Goal: Task Accomplishment & Management: Use online tool/utility

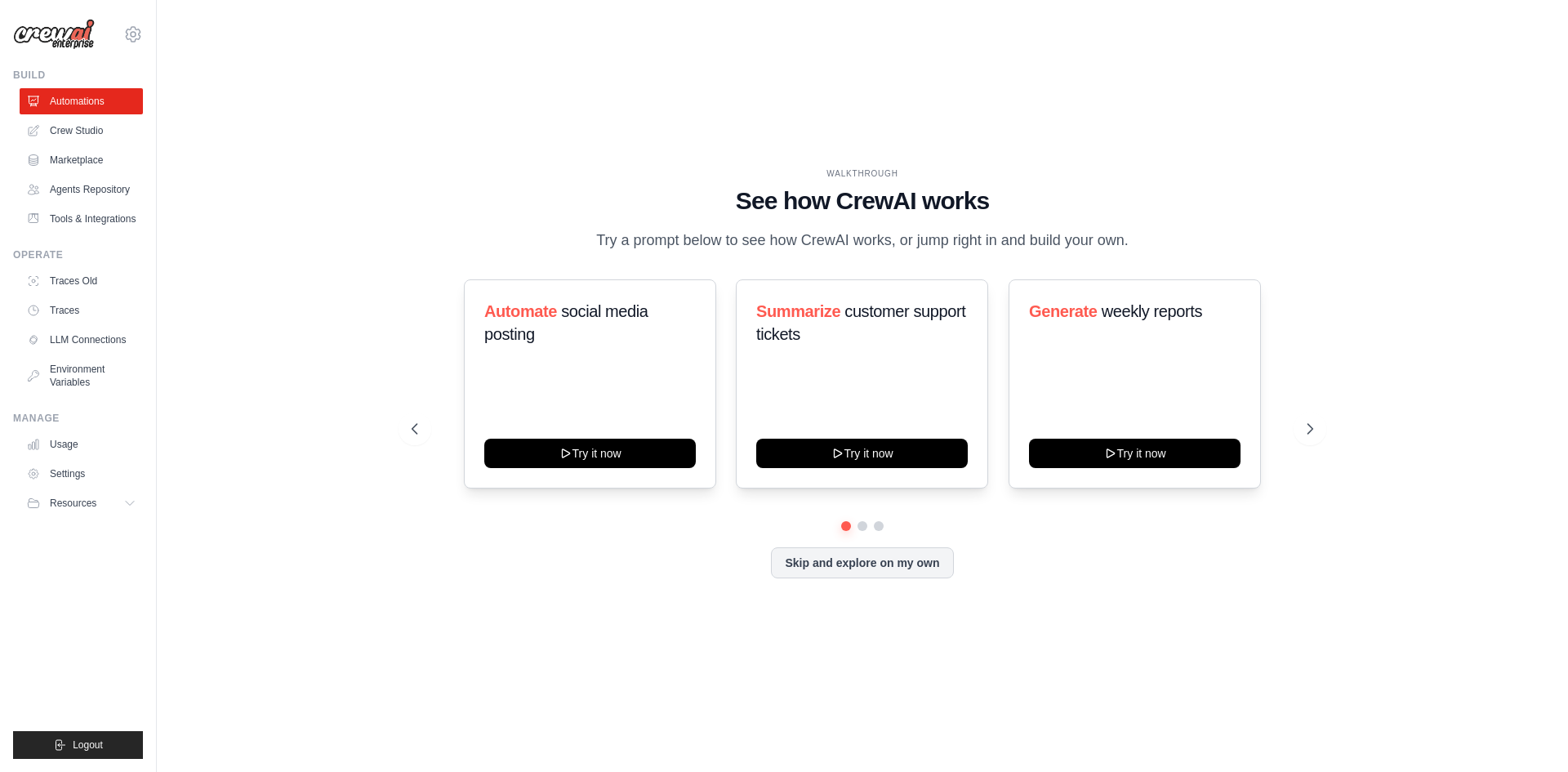
click at [406, 660] on div "WALKTHROUGH See how CrewAI works Try a prompt below to see how CrewAI works, or…" at bounding box center [862, 386] width 1359 height 740
click at [1309, 434] on icon at bounding box center [1312, 428] width 17 height 17
click at [870, 572] on button "Skip and explore on my own" at bounding box center [861, 561] width 182 height 32
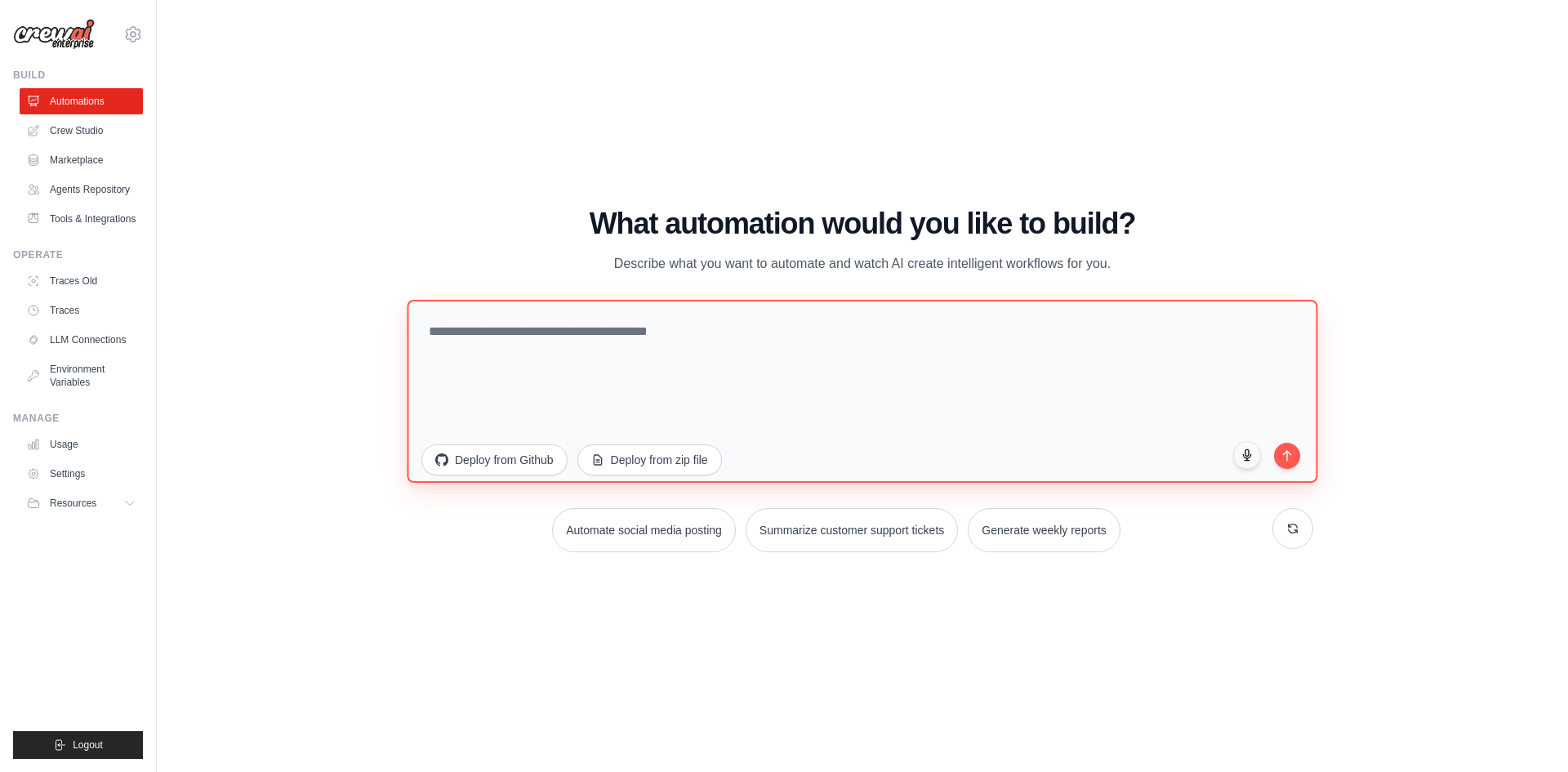
click at [706, 360] on textarea at bounding box center [861, 391] width 910 height 183
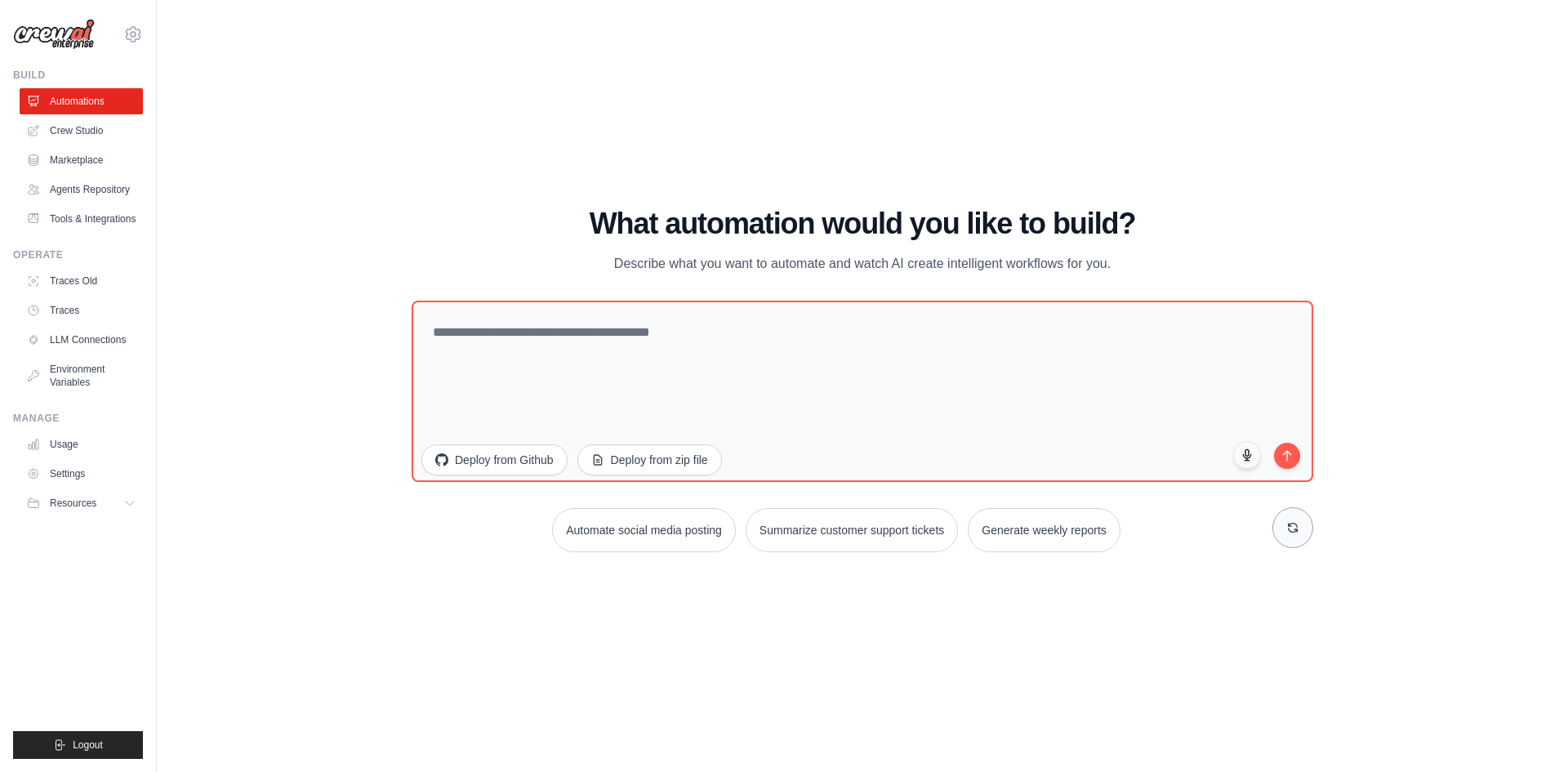
click at [1286, 521] on button at bounding box center [1292, 527] width 40 height 40
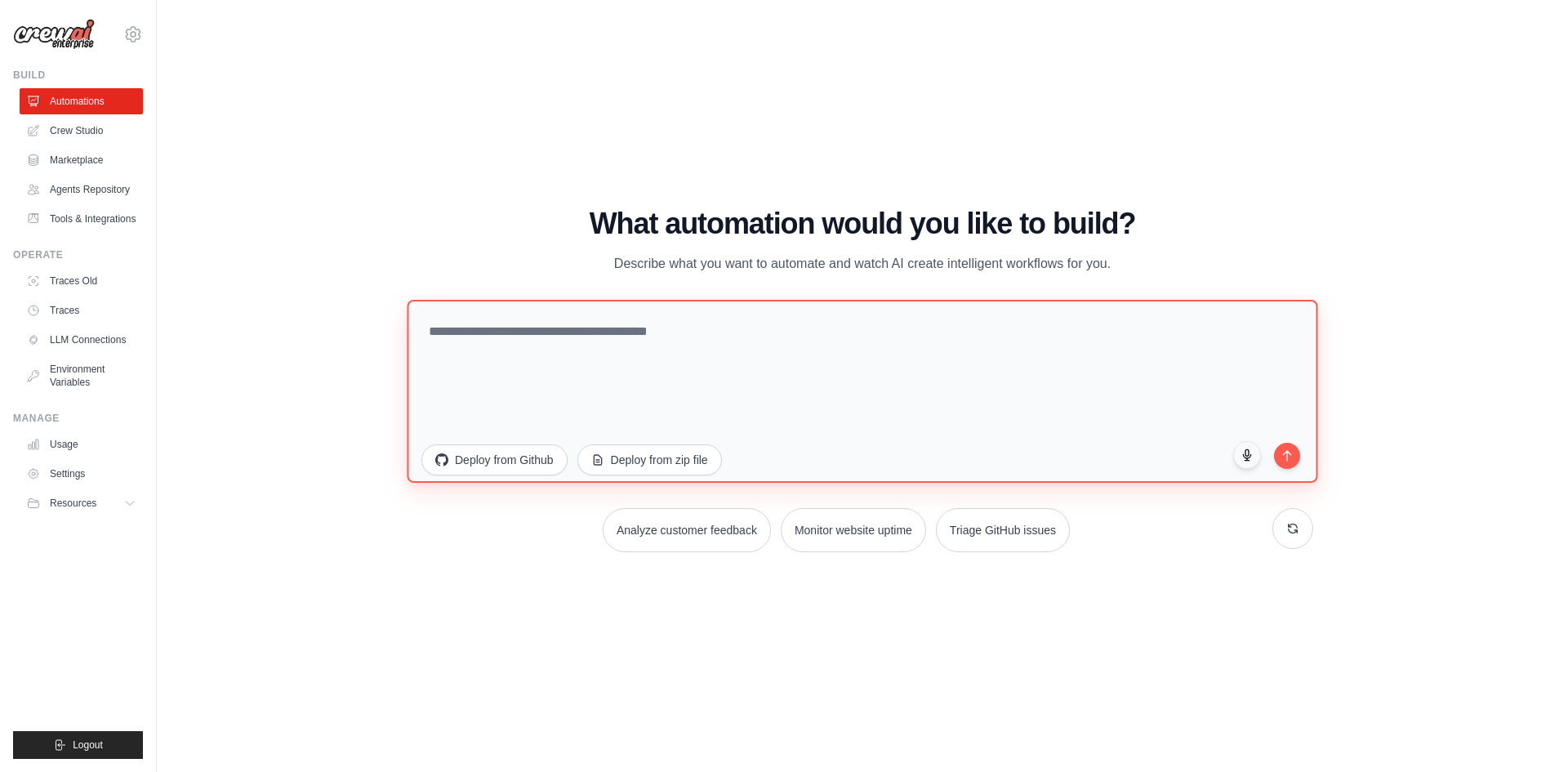
click at [752, 349] on textarea at bounding box center [861, 391] width 910 height 183
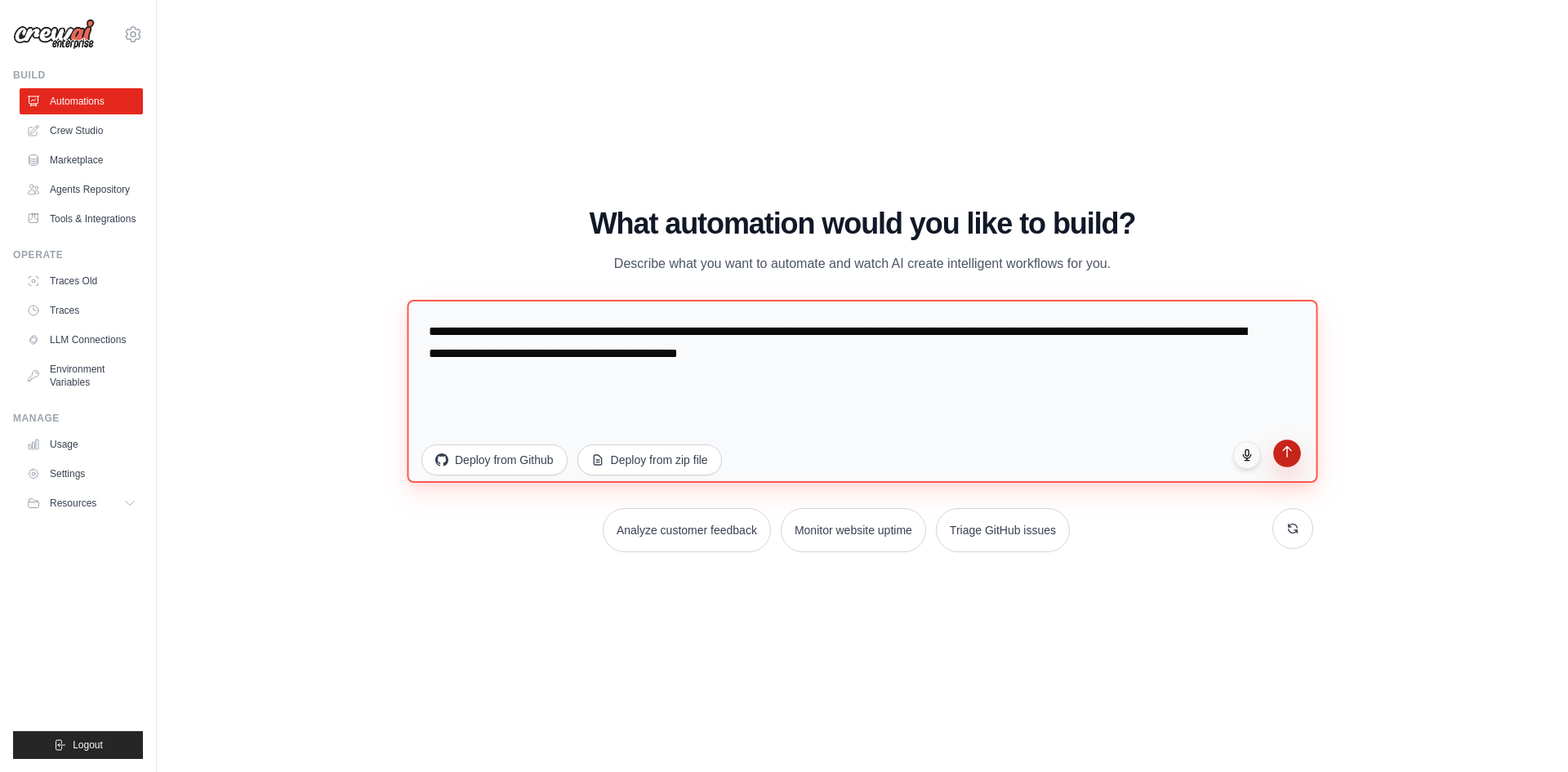
type textarea "**********"
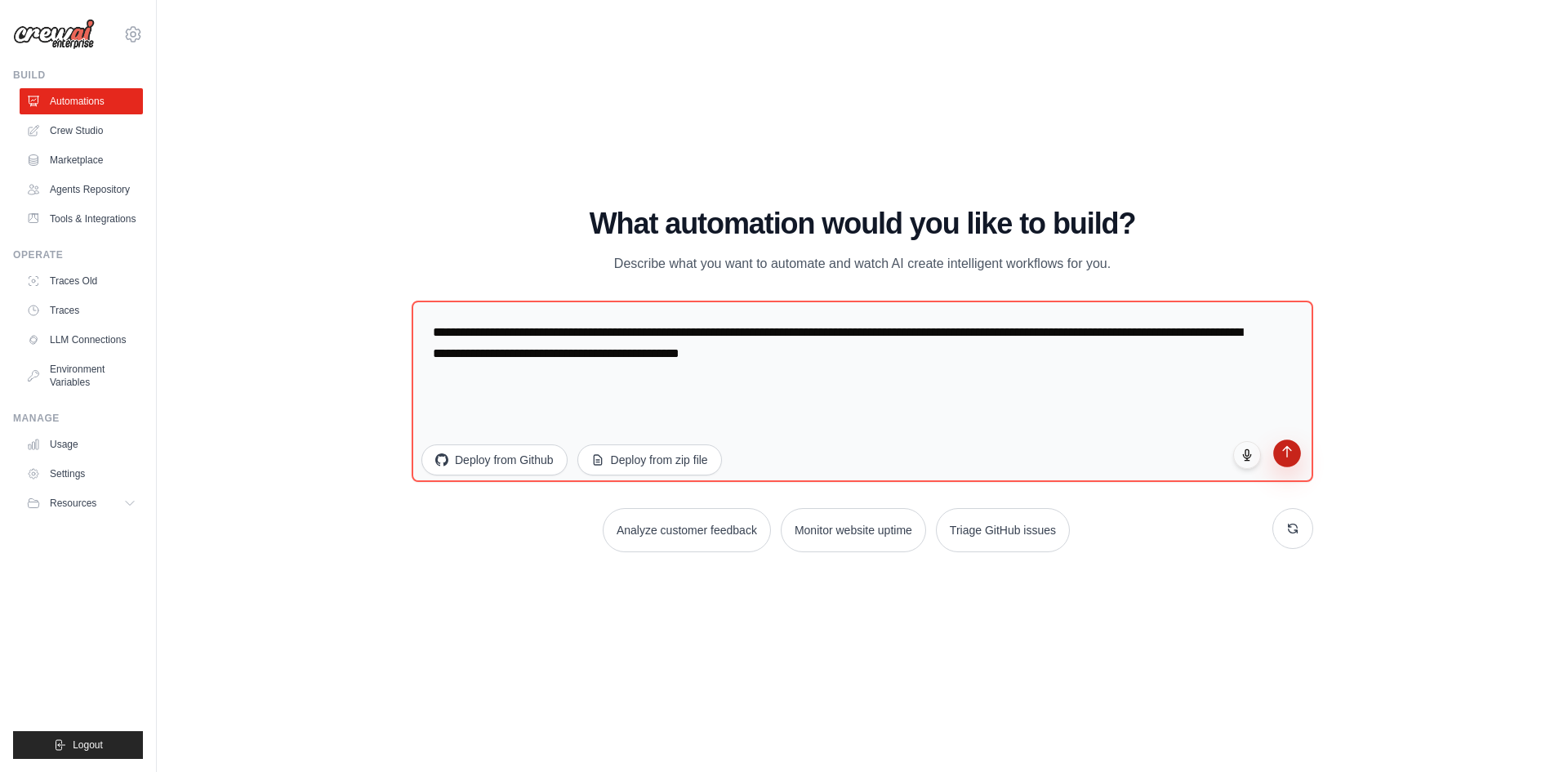
click at [1298, 466] on button "submit" at bounding box center [1287, 453] width 28 height 28
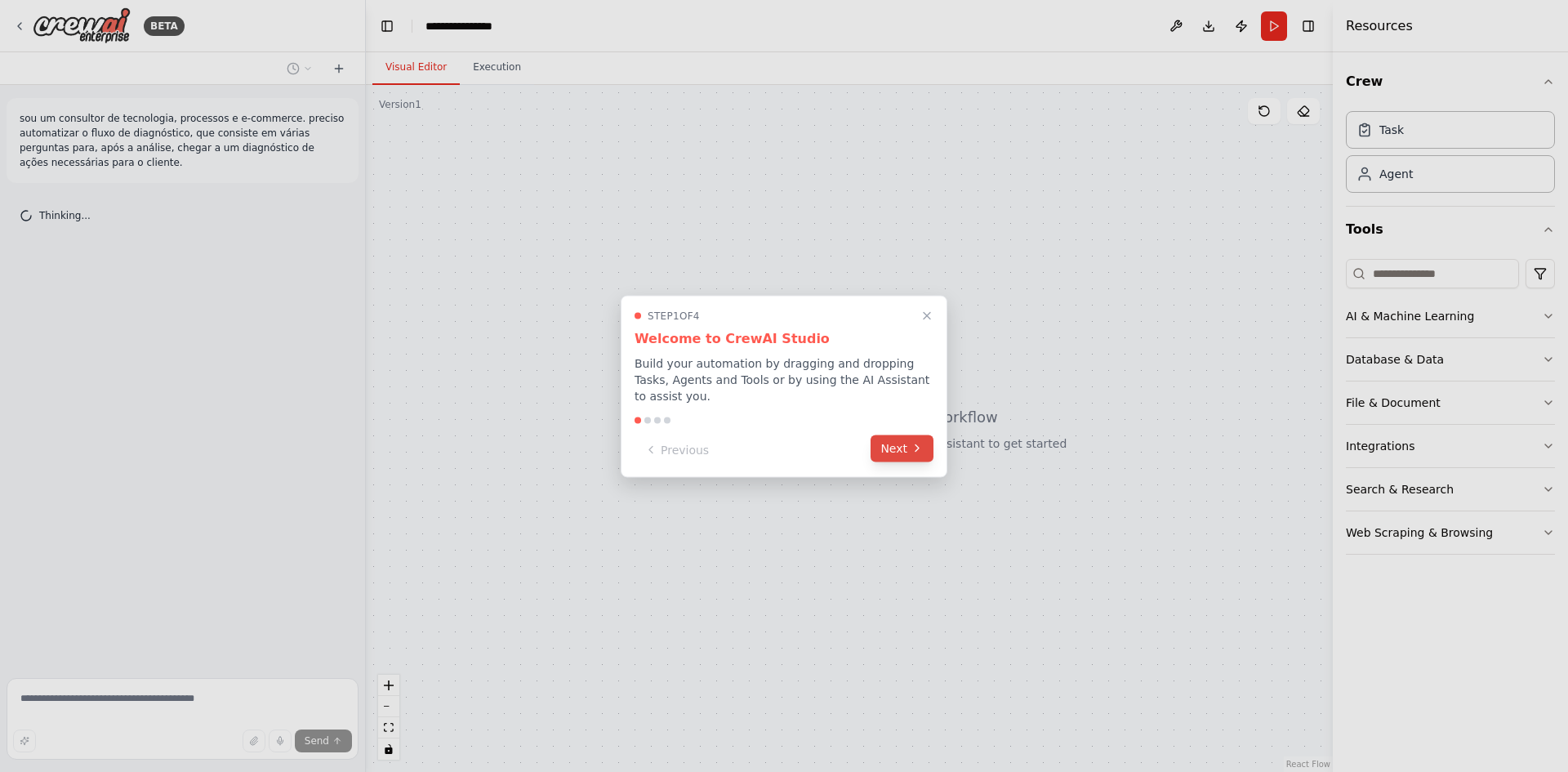
click at [906, 435] on button "Next" at bounding box center [903, 448] width 63 height 27
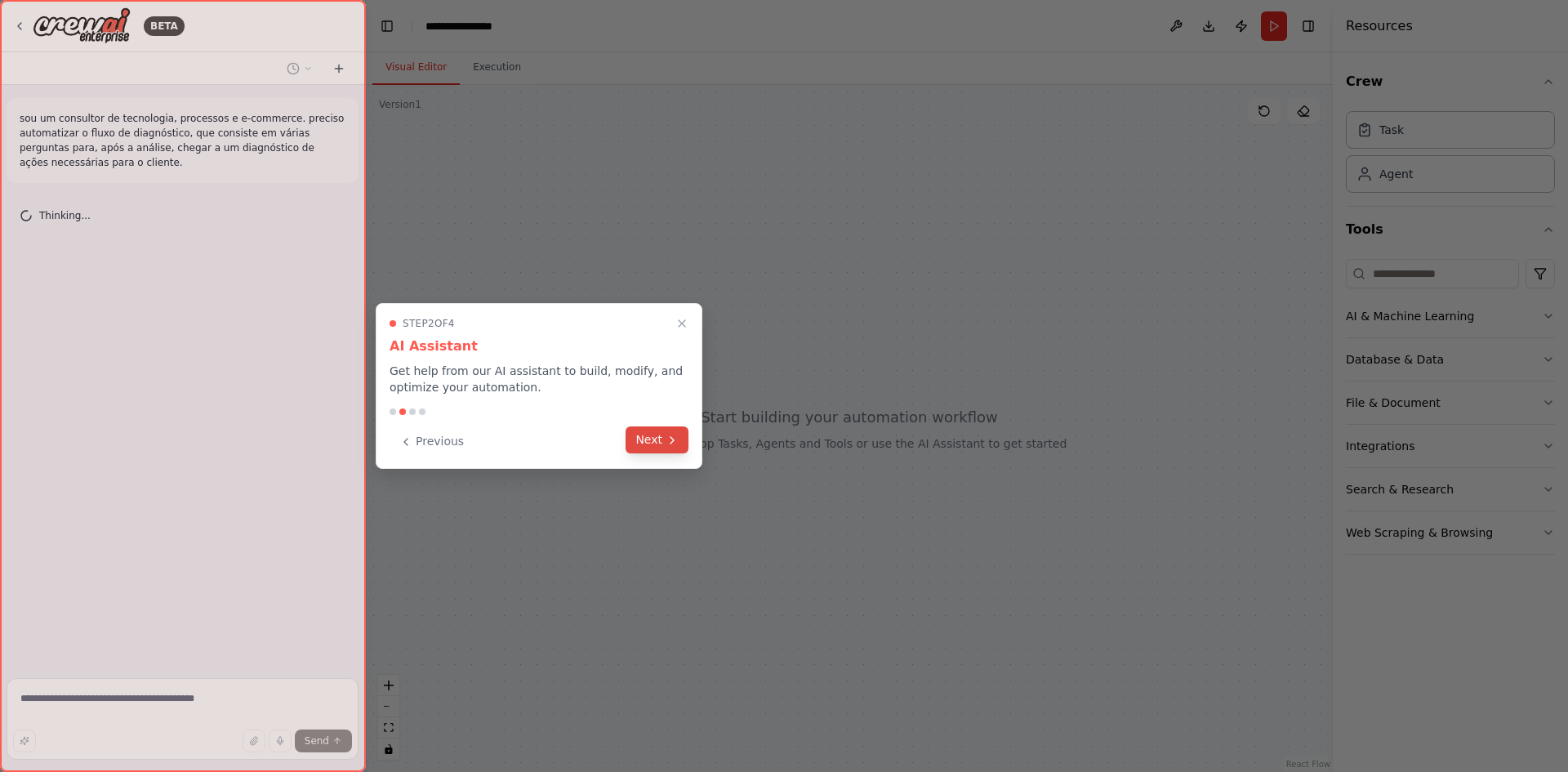
click at [645, 438] on button "Next" at bounding box center [658, 439] width 63 height 27
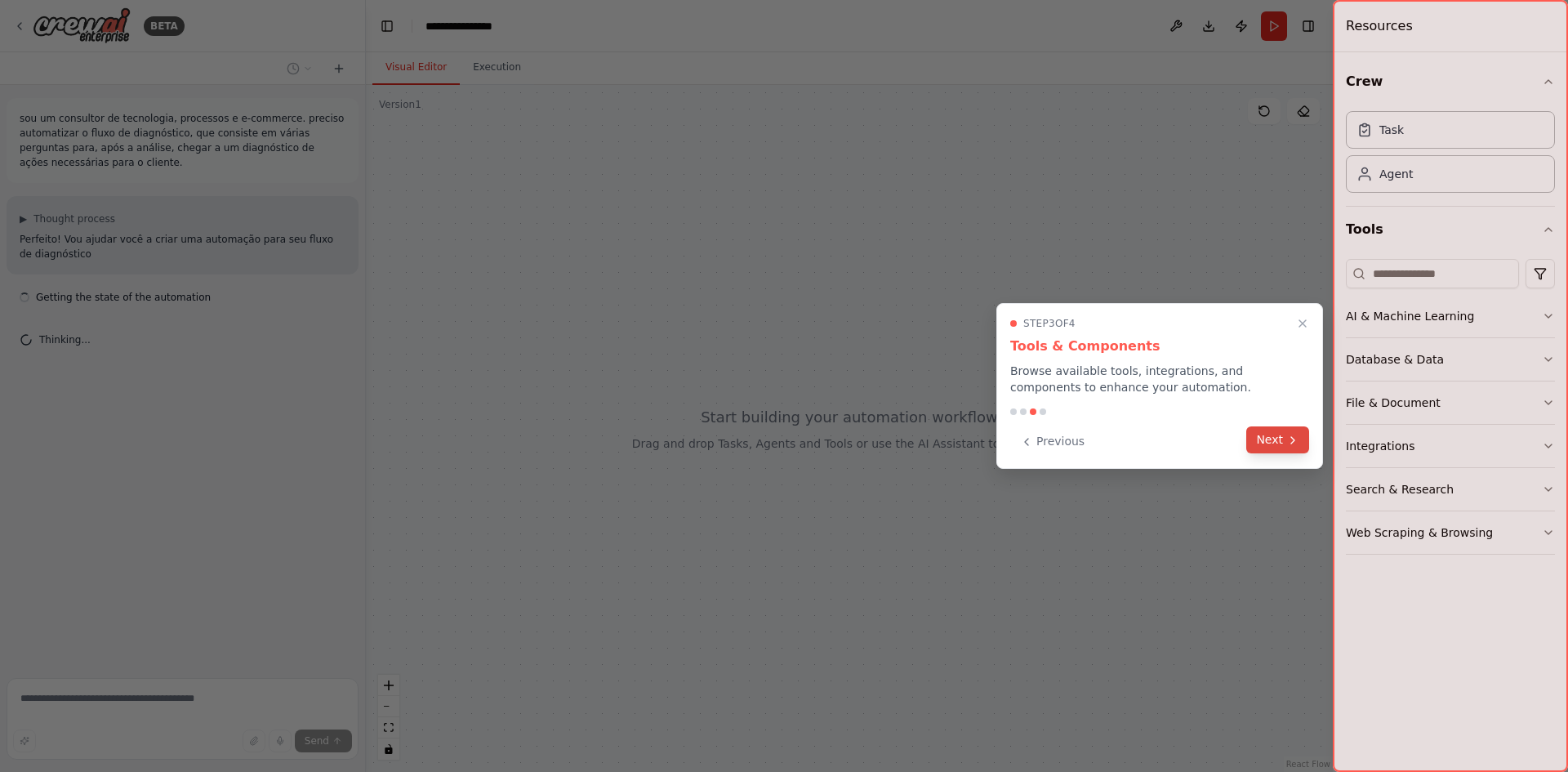
click at [1270, 438] on button "Next" at bounding box center [1278, 439] width 63 height 27
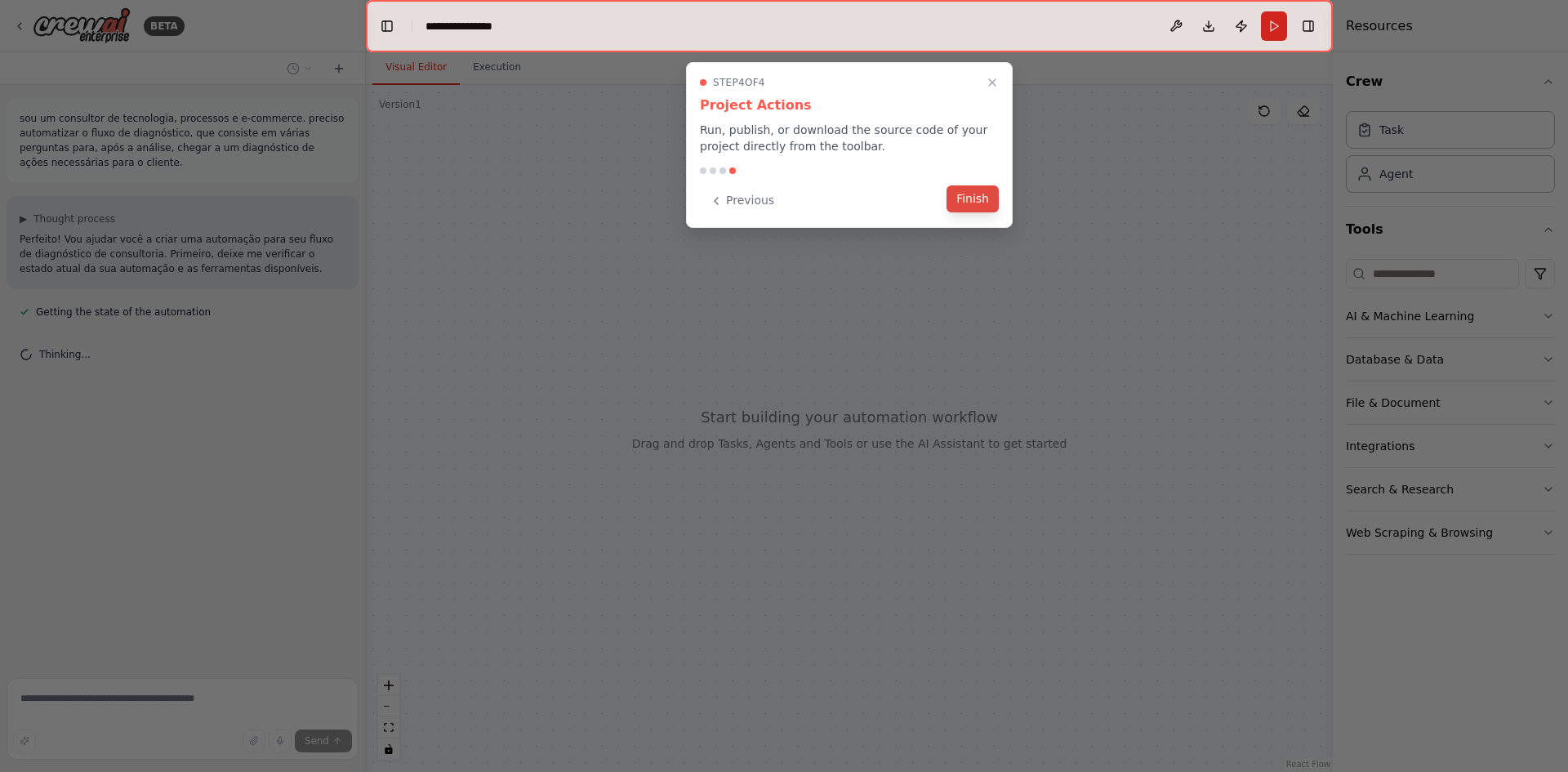
click at [979, 202] on button "Finish" at bounding box center [972, 198] width 52 height 27
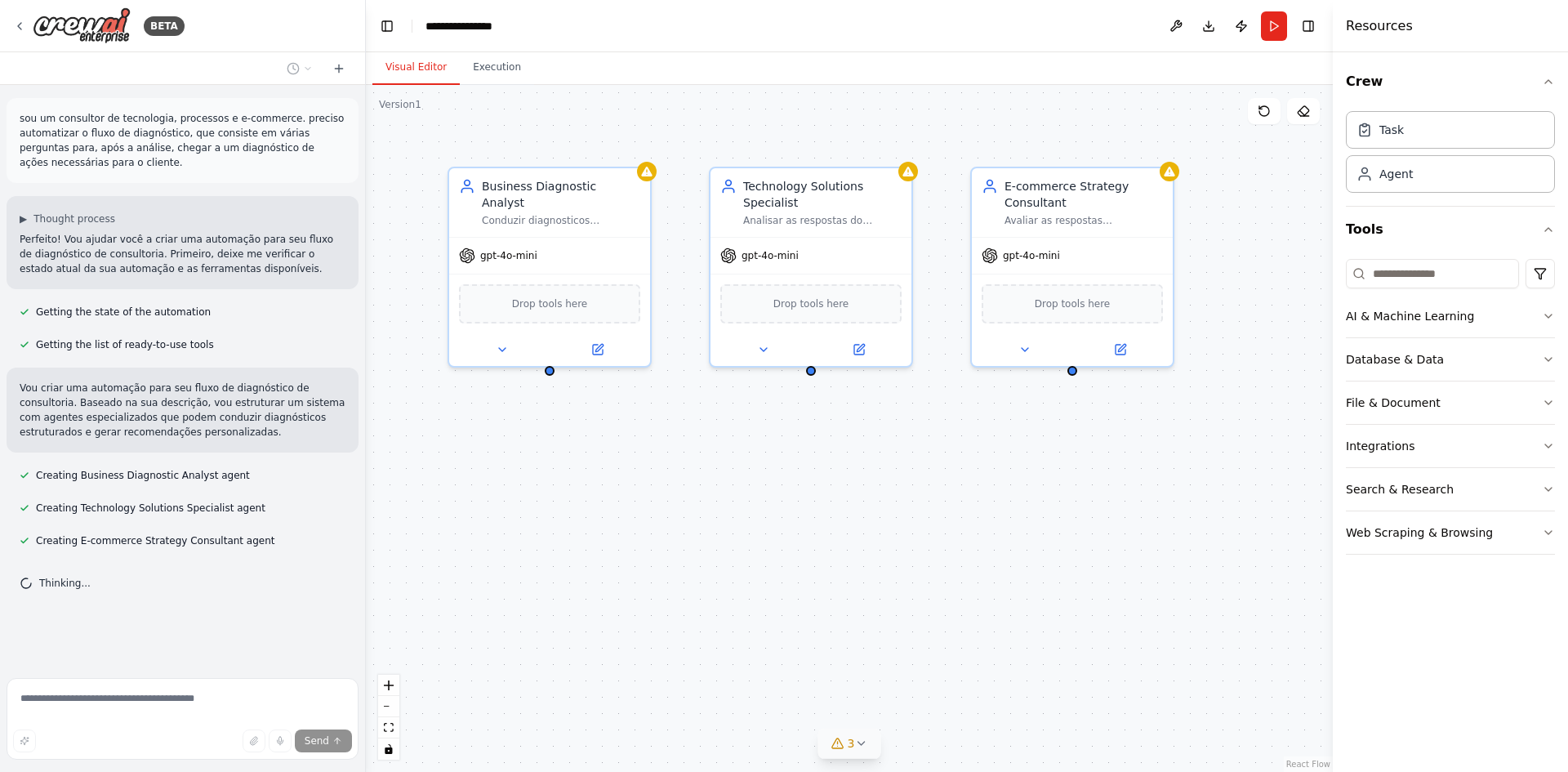
click at [863, 741] on icon at bounding box center [860, 743] width 13 height 13
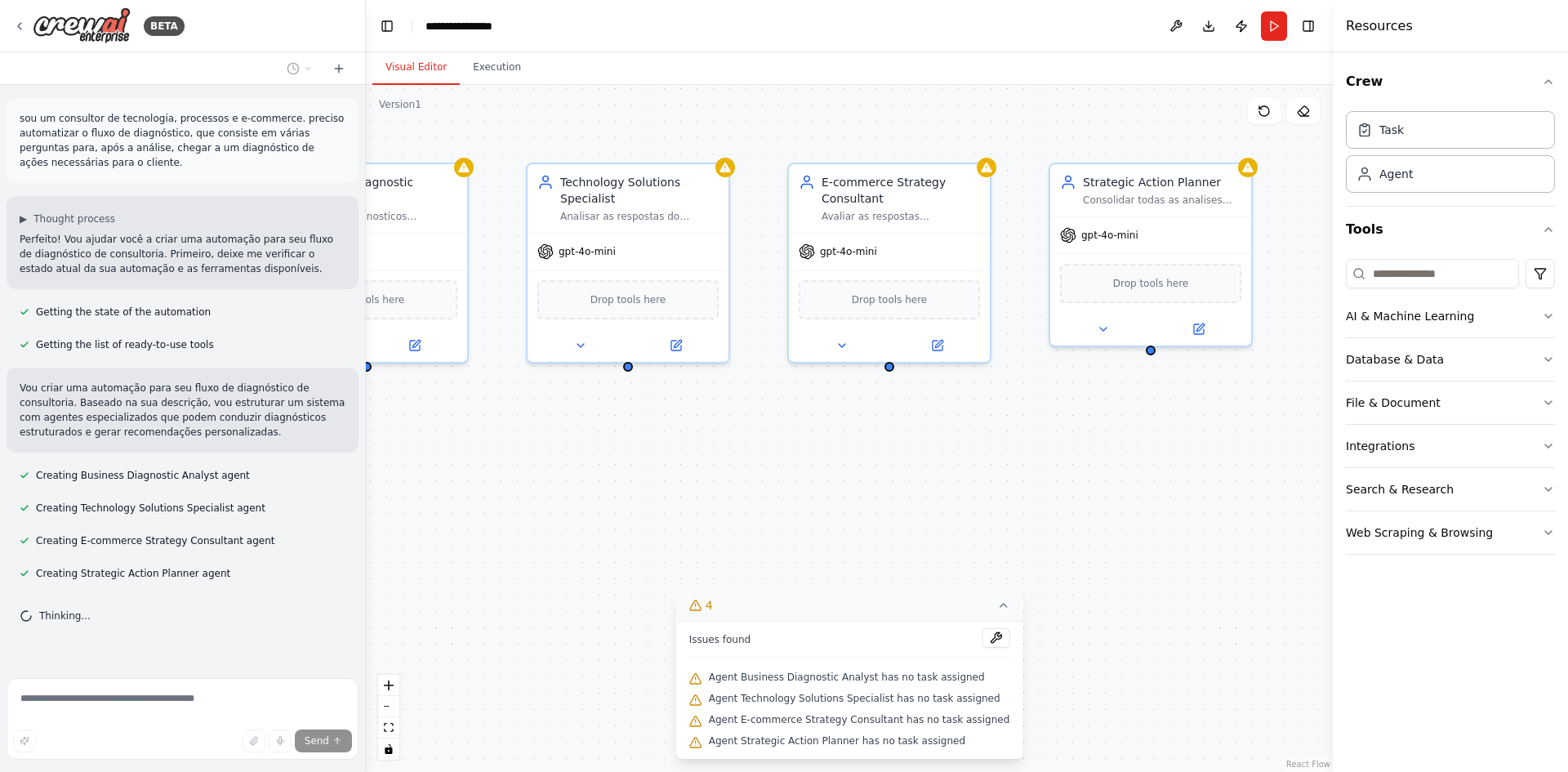
drag, startPoint x: 1047, startPoint y: 480, endPoint x: 864, endPoint y: 476, distance: 183.0
click at [864, 476] on div "Business Diagnostic Analyst Conduzir diagnosticos estruturados para empresas de…" at bounding box center [849, 428] width 968 height 687
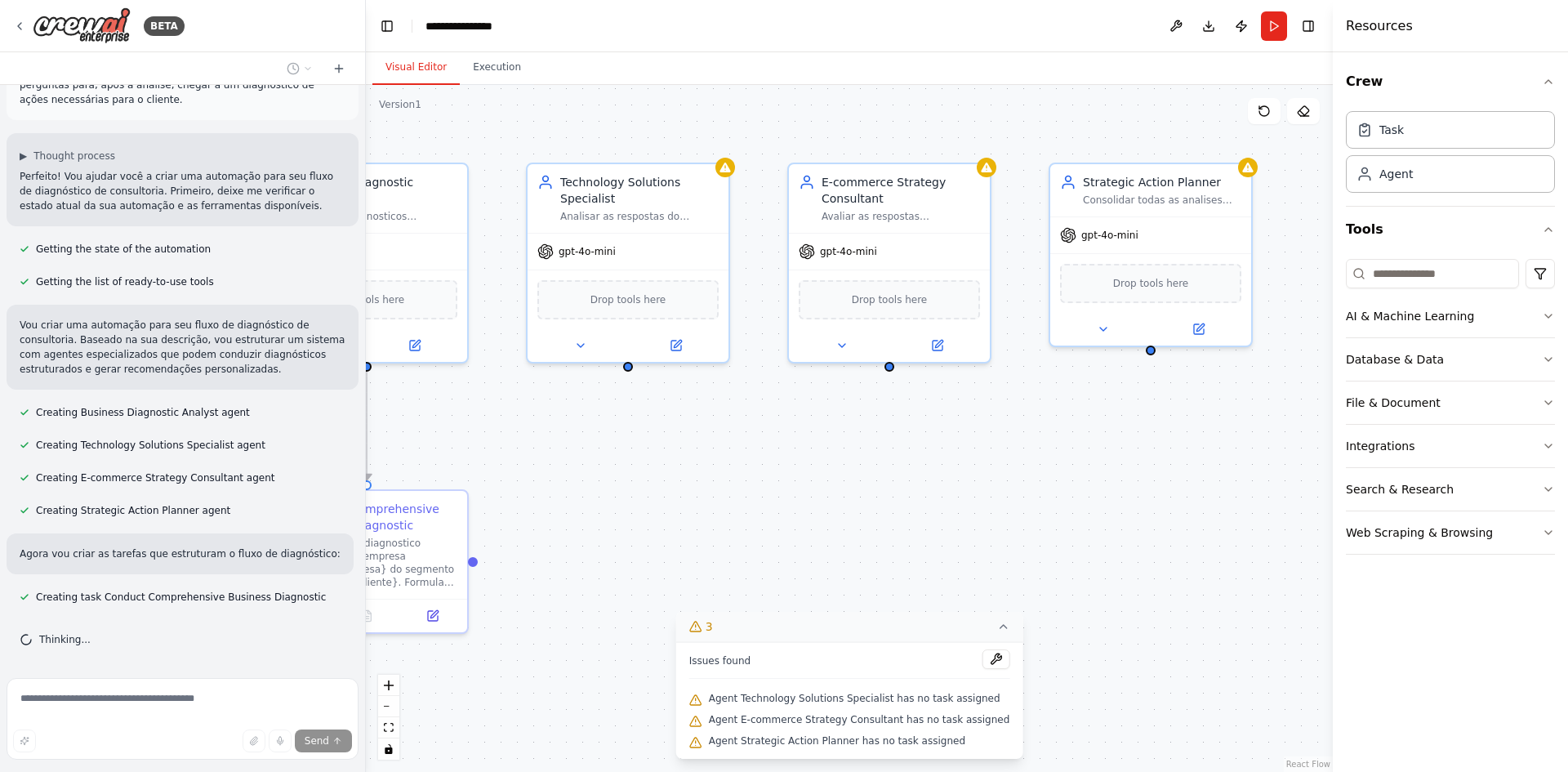
click at [651, 488] on div ".deletable-edge-delete-btn { width: 20px; height: 20px; border: 0px solid #ffff…" at bounding box center [849, 428] width 968 height 687
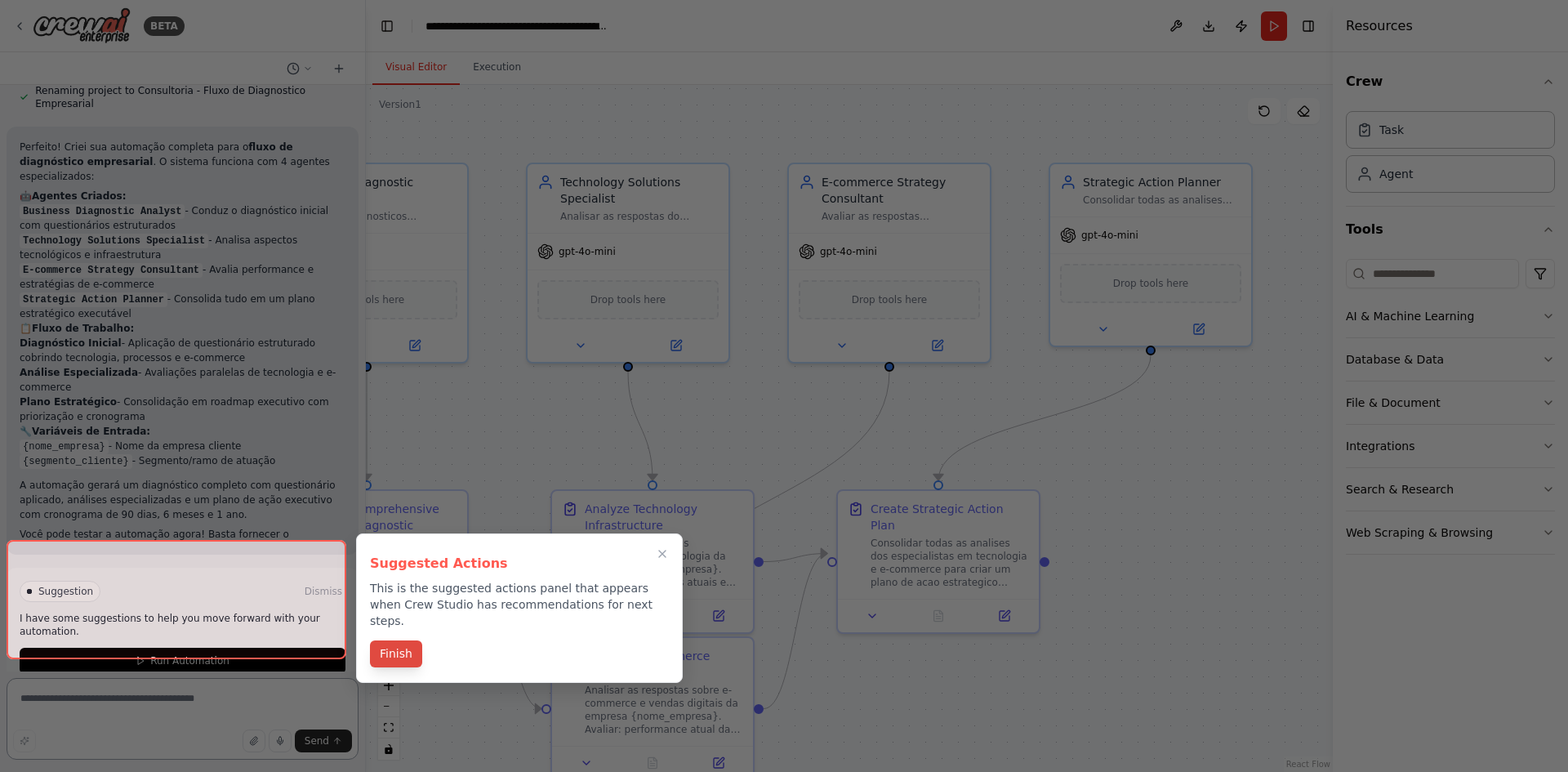
scroll to position [802, 0]
click at [401, 641] on button "Finish" at bounding box center [396, 654] width 52 height 27
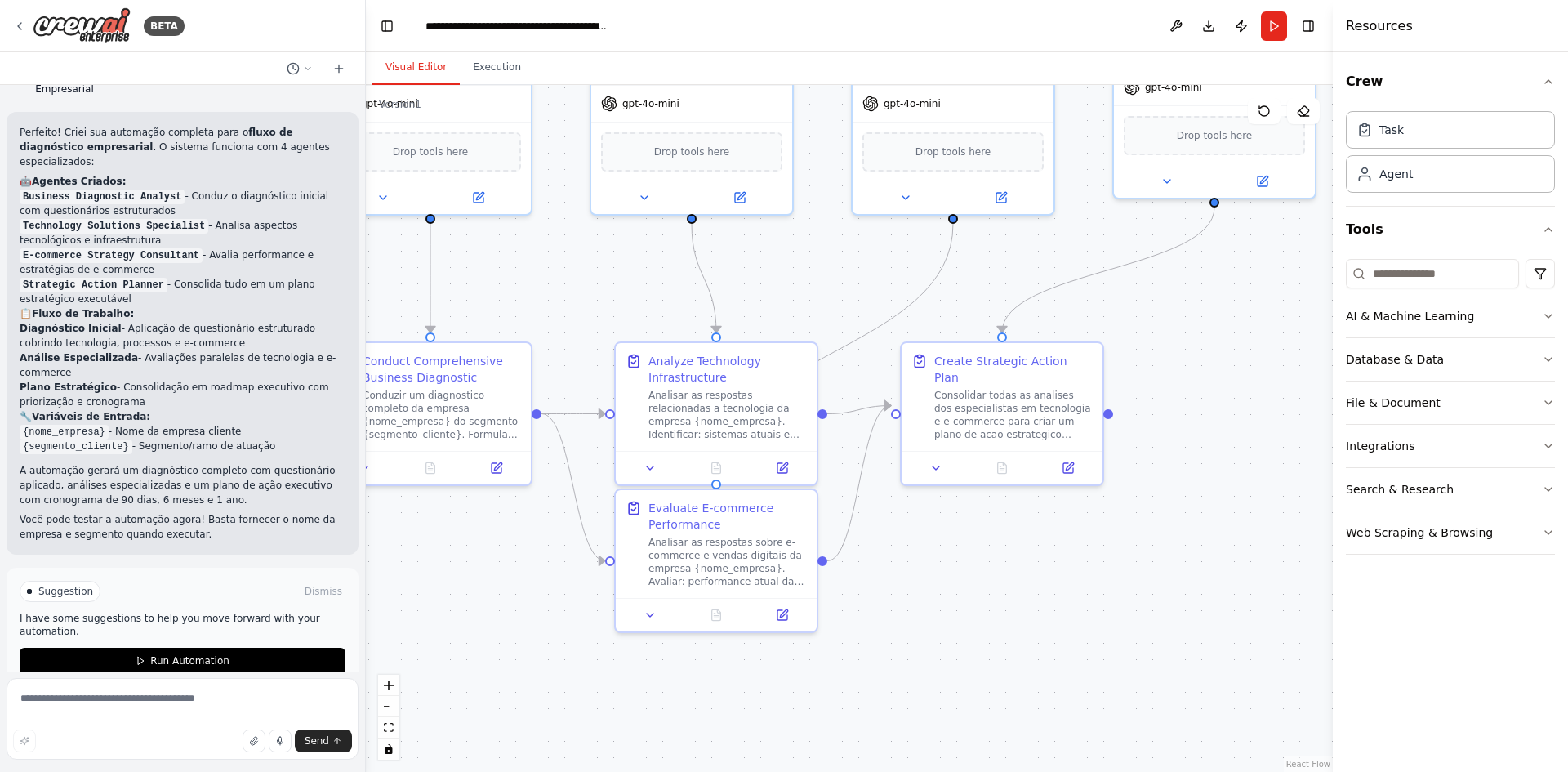
drag, startPoint x: 978, startPoint y: 671, endPoint x: 1042, endPoint y: 523, distance: 161.2
click at [1042, 523] on div ".deletable-edge-delete-btn { width: 20px; height: 20px; border: 0px solid #ffff…" at bounding box center [849, 428] width 968 height 687
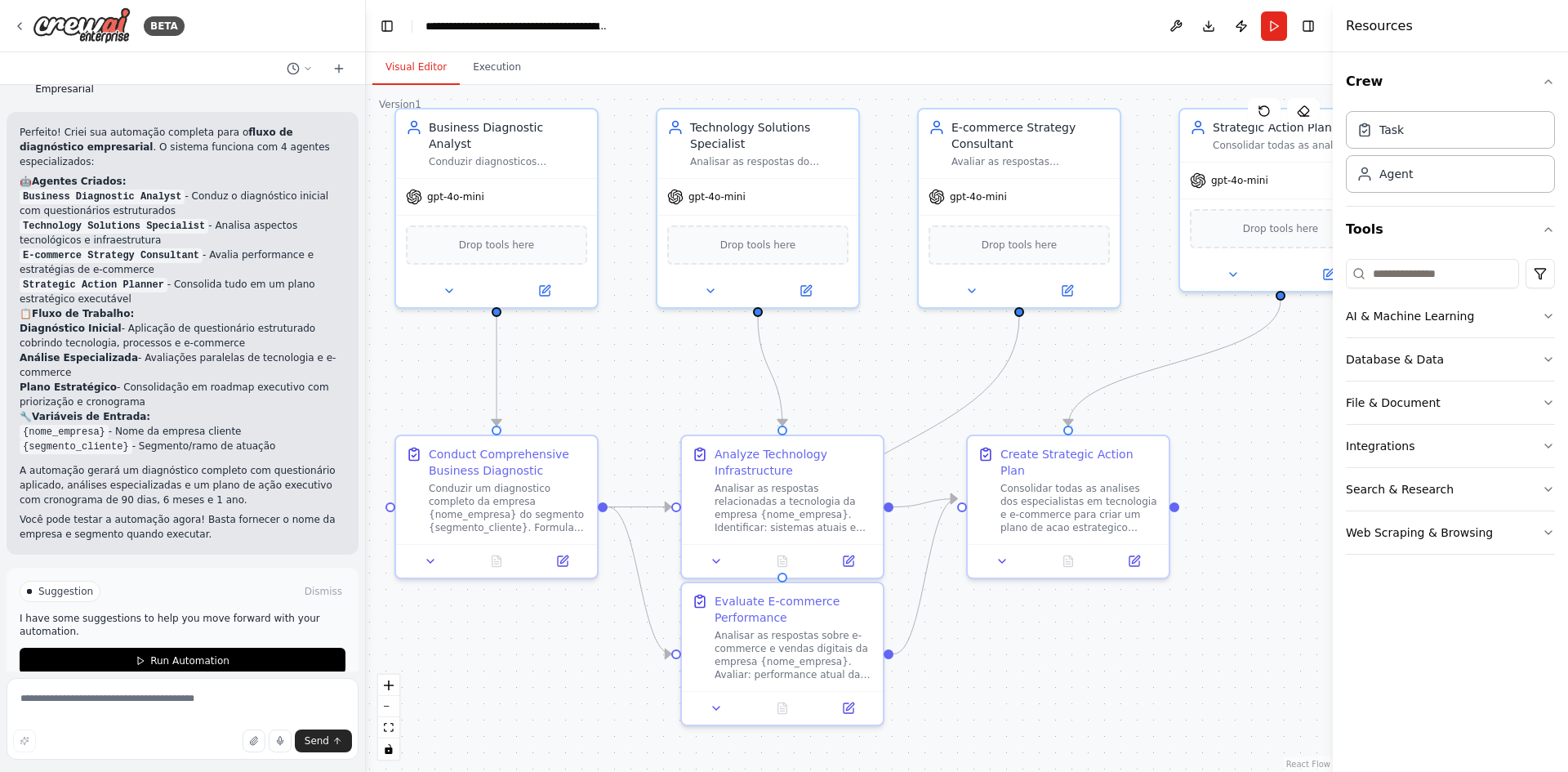
drag, startPoint x: 492, startPoint y: 617, endPoint x: 558, endPoint y: 710, distance: 114.0
click at [558, 710] on div ".deletable-edge-delete-btn { width: 20px; height: 20px; border: 0px solid #ffff…" at bounding box center [849, 428] width 968 height 687
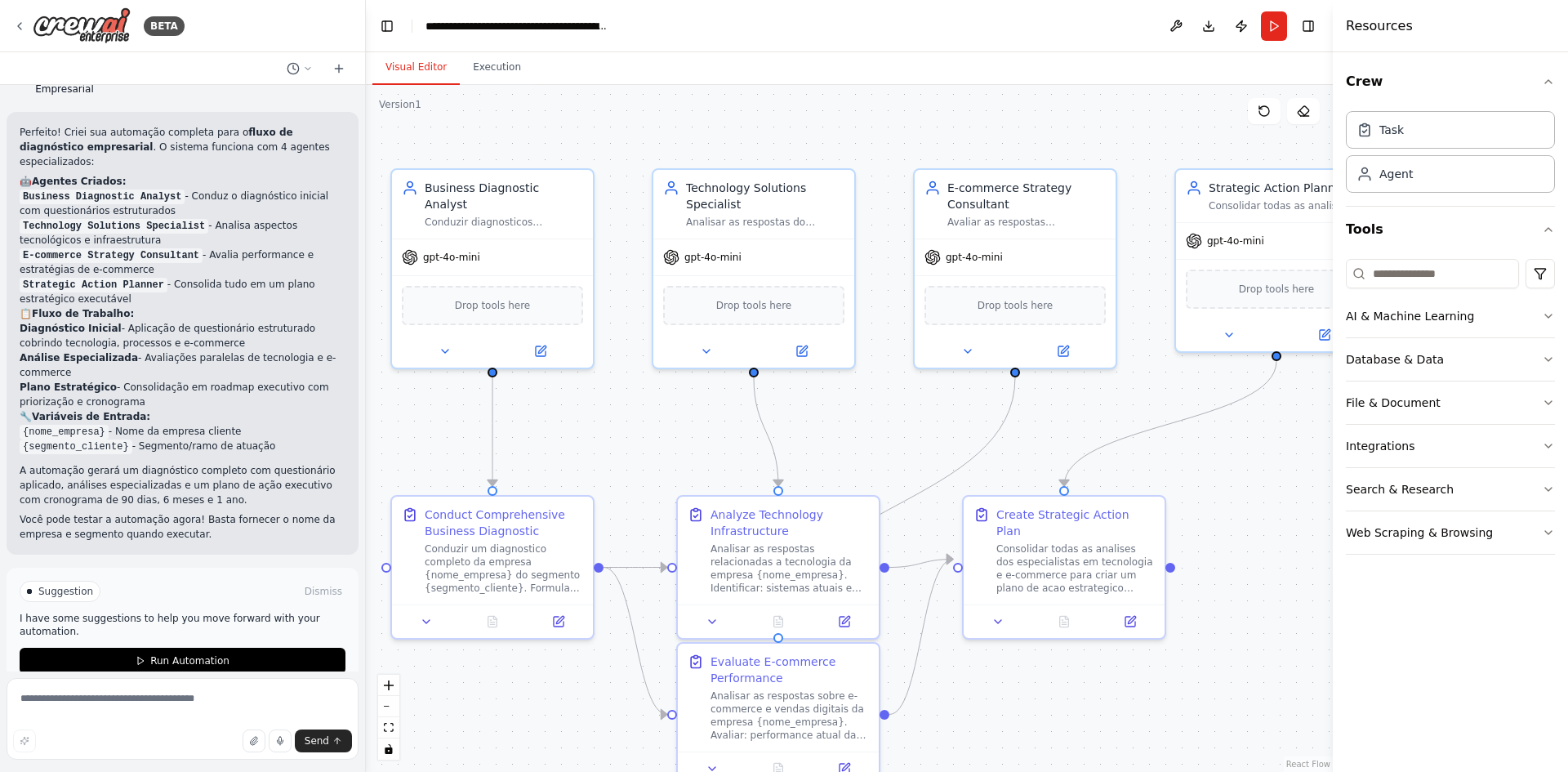
drag, startPoint x: 645, startPoint y: 340, endPoint x: 641, endPoint y: 399, distance: 59.1
click at [641, 399] on div ".deletable-edge-delete-btn { width: 20px; height: 20px; border: 0px solid #ffff…" at bounding box center [849, 428] width 968 height 687
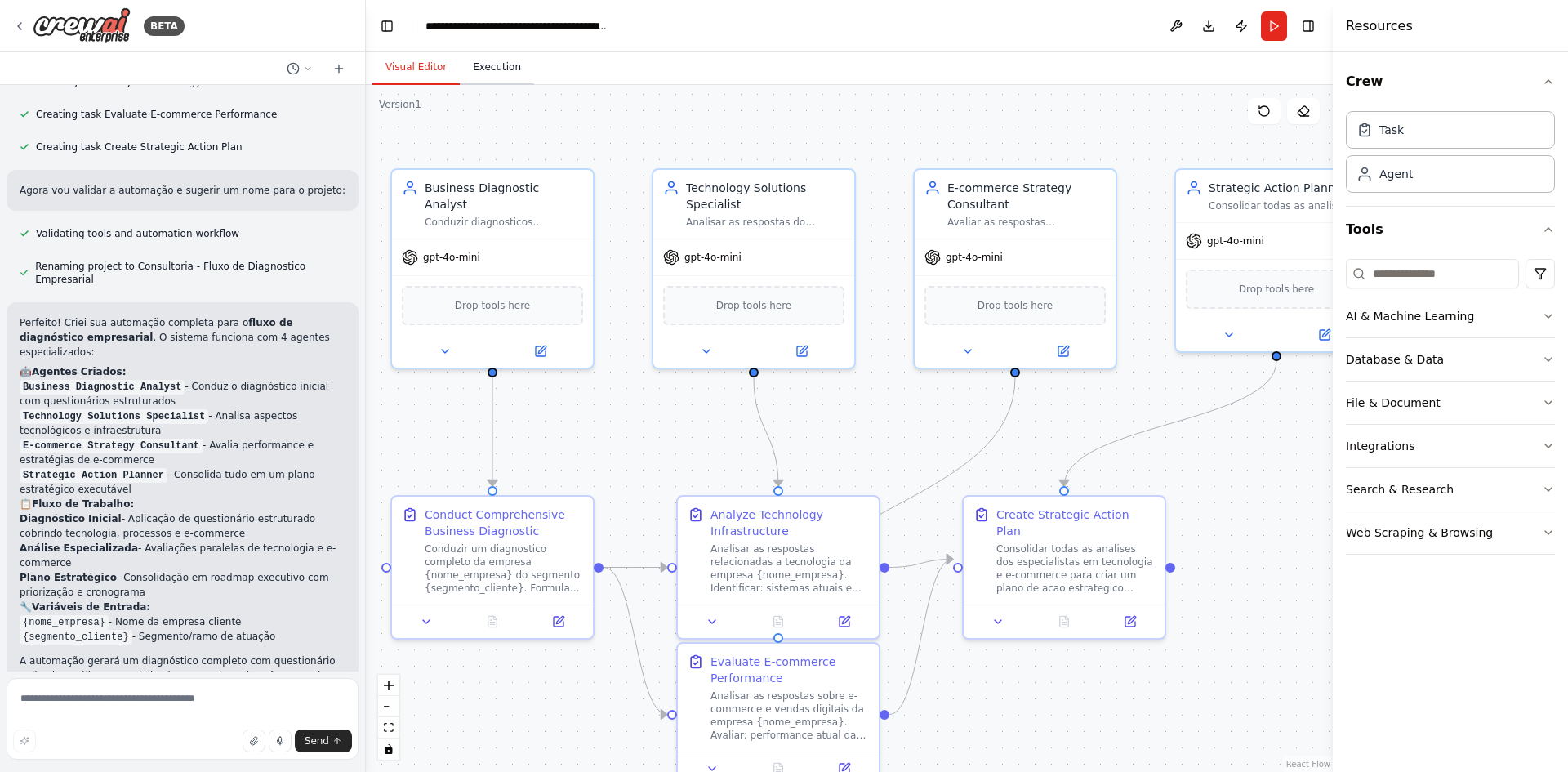
click at [496, 76] on button "Execution" at bounding box center [497, 67] width 75 height 34
click at [427, 66] on button "Visual Editor" at bounding box center [415, 67] width 88 height 34
click at [746, 318] on div "Drop tools here" at bounding box center [754, 302] width 181 height 39
click at [751, 309] on span "Drop tools here" at bounding box center [754, 302] width 76 height 17
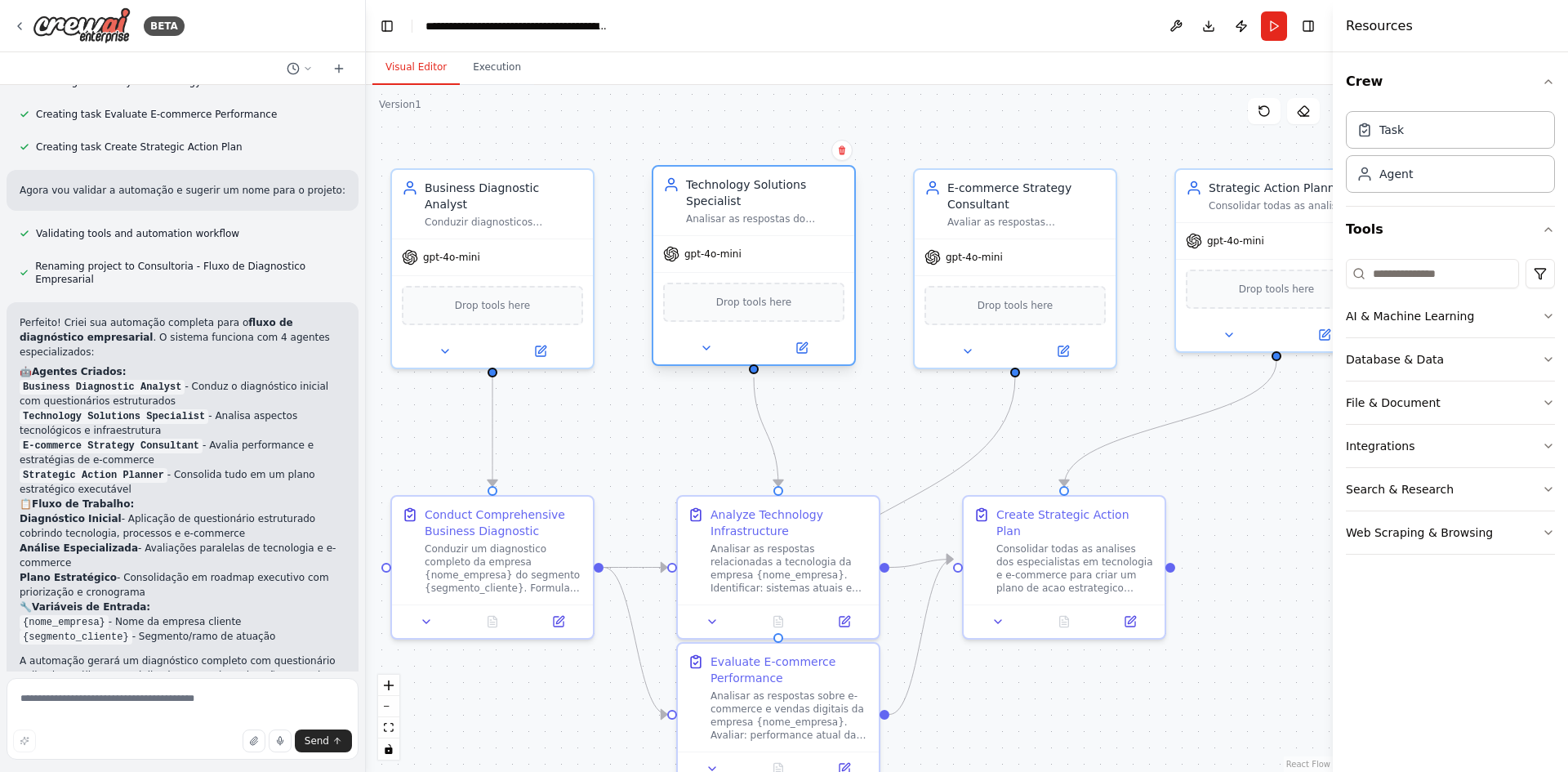
click at [756, 311] on div "Drop tools here" at bounding box center [754, 302] width 181 height 39
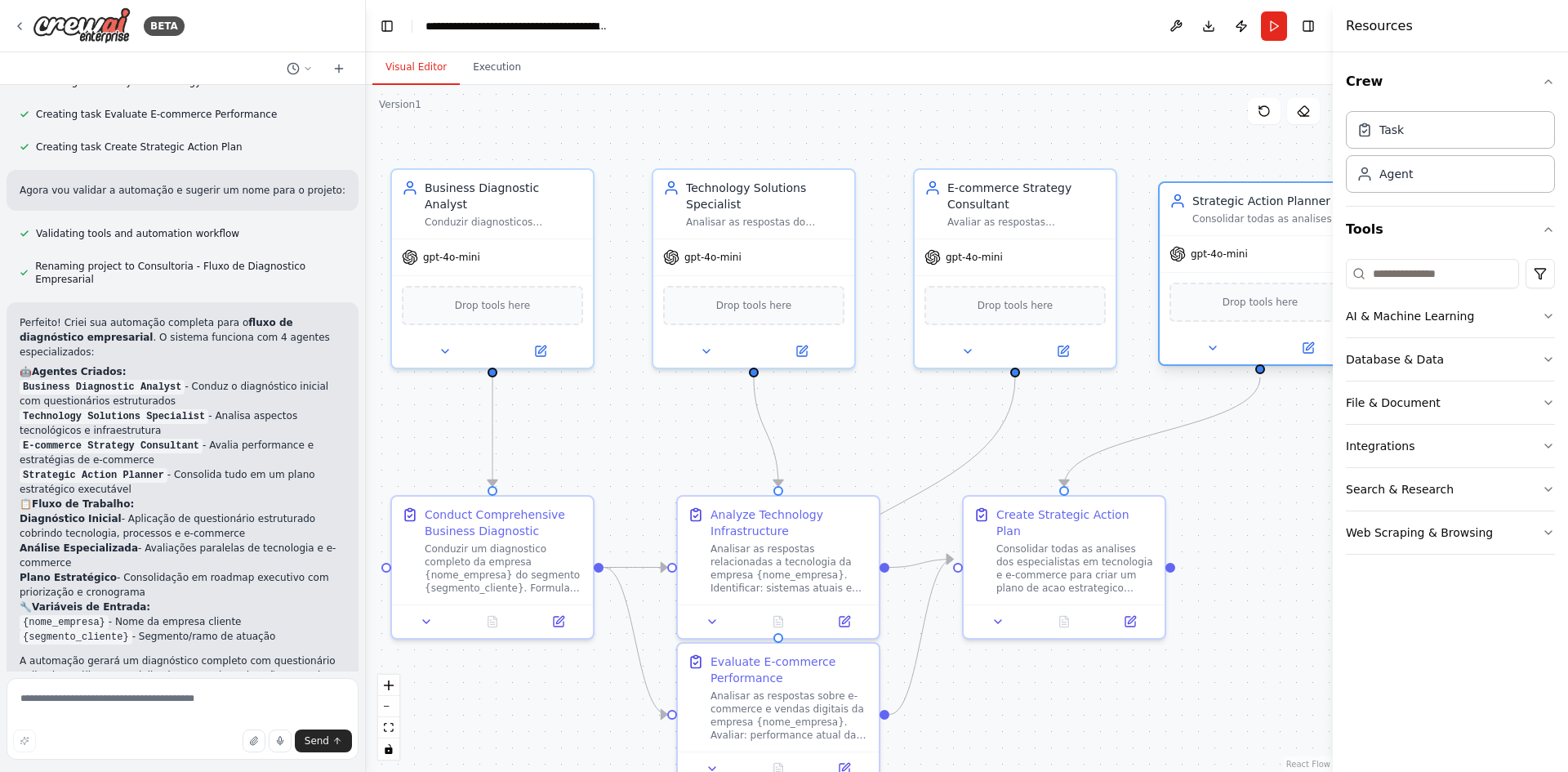
drag, startPoint x: 1258, startPoint y: 194, endPoint x: 1243, endPoint y: 204, distance: 18.0
click at [1243, 204] on div "Strategic Action Planner Consolidar todas as analises dos especialistas e criar…" at bounding box center [1272, 209] width 158 height 32
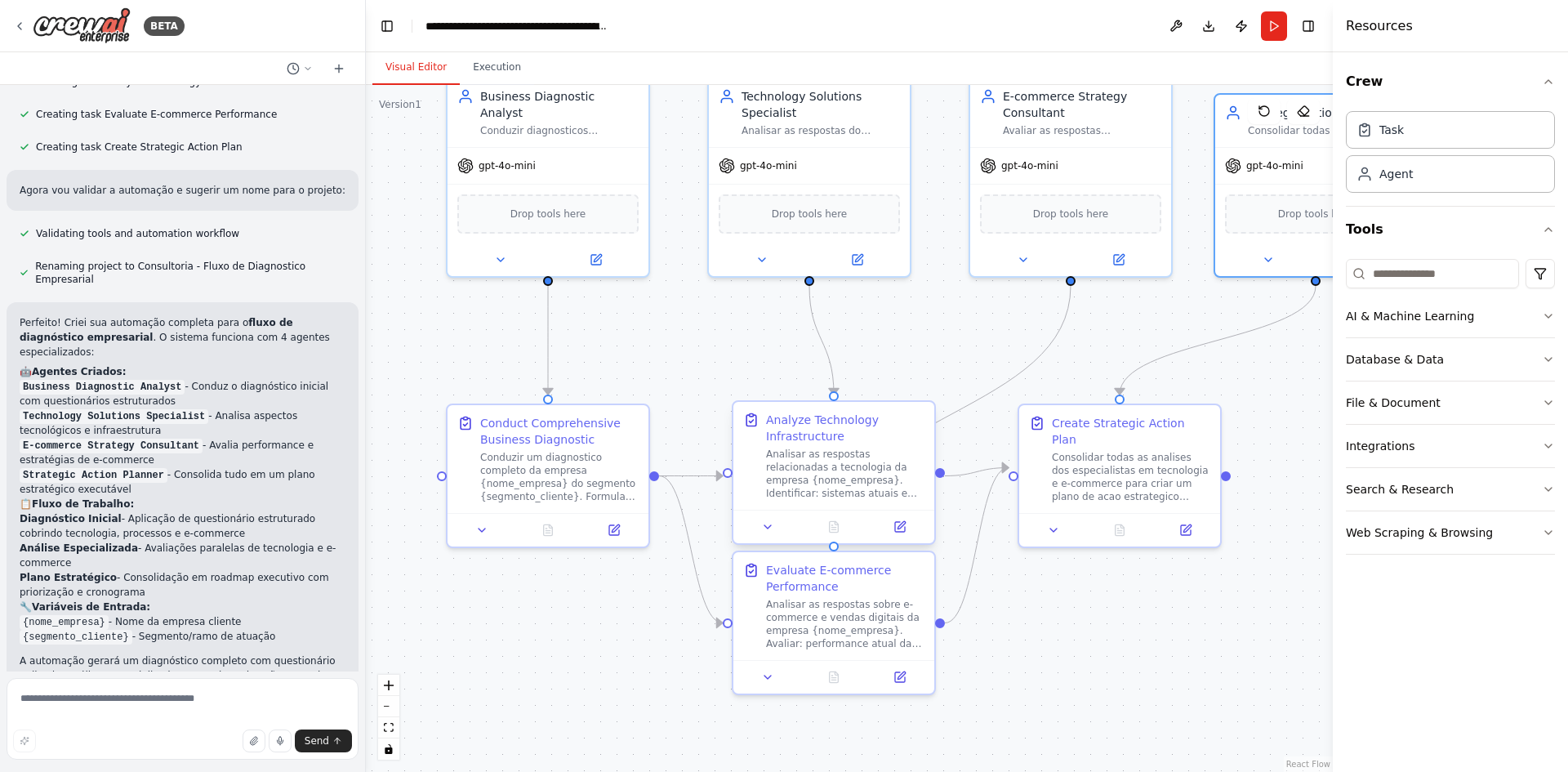
drag, startPoint x: 884, startPoint y: 431, endPoint x: 920, endPoint y: 433, distance: 36.1
click at [939, 344] on div ".deletable-edge-delete-btn { width: 20px; height: 20px; border: 0px solid #ffff…" at bounding box center [849, 428] width 968 height 687
click at [857, 733] on div ".deletable-edge-delete-btn { width: 20px; height: 20px; border: 0px solid #ffff…" at bounding box center [849, 428] width 968 height 687
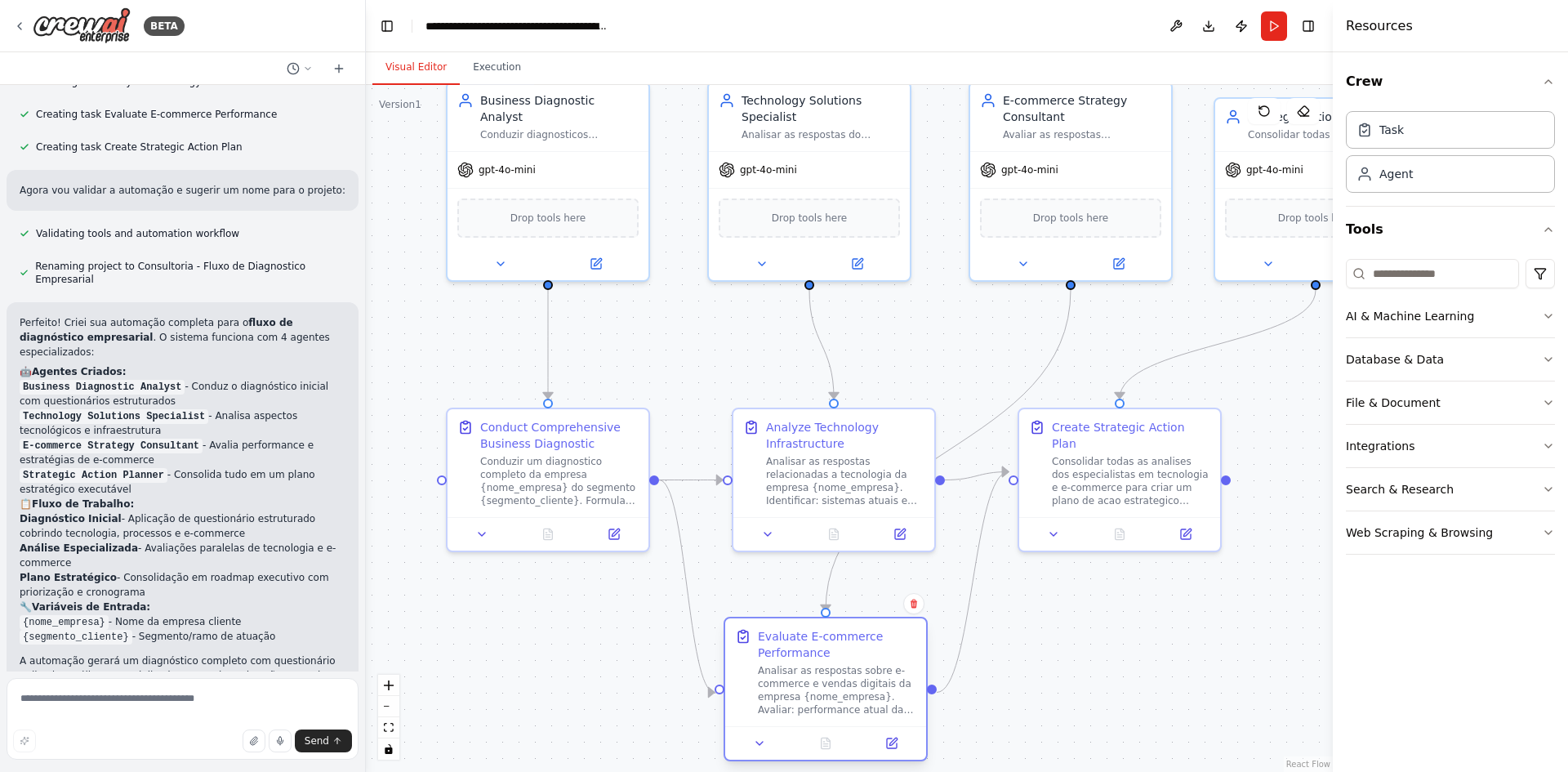
drag, startPoint x: 857, startPoint y: 627, endPoint x: 857, endPoint y: 689, distance: 62.0
click at [857, 689] on div "Analisar as respostas sobre e-commerce e vendas digitais da empresa {nome_empre…" at bounding box center [837, 690] width 158 height 52
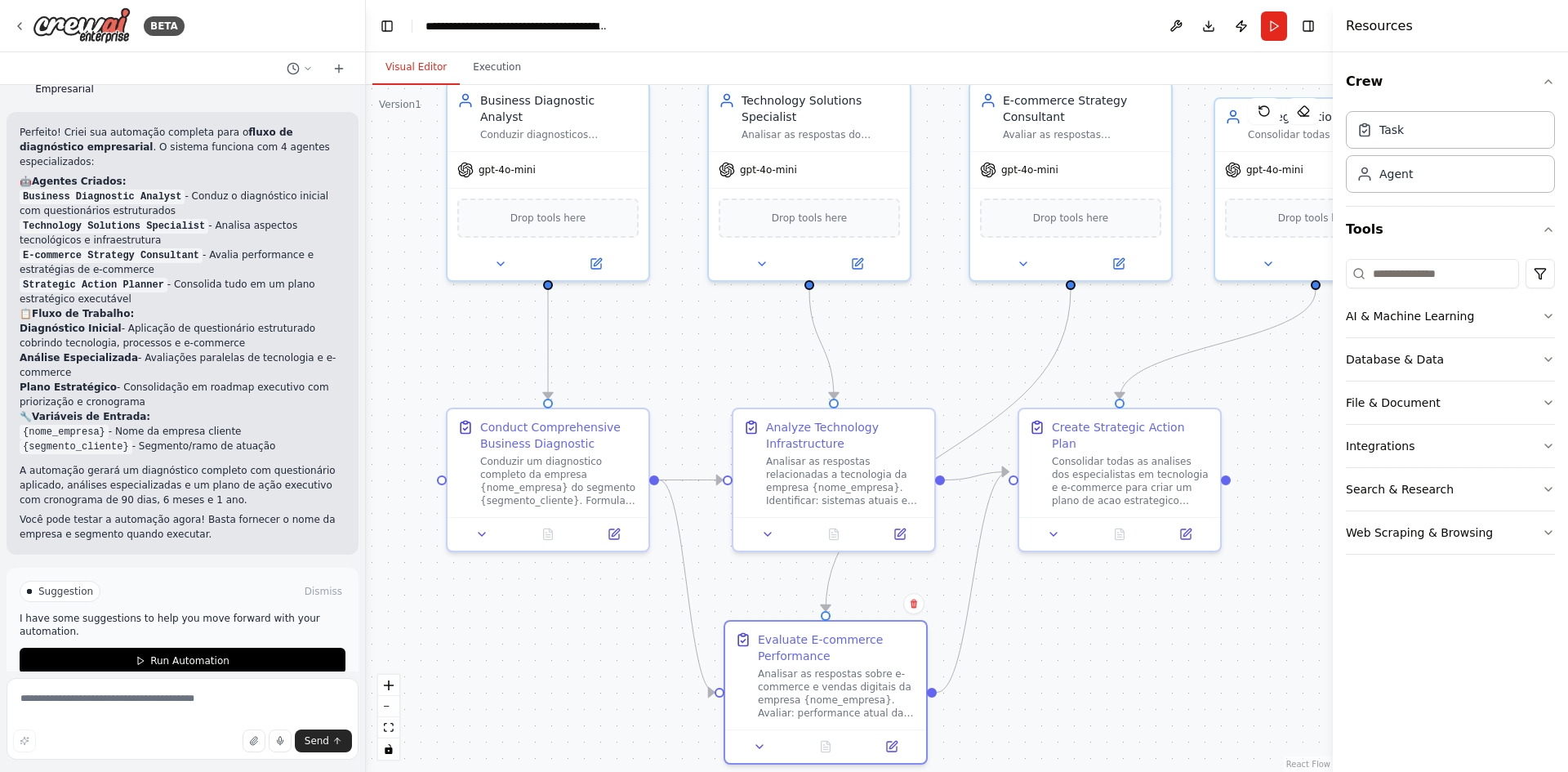
click at [199, 512] on p "Você pode testar a automação agora! Basta fornecer o nome da empresa e segmento…" at bounding box center [182, 527] width 326 height 30
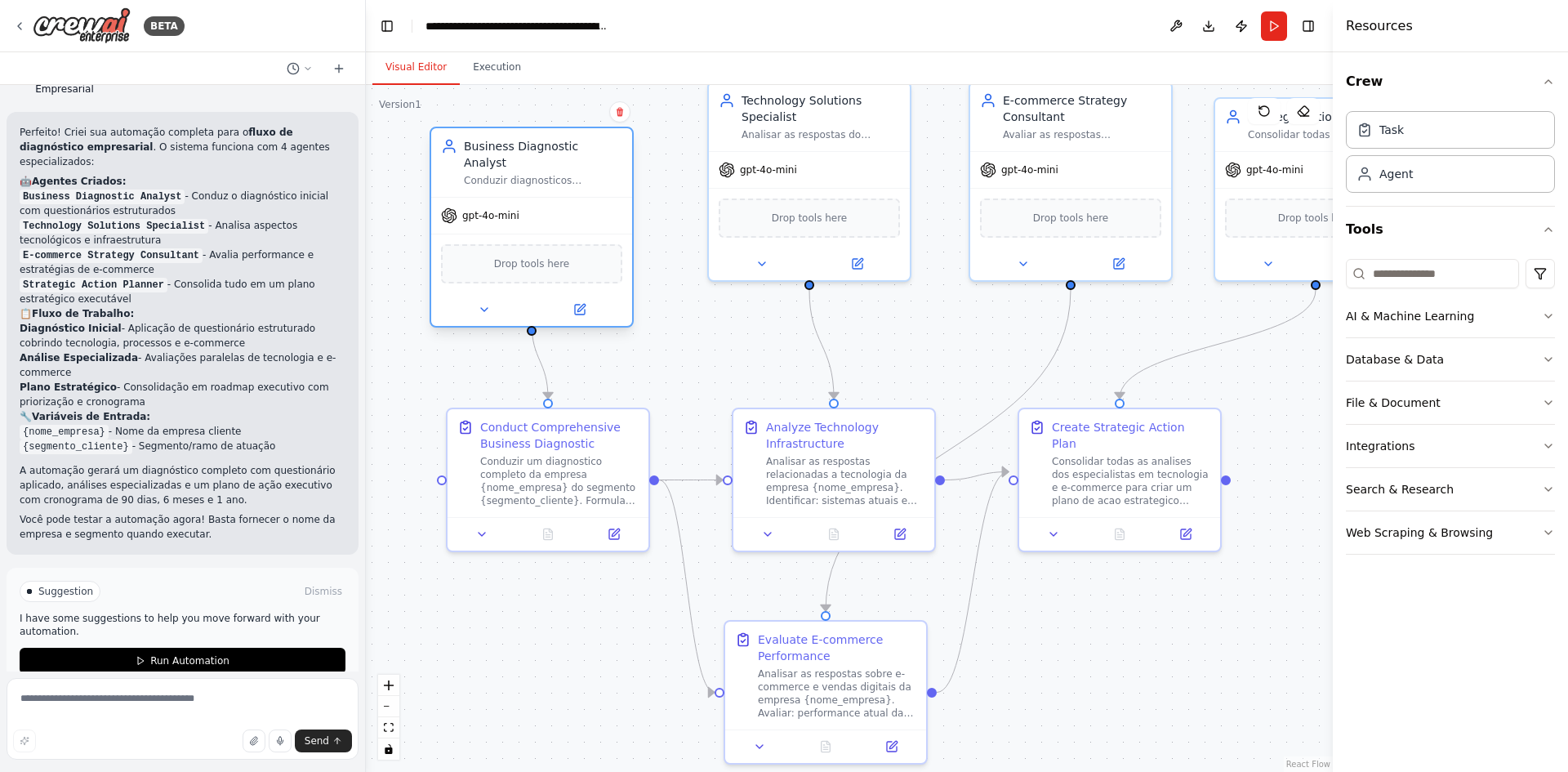
drag, startPoint x: 565, startPoint y: 204, endPoint x: 544, endPoint y: 253, distance: 53.3
click at [544, 256] on span "Drop tools here" at bounding box center [532, 264] width 76 height 17
click at [485, 303] on icon at bounding box center [483, 309] width 13 height 13
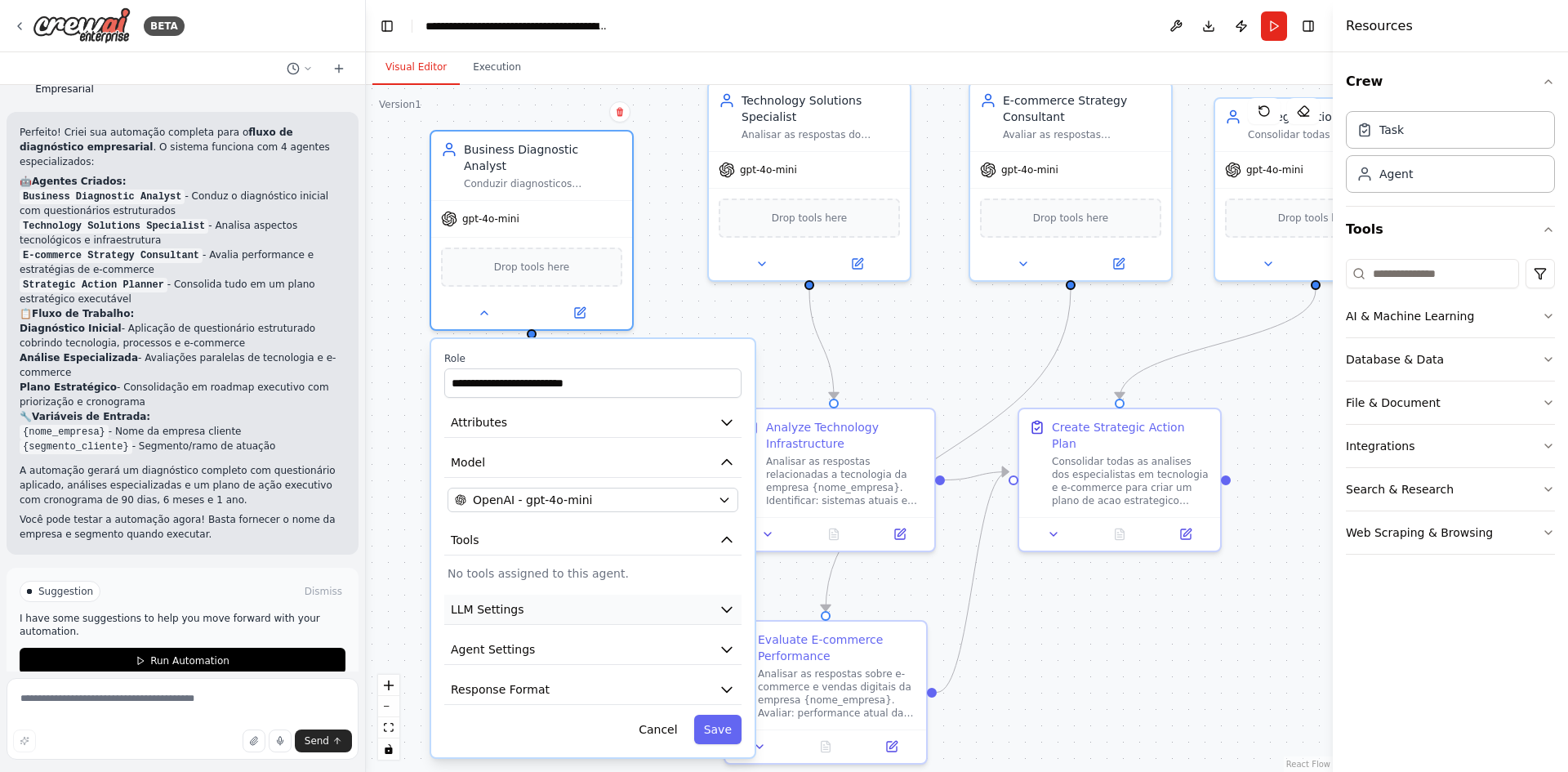
click at [550, 595] on button "LLM Settings" at bounding box center [593, 610] width 297 height 31
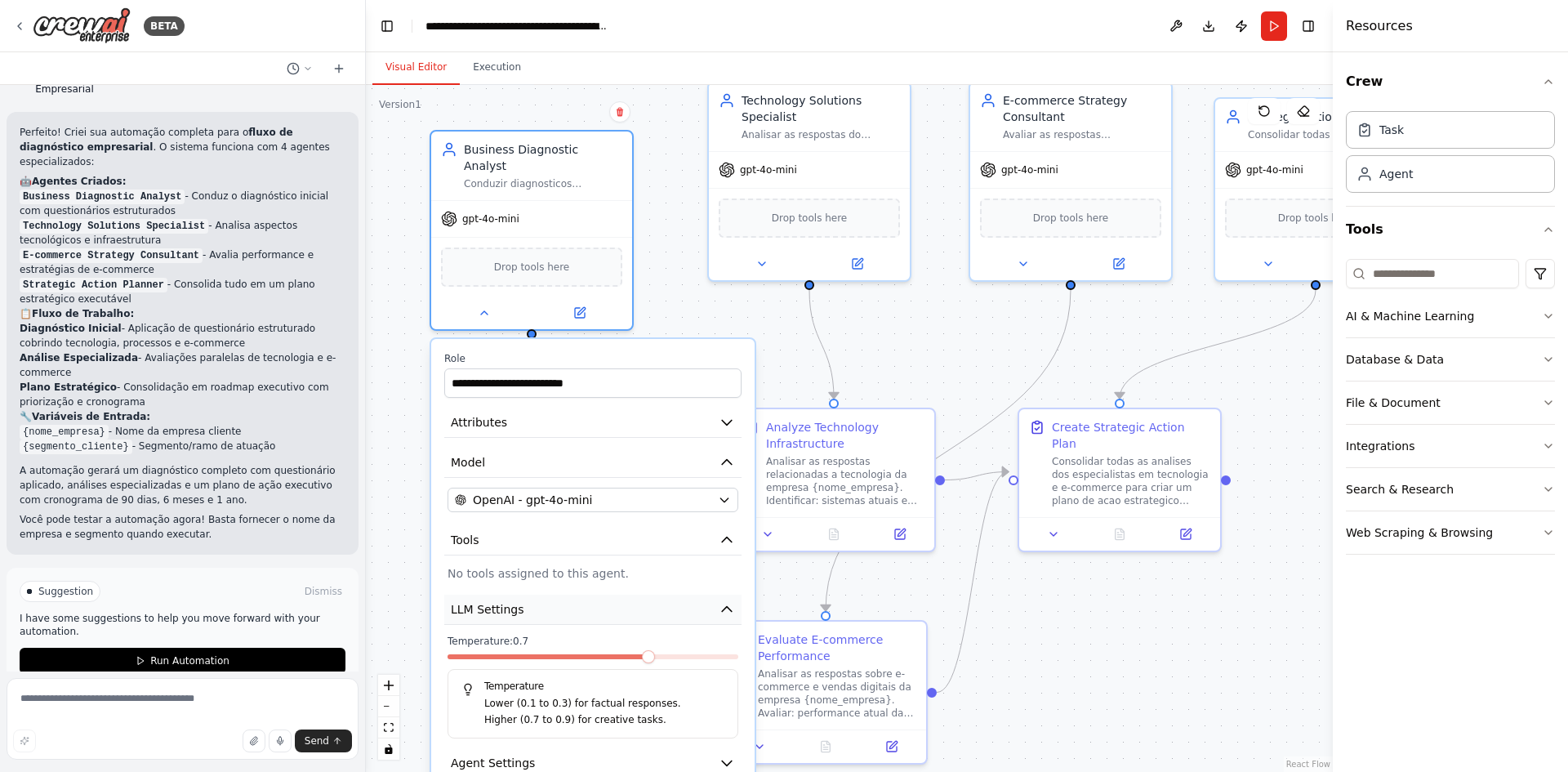
click at [550, 595] on button "LLM Settings" at bounding box center [593, 610] width 297 height 31
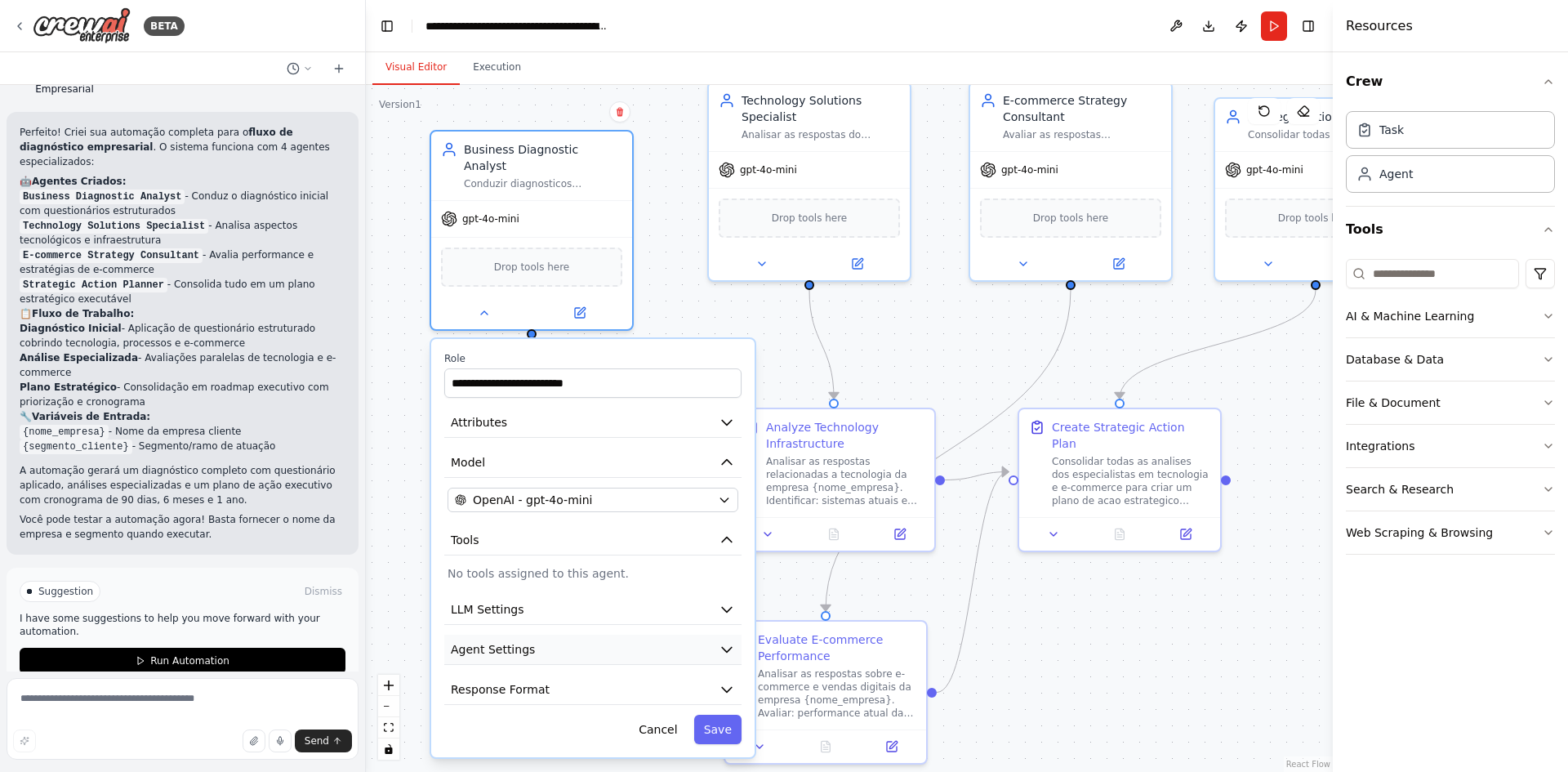
click at [539, 635] on button "Agent Settings" at bounding box center [593, 650] width 297 height 31
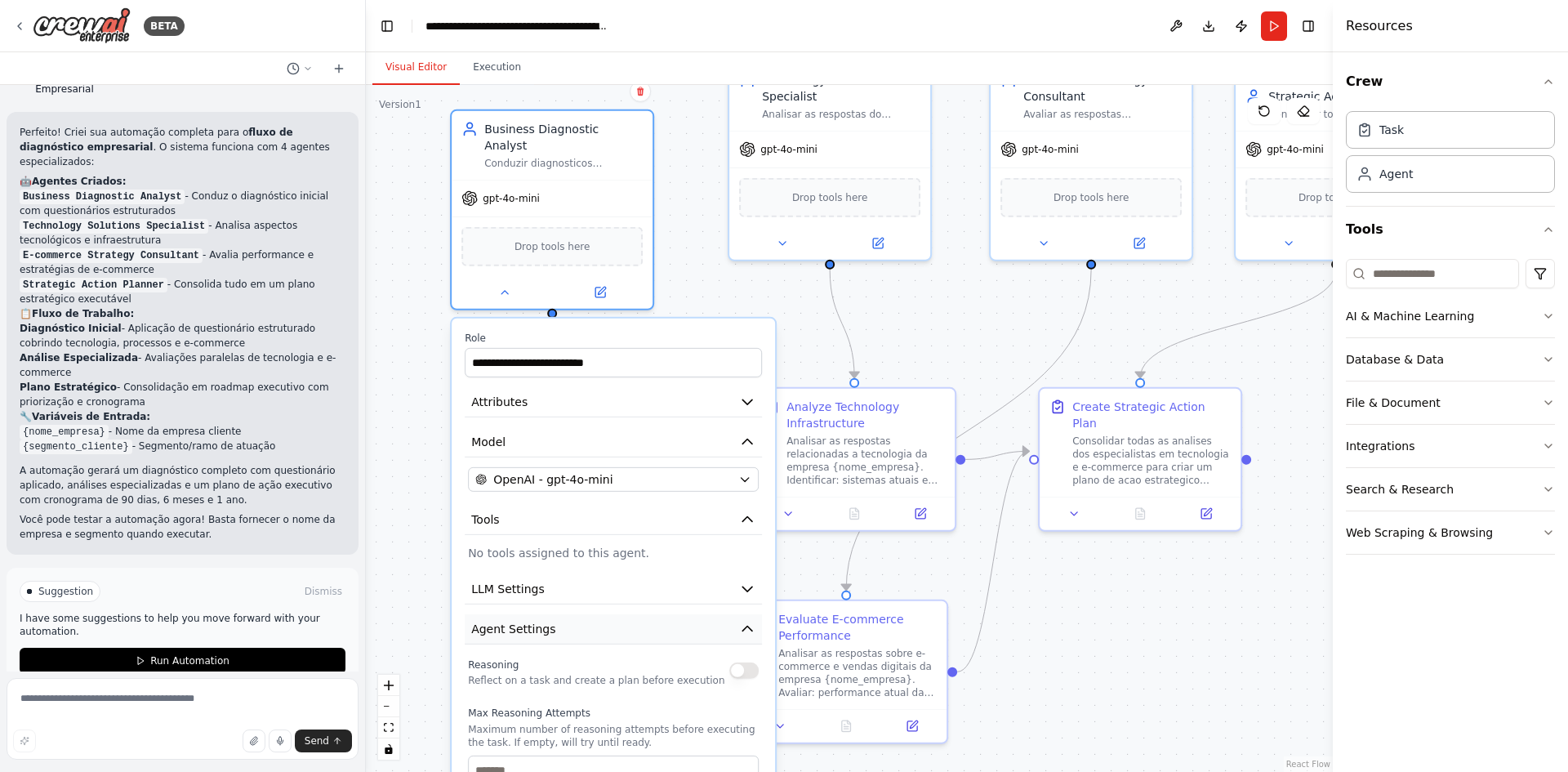
click at [611, 619] on button "Agent Settings" at bounding box center [613, 629] width 297 height 31
click at [610, 655] on button "Response Format" at bounding box center [613, 670] width 297 height 31
click at [617, 655] on button "Response Format" at bounding box center [613, 670] width 297 height 31
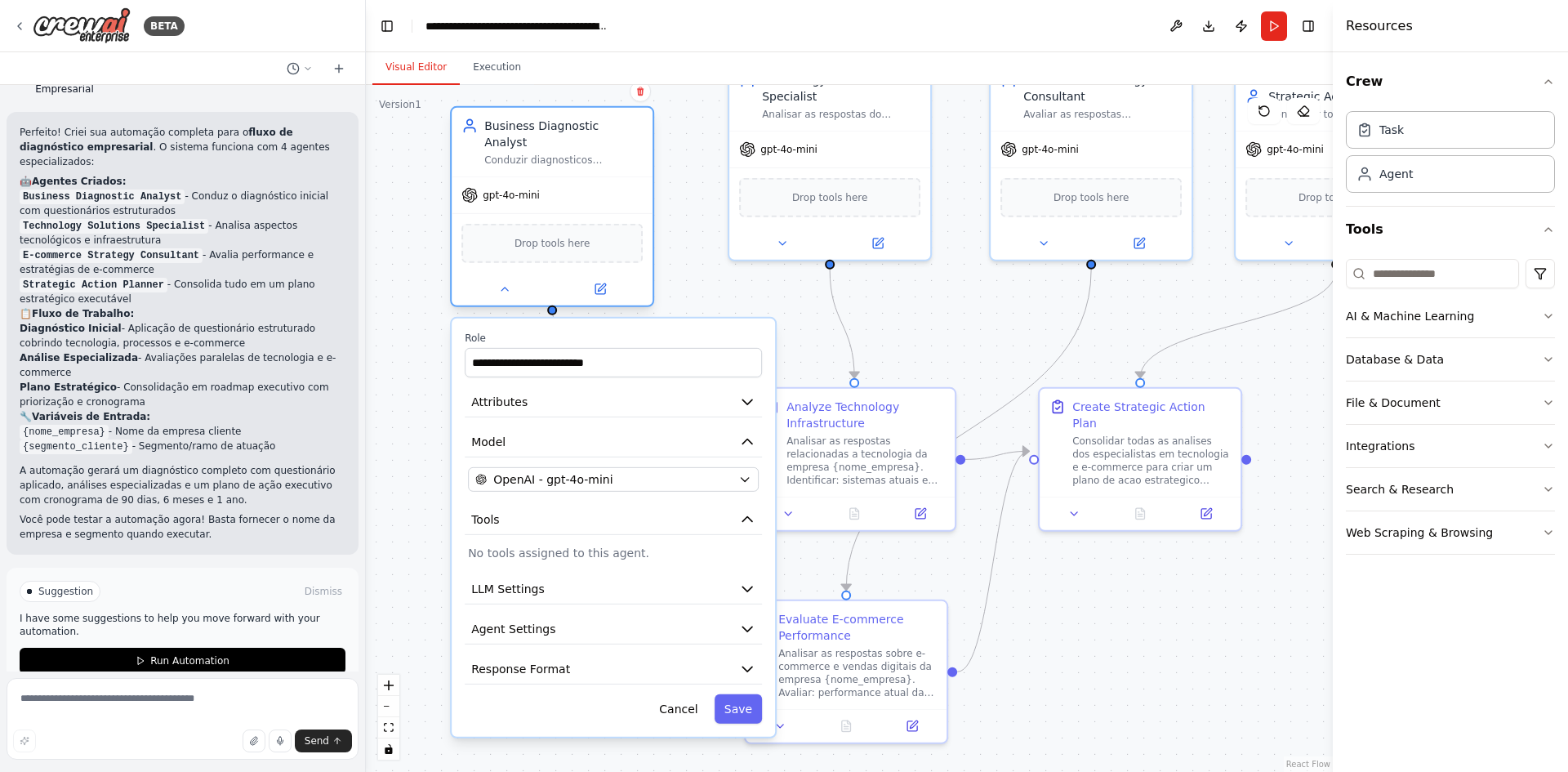
click at [532, 235] on span "Drop tools here" at bounding box center [552, 243] width 76 height 17
click at [535, 235] on span "Drop tools here" at bounding box center [552, 243] width 76 height 17
click at [513, 77] on button "Execution" at bounding box center [497, 67] width 75 height 34
click at [412, 66] on button "Visual Editor" at bounding box center [415, 67] width 88 height 34
click at [1438, 535] on div "Web Scraping & Browsing" at bounding box center [1419, 533] width 147 height 17
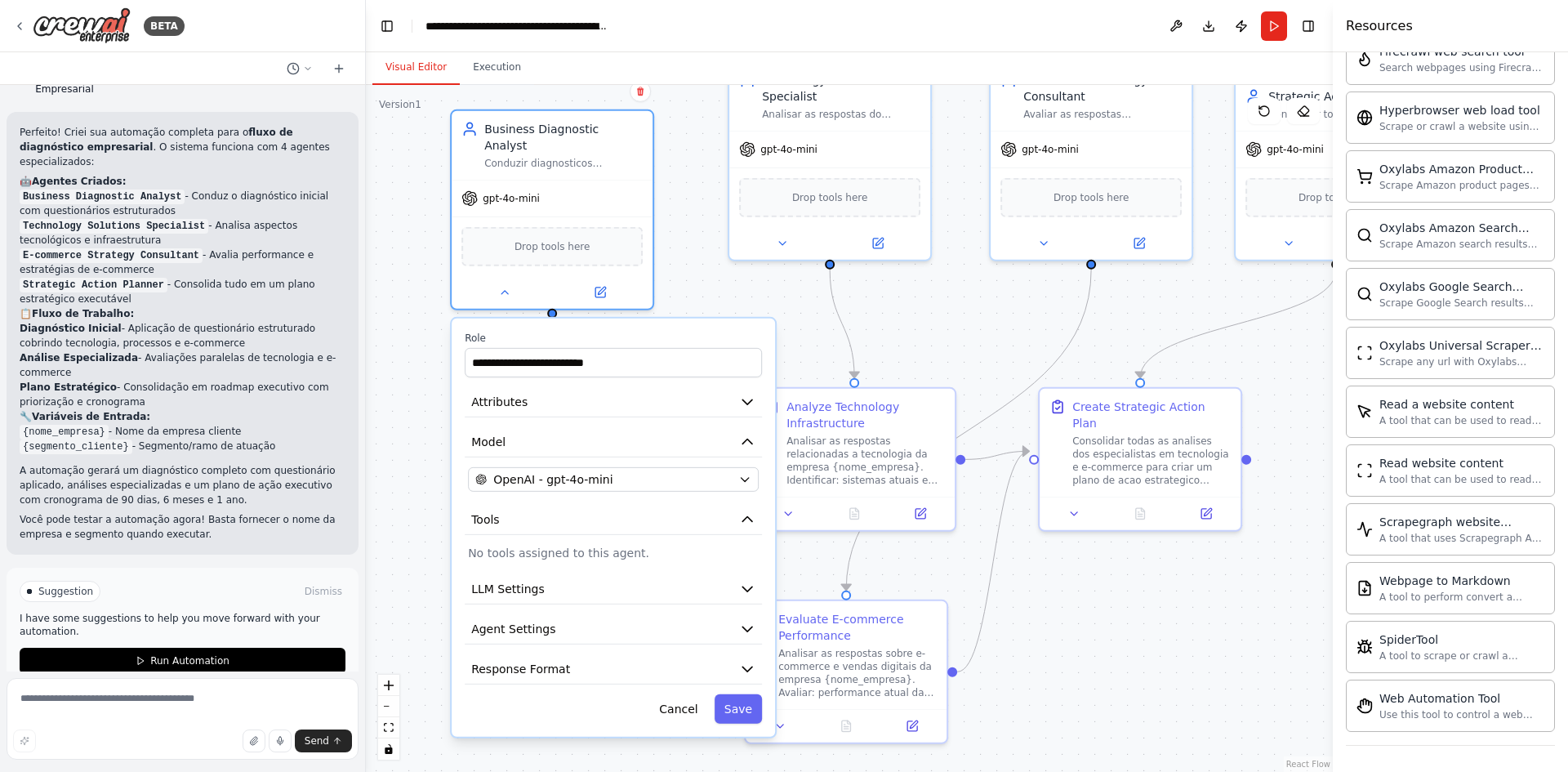
scroll to position [0, 0]
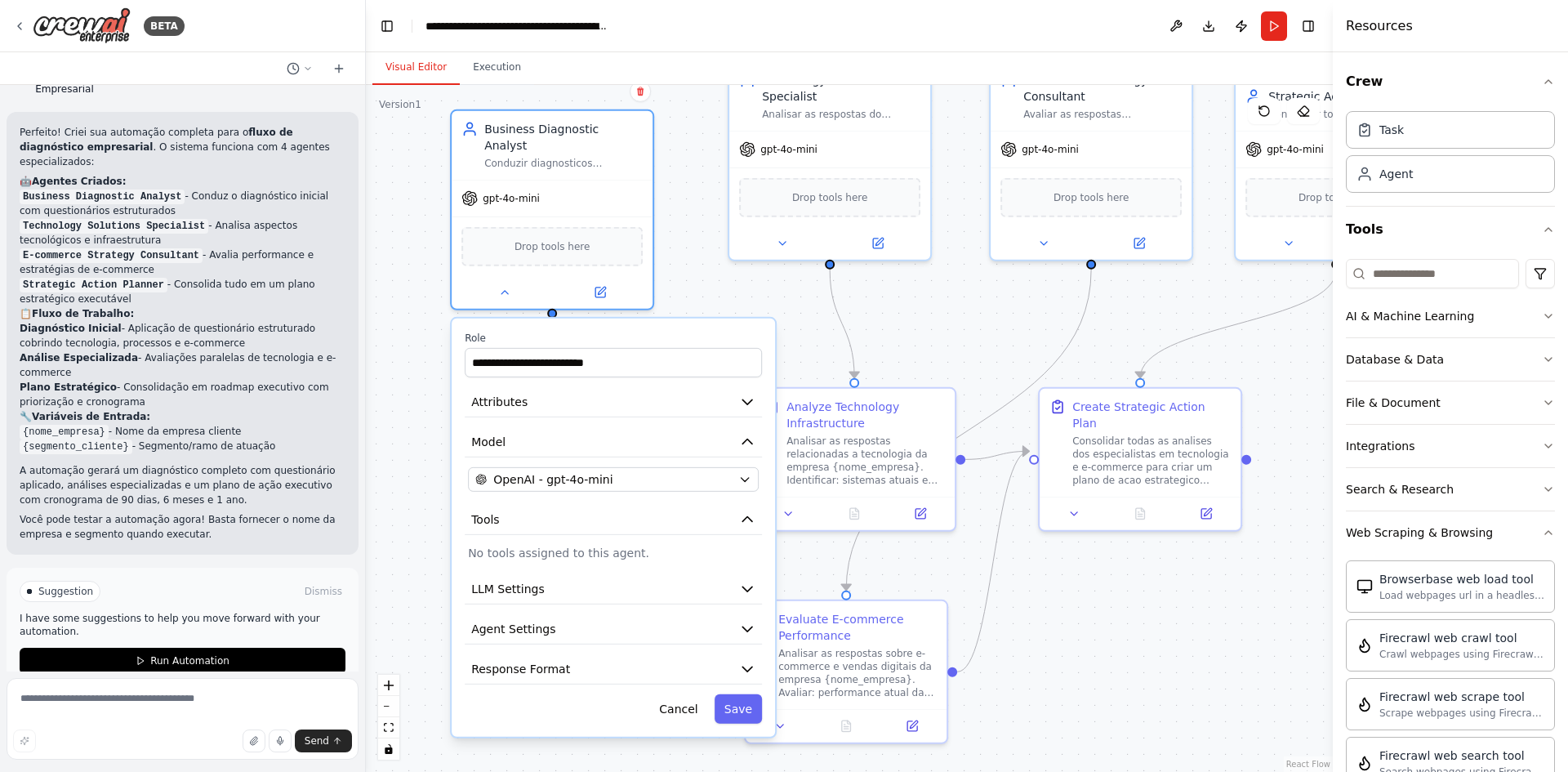
click at [1232, 619] on div ".deletable-edge-delete-btn { width: 20px; height: 20px; border: 0px solid #ffff…" at bounding box center [849, 428] width 968 height 687
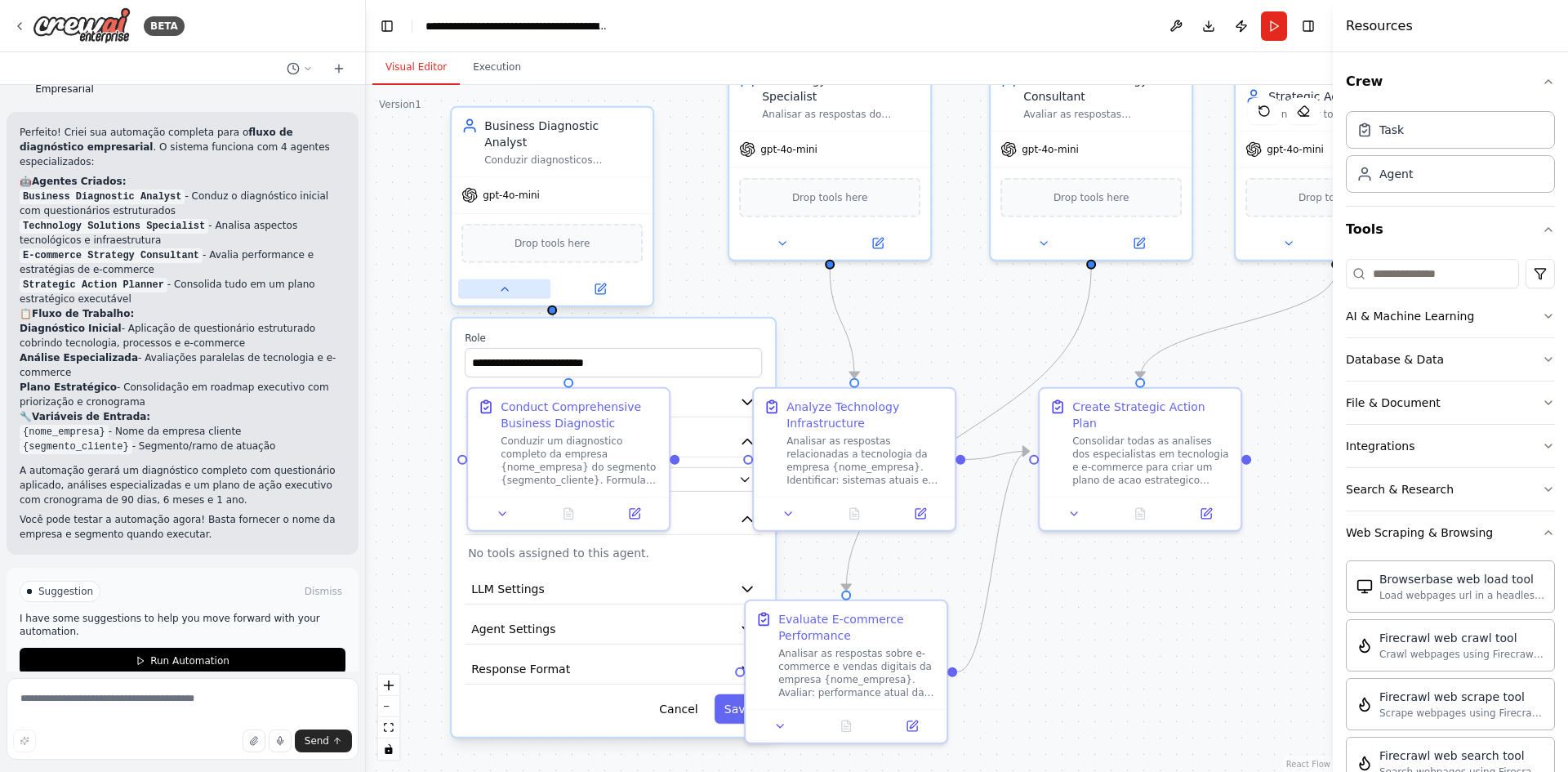
click at [500, 283] on icon at bounding box center [504, 289] width 13 height 13
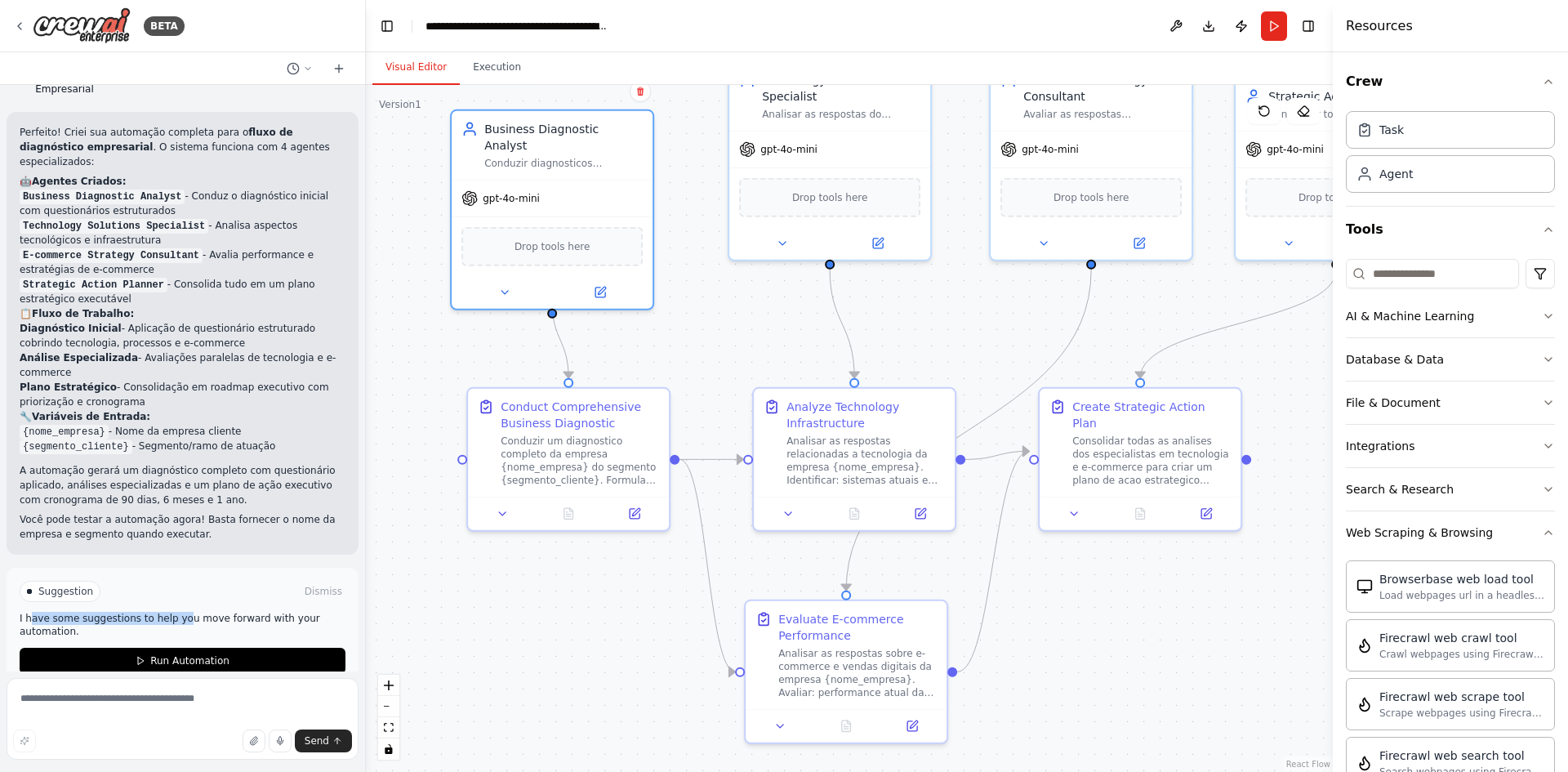
drag, startPoint x: 29, startPoint y: 596, endPoint x: 170, endPoint y: 596, distance: 141.0
click at [170, 612] on p "I have some suggestions to help you move forward with your automation." at bounding box center [182, 625] width 326 height 27
click at [61, 585] on span "Suggestion" at bounding box center [66, 591] width 55 height 13
click at [192, 655] on span "Run Automation" at bounding box center [190, 661] width 80 height 13
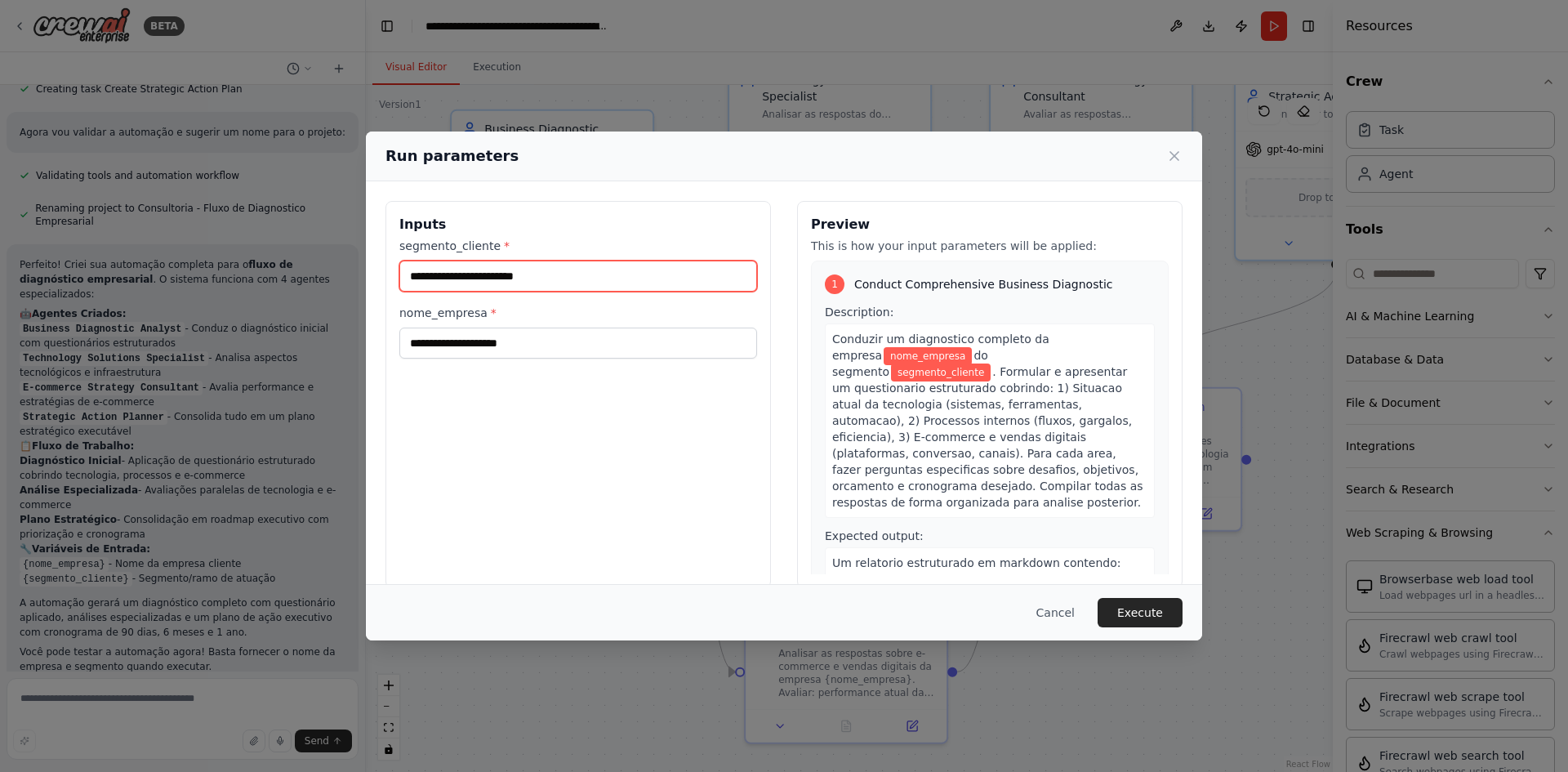
click at [519, 270] on input "segmento_cliente *" at bounding box center [578, 277] width 357 height 32
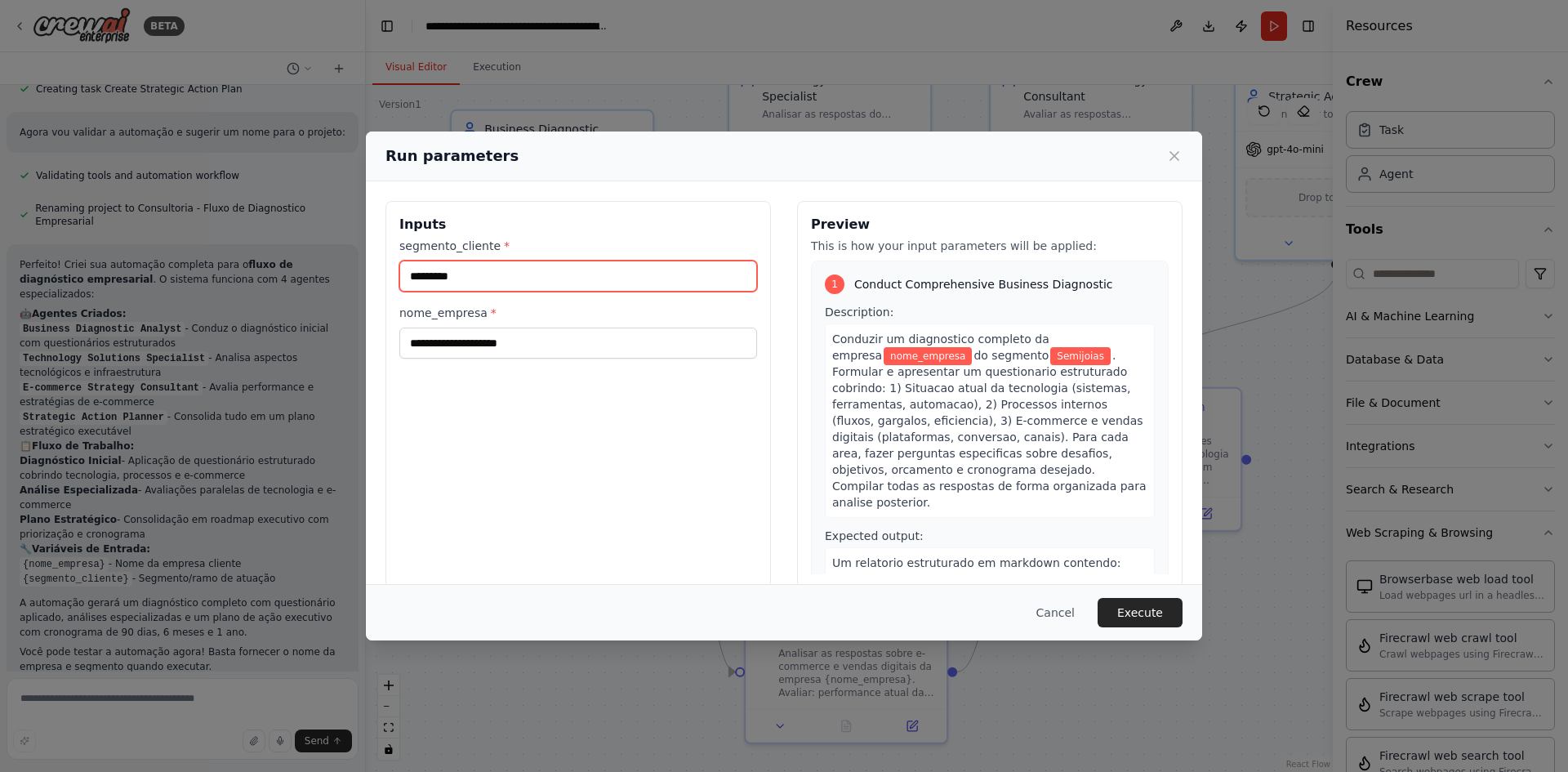
type input "*********"
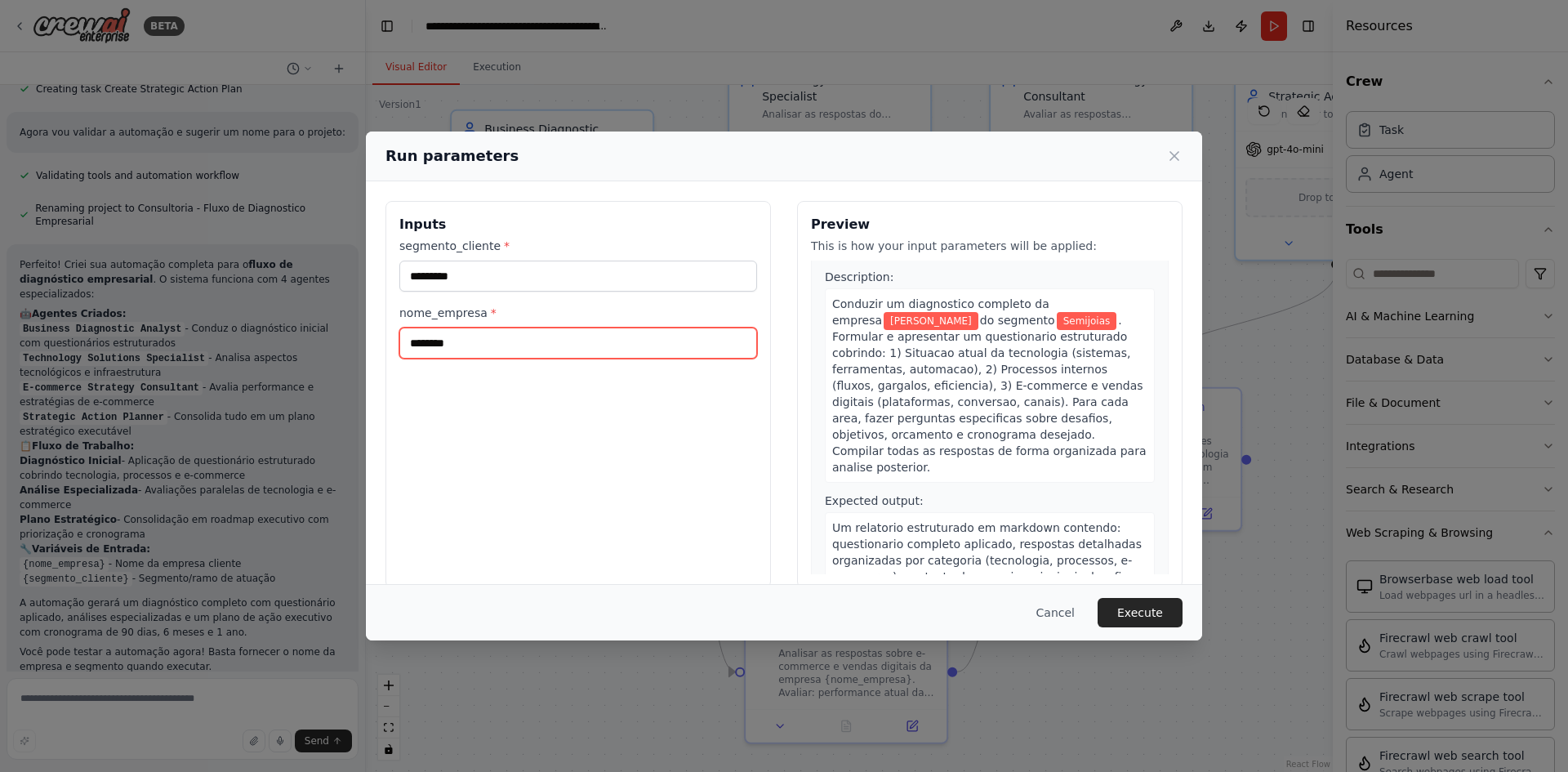
scroll to position [0, 0]
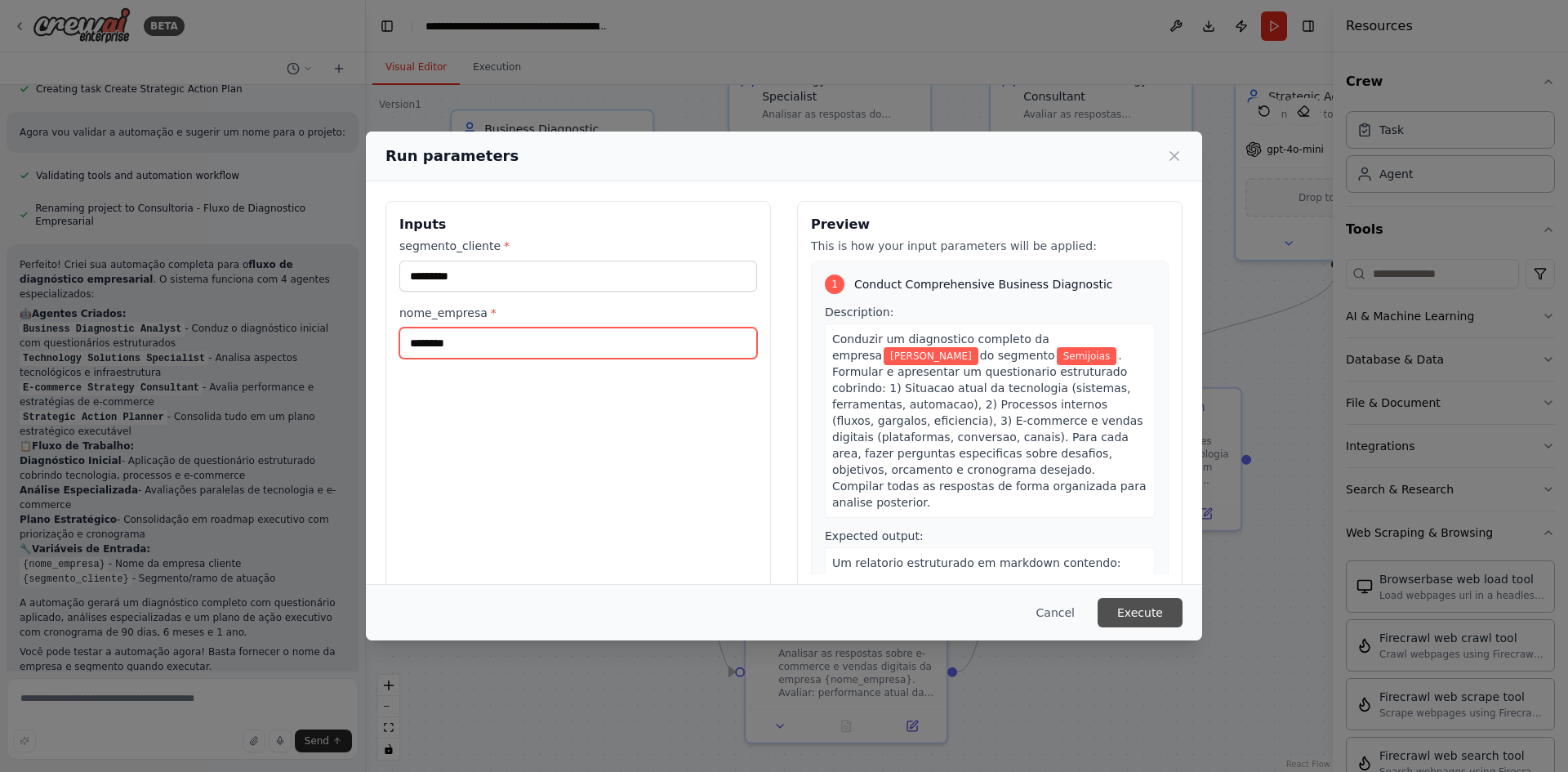
type input "********"
click at [1141, 617] on button "Execute" at bounding box center [1140, 612] width 85 height 30
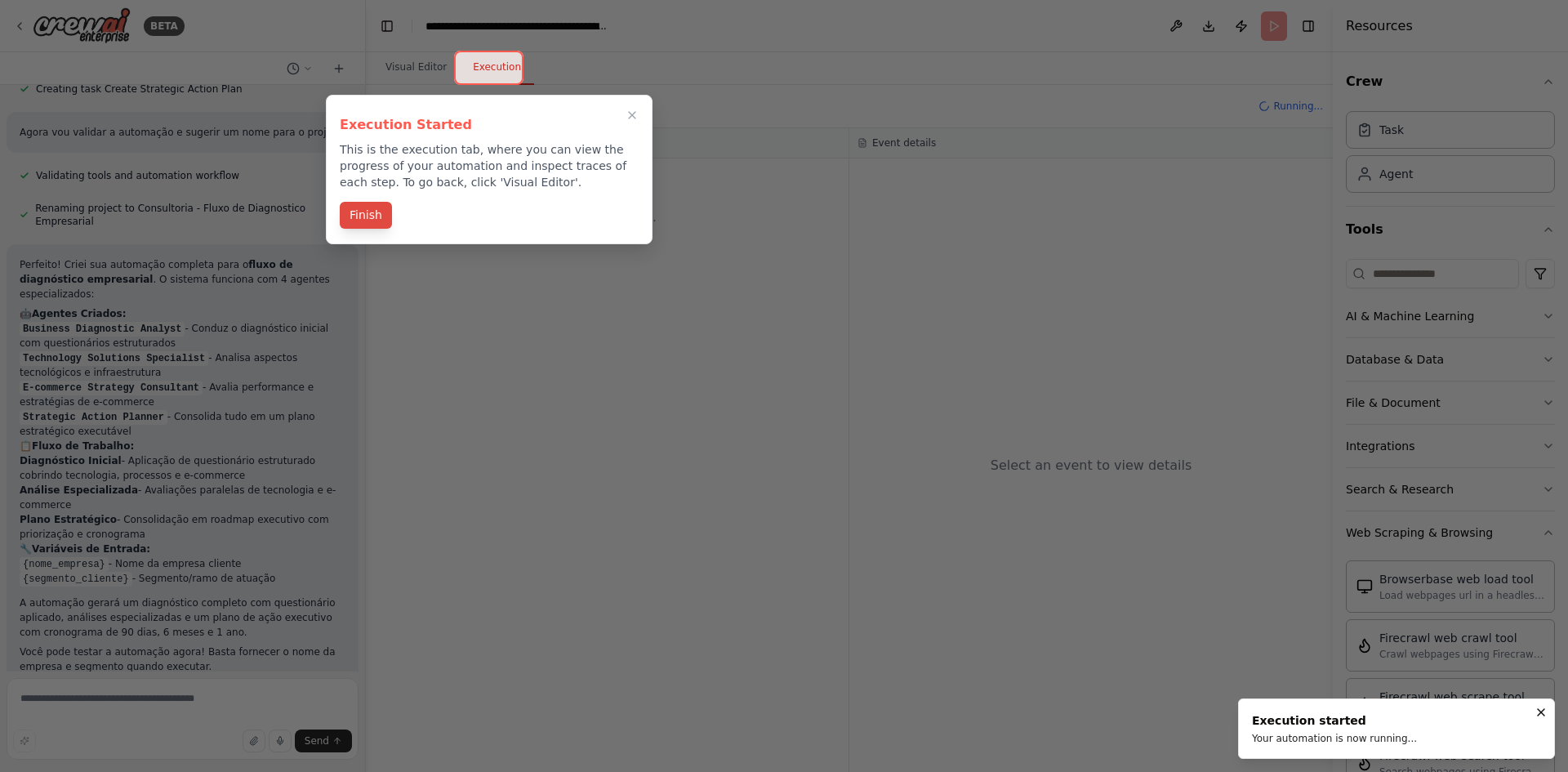
click at [370, 215] on button "Finish" at bounding box center [365, 215] width 52 height 27
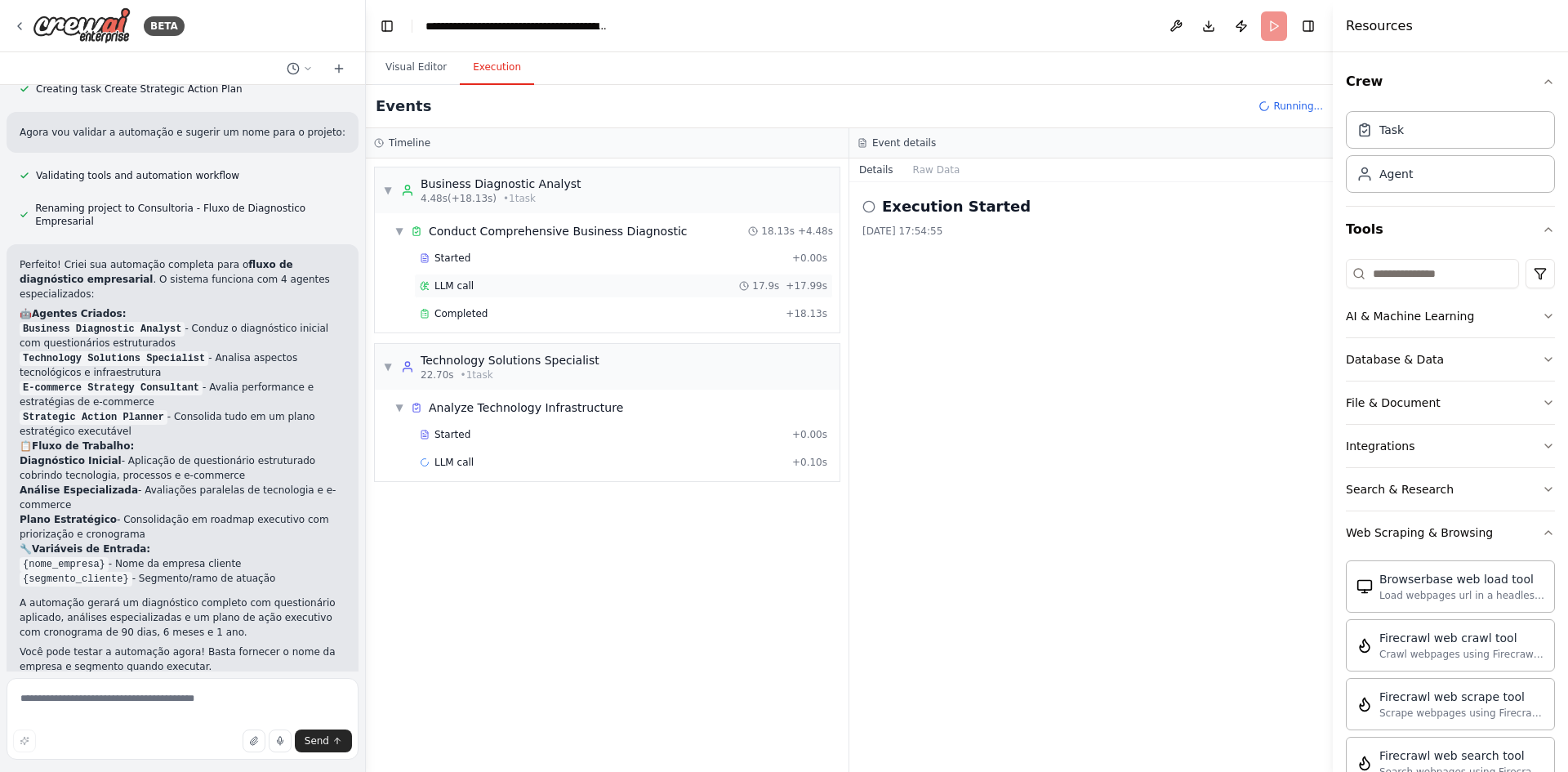
click at [493, 285] on div "LLM call 17.9s + 17.99s" at bounding box center [624, 286] width 408 height 13
click at [490, 302] on div "Completed + 18.13s" at bounding box center [624, 313] width 419 height 25
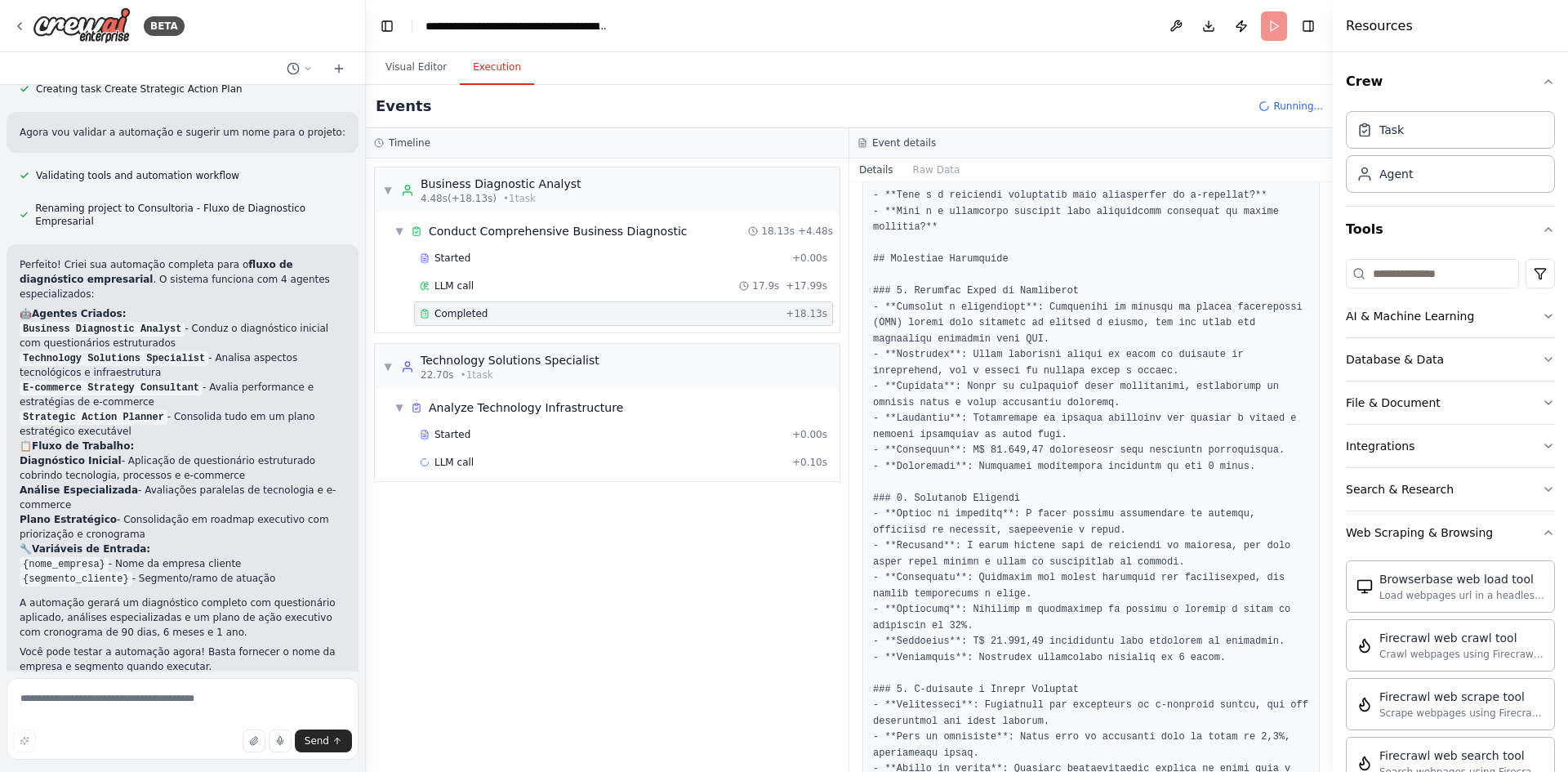
scroll to position [1299, 0]
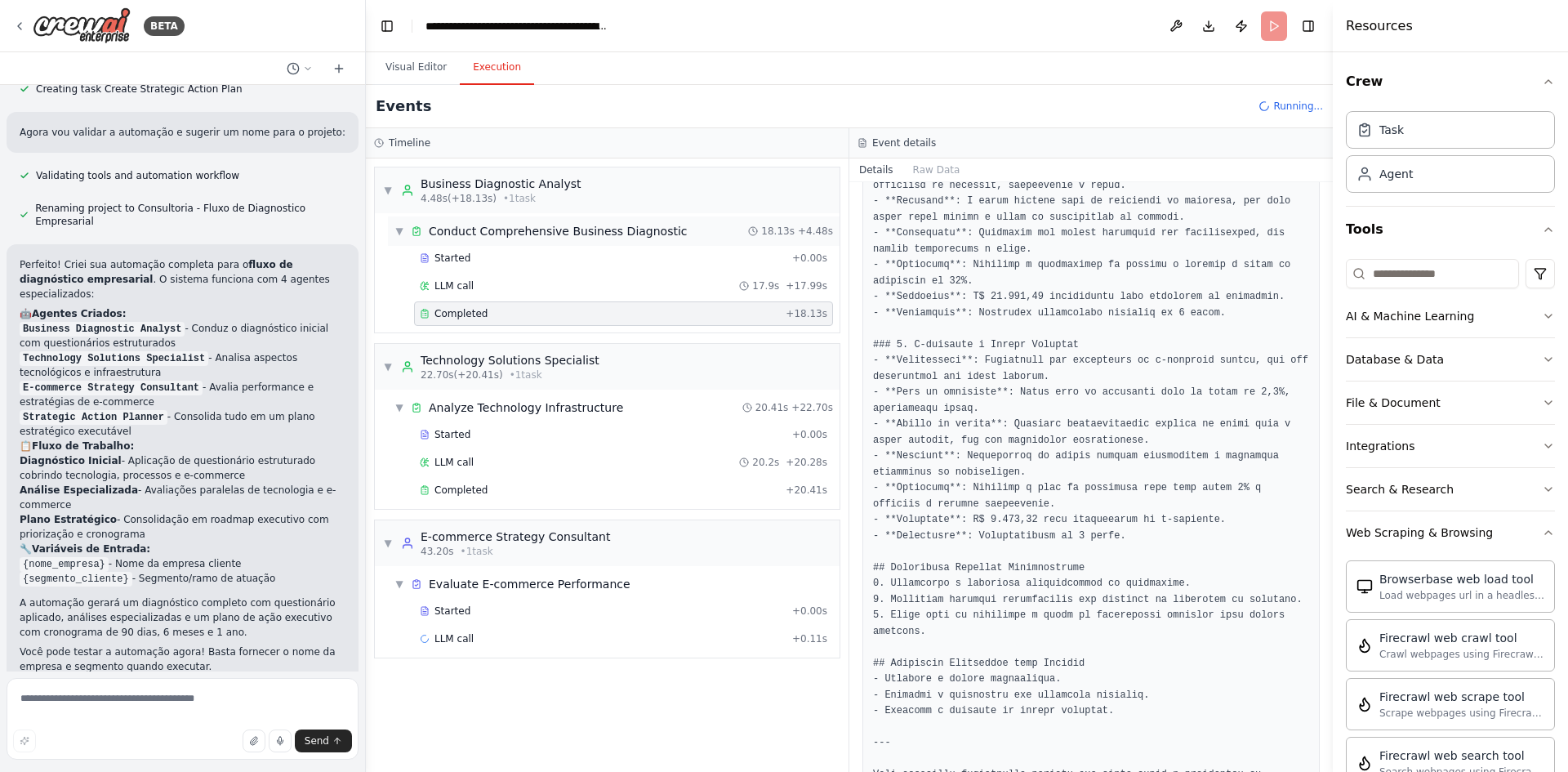
click at [483, 228] on span "Conduct Comprehensive Business Diagnostic" at bounding box center [558, 231] width 259 height 17
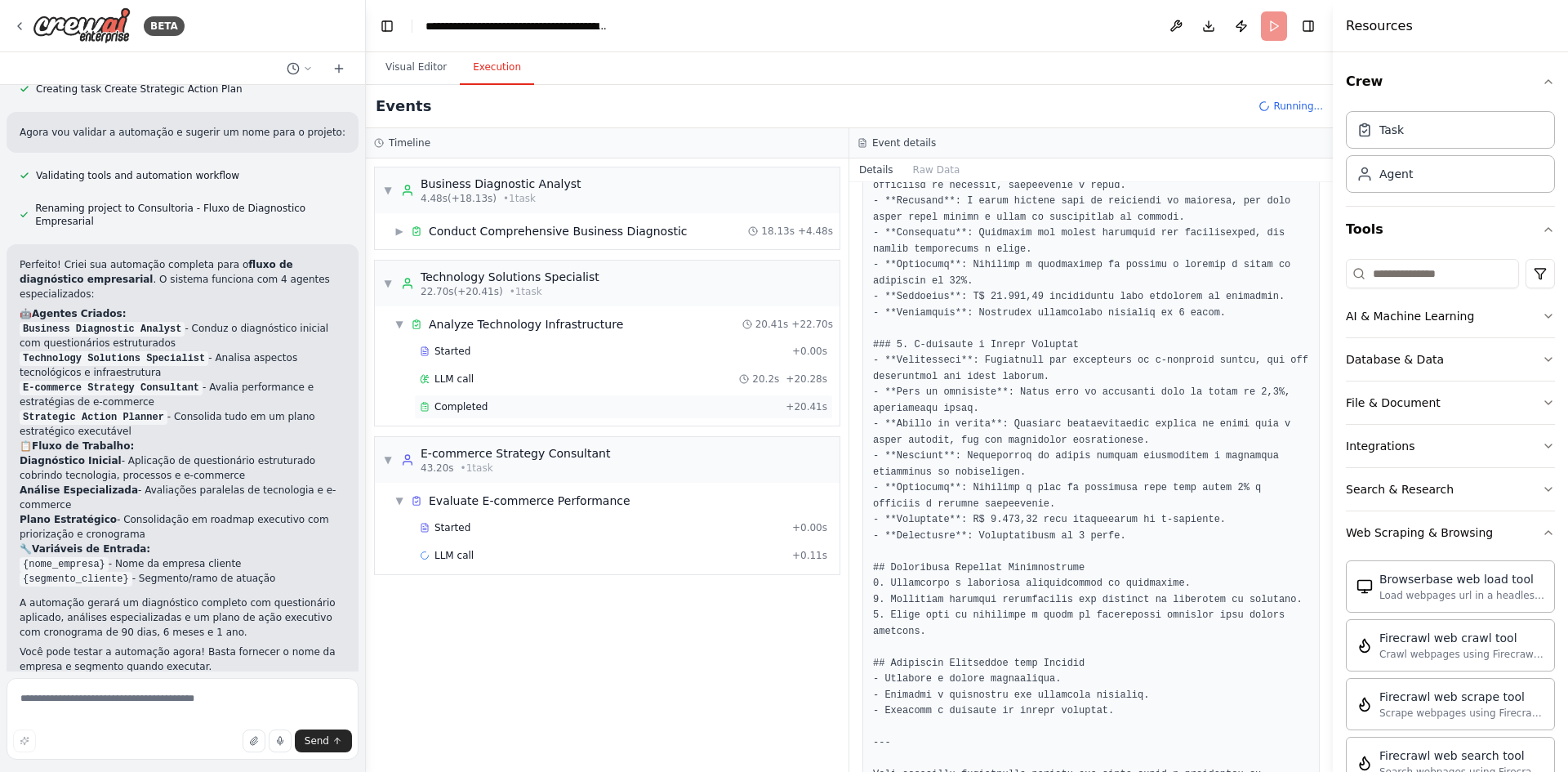
click at [473, 399] on div "Completed + 20.41s" at bounding box center [624, 407] width 419 height 25
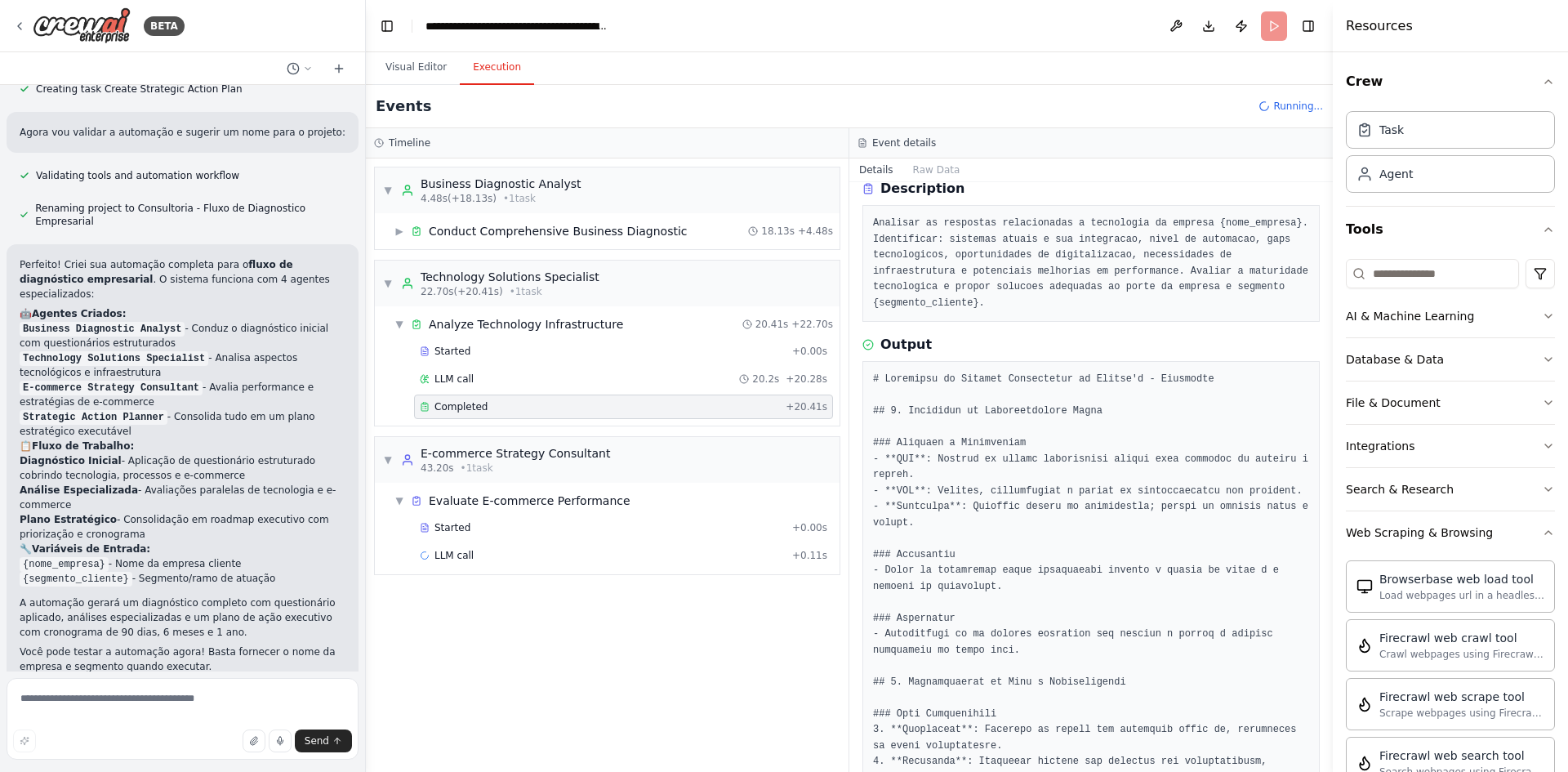
scroll to position [0, 0]
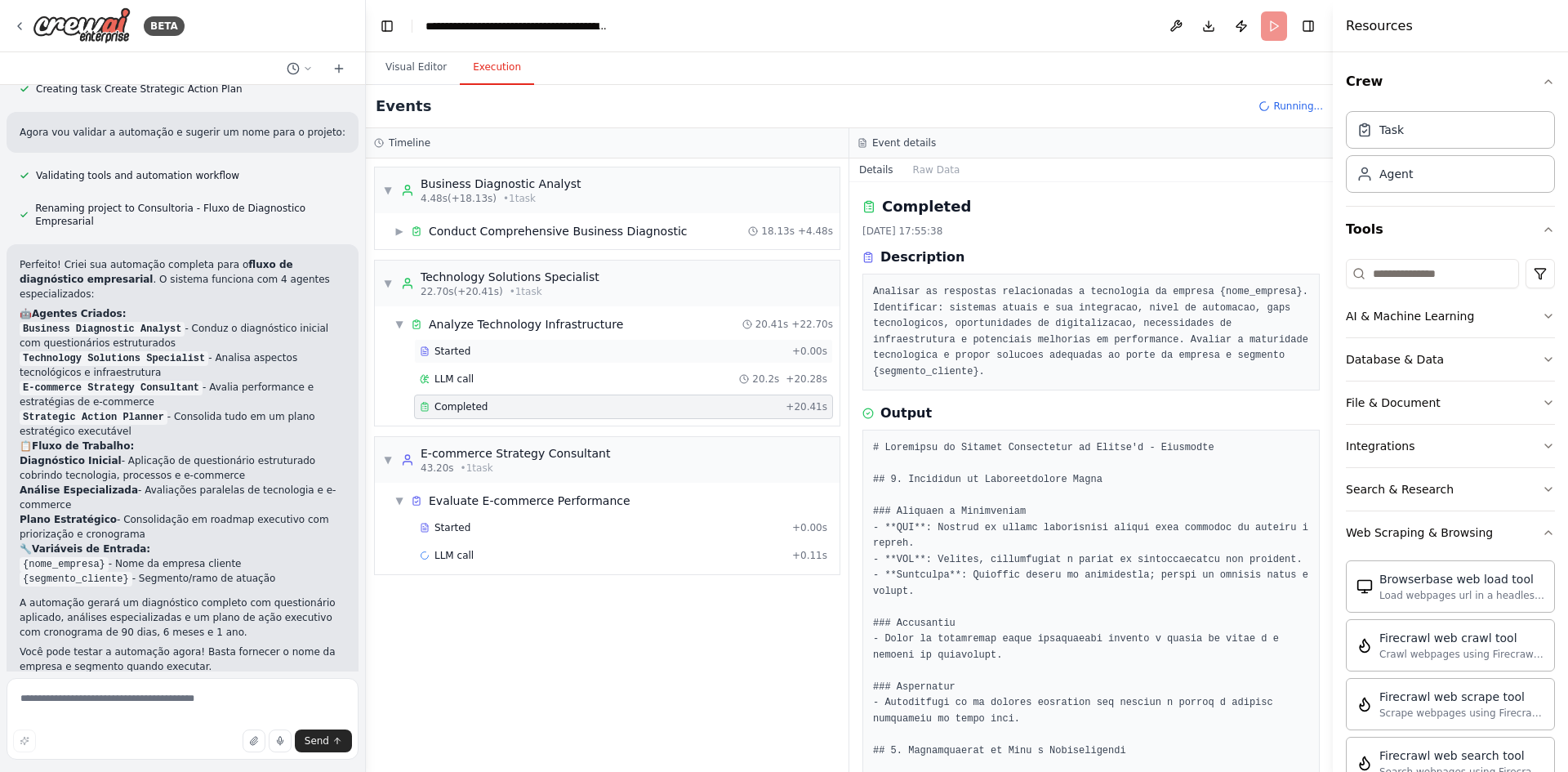
click at [483, 353] on div "Started" at bounding box center [603, 351] width 366 height 13
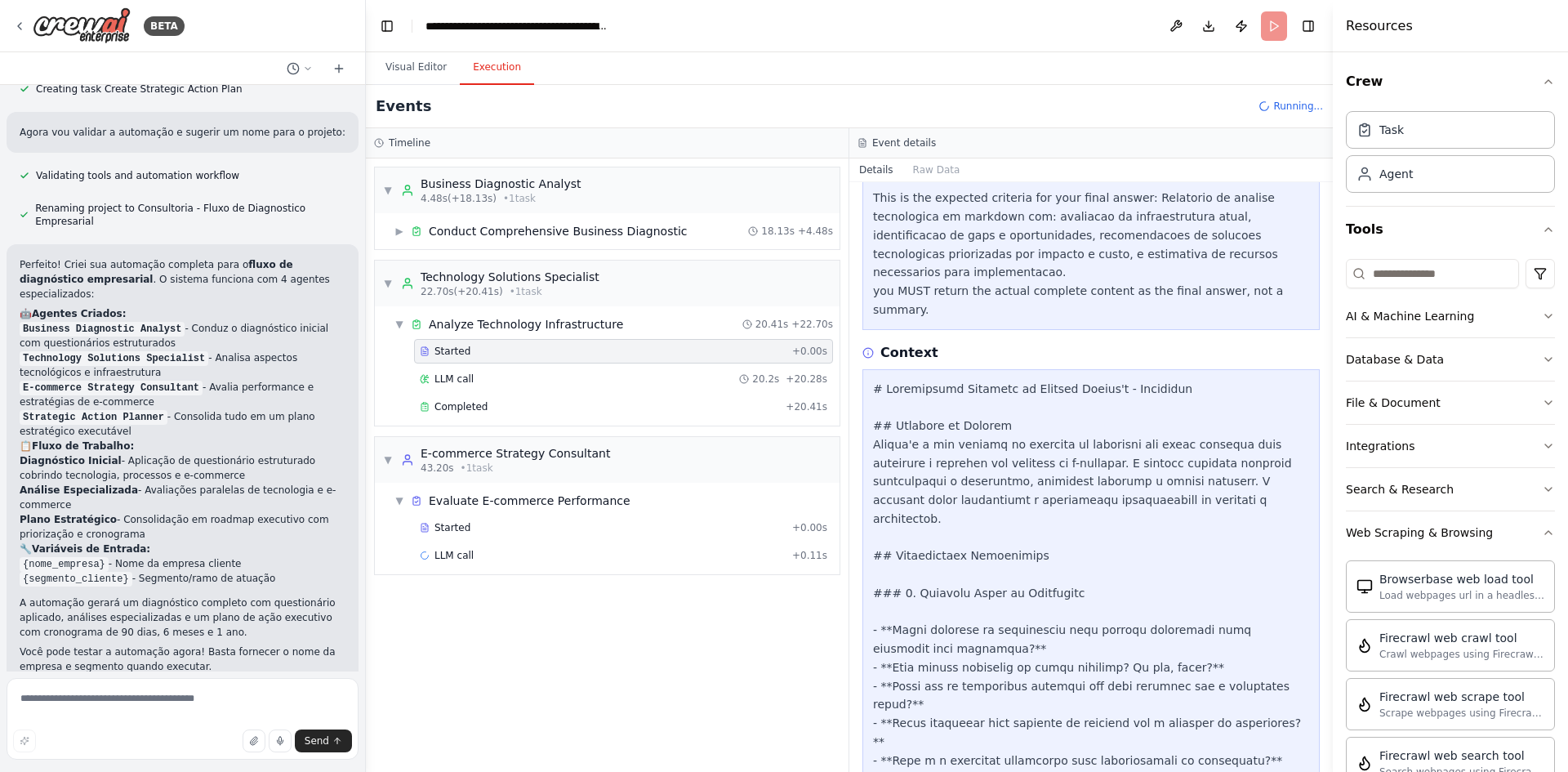
scroll to position [572, 0]
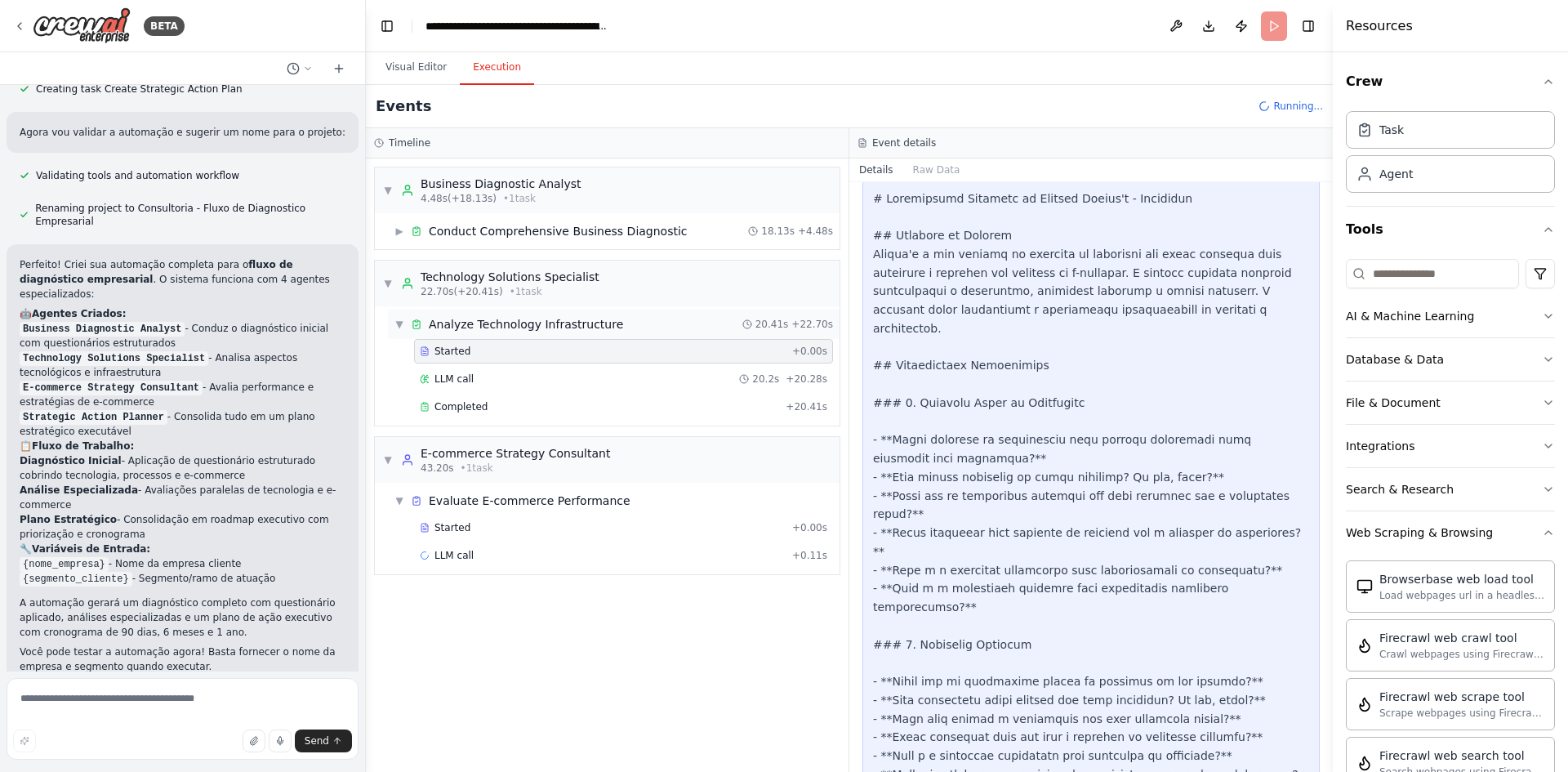
click at [483, 333] on div "▼ Analyze Technology Infrastructure 20.41s + 22.70s" at bounding box center [613, 325] width 452 height 30
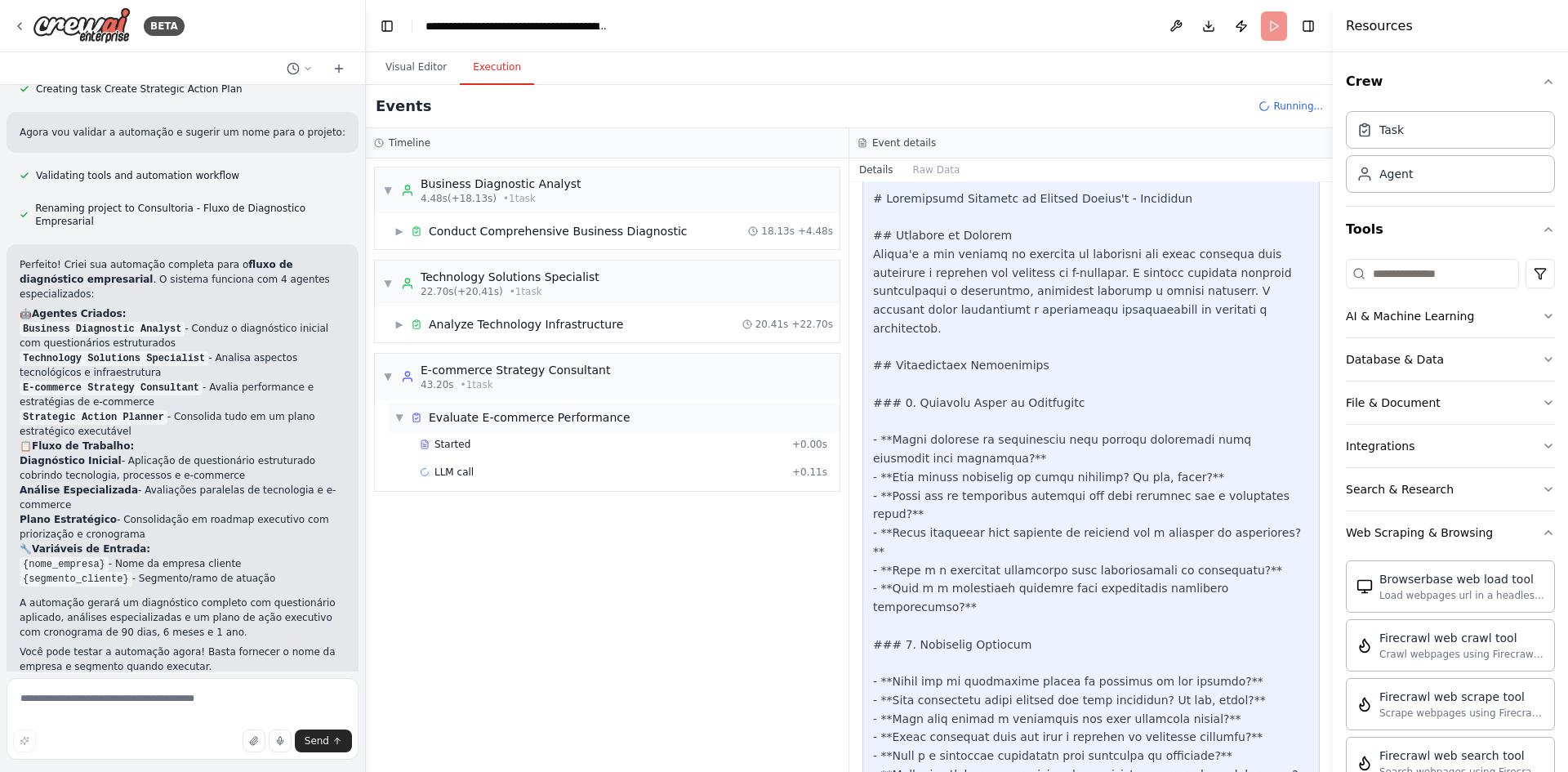
click at [505, 420] on span "Evaluate E-commerce Performance" at bounding box center [530, 418] width 202 height 17
click at [466, 443] on div "Started" at bounding box center [603, 444] width 366 height 13
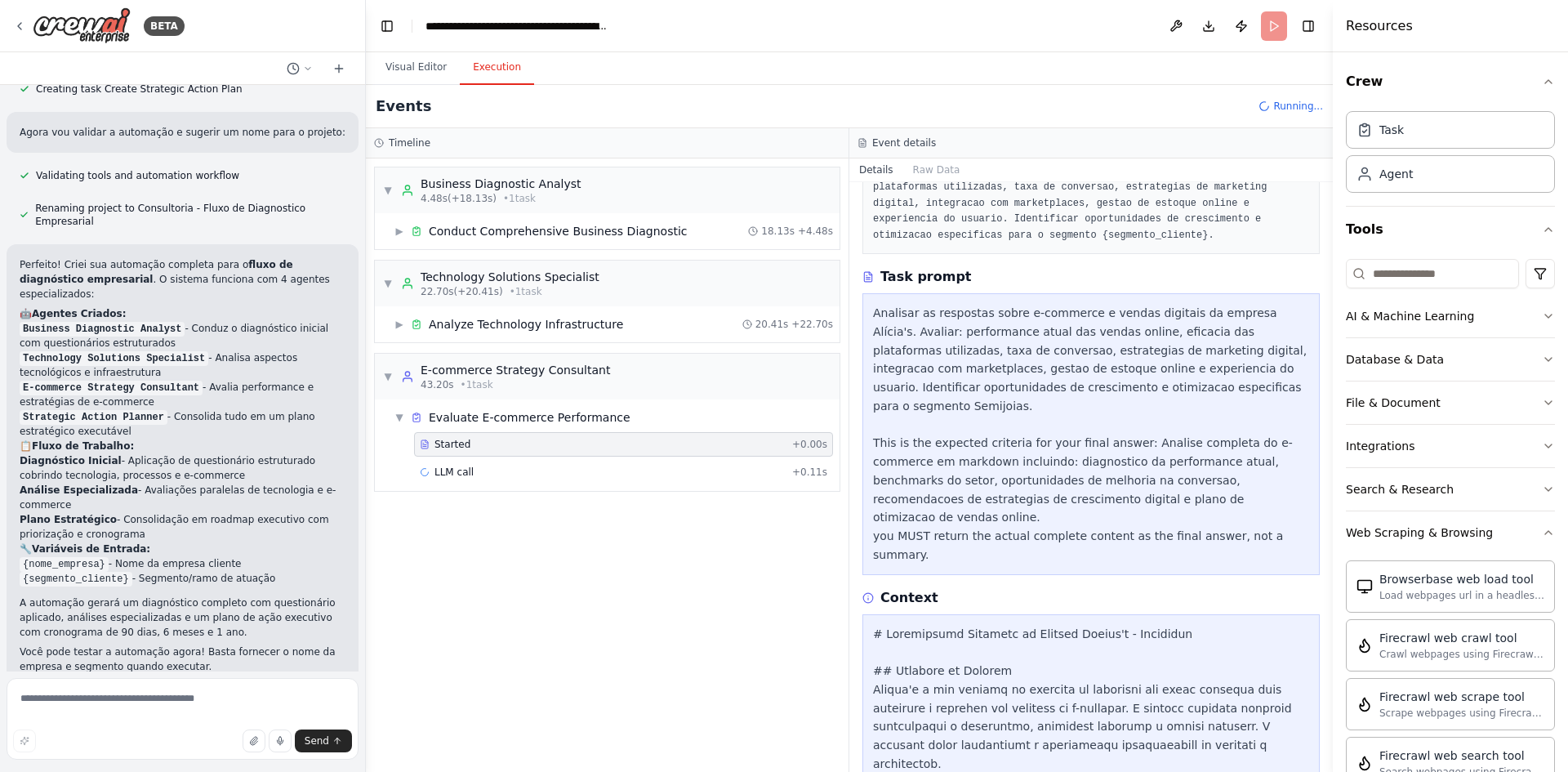
scroll to position [0, 0]
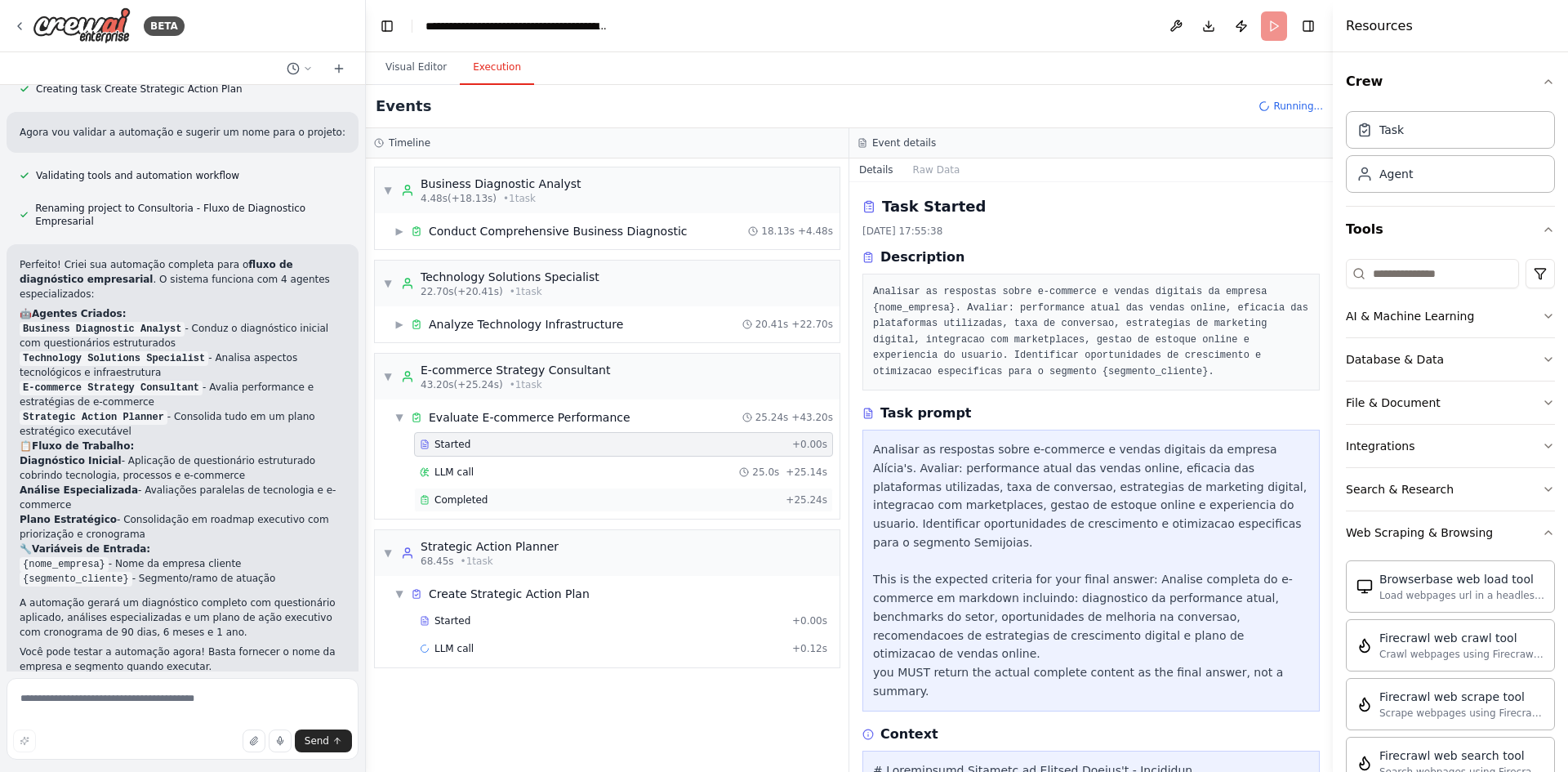
click at [482, 501] on div "Completed" at bounding box center [599, 499] width 359 height 13
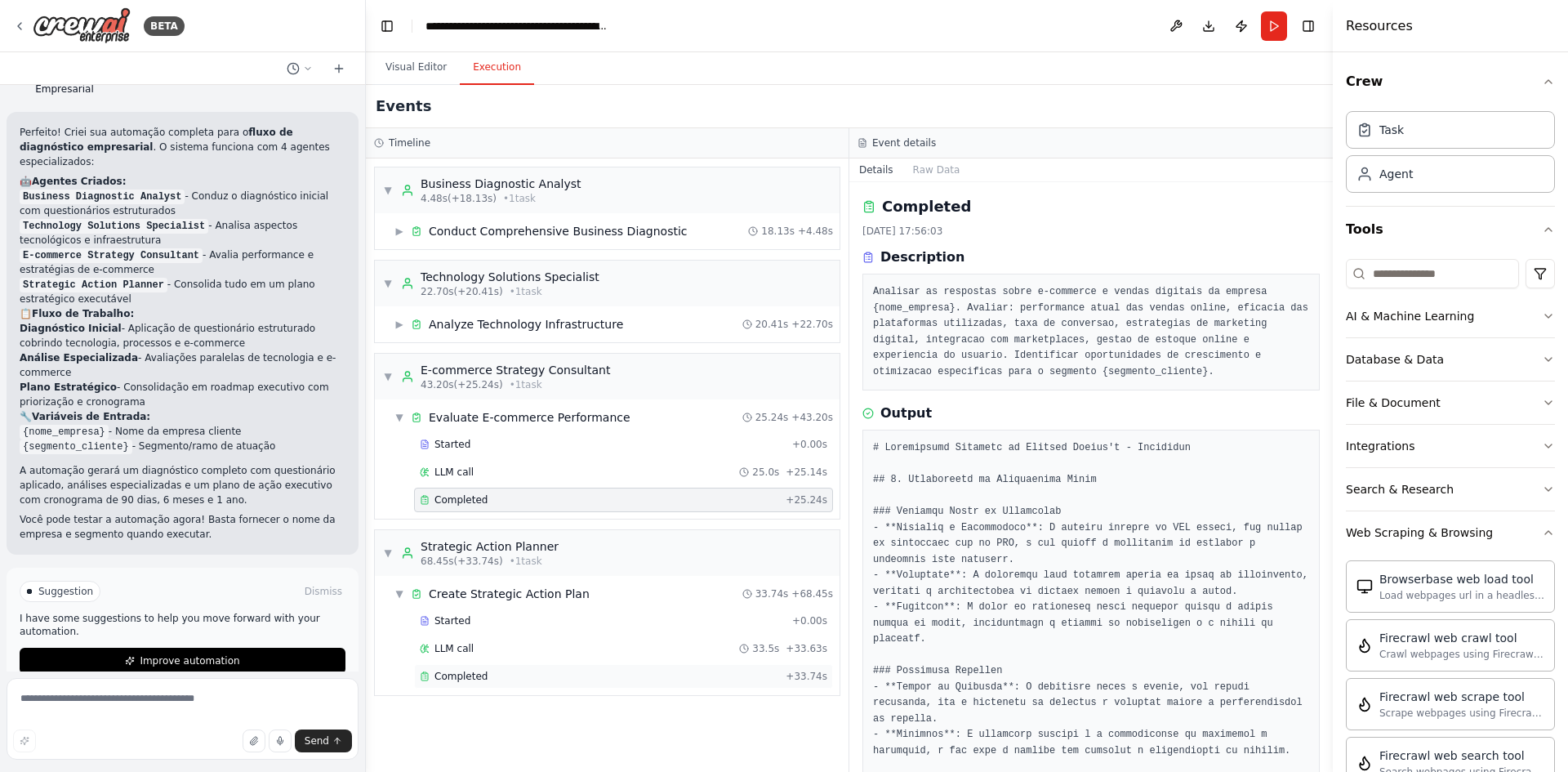
click at [458, 678] on span "Completed" at bounding box center [462, 676] width 53 height 13
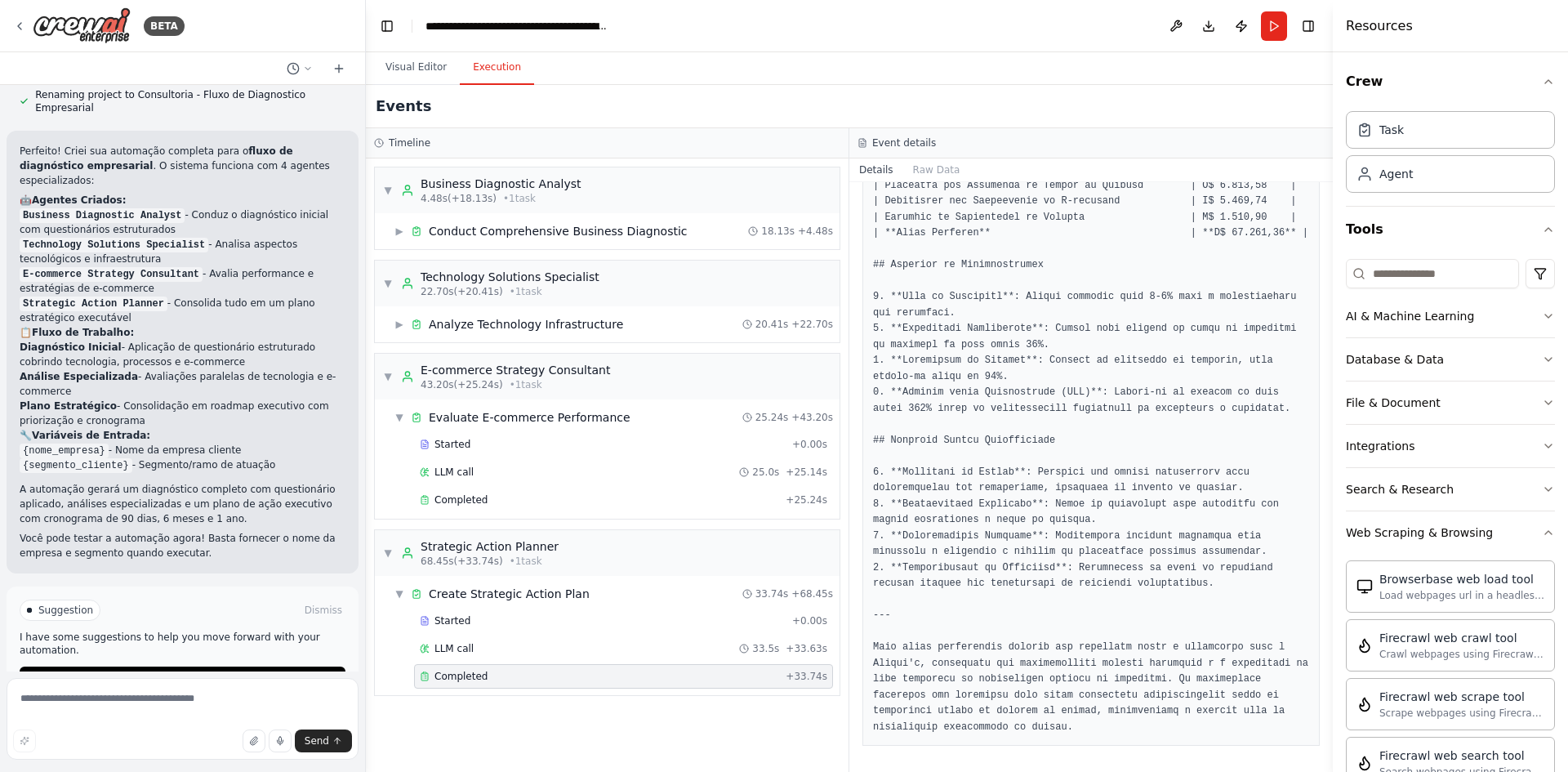
scroll to position [802, 0]
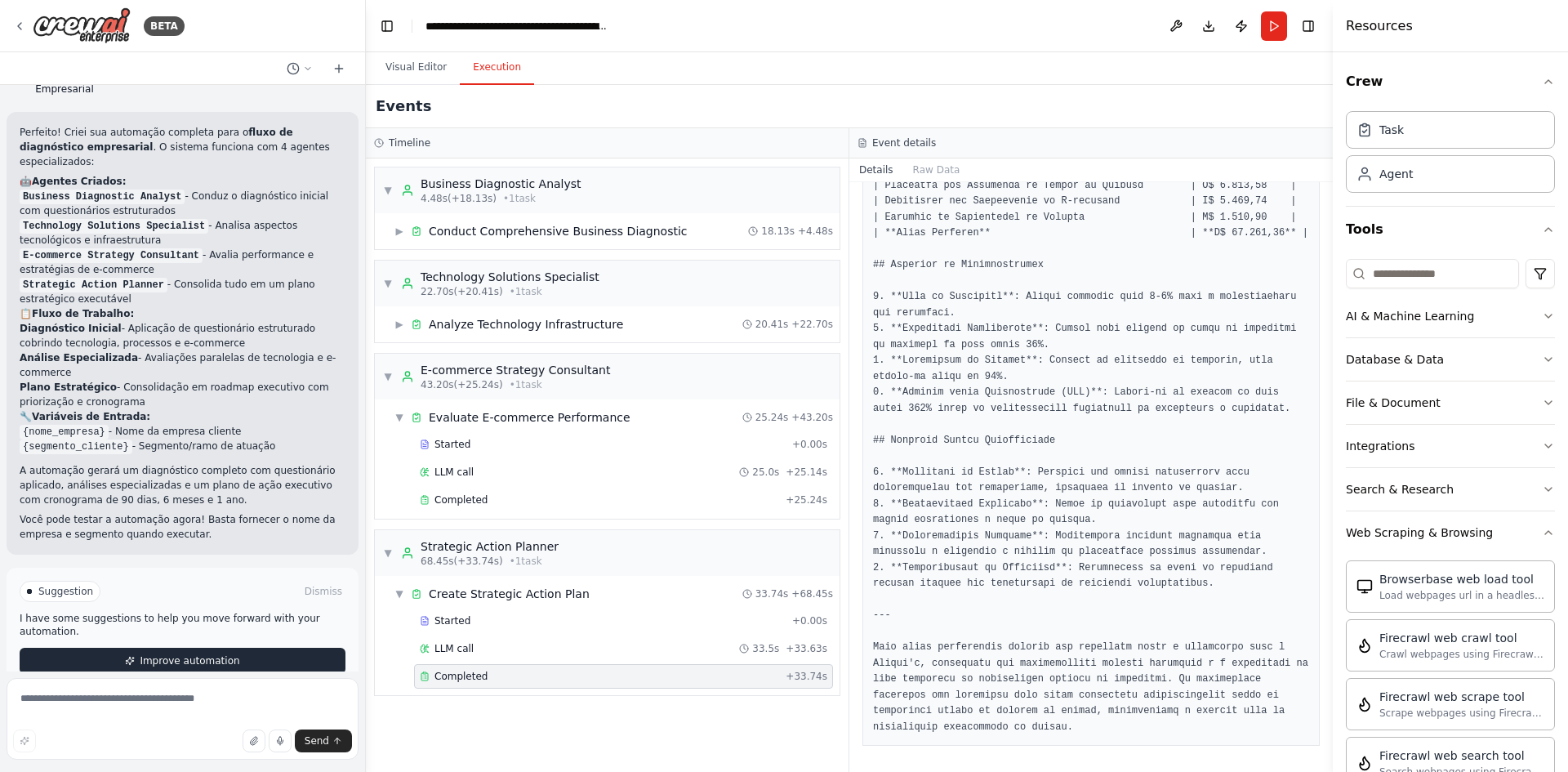
click at [195, 655] on span "Improve automation" at bounding box center [189, 661] width 99 height 13
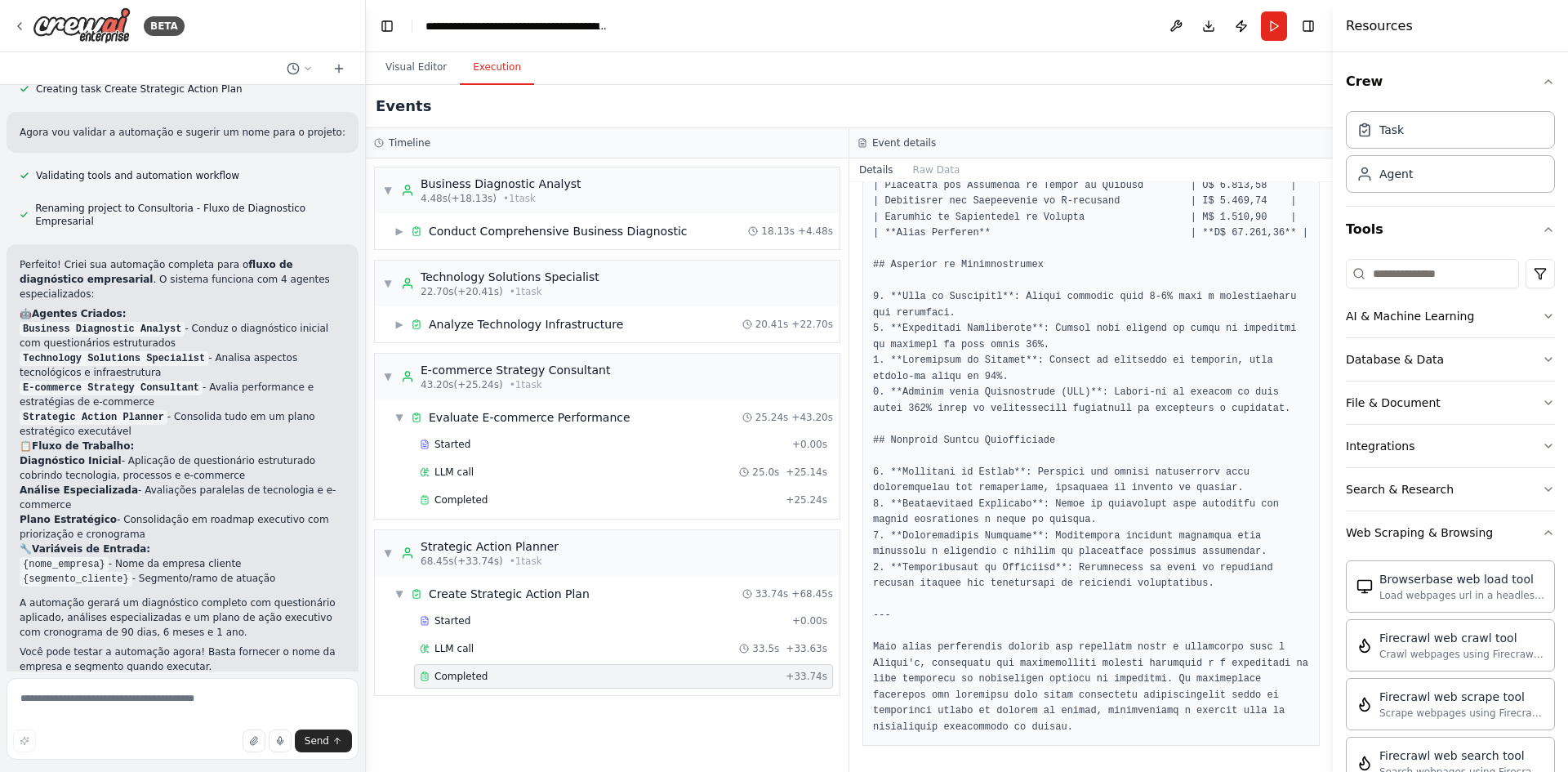
scroll to position [722, 0]
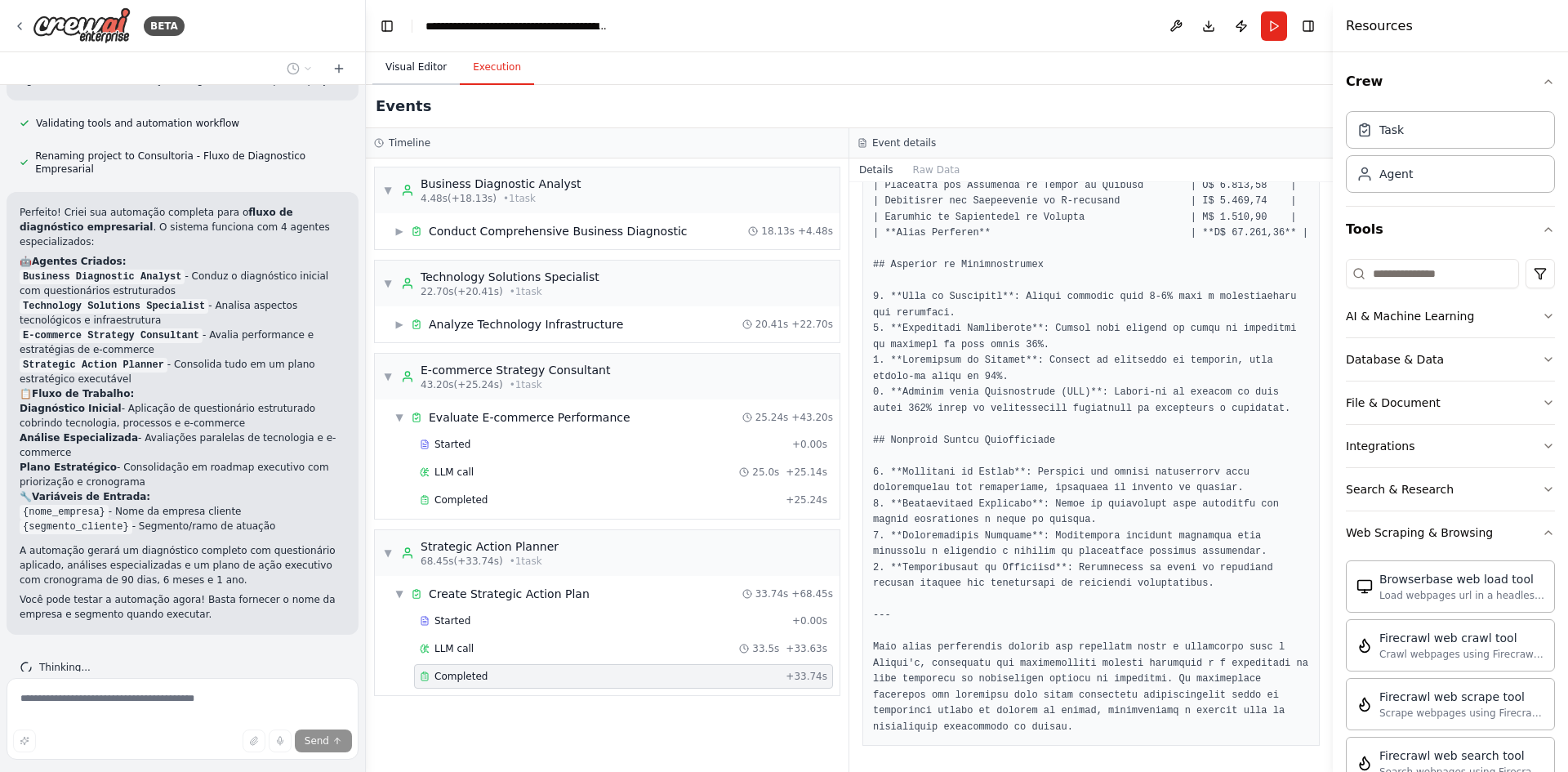
click at [434, 75] on button "Visual Editor" at bounding box center [415, 67] width 88 height 34
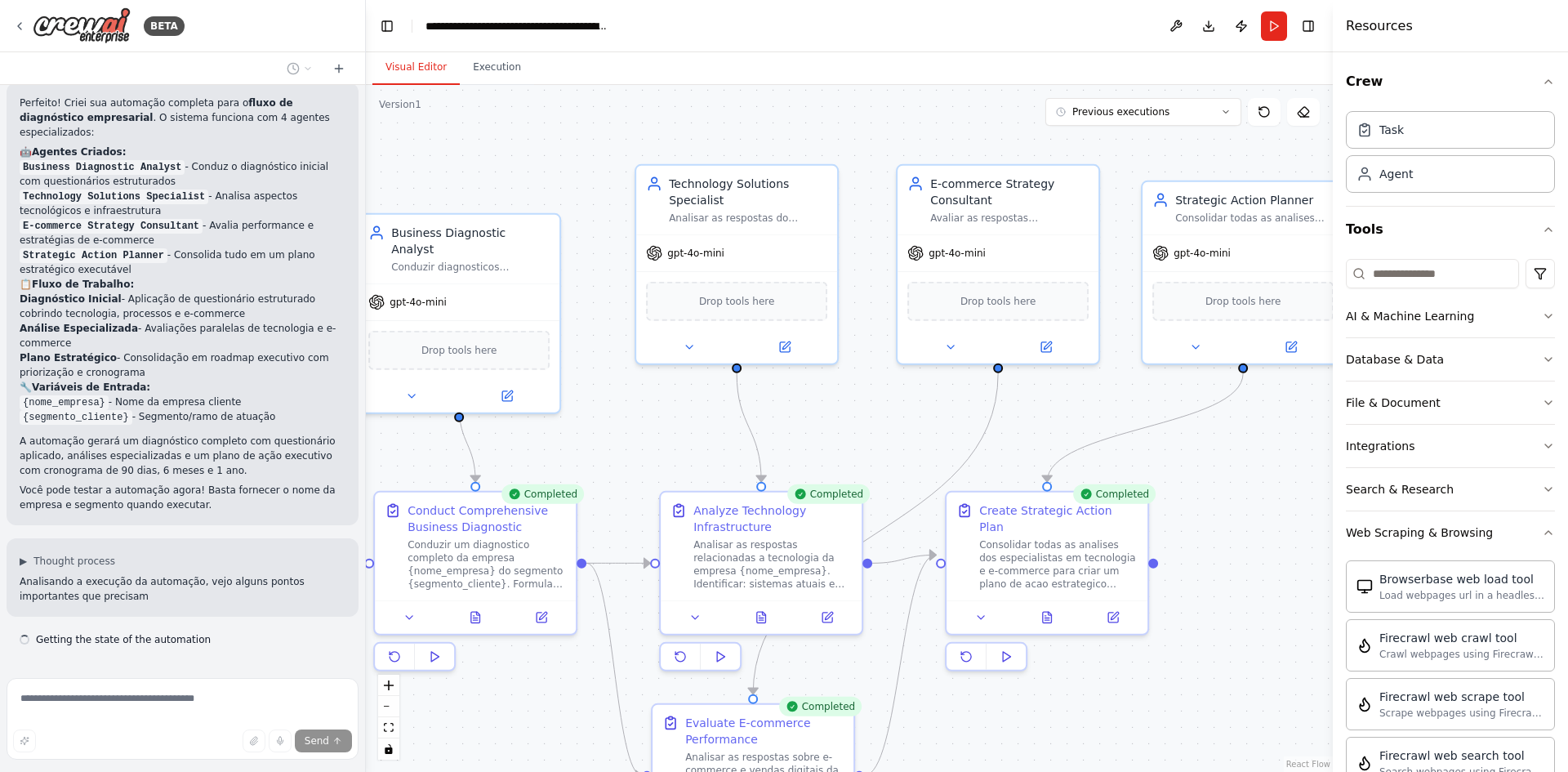
scroll to position [846, 0]
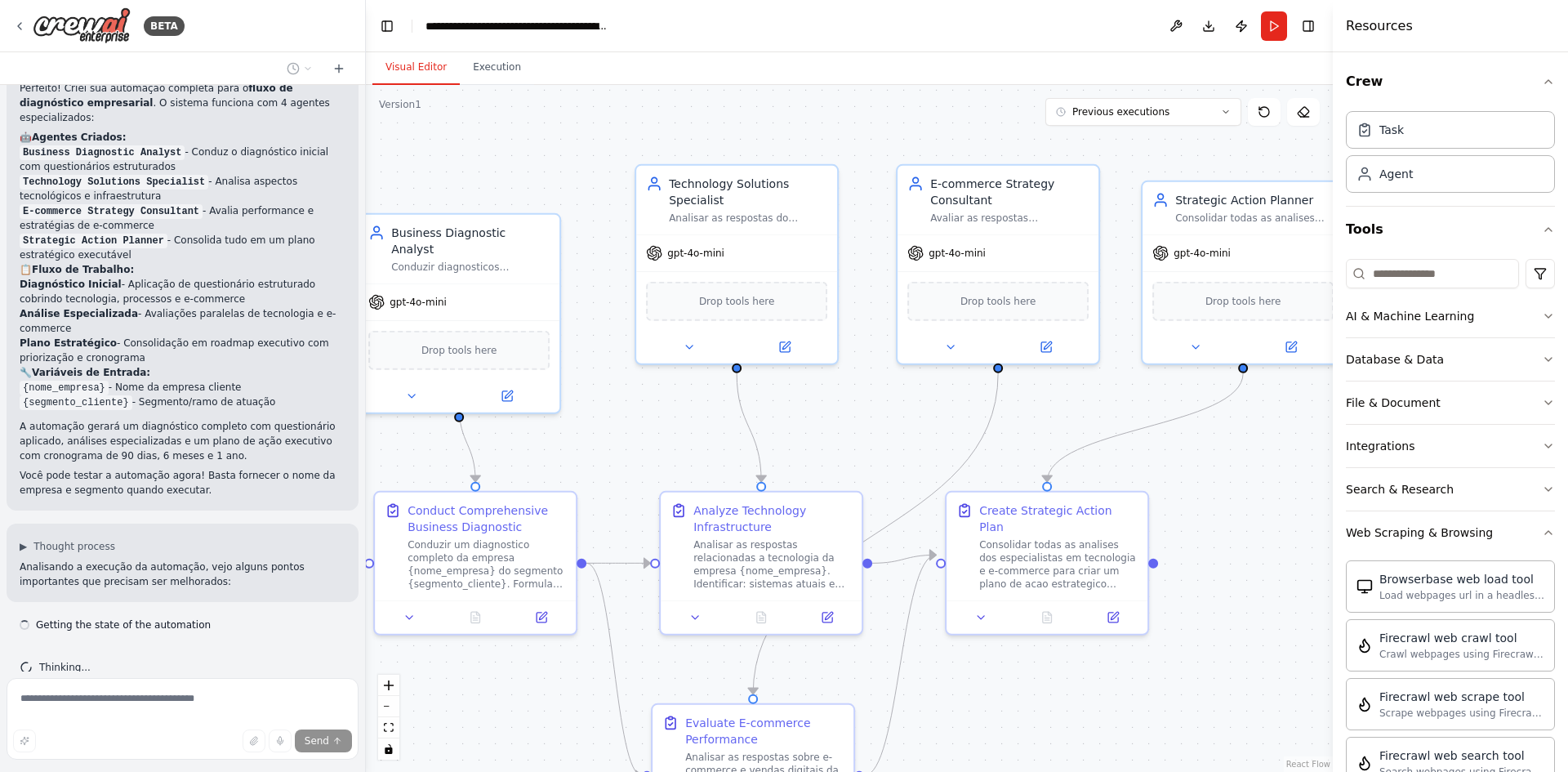
drag, startPoint x: 729, startPoint y: 305, endPoint x: 636, endPoint y: 409, distance: 139.5
click at [636, 409] on div ".deletable-edge-delete-btn { width: 20px; height: 20px; border: 0px solid #ffff…" at bounding box center [849, 428] width 968 height 687
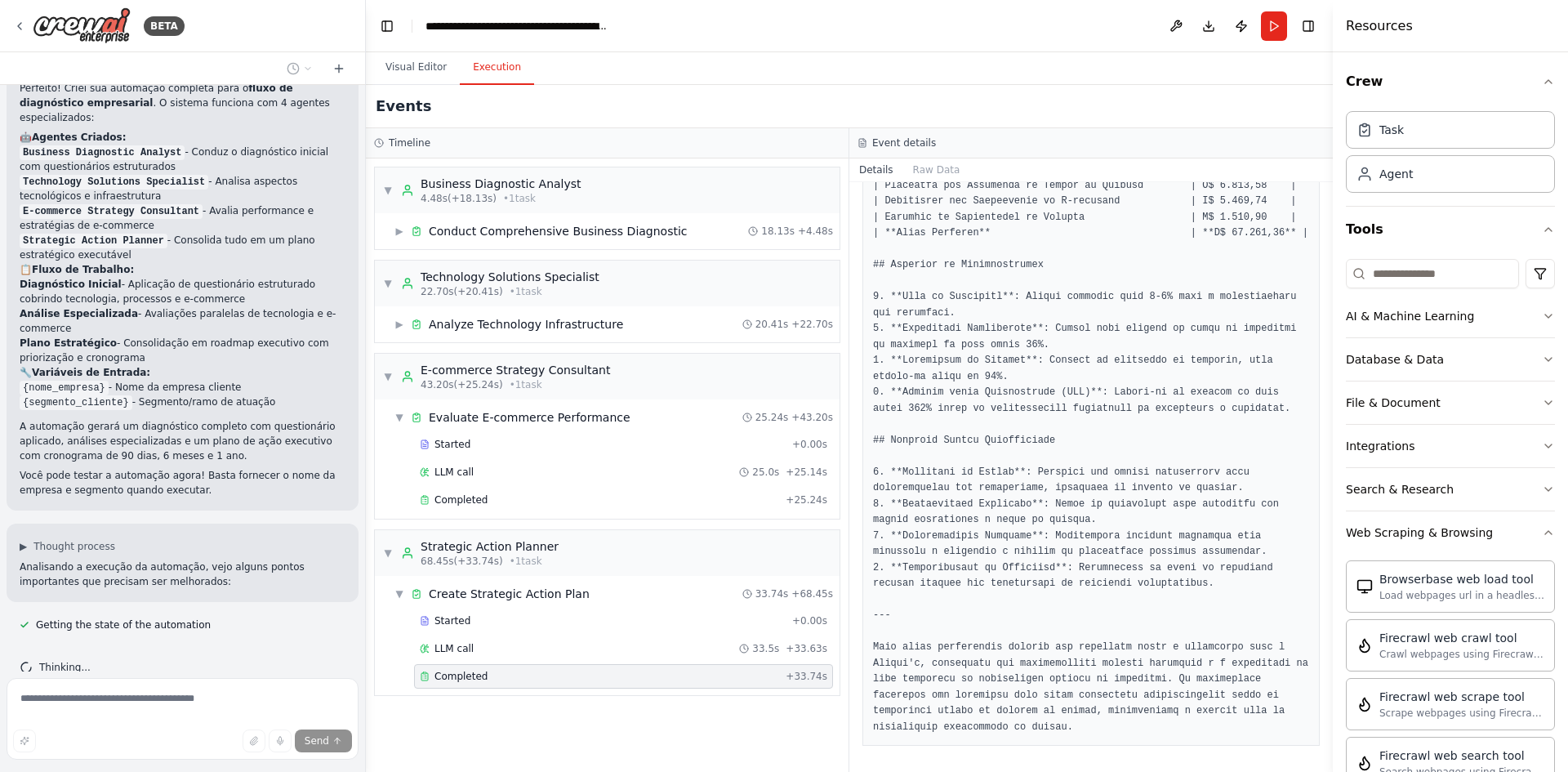
click at [518, 75] on button "Execution" at bounding box center [497, 67] width 75 height 34
click at [385, 553] on span "▼" at bounding box center [388, 552] width 10 height 13
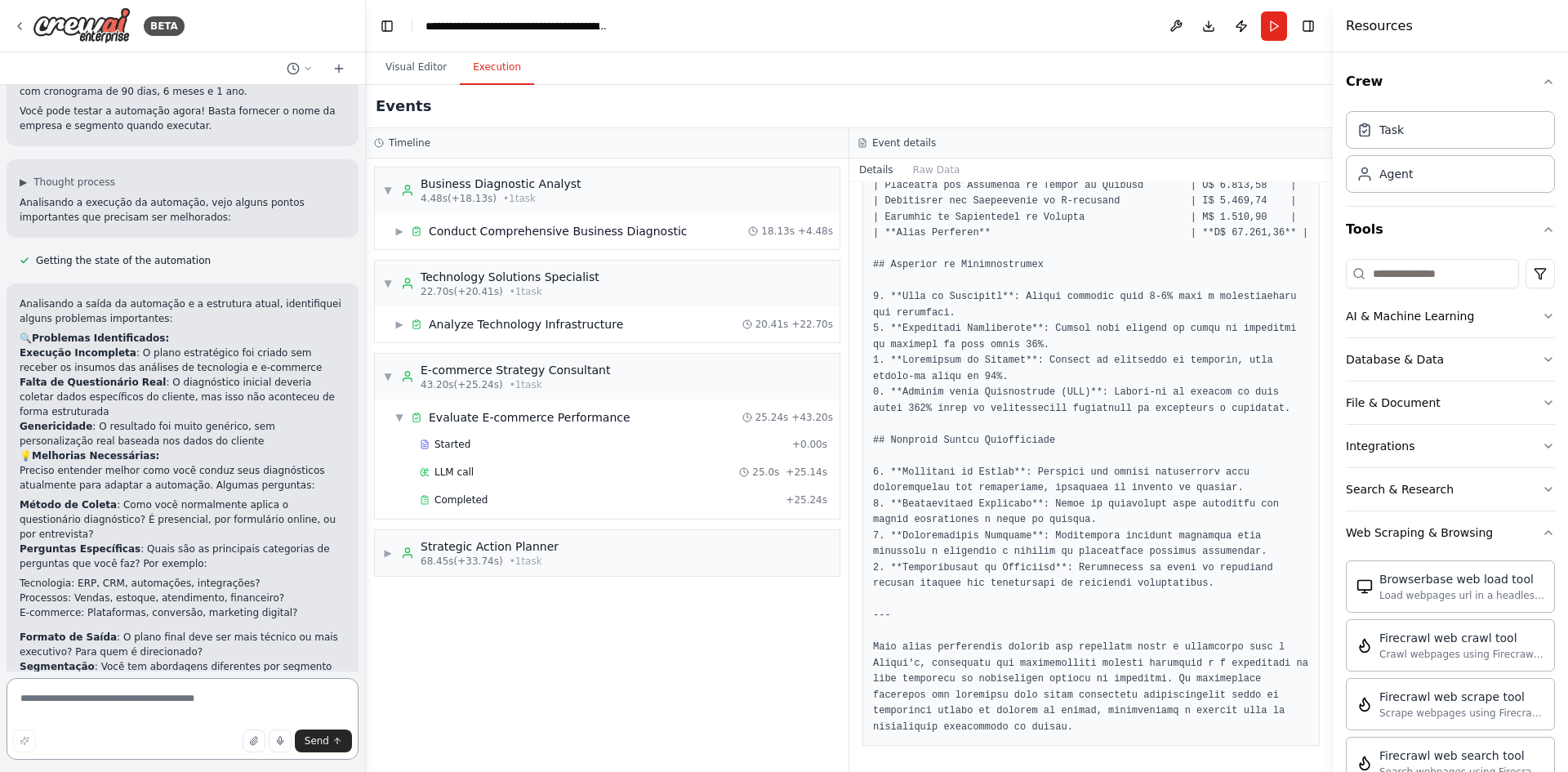
scroll to position [1225, 0]
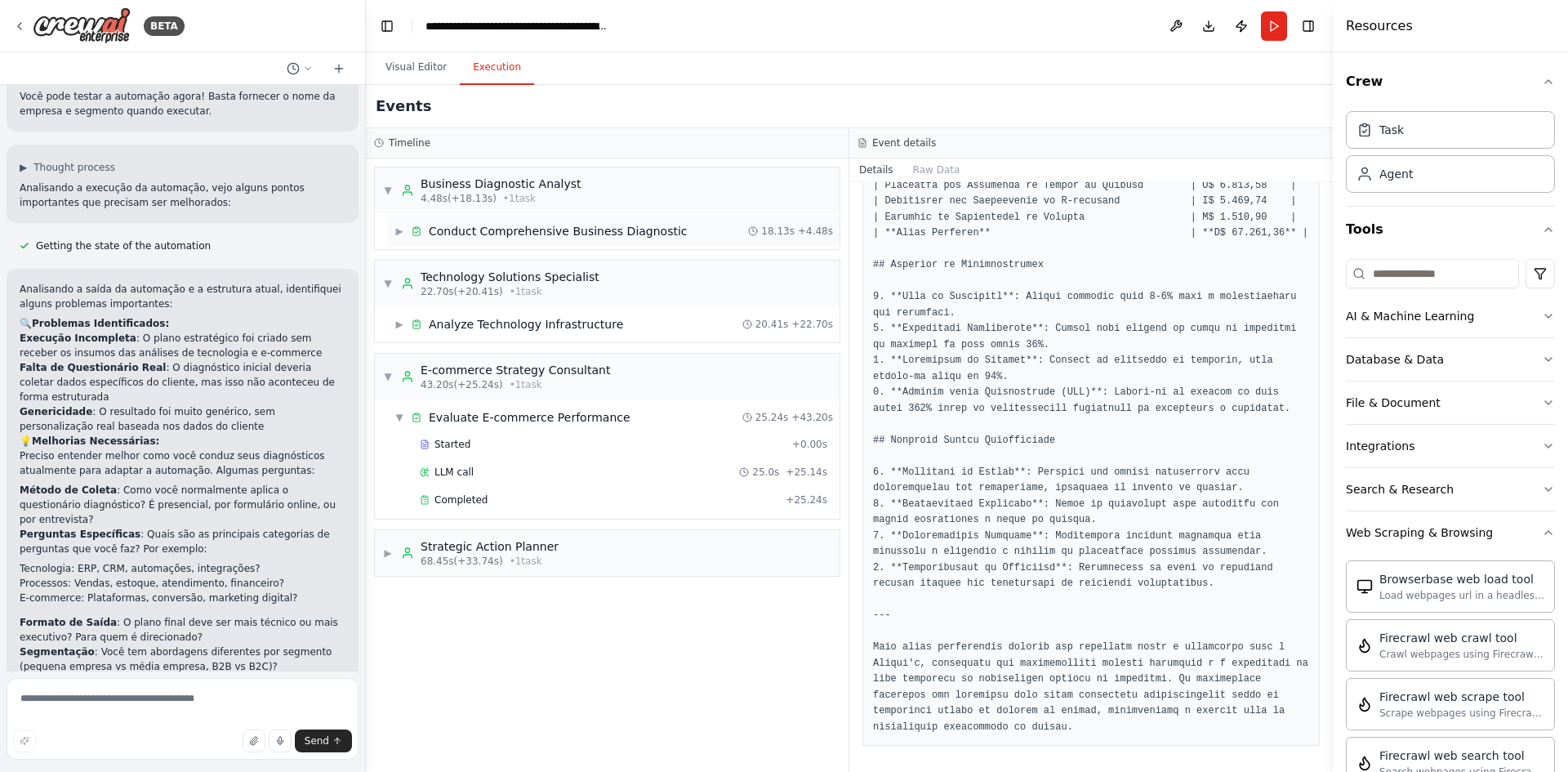
click at [399, 226] on span "▶" at bounding box center [400, 230] width 10 height 13
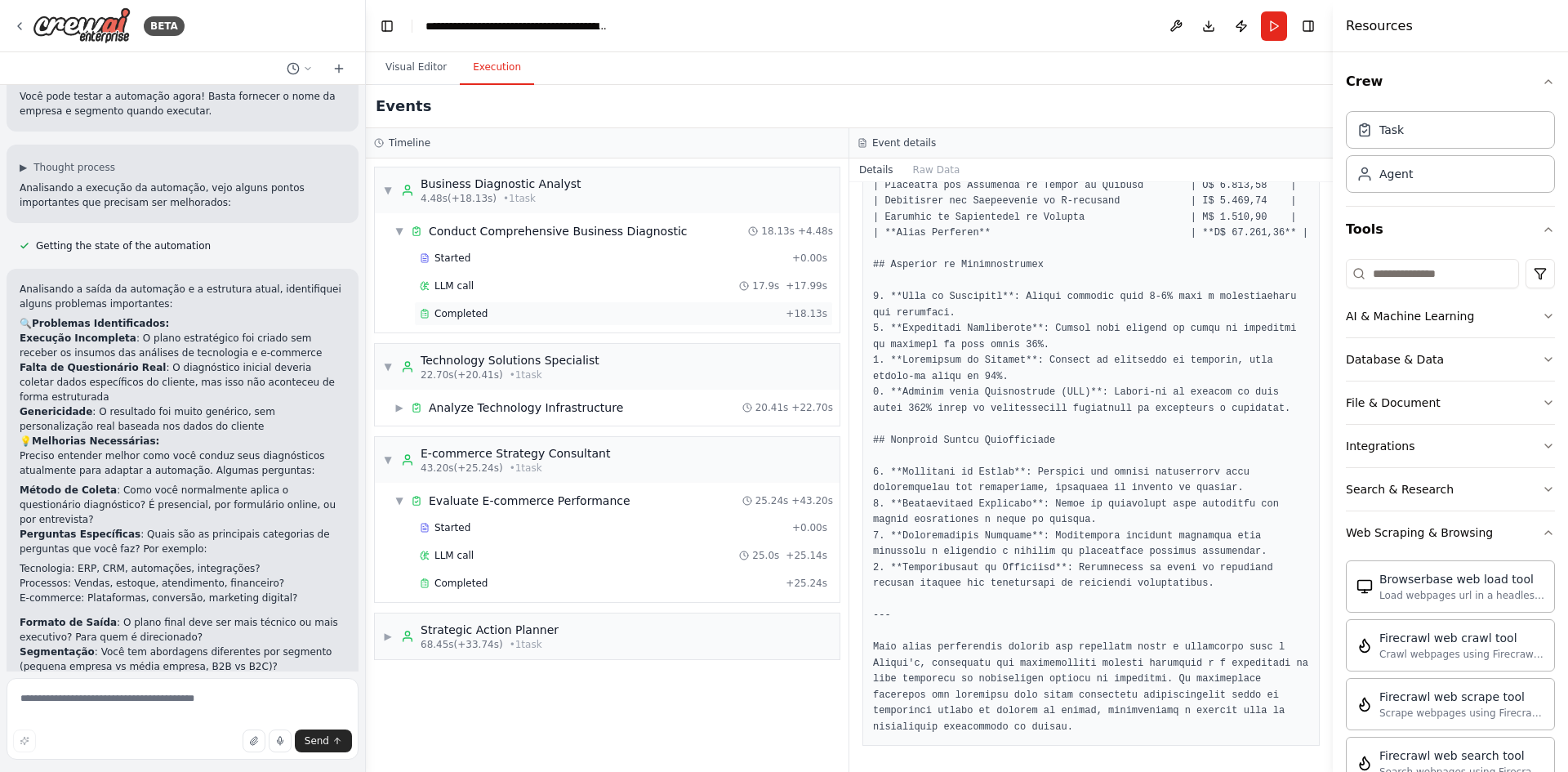
click at [478, 316] on span "Completed" at bounding box center [462, 313] width 53 height 13
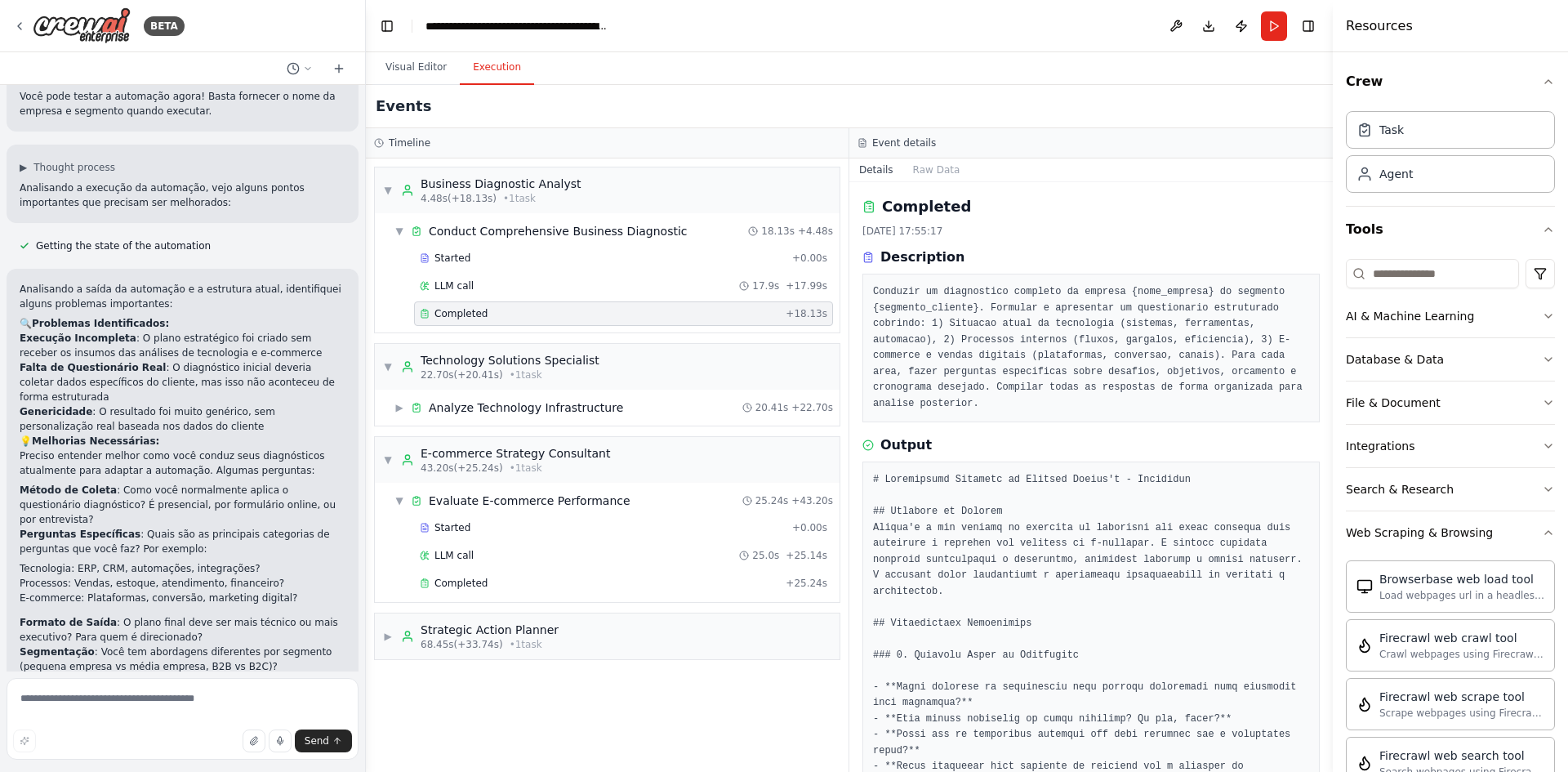
scroll to position [190, 0]
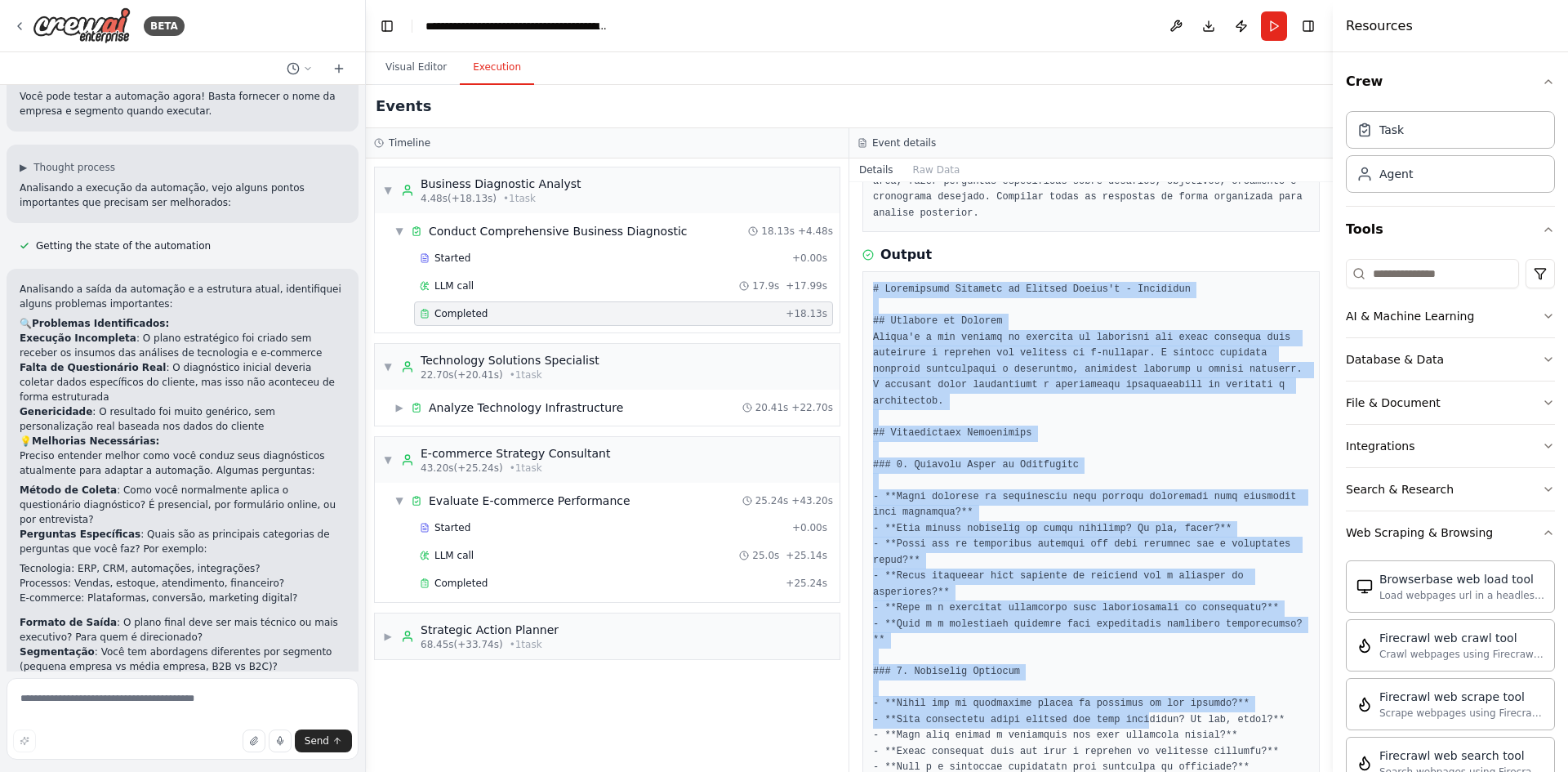
drag, startPoint x: 871, startPoint y: 274, endPoint x: 1160, endPoint y: 673, distance: 492.7
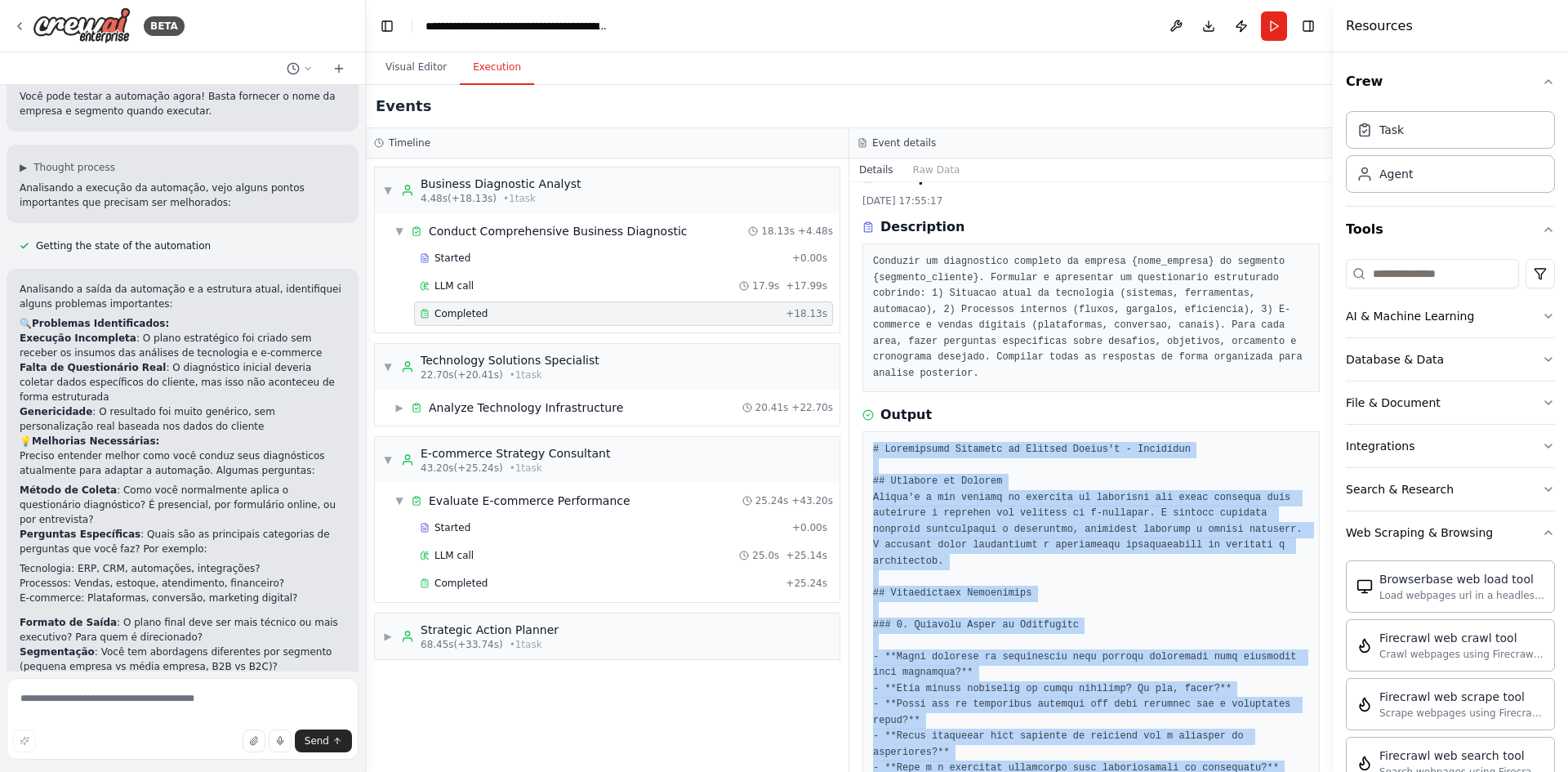
scroll to position [0, 0]
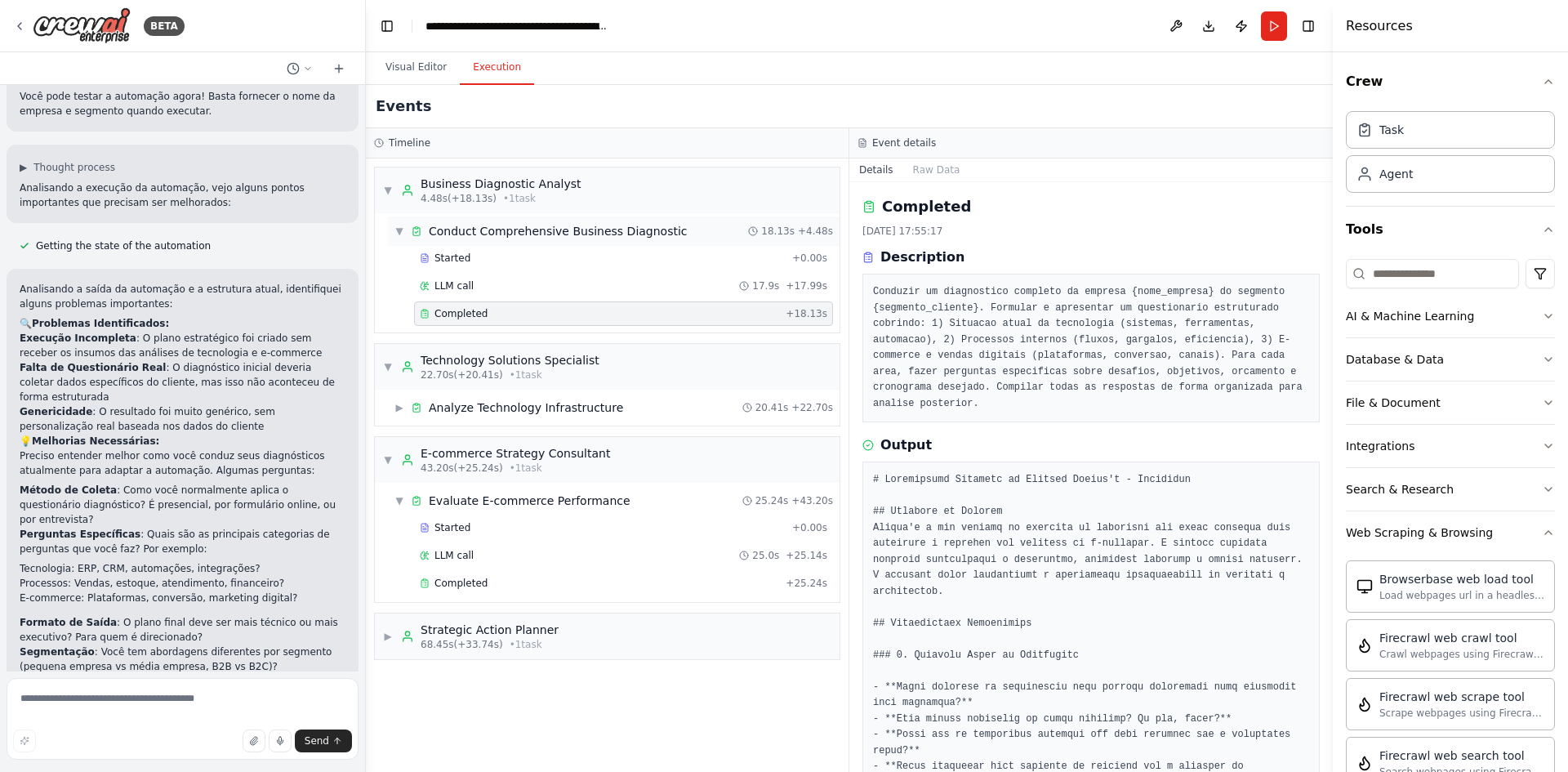
click at [518, 231] on span "Conduct Comprehensive Business Diagnostic" at bounding box center [558, 231] width 259 height 17
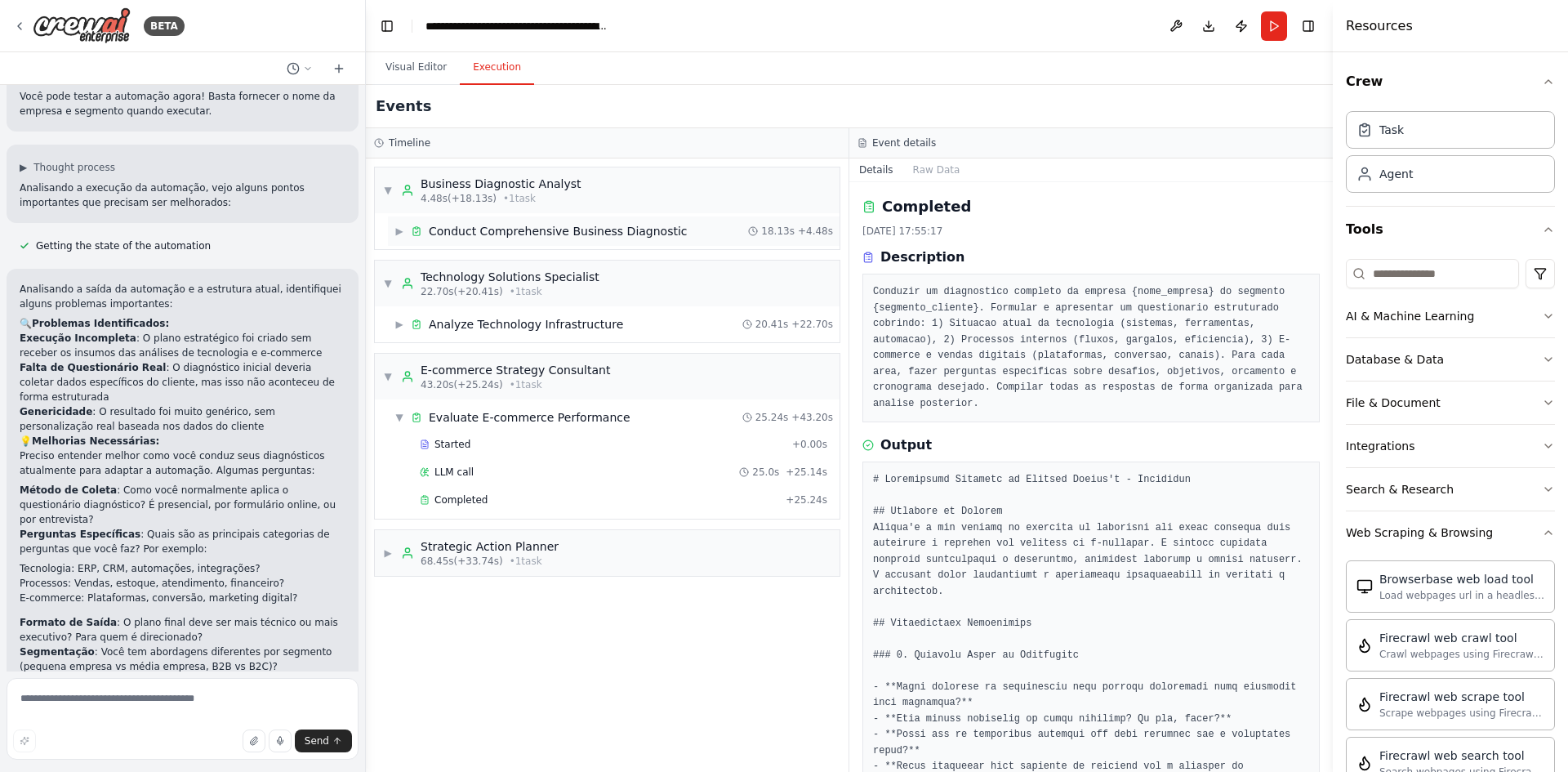
click at [508, 229] on span "Conduct Comprehensive Business Diagnostic" at bounding box center [558, 231] width 259 height 17
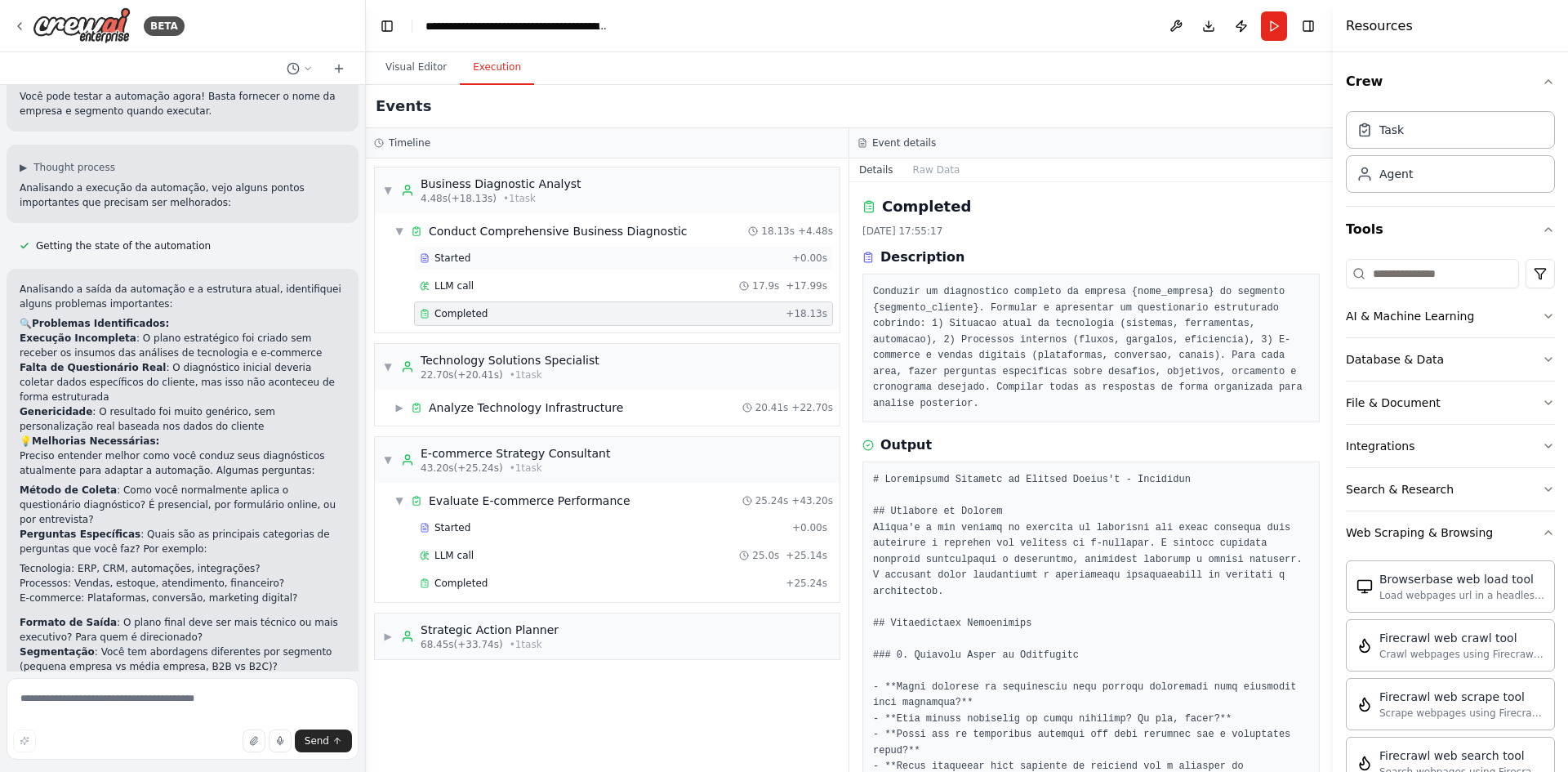
click at [461, 262] on span "Started" at bounding box center [453, 258] width 36 height 13
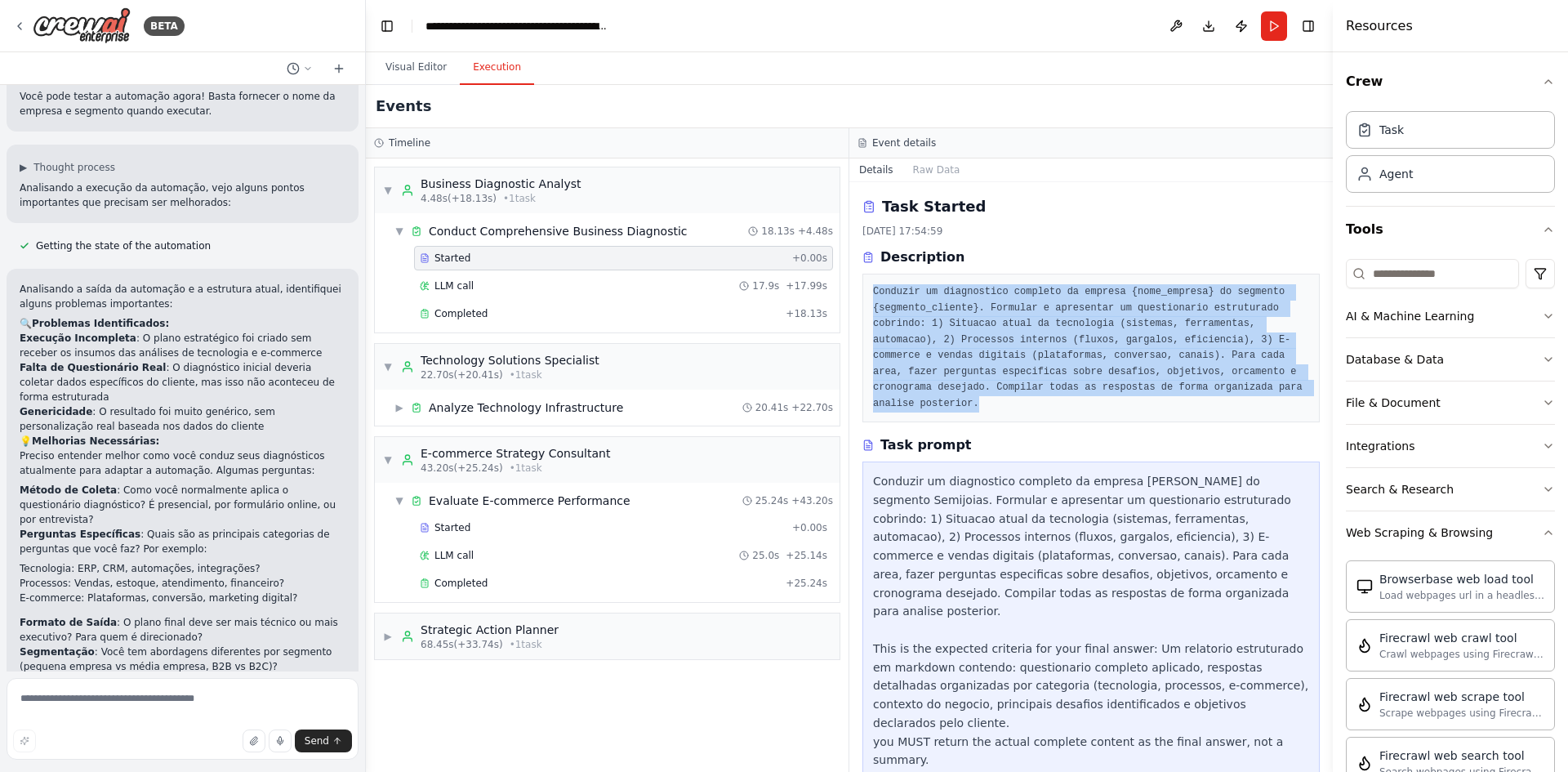
drag, startPoint x: 1192, startPoint y: 387, endPoint x: 863, endPoint y: 294, distance: 341.9
click at [863, 294] on div "Conduzir um diagnostico completo da empresa {nome_empresa} do segmento {segment…" at bounding box center [1091, 348] width 458 height 149
copy pre "Conduzir um diagnostico completo da empresa {nome_empresa} do segmento {segment…"
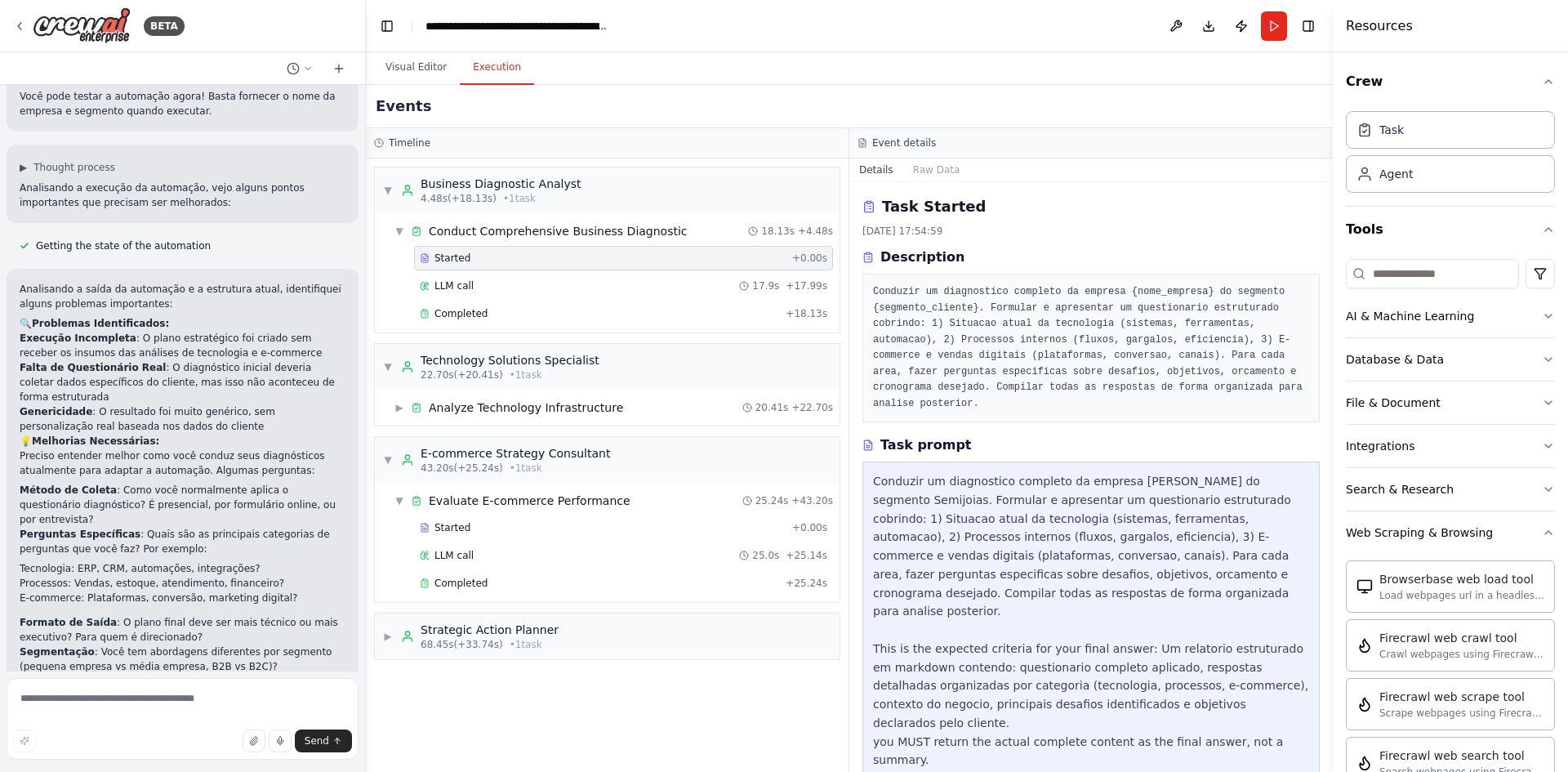
click at [1147, 462] on div "Conduzir um diagnostico completo da empresa Alícia's do segmento Semijoias. For…" at bounding box center [1091, 621] width 458 height 319
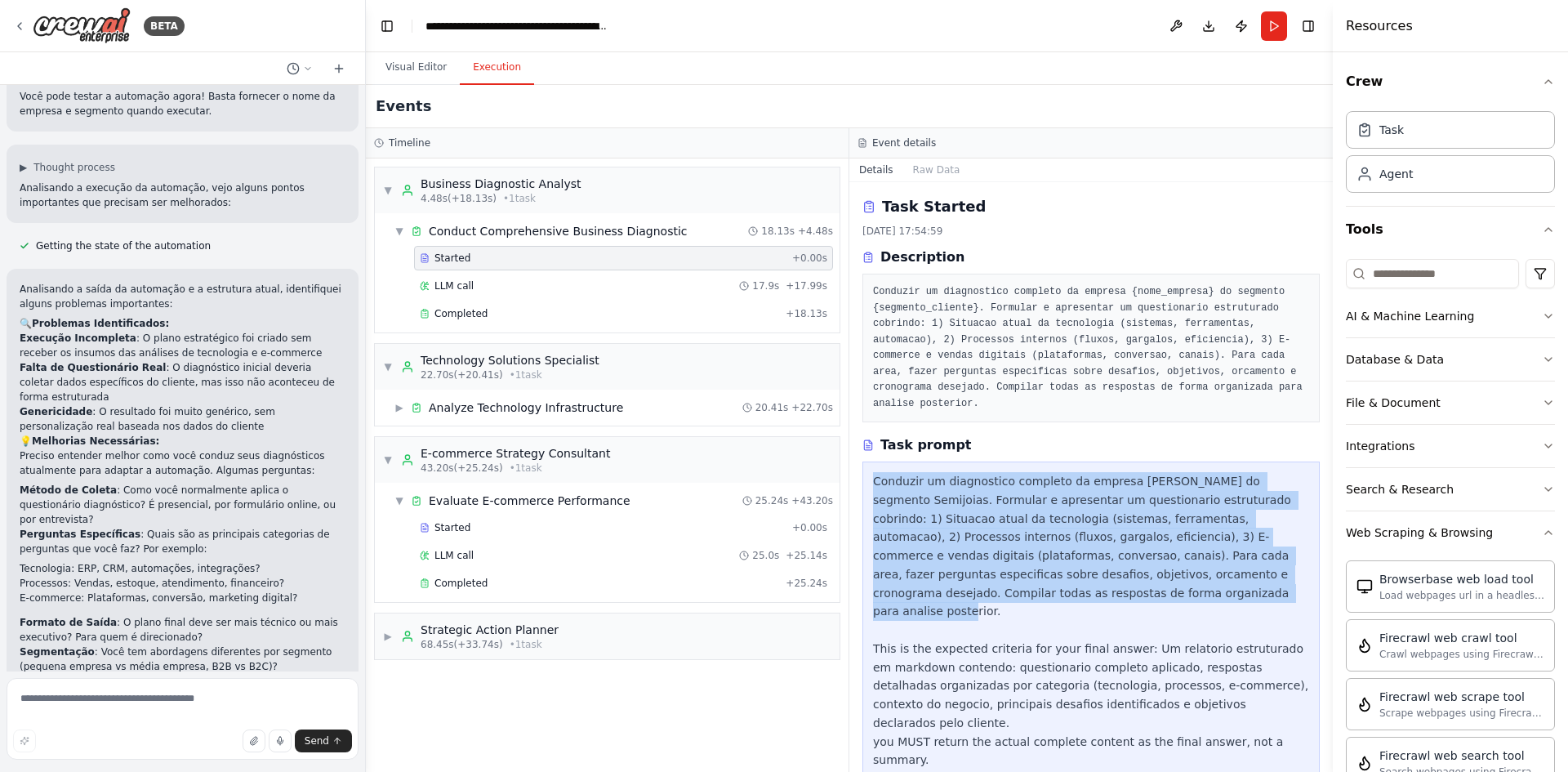
drag, startPoint x: 1294, startPoint y: 559, endPoint x: 868, endPoint y: 469, distance: 435.4
click at [868, 469] on div "Conduzir um diagnostico completo da empresa Alícia's do segmento Semijoias. For…" at bounding box center [1091, 621] width 458 height 319
click at [1010, 546] on div "Conduzir um diagnostico completo da empresa Alícia's do segmento Semijoias. For…" at bounding box center [1091, 621] width 436 height 297
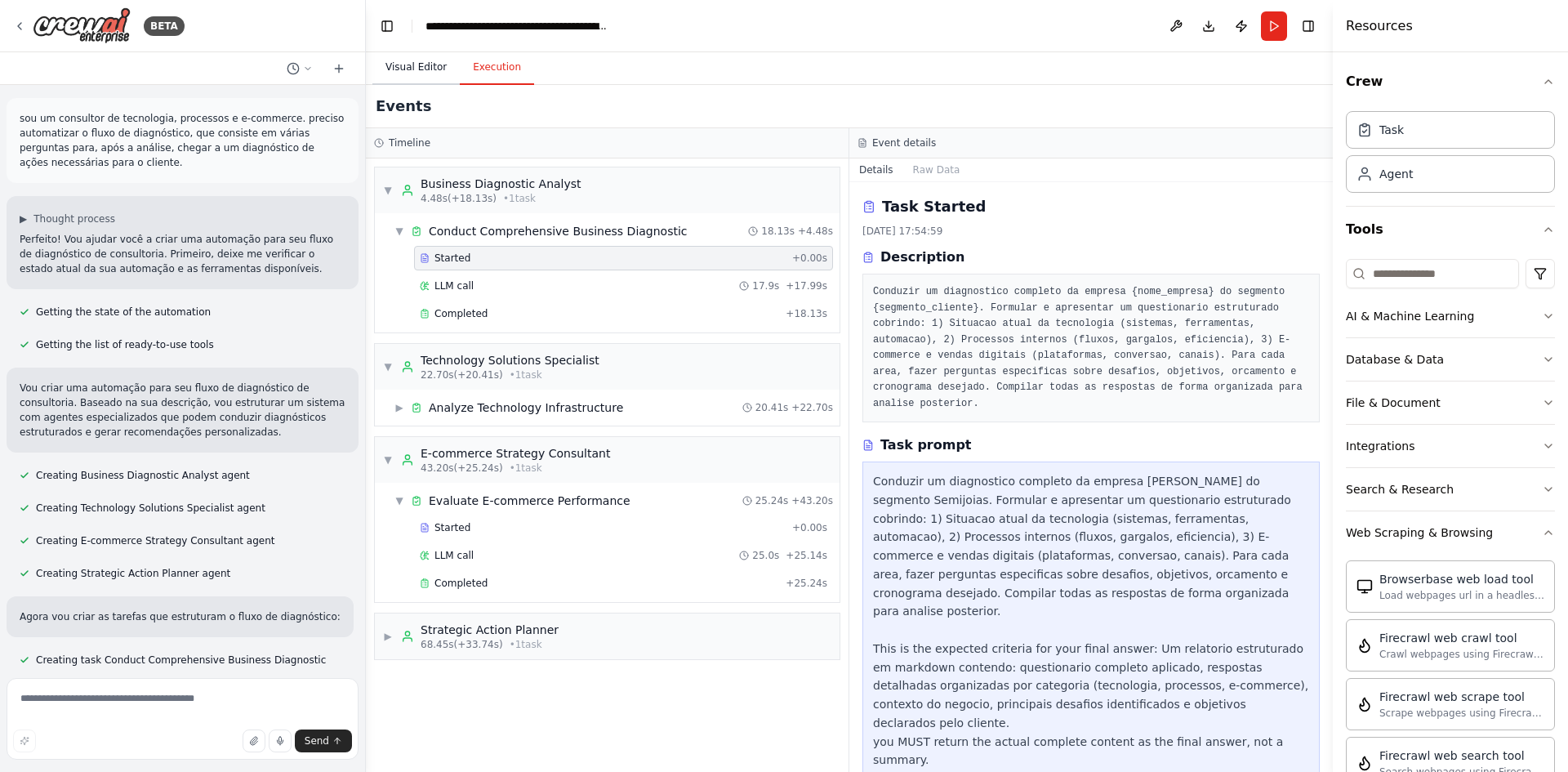
click at [406, 72] on button "Visual Editor" at bounding box center [415, 67] width 88 height 34
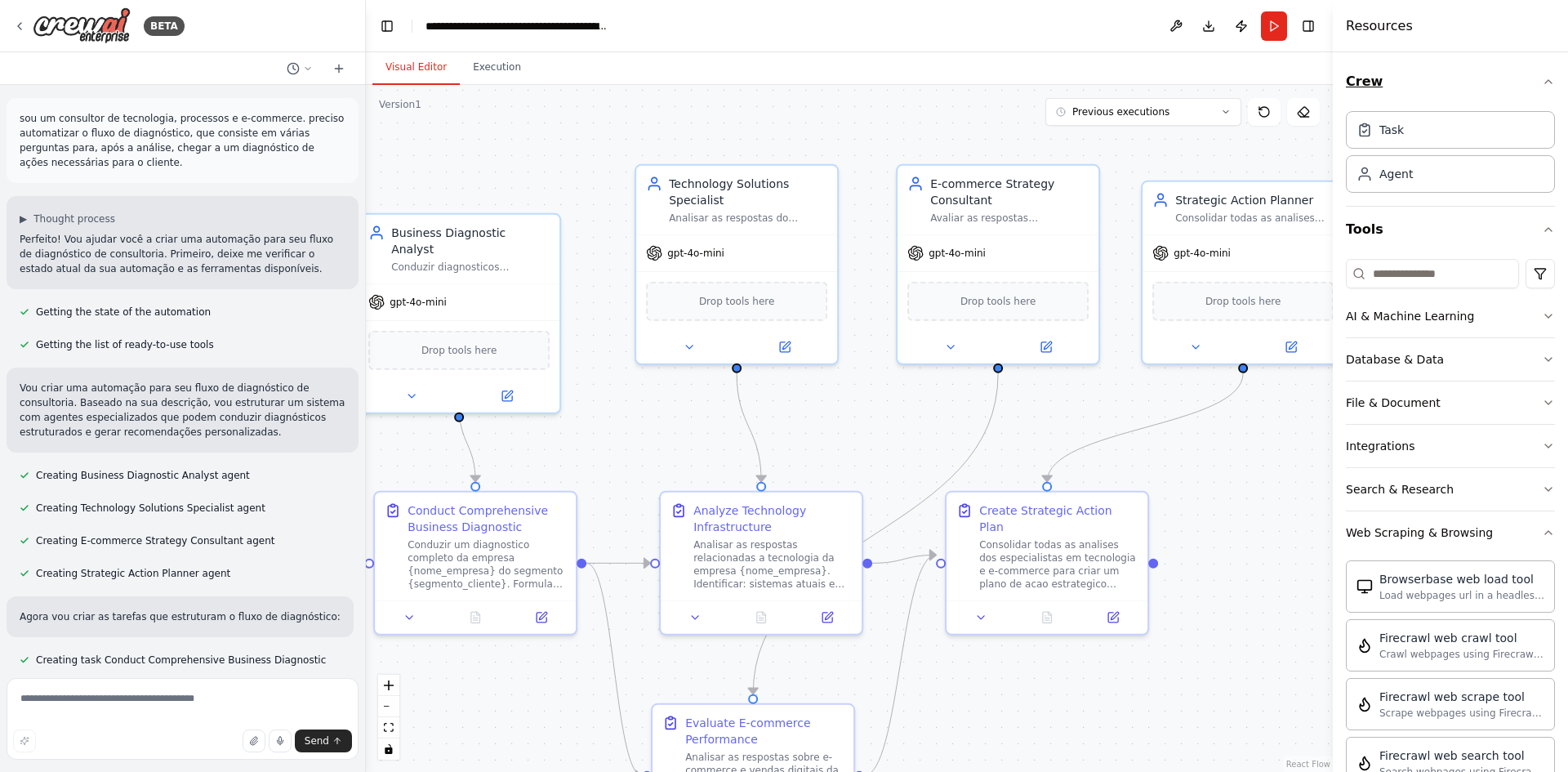
click at [1542, 85] on icon "button" at bounding box center [1548, 81] width 13 height 13
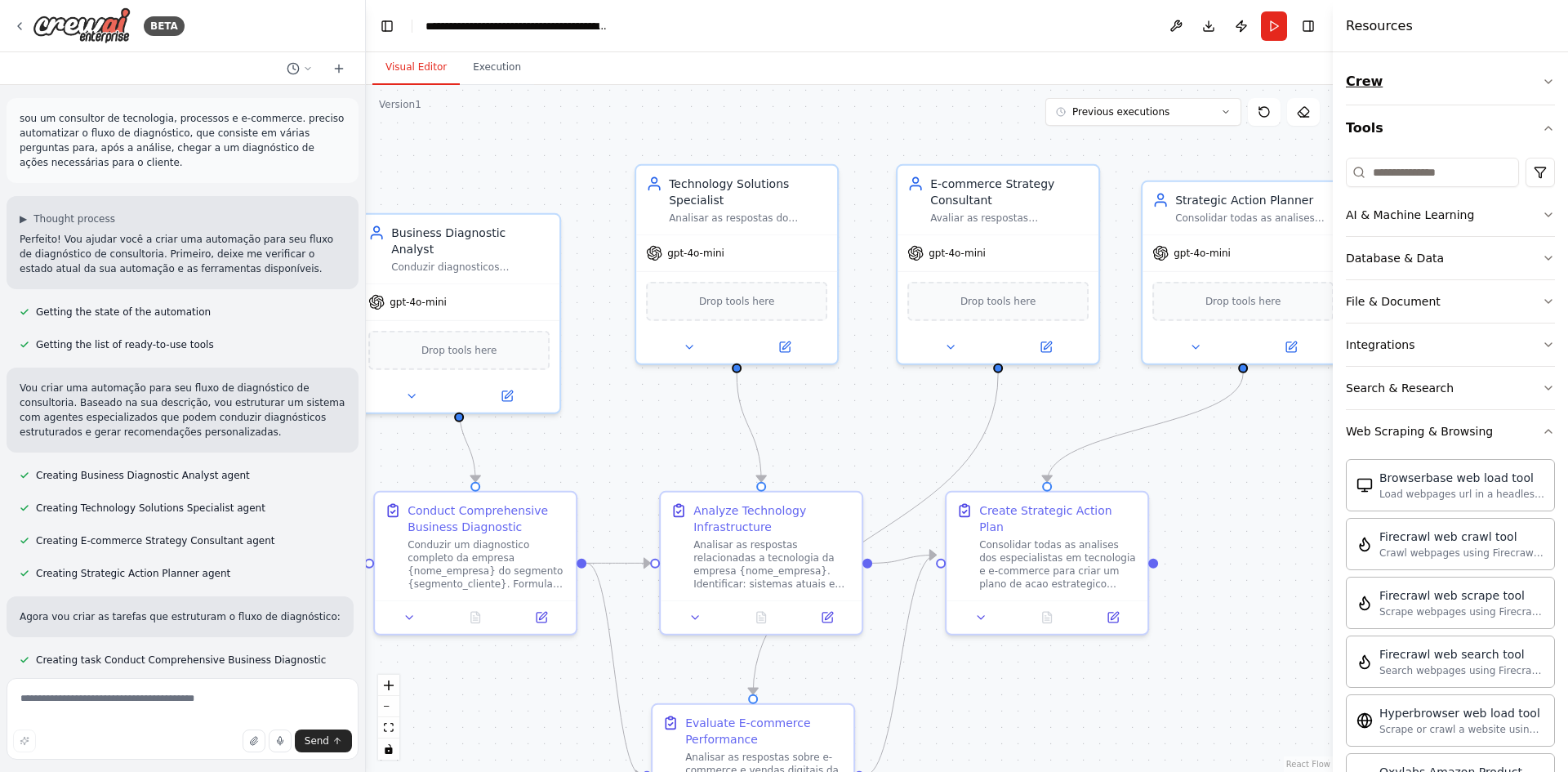
click at [1542, 85] on icon "button" at bounding box center [1548, 81] width 13 height 13
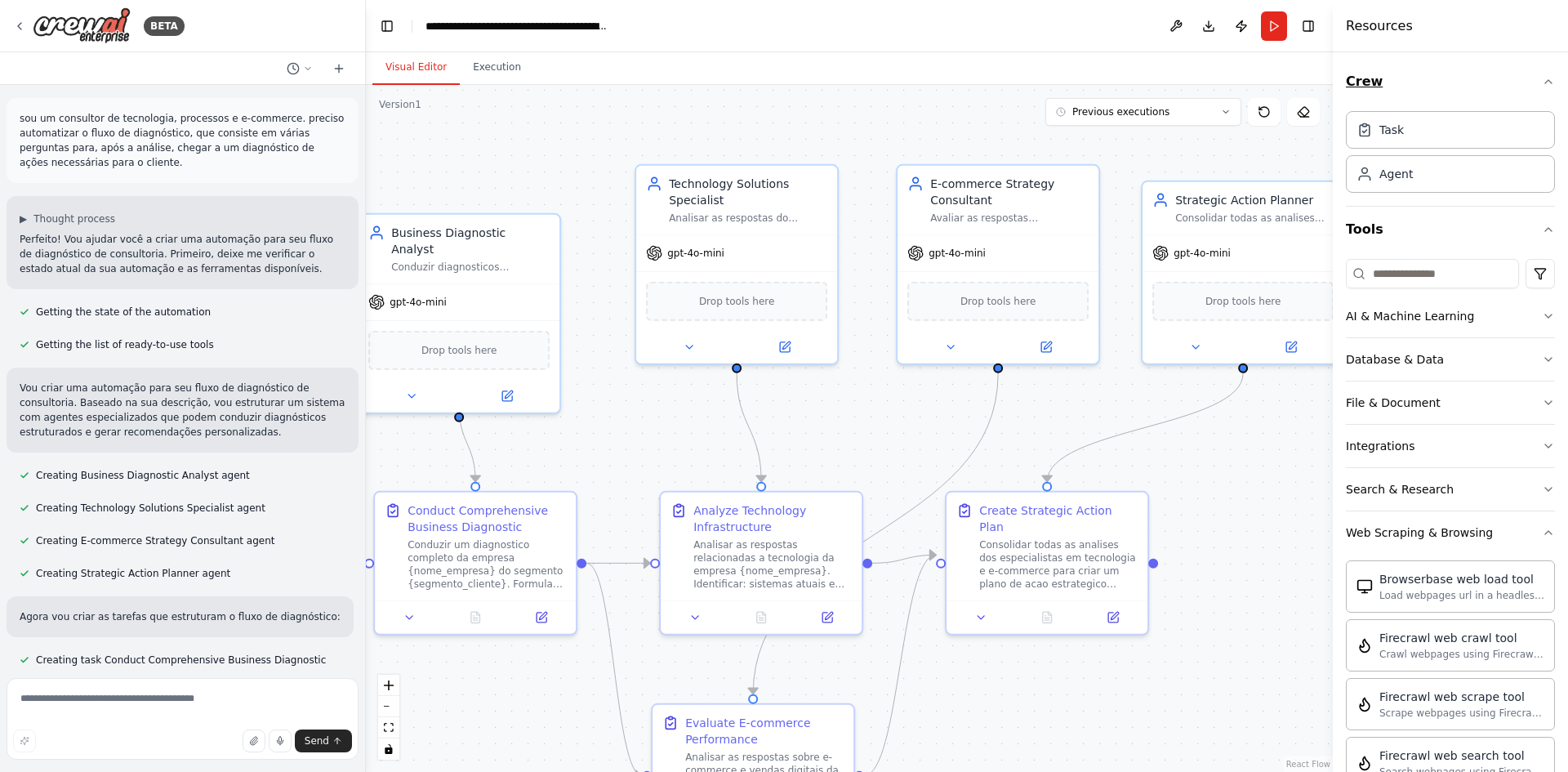
click at [1542, 85] on icon "button" at bounding box center [1548, 81] width 13 height 13
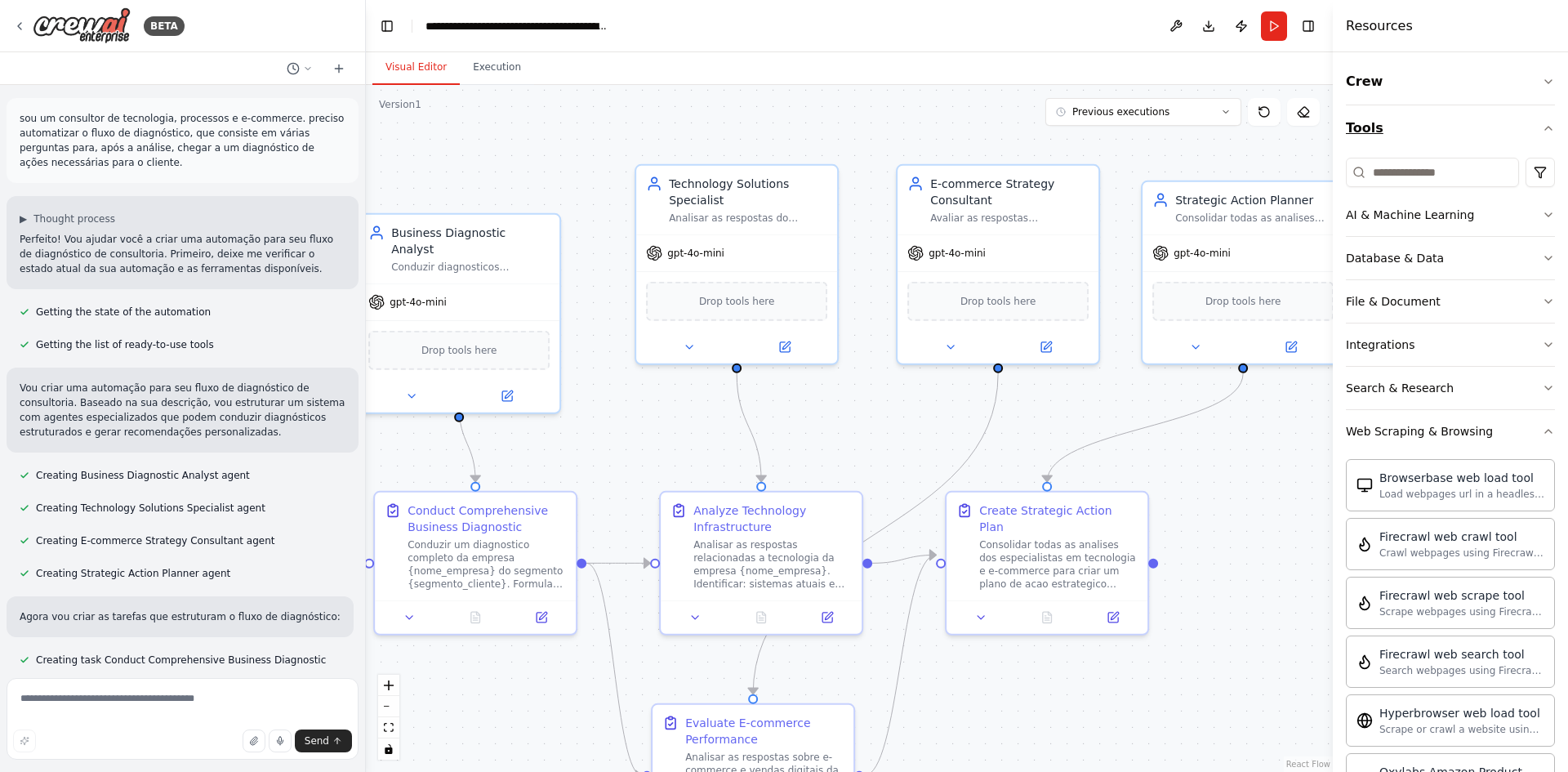
click at [1536, 113] on button "Tools" at bounding box center [1451, 128] width 209 height 45
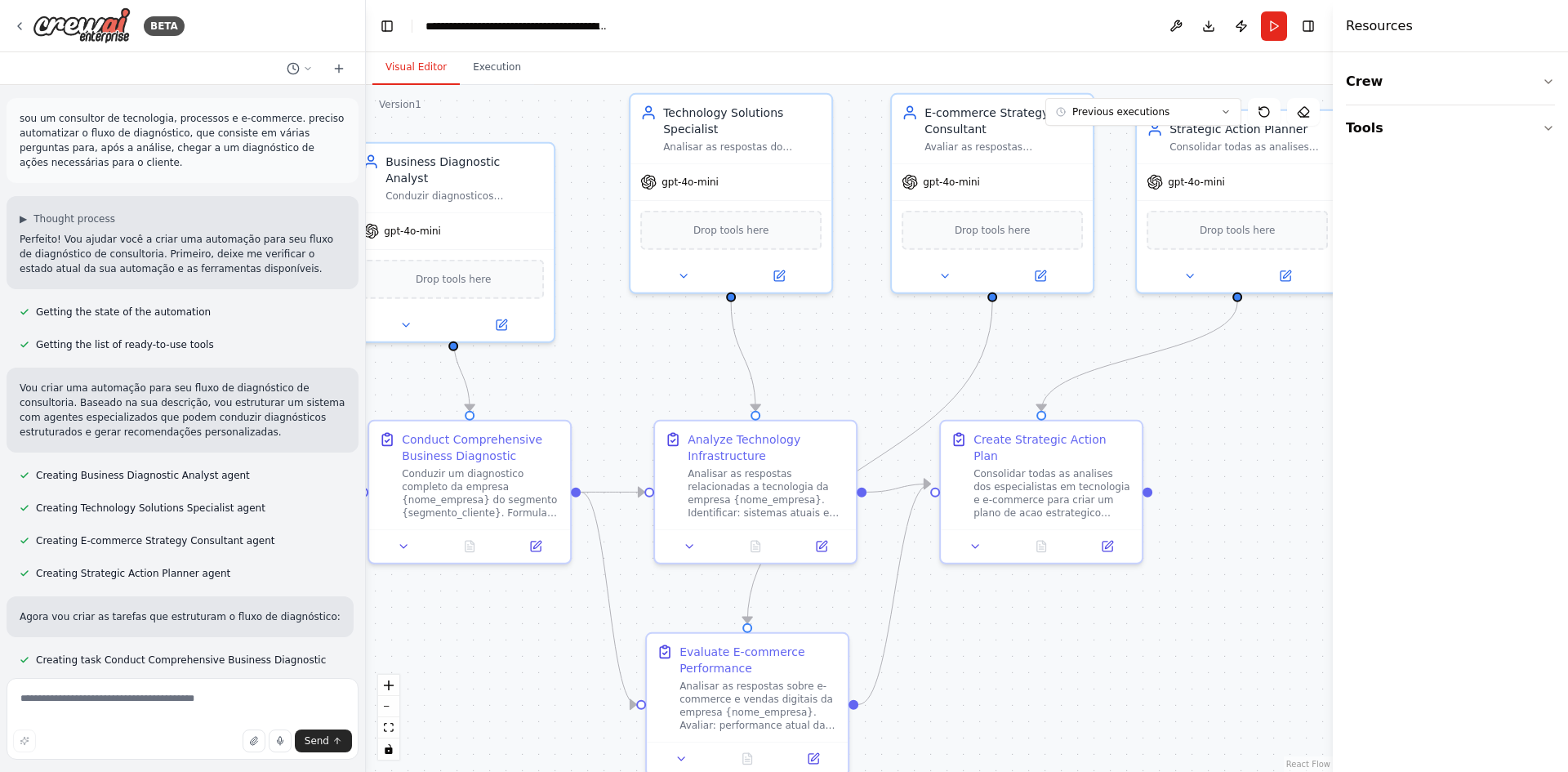
drag, startPoint x: 1298, startPoint y: 733, endPoint x: 1292, endPoint y: 661, distance: 72.2
click at [1292, 661] on div ".deletable-edge-delete-btn { width: 20px; height: 20px; border: 0px solid #ffff…" at bounding box center [849, 428] width 968 height 687
click at [296, 62] on icon at bounding box center [292, 68] width 13 height 13
drag, startPoint x: 361, startPoint y: 260, endPoint x: 365, endPoint y: 442, distance: 182.0
click at [361, 464] on div at bounding box center [183, 386] width 366 height 772
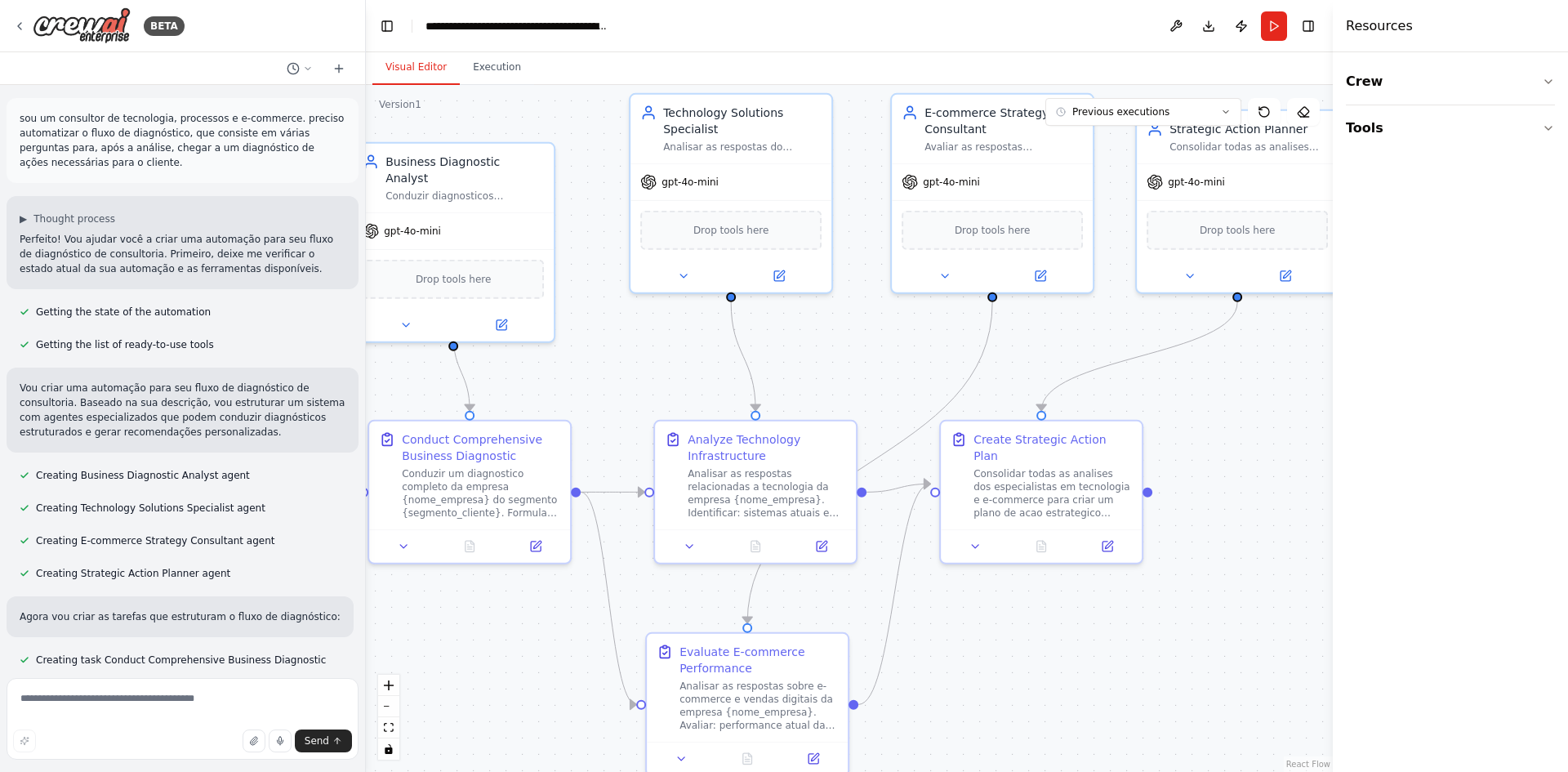
click at [366, 436] on div ".deletable-edge-delete-btn { width: 20px; height: 20px; border: 0px solid #ffff…" at bounding box center [849, 428] width 968 height 687
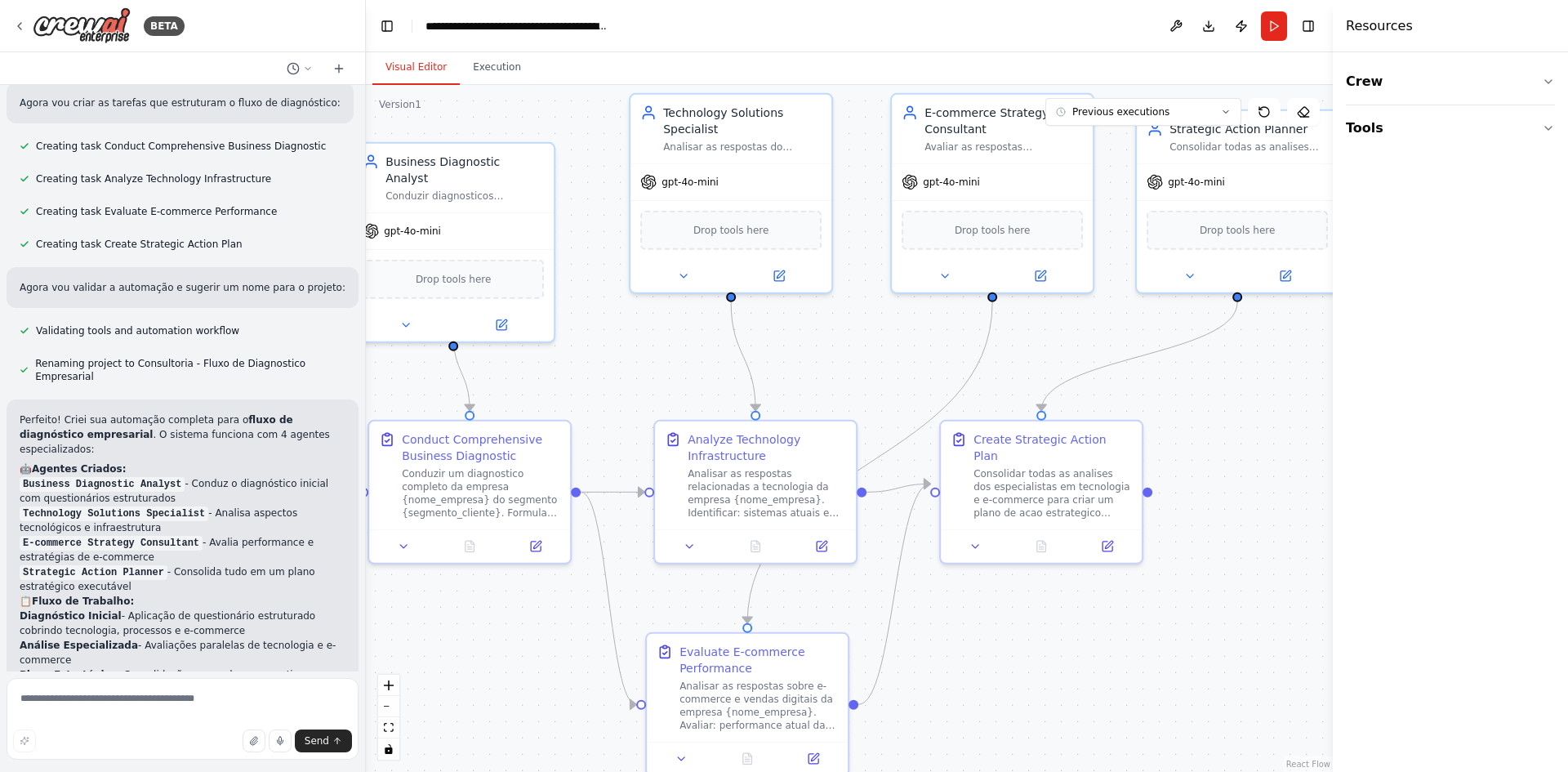
scroll to position [857, 0]
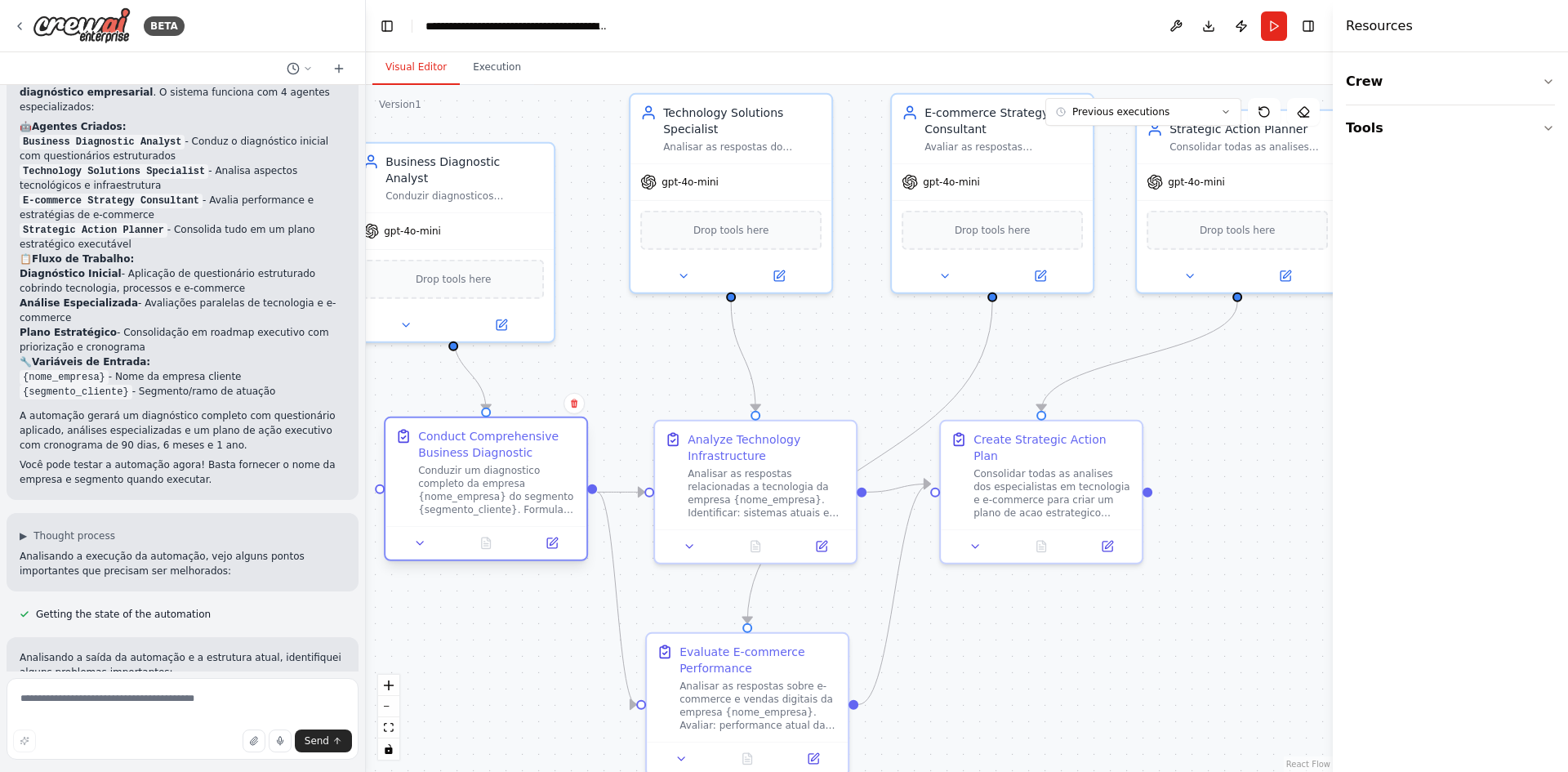
drag, startPoint x: 407, startPoint y: 500, endPoint x: 427, endPoint y: 499, distance: 20.0
click at [427, 499] on div "Conduzir um diagnostico completo da empresa {nome_empresa} do segmento {segment…" at bounding box center [497, 489] width 158 height 52
click at [765, 484] on div "Analisar as respostas relacionadas a tecnologia da empresa {nome_empresa}. Iden…" at bounding box center [791, 489] width 158 height 52
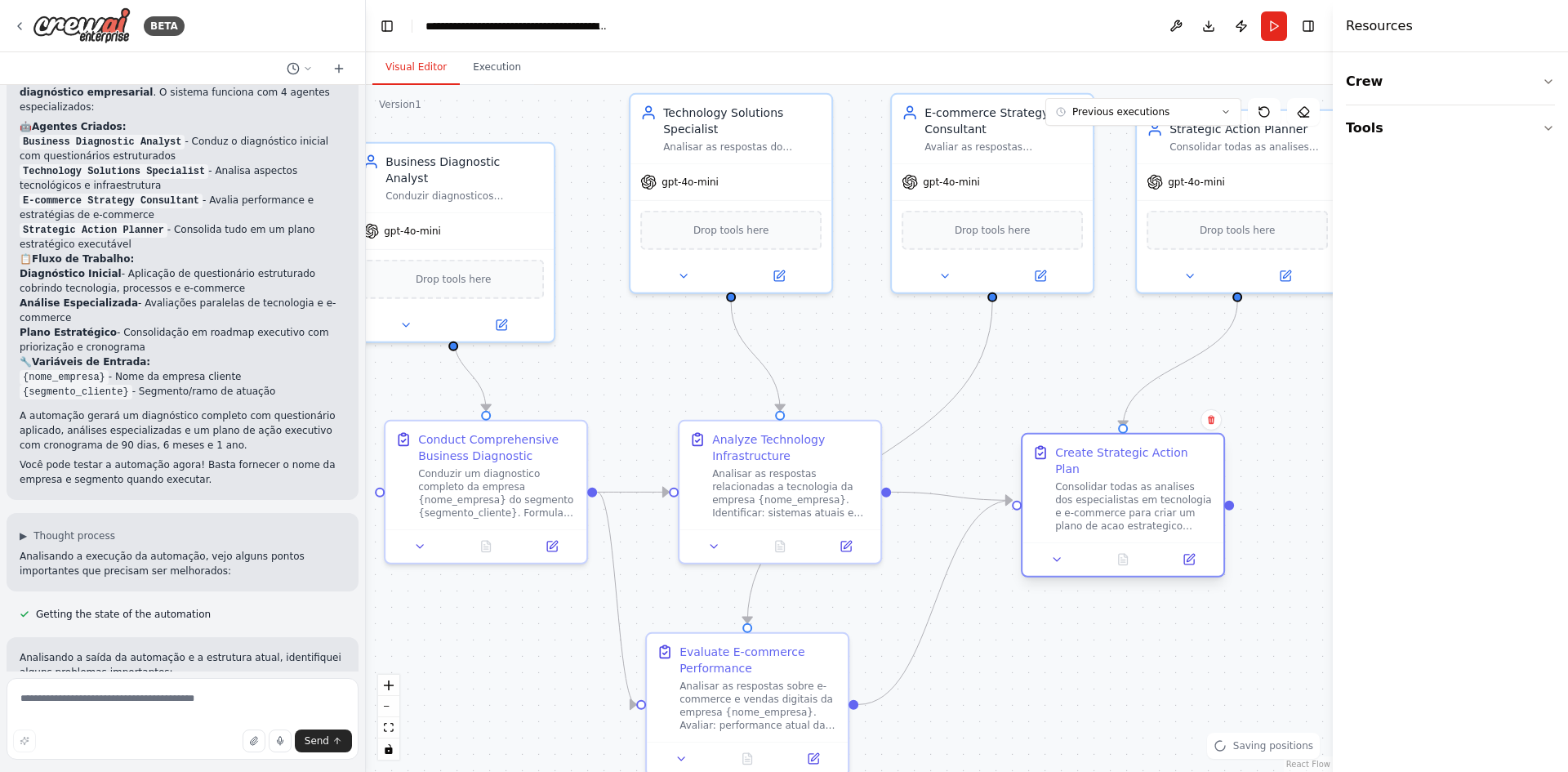
click at [1148, 516] on div "Create Strategic Action Plan Consolidar todas as analises dos especialistas em …" at bounding box center [1123, 489] width 201 height 108
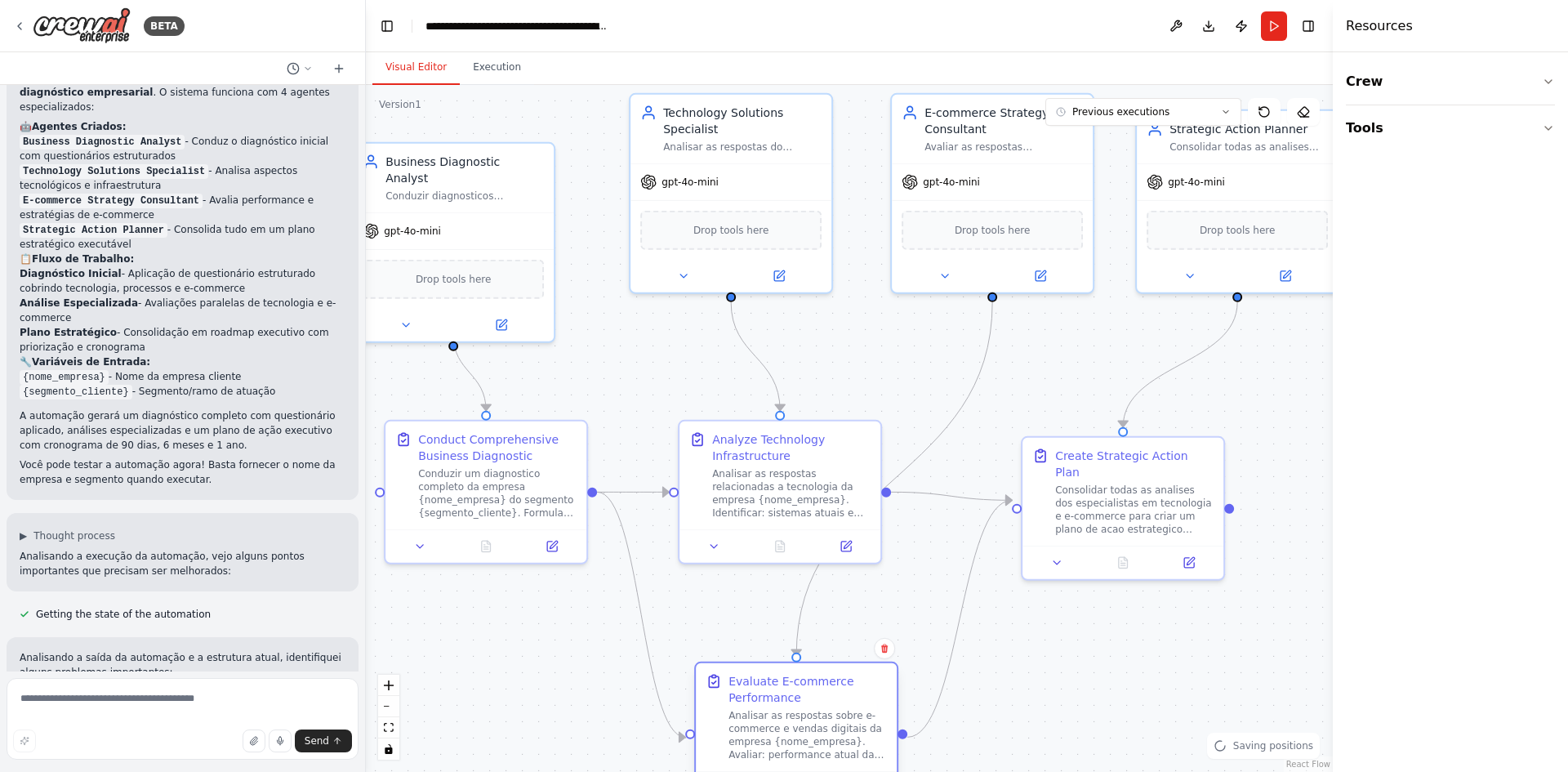
drag, startPoint x: 804, startPoint y: 684, endPoint x: 858, endPoint y: 720, distance: 64.9
click at [858, 720] on div "Analisar as respostas sobre e-commerce e vendas digitais da empresa {nome_empre…" at bounding box center [807, 735] width 158 height 52
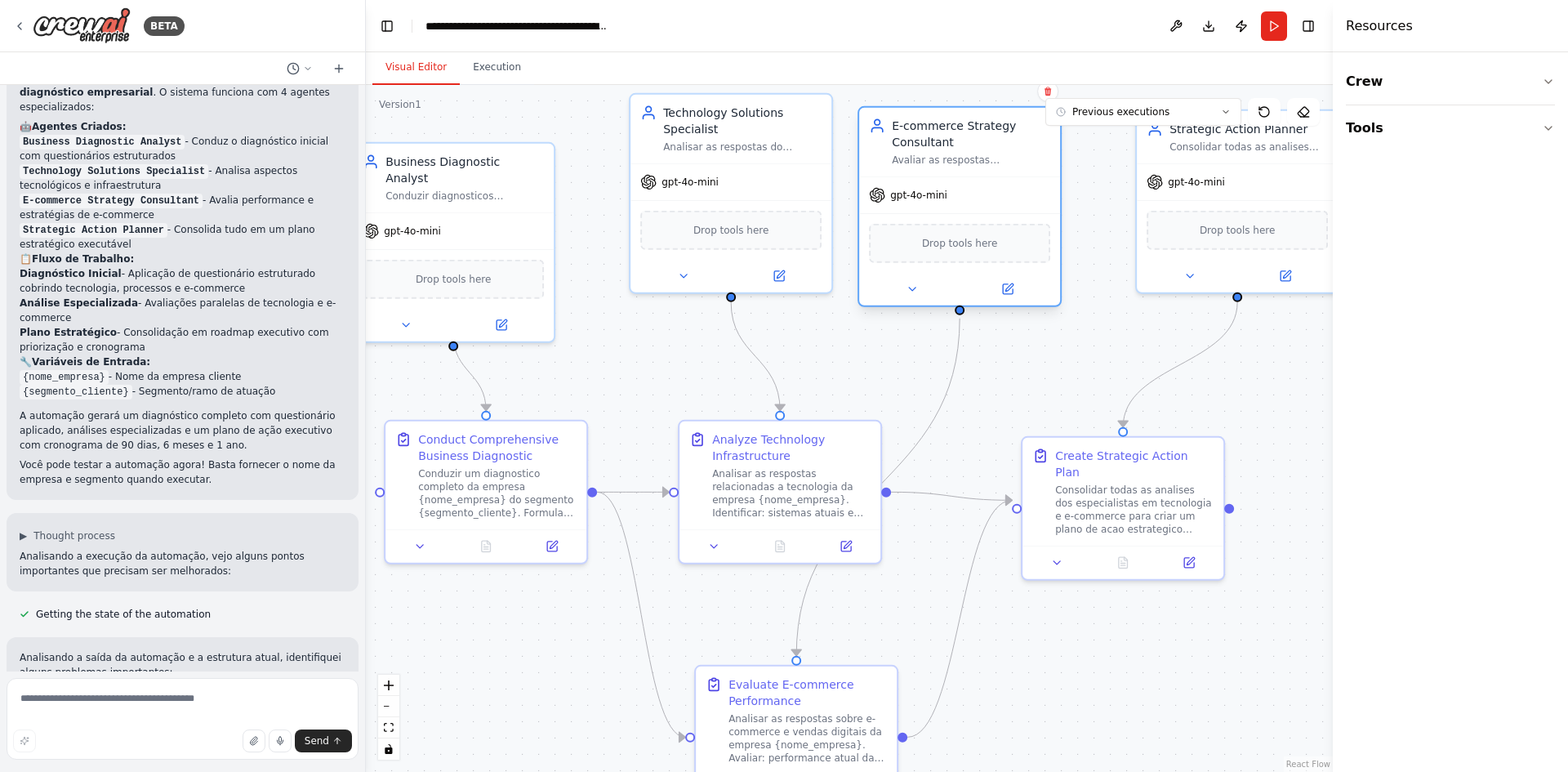
drag, startPoint x: 1021, startPoint y: 223, endPoint x: 991, endPoint y: 242, distance: 35.5
click at [991, 242] on span "Drop tools here" at bounding box center [960, 243] width 76 height 17
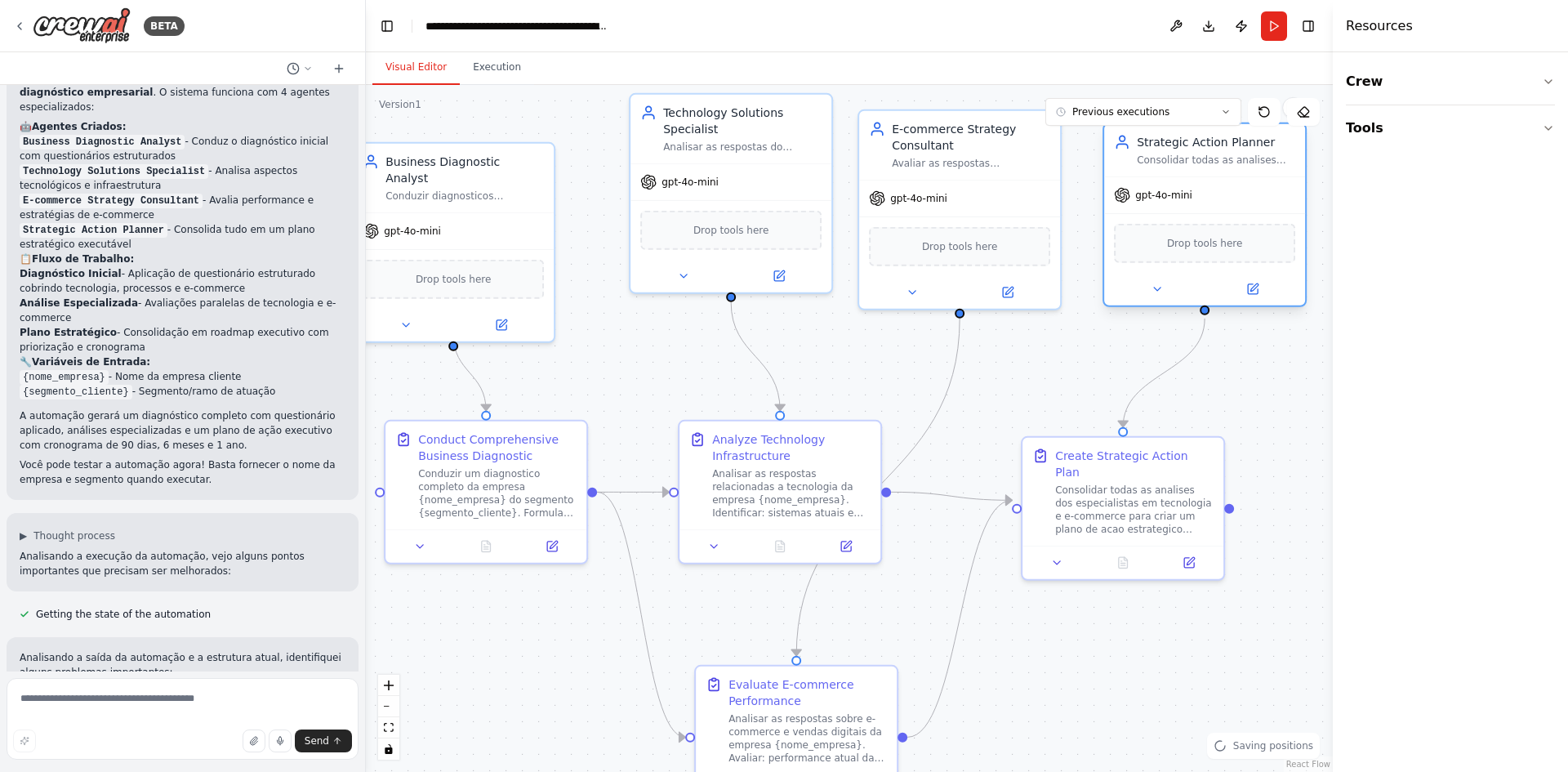
drag, startPoint x: 1164, startPoint y: 257, endPoint x: 1138, endPoint y: 271, distance: 29.5
click at [1138, 271] on div "gpt-4o-mini Drop tools here" at bounding box center [1205, 240] width 201 height 129
click at [972, 262] on div "Drop tools here" at bounding box center [960, 243] width 201 height 60
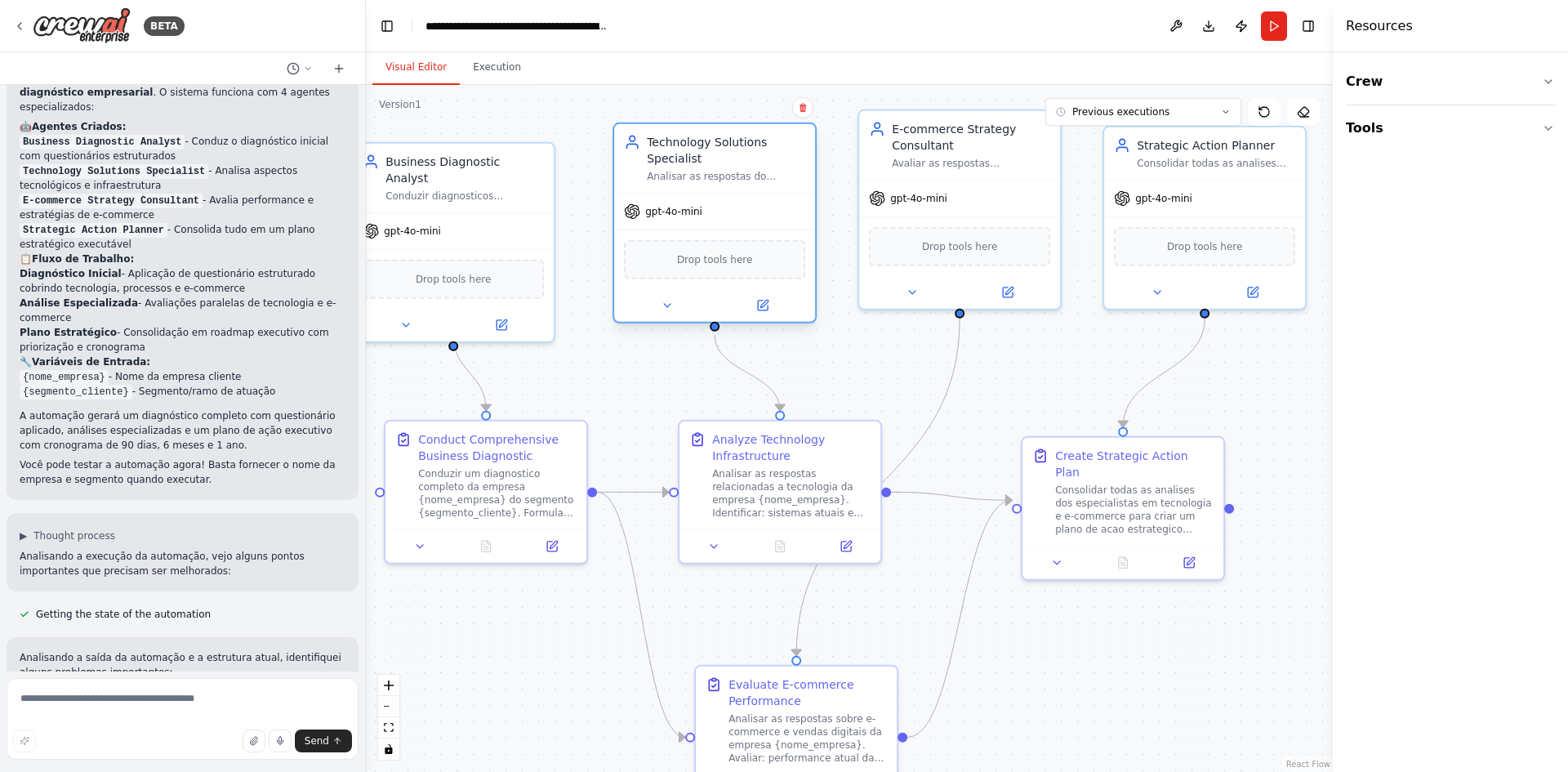
drag, startPoint x: 684, startPoint y: 254, endPoint x: 662, endPoint y: 287, distance: 39.7
click at [662, 287] on div "Drop tools here" at bounding box center [715, 259] width 201 height 60
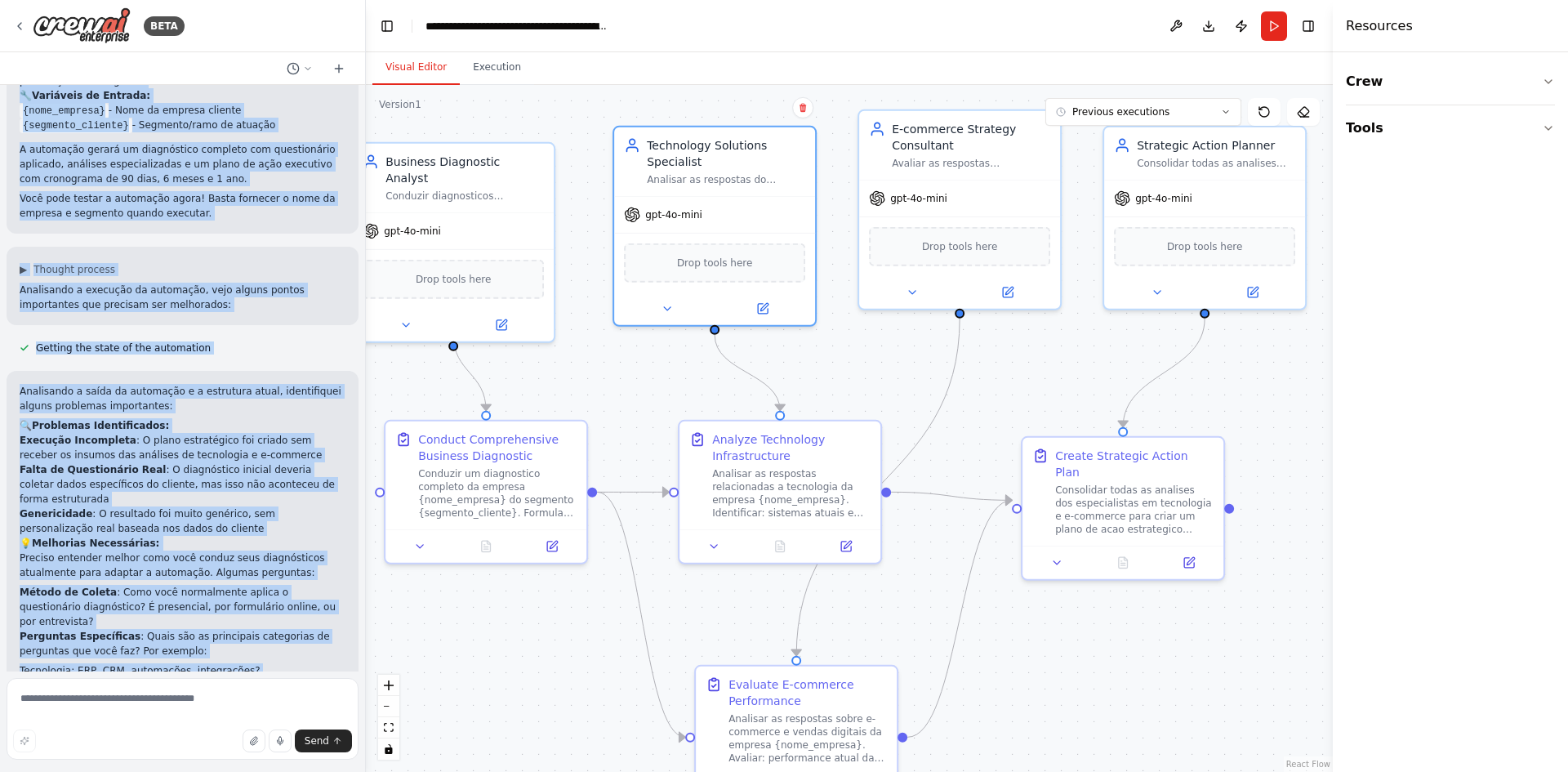
scroll to position [1131, 0]
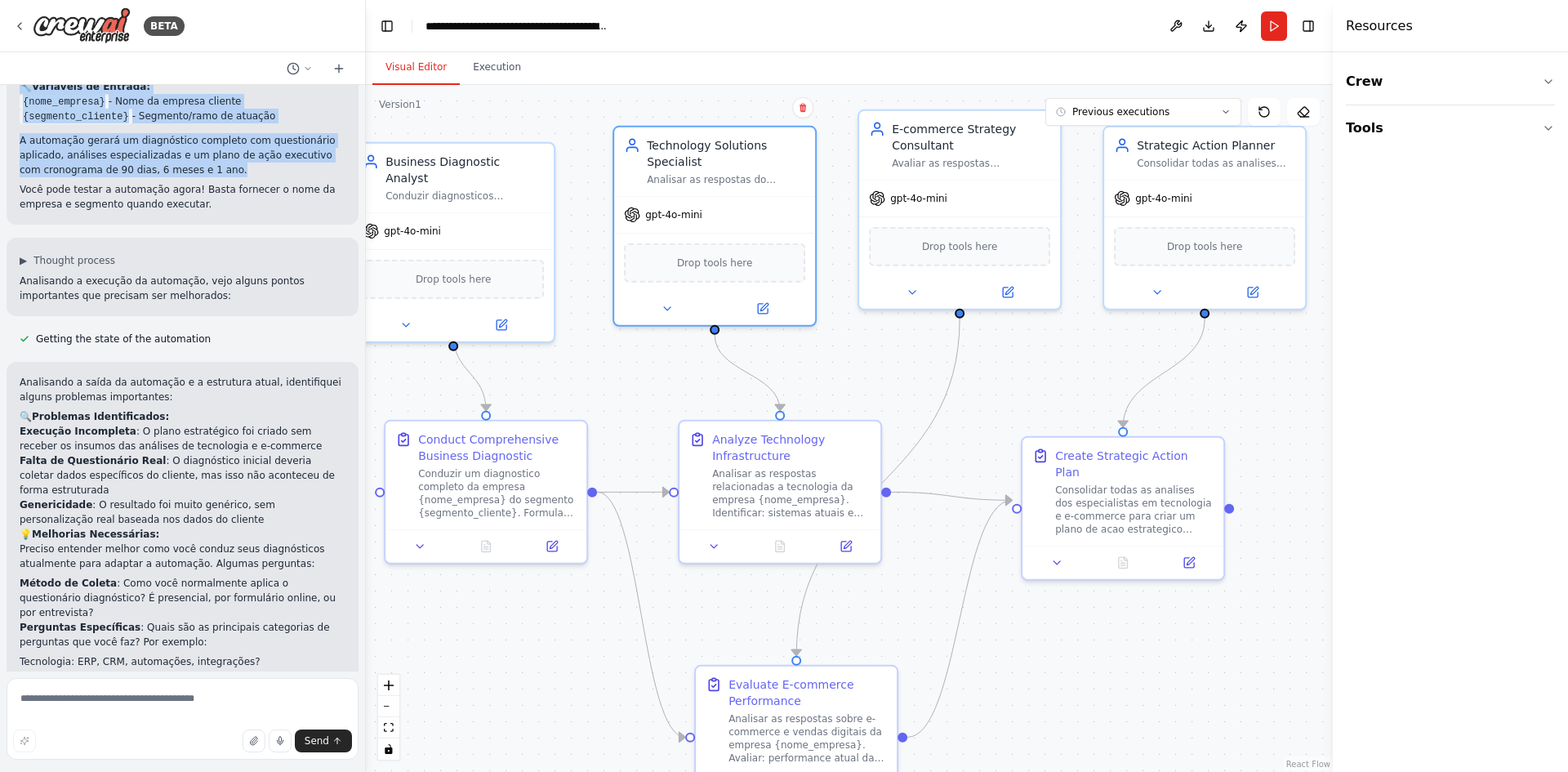
drag, startPoint x: 220, startPoint y: 268, endPoint x: 271, endPoint y: 146, distance: 132.2
click at [271, 146] on div "Perfeito! Criei sua automação completa para o fluxo de diagnóstico empresarial …" at bounding box center [182, 3] width 326 height 417
copy div "fluxo de diagnóstico empresarial . O sistema funciona com 4 agentes especializa…"
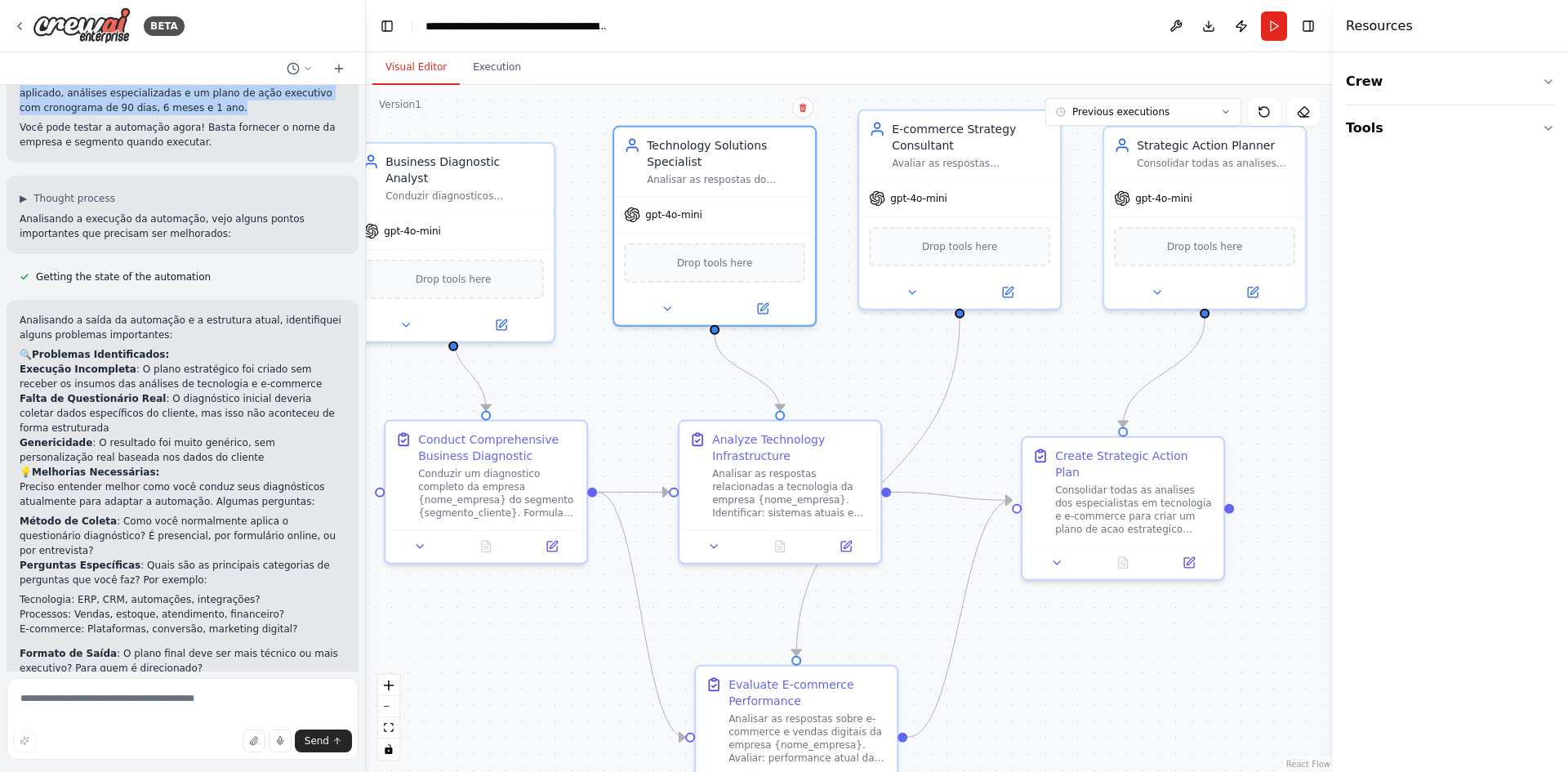
scroll to position [1225, 0]
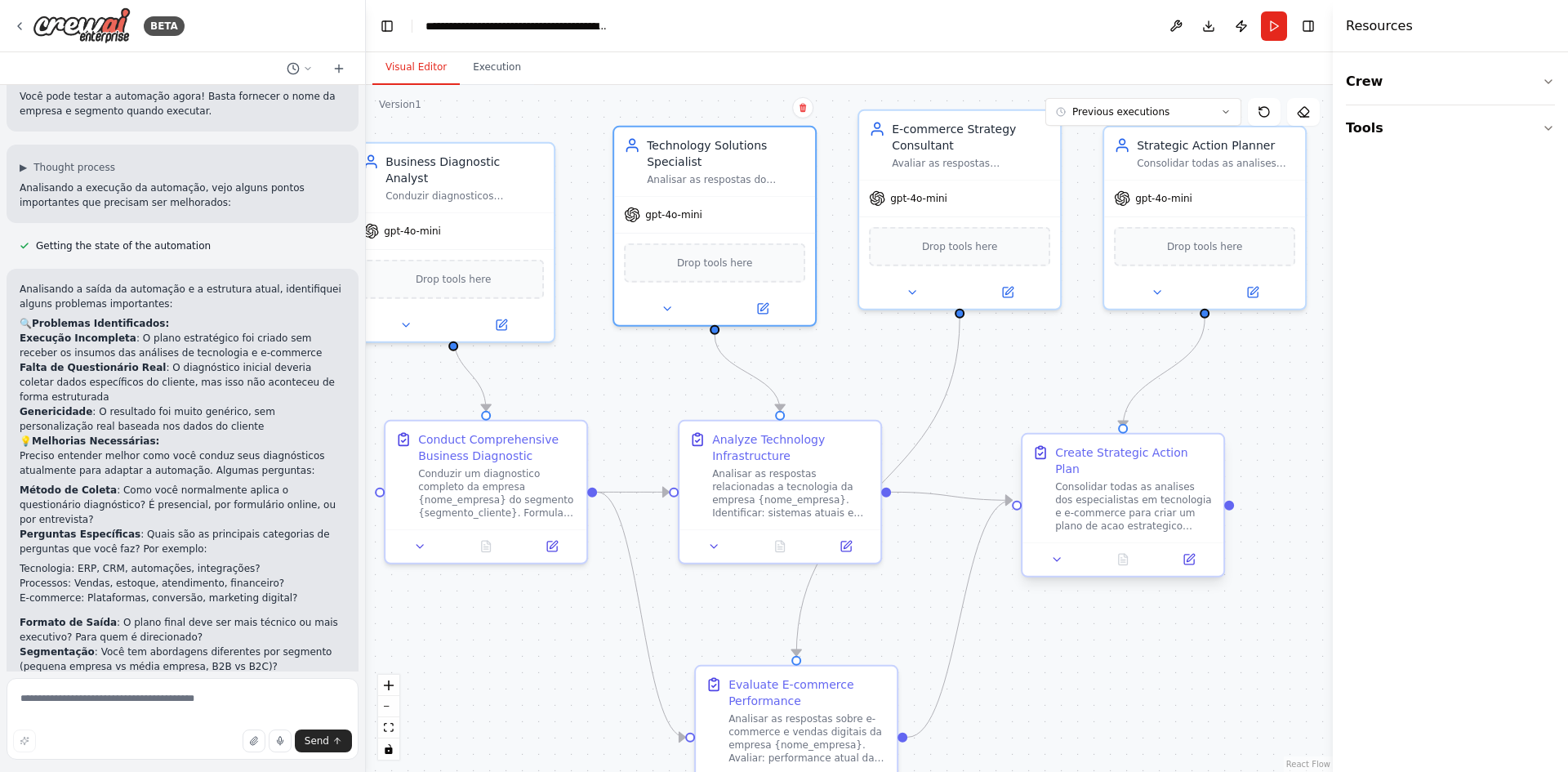
click at [1109, 499] on div "Consolidar todas as analises dos especialistas em tecnologia e e-commerce para …" at bounding box center [1134, 506] width 158 height 52
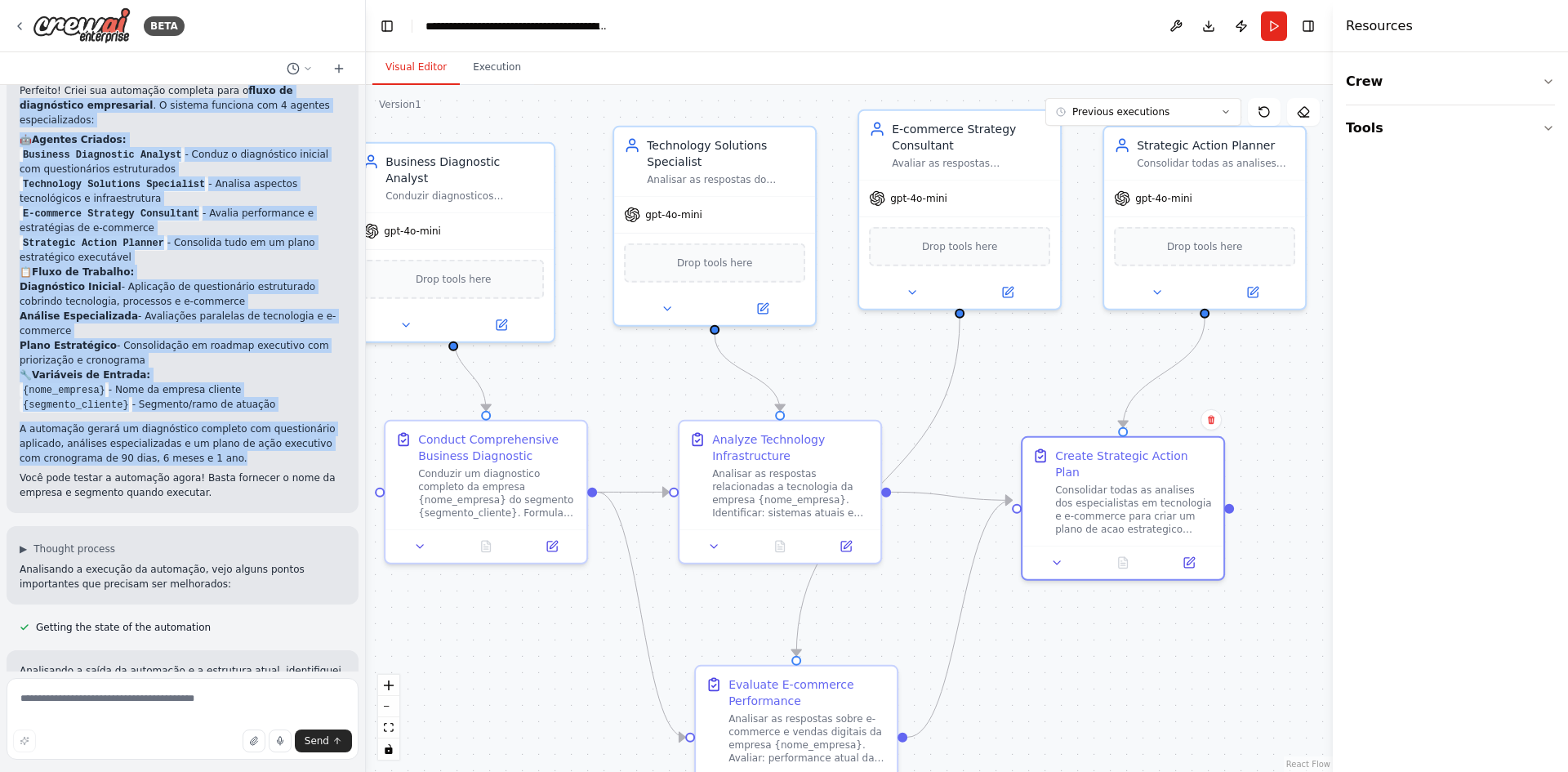
click at [248, 280] on li "Diagnóstico Inicial - Aplicação de questionário estruturado cobrindo tecnologia…" at bounding box center [182, 294] width 326 height 30
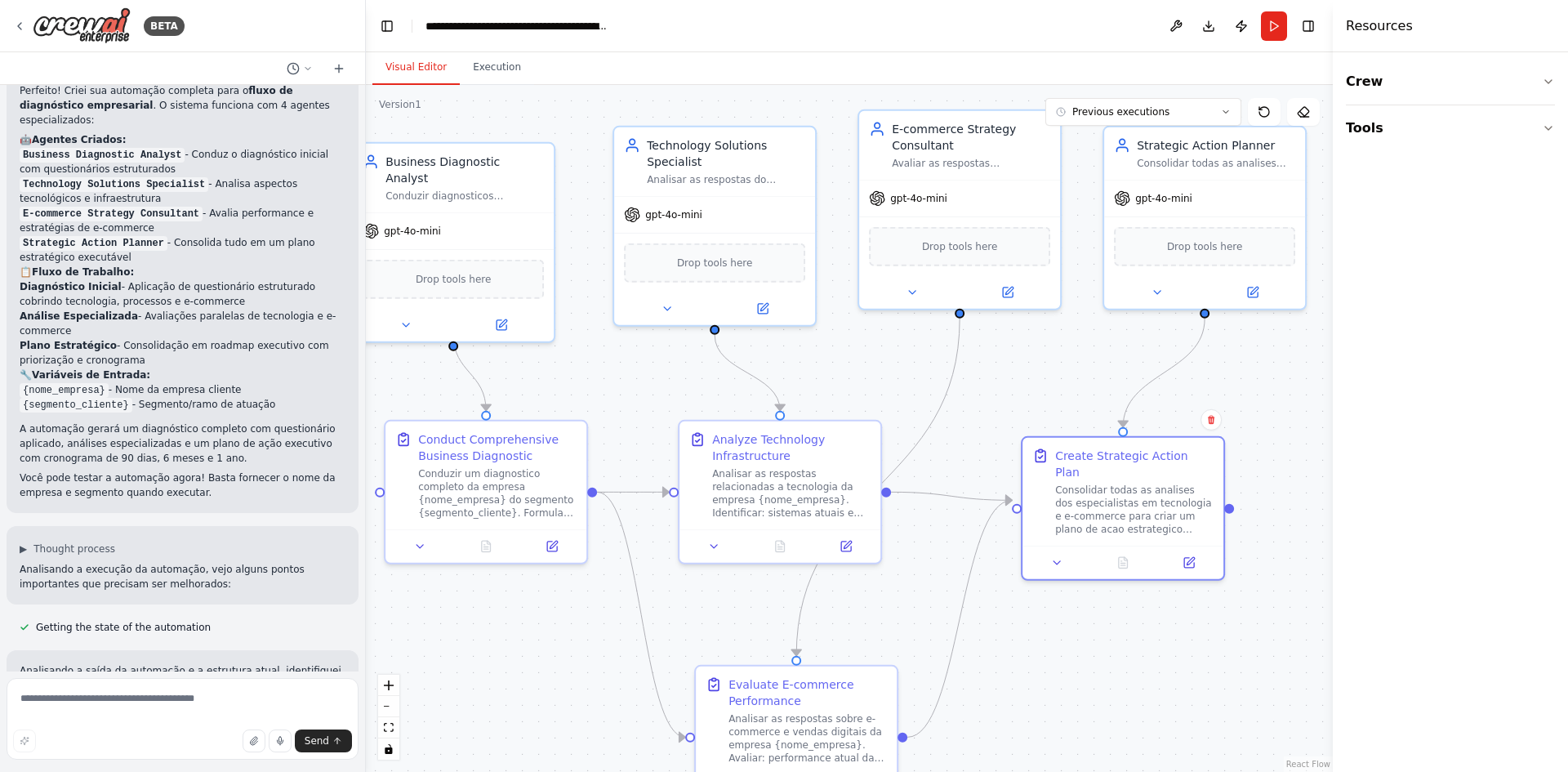
scroll to position [653, 0]
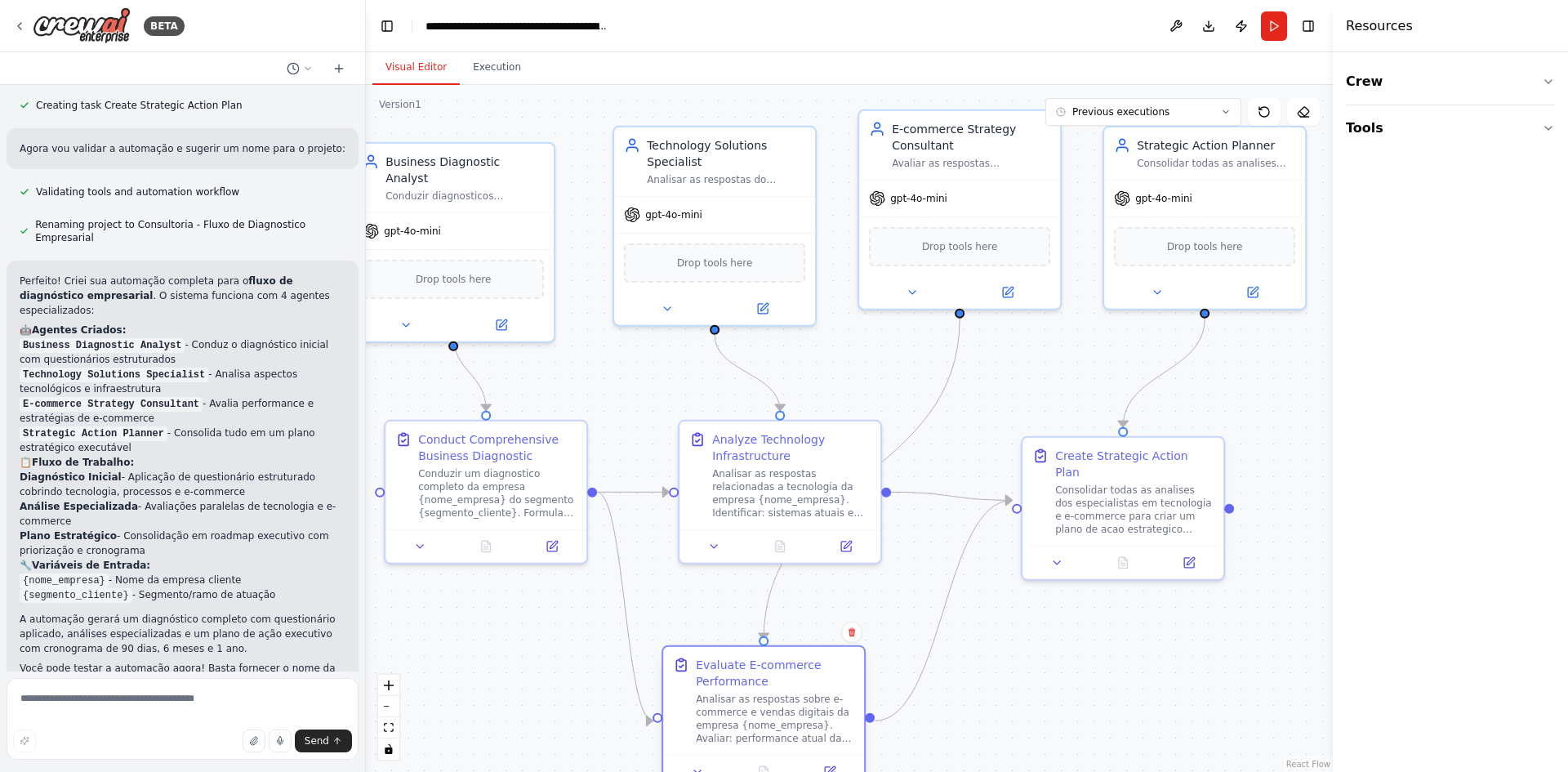
drag, startPoint x: 840, startPoint y: 739, endPoint x: 804, endPoint y: 724, distance: 39.0
click at [804, 724] on div "Analisar as respostas sobre e-commerce e vendas digitais da empresa {nome_empre…" at bounding box center [775, 719] width 158 height 52
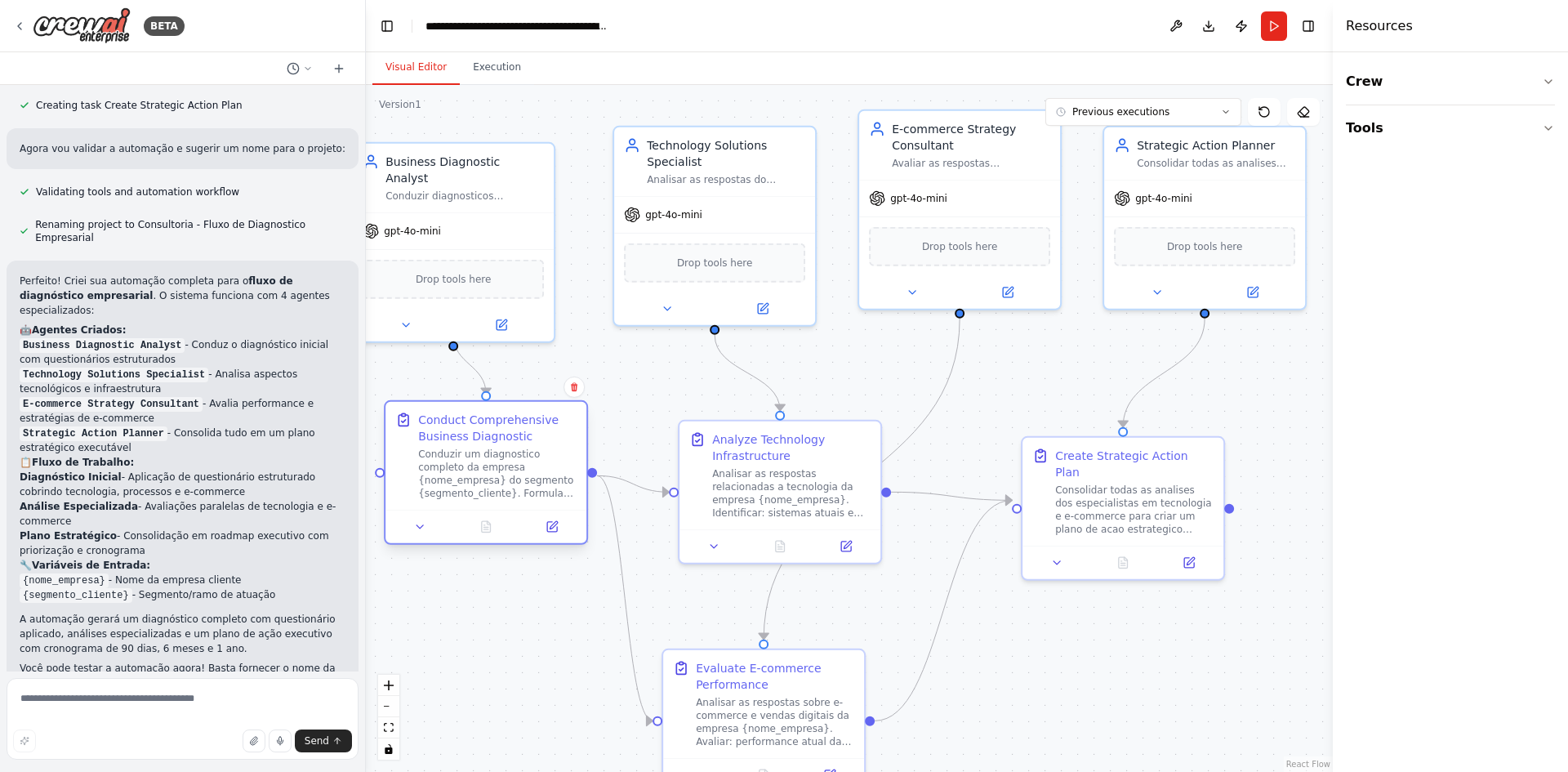
drag, startPoint x: 482, startPoint y: 503, endPoint x: 486, endPoint y: 493, distance: 10.8
click at [486, 493] on div "Conduzir um diagnostico completo da empresa {nome_empresa} do segmento {segment…" at bounding box center [497, 474] width 158 height 52
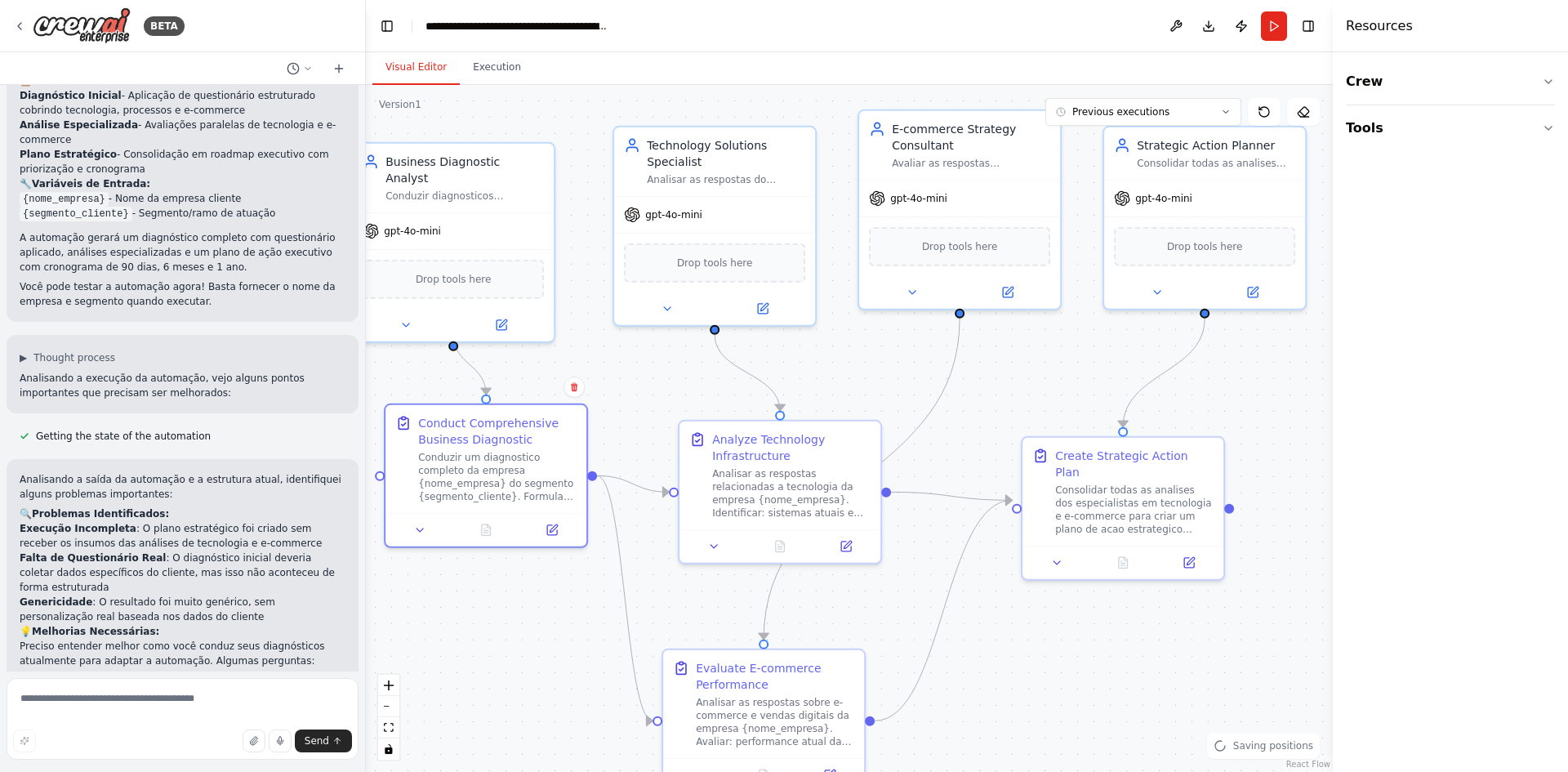
scroll to position [1225, 0]
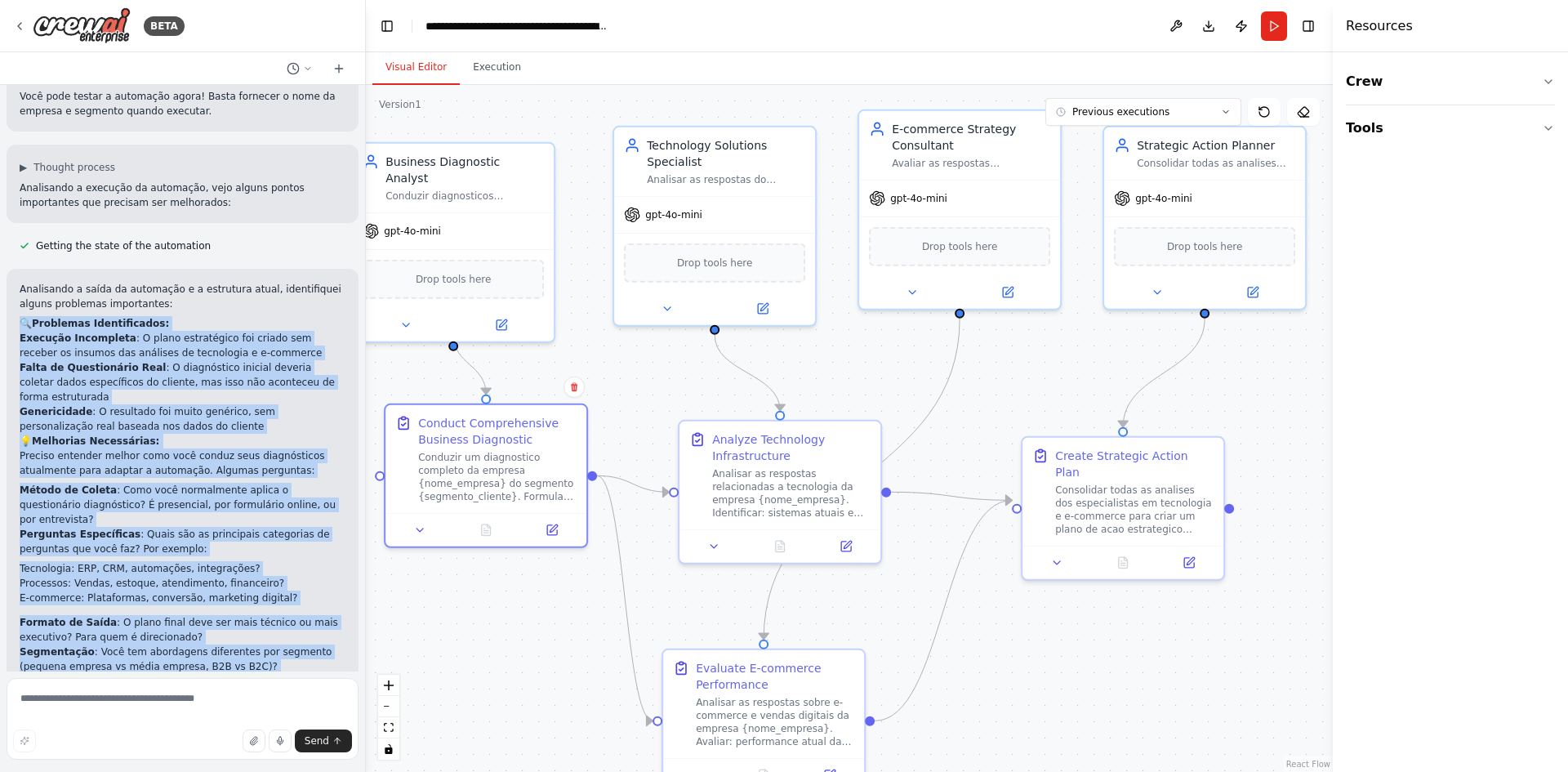
drag, startPoint x: 267, startPoint y: 641, endPoint x: 24, endPoint y: 296, distance: 422.0
click at [24, 296] on div "Analisando a saída da automação e a estrutura atual, identifiquei alguns proble…" at bounding box center [182, 492] width 326 height 421
copy div "🔍 Problemas Identificados: Execução Incompleta : O plano estratégico foi criado…"
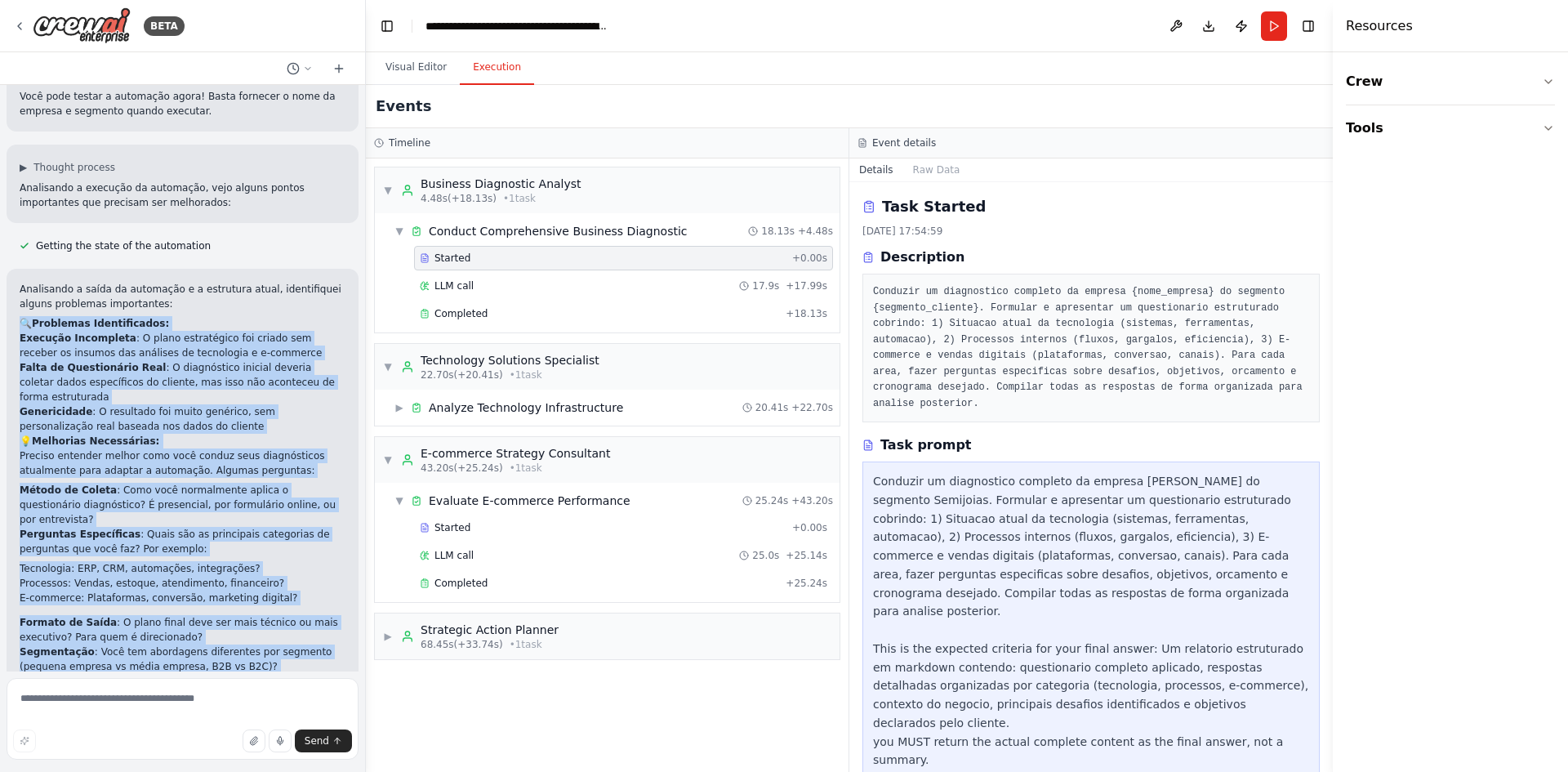
click at [491, 74] on button "Execution" at bounding box center [497, 67] width 75 height 34
click at [477, 312] on span "Completed" at bounding box center [462, 313] width 53 height 13
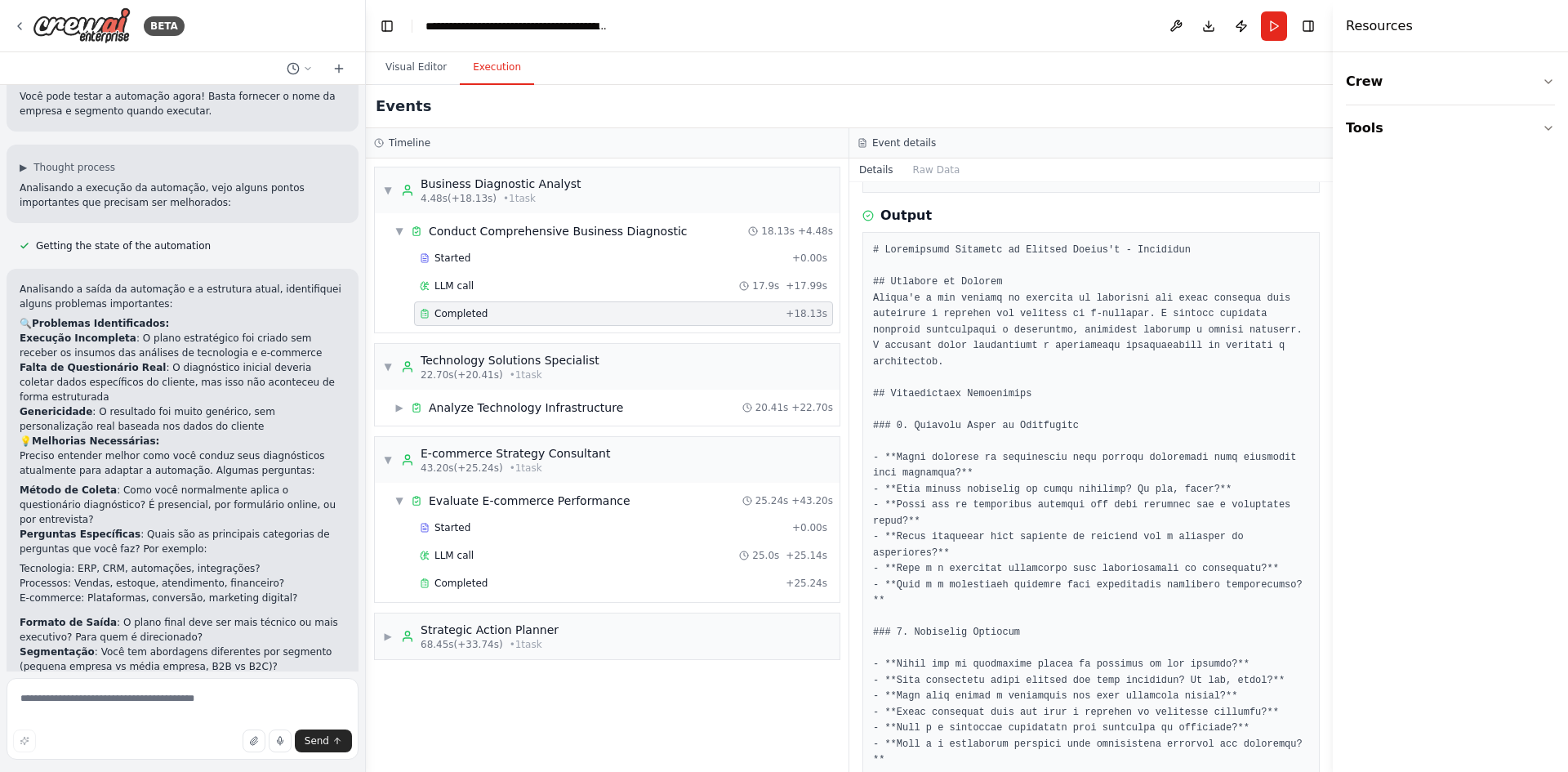
scroll to position [0, 0]
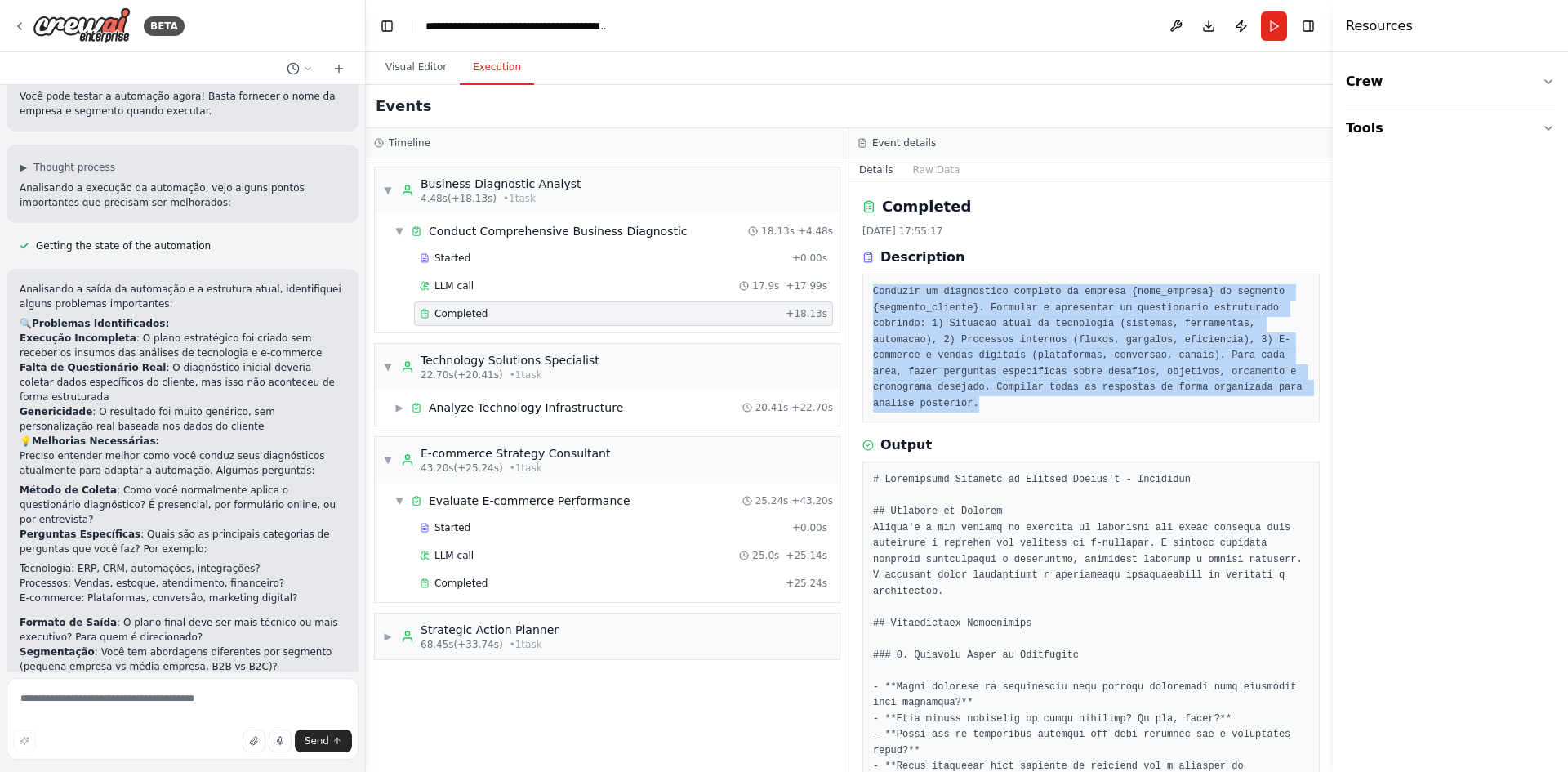
drag, startPoint x: 894, startPoint y: 300, endPoint x: 1264, endPoint y: 393, distance: 381.5
click at [1264, 393] on div "Conduzir um diagnostico completo da empresa {nome_empresa} do segmento {segment…" at bounding box center [1091, 348] width 458 height 149
copy pre "Conduzir um diagnostico completo da empresa {nome_empresa} do segmento {segment…"
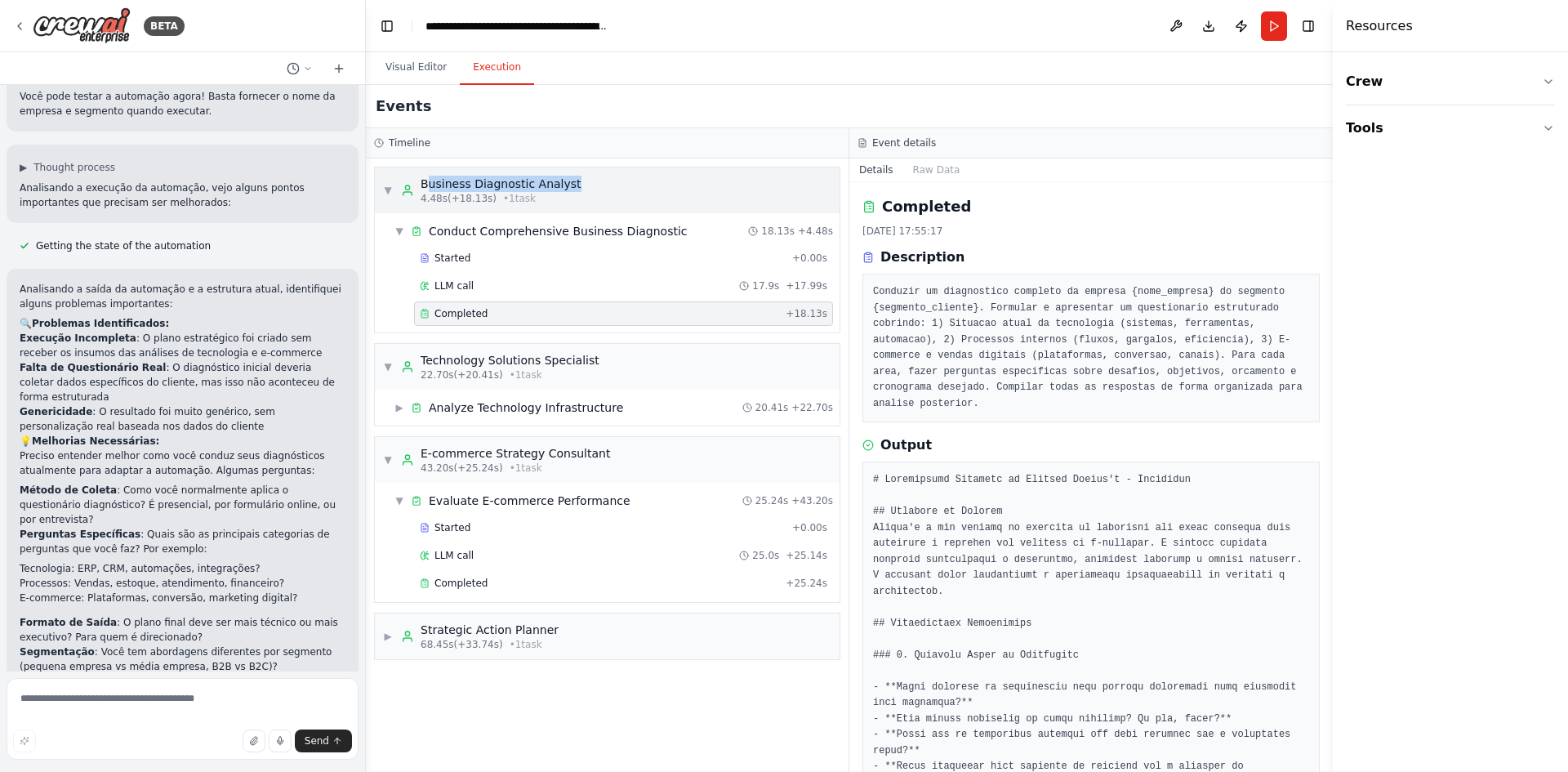
drag, startPoint x: 579, startPoint y: 186, endPoint x: 425, endPoint y: 180, distance: 154.1
click at [425, 180] on div "▼ Business Diagnostic Analyst 4.48s (+18.13s) • 1 task" at bounding box center [607, 190] width 465 height 45
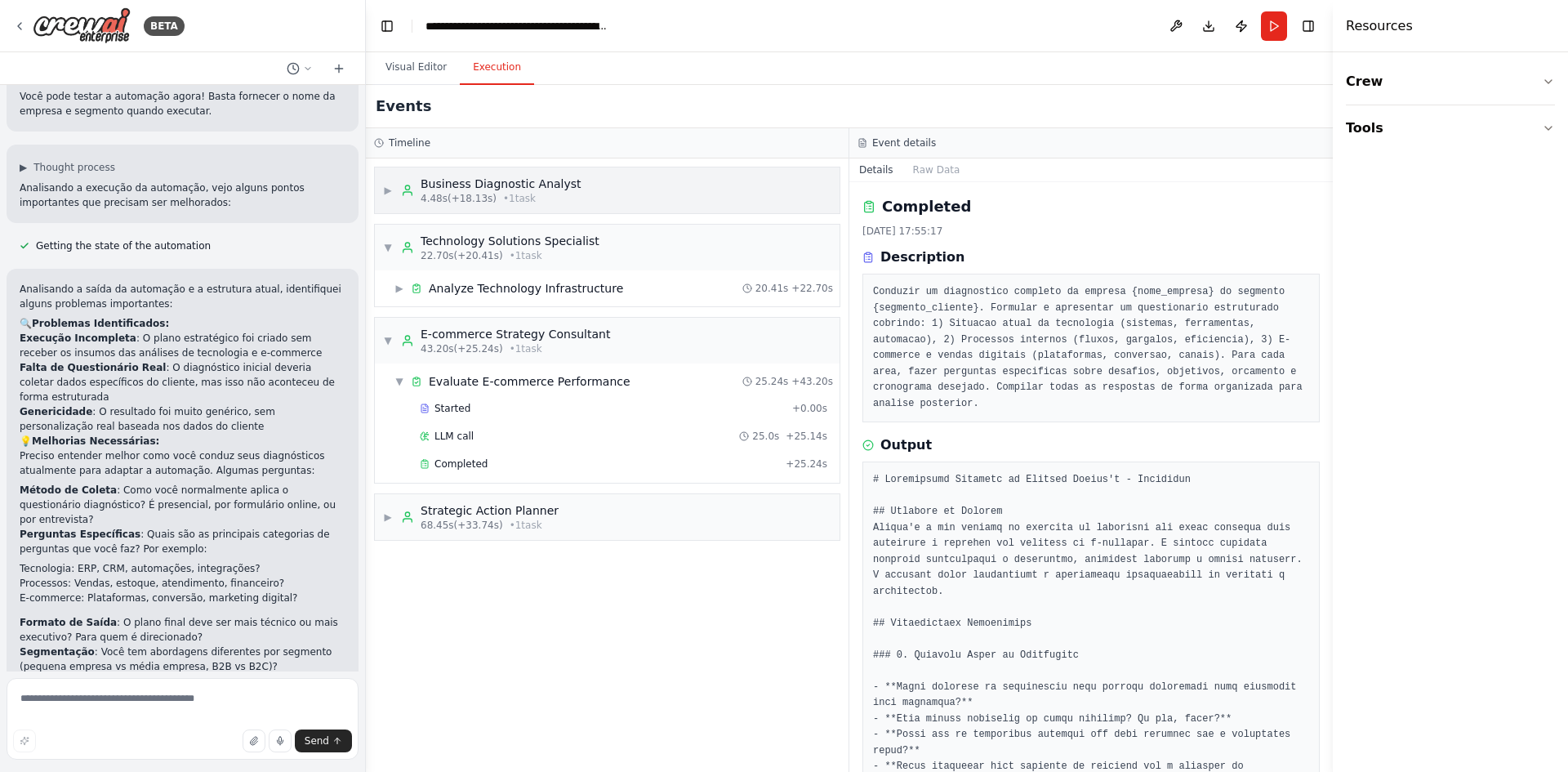
click at [424, 182] on div "Business Diagnostic Analyst" at bounding box center [500, 183] width 160 height 17
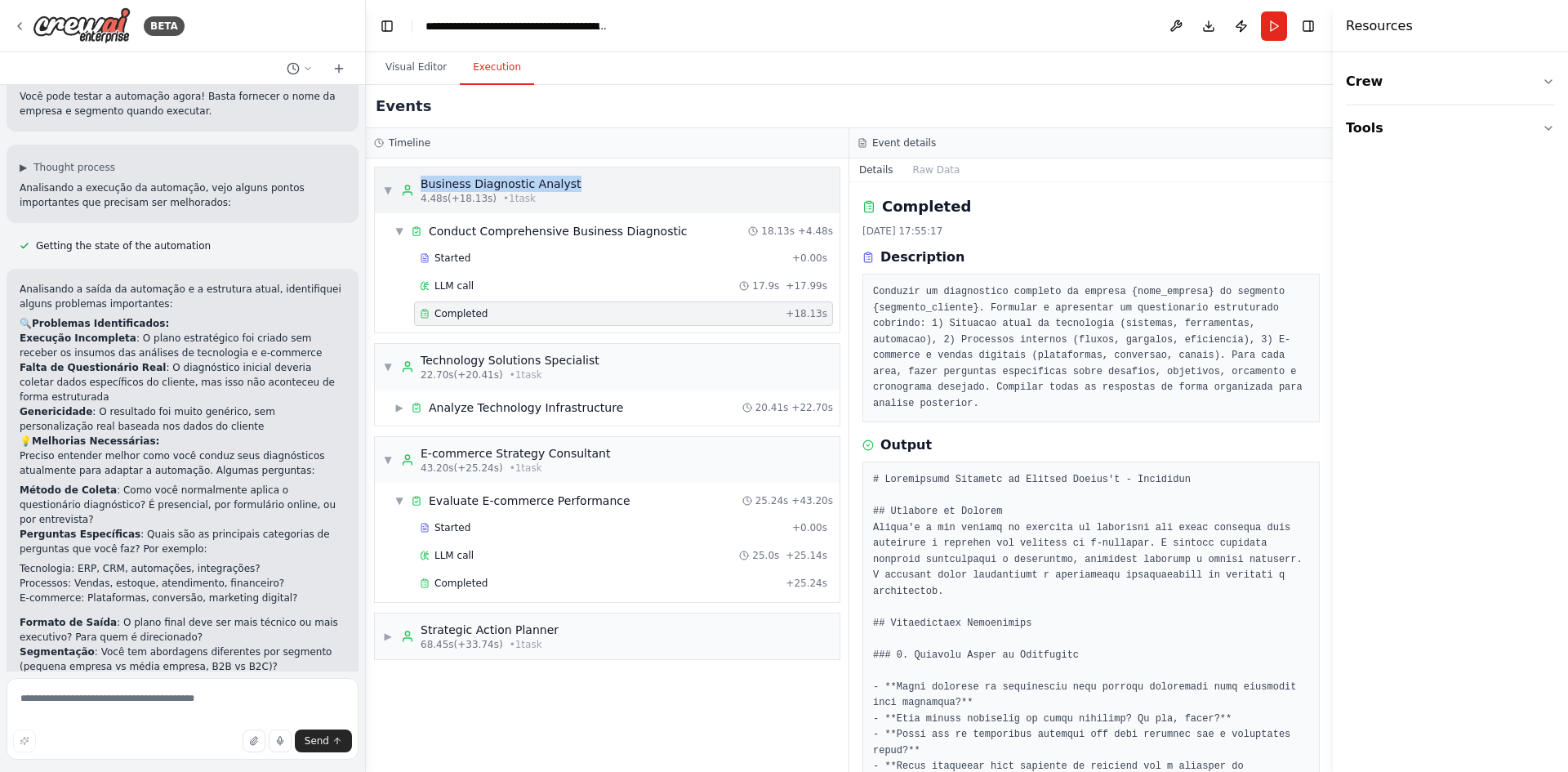
drag, startPoint x: 612, startPoint y: 175, endPoint x: 423, endPoint y: 181, distance: 189.1
click at [423, 181] on div "▼ Business Diagnostic Analyst 4.48s (+18.13s) • 1 task" at bounding box center [607, 190] width 465 height 45
copy div "Business Diagnostic Analyst"
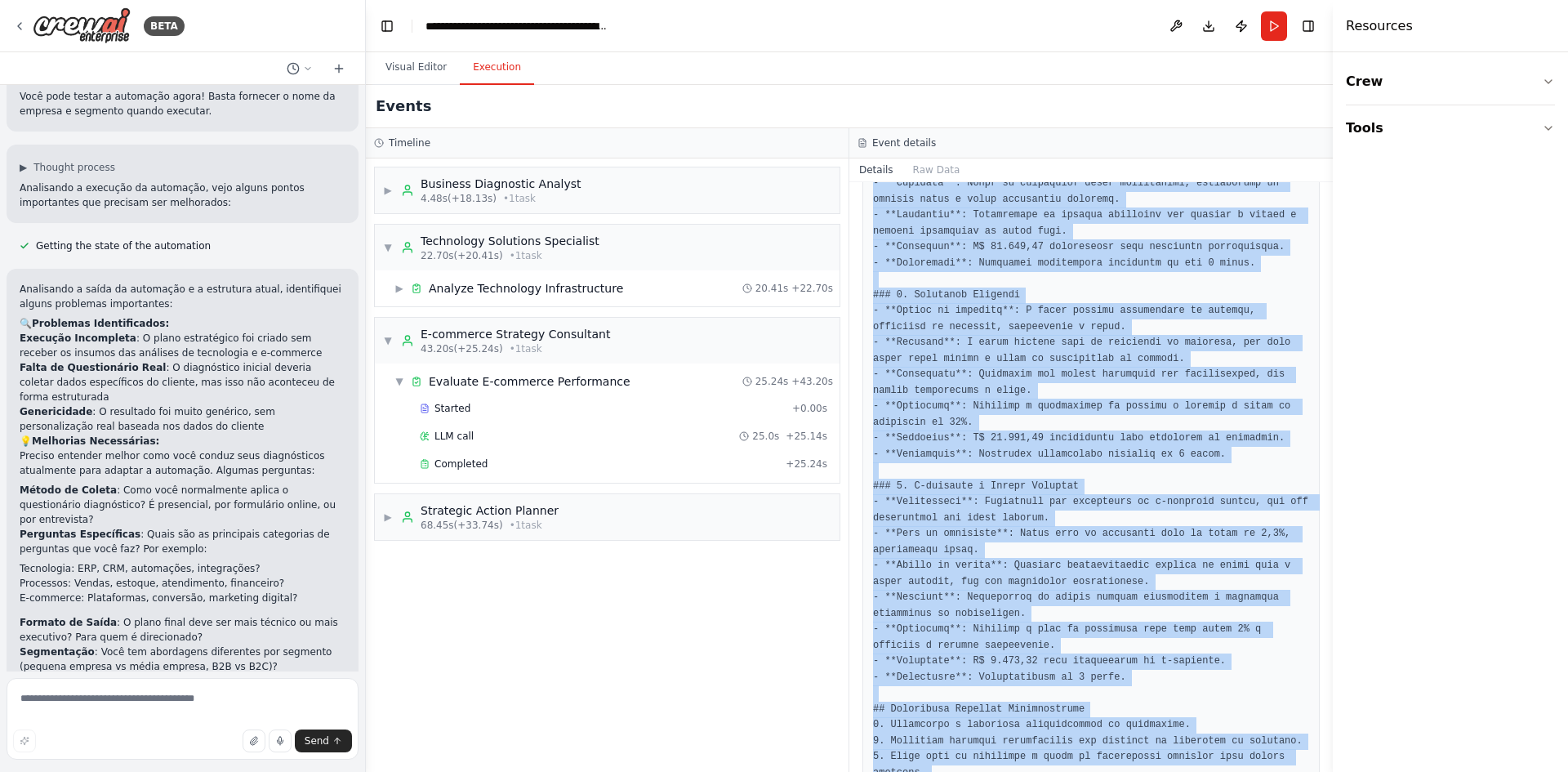
scroll to position [1299, 0]
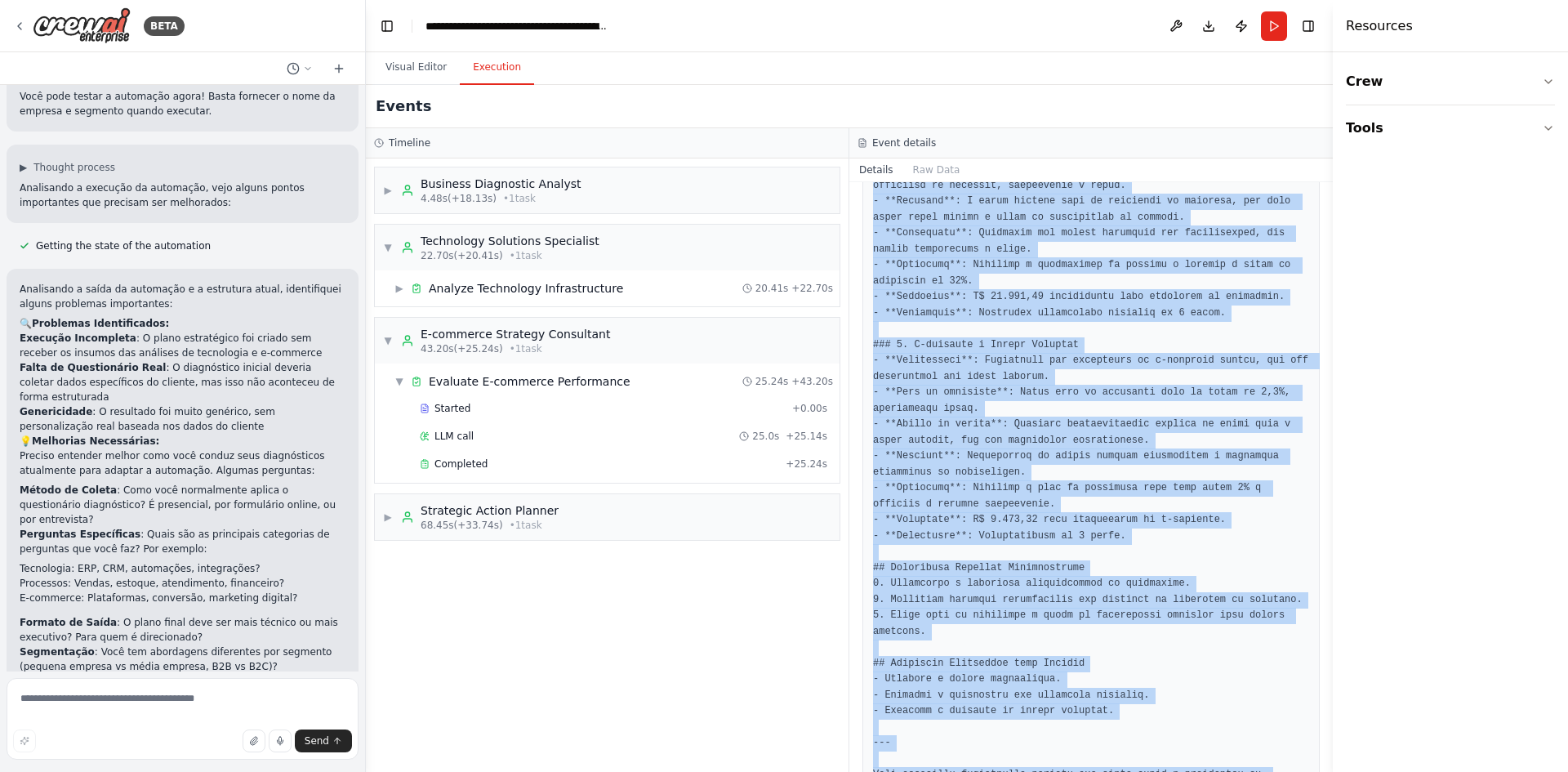
drag, startPoint x: 874, startPoint y: 277, endPoint x: 1197, endPoint y: 739, distance: 563.7
copy pre "# Diagnóstico Completo da Empresa Alícia's - Semijoias ## Contexto do Negócio A…"
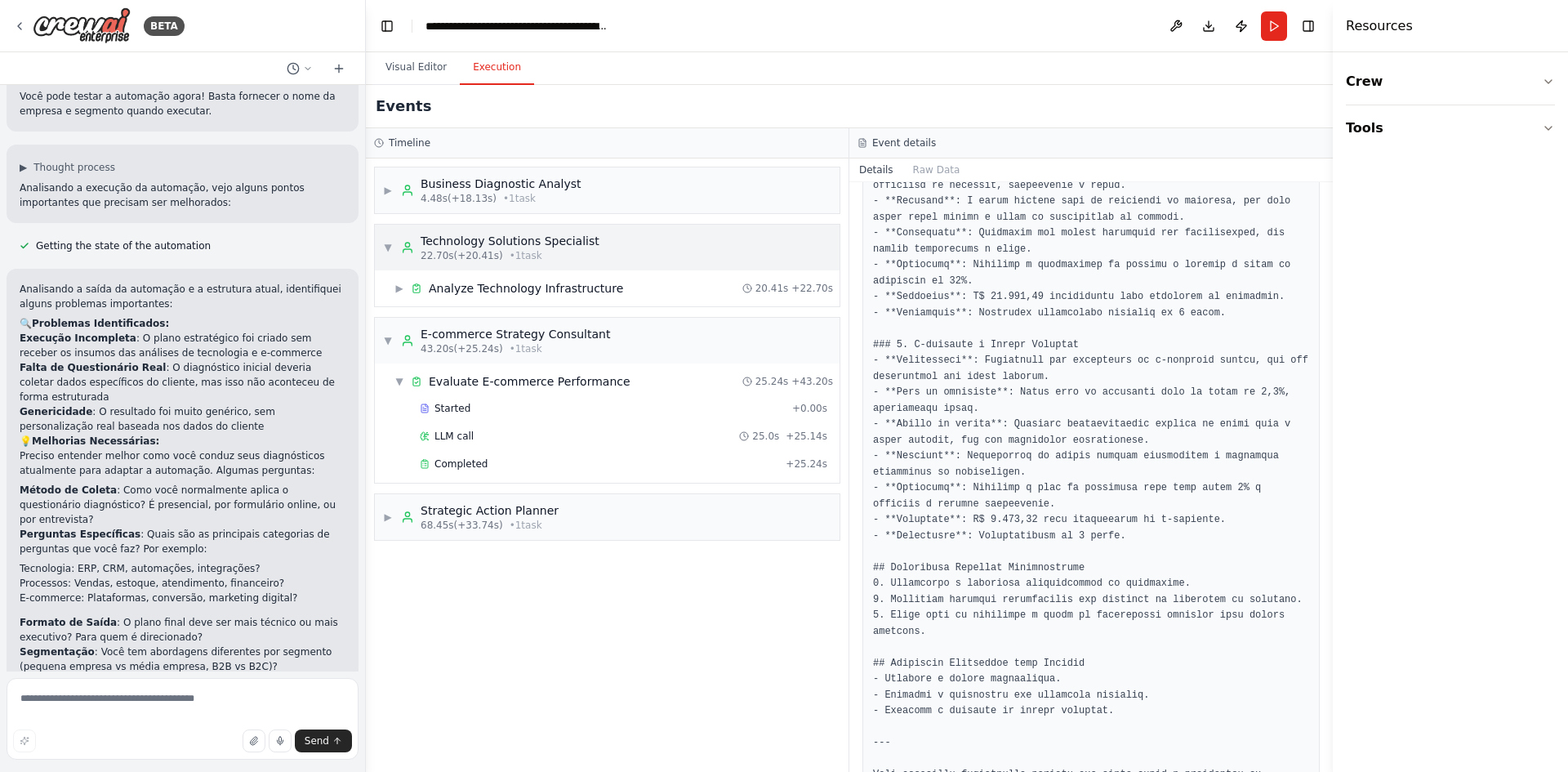
click at [492, 243] on div "Technology Solutions Specialist" at bounding box center [510, 241] width 179 height 17
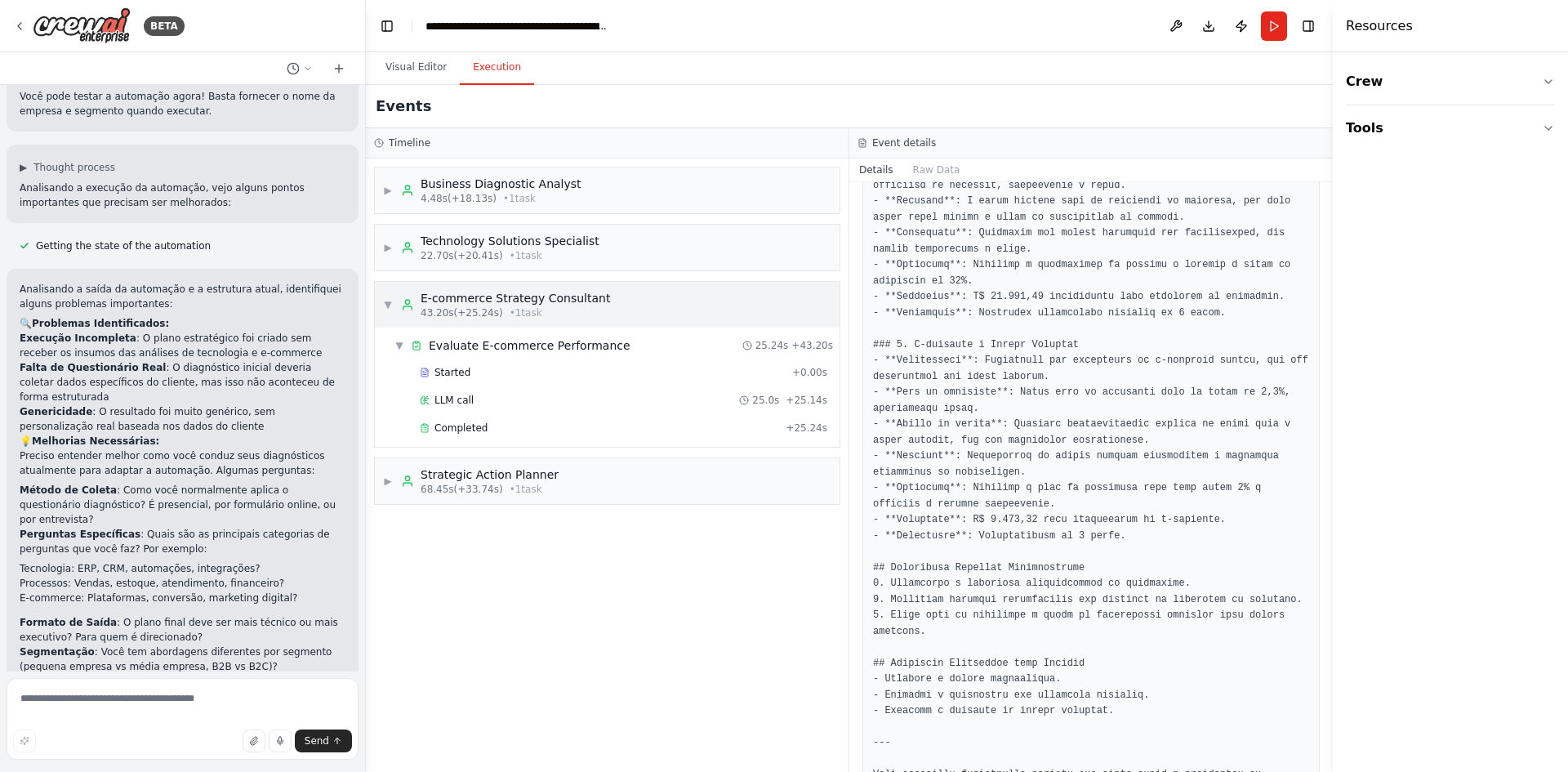
click at [485, 298] on div "E-commerce Strategy Consultant" at bounding box center [515, 298] width 190 height 17
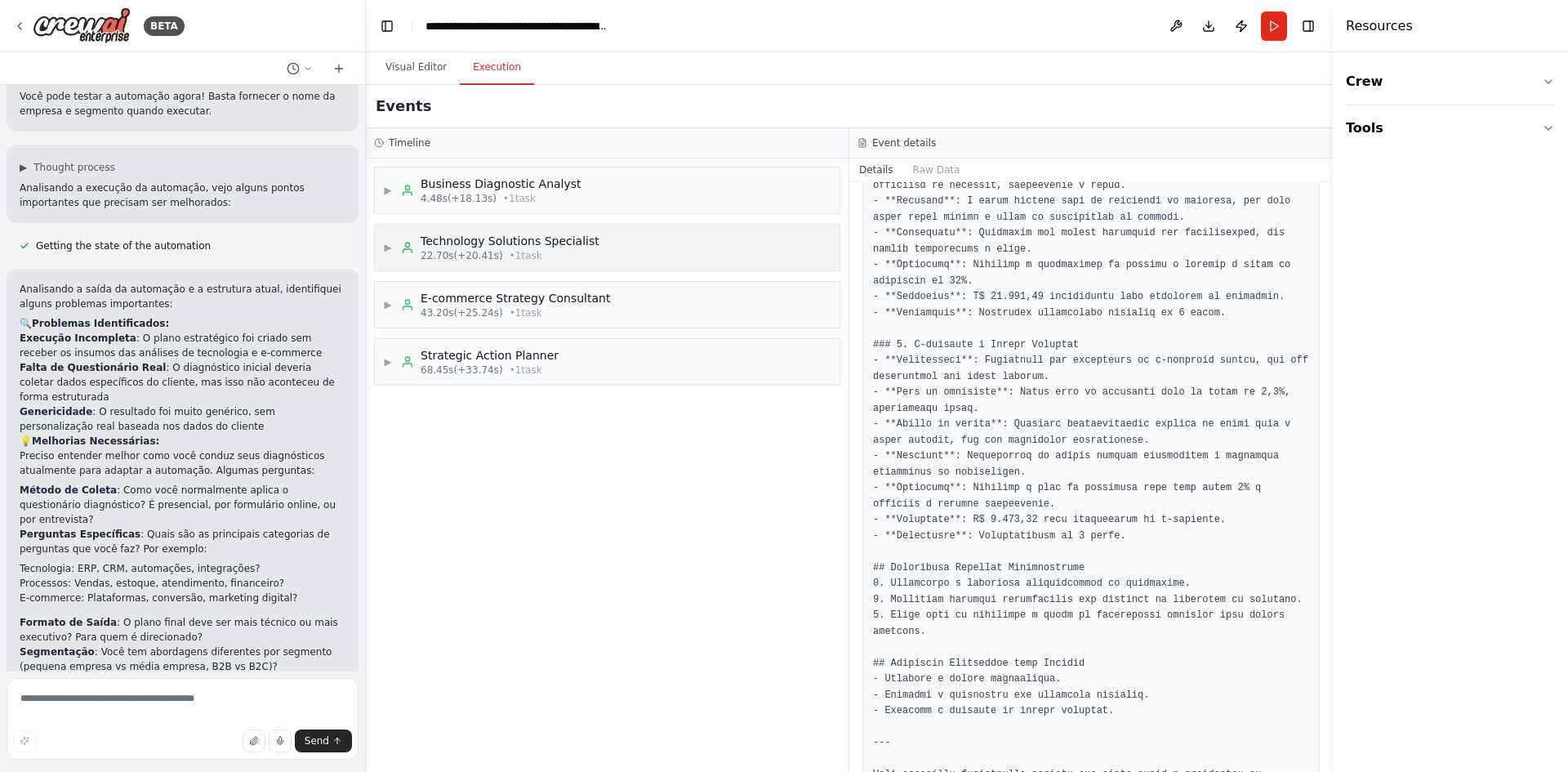
click at [393, 248] on span "▶" at bounding box center [388, 247] width 10 height 13
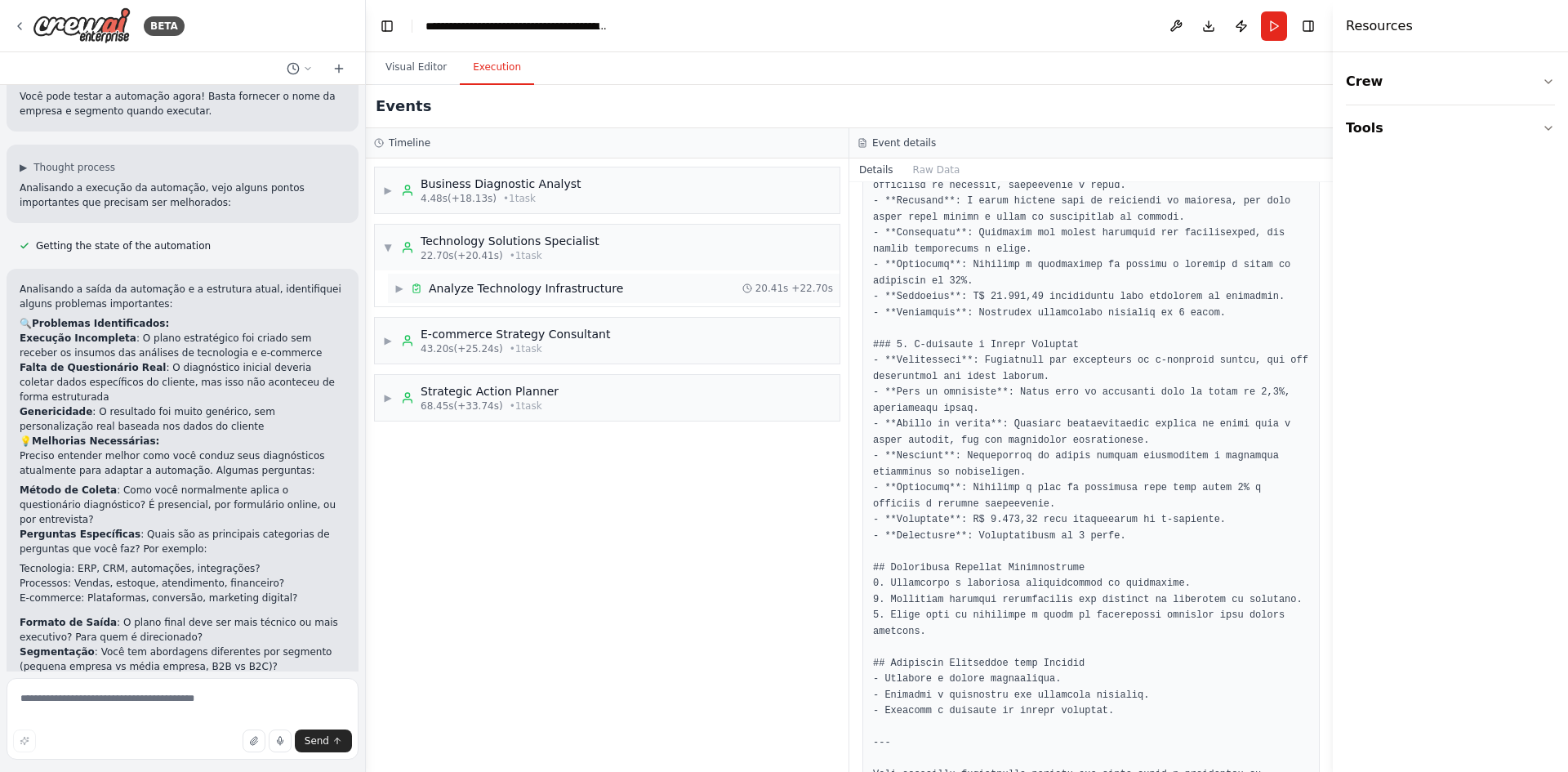
click at [468, 286] on span "Analyze Technology Infrastructure" at bounding box center [527, 289] width 195 height 17
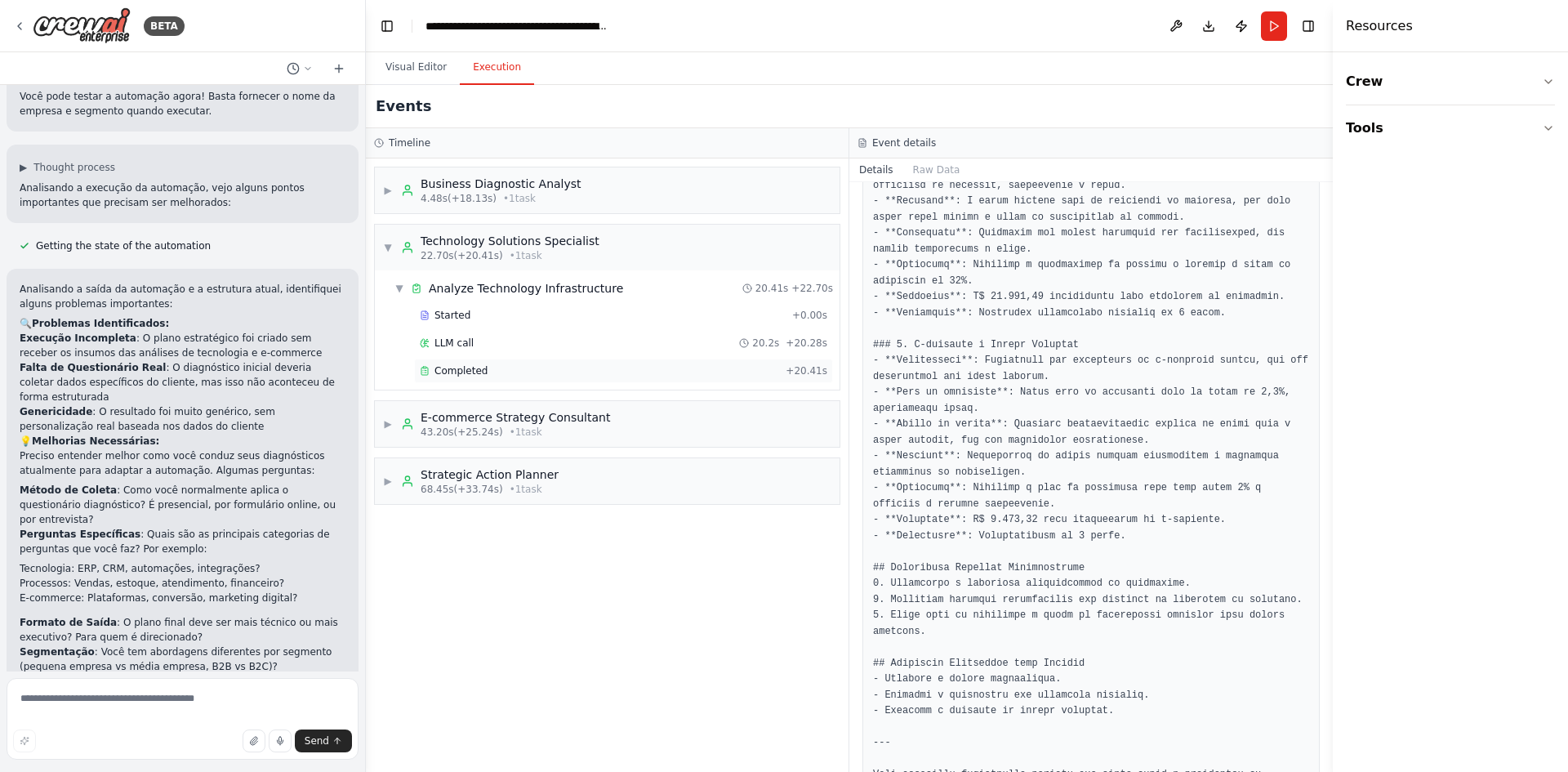
click at [468, 375] on span "Completed" at bounding box center [462, 370] width 53 height 13
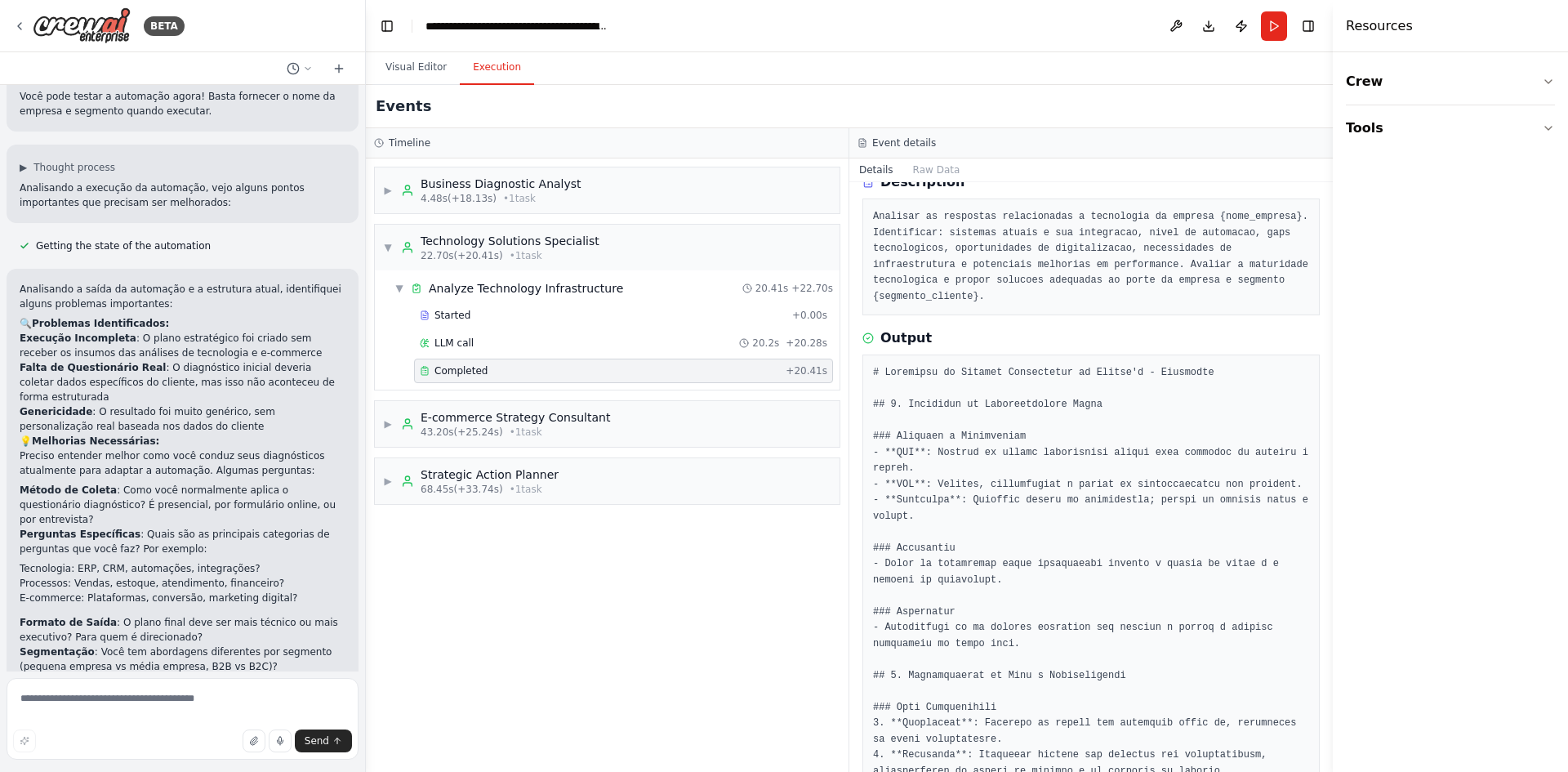
scroll to position [0, 0]
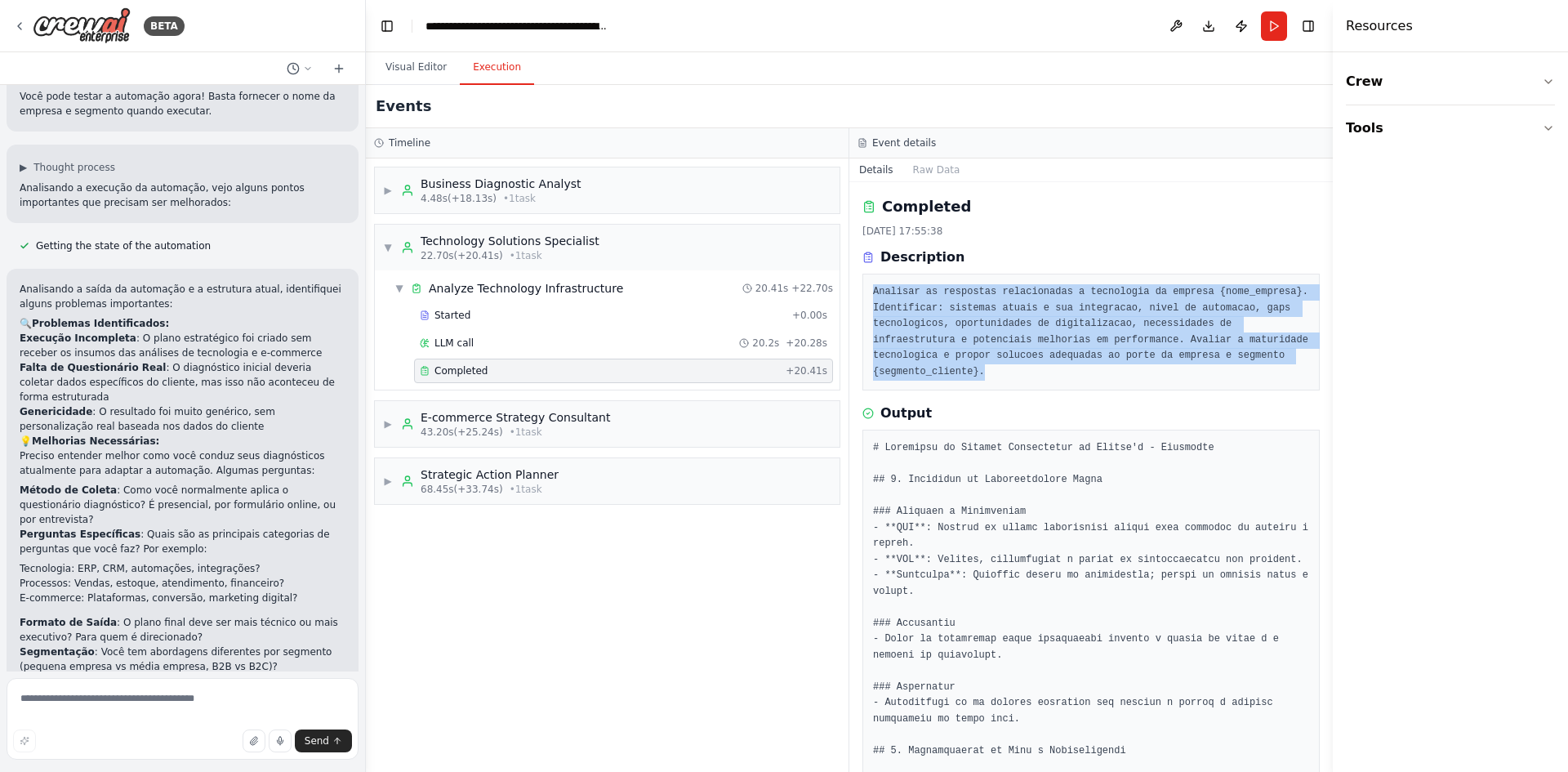
drag, startPoint x: 872, startPoint y: 283, endPoint x: 1243, endPoint y: 364, distance: 379.7
click at [1243, 364] on div "Analisar as respostas relacionadas a tecnologia da empresa {nome_empresa}. Iden…" at bounding box center [1091, 332] width 458 height 117
copy pre "Analisar as respostas relacionadas a tecnologia da empresa {nome_empresa}. Iden…"
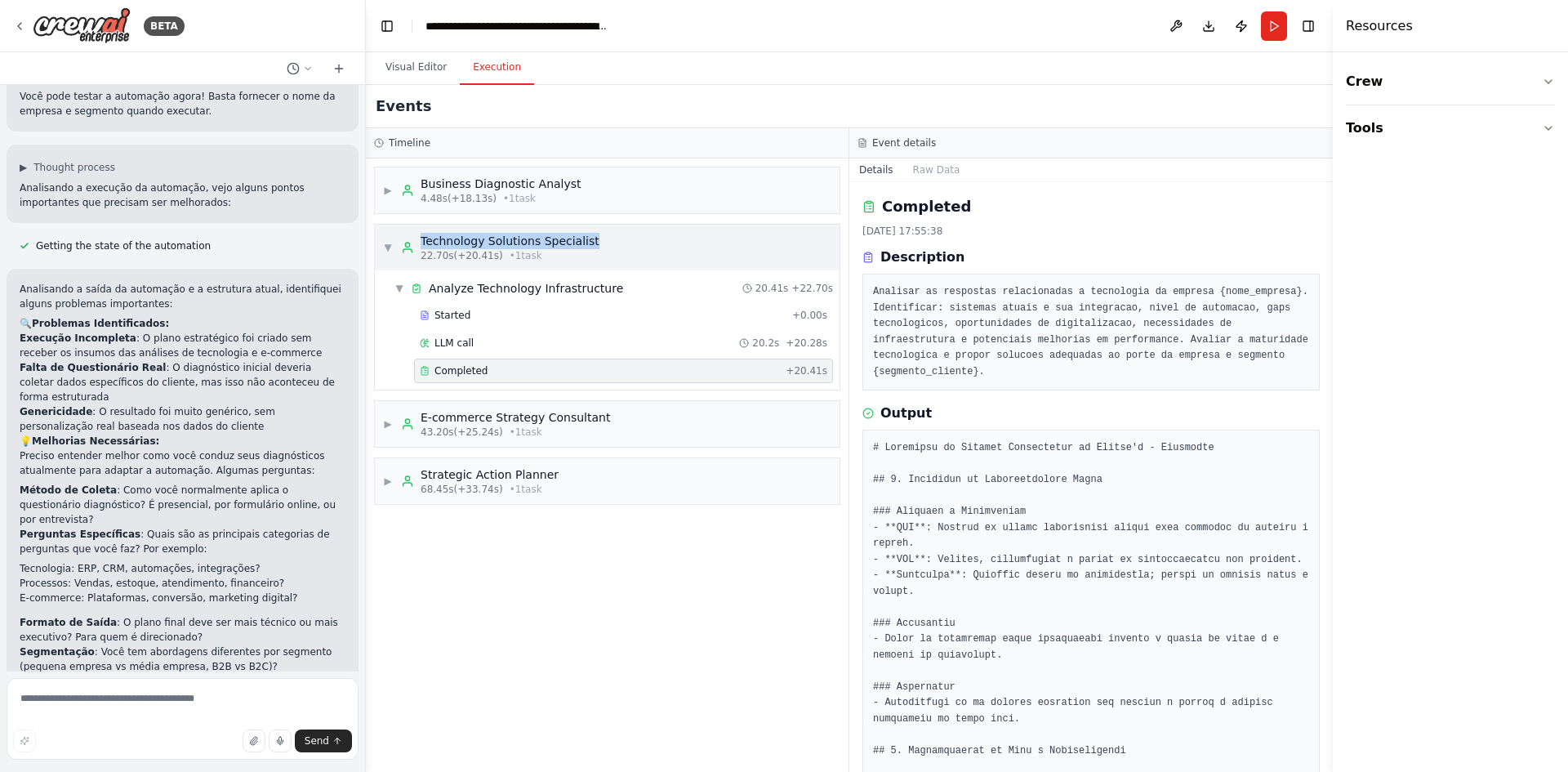
drag, startPoint x: 612, startPoint y: 242, endPoint x: 420, endPoint y: 238, distance: 192.0
click at [420, 238] on div "▼ Technology Solutions Specialist 22.70s (+20.41s) • 1 task" at bounding box center [607, 247] width 465 height 45
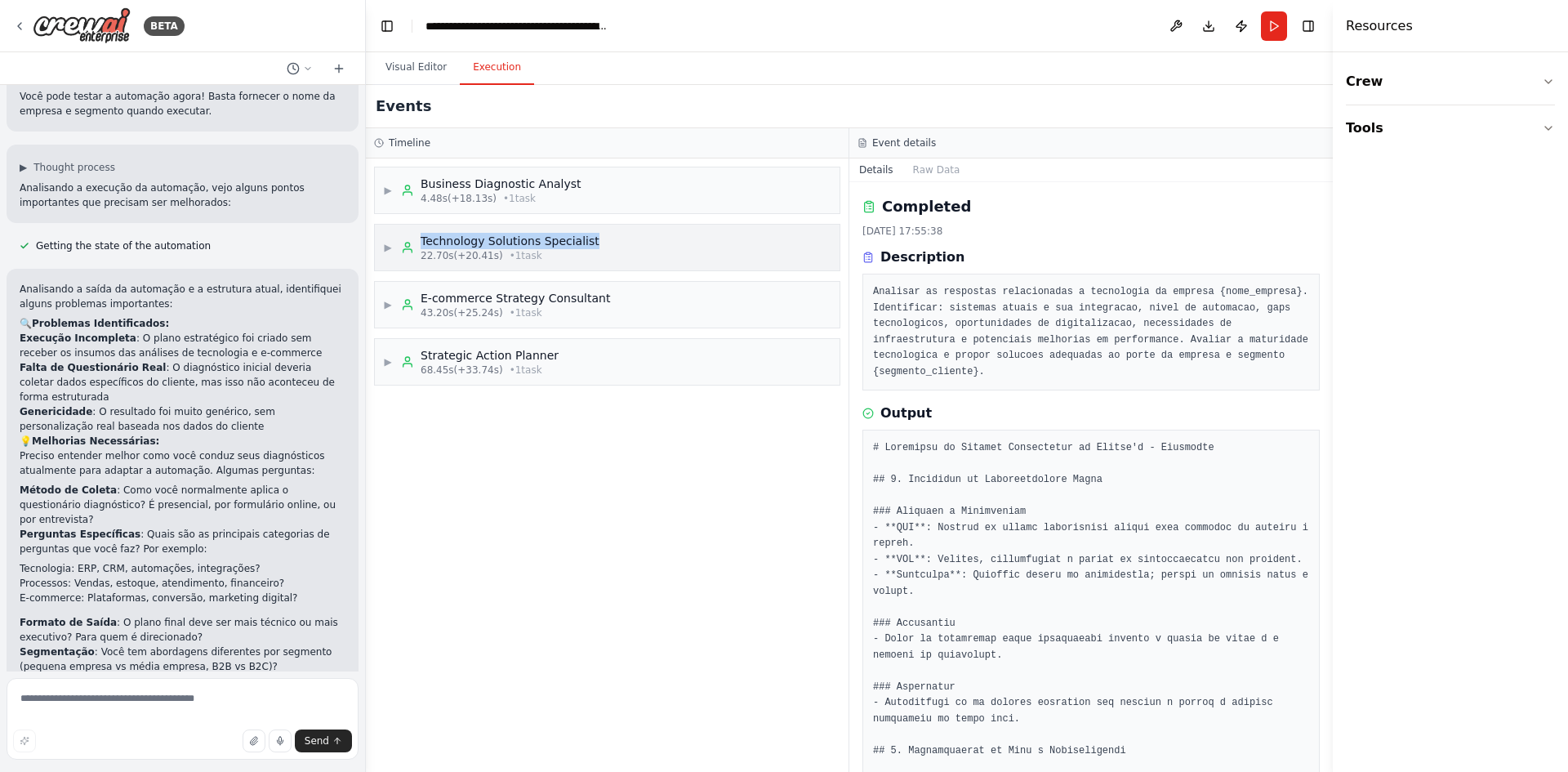
copy div "Technology Solutions Specialist"
click at [993, 315] on pre "Analisar as respostas relacionadas a tecnologia da empresa {nome_empresa}. Iden…" at bounding box center [1091, 332] width 436 height 96
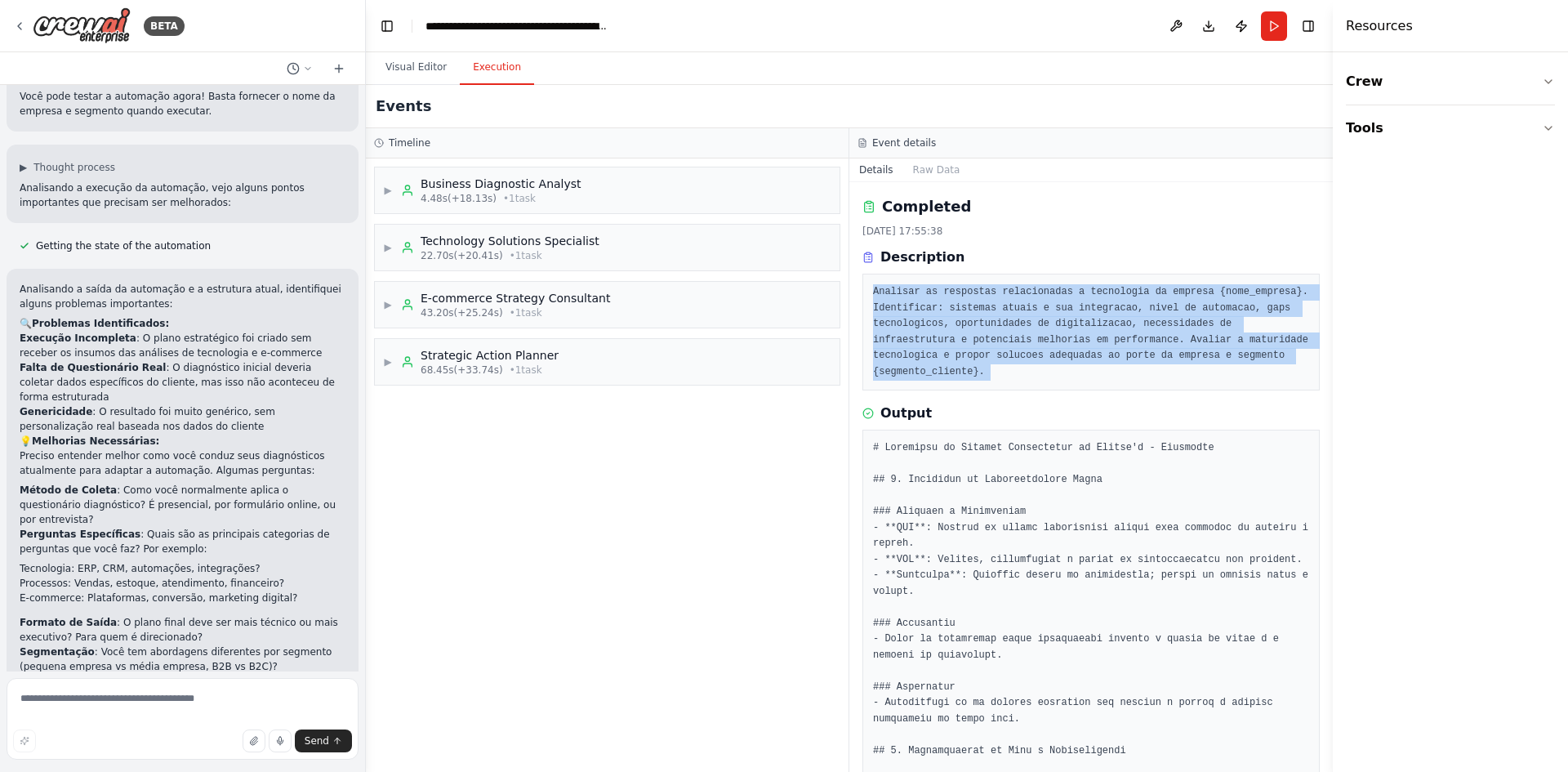
click at [993, 315] on pre "Analisar as respostas relacionadas a tecnologia da empresa {nome_empresa}. Iden…" at bounding box center [1091, 332] width 436 height 96
copy div "Analisar as respostas relacionadas a tecnologia da empresa {nome_empresa}. Iden…"
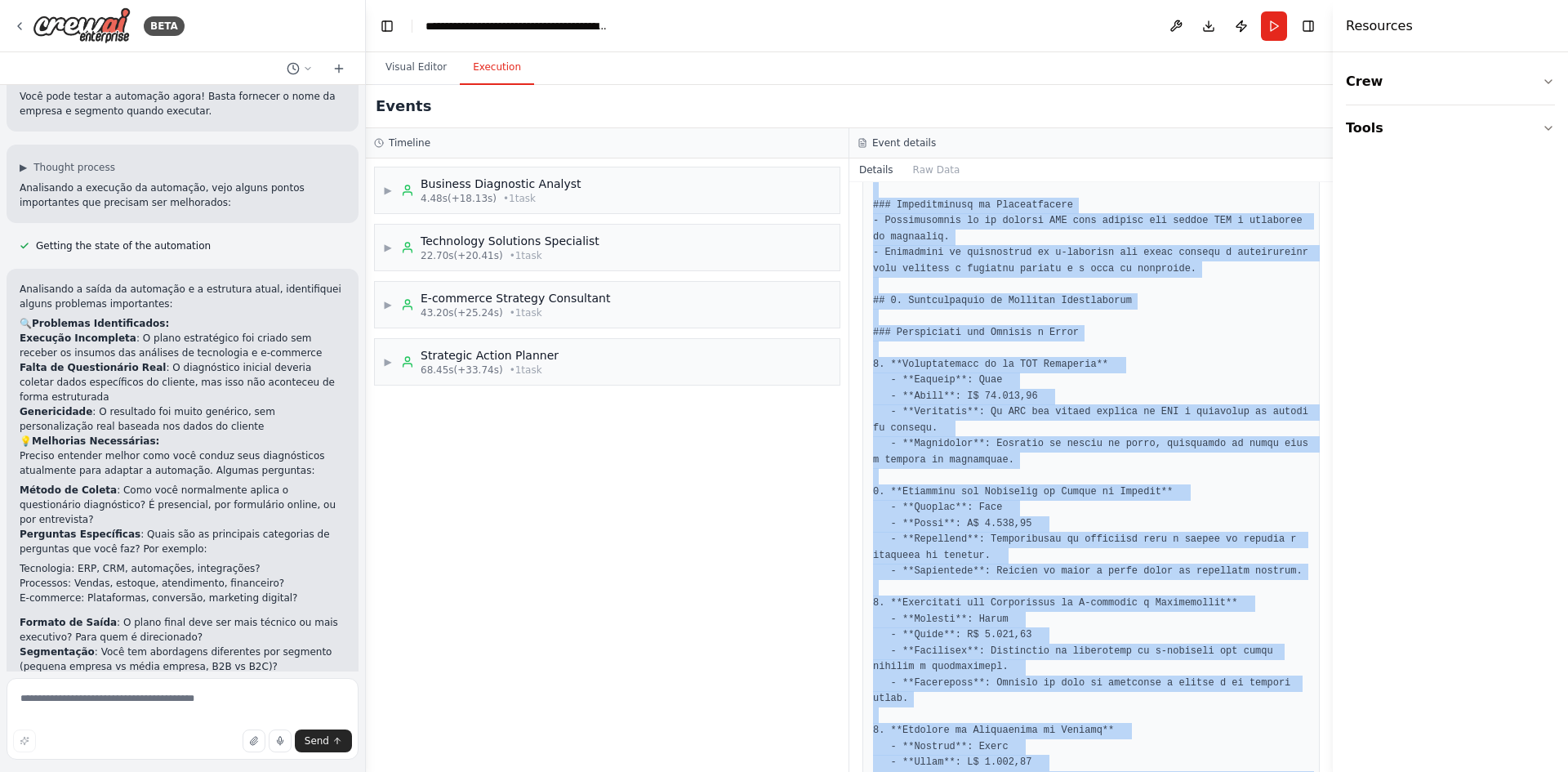
scroll to position [1188, 0]
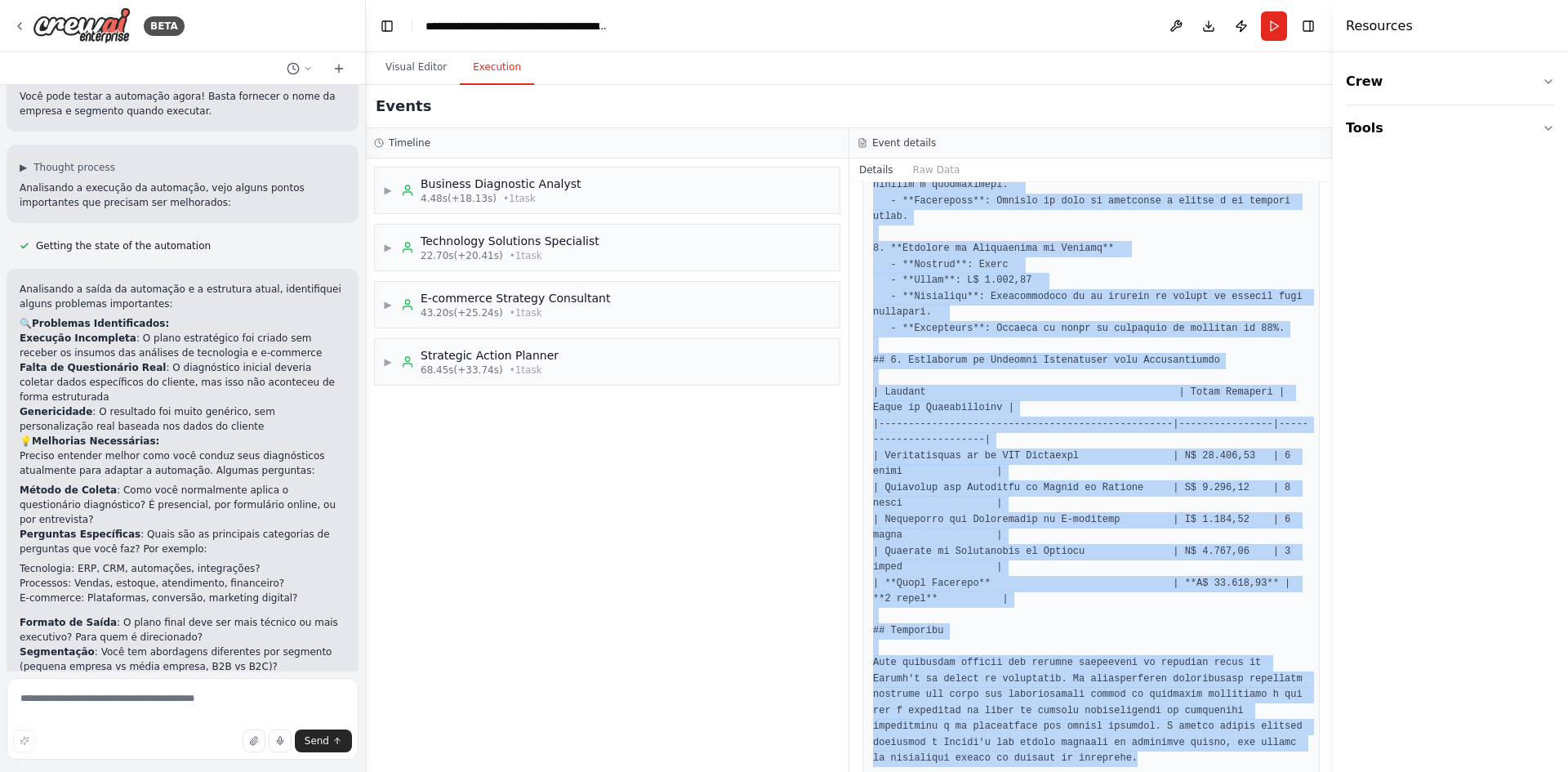
drag, startPoint x: 867, startPoint y: 427, endPoint x: 1095, endPoint y: 739, distance: 386.4
click at [1095, 739] on div at bounding box center [1091, 10] width 458 height 1535
copy pre "# Relatório de Análise Tecnológica da Alícia's - Semijoias ## 1. Avaliação da I…"
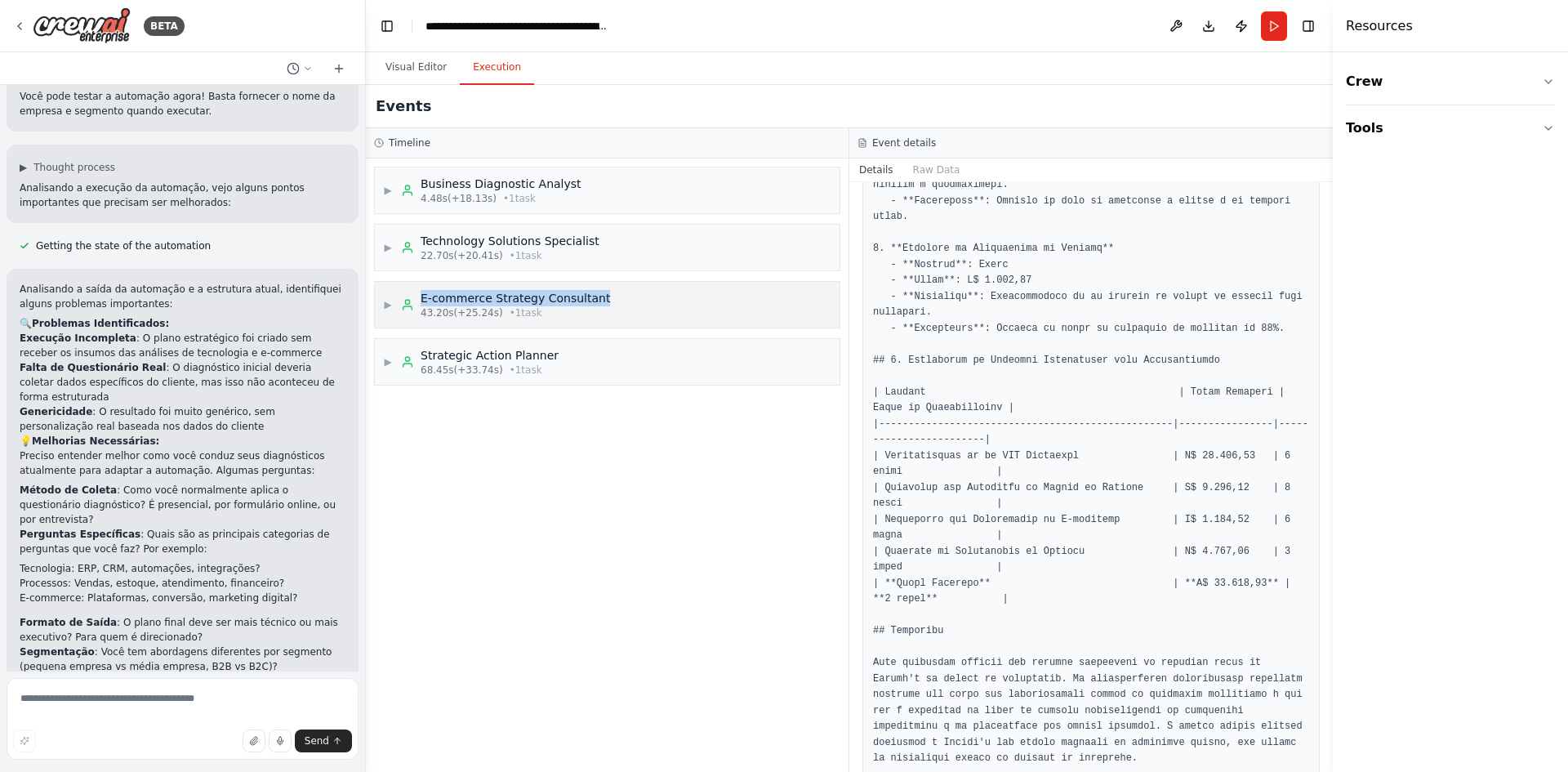
drag, startPoint x: 625, startPoint y: 293, endPoint x: 421, endPoint y: 298, distance: 204.1
click at [421, 298] on div "▶ E-commerce Strategy Consultant 43.20s (+25.24s) • 1 task" at bounding box center [607, 304] width 465 height 45
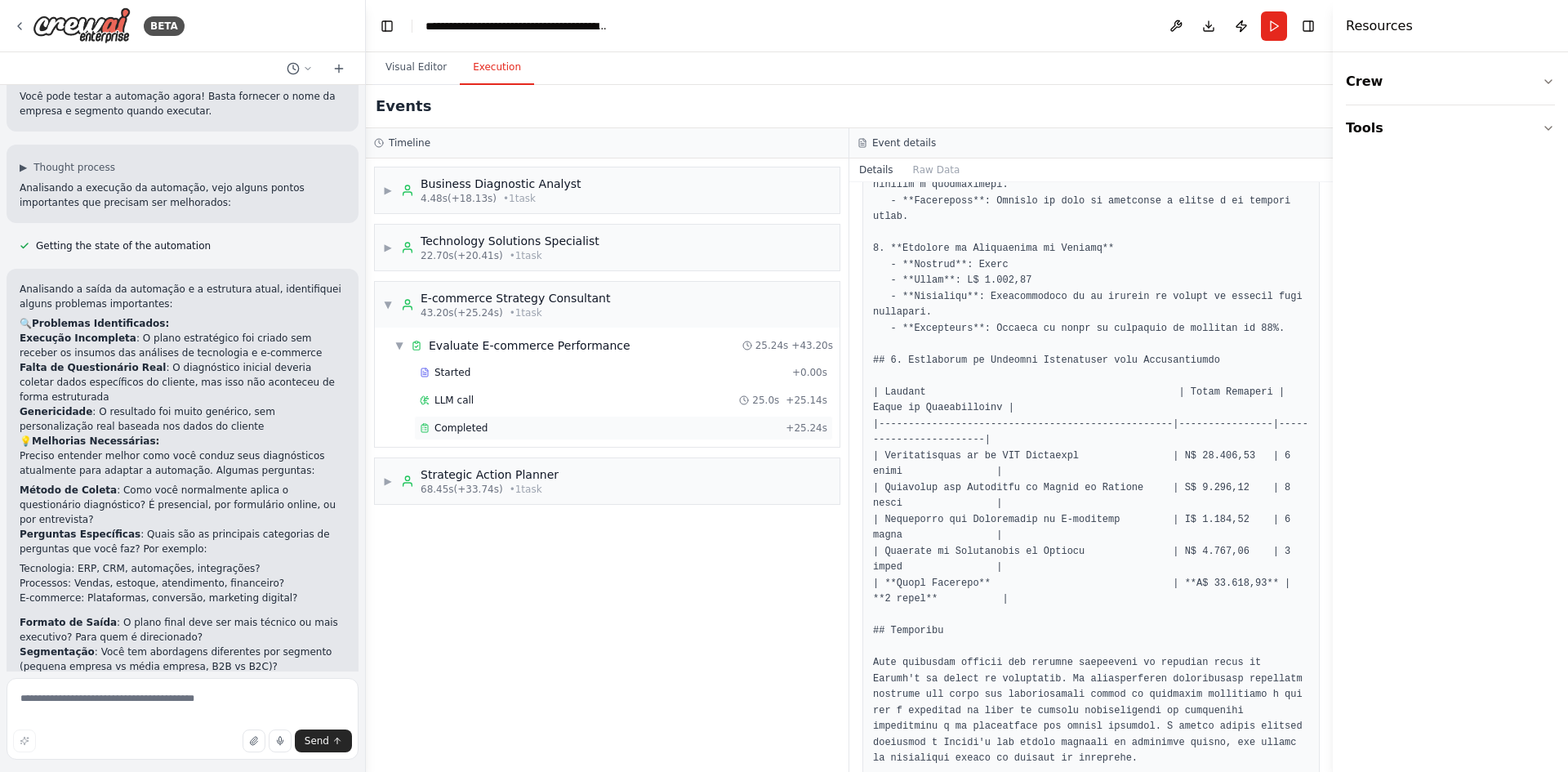
click at [458, 432] on span "Completed" at bounding box center [462, 427] width 53 height 13
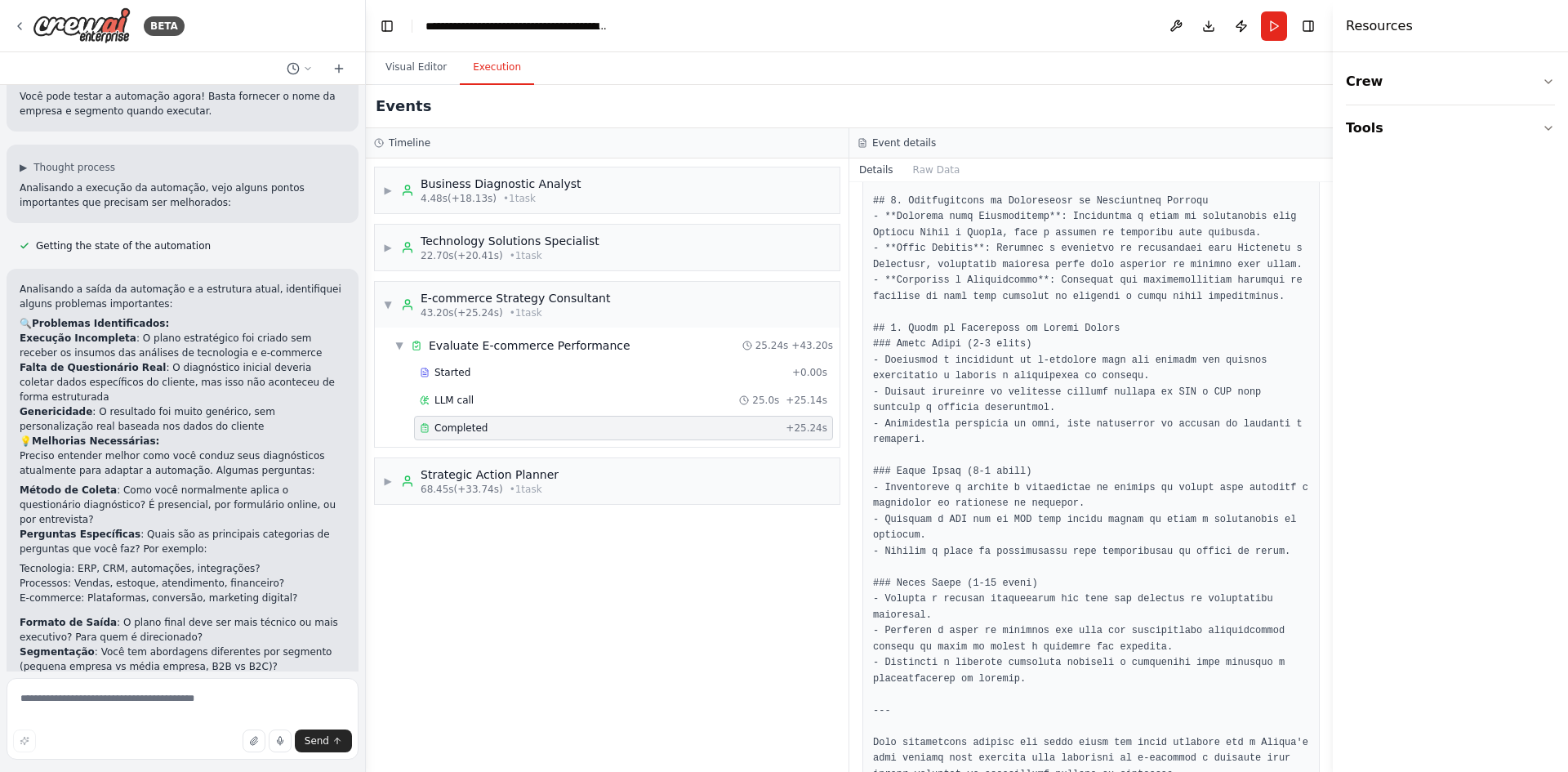
click at [1059, 362] on pre at bounding box center [1091, 97] width 436 height 1371
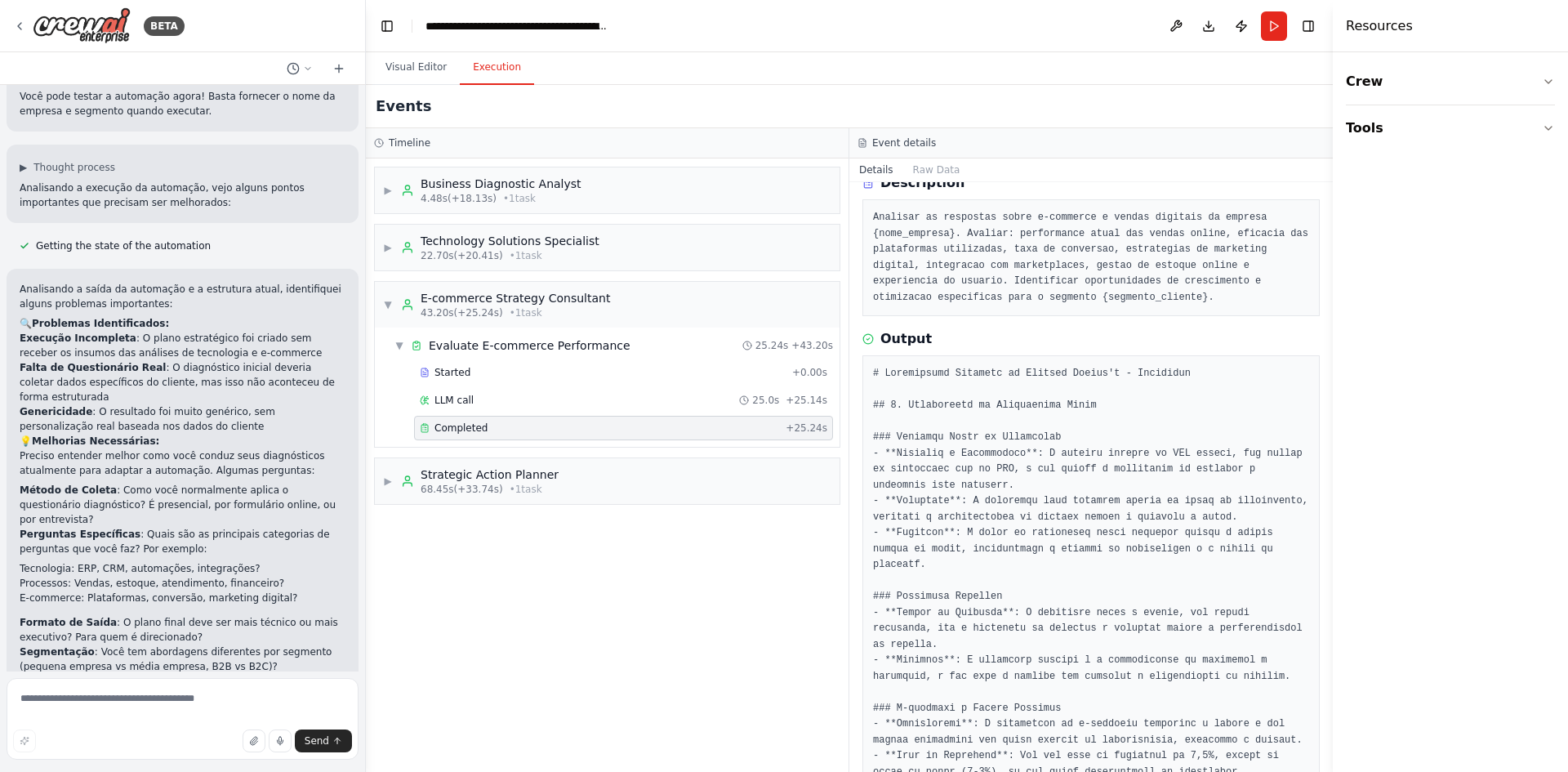
scroll to position [0, 0]
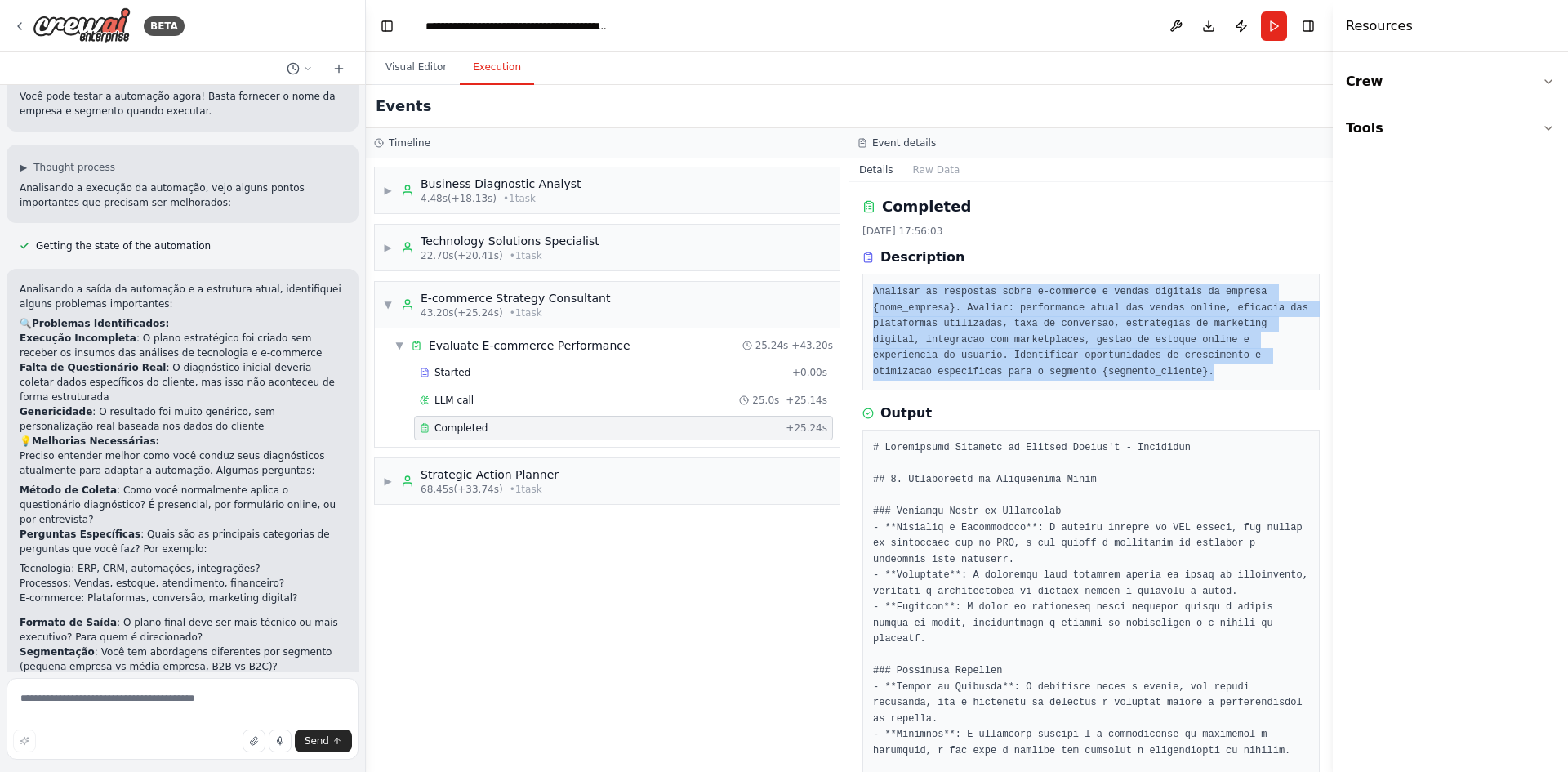
drag, startPoint x: 1088, startPoint y: 365, endPoint x: 874, endPoint y: 296, distance: 224.8
click at [874, 296] on pre "Analisar as respostas sobre e-commerce e vendas digitais da empresa {nome_empre…" at bounding box center [1091, 332] width 436 height 96
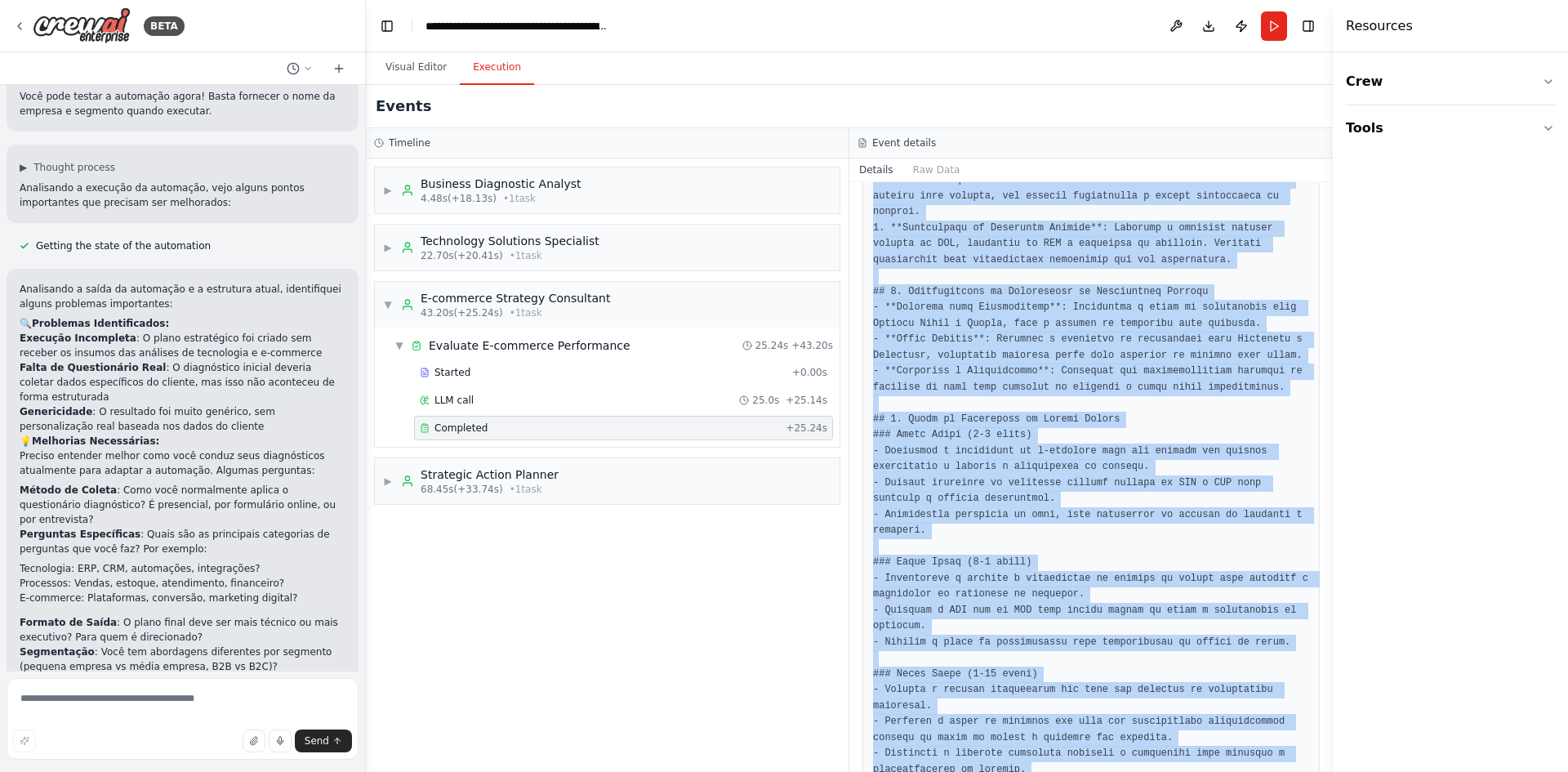
scroll to position [1028, 0]
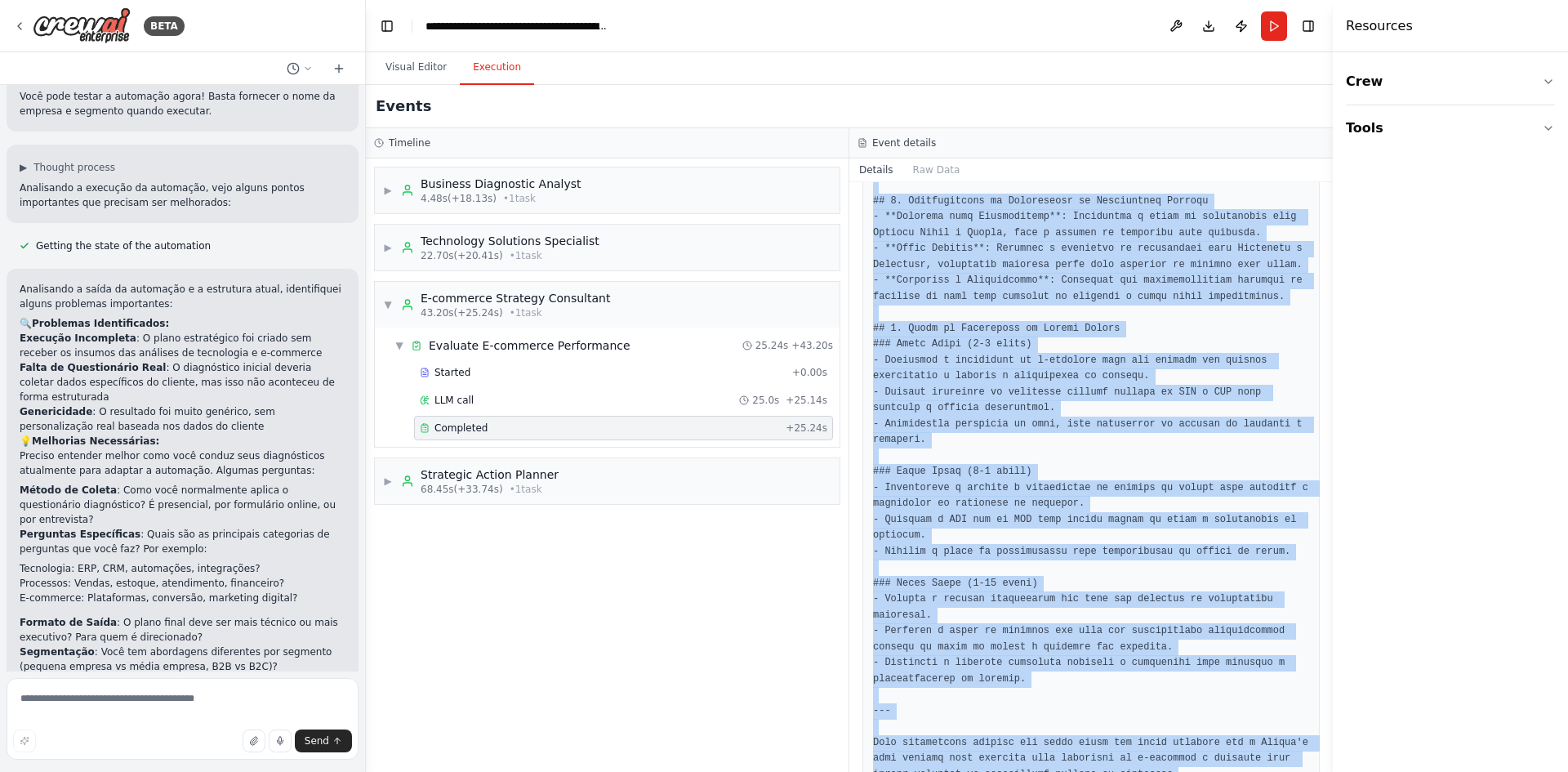
drag, startPoint x: 873, startPoint y: 448, endPoint x: 1176, endPoint y: 721, distance: 407.8
click at [1176, 721] on pre at bounding box center [1091, 97] width 436 height 1371
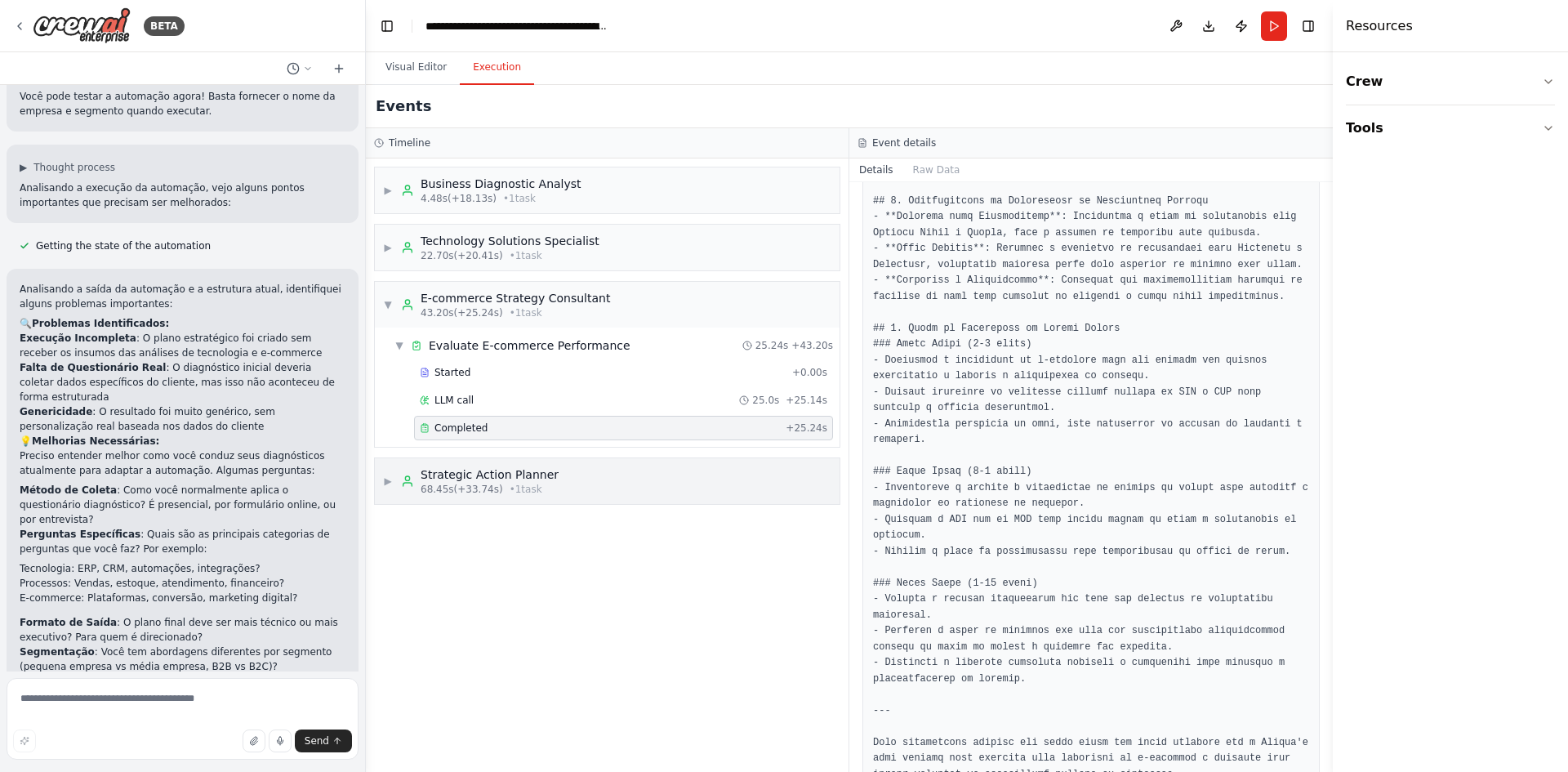
click at [526, 474] on div "Strategic Action Planner" at bounding box center [489, 475] width 138 height 17
click at [560, 531] on div "▼ Create Strategic Action Plan 33.74s + 68.45s" at bounding box center [613, 522] width 452 height 30
click at [560, 531] on div "▶ Create Strategic Action Plan 33.74s + 68.45s" at bounding box center [613, 522] width 452 height 30
click at [538, 235] on div "Technology Solutions Specialist" at bounding box center [510, 241] width 179 height 17
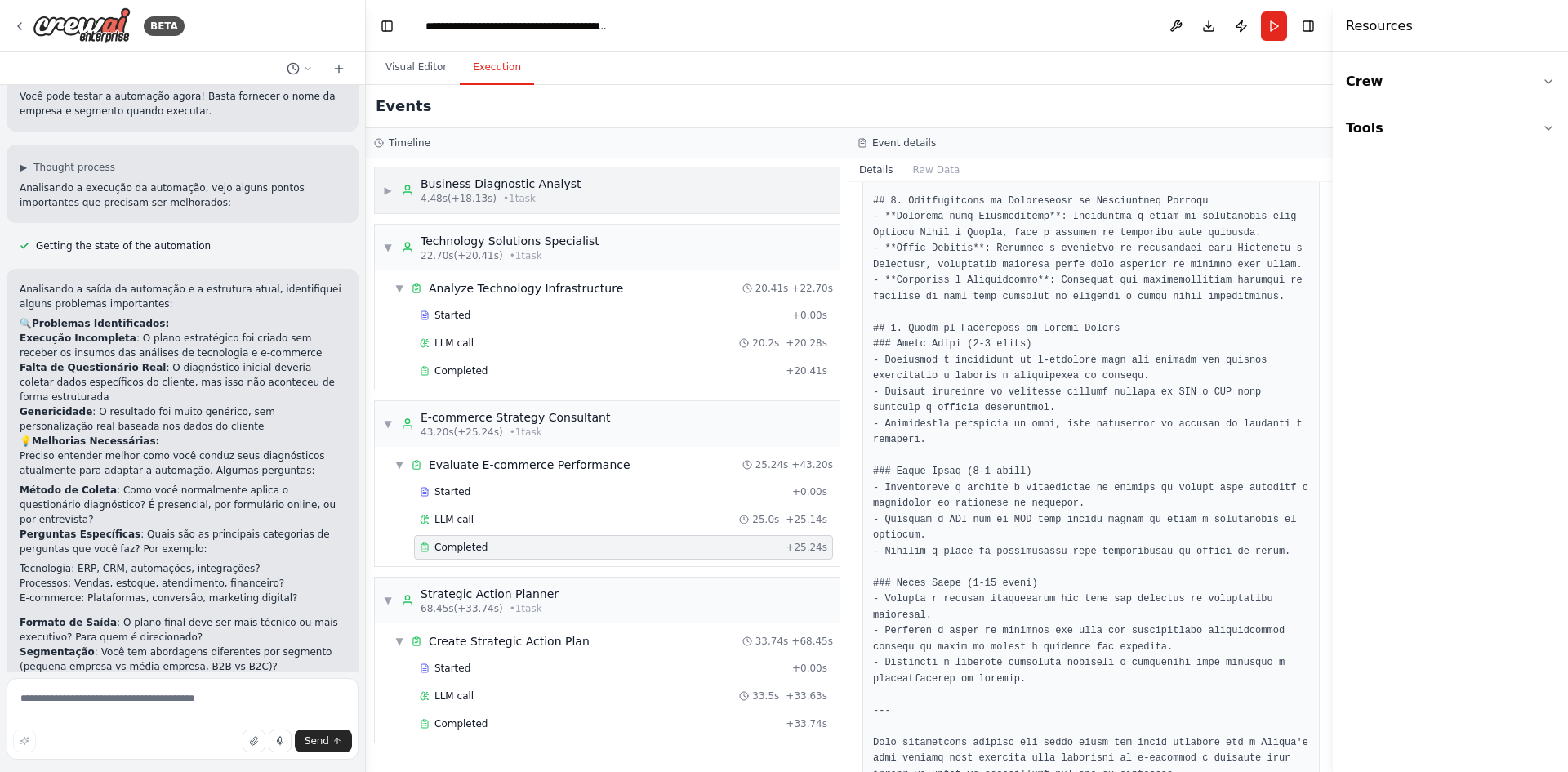
click at [535, 186] on div "Business Diagnostic Analyst" at bounding box center [500, 183] width 160 height 17
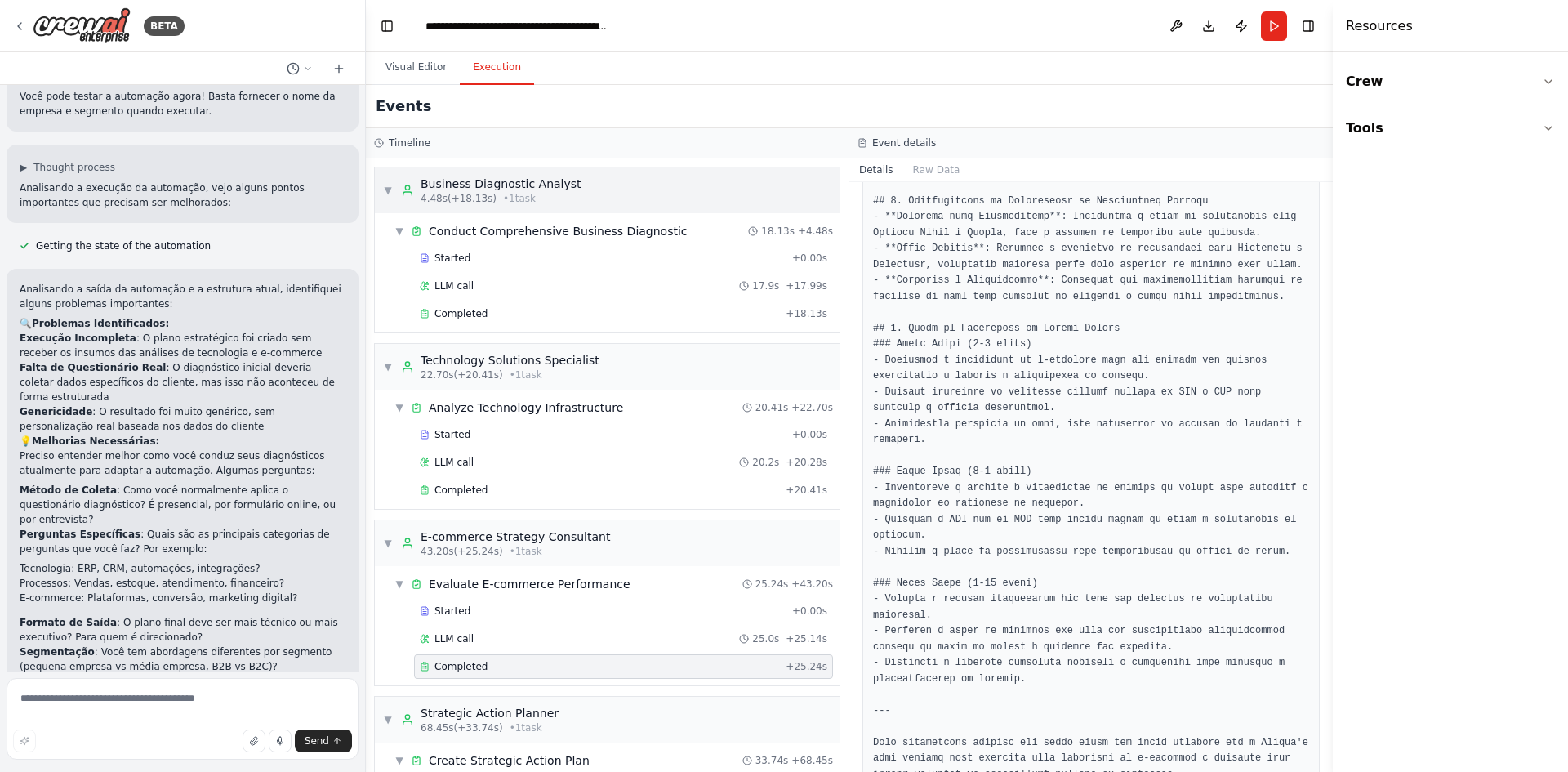
click at [535, 186] on div "Business Diagnostic Analyst" at bounding box center [500, 183] width 160 height 17
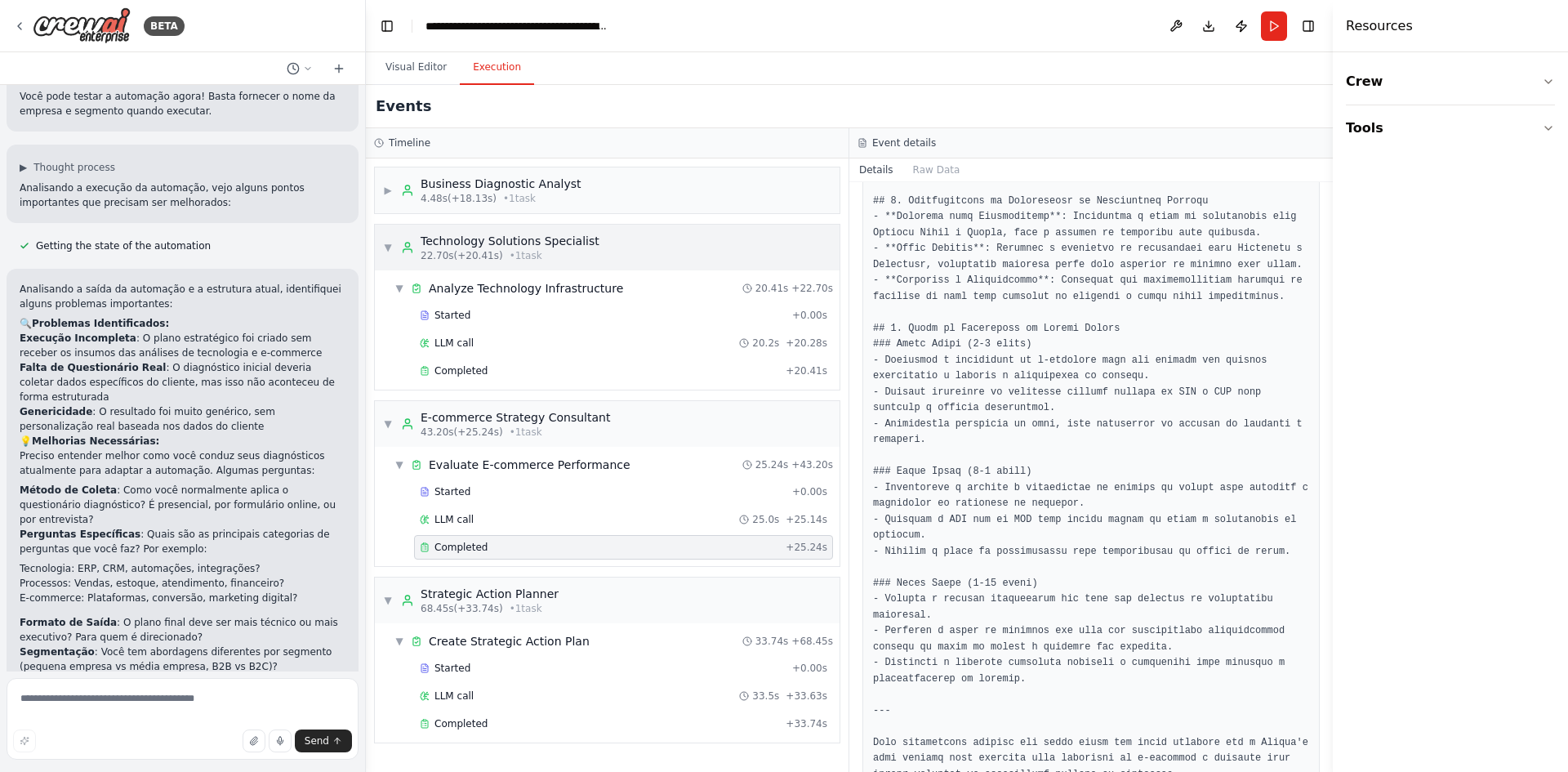
click at [525, 252] on span "• 1 task" at bounding box center [526, 255] width 32 height 13
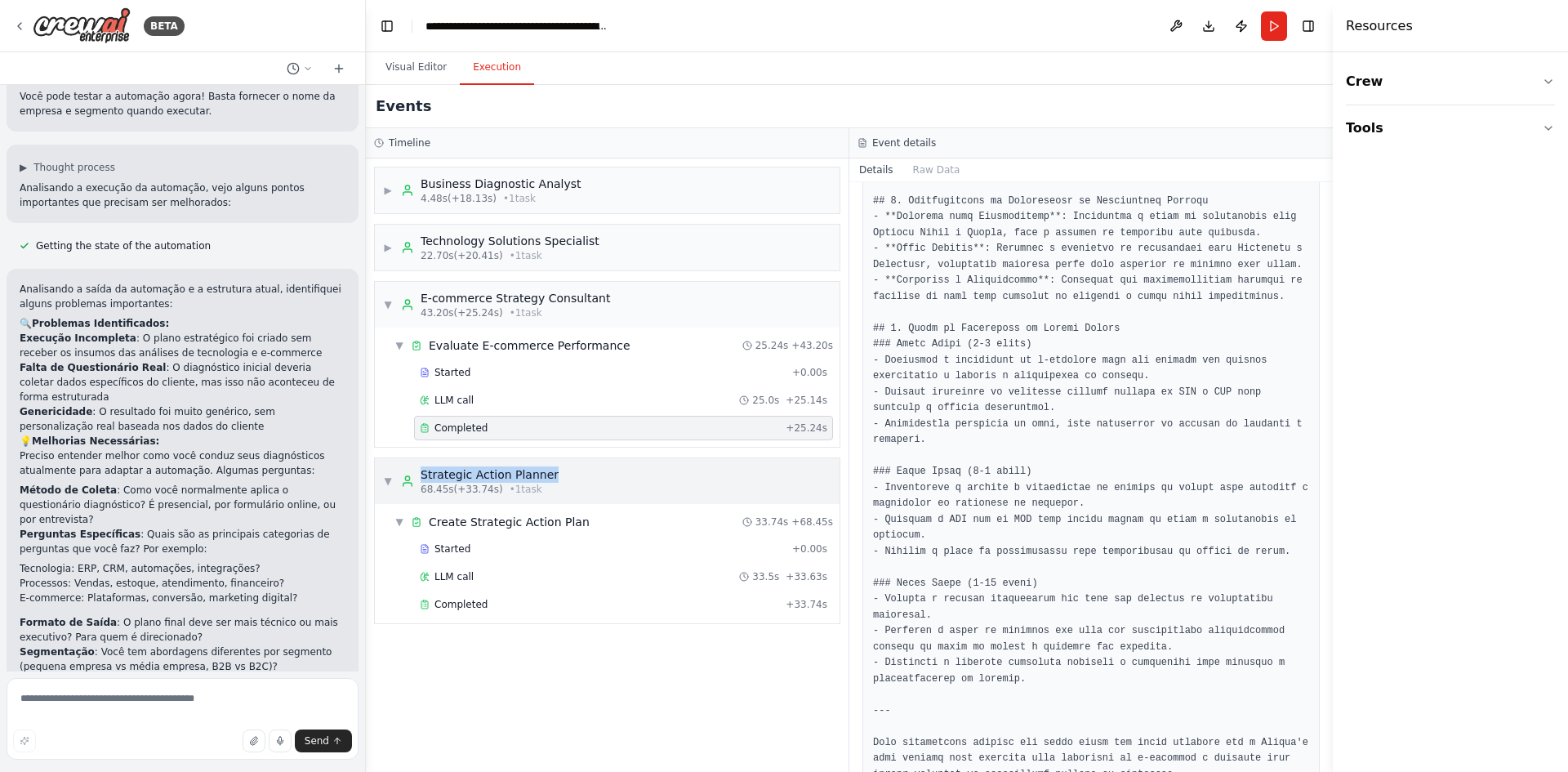
drag, startPoint x: 608, startPoint y: 476, endPoint x: 417, endPoint y: 459, distance: 191.8
click at [417, 459] on div "▼ Strategic Action Planner 68.45s (+33.74s) • 1 task" at bounding box center [607, 482] width 465 height 45
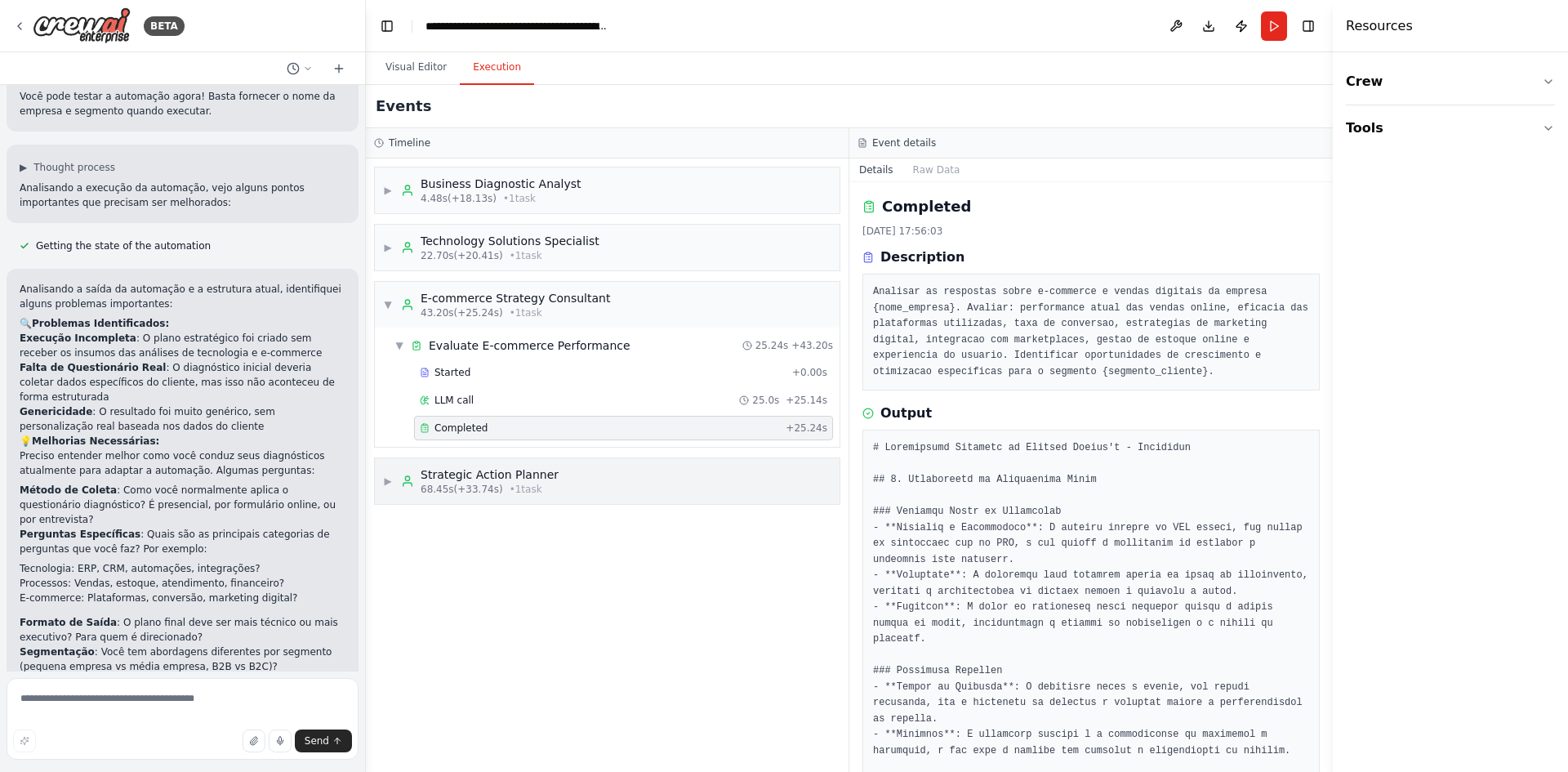
click at [389, 479] on span "▶" at bounding box center [388, 481] width 10 height 13
click at [450, 608] on span "Completed" at bounding box center [462, 604] width 53 height 13
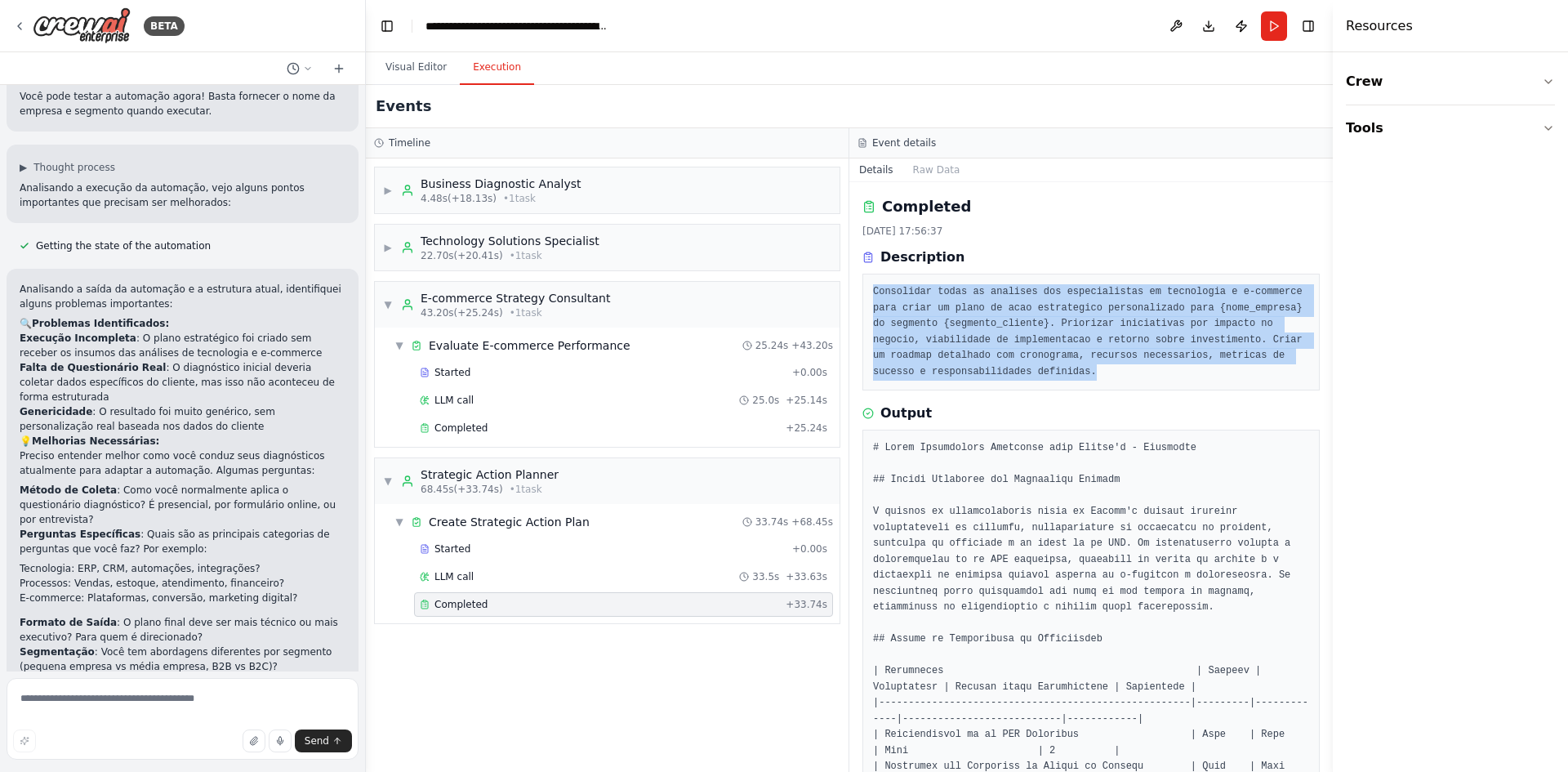
drag, startPoint x: 1049, startPoint y: 372, endPoint x: 869, endPoint y: 296, distance: 195.4
click at [869, 296] on div "Consolidar todas as analises dos especialistas em tecnologia e e-commerce para …" at bounding box center [1091, 332] width 458 height 117
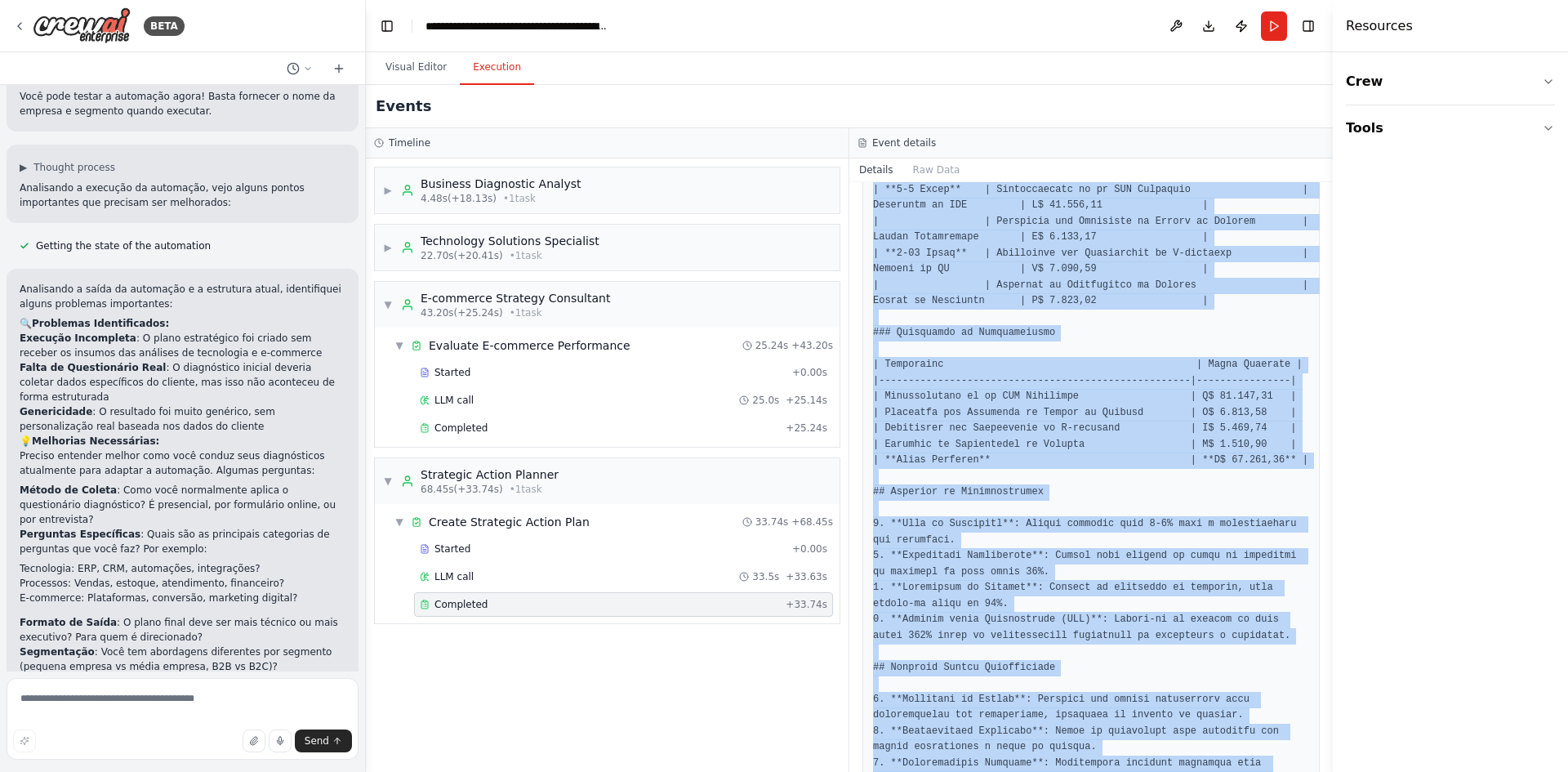
scroll to position [1108, 0]
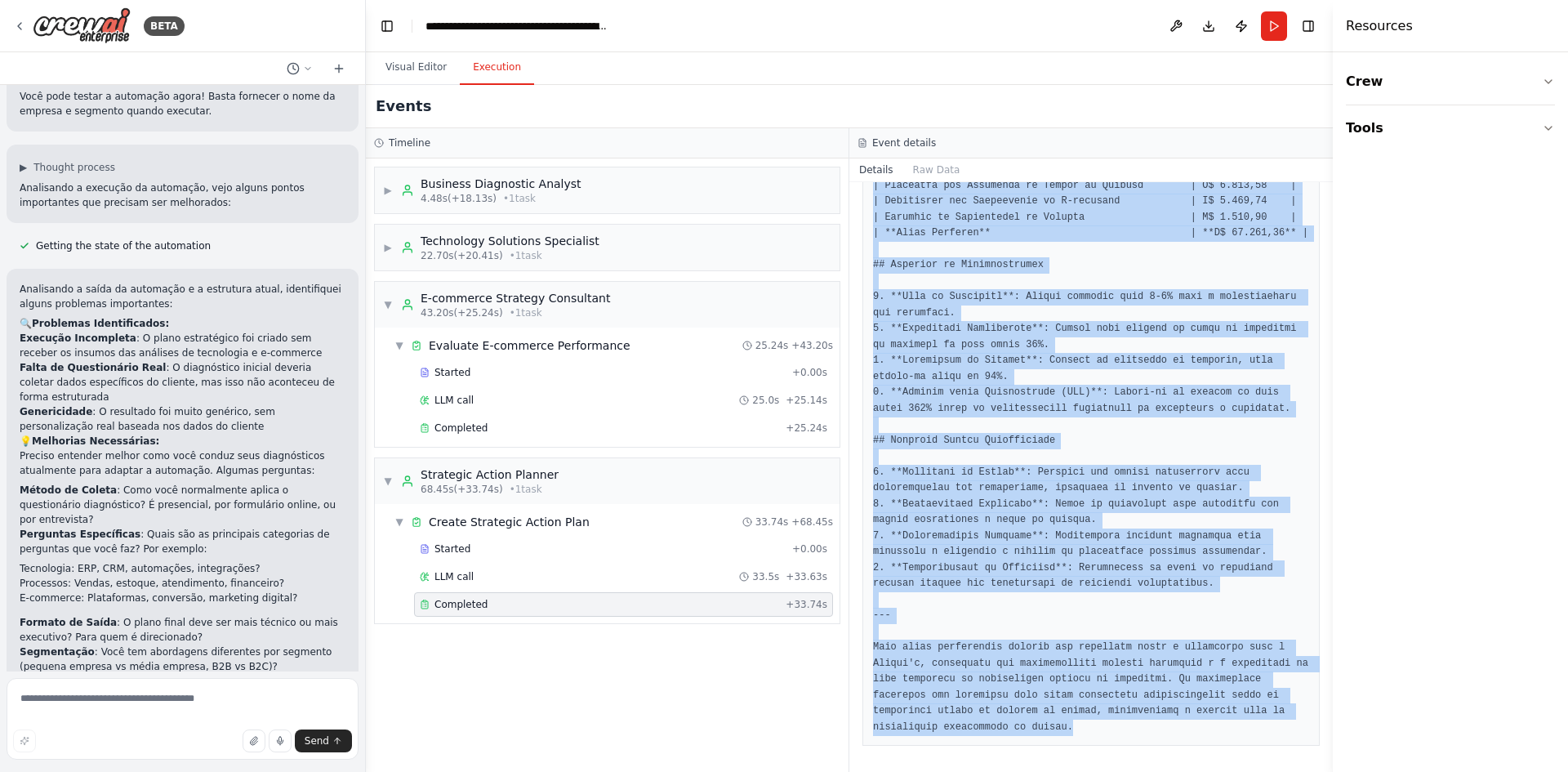
drag, startPoint x: 867, startPoint y: 441, endPoint x: 1155, endPoint y: 736, distance: 412.3
click at [1155, 736] on div at bounding box center [1091, 34] width 458 height 1424
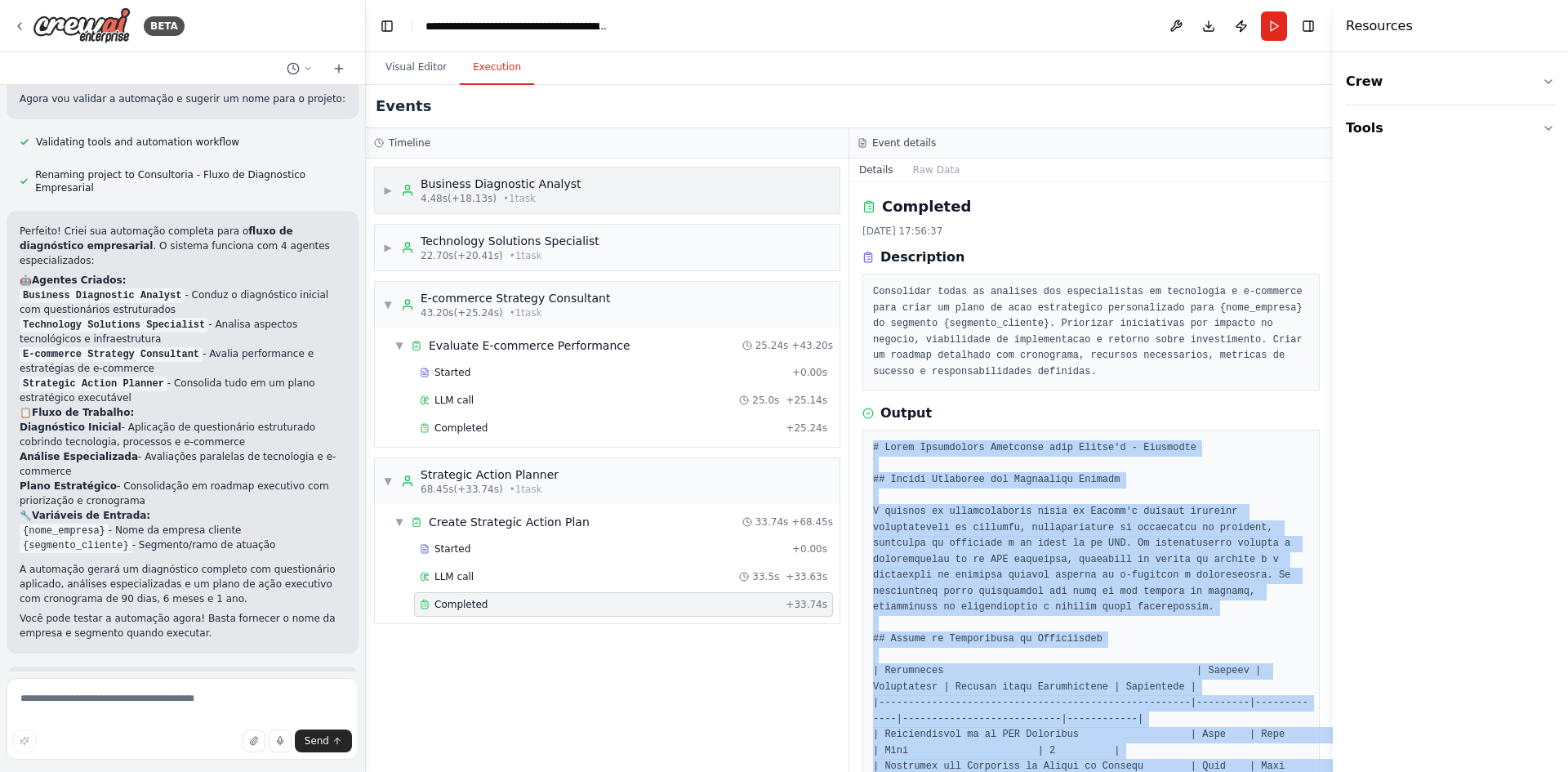
scroll to position [272, 0]
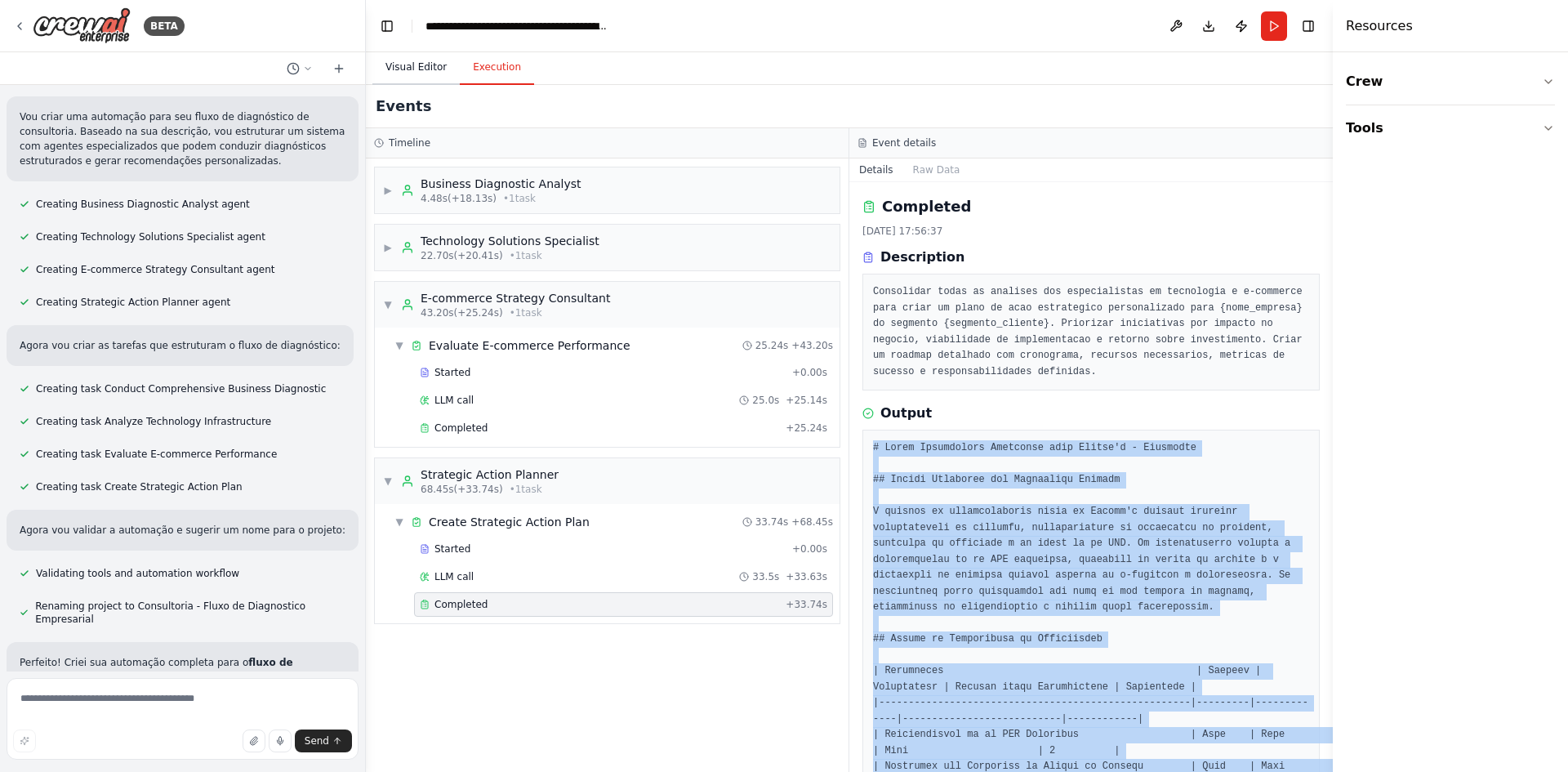
click at [429, 75] on button "Visual Editor" at bounding box center [415, 67] width 88 height 34
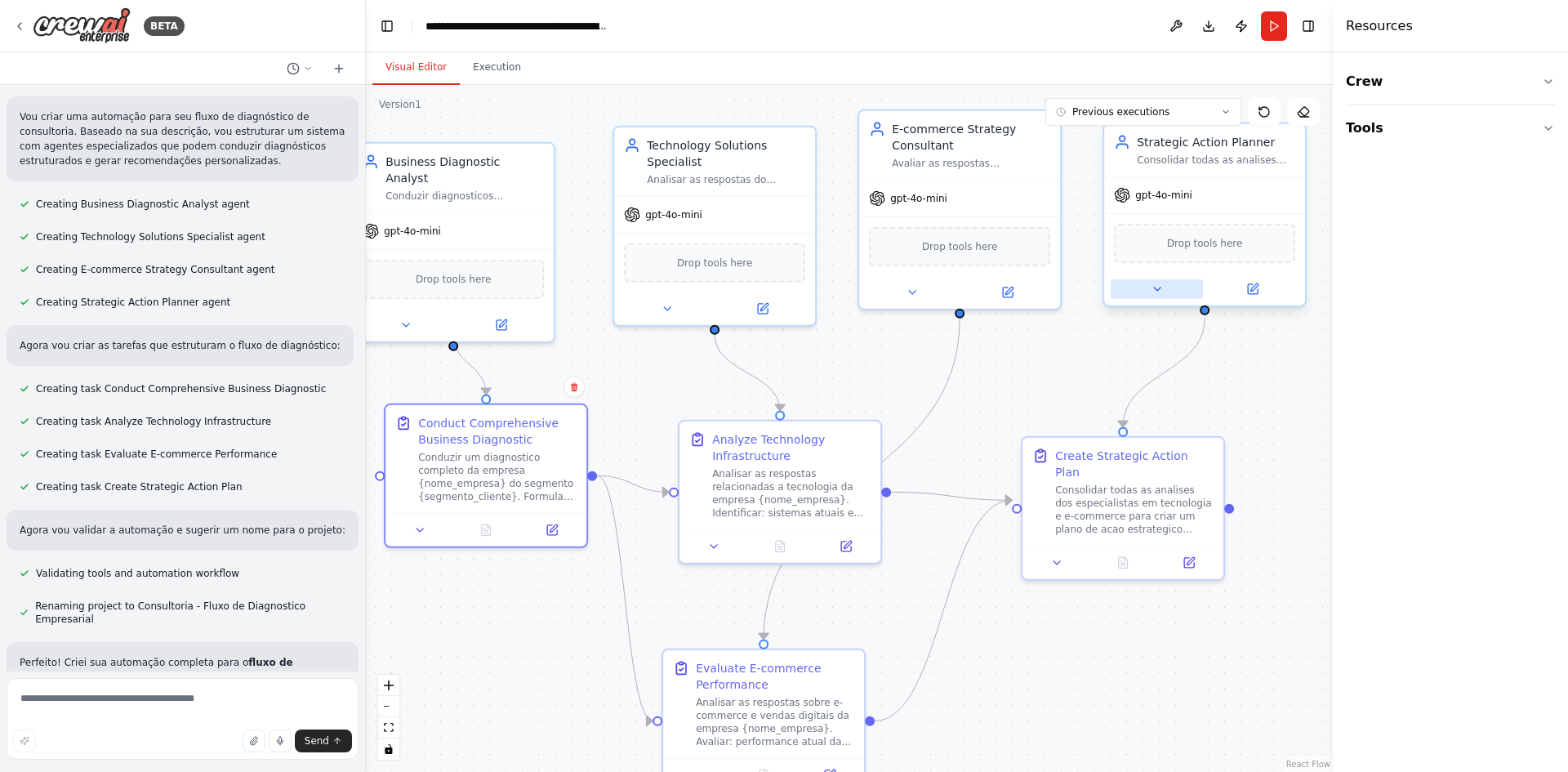
click at [1165, 299] on div at bounding box center [1205, 289] width 201 height 32
click at [1165, 281] on button at bounding box center [1158, 290] width 93 height 20
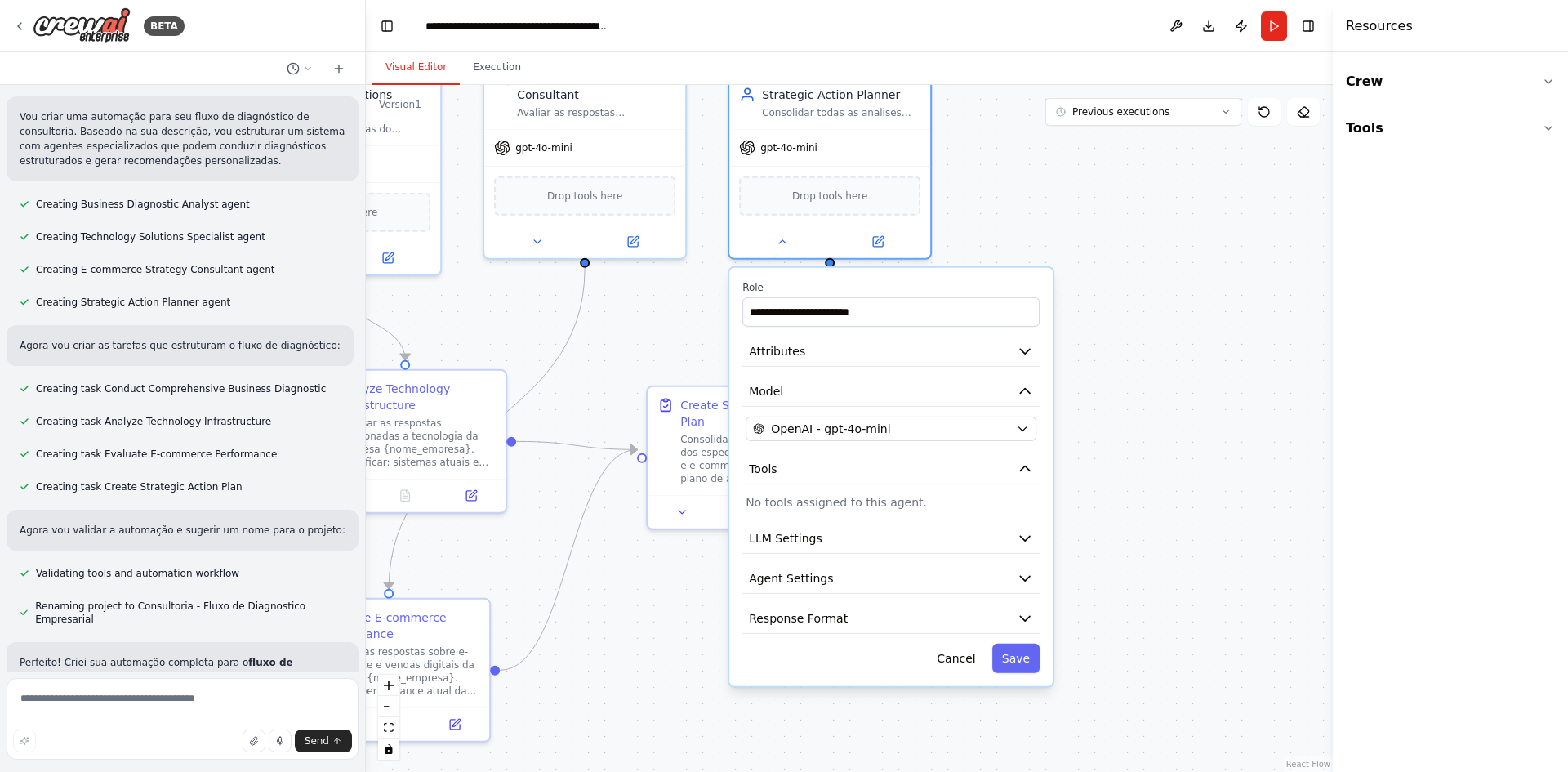
drag, startPoint x: 1003, startPoint y: 390, endPoint x: 610, endPoint y: 340, distance: 396.2
click at [610, 340] on div ".deletable-edge-delete-btn { width: 20px; height: 20px; border: 0px solid #ffff…" at bounding box center [849, 428] width 968 height 687
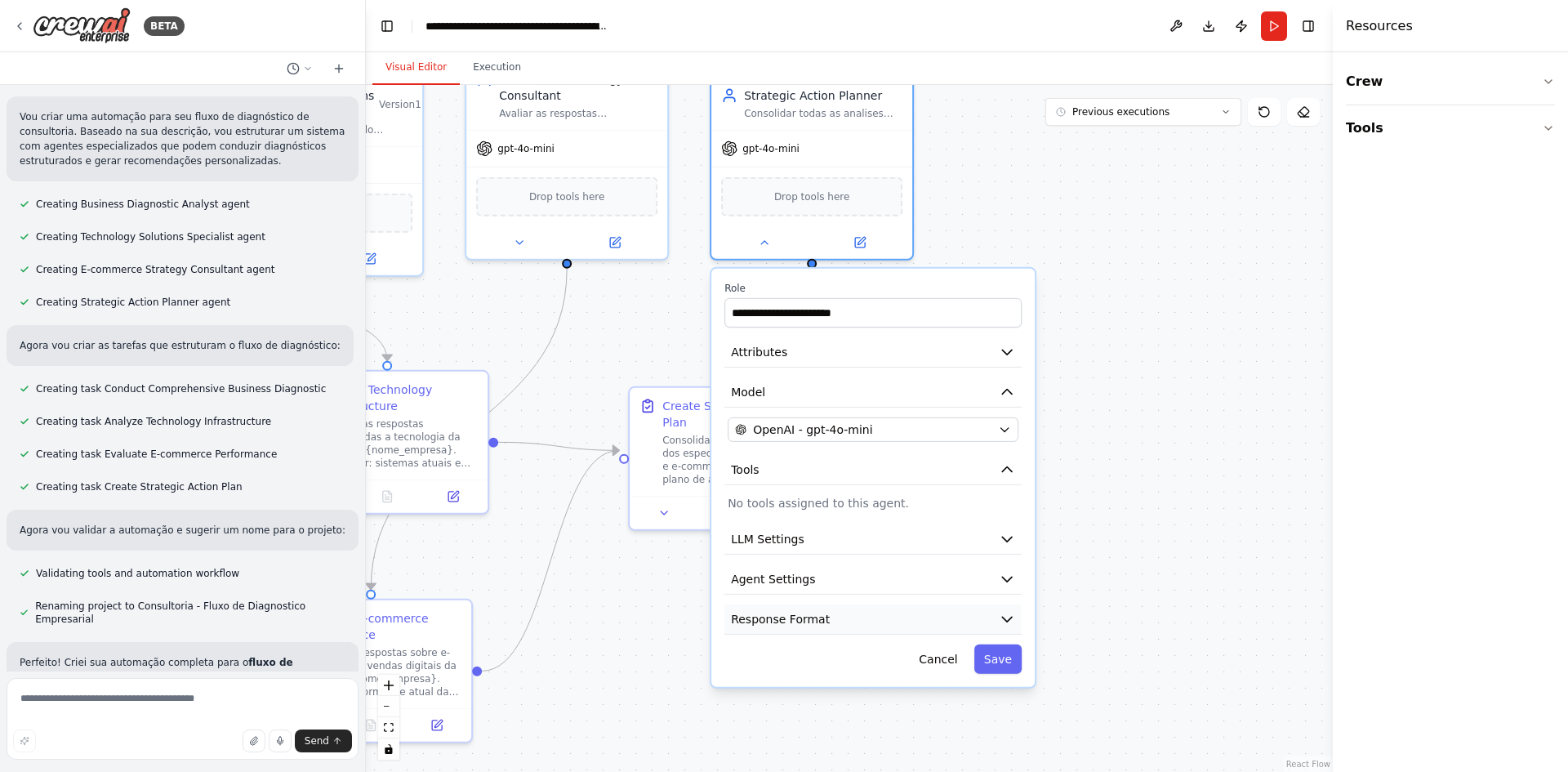
click at [833, 614] on button "Response Format" at bounding box center [873, 619] width 297 height 31
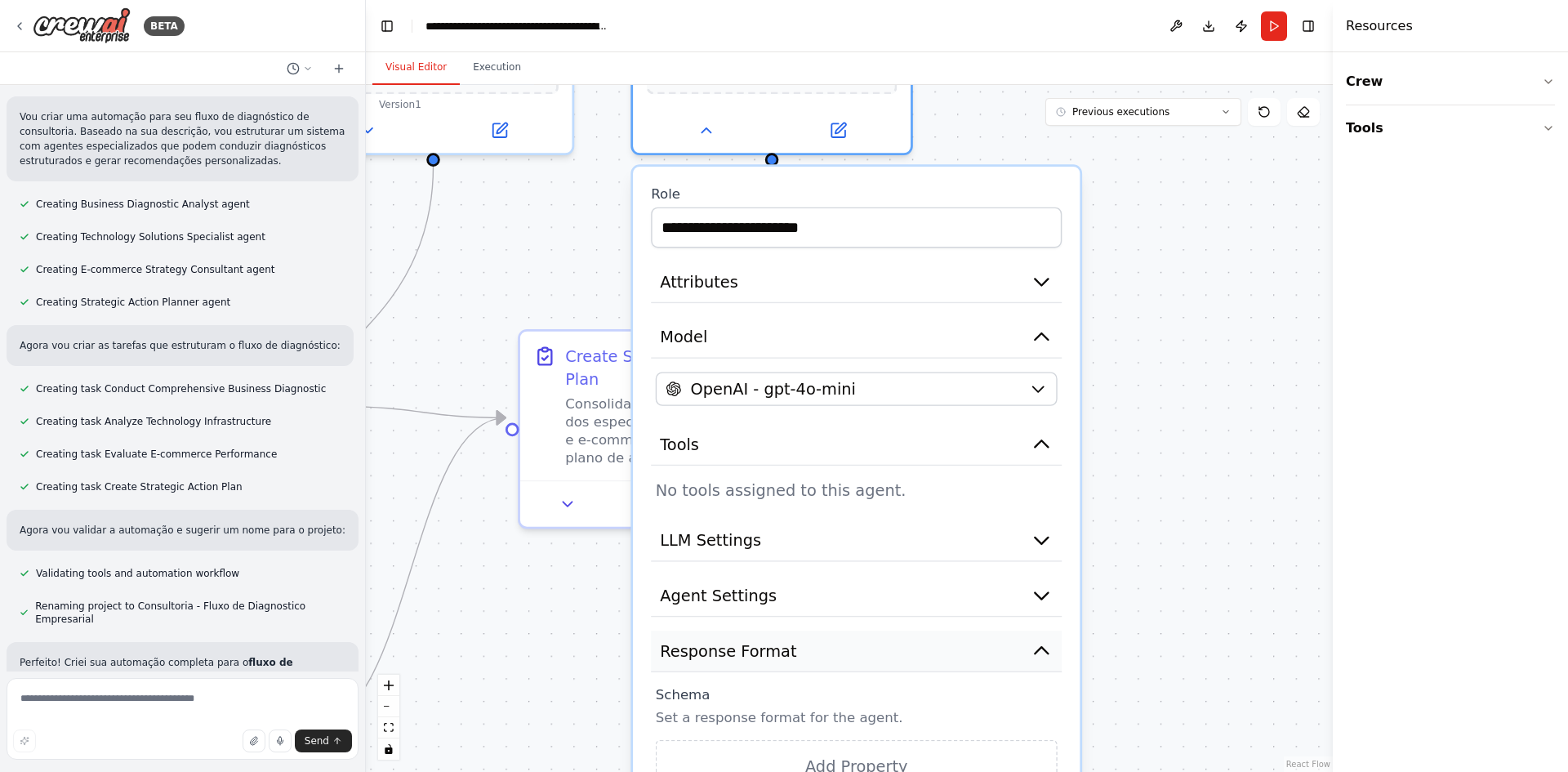
click at [816, 651] on button "Response Format" at bounding box center [855, 652] width 410 height 41
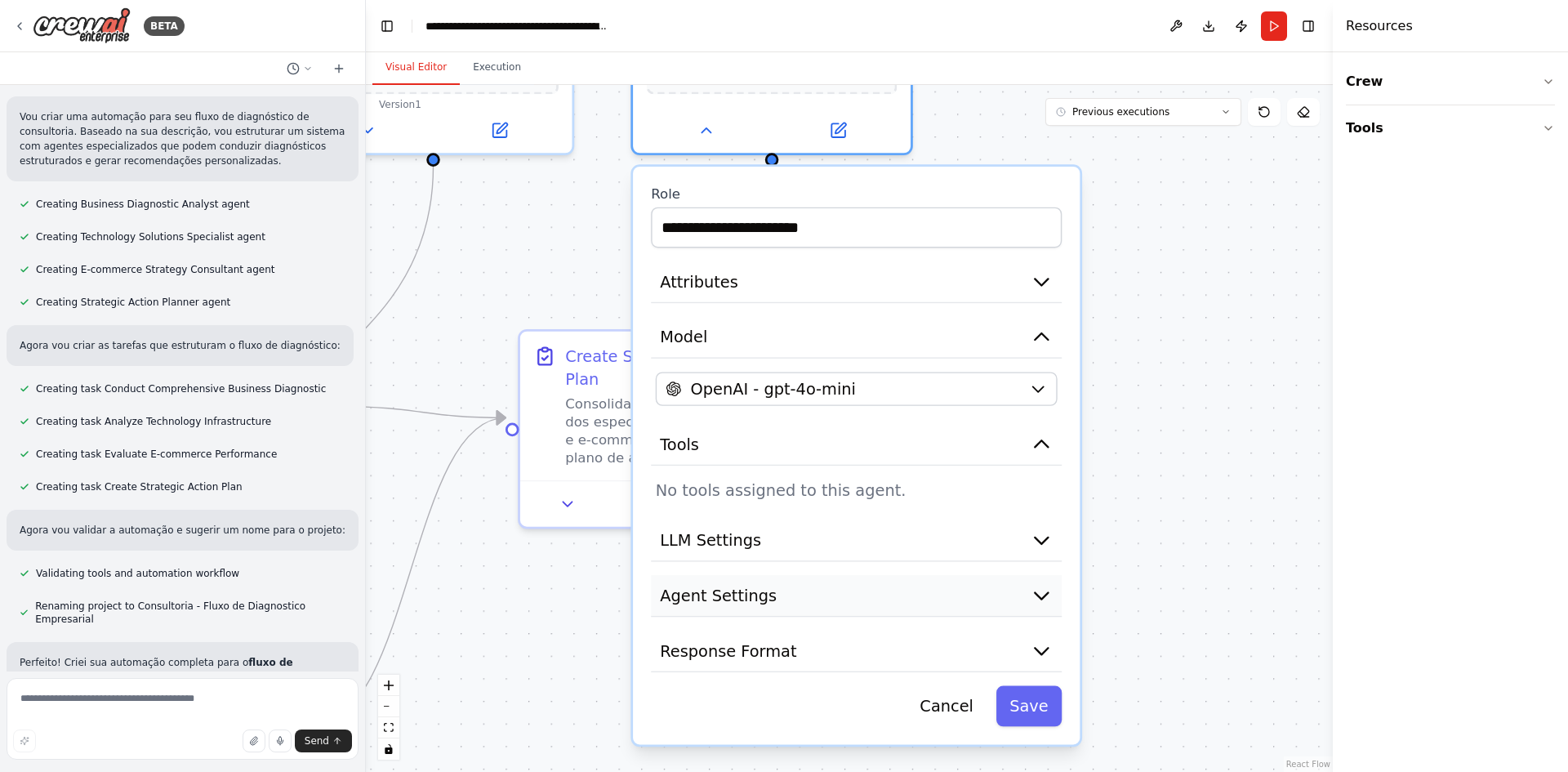
click at [827, 608] on button "Agent Settings" at bounding box center [855, 596] width 410 height 41
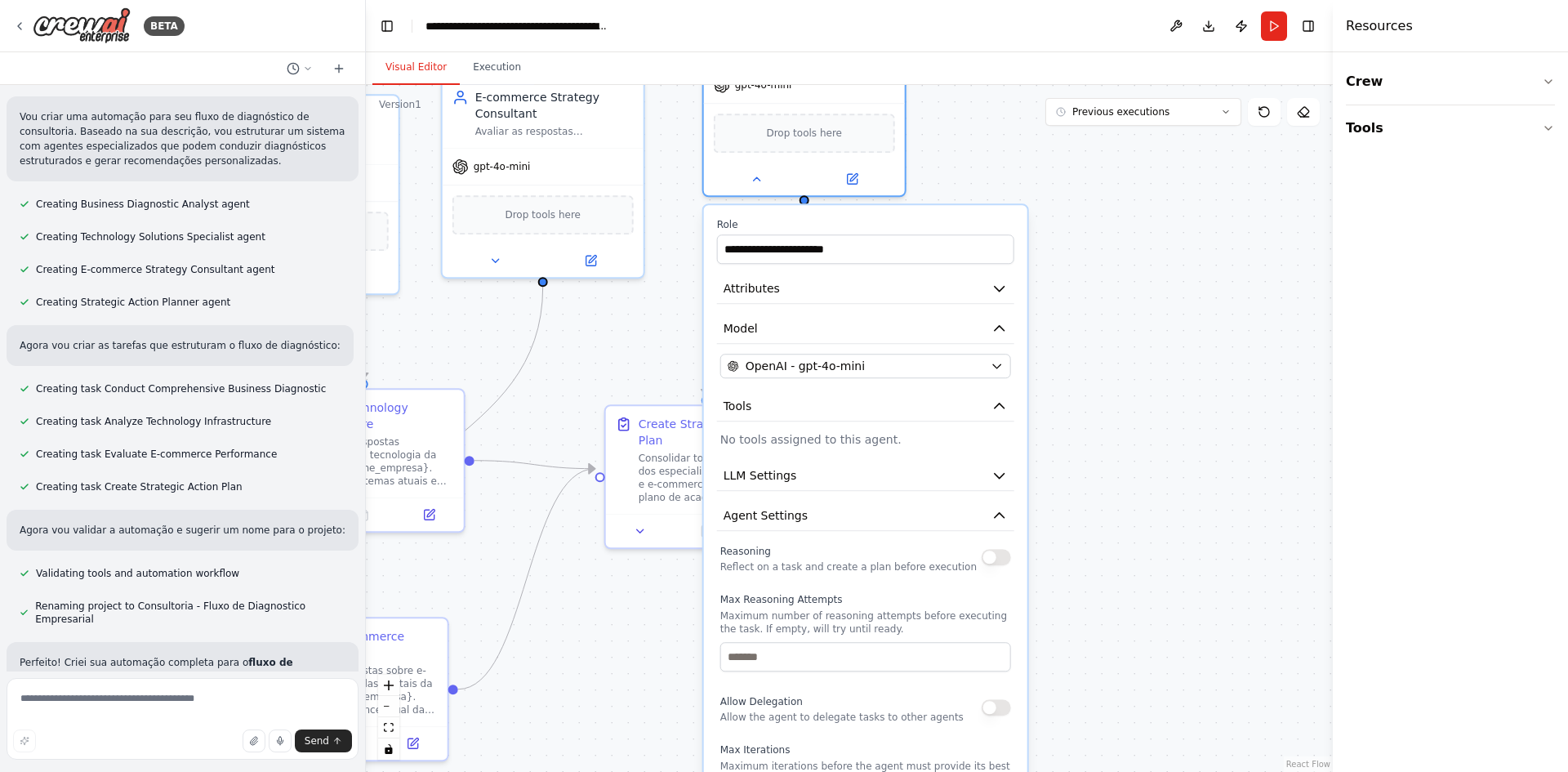
drag, startPoint x: 872, startPoint y: 626, endPoint x: 840, endPoint y: 606, distance: 37.7
click at [830, 606] on label "Max Reasoning Attempts" at bounding box center [865, 600] width 290 height 13
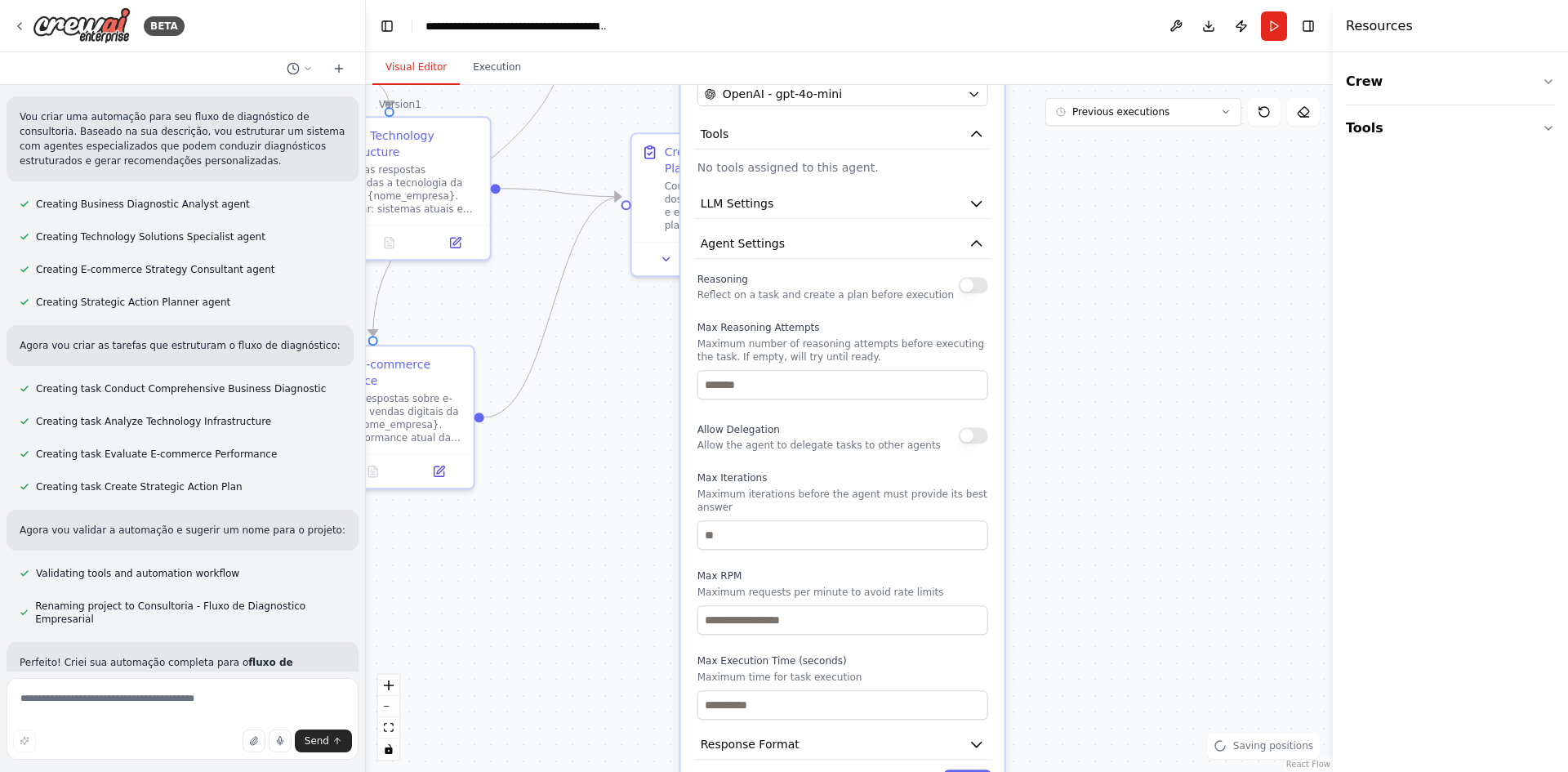
drag, startPoint x: 1082, startPoint y: 618, endPoint x: 1111, endPoint y: 329, distance: 290.5
click at [1111, 317] on div ".deletable-edge-delete-btn { width: 20px; height: 20px; border: 0px solid #ffff…" at bounding box center [849, 428] width 968 height 687
drag, startPoint x: 1120, startPoint y: 651, endPoint x: 1107, endPoint y: 695, distance: 45.9
click at [1109, 697] on div ".deletable-edge-delete-btn { width: 20px; height: 20px; border: 0px solid #ffff…" at bounding box center [849, 428] width 968 height 687
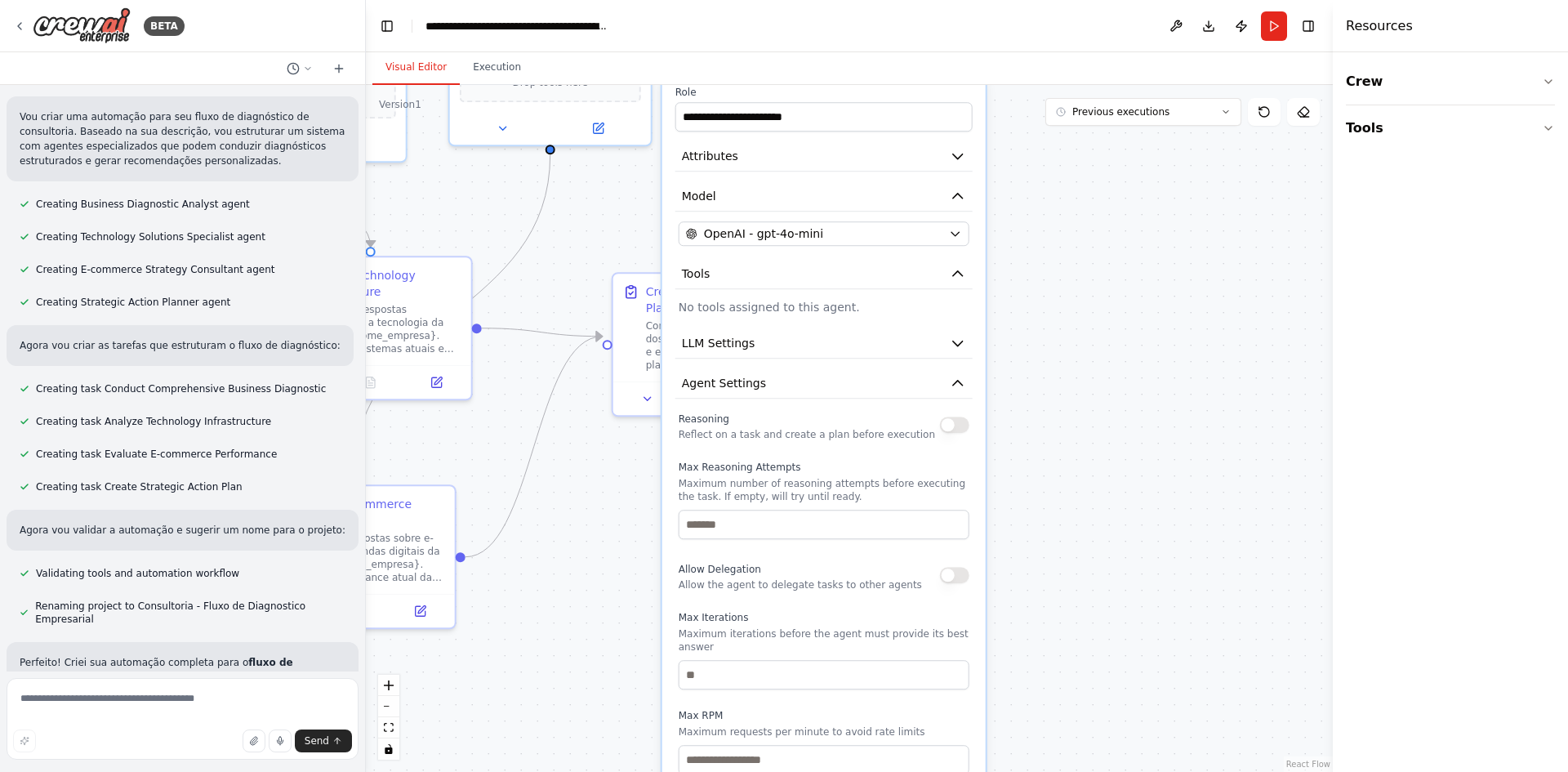
drag, startPoint x: 1124, startPoint y: 579, endPoint x: 1116, endPoint y: 611, distance: 33.0
click at [1119, 610] on div ".deletable-edge-delete-btn { width: 20px; height: 20px; border: 0px solid #ffff…" at bounding box center [849, 428] width 968 height 687
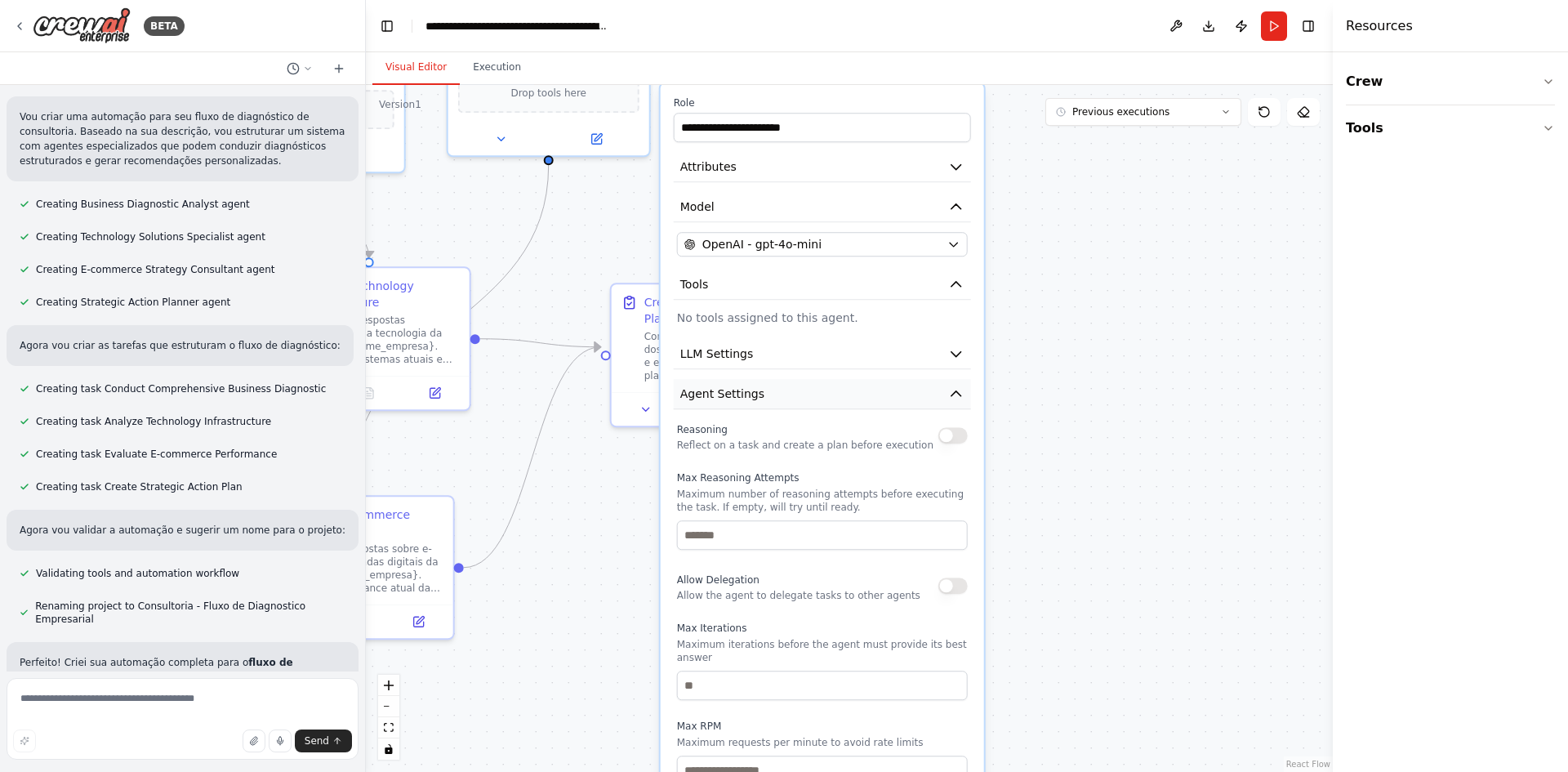
click at [730, 405] on button "Agent Settings" at bounding box center [823, 394] width 297 height 31
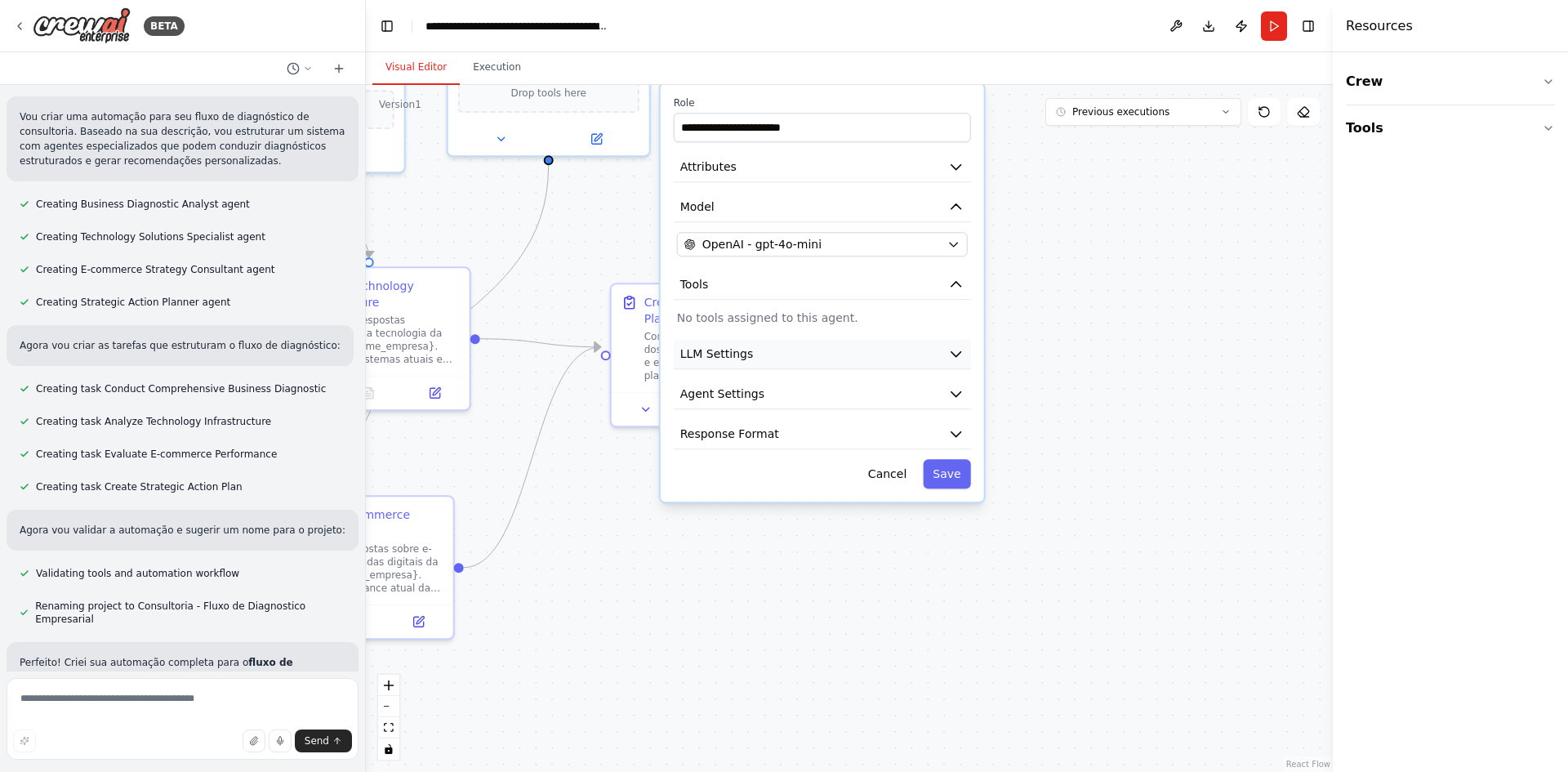
click at [766, 357] on button "LLM Settings" at bounding box center [823, 354] width 297 height 31
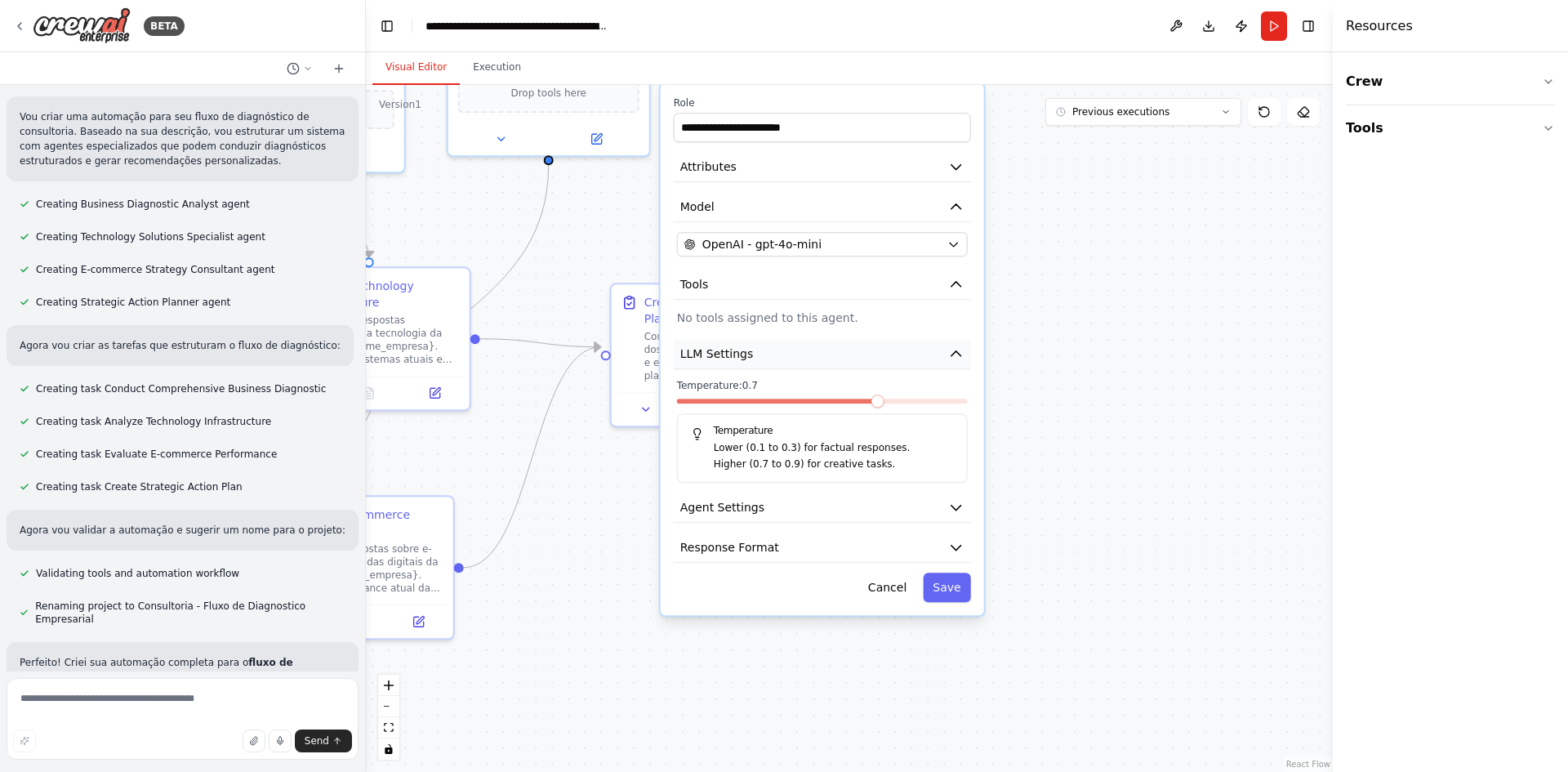
click at [766, 357] on button "LLM Settings" at bounding box center [823, 354] width 297 height 31
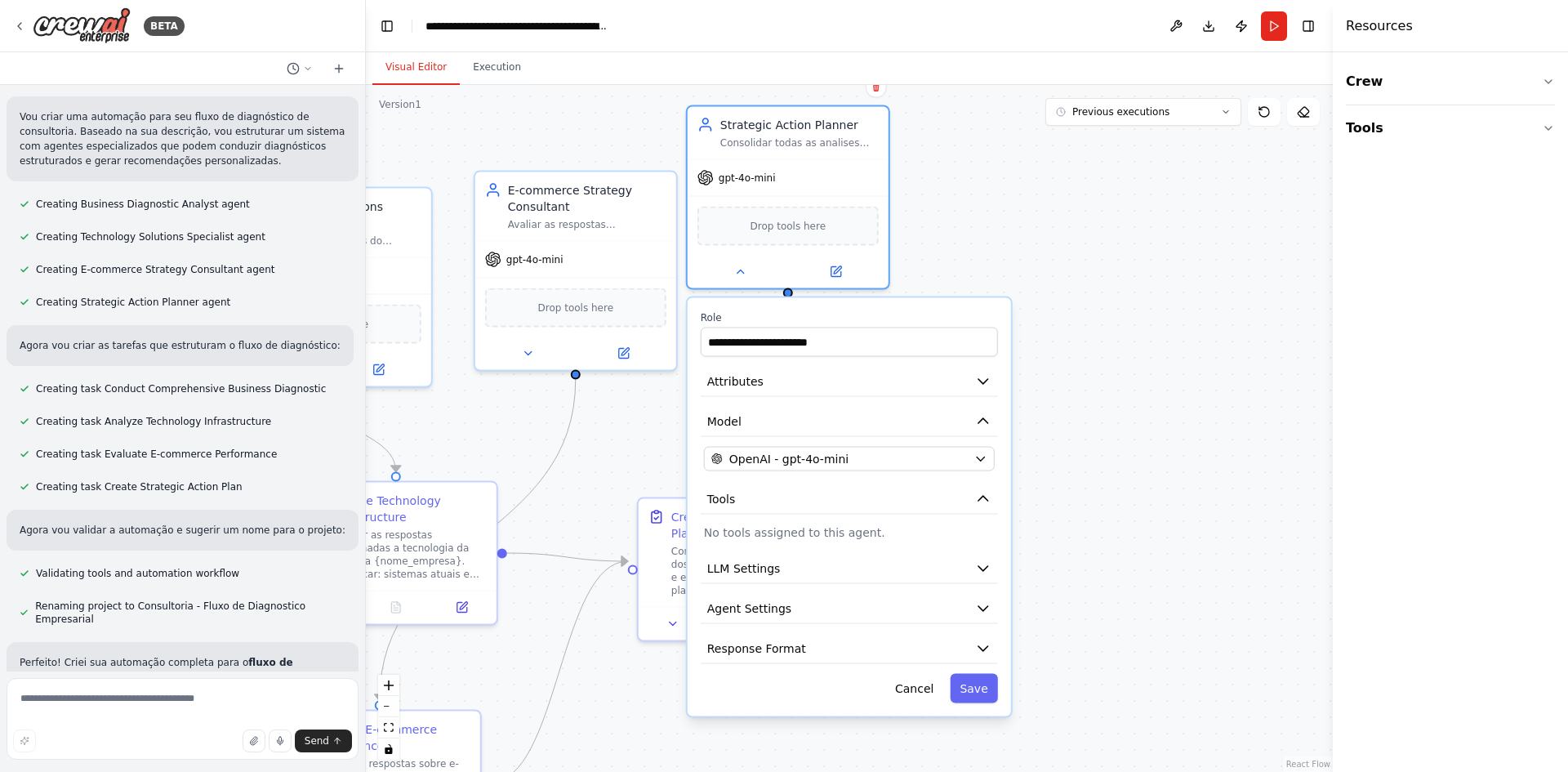
drag, startPoint x: 1111, startPoint y: 356, endPoint x: 1116, endPoint y: 586, distance: 230.1
click at [1116, 586] on div ".deletable-edge-delete-btn { width: 20px; height: 20px; border: 0px solid #ffff…" at bounding box center [849, 428] width 968 height 687
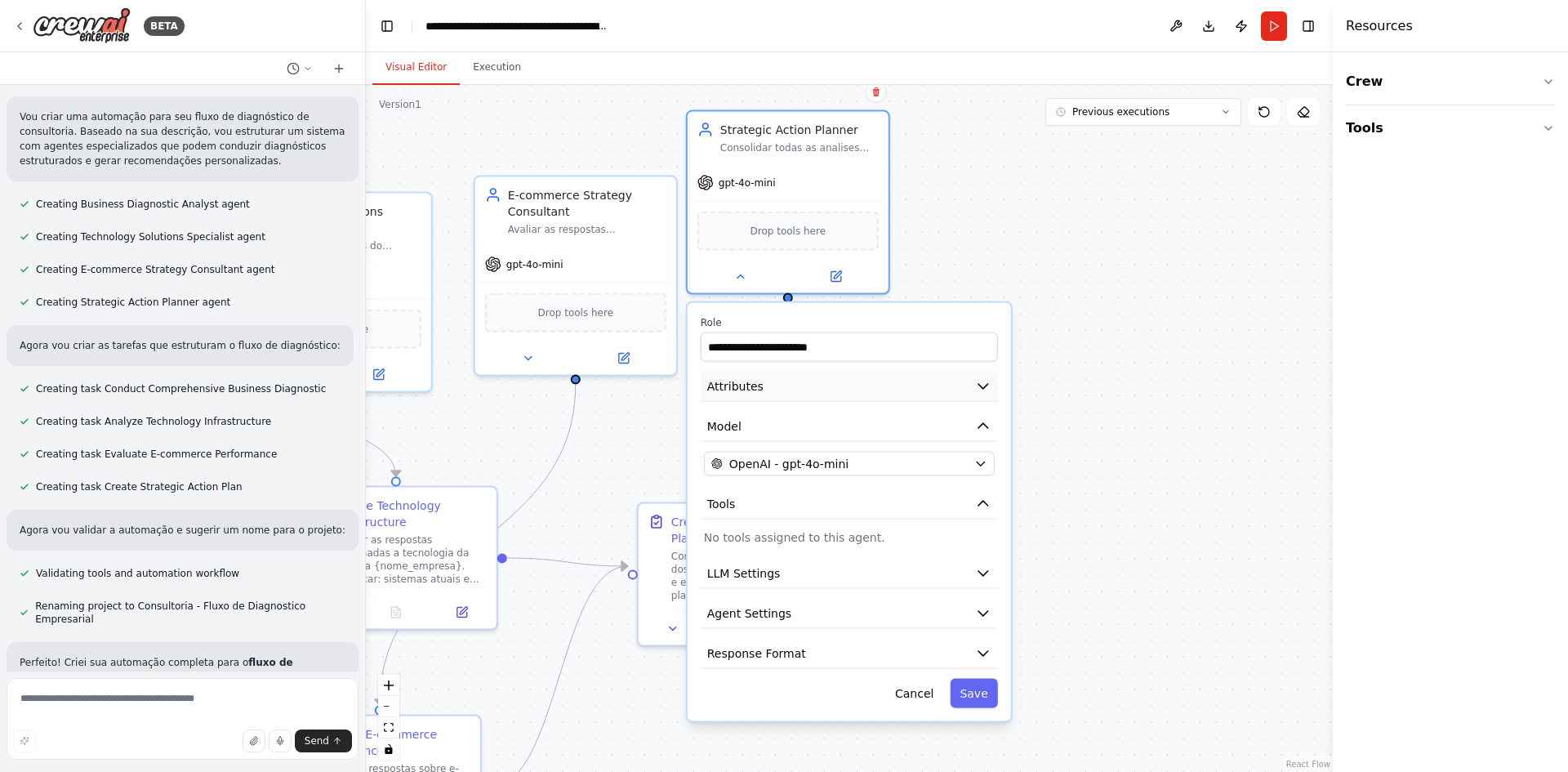
click at [758, 391] on span "Attributes" at bounding box center [735, 386] width 56 height 17
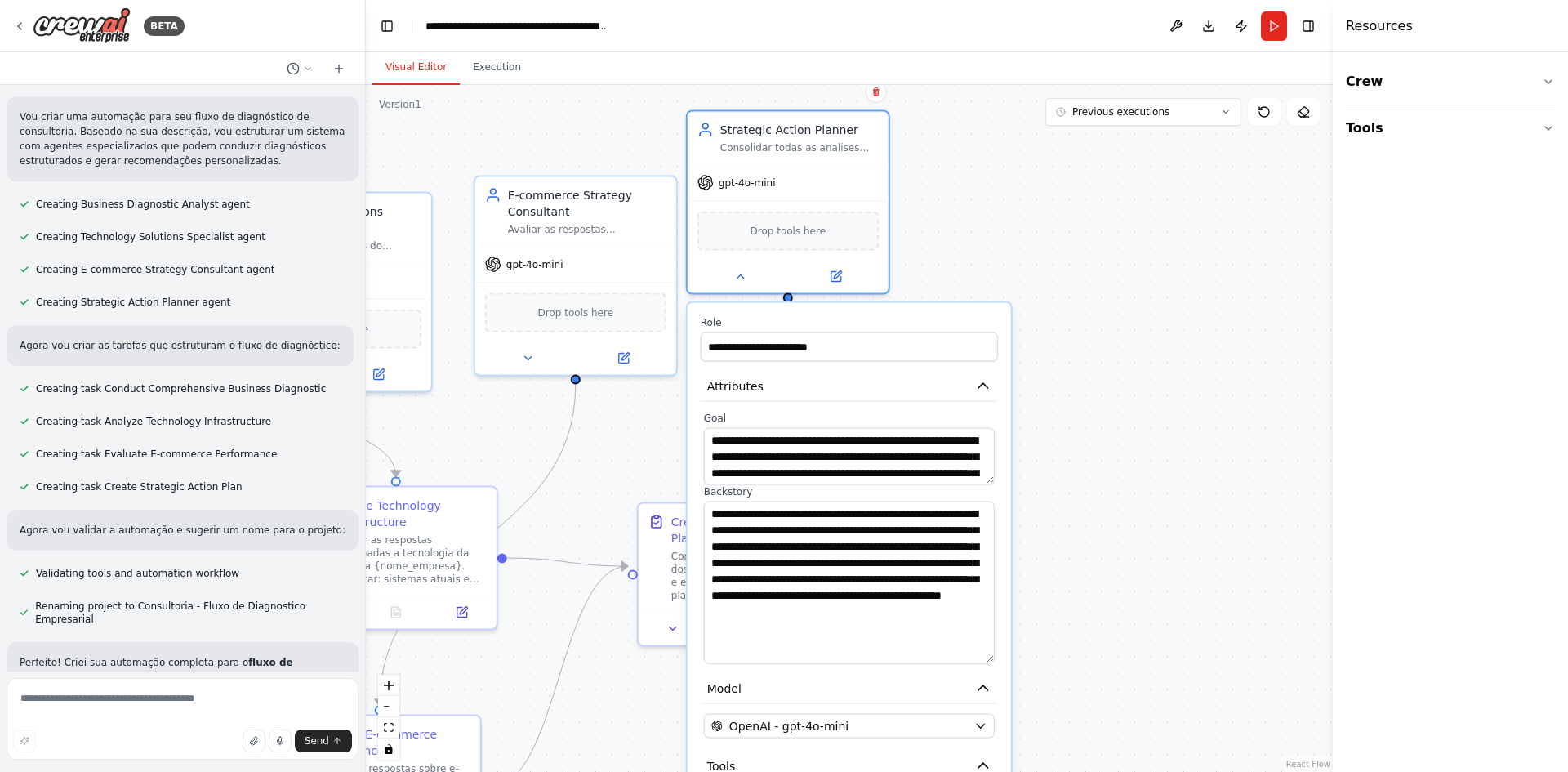
drag, startPoint x: 990, startPoint y: 550, endPoint x: 985, endPoint y: 656, distance: 106.1
click at [985, 656] on textarea "**********" at bounding box center [848, 583] width 290 height 162
drag, startPoint x: 946, startPoint y: 627, endPoint x: 664, endPoint y: 495, distance: 311.4
click at [664, 495] on div ".deletable-edge-delete-btn { width: 20px; height: 20px; border: 0px solid #ffff…" at bounding box center [849, 428] width 968 height 687
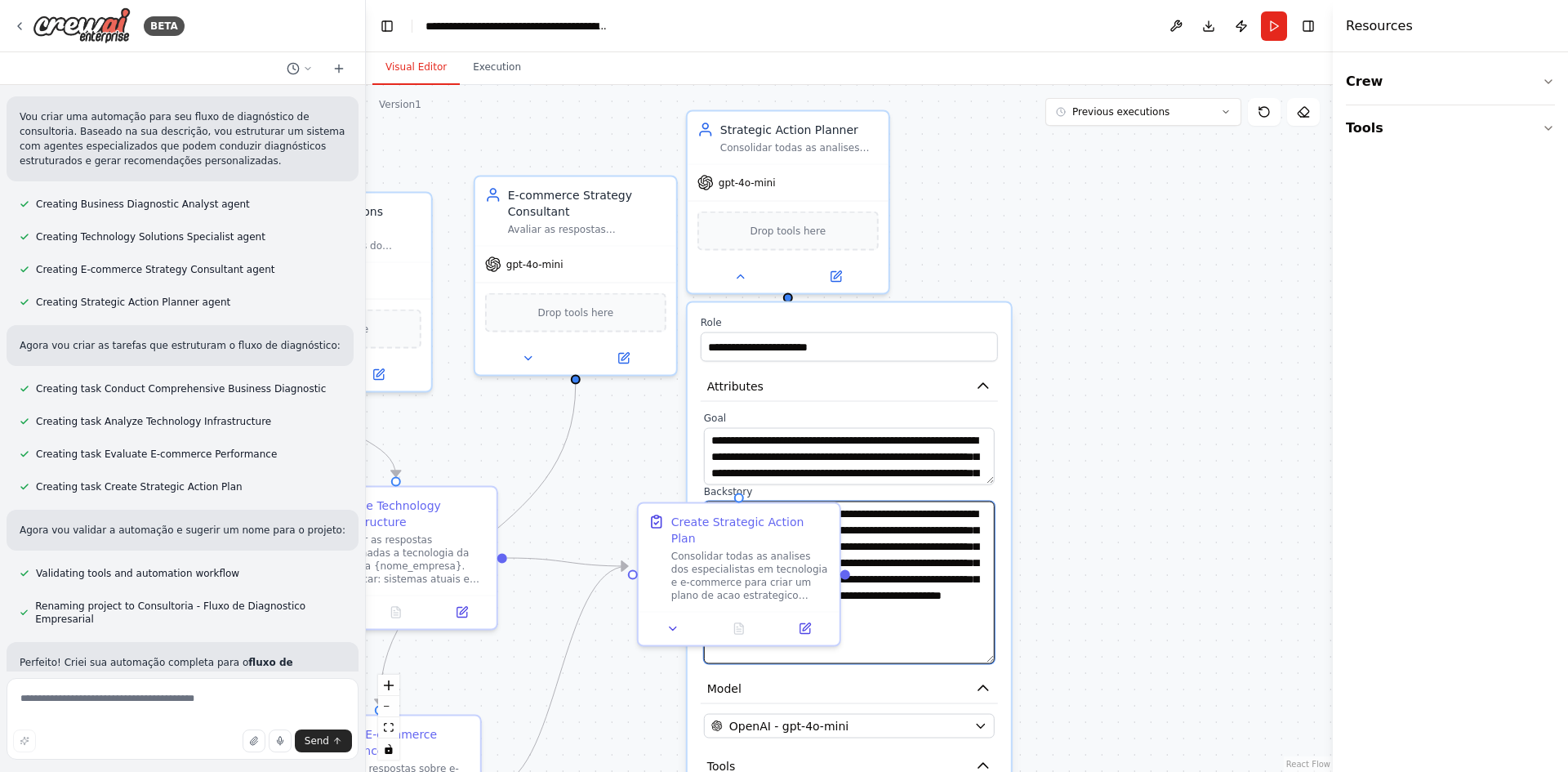
click at [954, 608] on textarea "**********" at bounding box center [848, 583] width 290 height 162
click at [843, 592] on textarea "**********" at bounding box center [848, 583] width 290 height 162
click at [890, 582] on textarea "**********" at bounding box center [848, 583] width 290 height 162
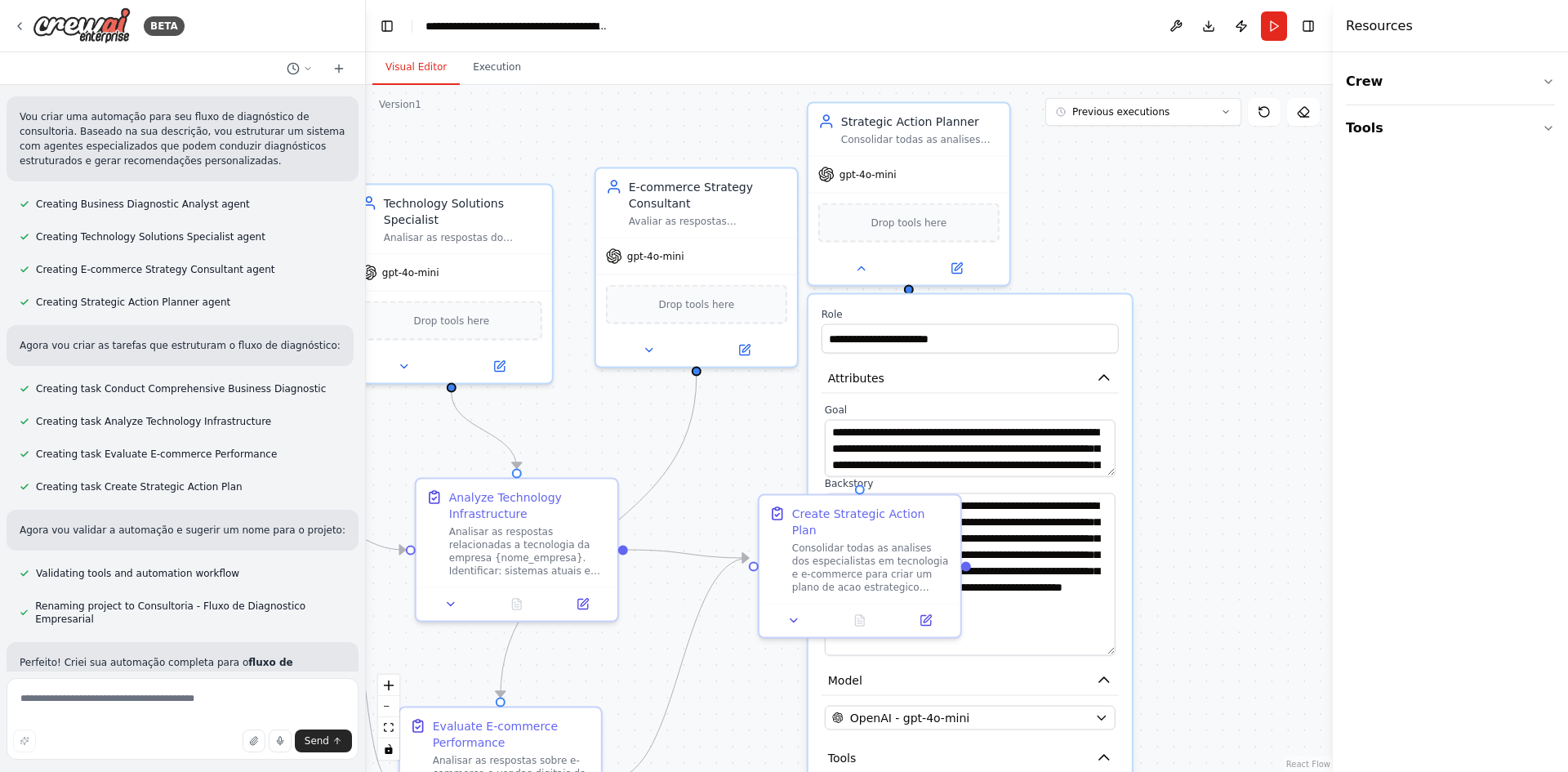
drag, startPoint x: 984, startPoint y: 266, endPoint x: 1218, endPoint y: 257, distance: 234.2
click at [1207, 257] on div ".deletable-edge-delete-btn { width: 20px; height: 20px; border: 0px solid #ffff…" at bounding box center [849, 428] width 968 height 687
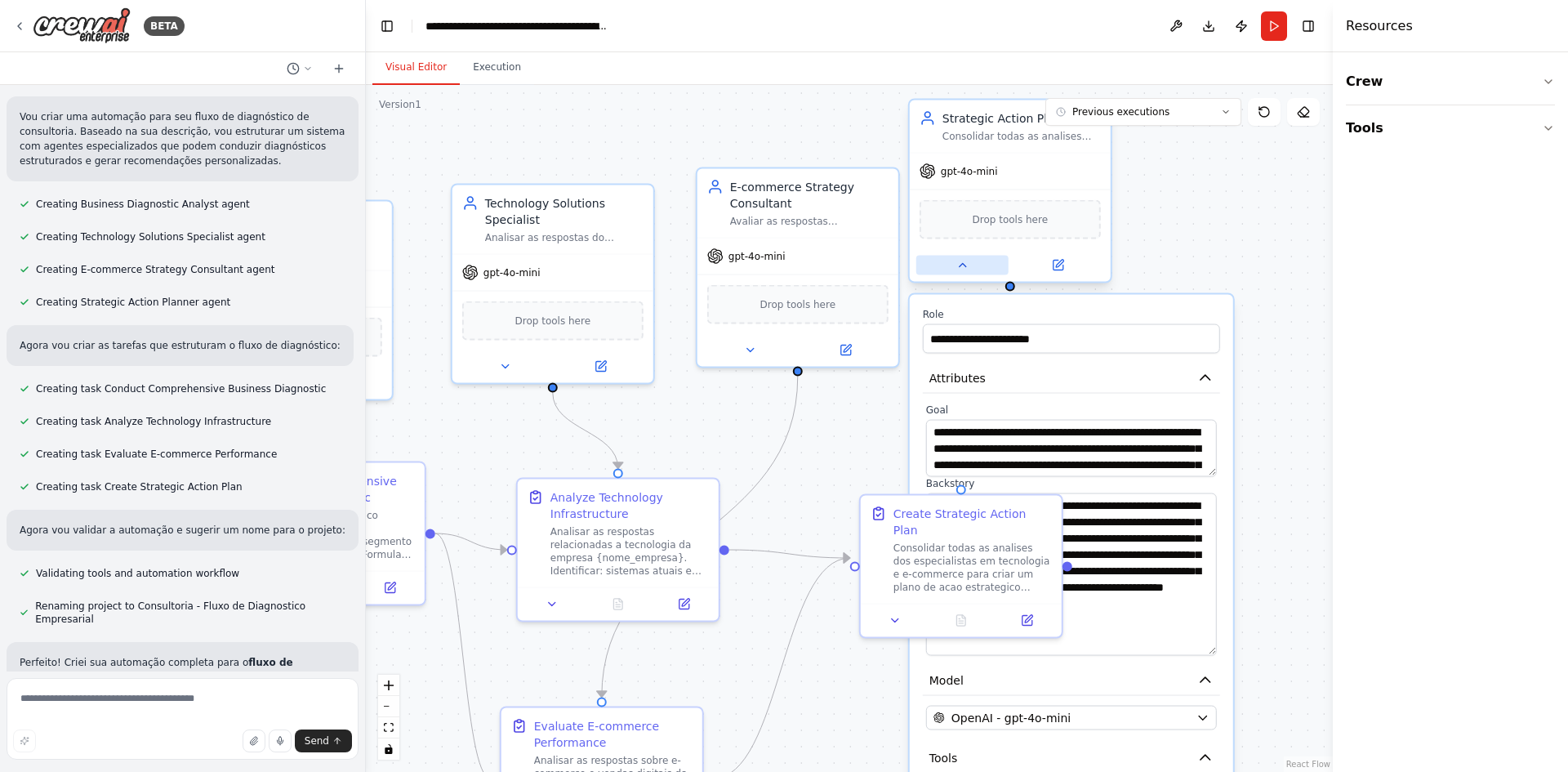
click at [958, 271] on icon at bounding box center [962, 265] width 13 height 13
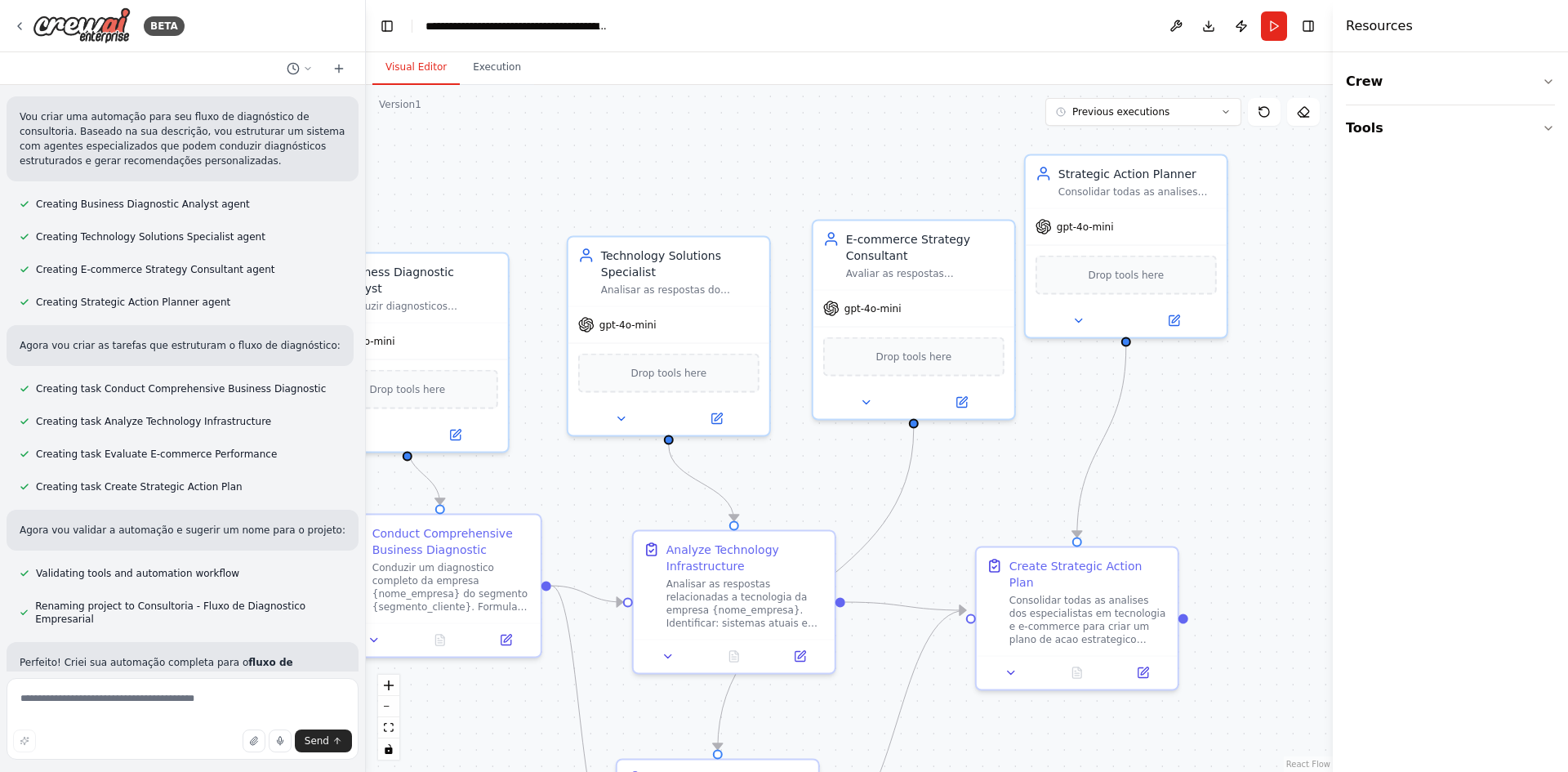
drag, startPoint x: 1189, startPoint y: 451, endPoint x: 1211, endPoint y: 469, distance: 28.4
click at [1208, 462] on div ".deletable-edge-delete-btn { width: 20px; height: 20px; border: 0px solid #ffff…" at bounding box center [849, 428] width 968 height 687
click at [668, 272] on div "Technology Solutions Specialist" at bounding box center [685, 264] width 158 height 32
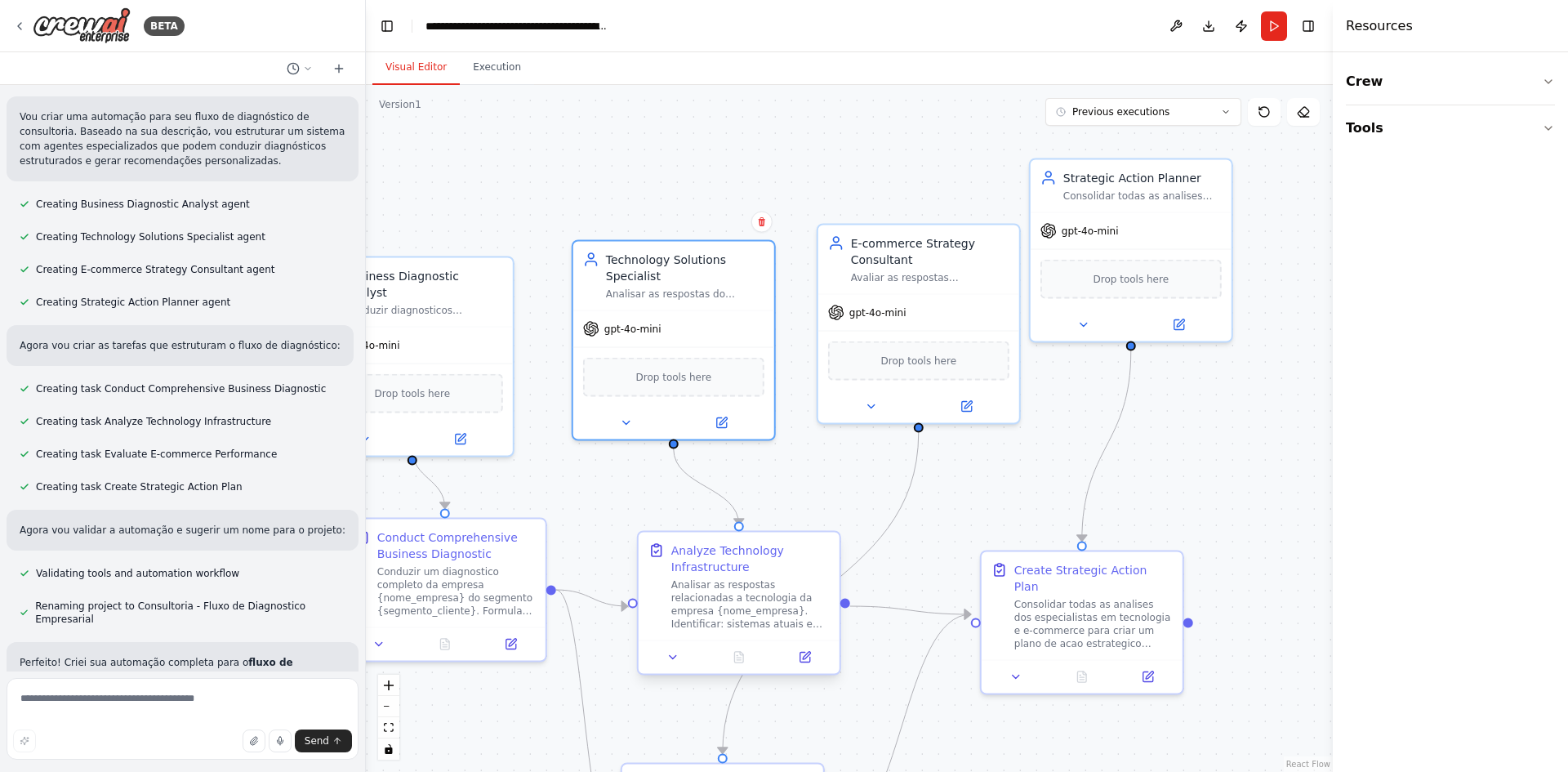
click at [738, 586] on div "Analisar as respostas relacionadas a tecnologia da empresa {nome_empresa}. Iden…" at bounding box center [750, 605] width 158 height 52
click at [622, 421] on icon at bounding box center [625, 419] width 13 height 13
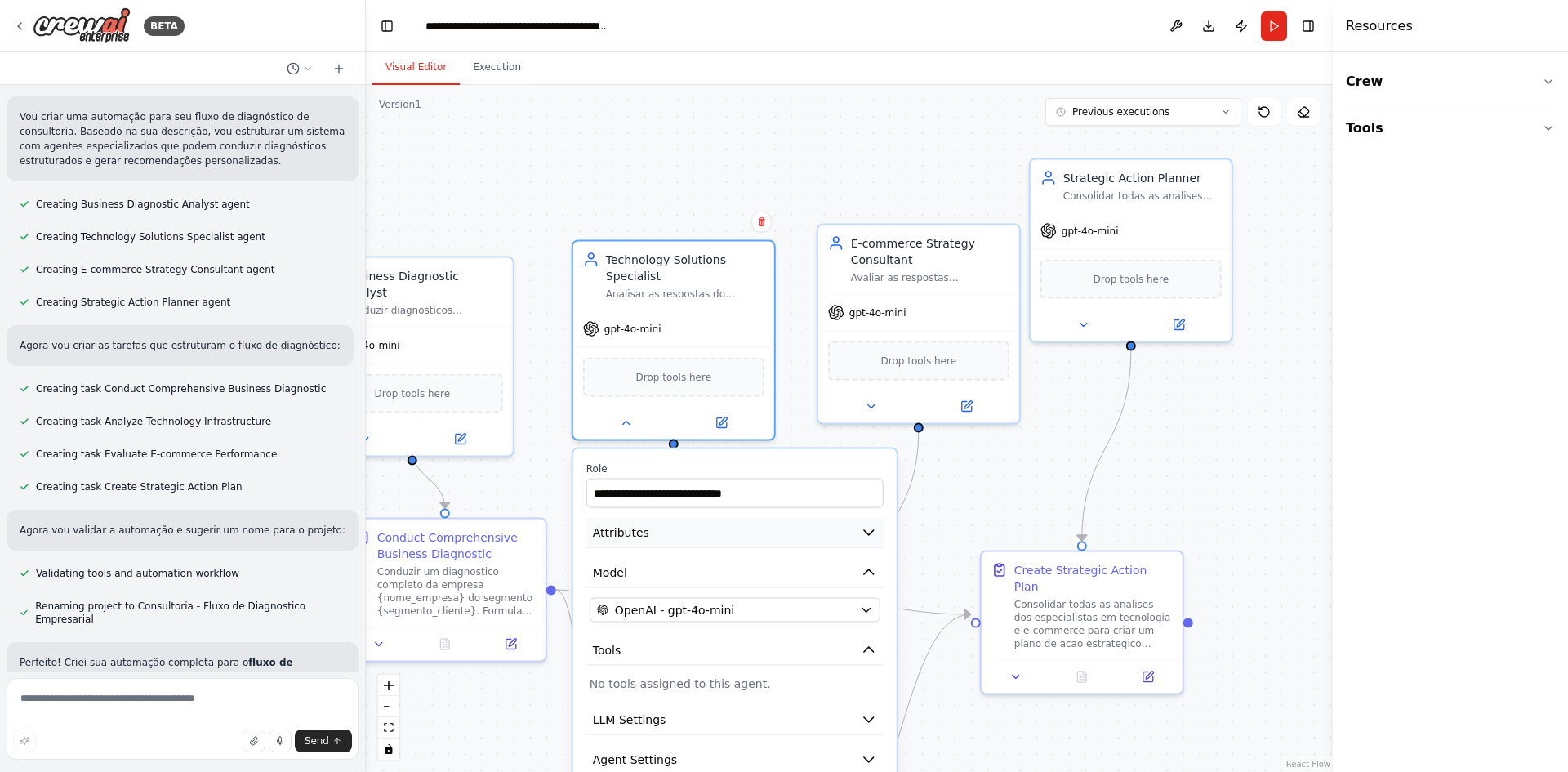
click at [698, 531] on button "Attributes" at bounding box center [735, 533] width 297 height 31
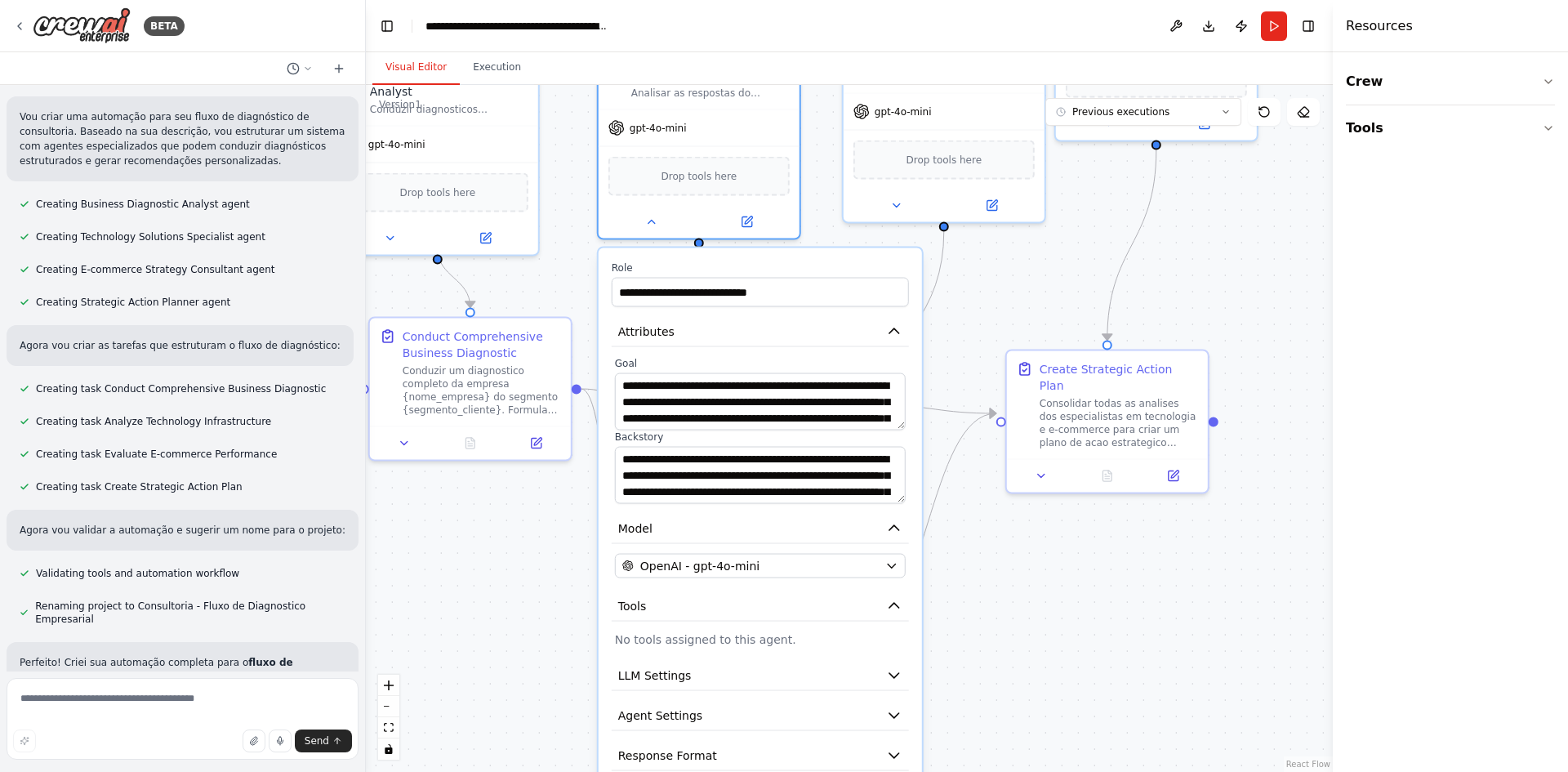
drag, startPoint x: 1026, startPoint y: 510, endPoint x: 1009, endPoint y: 311, distance: 199.7
click at [1049, 290] on div ".deletable-edge-delete-btn { width: 20px; height: 20px; border: 0px solid #ffff…" at bounding box center [849, 428] width 968 height 687
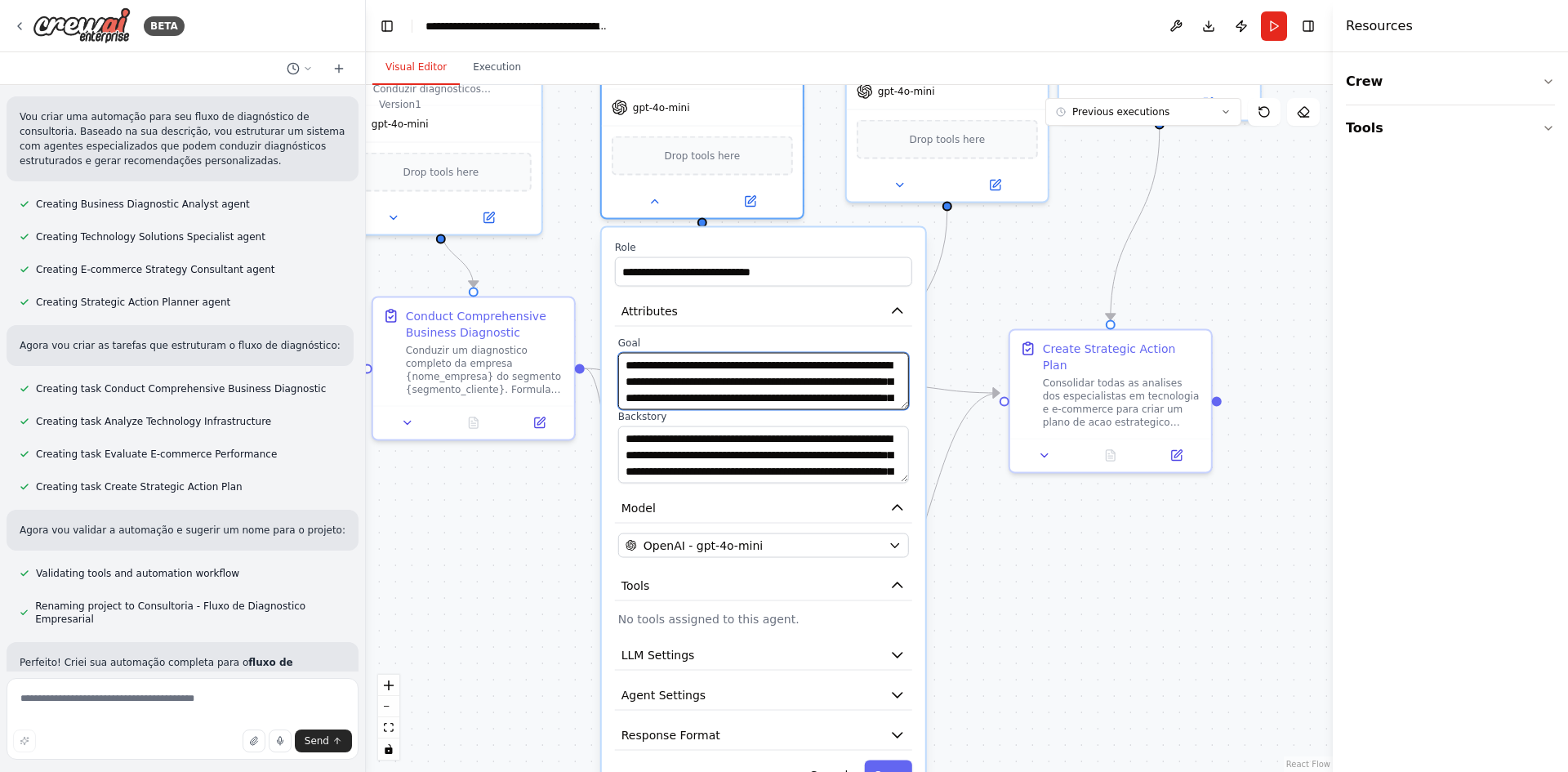
click at [734, 379] on textarea "**********" at bounding box center [763, 382] width 290 height 57
click at [775, 444] on textarea "**********" at bounding box center [763, 455] width 290 height 57
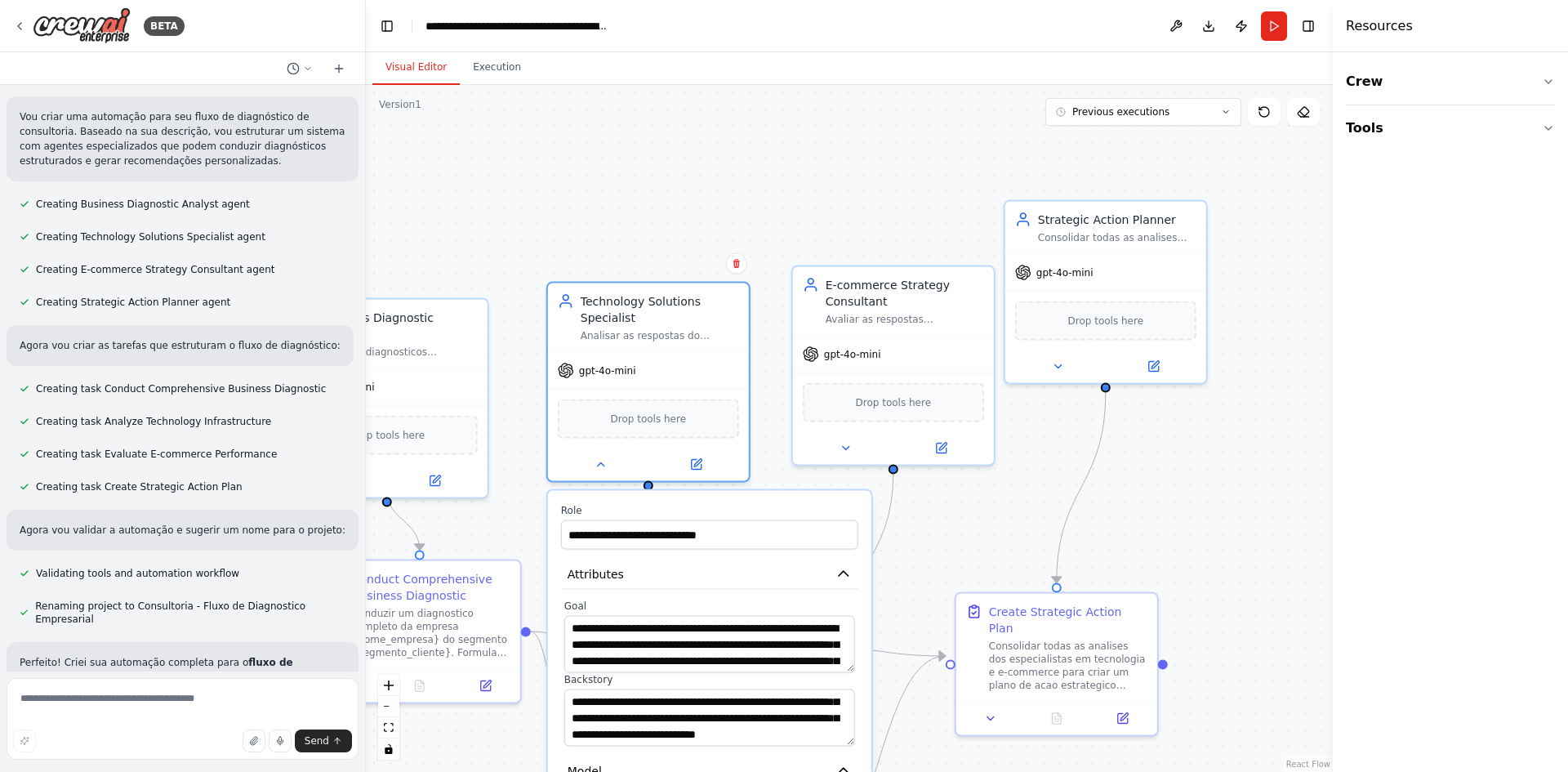
drag, startPoint x: 1199, startPoint y: 221, endPoint x: 1146, endPoint y: 483, distance: 267.3
click at [1146, 483] on div ".deletable-edge-delete-btn { width: 20px; height: 20px; border: 0px solid #ffff…" at bounding box center [849, 428] width 968 height 687
click at [1065, 370] on button at bounding box center [1058, 363] width 93 height 20
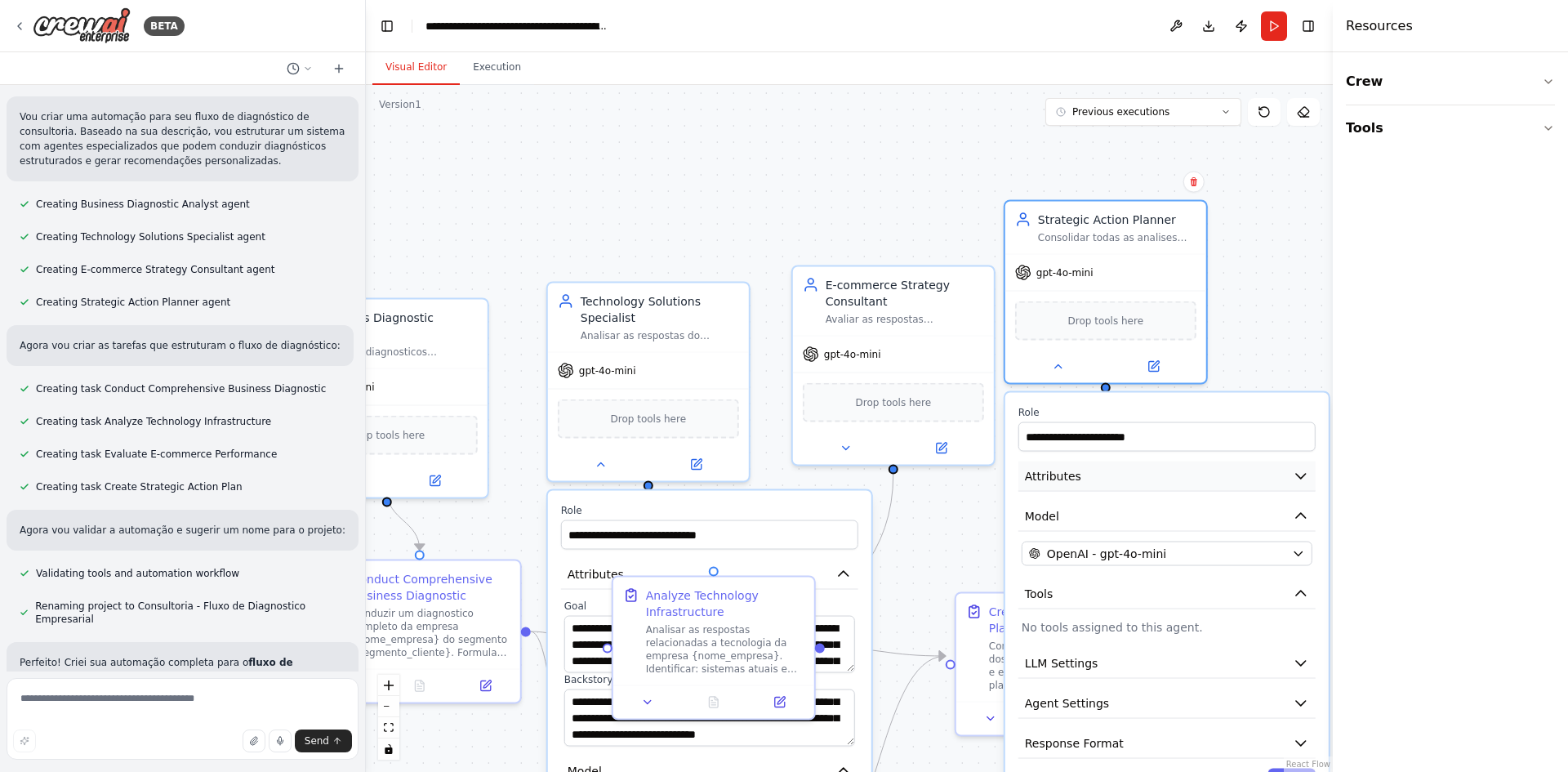
click at [1097, 484] on button "Attributes" at bounding box center [1167, 477] width 297 height 31
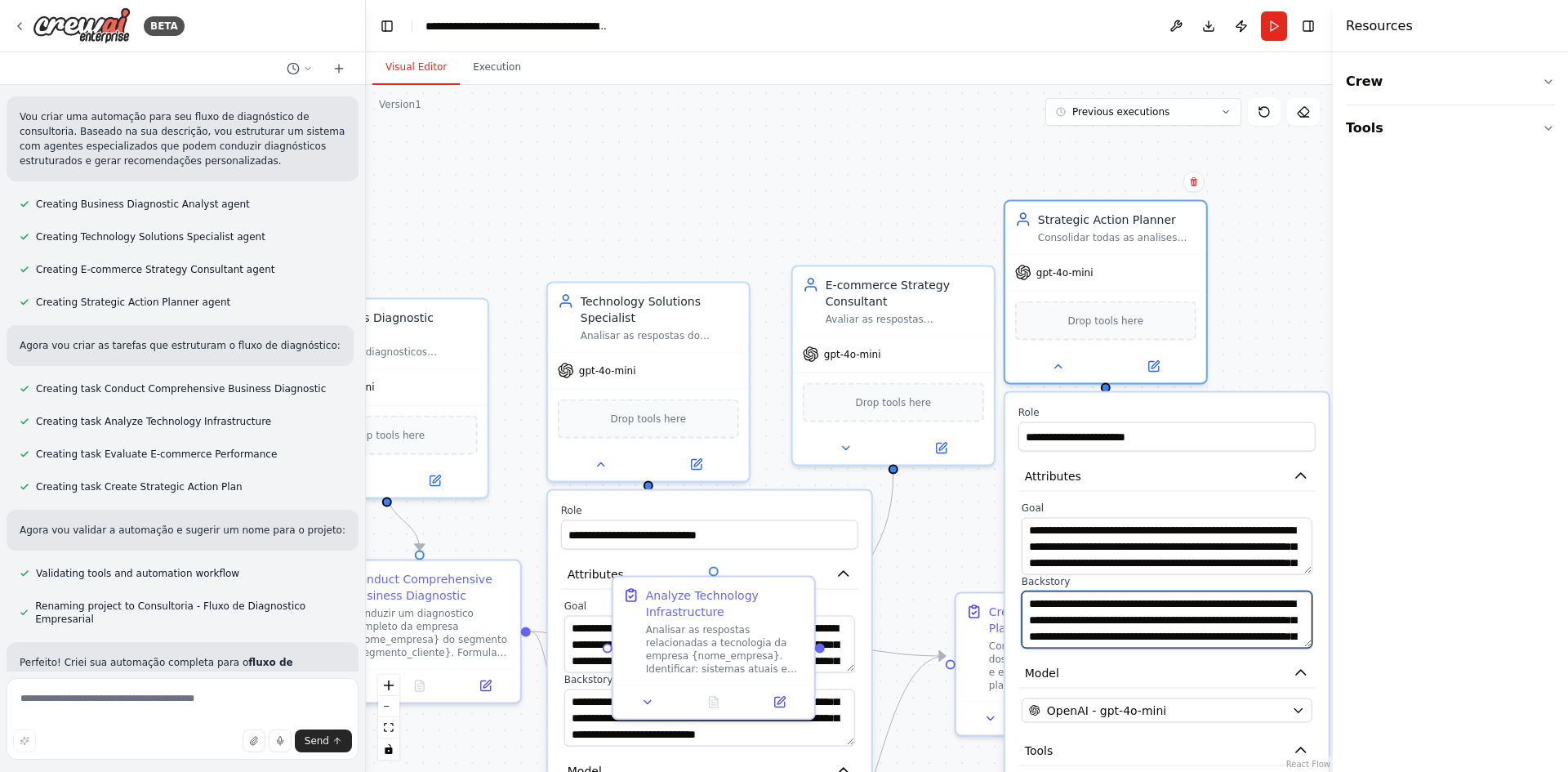
click at [1138, 603] on textarea "**********" at bounding box center [1166, 620] width 290 height 57
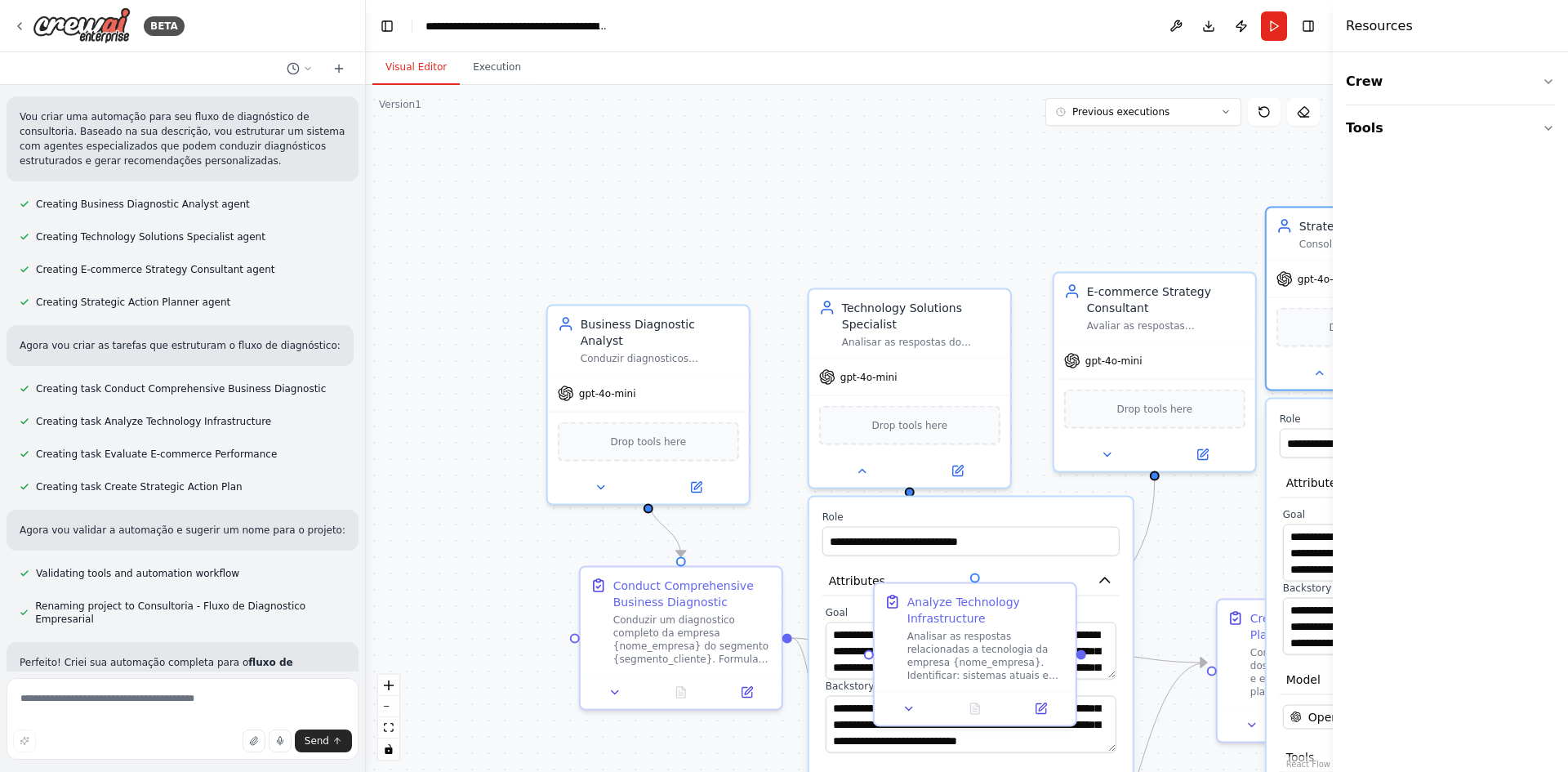
drag, startPoint x: 656, startPoint y: 172, endPoint x: 916, endPoint y: 179, distance: 260.1
click at [916, 179] on div ".deletable-edge-delete-btn { width: 20px; height: 20px; border: 0px solid #ffff…" at bounding box center [849, 428] width 968 height 687
click at [604, 478] on icon at bounding box center [599, 483] width 13 height 13
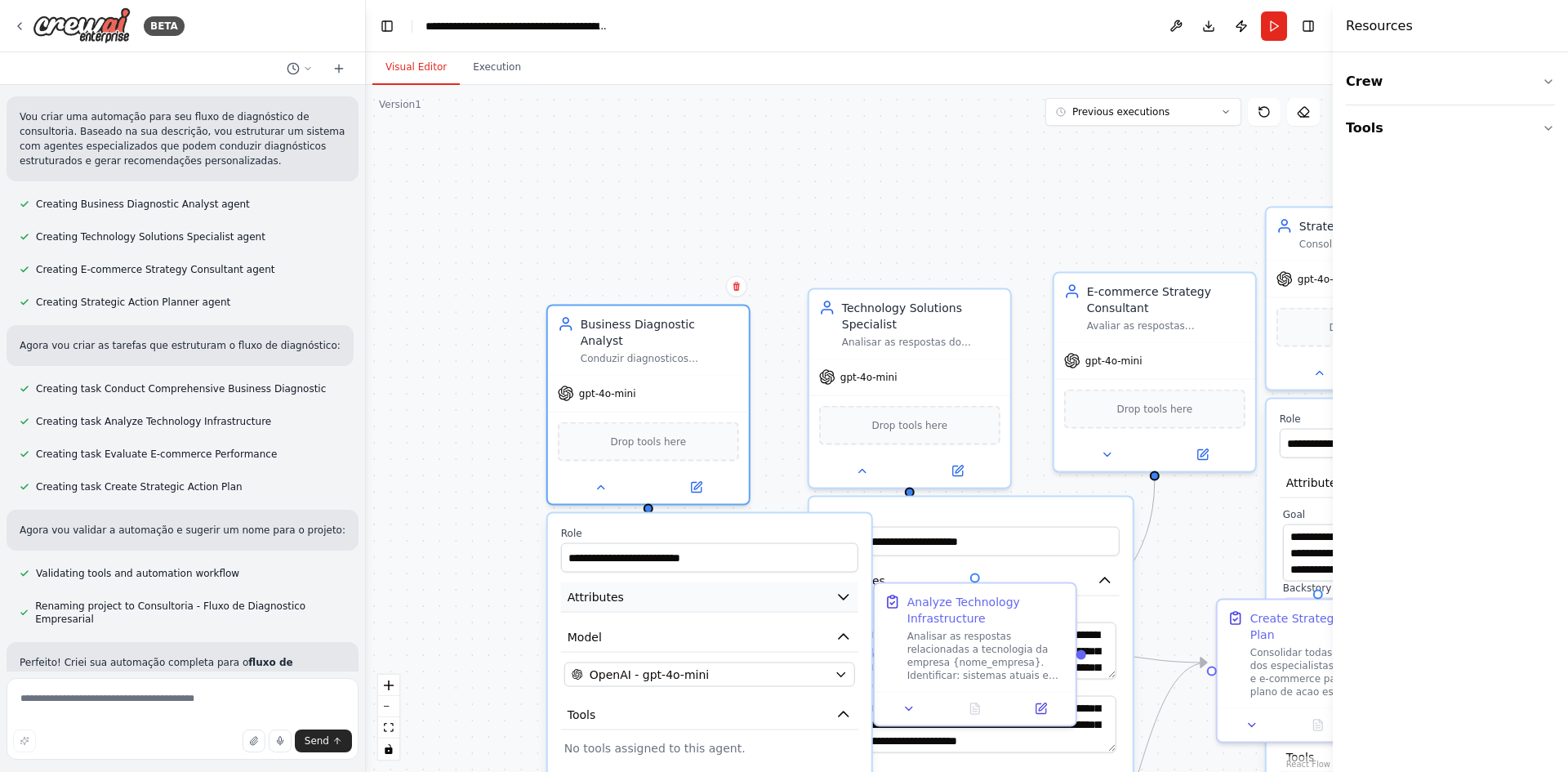
click at [659, 594] on button "Attributes" at bounding box center [710, 598] width 297 height 31
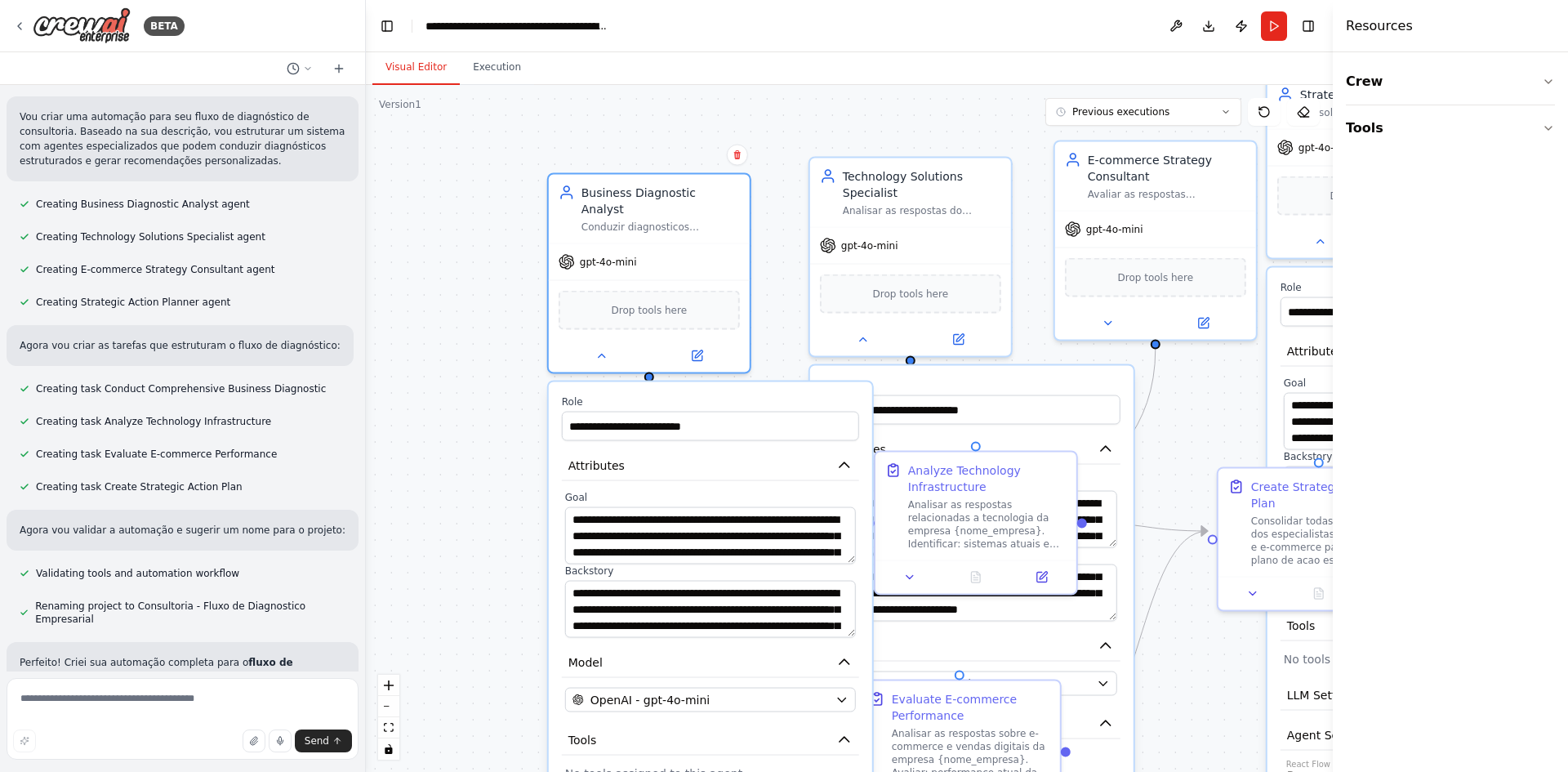
drag, startPoint x: 771, startPoint y: 240, endPoint x: 762, endPoint y: 115, distance: 125.3
click at [764, 110] on div ".deletable-edge-delete-btn { width: 20px; height: 20px; border: 0px solid #ffff…" at bounding box center [849, 428] width 968 height 687
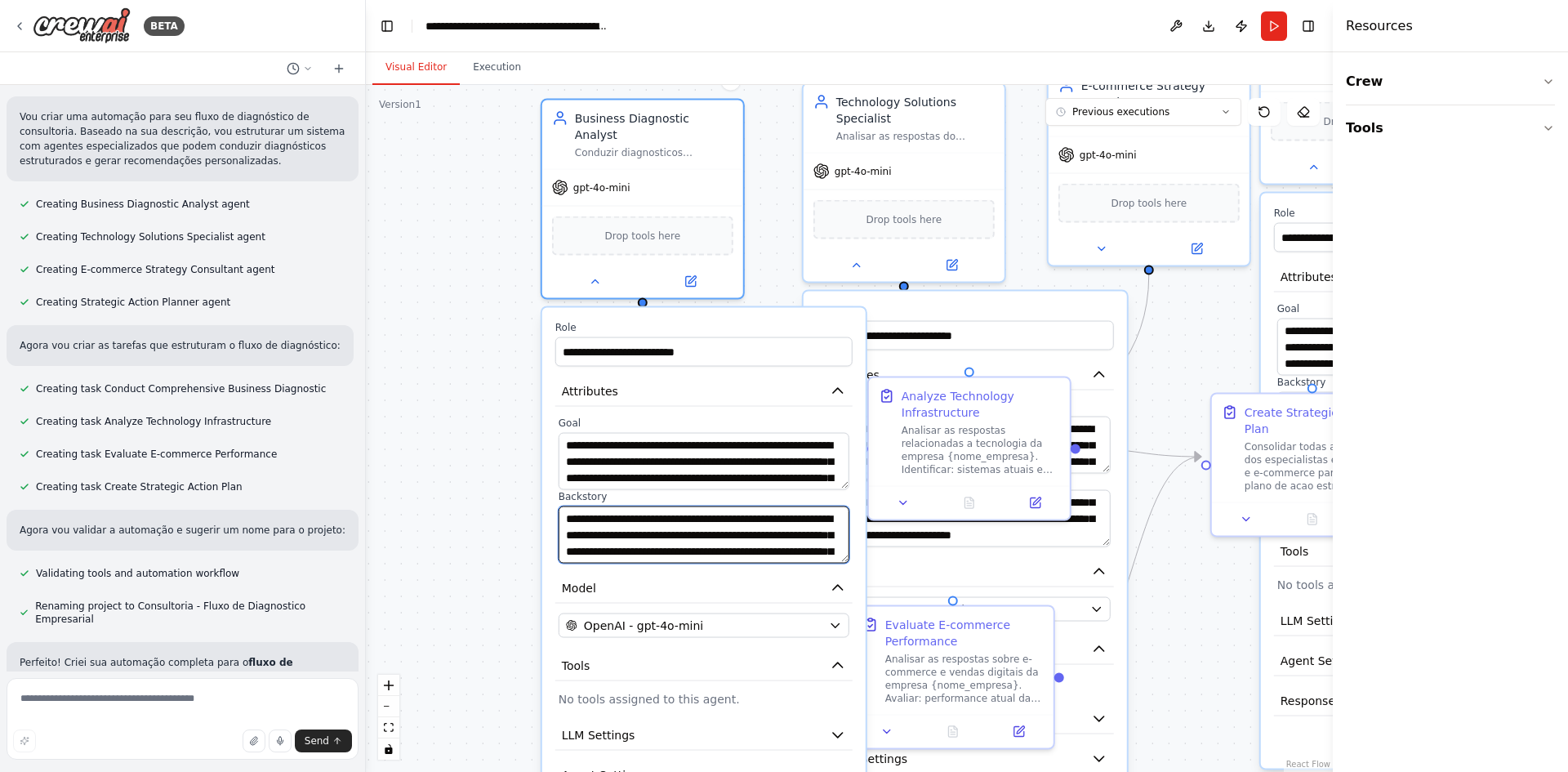
click at [684, 507] on textarea "**********" at bounding box center [704, 536] width 290 height 57
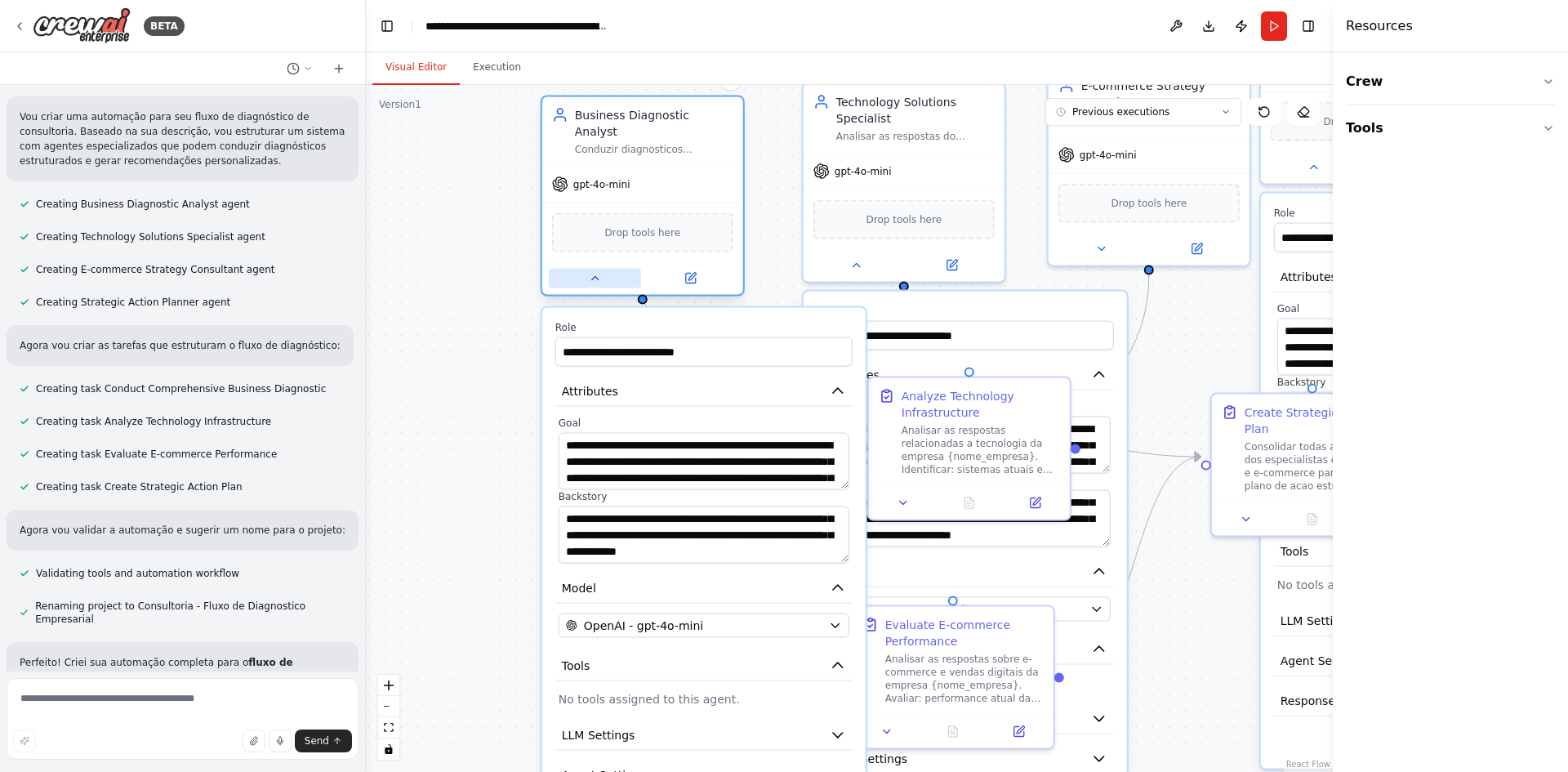
click at [593, 269] on button at bounding box center [596, 279] width 93 height 20
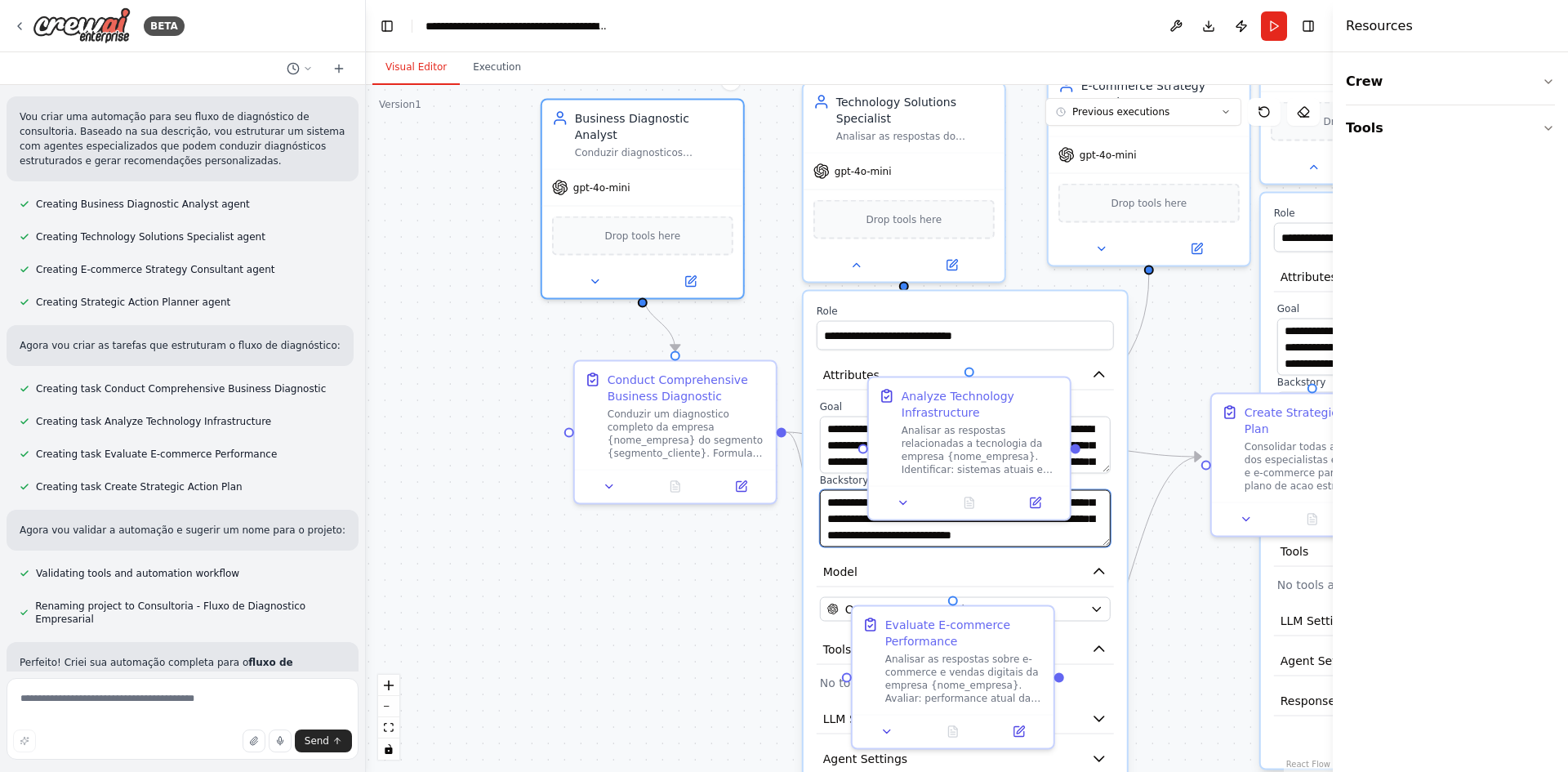
click at [835, 505] on textarea "**********" at bounding box center [965, 519] width 290 height 57
click at [855, 269] on button at bounding box center [856, 262] width 93 height 20
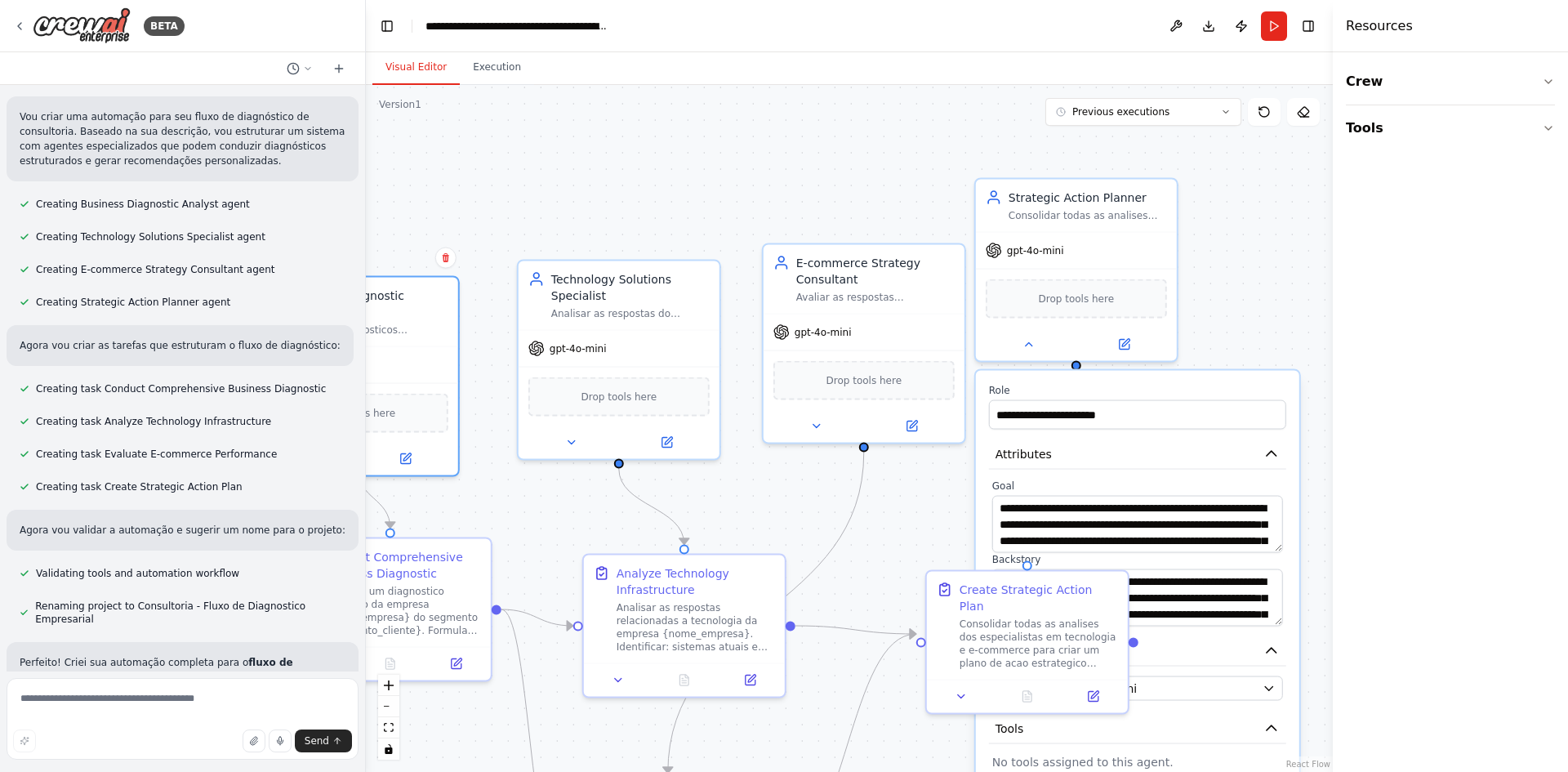
drag, startPoint x: 1093, startPoint y: 294, endPoint x: 808, endPoint y: 472, distance: 336.0
click at [808, 472] on div ".deletable-edge-delete-btn { width: 20px; height: 20px; border: 0px solid #ffff…" at bounding box center [849, 428] width 968 height 687
click at [823, 422] on icon at bounding box center [815, 422] width 13 height 13
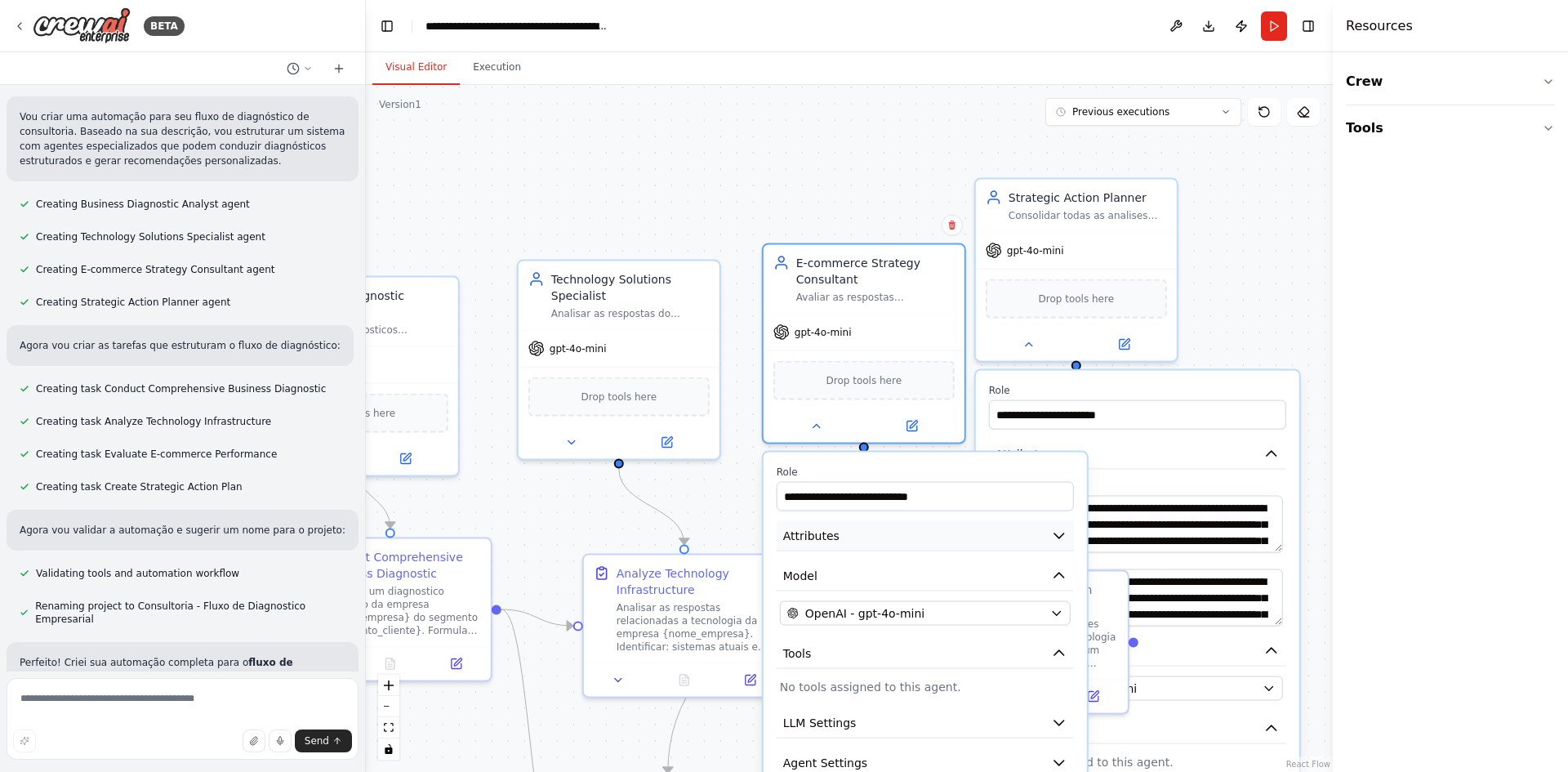
click at [874, 541] on button "Attributes" at bounding box center [925, 536] width 297 height 31
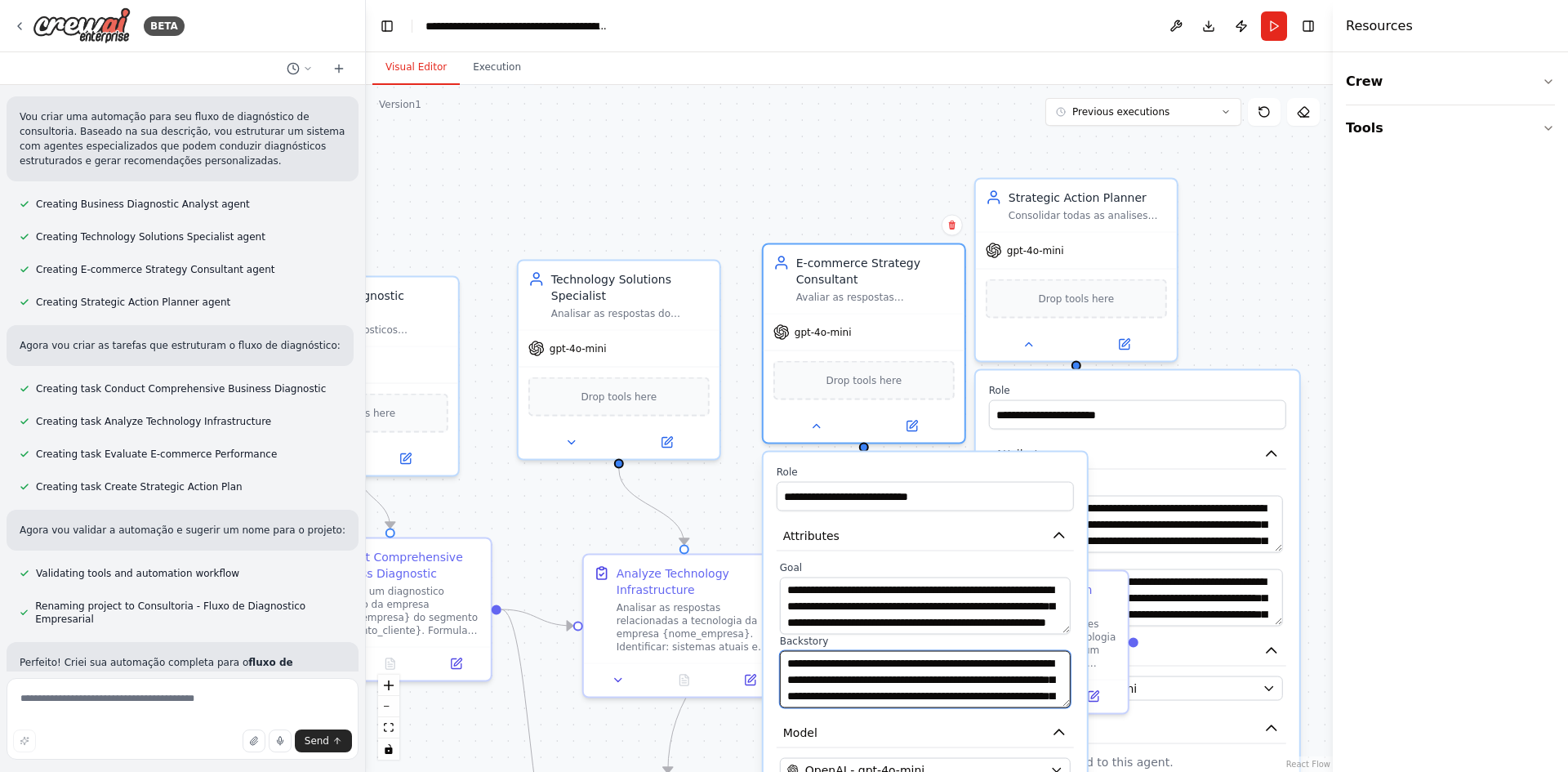
click at [928, 661] on textarea "**********" at bounding box center [925, 679] width 290 height 57
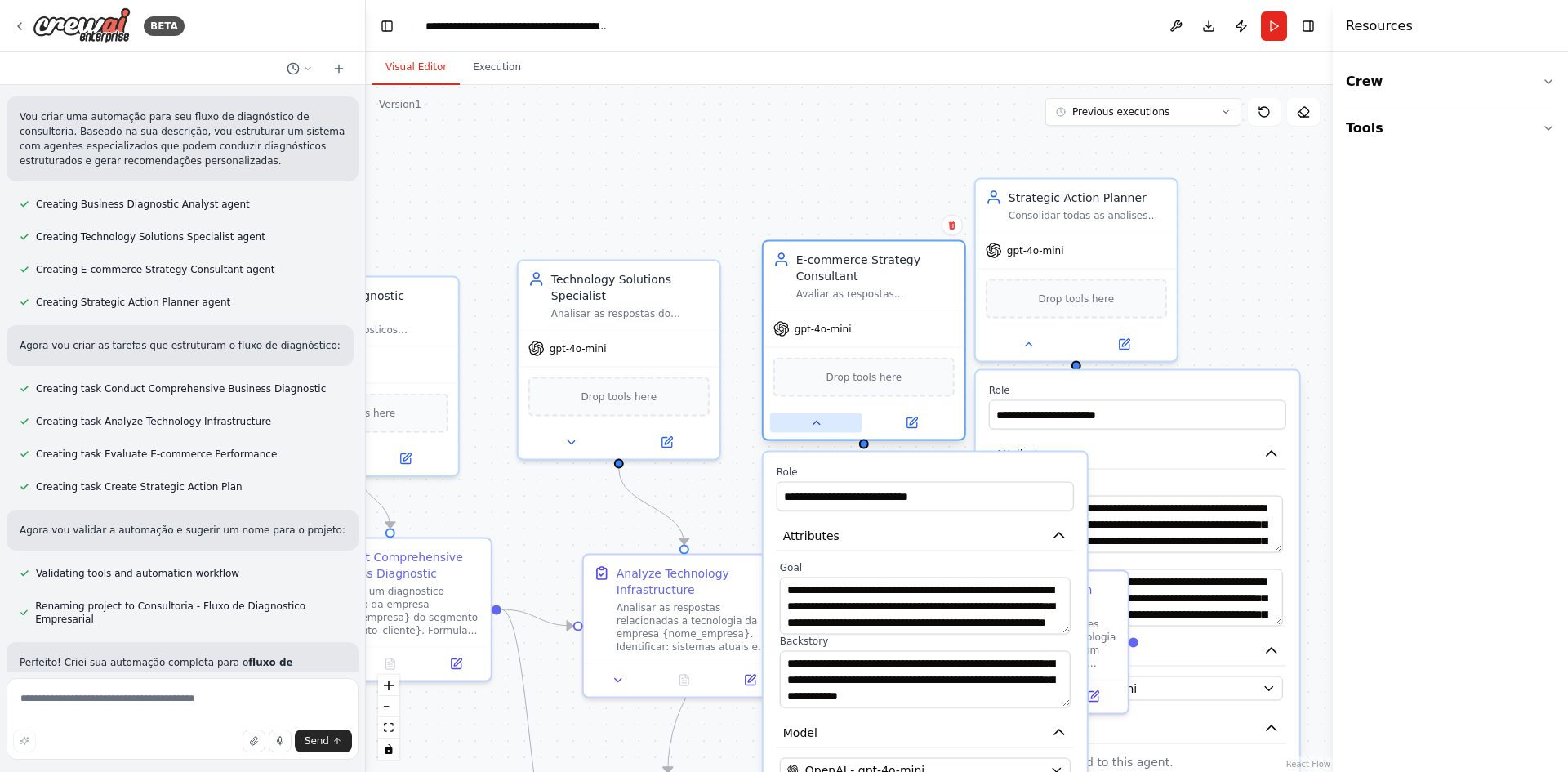
click at [796, 420] on button at bounding box center [817, 423] width 93 height 20
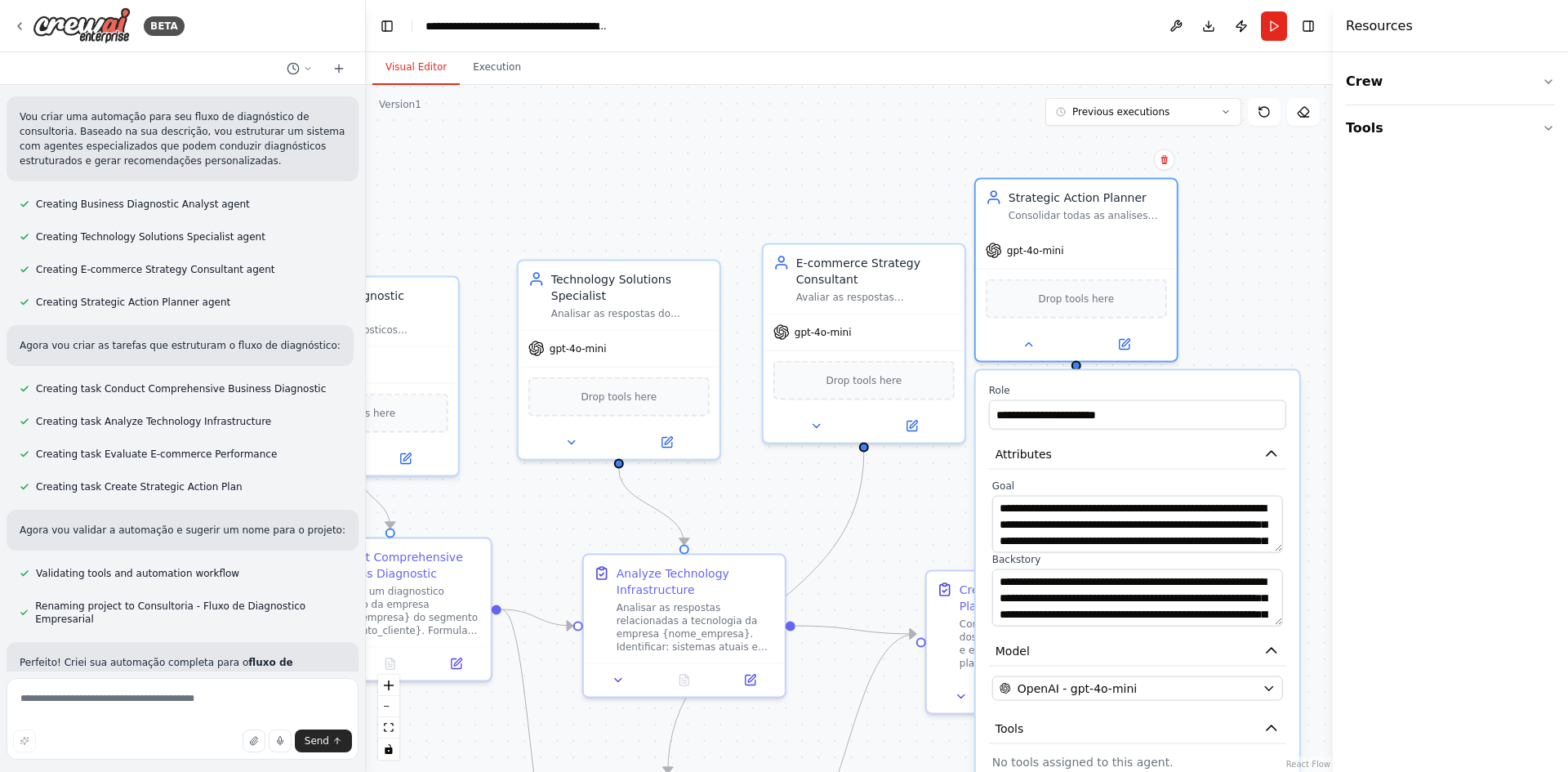
click at [1199, 475] on div "**********" at bounding box center [1138, 659] width 324 height 575
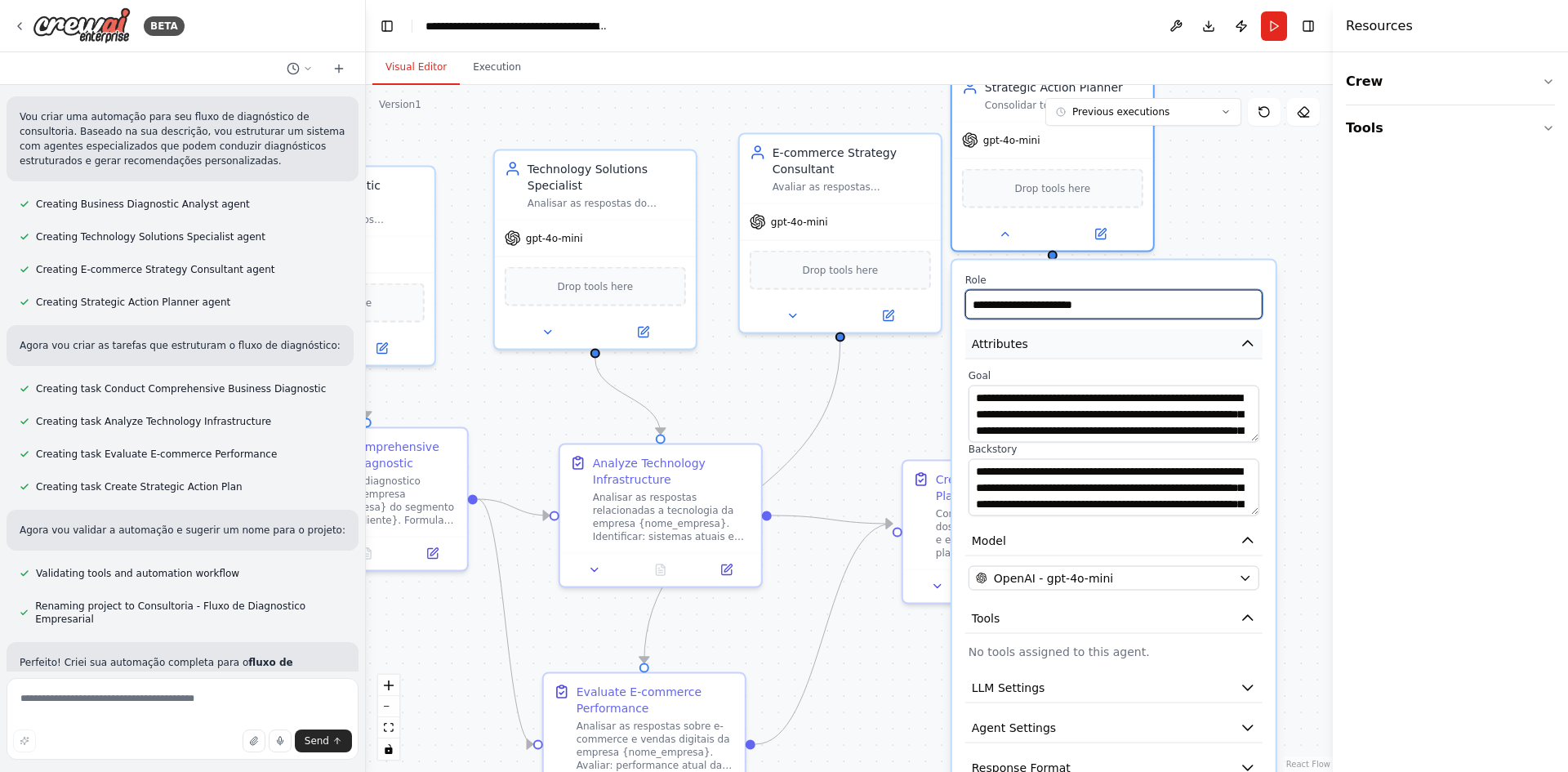
drag, startPoint x: 1228, startPoint y: 353, endPoint x: 1107, endPoint y: 348, distance: 121.1
click at [1202, 240] on div ".deletable-edge-delete-btn { width: 20px; height: 20px; border: 0px solid #ffff…" at bounding box center [849, 428] width 968 height 687
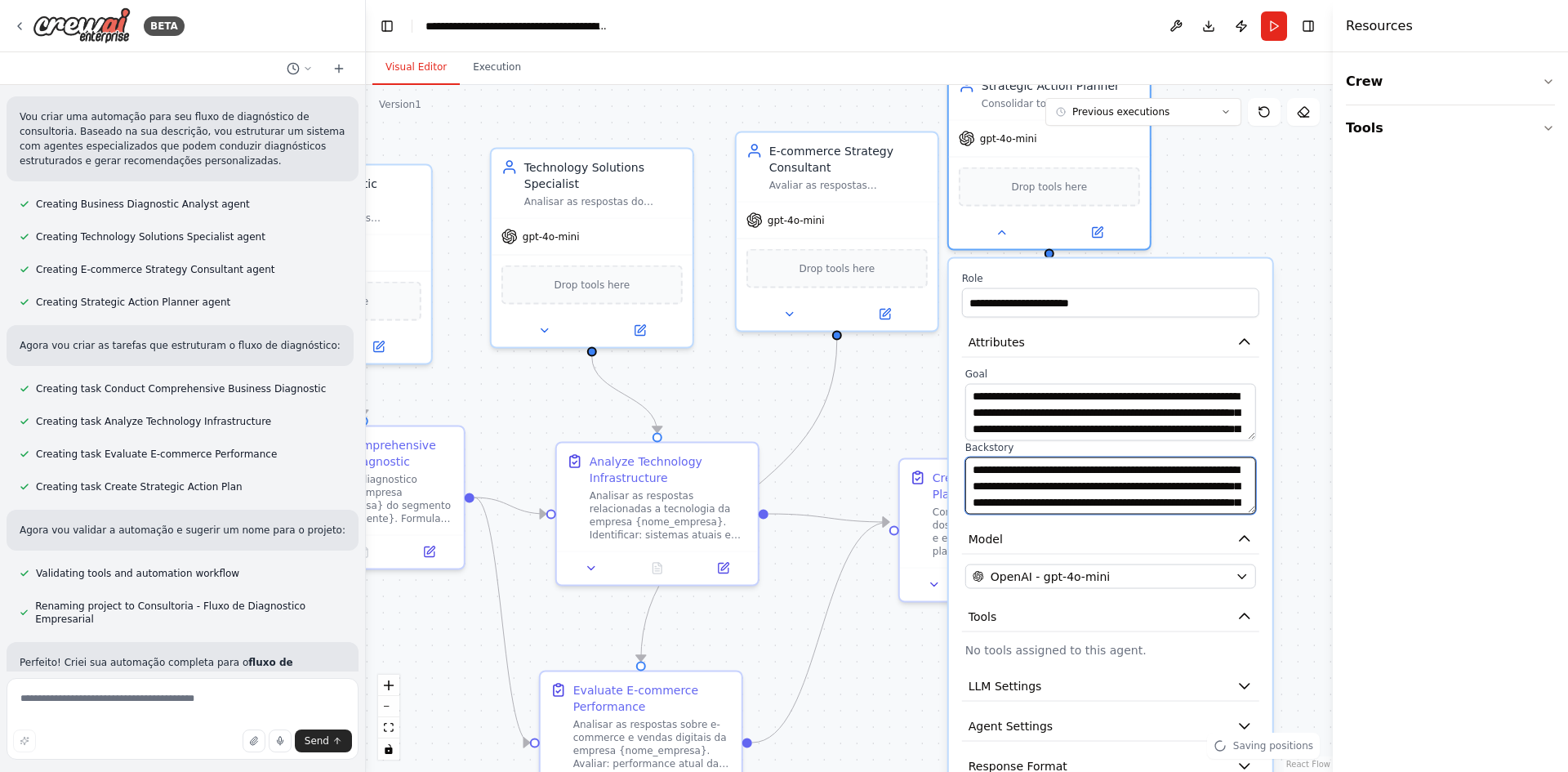
click at [1026, 478] on textarea "**********" at bounding box center [1110, 486] width 290 height 57
click at [1003, 235] on icon at bounding box center [1001, 229] width 13 height 13
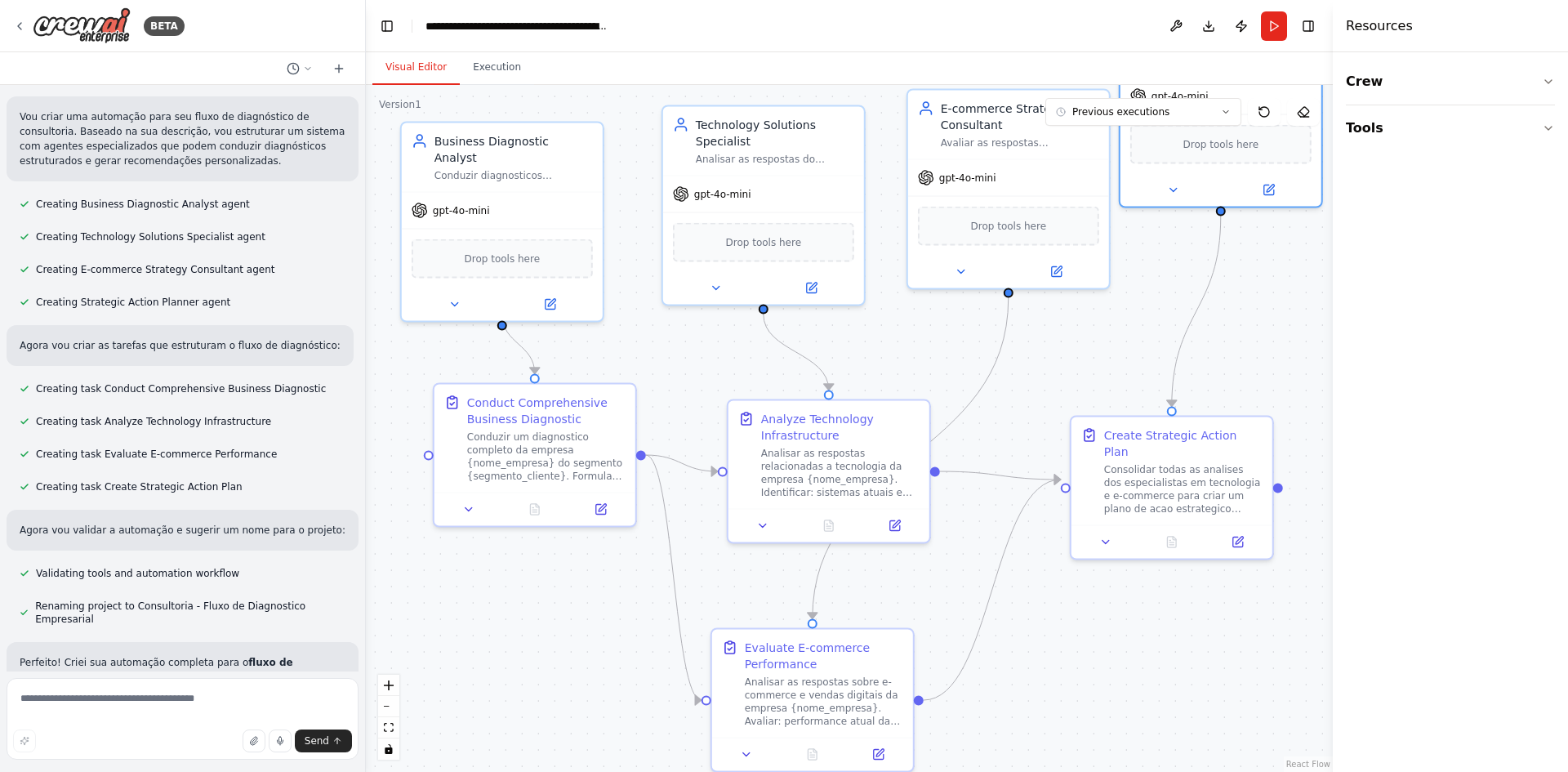
drag, startPoint x: 945, startPoint y: 420, endPoint x: 1116, endPoint y: 377, distance: 176.3
click at [1116, 377] on div ".deletable-edge-delete-btn { width: 20px; height: 20px; border: 0px solid #ffff…" at bounding box center [849, 428] width 968 height 687
click at [504, 444] on div "Conduzir um diagnostico completo da empresa {nome_empresa} do segmento {segment…" at bounding box center [546, 453] width 158 height 52
click at [475, 510] on icon at bounding box center [469, 506] width 13 height 13
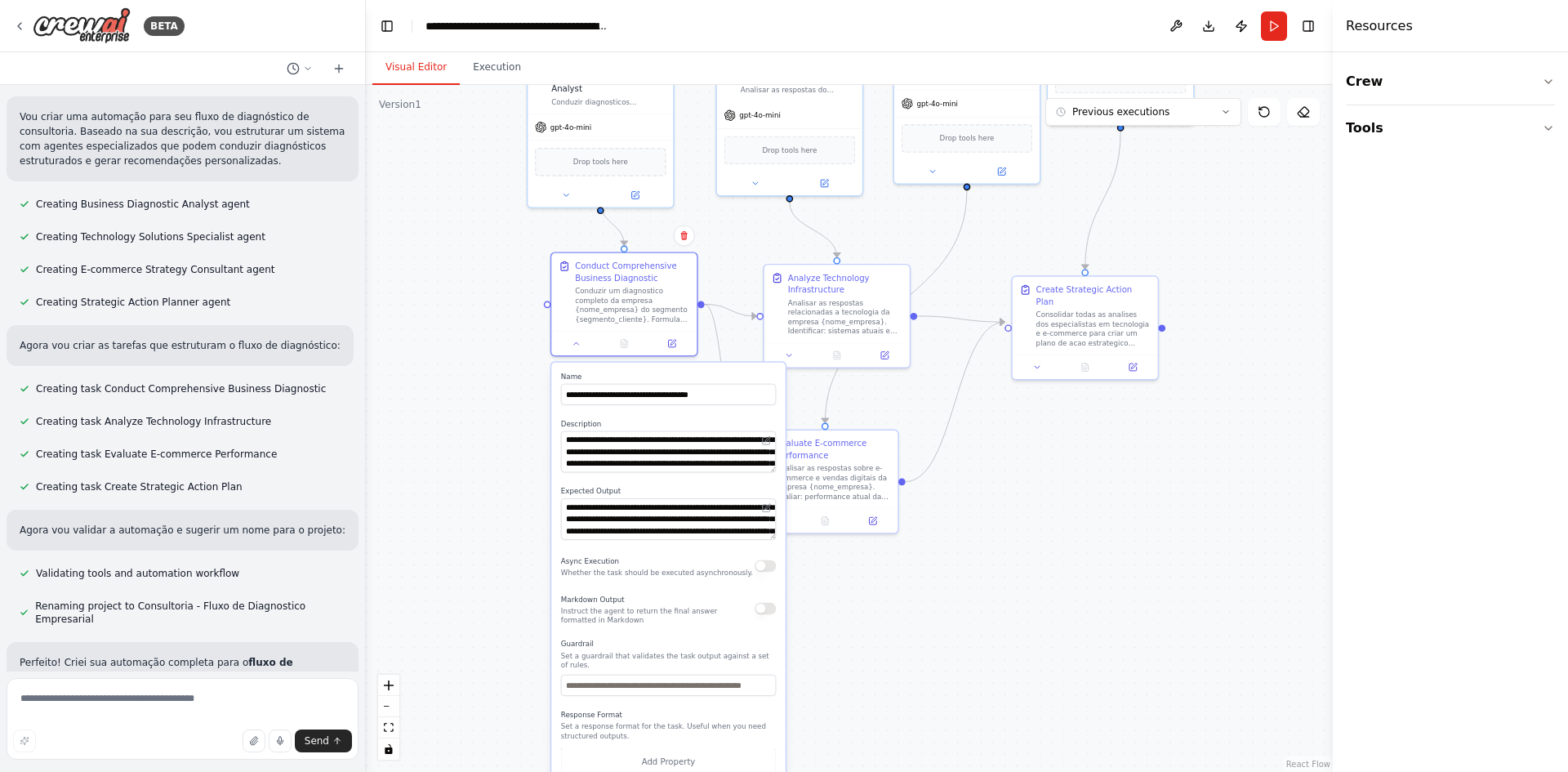
drag, startPoint x: 987, startPoint y: 685, endPoint x: 1089, endPoint y: 524, distance: 190.6
click at [1089, 524] on div ".deletable-edge-delete-btn { width: 20px; height: 20px; border: 0px solid #ffff…" at bounding box center [849, 428] width 968 height 687
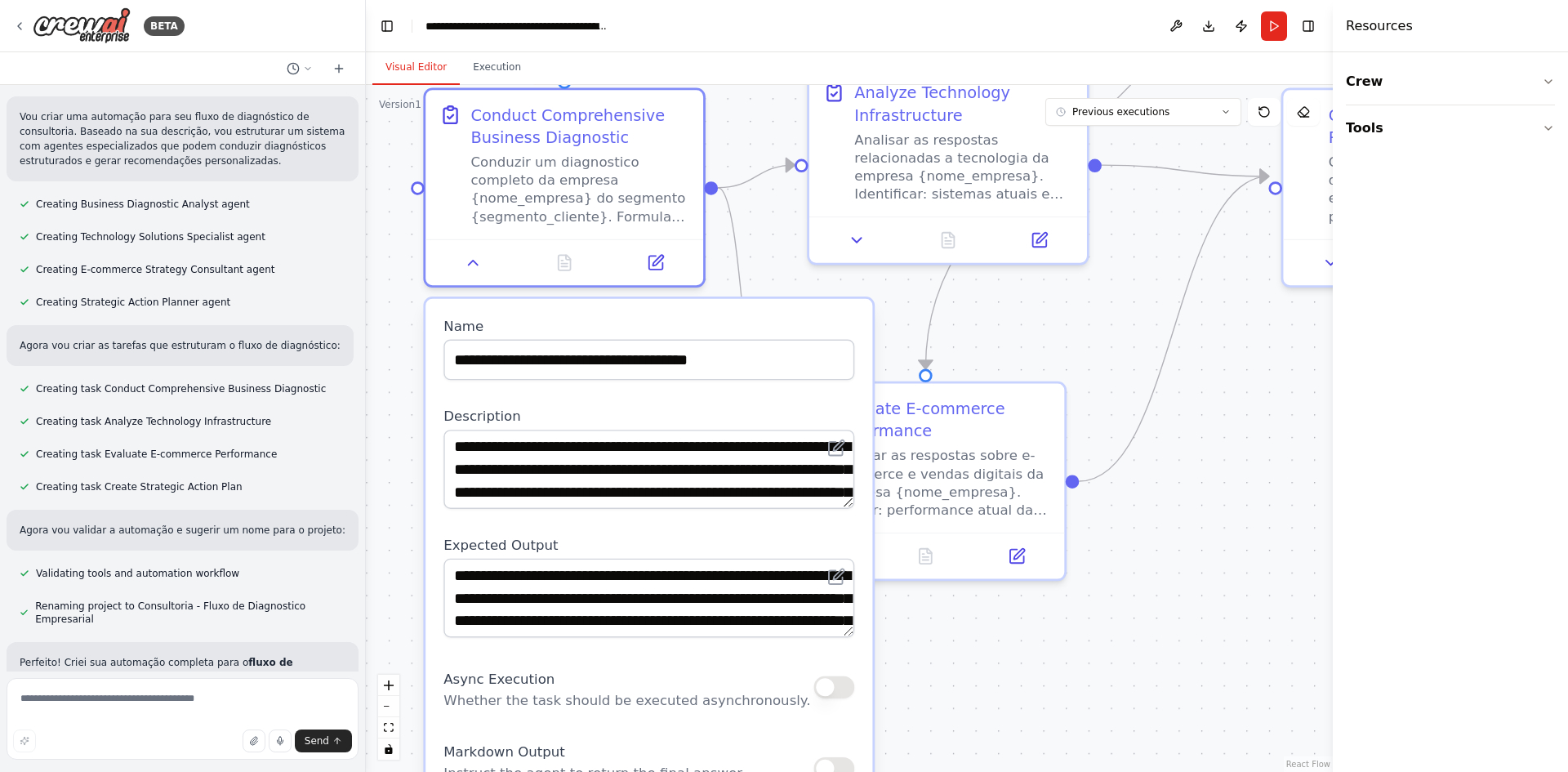
drag, startPoint x: 597, startPoint y: 506, endPoint x: 618, endPoint y: 556, distance: 54.2
click at [618, 556] on div "**********" at bounding box center [649, 586] width 410 height 101
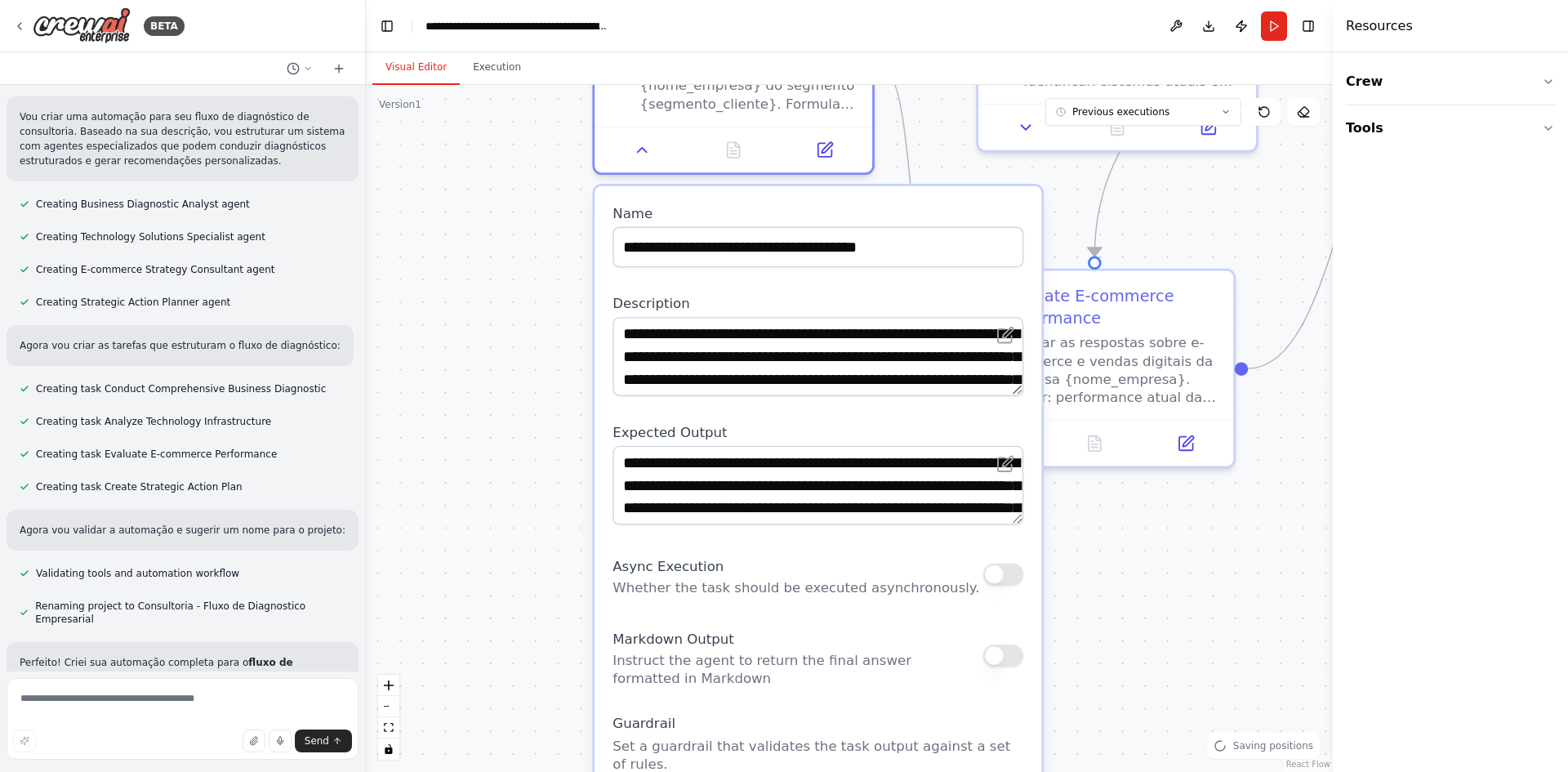
drag, startPoint x: 1047, startPoint y: 674, endPoint x: 1213, endPoint y: 559, distance: 201.9
click at [1213, 559] on div ".deletable-edge-delete-btn { width: 20px; height: 20px; border: 0px solid #ffff…" at bounding box center [849, 428] width 968 height 687
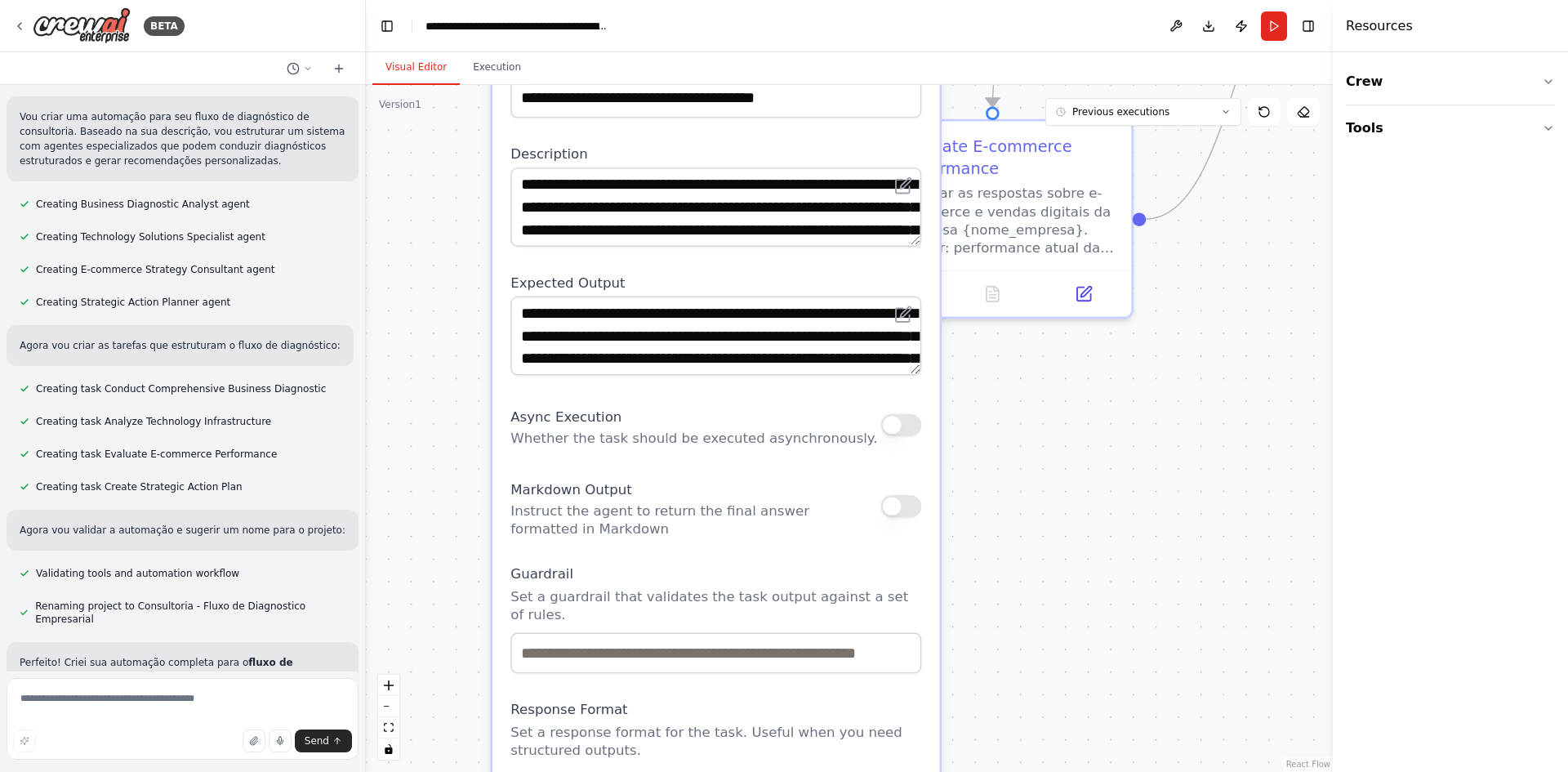
drag, startPoint x: 1125, startPoint y: 673, endPoint x: 1023, endPoint y: 523, distance: 181.4
click at [1023, 523] on div ".deletable-edge-delete-btn { width: 20px; height: 20px; border: 0px solid #ffff…" at bounding box center [849, 428] width 968 height 687
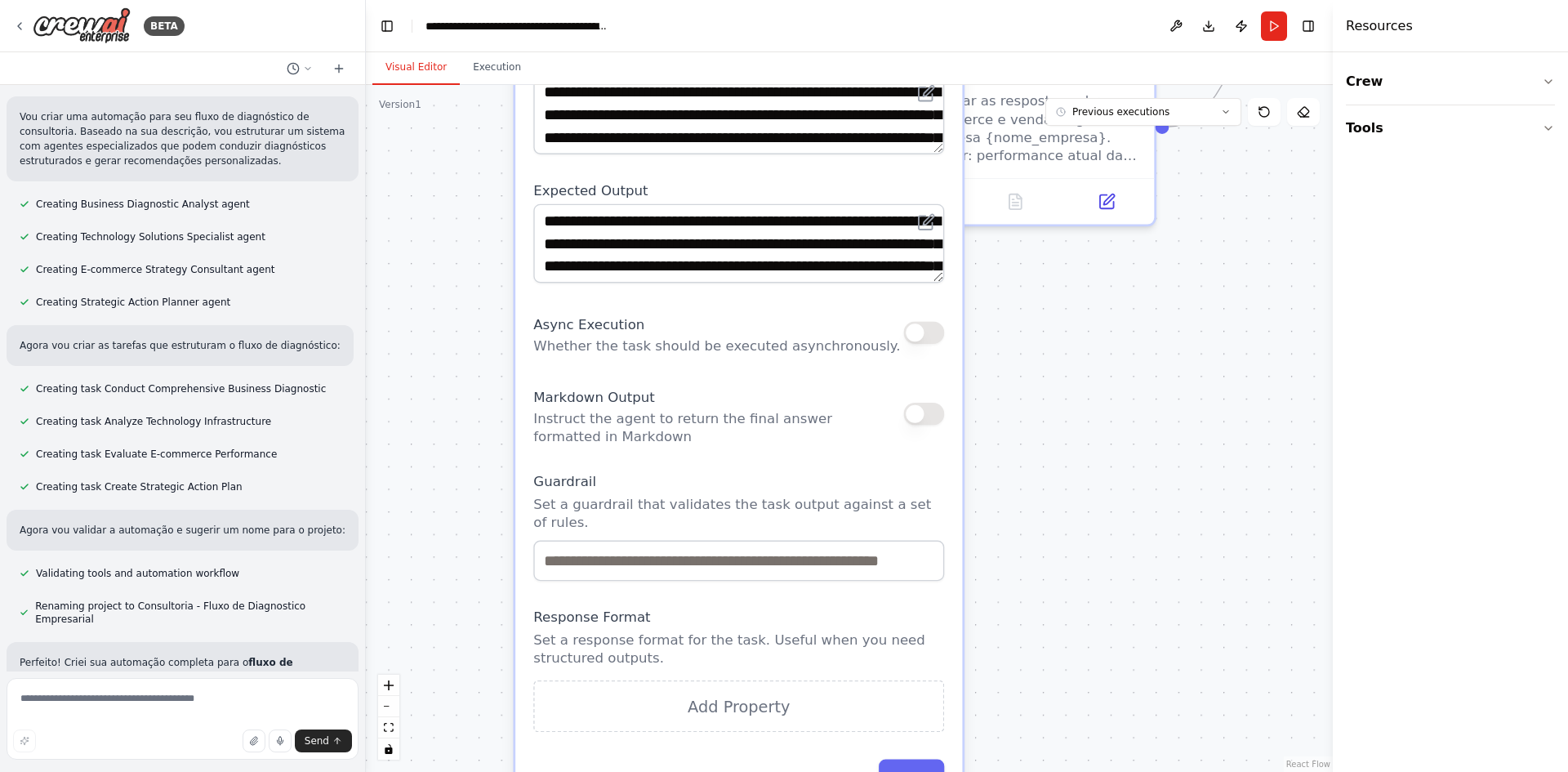
drag, startPoint x: 1054, startPoint y: 687, endPoint x: 1043, endPoint y: 716, distance: 31.0
click at [1048, 698] on div ".deletable-edge-delete-btn { width: 20px; height: 20px; border: 0px solid #ffff…" at bounding box center [849, 428] width 968 height 687
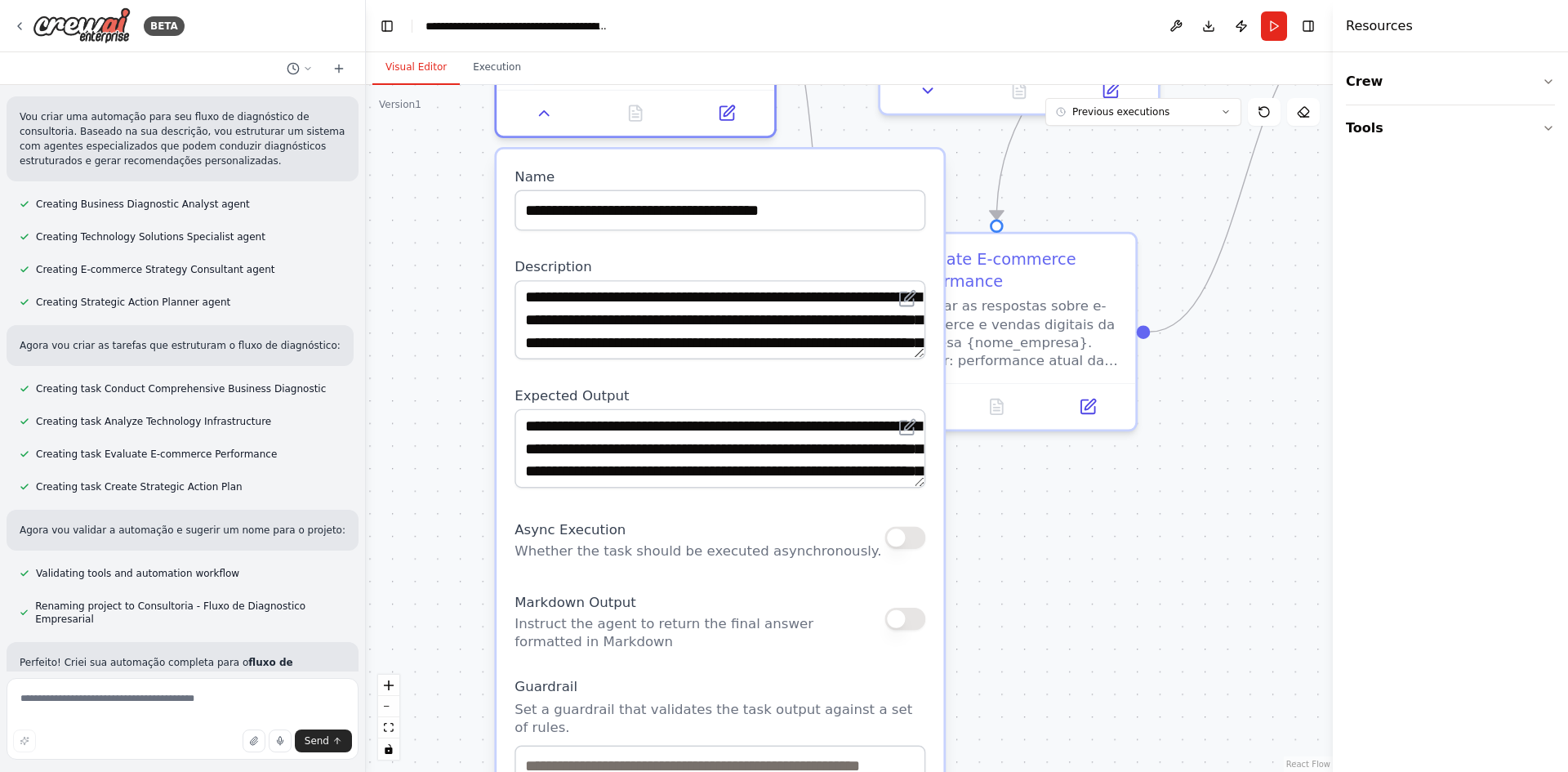
drag, startPoint x: 1026, startPoint y: 538, endPoint x: 1050, endPoint y: 746, distance: 209.4
click at [1050, 738] on div ".deletable-edge-delete-btn { width: 20px; height: 20px; border: 0px solid #ffff…" at bounding box center [849, 428] width 968 height 687
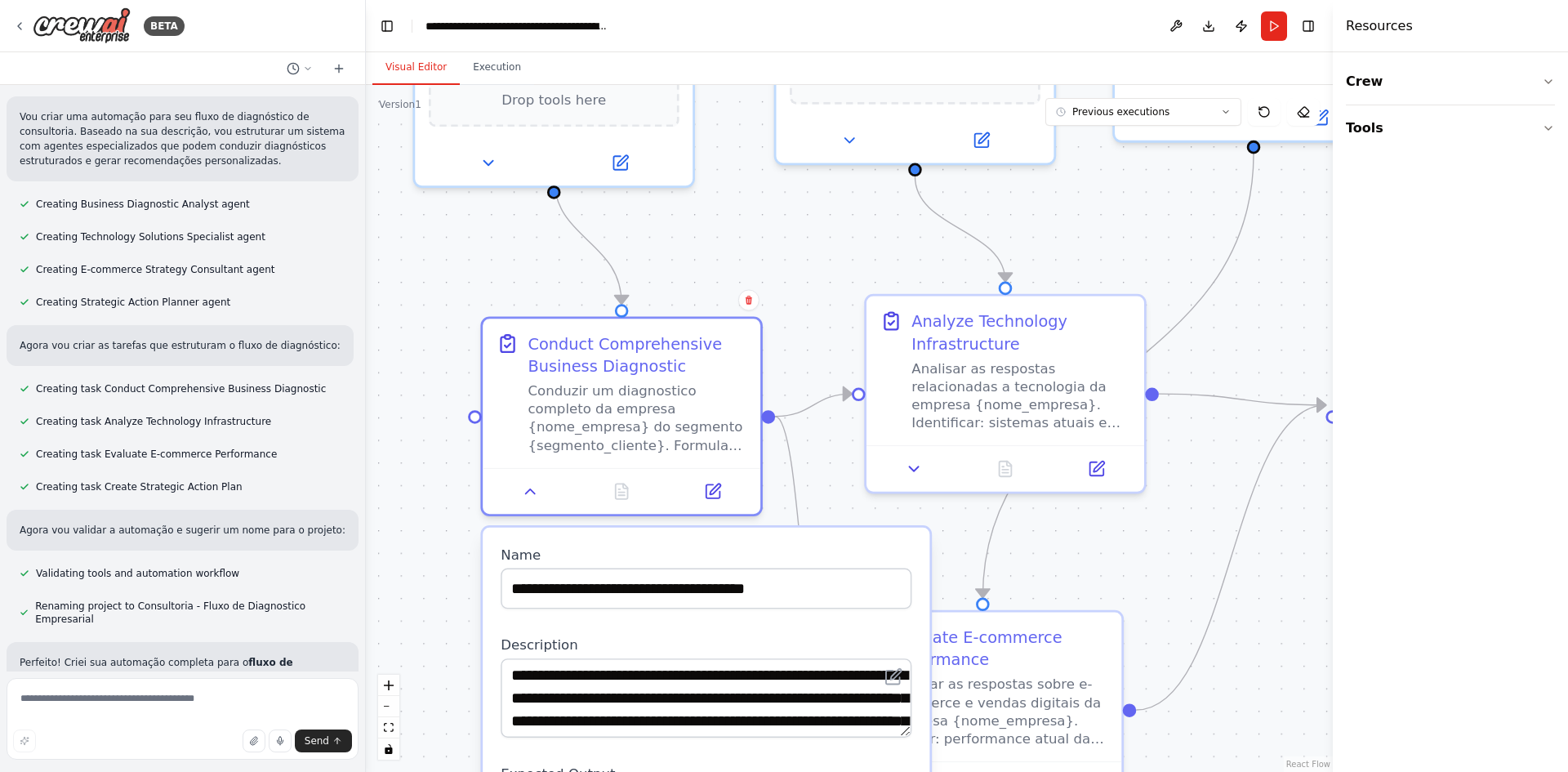
drag, startPoint x: 1126, startPoint y: 309, endPoint x: 1096, endPoint y: 569, distance: 261.7
click at [1096, 569] on div ".deletable-edge-delete-btn { width: 20px; height: 20px; border: 0px solid #ffff…" at bounding box center [849, 428] width 968 height 687
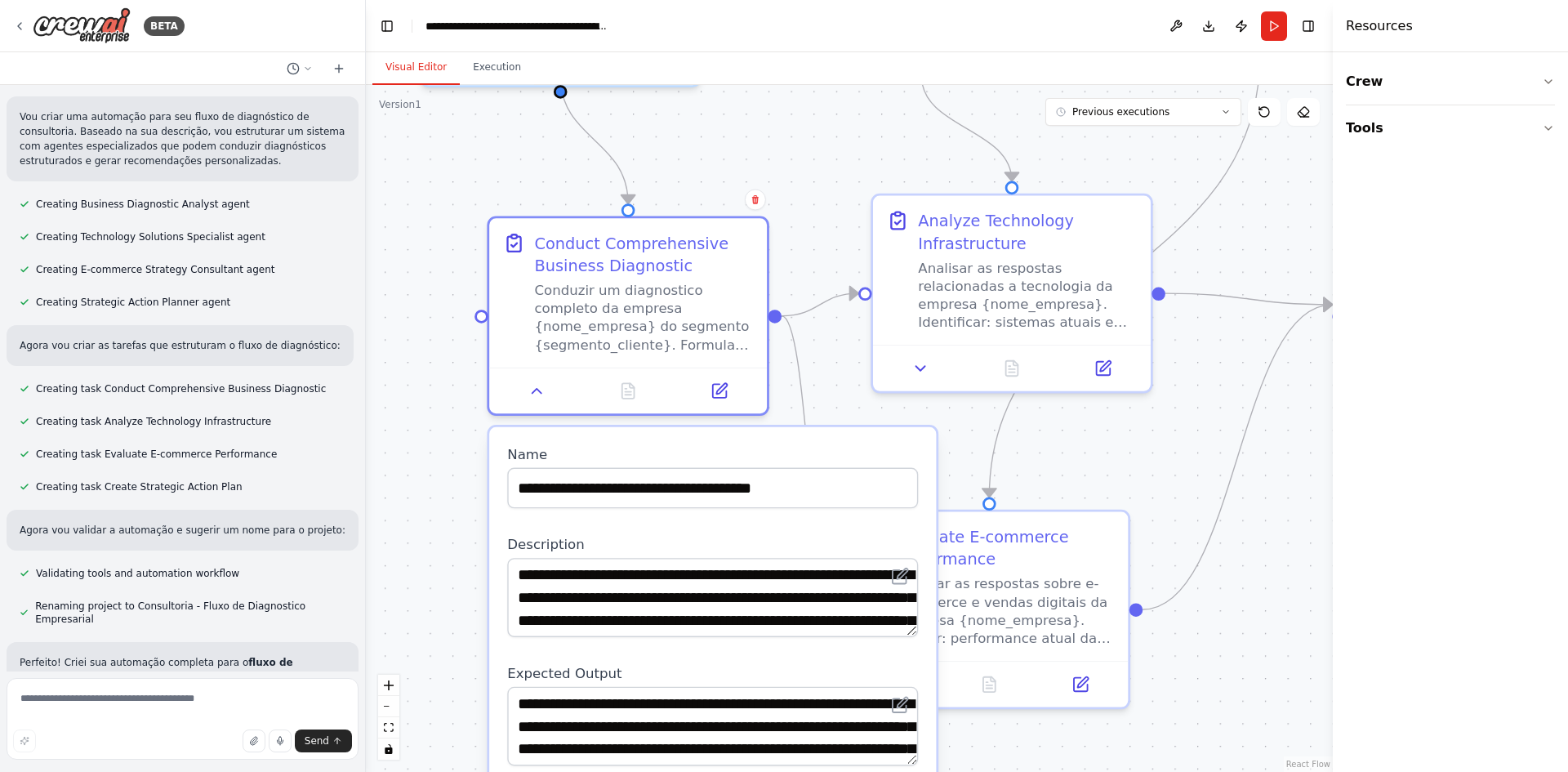
drag, startPoint x: 1109, startPoint y: 579, endPoint x: 1116, endPoint y: 477, distance: 102.2
click at [1116, 477] on div ".deletable-edge-delete-btn { width: 20px; height: 20px; border: 0px solid #ffff…" at bounding box center [849, 428] width 968 height 687
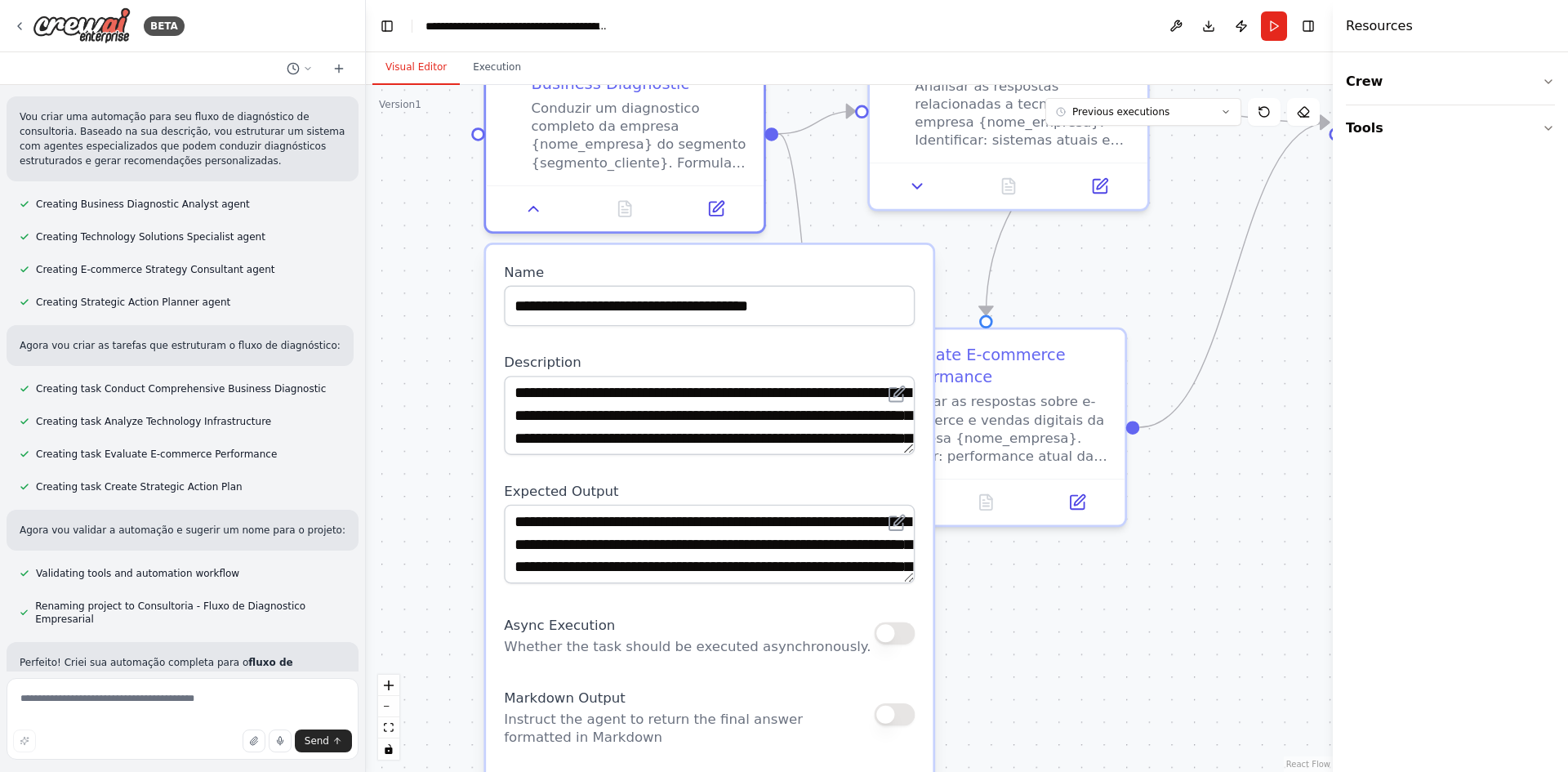
drag, startPoint x: 1213, startPoint y: 676, endPoint x: 1207, endPoint y: 474, distance: 202.1
click at [1207, 474] on div ".deletable-edge-delete-btn { width: 20px; height: 20px; border: 0px solid #ffff…" at bounding box center [849, 428] width 968 height 687
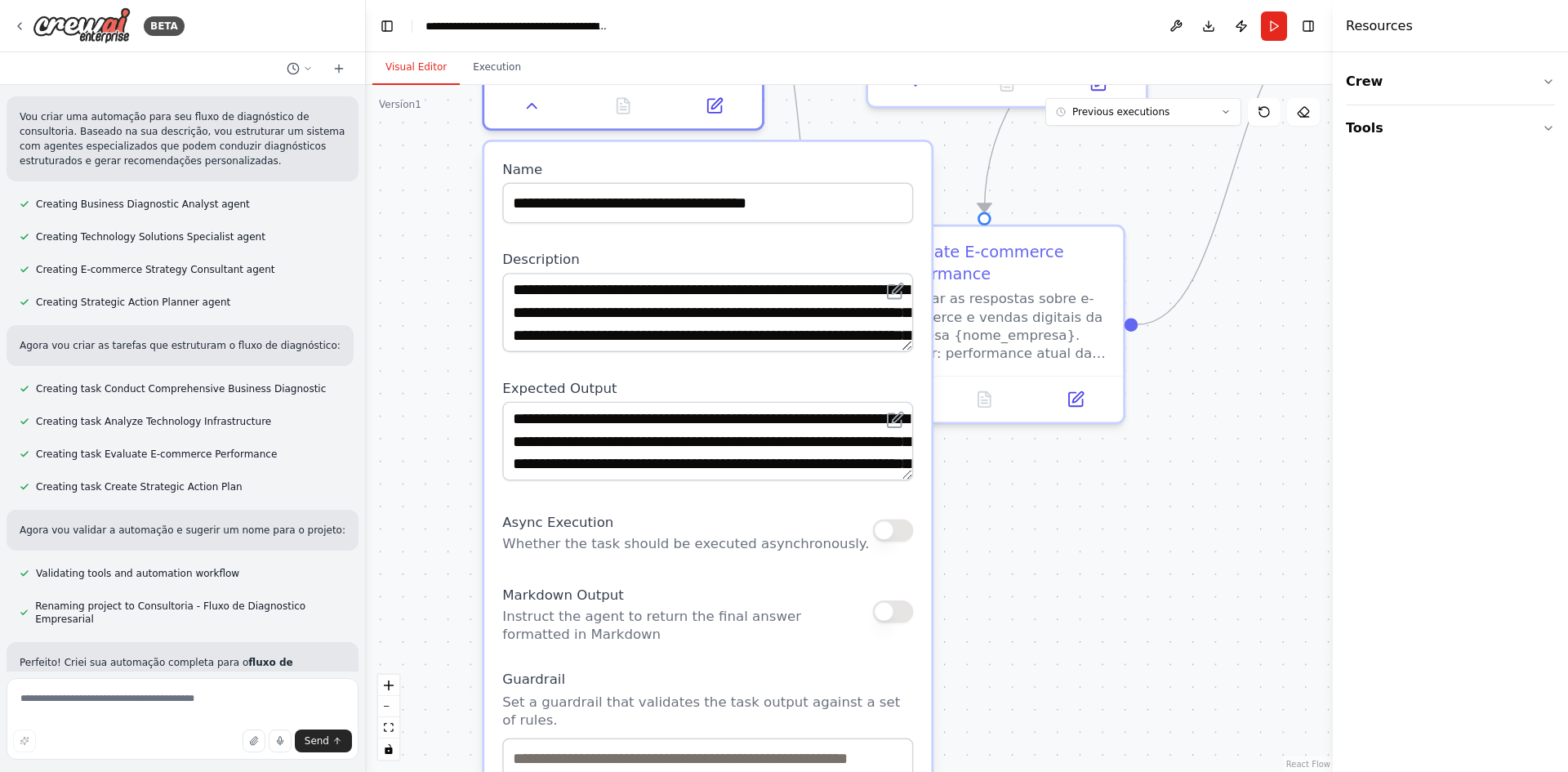
drag, startPoint x: 1146, startPoint y: 643, endPoint x: 1146, endPoint y: 591, distance: 52.0
click at [1146, 591] on div ".deletable-edge-delete-btn { width: 20px; height: 20px; border: 0px solid #ffff…" at bounding box center [849, 428] width 968 height 687
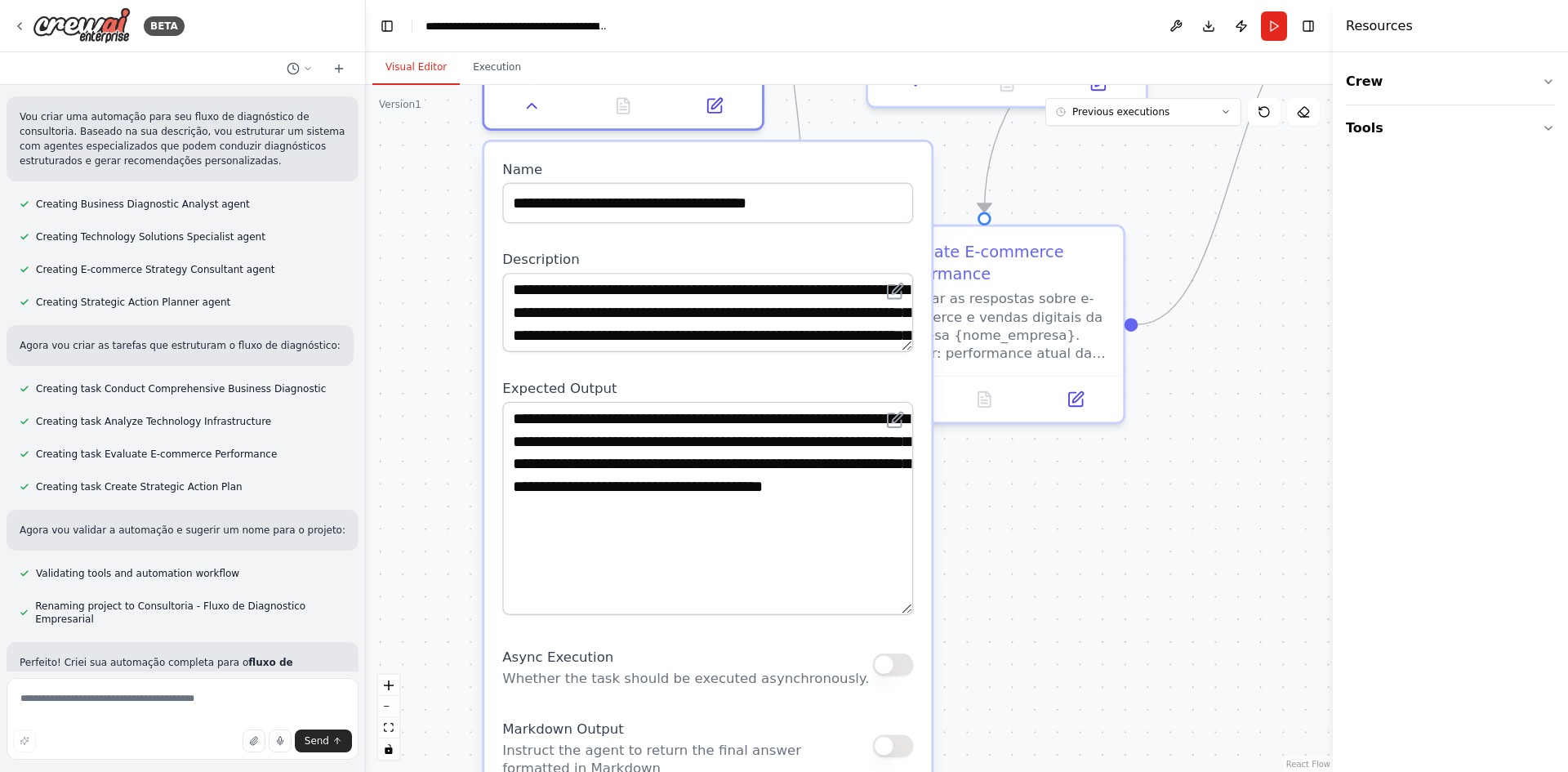
drag, startPoint x: 906, startPoint y: 477, endPoint x: 897, endPoint y: 616, distance: 139.3
click at [897, 615] on textarea "**********" at bounding box center [707, 508] width 410 height 214
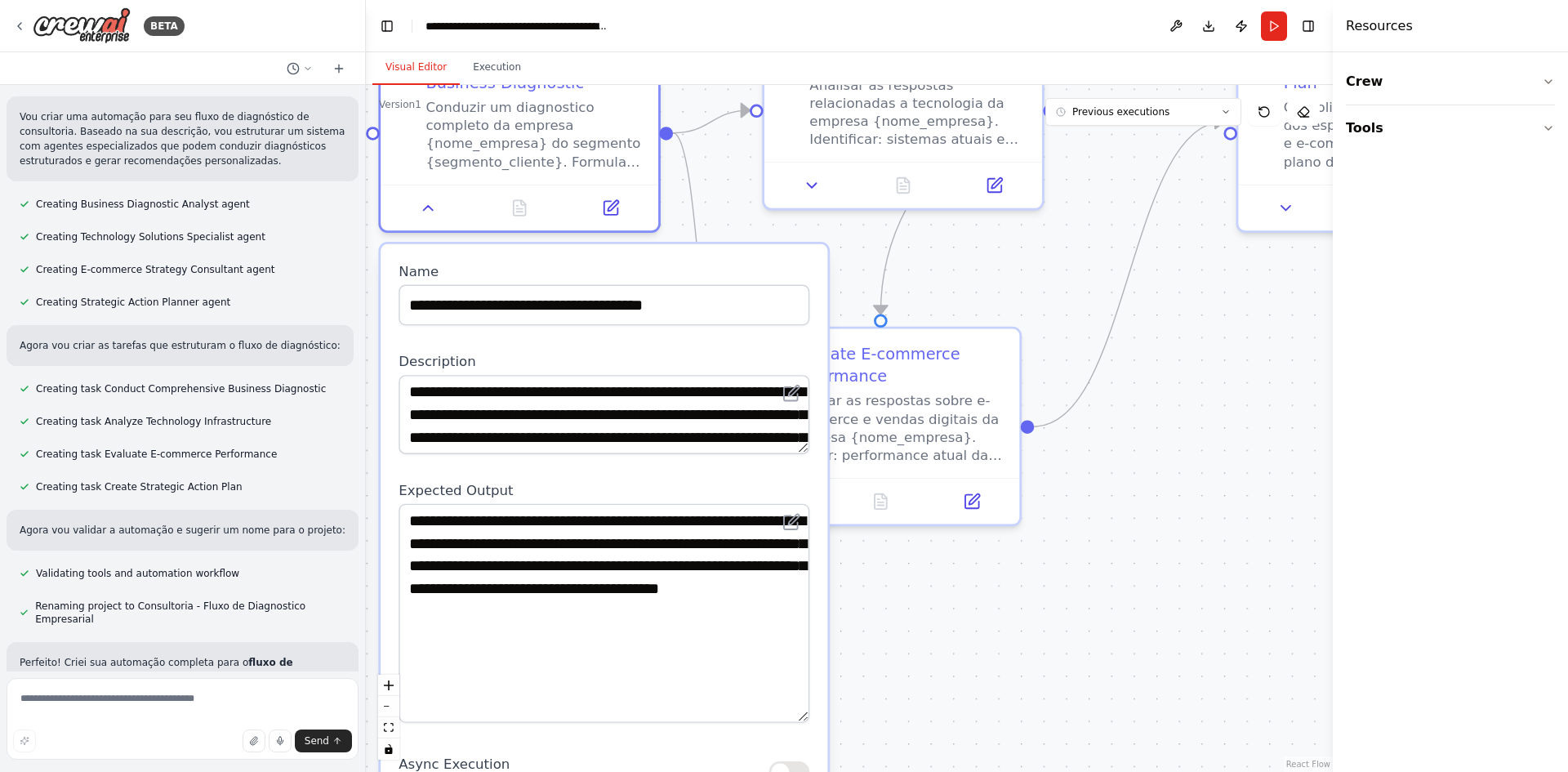
drag, startPoint x: 1211, startPoint y: 512, endPoint x: 1079, endPoint y: 673, distance: 208.2
click at [1079, 673] on div ".deletable-edge-delete-btn { width: 20px; height: 20px; border: 0px solid #ffff…" at bounding box center [849, 428] width 968 height 687
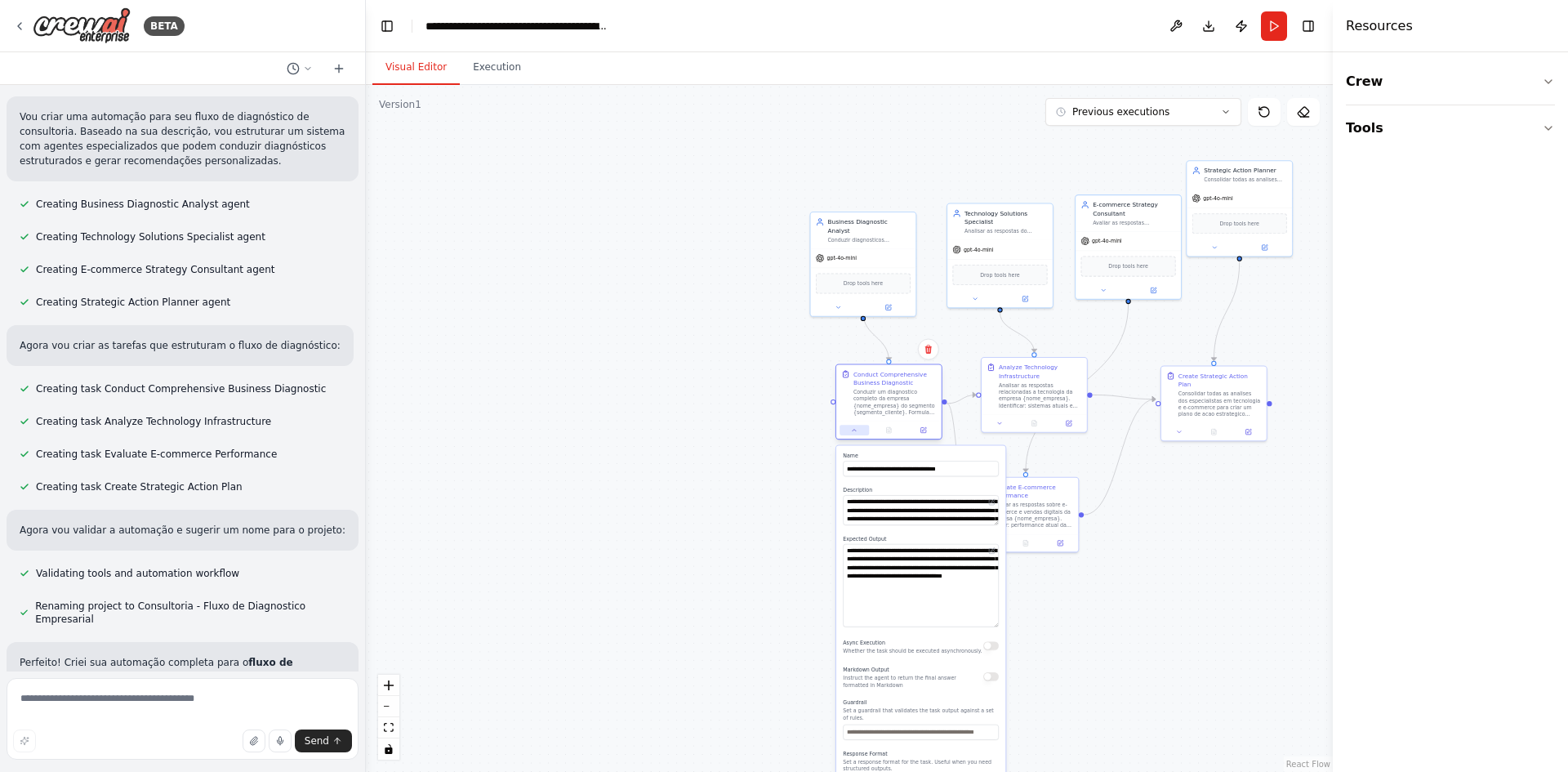
click at [854, 432] on icon at bounding box center [854, 429] width 7 height 7
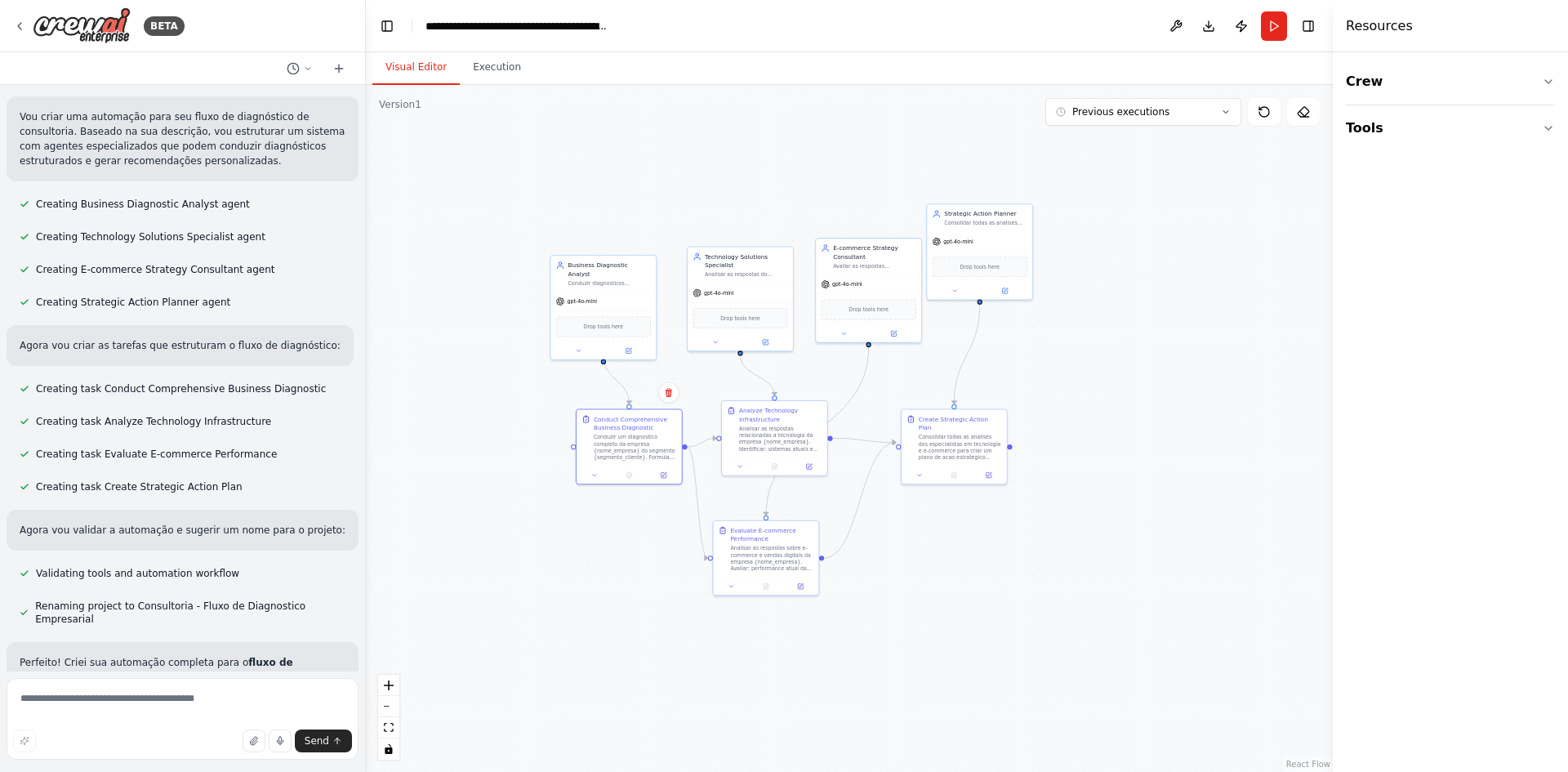
drag, startPoint x: 816, startPoint y: 544, endPoint x: 556, endPoint y: 587, distance: 263.5
click at [556, 587] on div ".deletable-edge-delete-btn { width: 20px; height: 20px; border: 0px solid #ffff…" at bounding box center [849, 428] width 968 height 687
click at [1206, 116] on button "Previous executions" at bounding box center [1143, 112] width 196 height 28
click at [1171, 425] on div ".deletable-edge-delete-btn { width: 20px; height: 20px; border: 0px solid #ffff…" at bounding box center [849, 428] width 968 height 687
drag, startPoint x: 1010, startPoint y: 481, endPoint x: 1120, endPoint y: 560, distance: 135.4
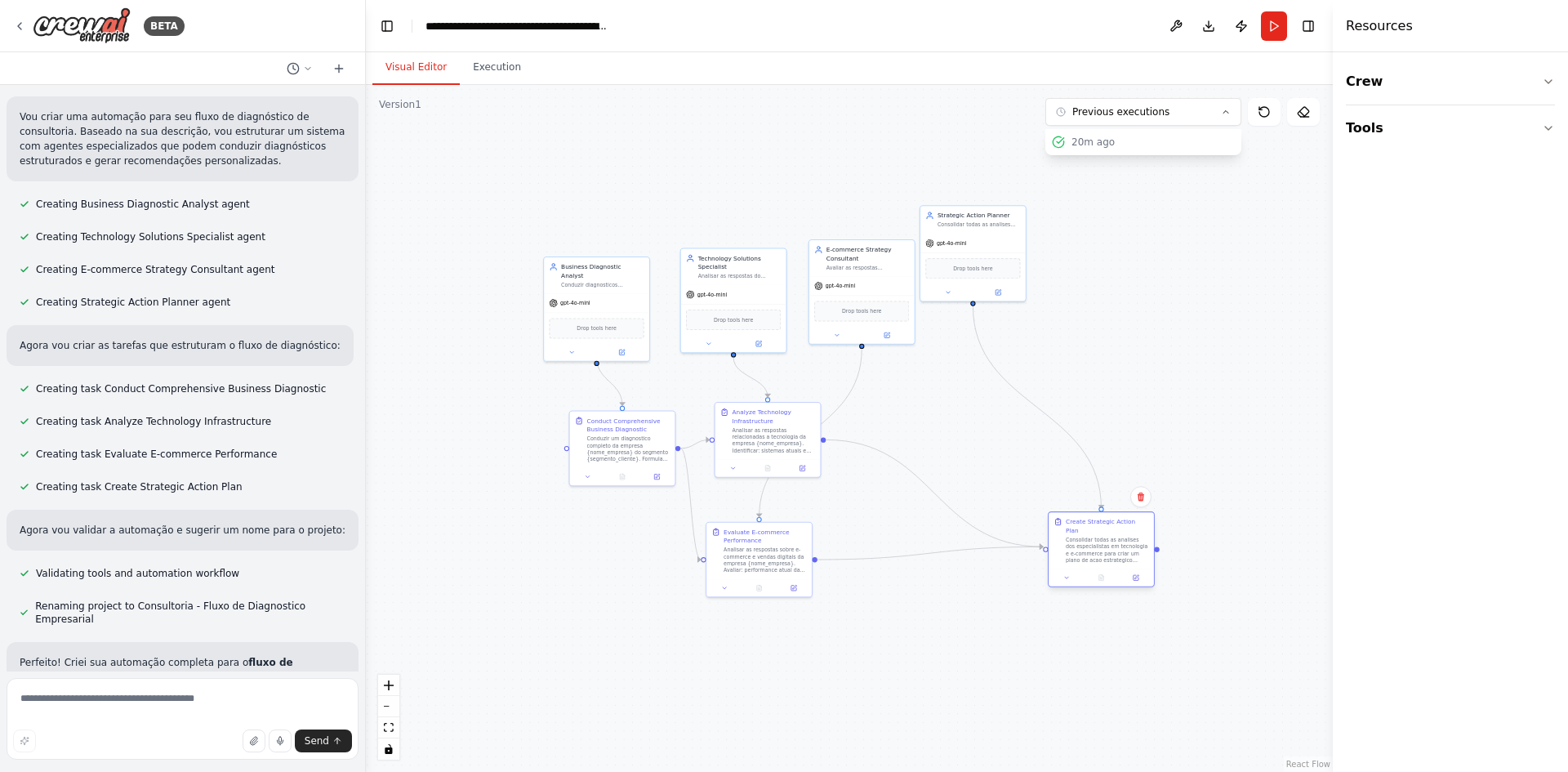
click at [1120, 560] on div "Create Strategic Action Plan Consolidar todas as analises dos especialistas em …" at bounding box center [1101, 549] width 107 height 76
drag, startPoint x: 605, startPoint y: 460, endPoint x: 440, endPoint y: 510, distance: 172.4
click at [440, 510] on div "Conduzir um diagnostico completo da empresa {nome_empresa} do segmento {segment…" at bounding box center [467, 499] width 84 height 28
drag, startPoint x: 771, startPoint y: 565, endPoint x: 852, endPoint y: 694, distance: 152.3
click at [852, 694] on div "Analisar as respostas sobre e-commerce e vendas digitais da empresa {nome_empre…" at bounding box center [842, 687] width 84 height 28
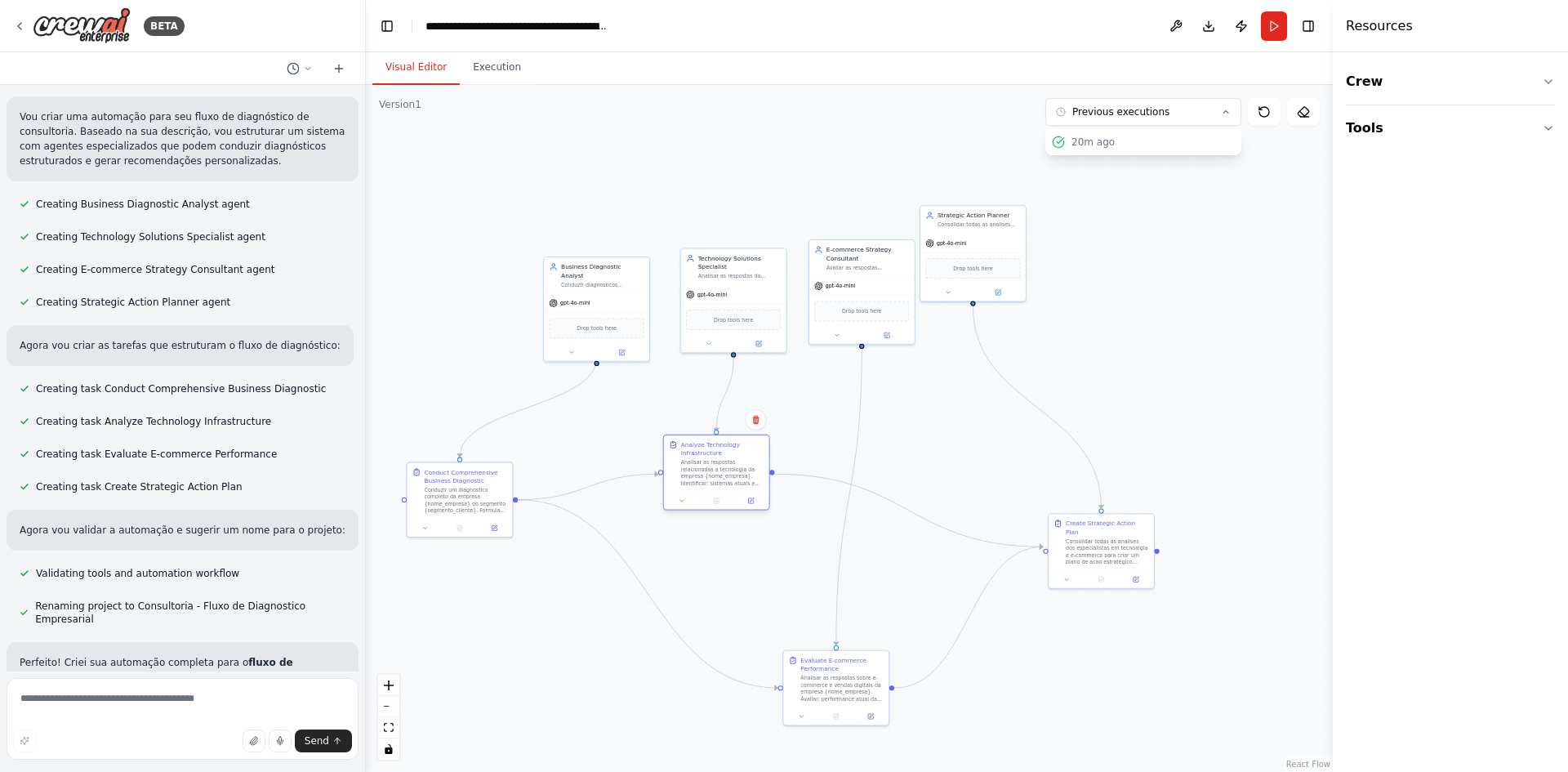
drag, startPoint x: 770, startPoint y: 454, endPoint x: 721, endPoint y: 489, distance: 60.2
click at [721, 489] on div "Analyze Technology Infrastructure Analisar as respostas relacionadas a tecnolog…" at bounding box center [717, 463] width 105 height 56
drag, startPoint x: 527, startPoint y: 258, endPoint x: 486, endPoint y: 215, distance: 59.4
click at [486, 223] on div "Drop tools here" at bounding box center [477, 232] width 94 height 21
drag, startPoint x: 684, startPoint y: 246, endPoint x: 653, endPoint y: 207, distance: 49.8
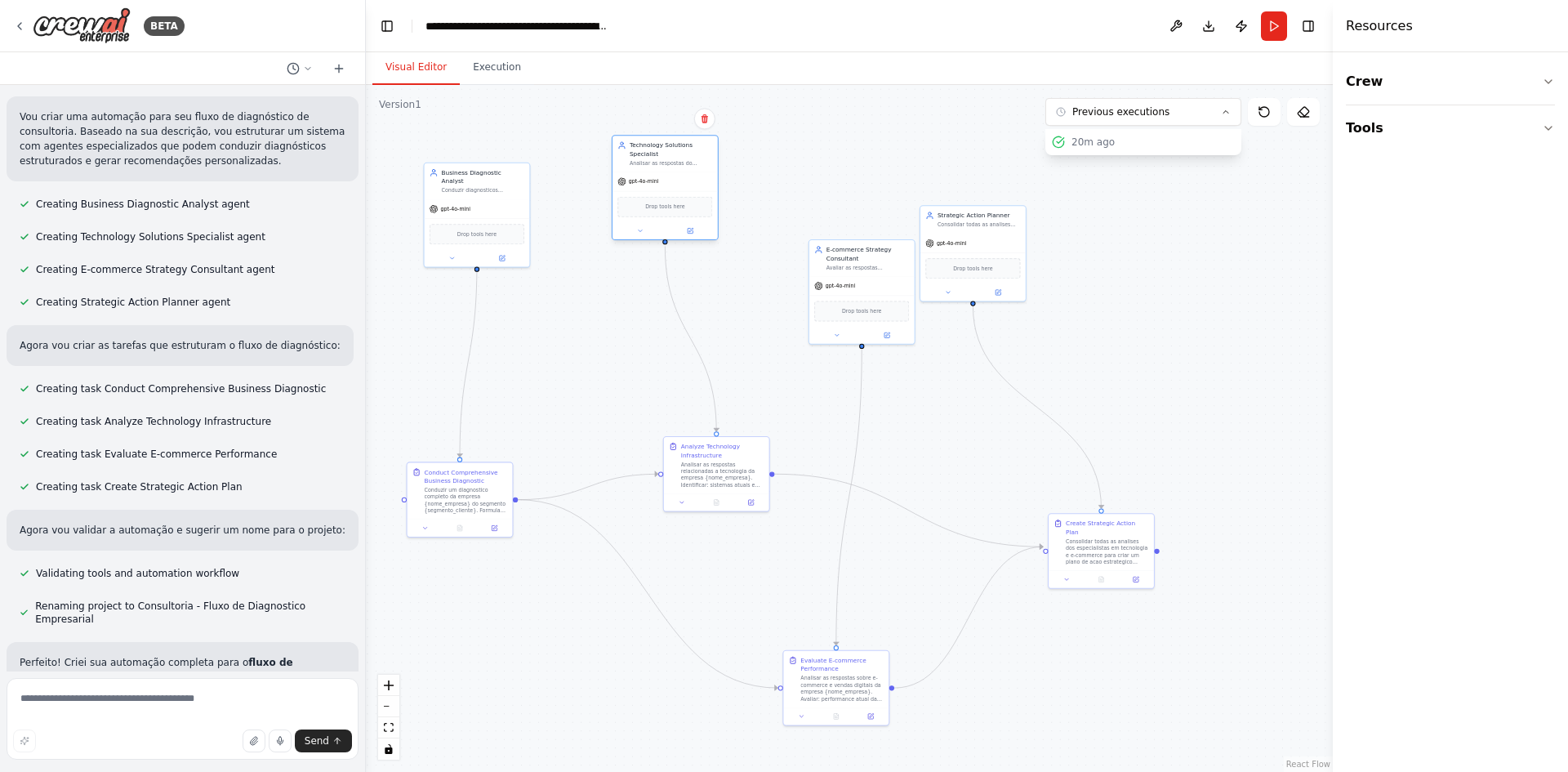
click at [644, 190] on div "gpt-4o-mini Drop tools here" at bounding box center [664, 205] width 105 height 68
drag, startPoint x: 979, startPoint y: 277, endPoint x: 1189, endPoint y: 309, distance: 212.4
click at [1189, 309] on div "Drop tools here" at bounding box center [1187, 300] width 94 height 21
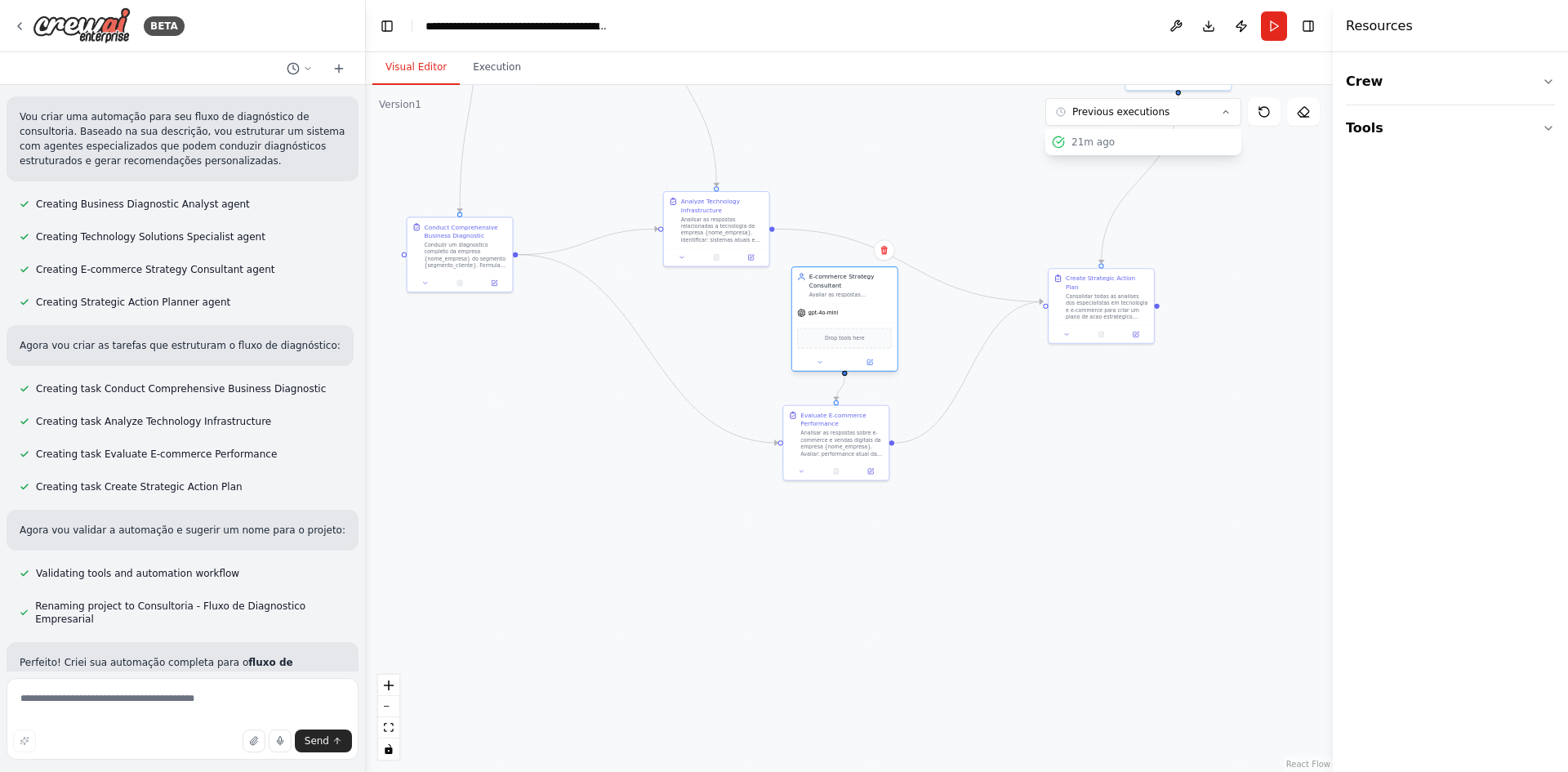
drag, startPoint x: 895, startPoint y: 318, endPoint x: 876, endPoint y: 349, distance: 36.4
click at [876, 349] on div "Drop tools here" at bounding box center [845, 339] width 105 height 32
drag, startPoint x: 855, startPoint y: 470, endPoint x: 828, endPoint y: 522, distance: 58.6
click at [828, 522] on div at bounding box center [802, 529] width 105 height 17
drag, startPoint x: 842, startPoint y: 344, endPoint x: 819, endPoint y: 382, distance: 44.4
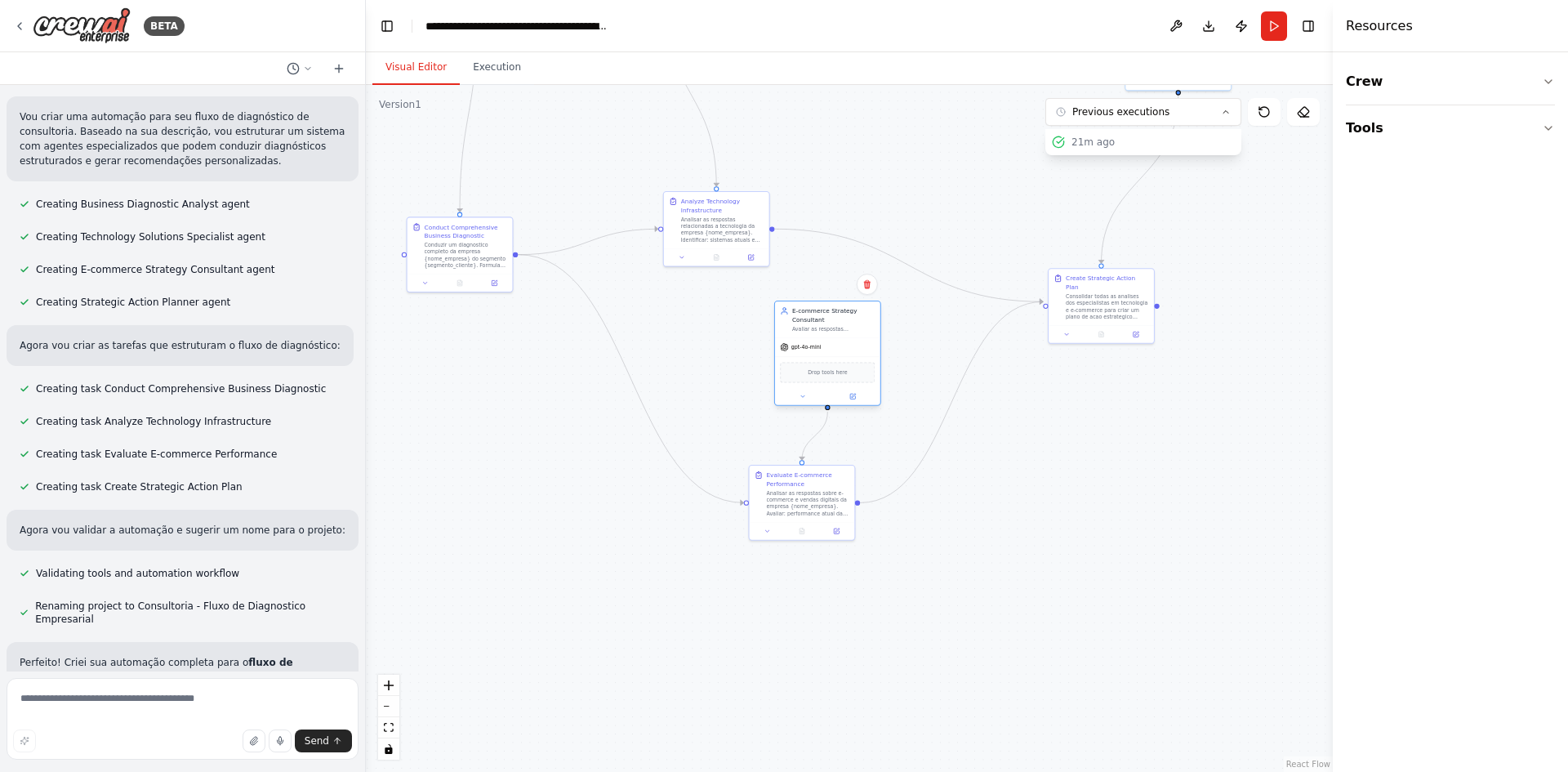
click at [819, 382] on div "Drop tools here" at bounding box center [828, 372] width 94 height 21
click at [784, 569] on div at bounding box center [793, 572] width 105 height 17
click at [787, 573] on div at bounding box center [793, 580] width 105 height 17
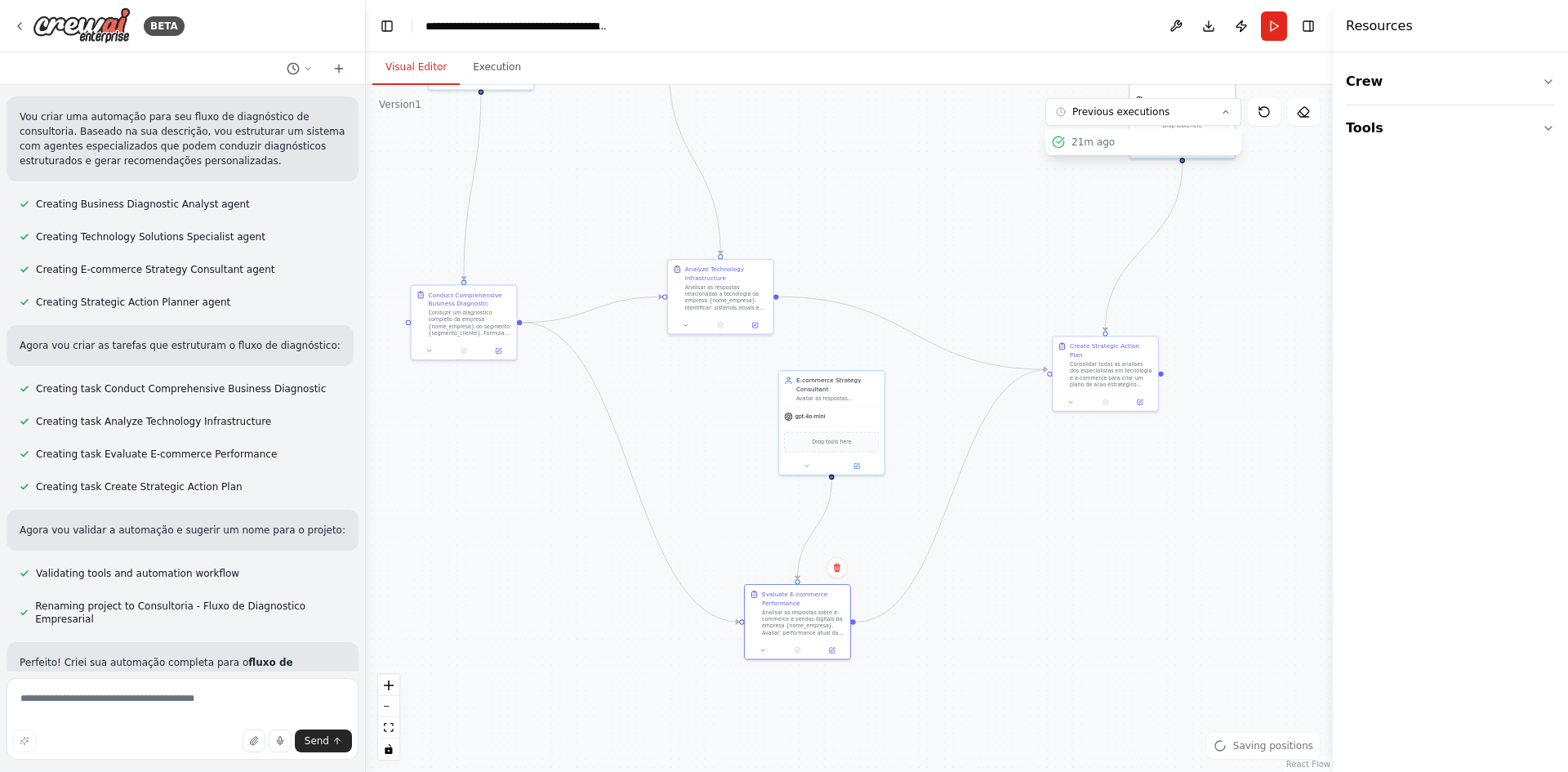
drag, startPoint x: 1004, startPoint y: 614, endPoint x: 1009, endPoint y: 665, distance: 51.2
click at [1009, 663] on div ".deletable-edge-delete-btn { width: 20px; height: 20px; border: 0px solid #ffff…" at bounding box center [849, 428] width 968 height 687
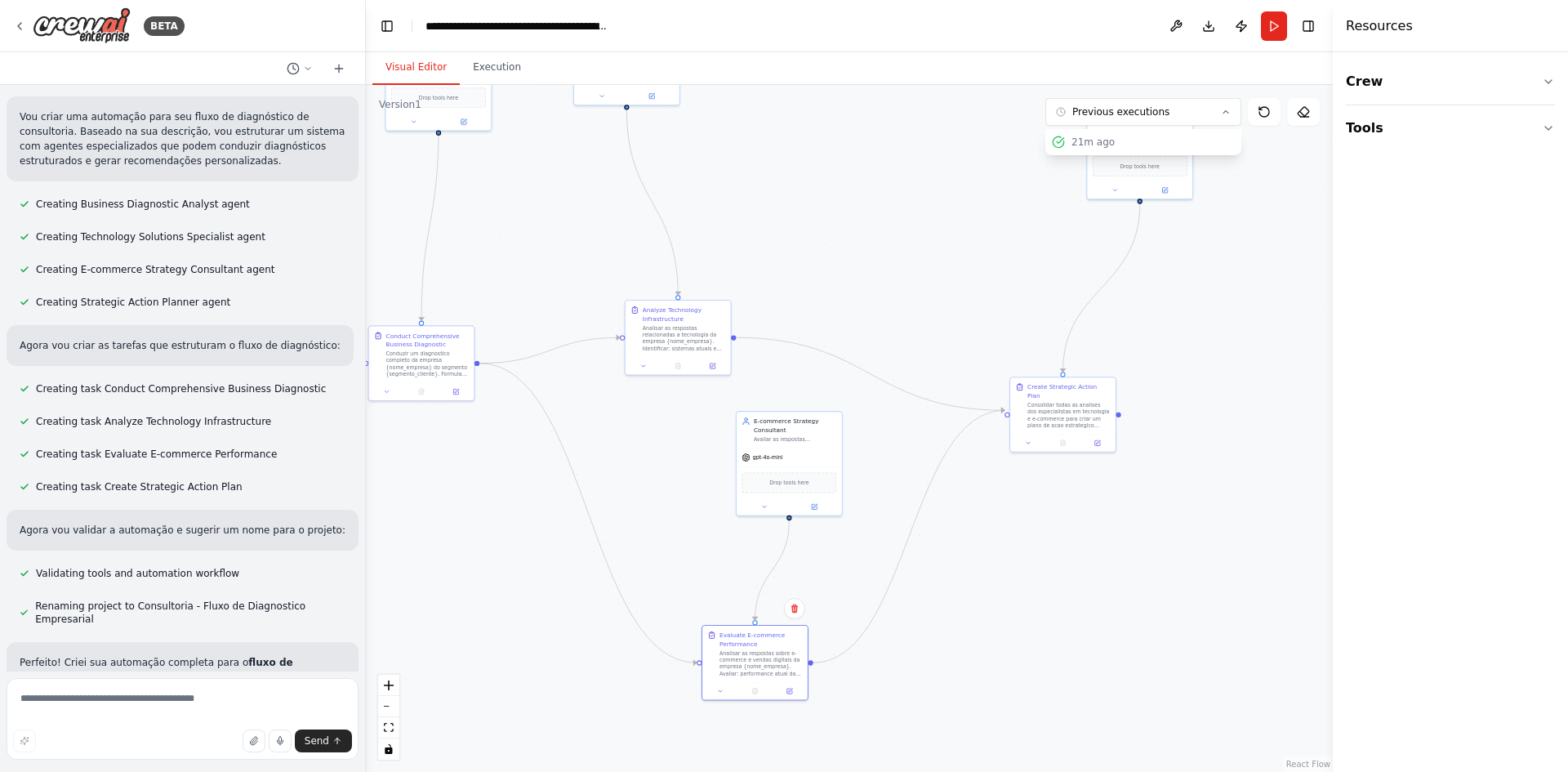
drag, startPoint x: 1039, startPoint y: 578, endPoint x: 1017, endPoint y: 598, distance: 29.7
click at [1017, 598] on div ".deletable-edge-delete-btn { width: 20px; height: 20px; border: 0px solid #ffff…" at bounding box center [849, 428] width 968 height 687
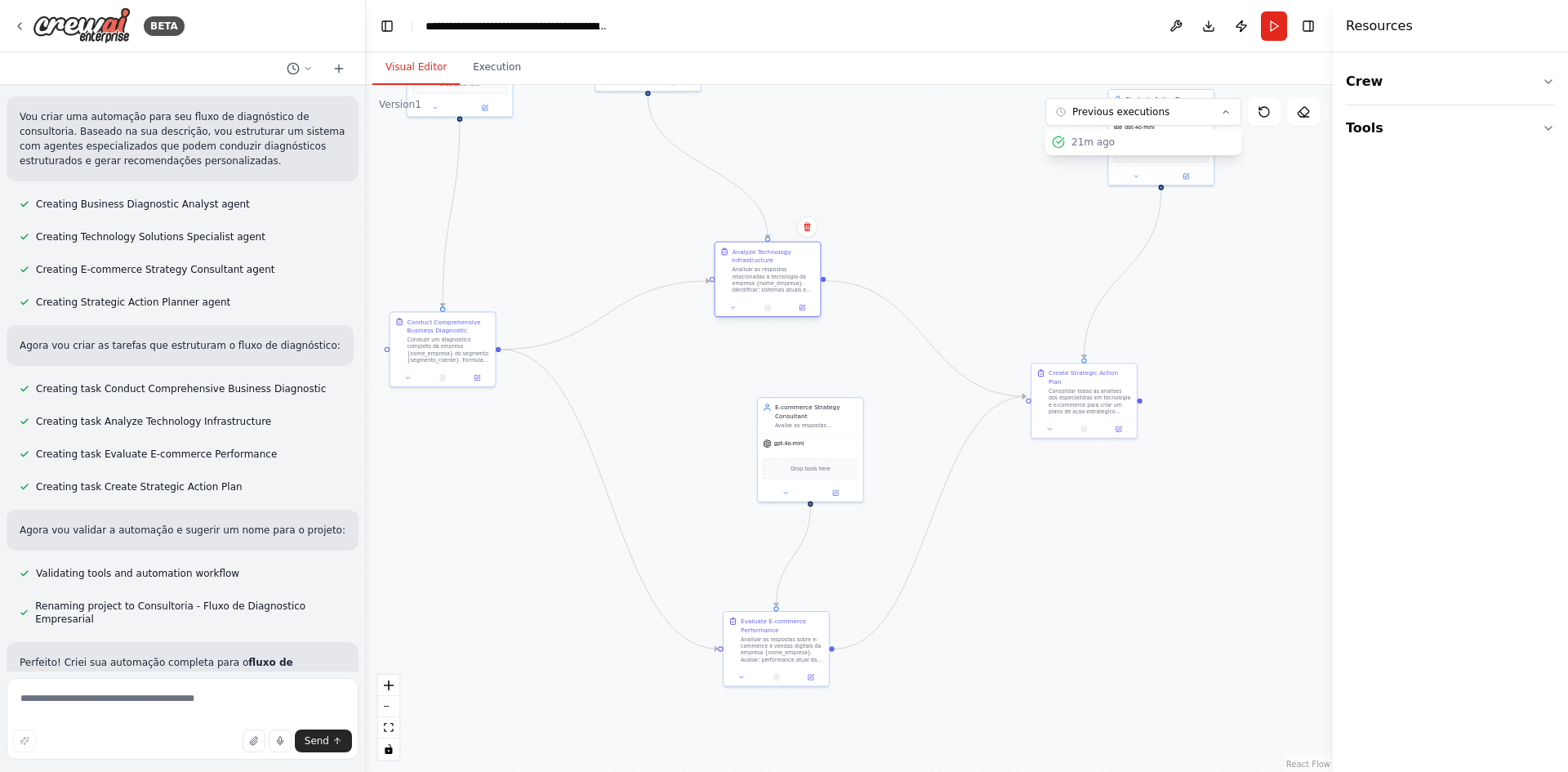
drag, startPoint x: 675, startPoint y: 320, endPoint x: 742, endPoint y: 279, distance: 78.5
click at [742, 279] on div "Analisar as respostas relacionadas a tecnologia da empresa {nome_empresa}. Iden…" at bounding box center [774, 281] width 84 height 28
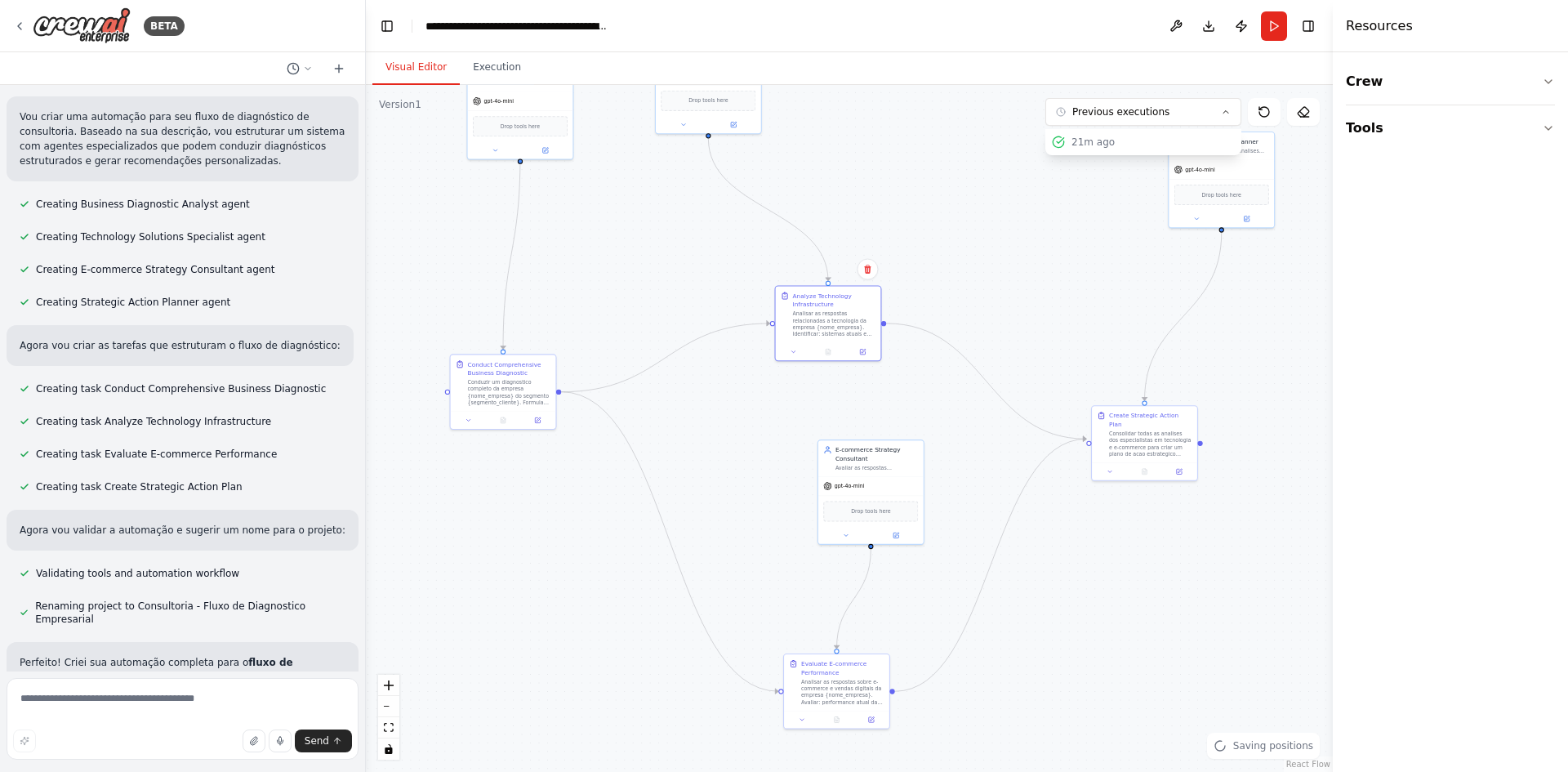
drag, startPoint x: 1060, startPoint y: 242, endPoint x: 1126, endPoint y: 254, distance: 67.1
click at [1126, 254] on div ".deletable-edge-delete-btn { width: 20px; height: 20px; border: 0px solid #ffff…" at bounding box center [849, 428] width 968 height 687
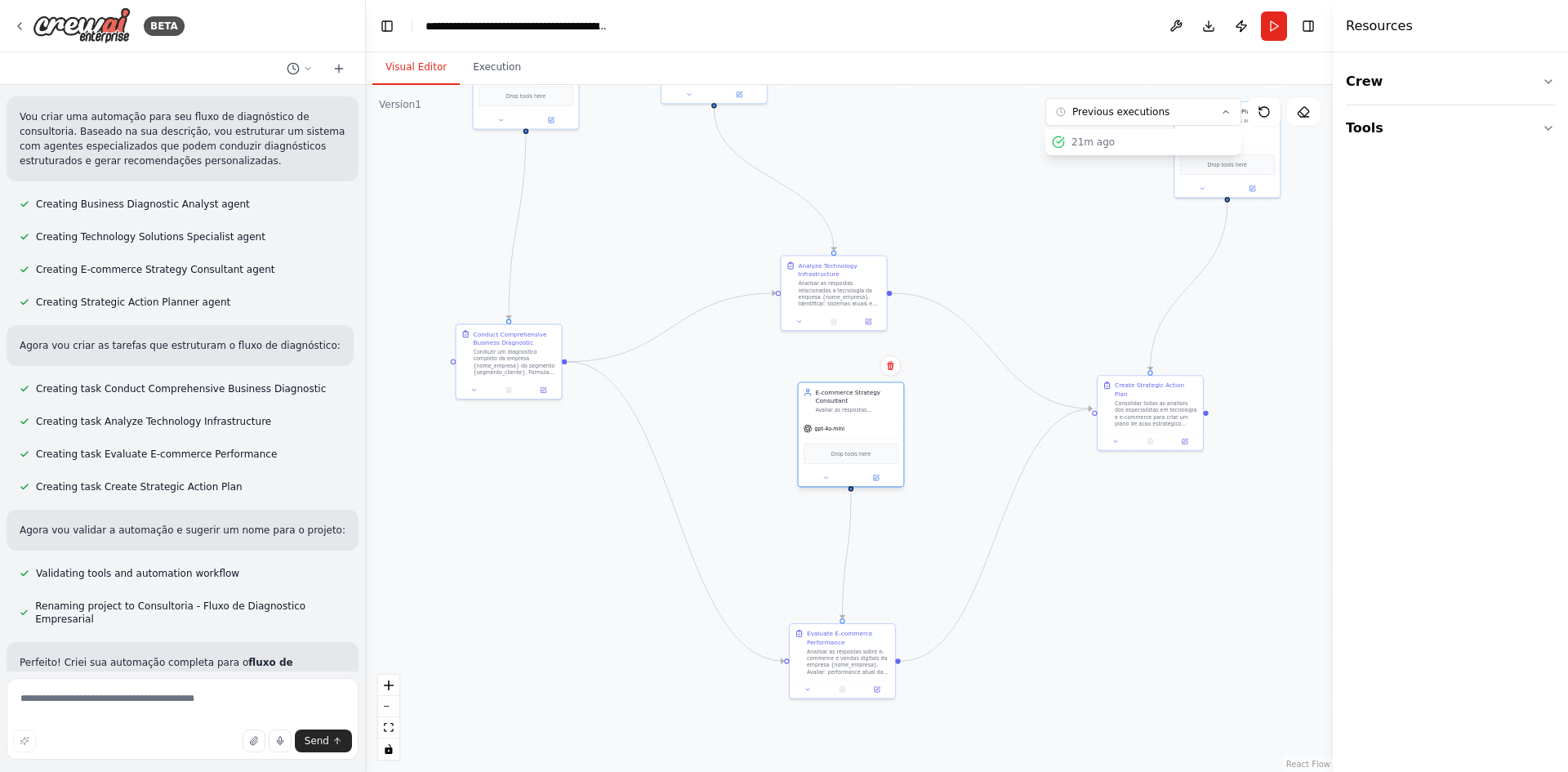
drag, startPoint x: 857, startPoint y: 464, endPoint x: 829, endPoint y: 440, distance: 36.9
click at [829, 440] on div "Drop tools here" at bounding box center [851, 454] width 105 height 32
drag, startPoint x: 821, startPoint y: 659, endPoint x: 824, endPoint y: 564, distance: 95.0
click at [824, 564] on div "Analisar as respostas sobre e-commerce e vendas digitais da empresa {nome_empre…" at bounding box center [848, 574] width 84 height 28
drag, startPoint x: 1126, startPoint y: 420, endPoint x: 1009, endPoint y: 451, distance: 121.0
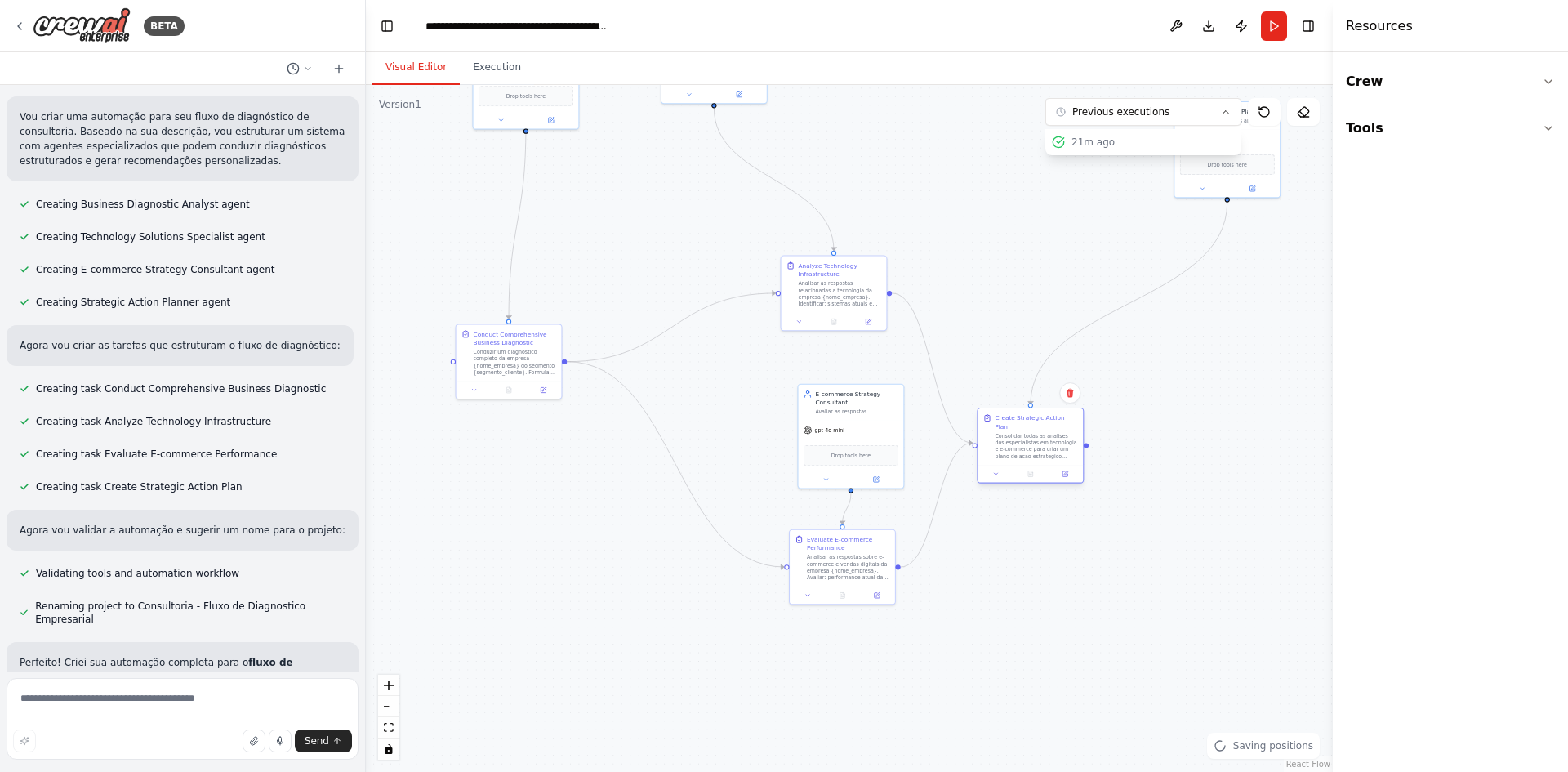
click at [1009, 451] on div "Create Strategic Action Plan Consolidar todas as analises dos especialistas em …" at bounding box center [1030, 436] width 105 height 56
drag, startPoint x: 1191, startPoint y: 203, endPoint x: 1005, endPoint y: 322, distance: 220.8
click at [1005, 322] on button at bounding box center [1006, 324] width 48 height 11
drag, startPoint x: 517, startPoint y: 364, endPoint x: 670, endPoint y: 408, distance: 159.2
click at [646, 415] on div "Conduzir um diagnostico completo da empresa {nome_empresa} do segmento {segment…" at bounding box center [644, 412] width 84 height 28
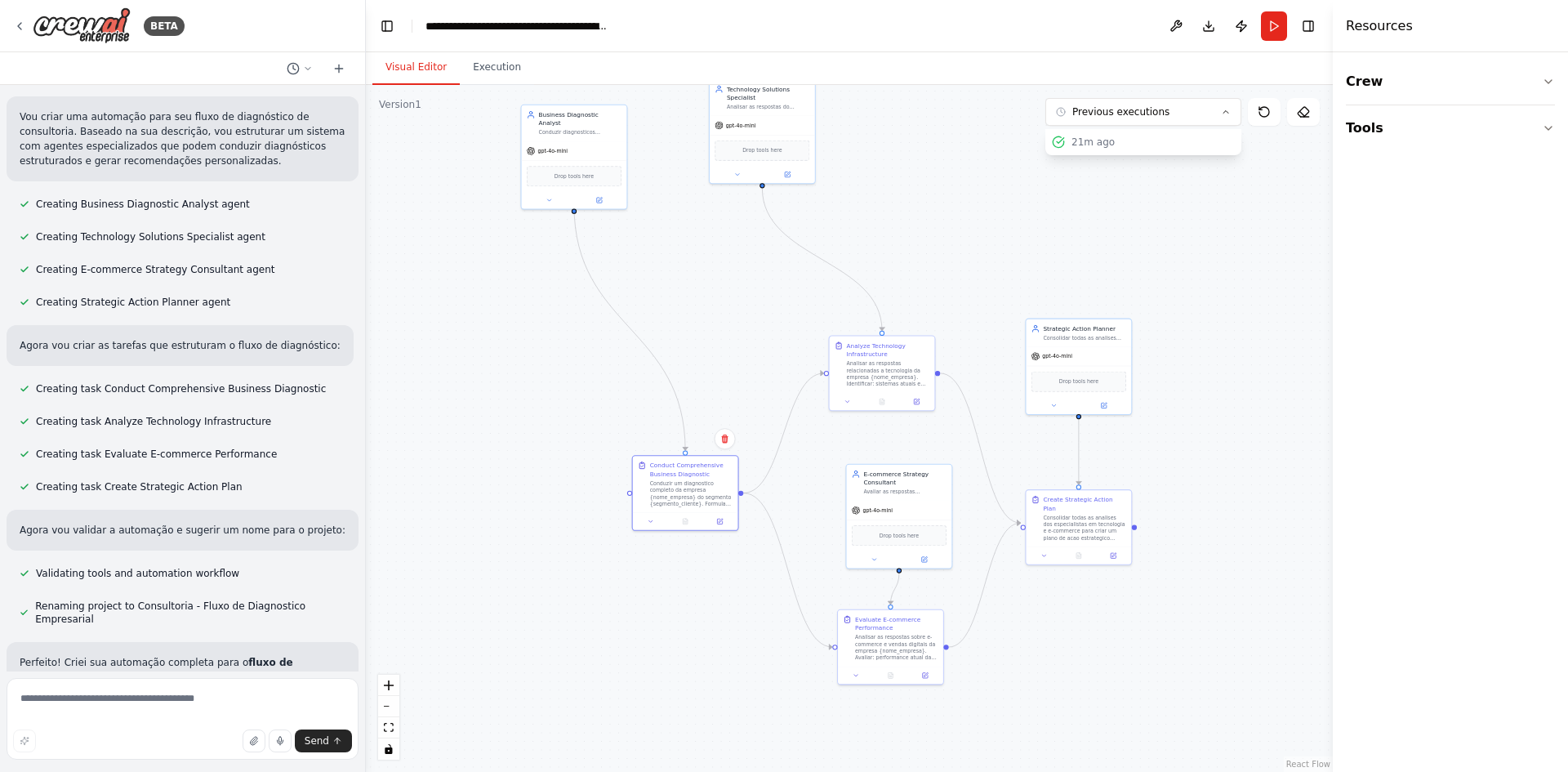
drag, startPoint x: 939, startPoint y: 200, endPoint x: 928, endPoint y: 260, distance: 61.0
click at [998, 300] on div ".deletable-edge-delete-btn { width: 20px; height: 20px; border: 0px solid #ffff…" at bounding box center [849, 428] width 968 height 687
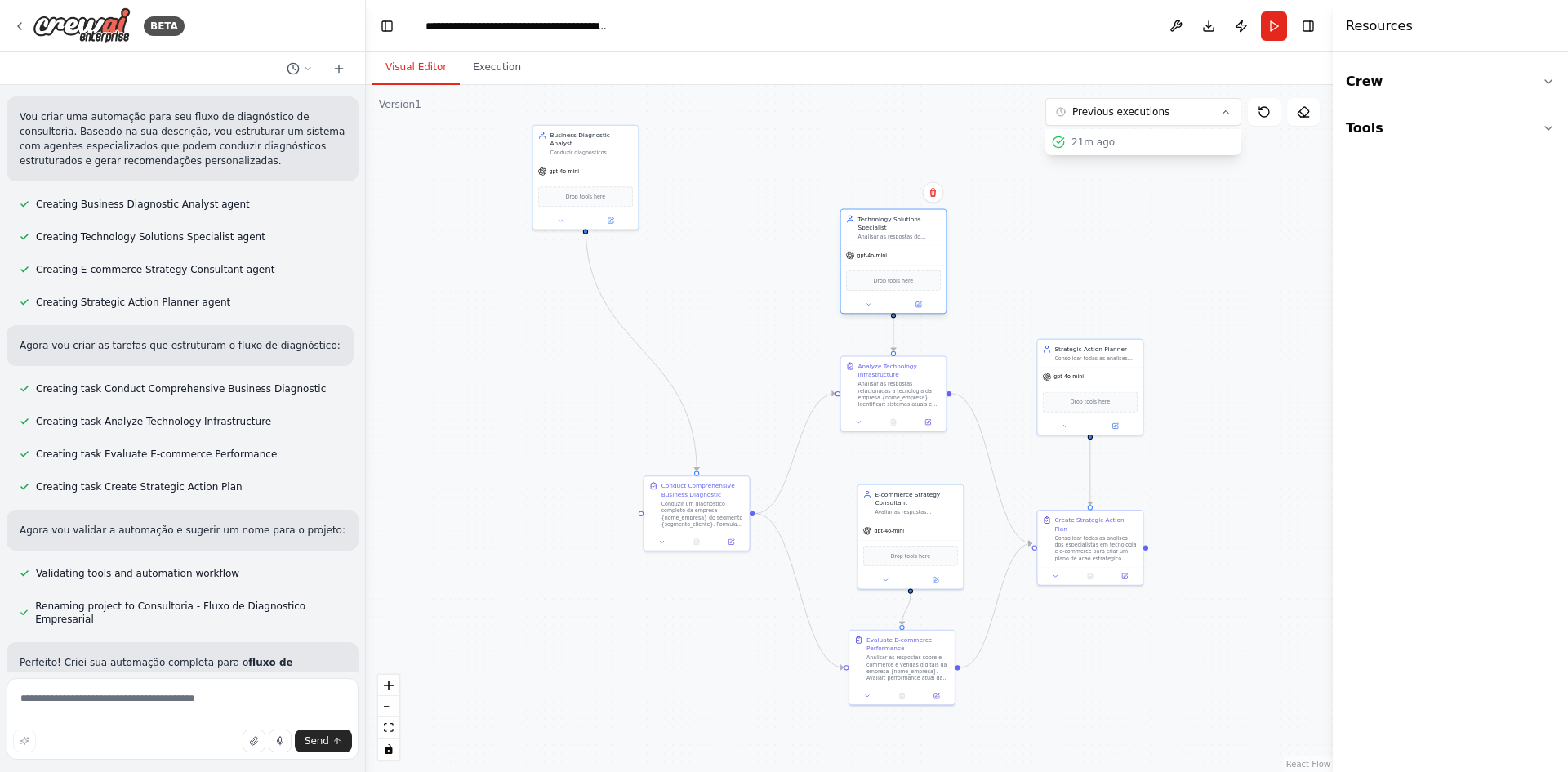
drag, startPoint x: 818, startPoint y: 173, endPoint x: 943, endPoint y: 286, distance: 168.5
click at [943, 286] on div "Drop tools here" at bounding box center [894, 281] width 105 height 32
drag, startPoint x: 604, startPoint y: 170, endPoint x: 711, endPoint y: 362, distance: 219.8
click at [711, 367] on div "Drop tools here" at bounding box center [697, 383] width 105 height 32
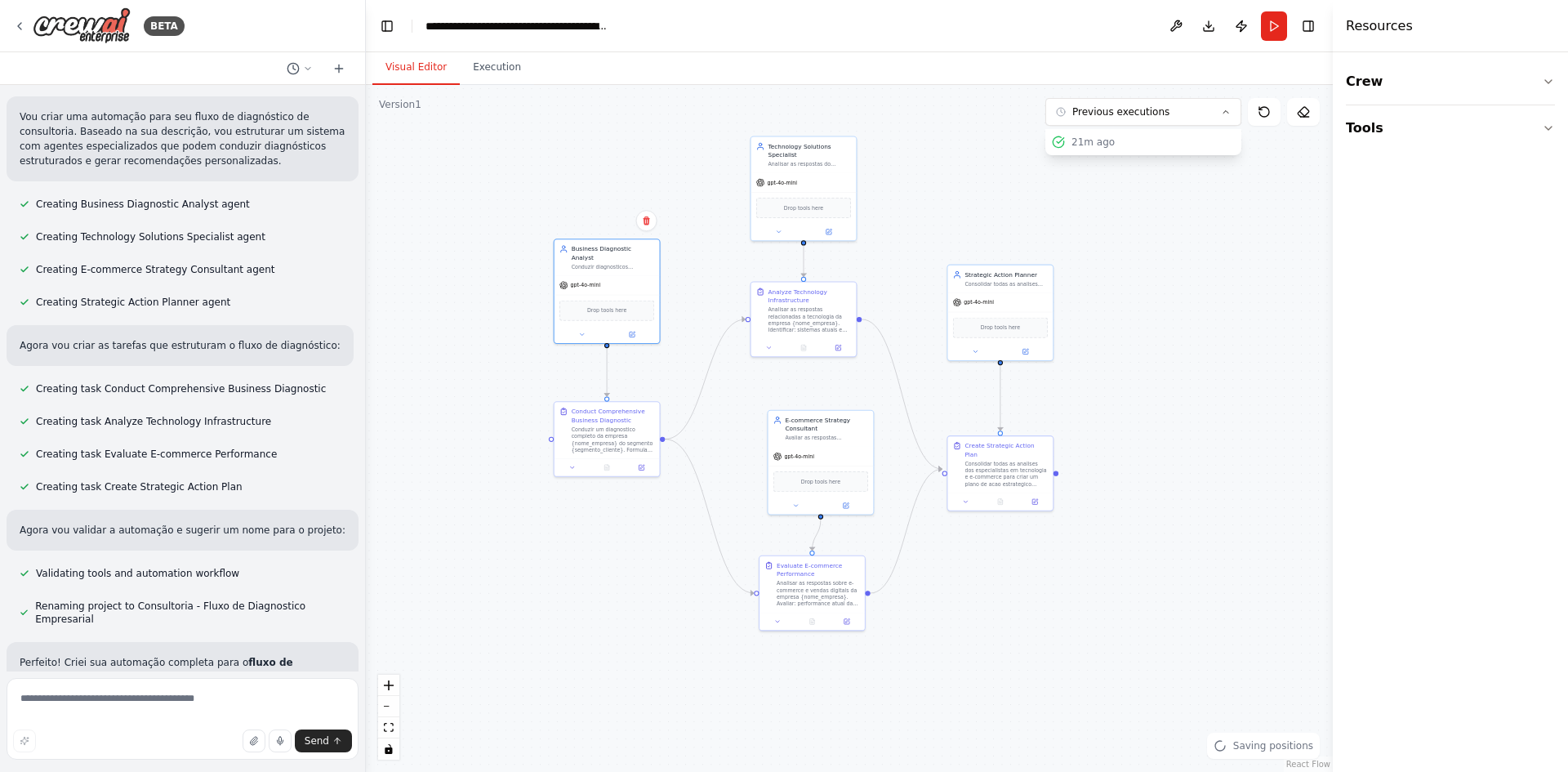
drag, startPoint x: 1231, startPoint y: 563, endPoint x: 1136, endPoint y: 487, distance: 121.7
click at [1139, 487] on div ".deletable-edge-delete-btn { width: 20px; height: 20px; border: 0px solid #ffff…" at bounding box center [849, 428] width 968 height 687
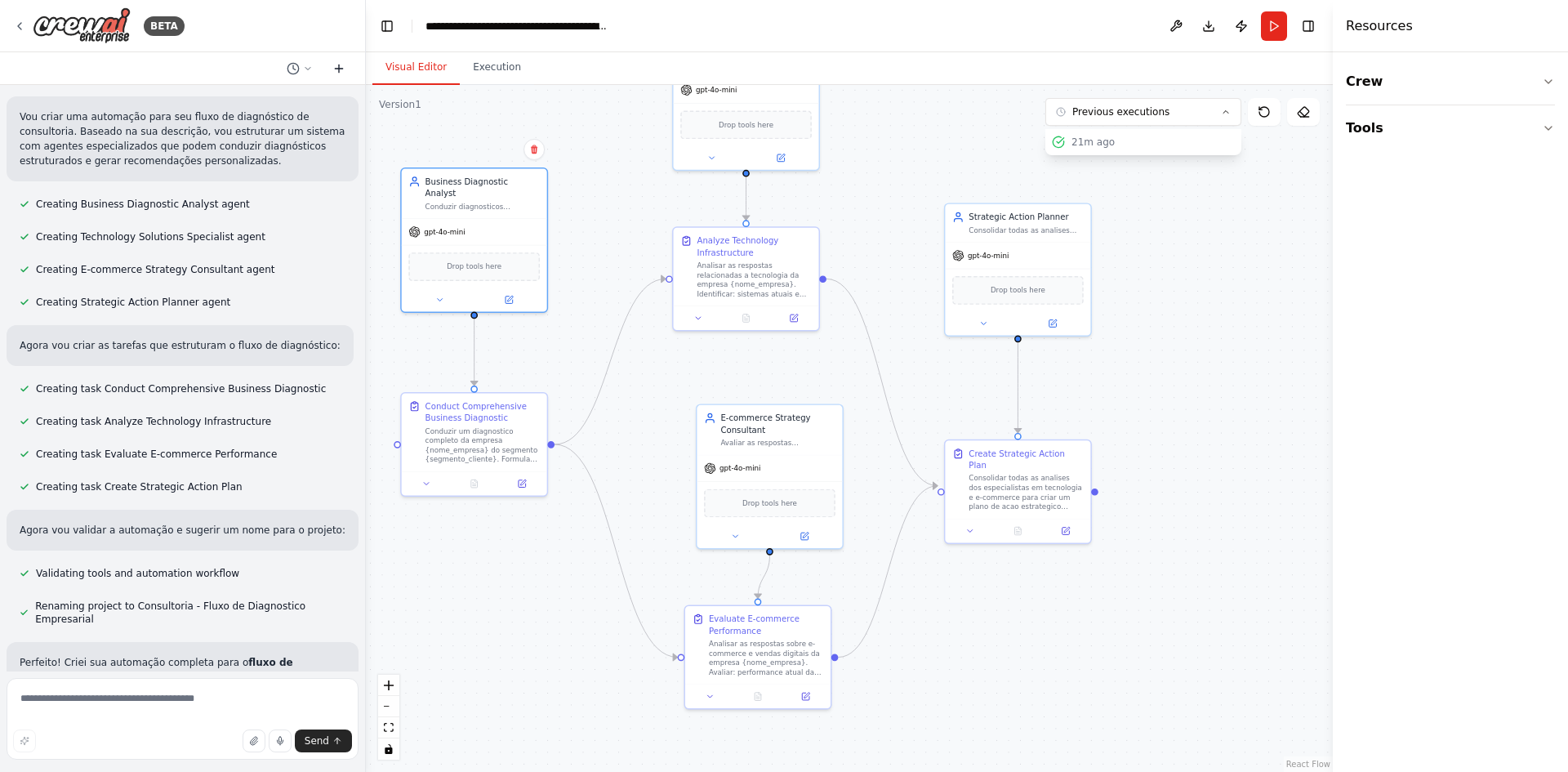
click at [334, 75] on icon at bounding box center [339, 68] width 13 height 13
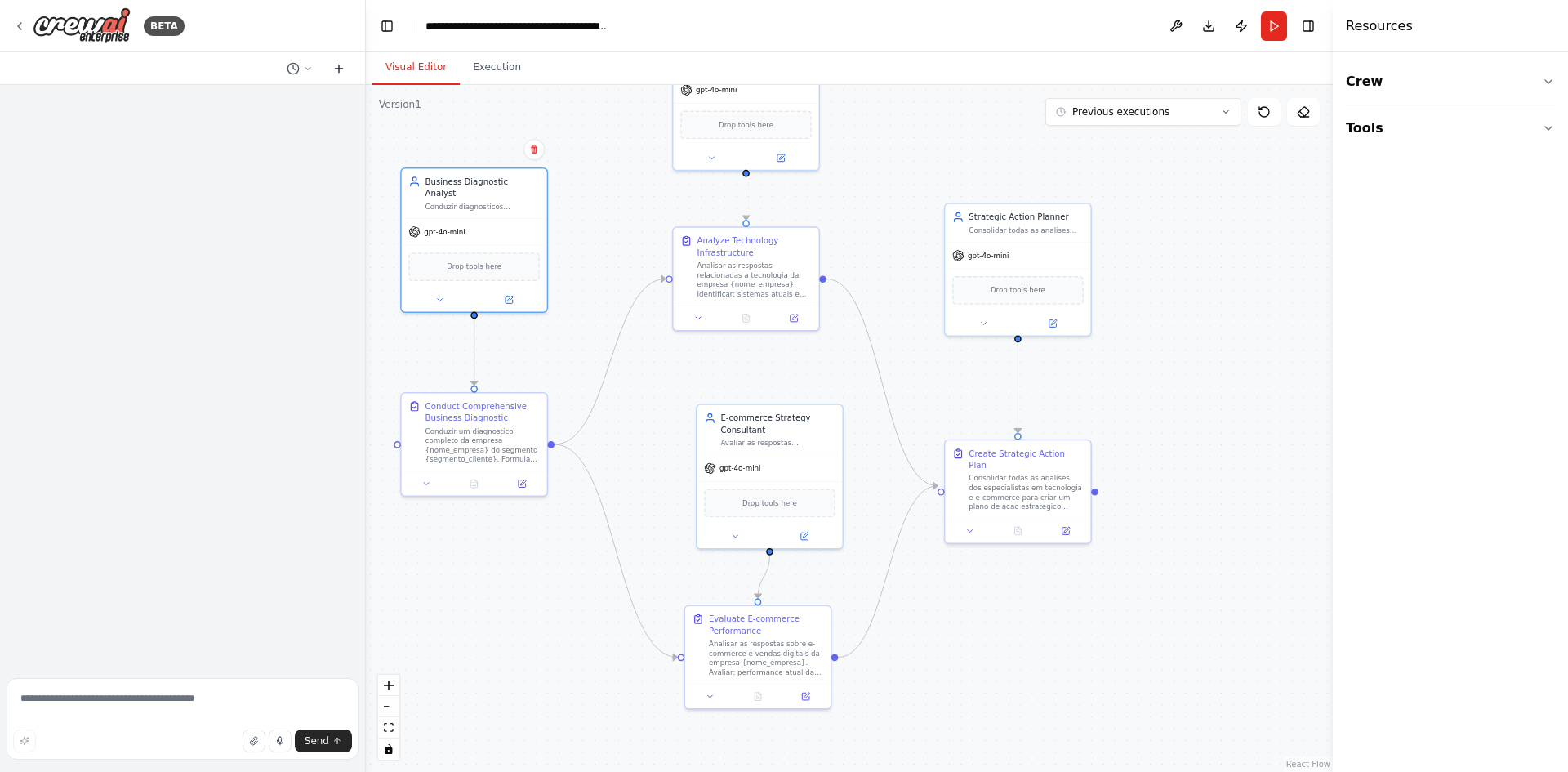
scroll to position [0, 0]
click at [334, 75] on icon at bounding box center [339, 68] width 13 height 13
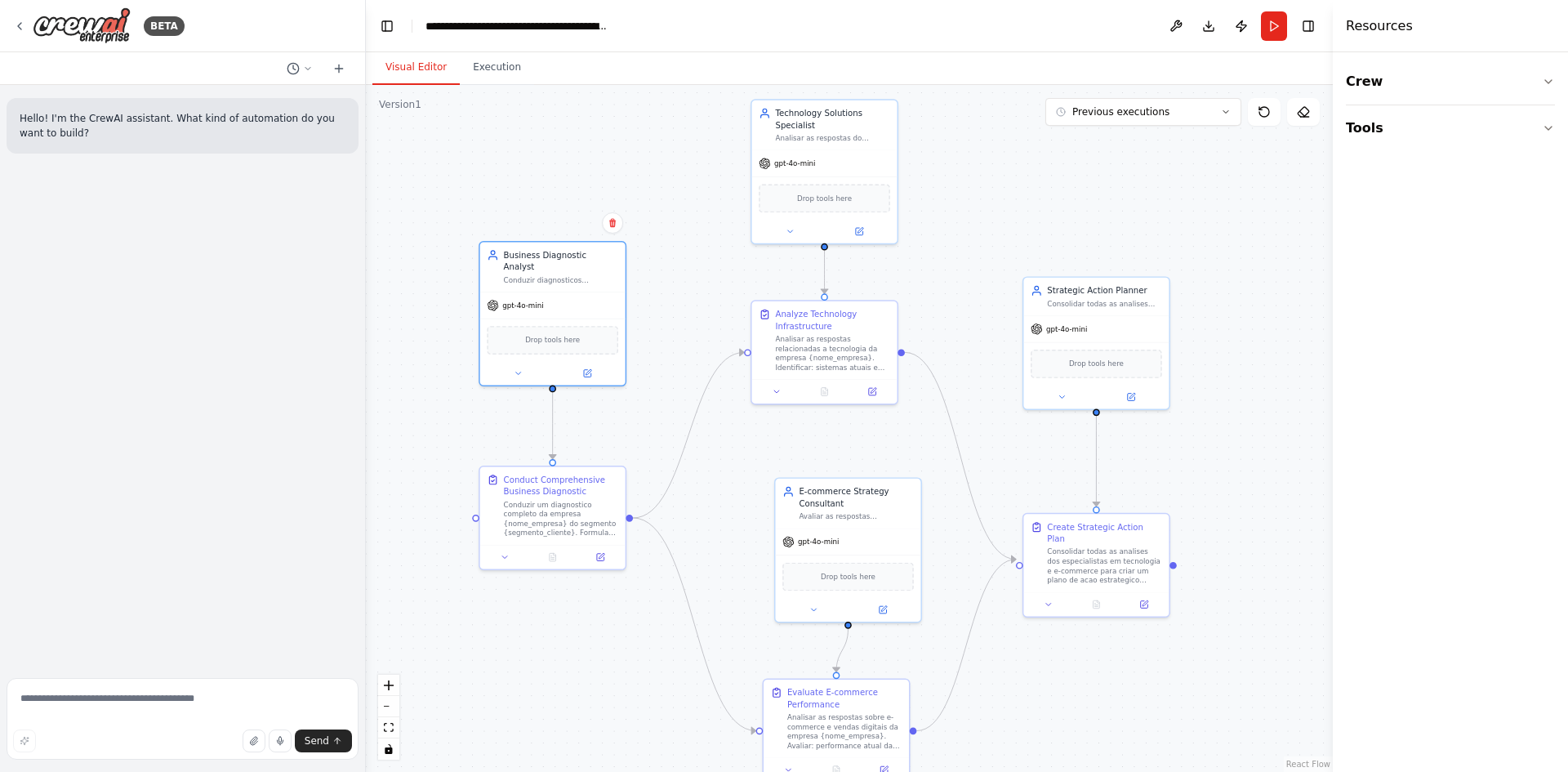
drag, startPoint x: 629, startPoint y: 257, endPoint x: 664, endPoint y: 271, distance: 37.7
click at [664, 271] on div ".deletable-edge-delete-btn { width: 20px; height: 20px; border: 0px solid #ffff…" at bounding box center [849, 428] width 968 height 687
click at [1162, 28] on header "**********" at bounding box center [849, 26] width 968 height 52
click at [1167, 29] on button at bounding box center [1176, 27] width 27 height 30
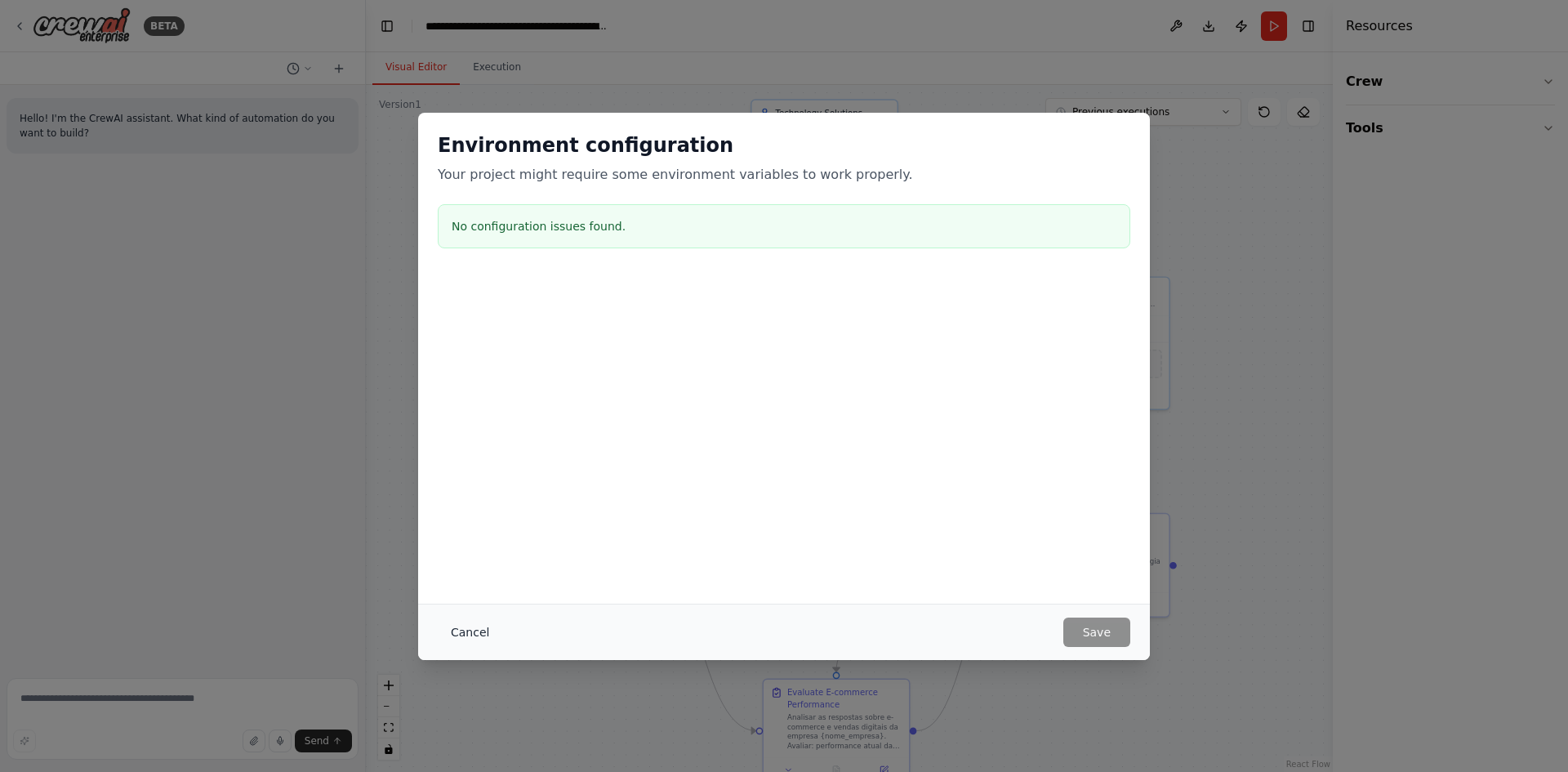
click at [455, 630] on button "Cancel" at bounding box center [470, 632] width 65 height 30
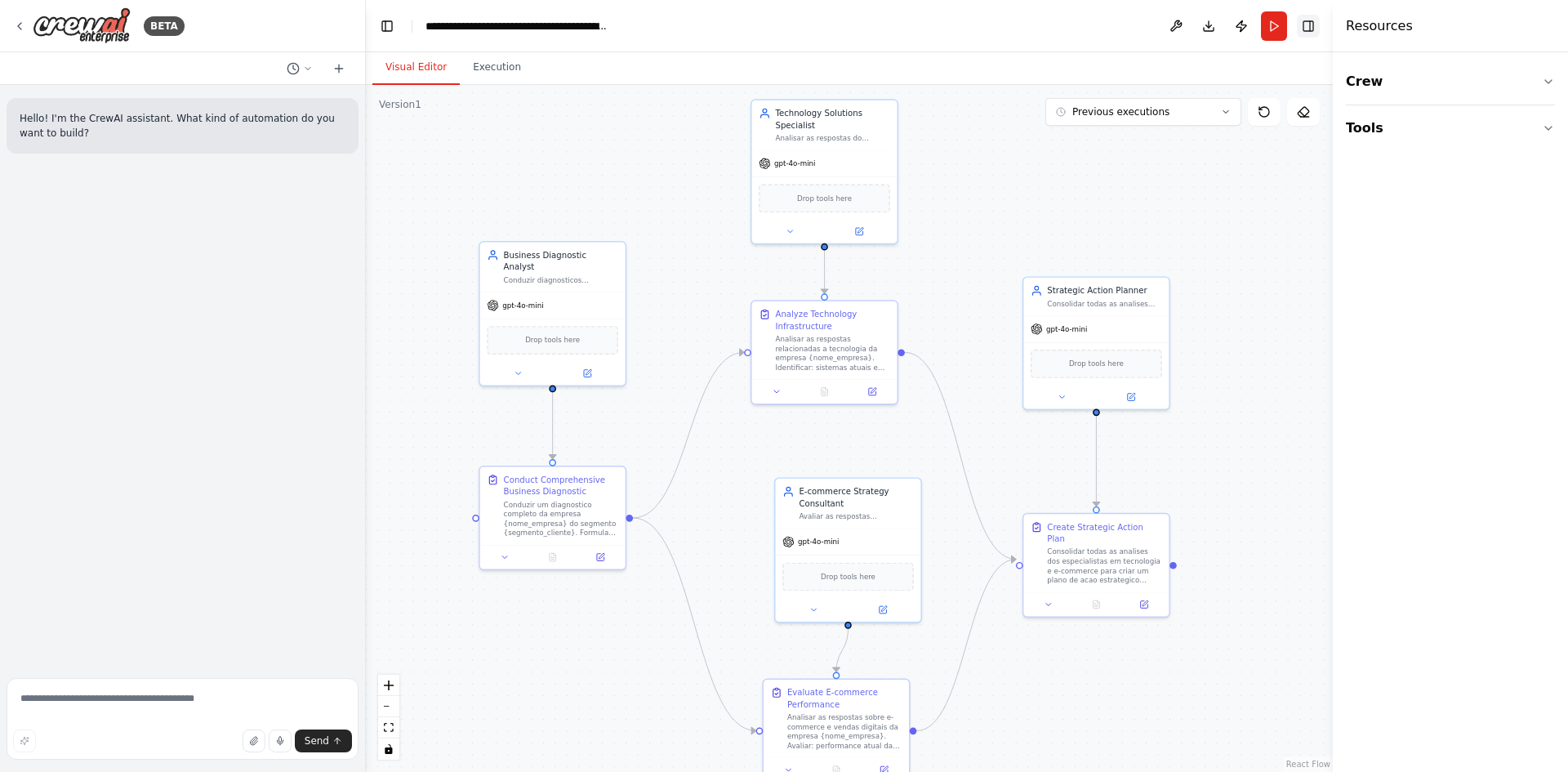
click at [1308, 22] on button "Toggle Right Sidebar" at bounding box center [1308, 26] width 23 height 23
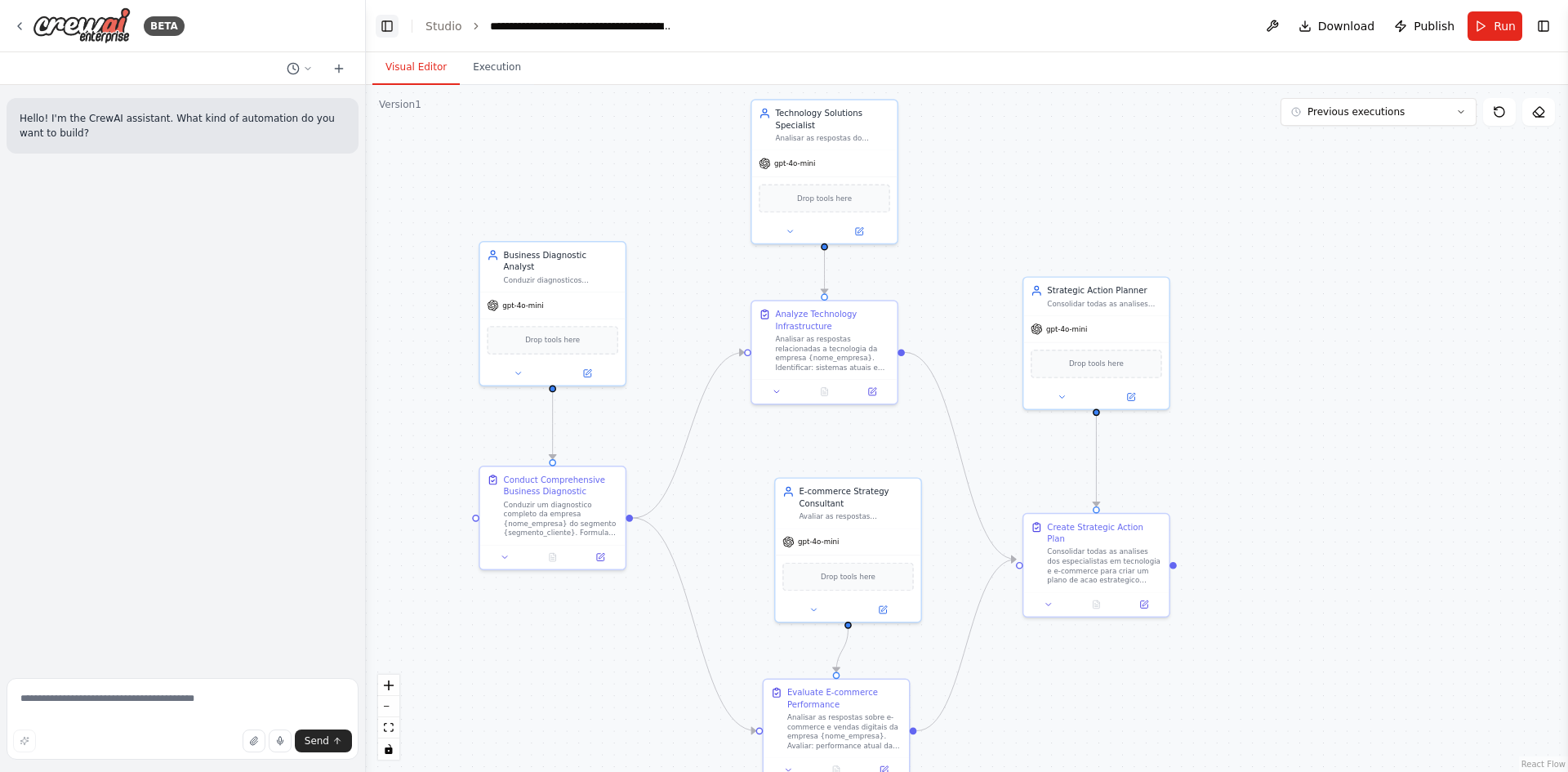
click at [396, 29] on button "Toggle Left Sidebar" at bounding box center [387, 26] width 23 height 23
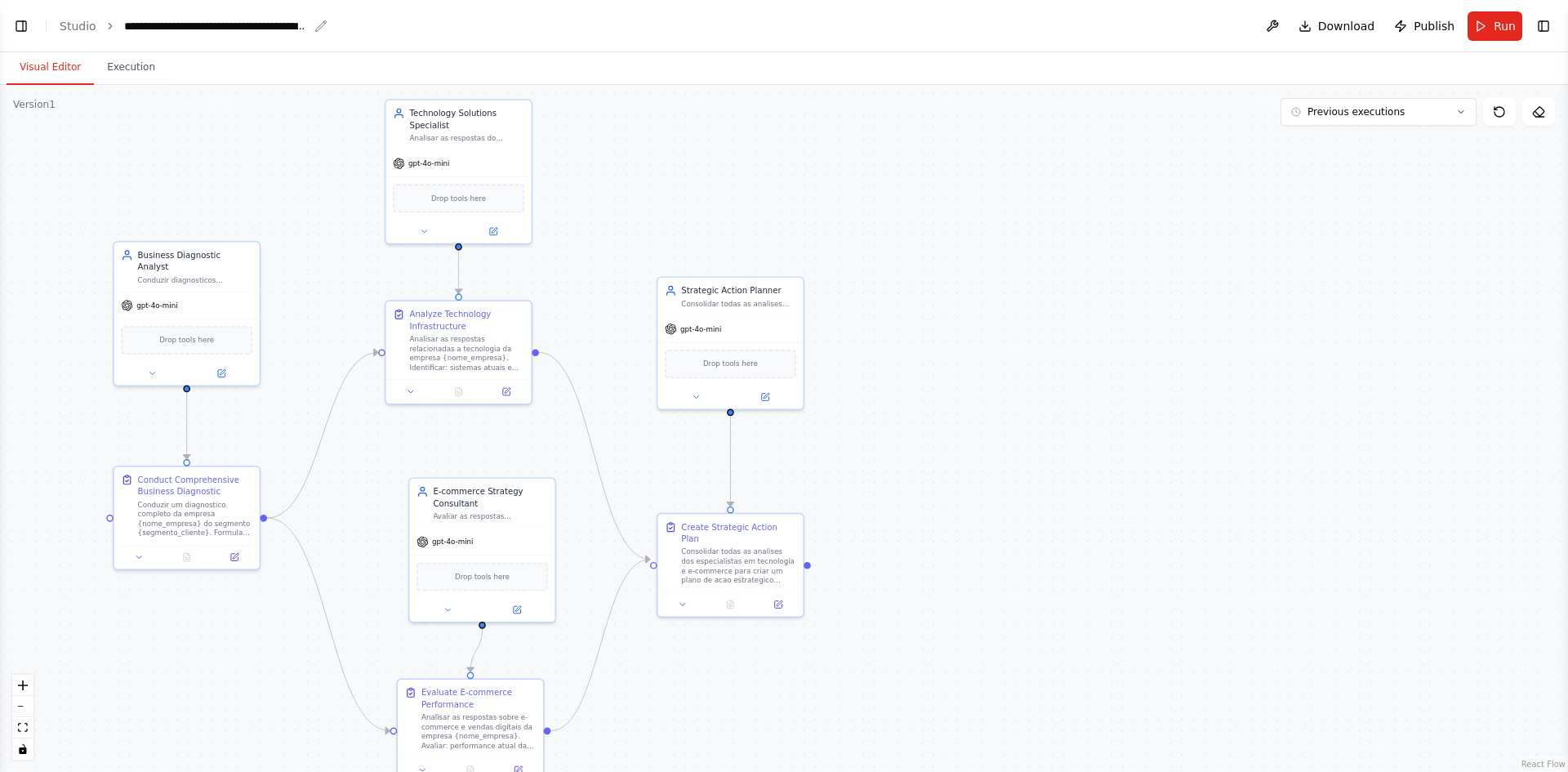
click at [148, 23] on div "**********" at bounding box center [216, 26] width 184 height 17
click at [24, 22] on button "Toggle Left Sidebar" at bounding box center [21, 26] width 23 height 23
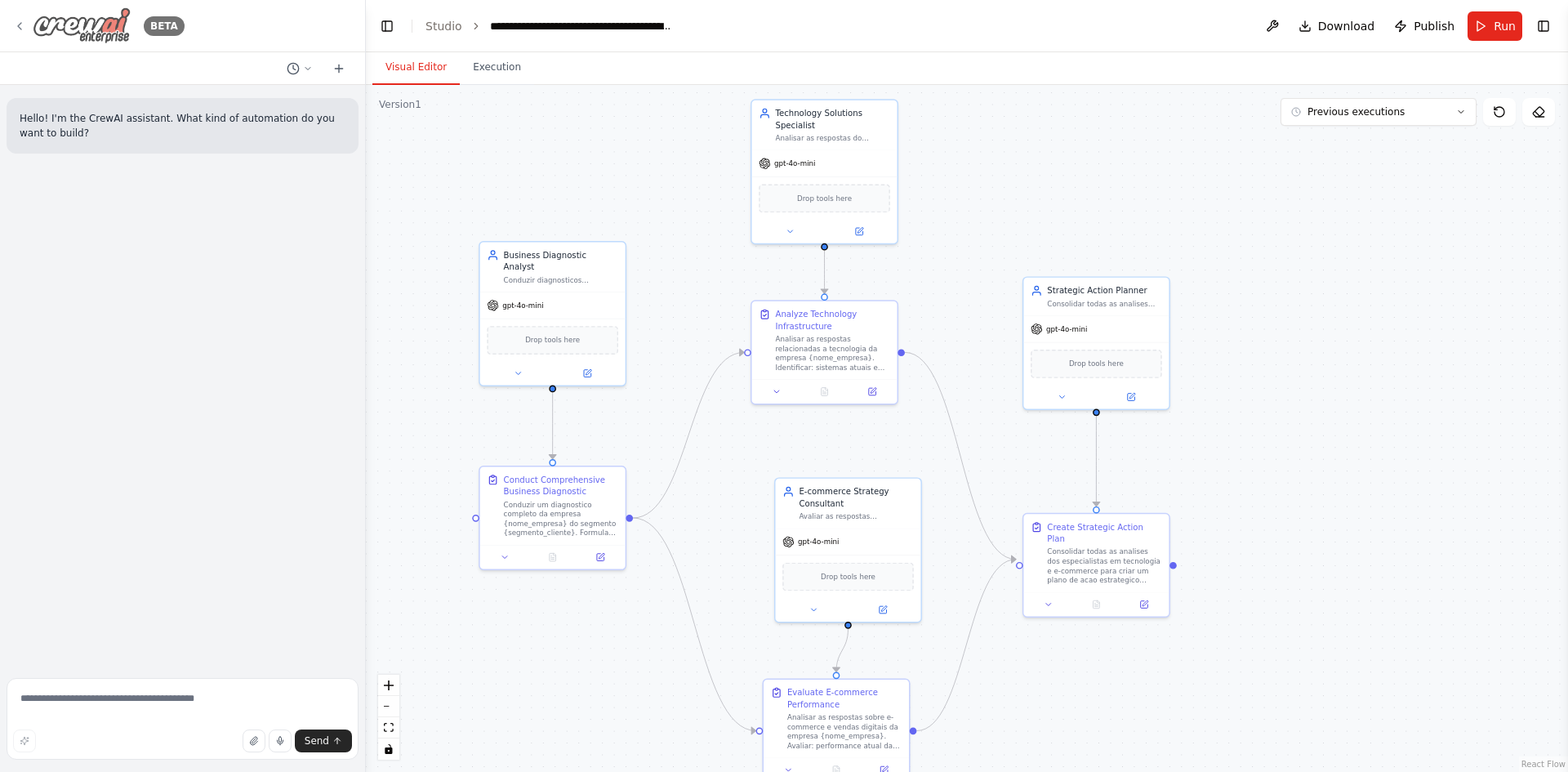
click at [22, 22] on icon at bounding box center [19, 26] width 13 height 13
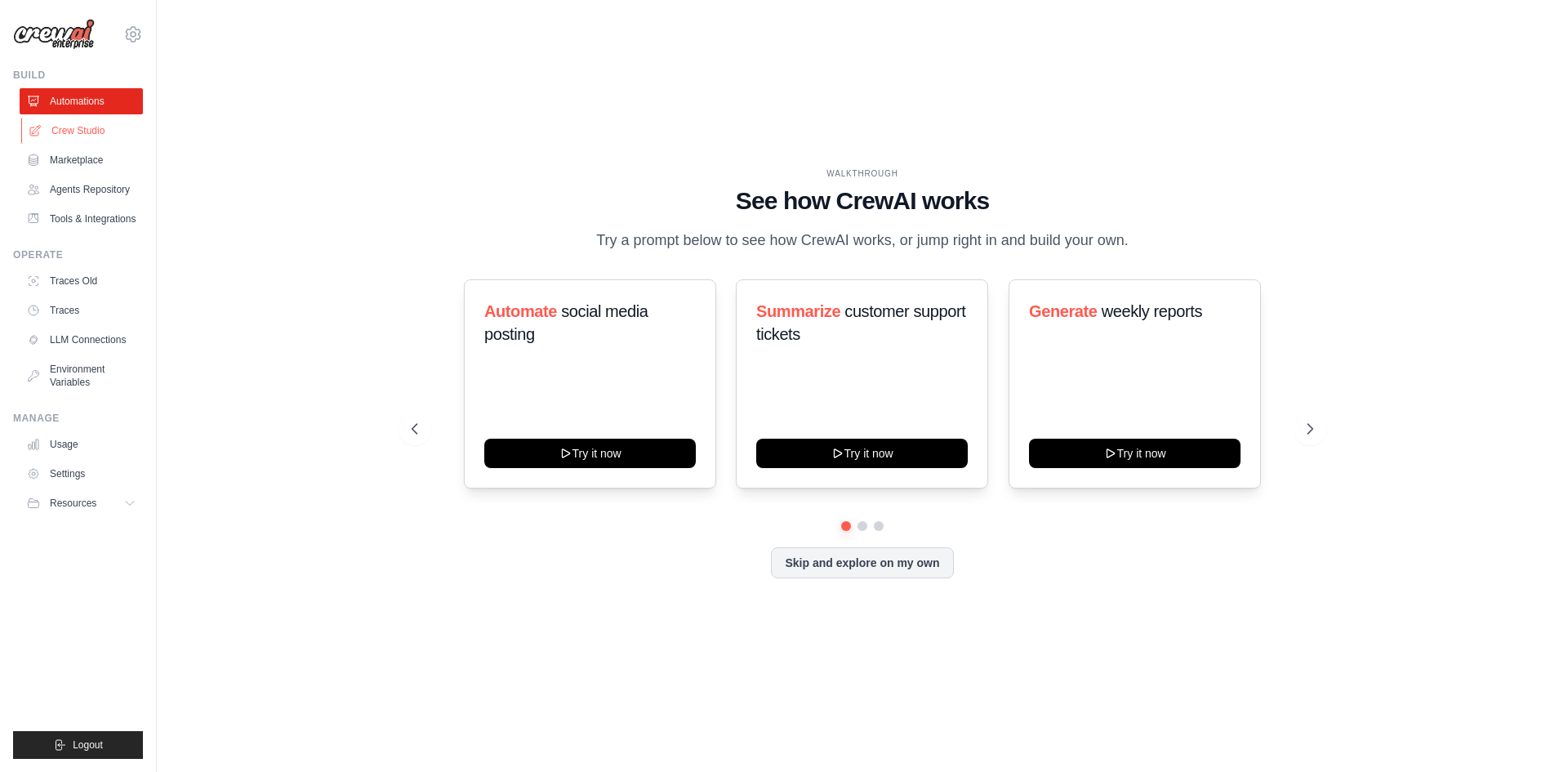
click at [88, 130] on link "Crew Studio" at bounding box center [83, 131] width 123 height 27
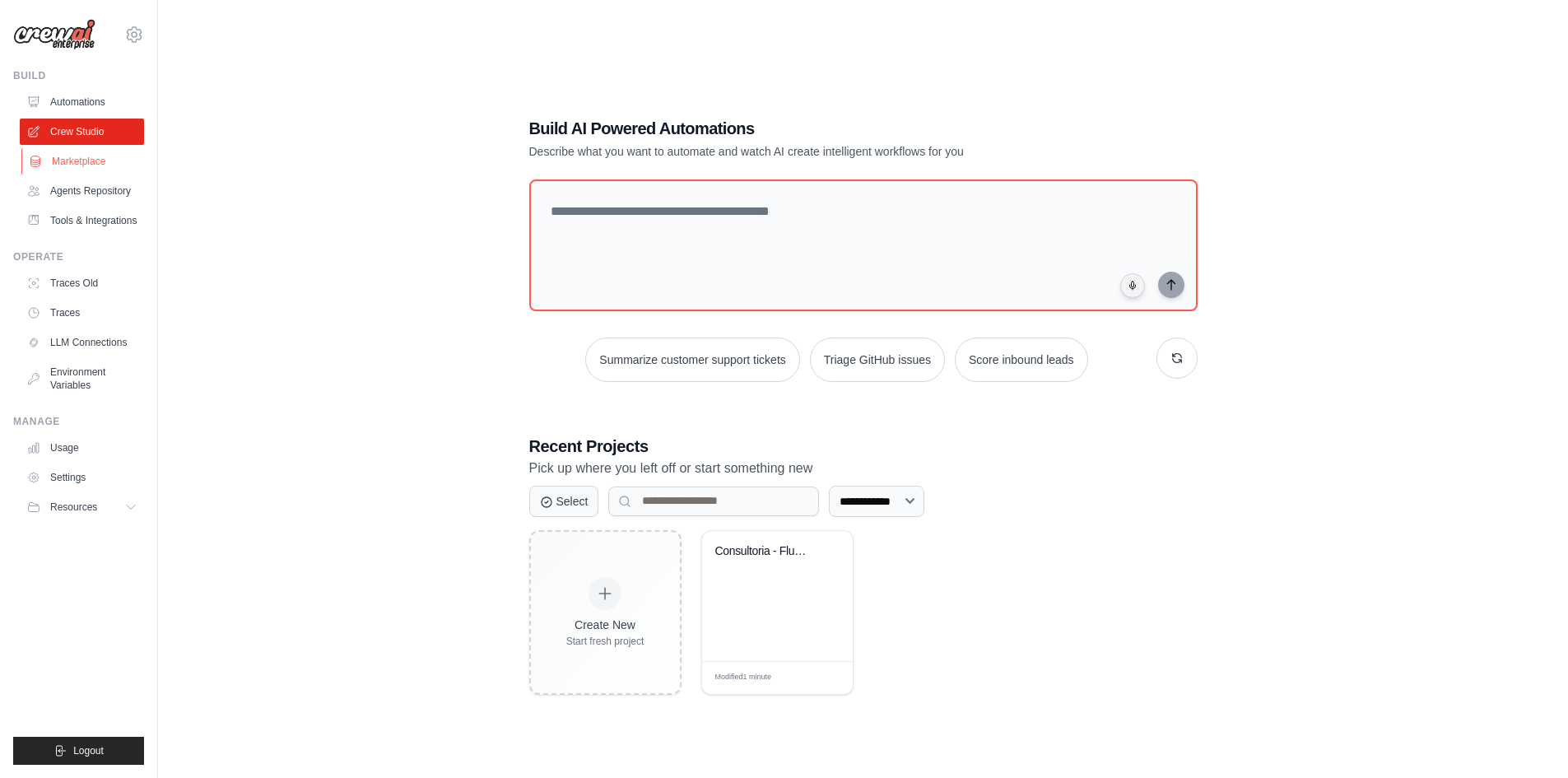
click at [99, 170] on link "Marketplace" at bounding box center [83, 161] width 124 height 27
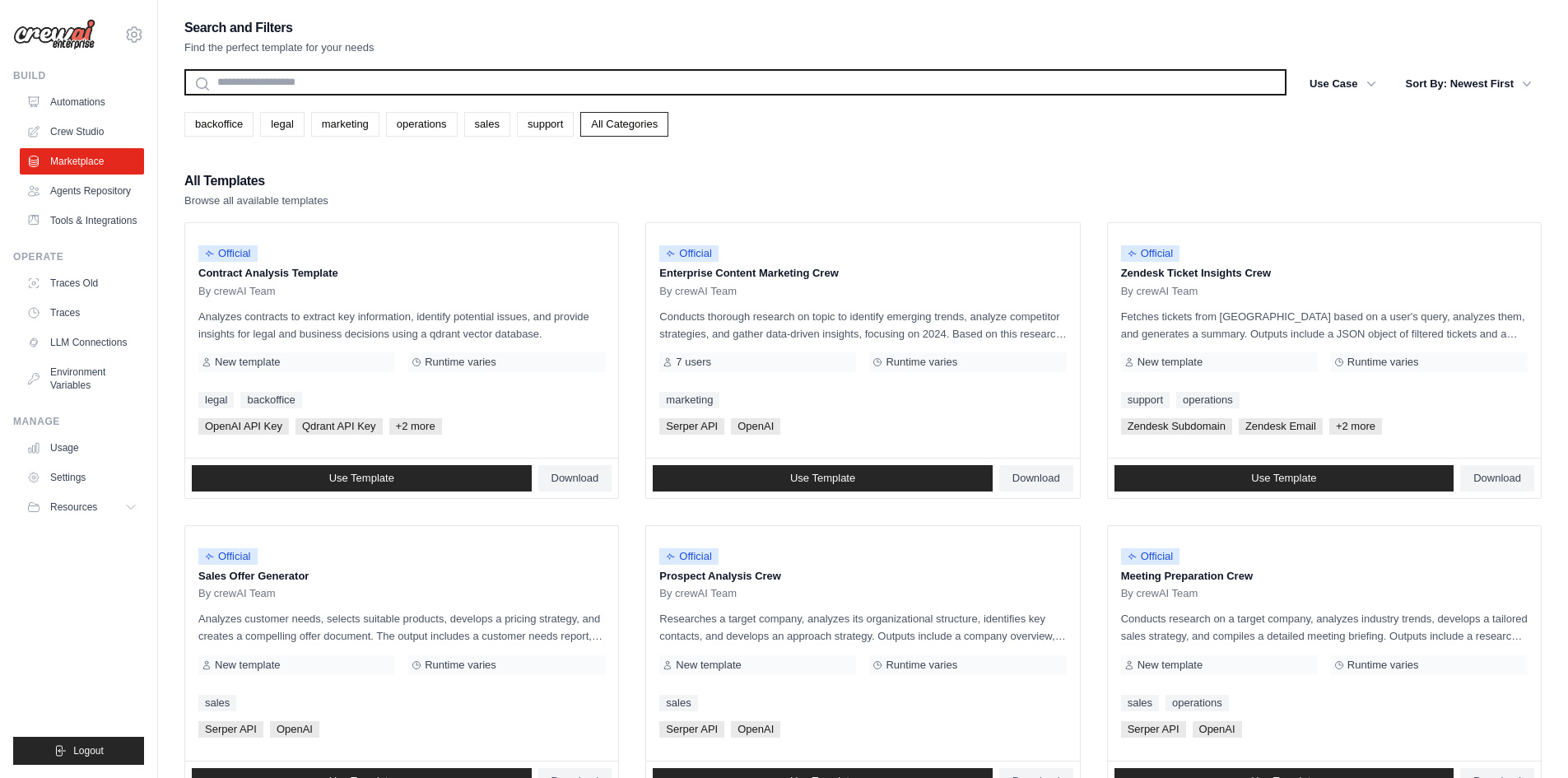
click at [474, 70] on input "text" at bounding box center [735, 82] width 1102 height 27
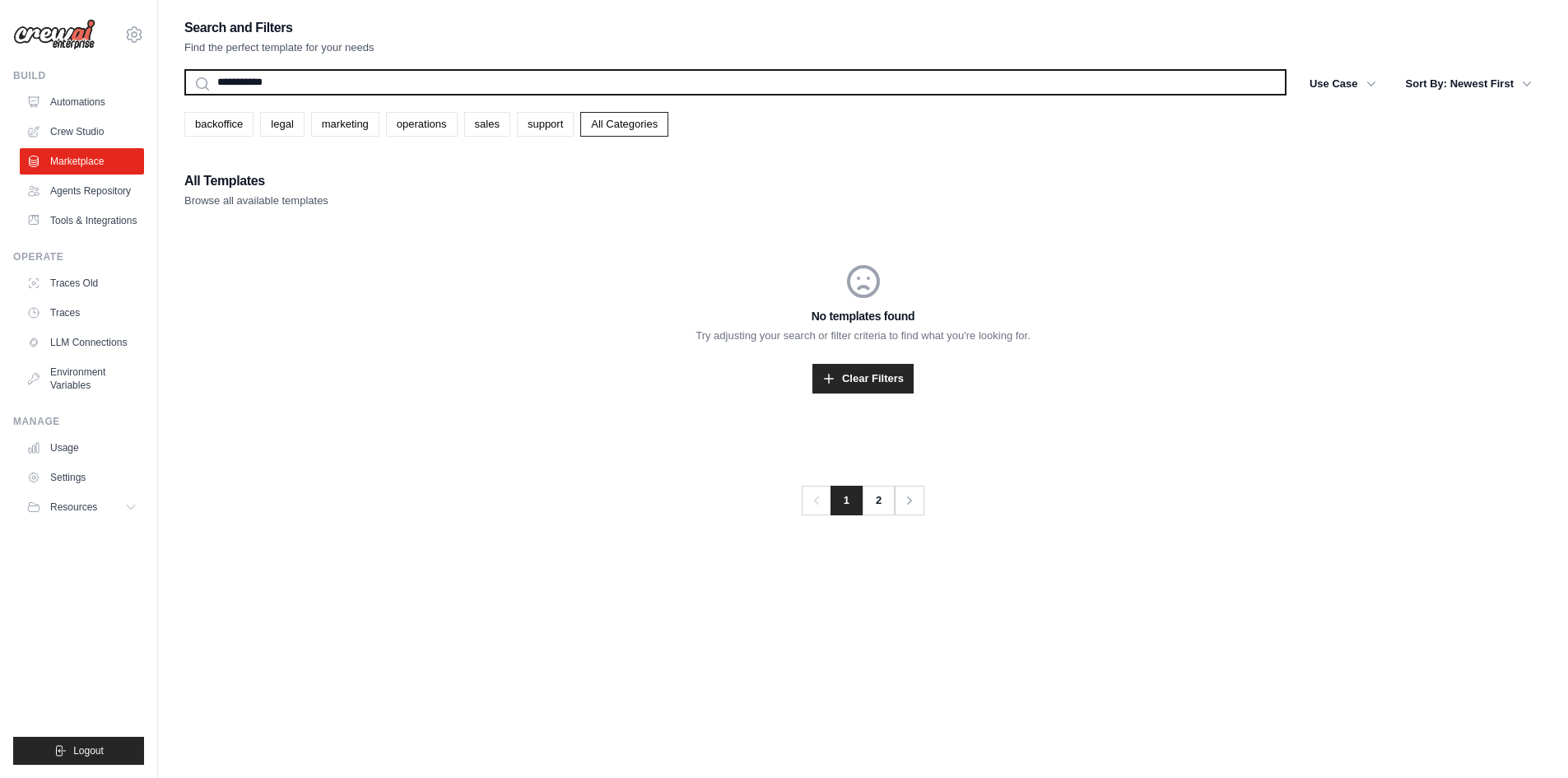
type input "**********"
click at [183, 94] on button "Search" at bounding box center [183, 94] width 1 height 1
click at [474, 70] on input "**********" at bounding box center [735, 82] width 1102 height 27
click at [183, 94] on button "Search" at bounding box center [183, 94] width 1 height 1
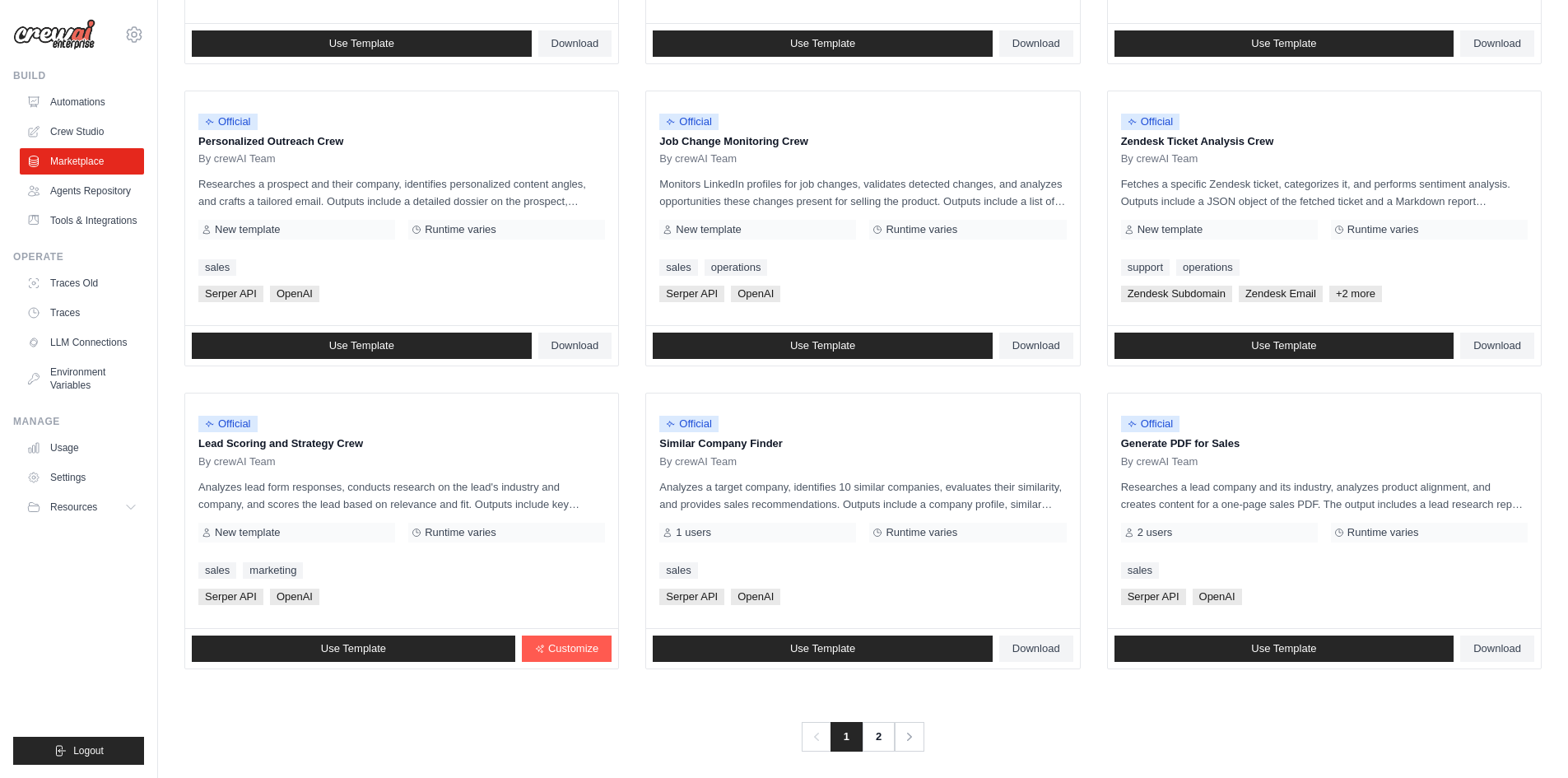
scroll to position [748, 0]
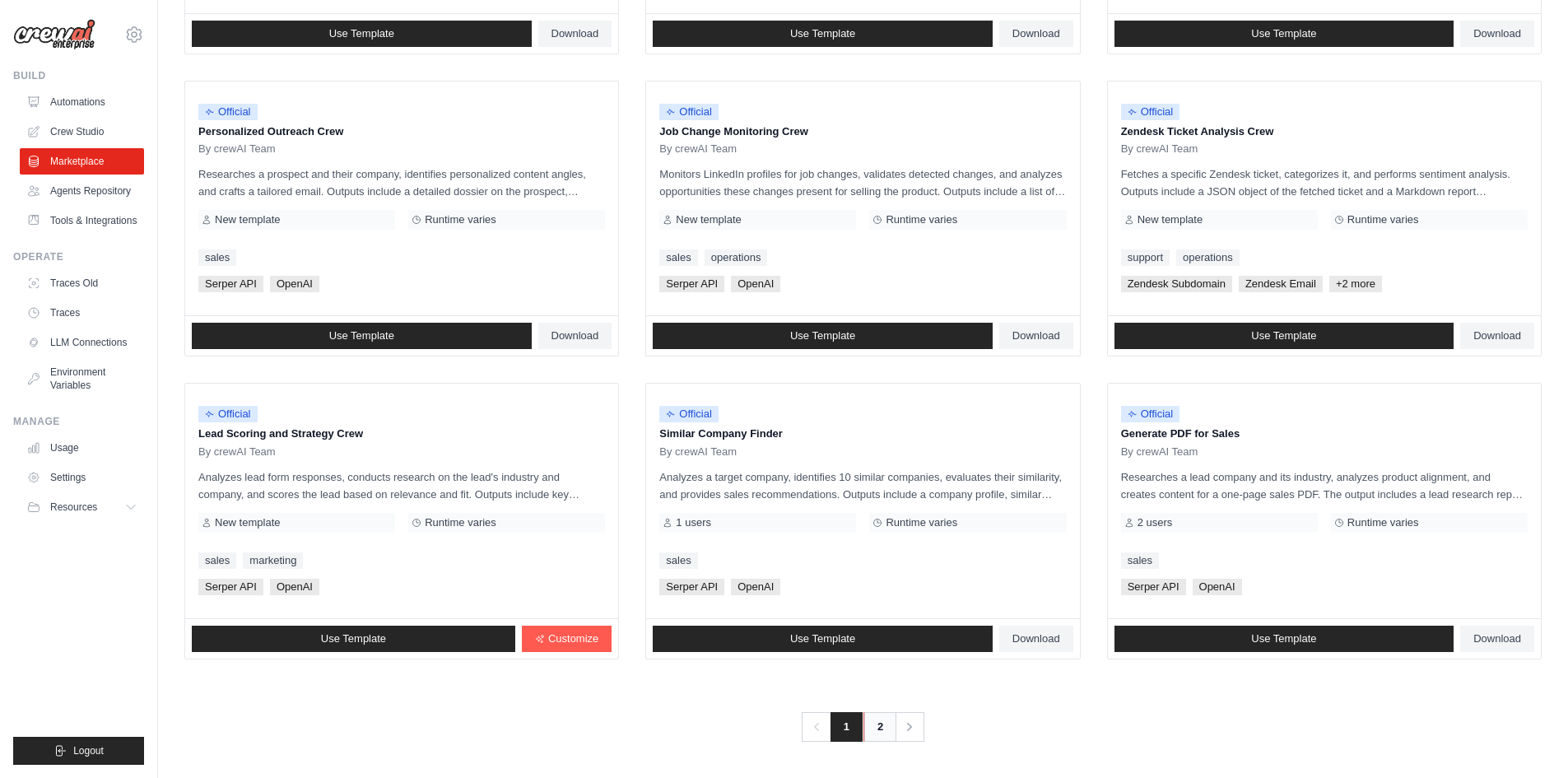
click at [871, 733] on link "2" at bounding box center [880, 727] width 33 height 30
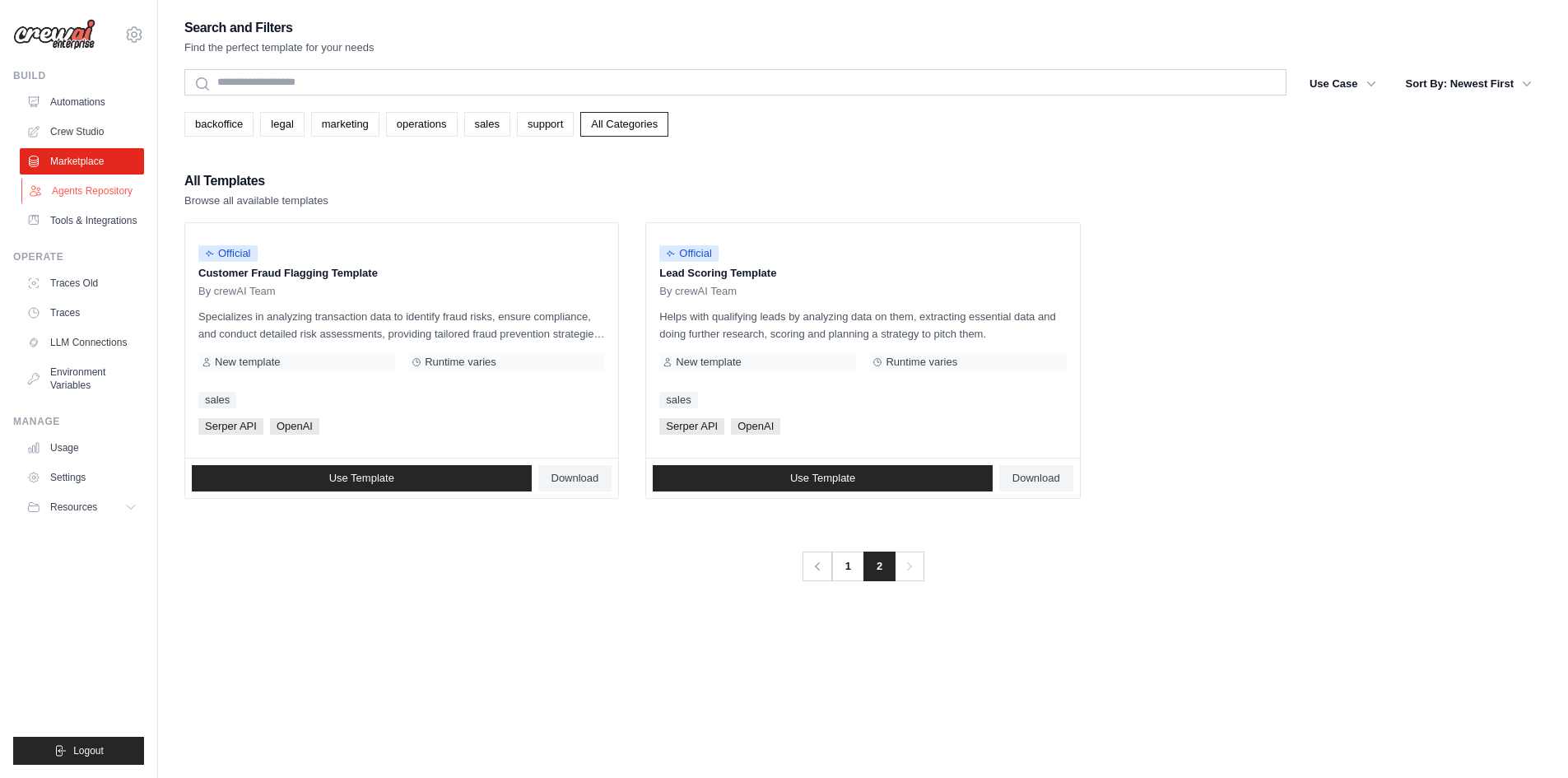
click at [79, 191] on link "Agents Repository" at bounding box center [83, 191] width 124 height 27
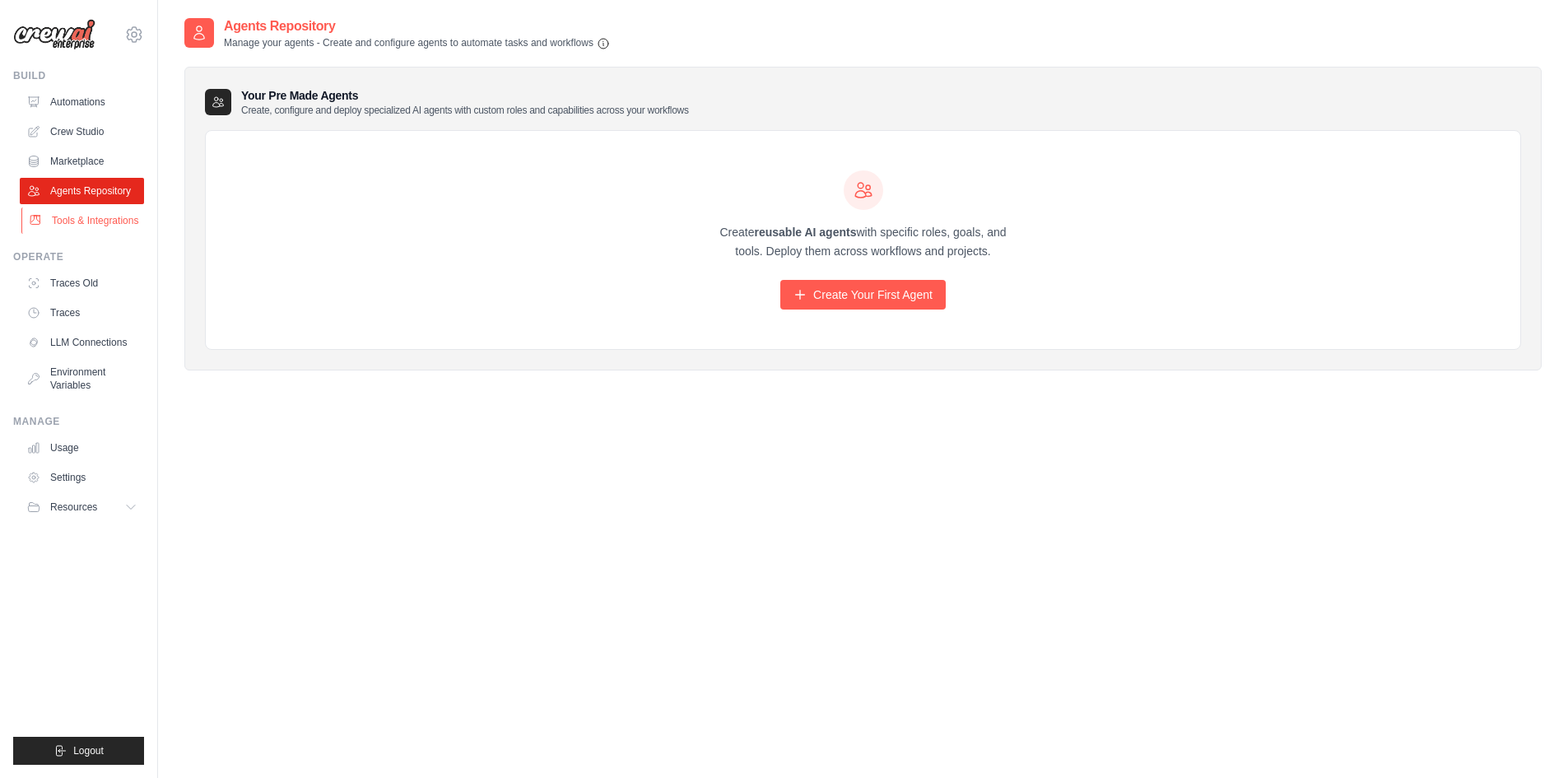
click at [56, 217] on link "Tools & Integrations" at bounding box center [83, 220] width 124 height 27
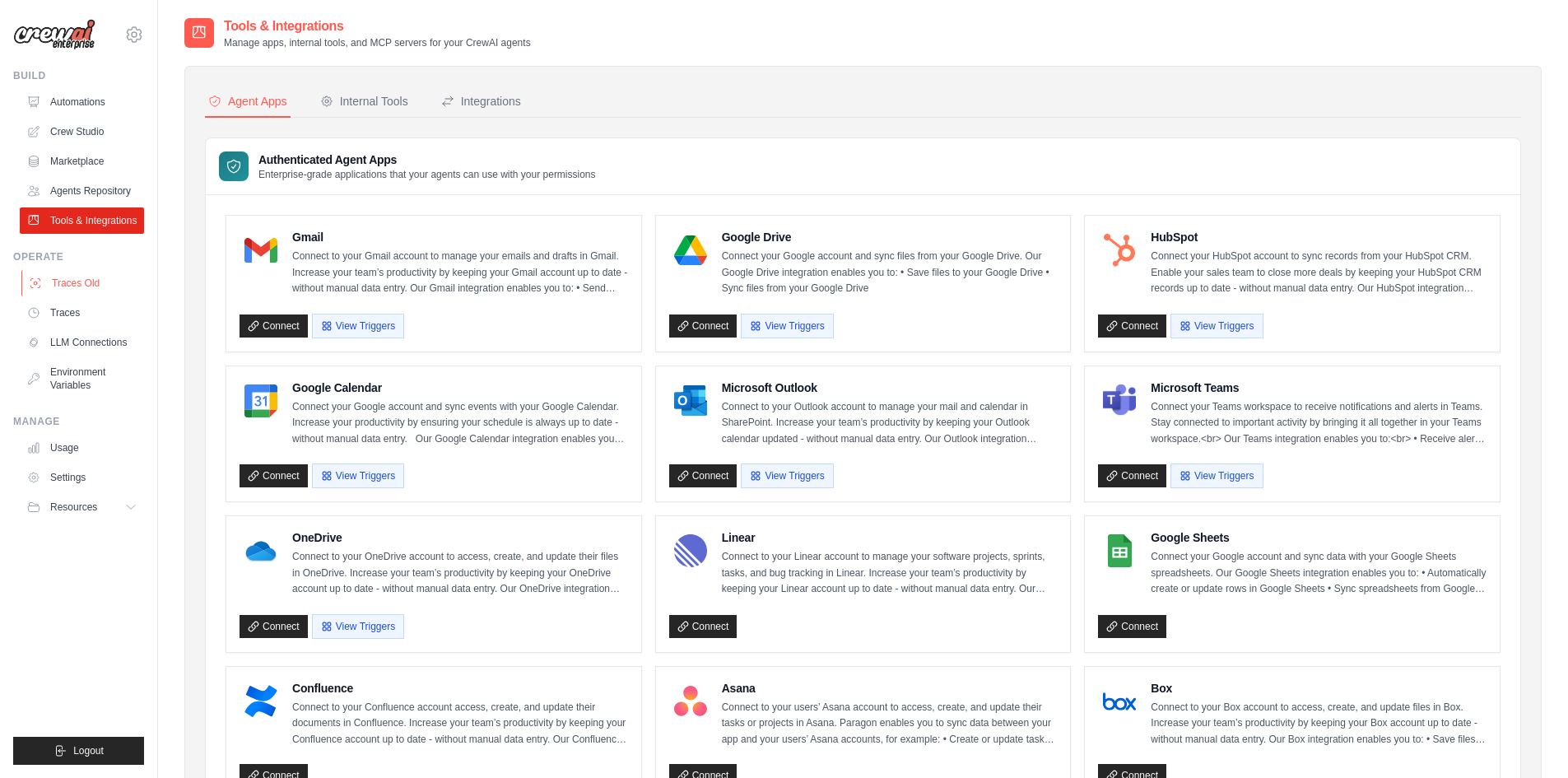
click at [70, 287] on link "Traces Old" at bounding box center [83, 283] width 124 height 27
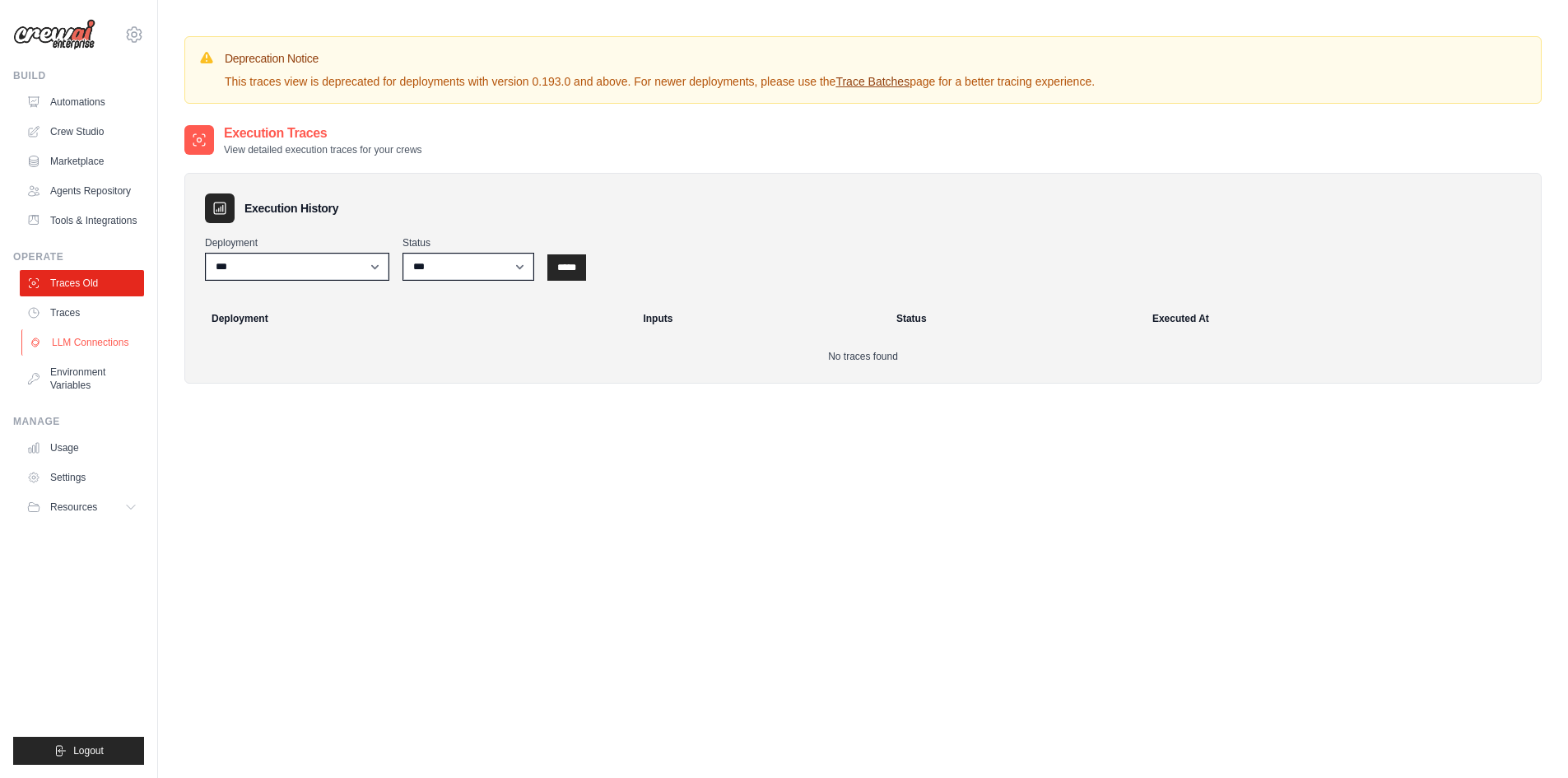
click at [60, 337] on link "LLM Connections" at bounding box center [83, 342] width 124 height 27
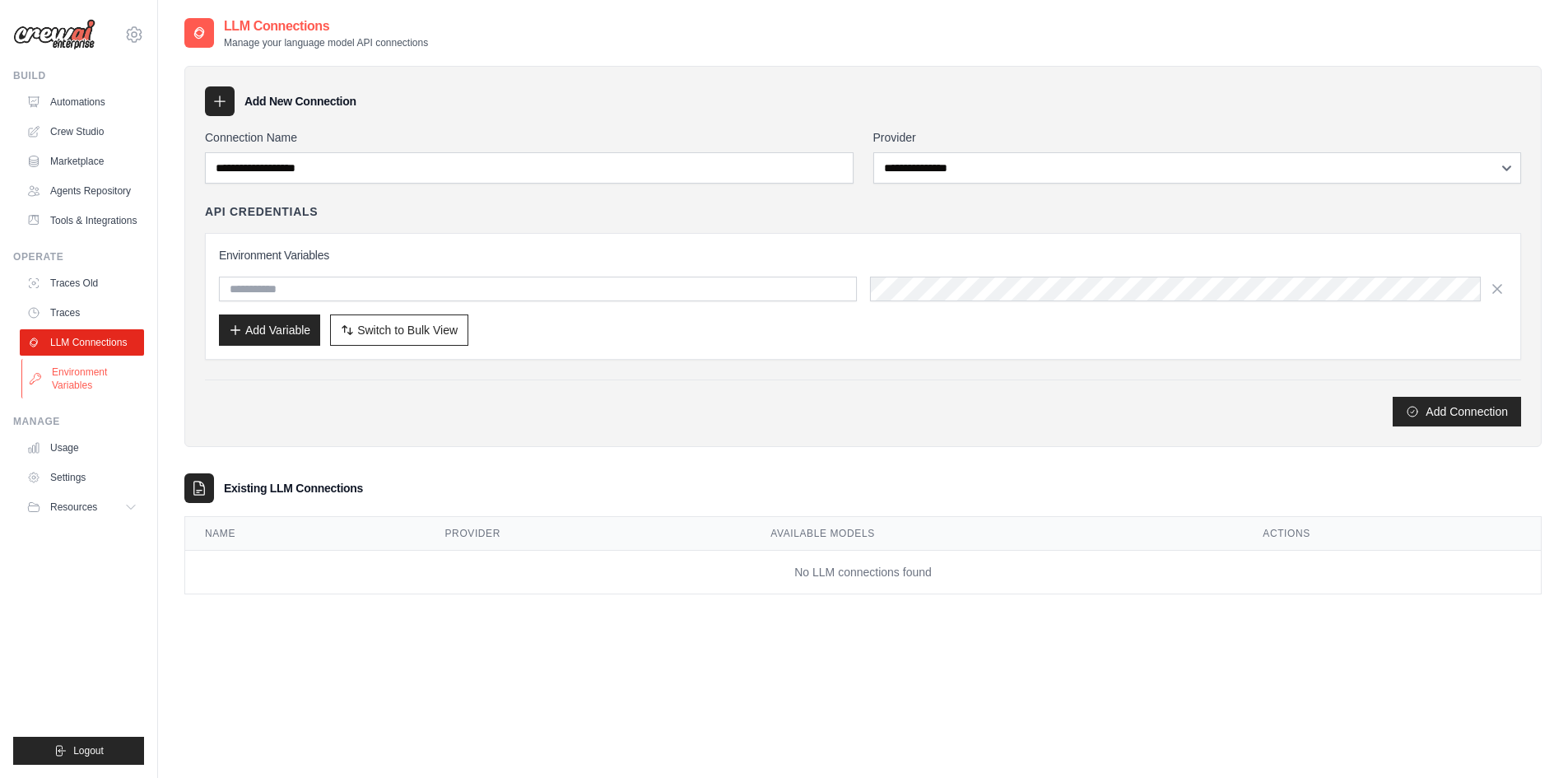
click at [97, 377] on link "Environment Variables" at bounding box center [83, 379] width 124 height 40
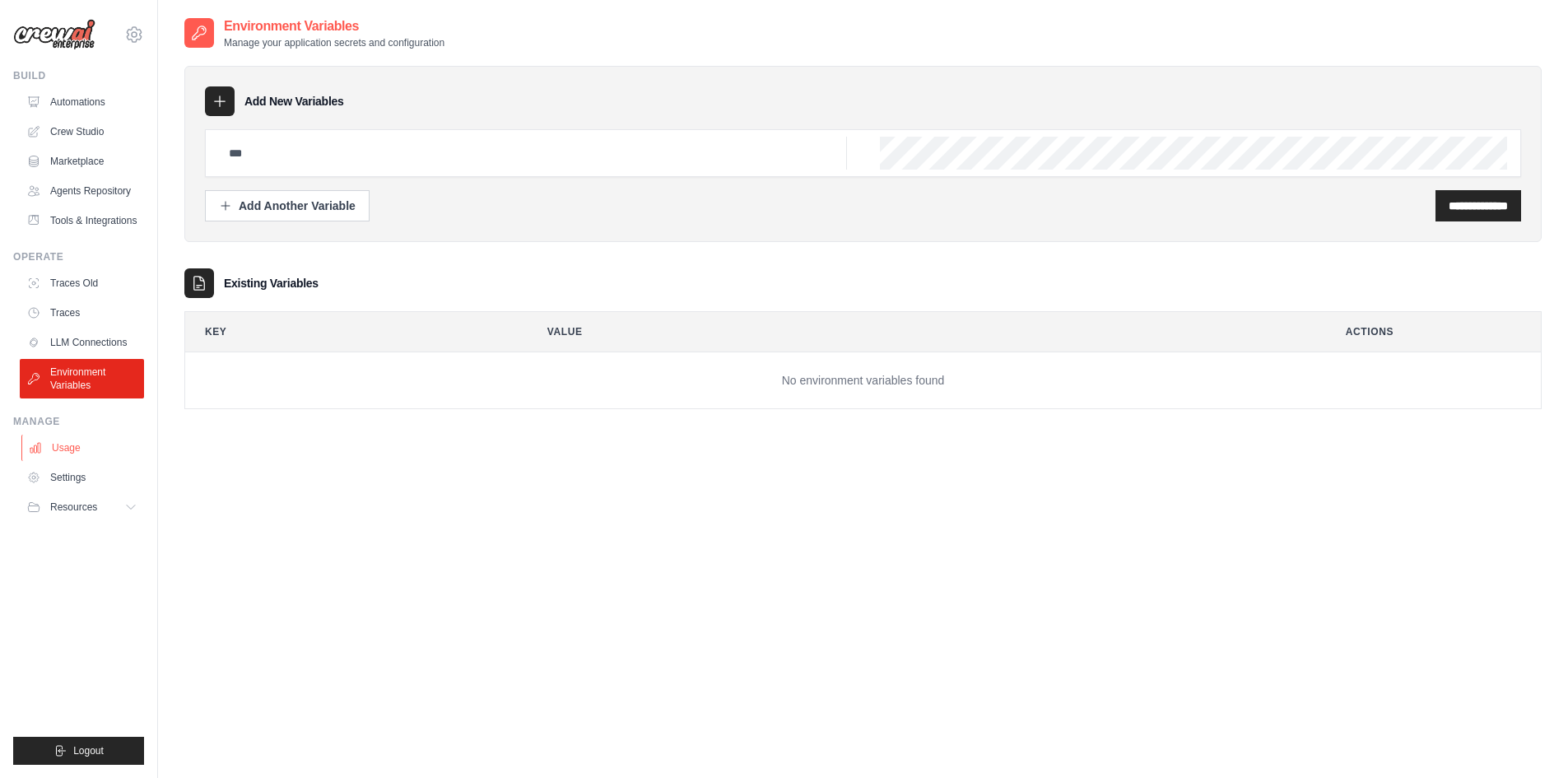
click at [80, 443] on link "Usage" at bounding box center [83, 448] width 124 height 27
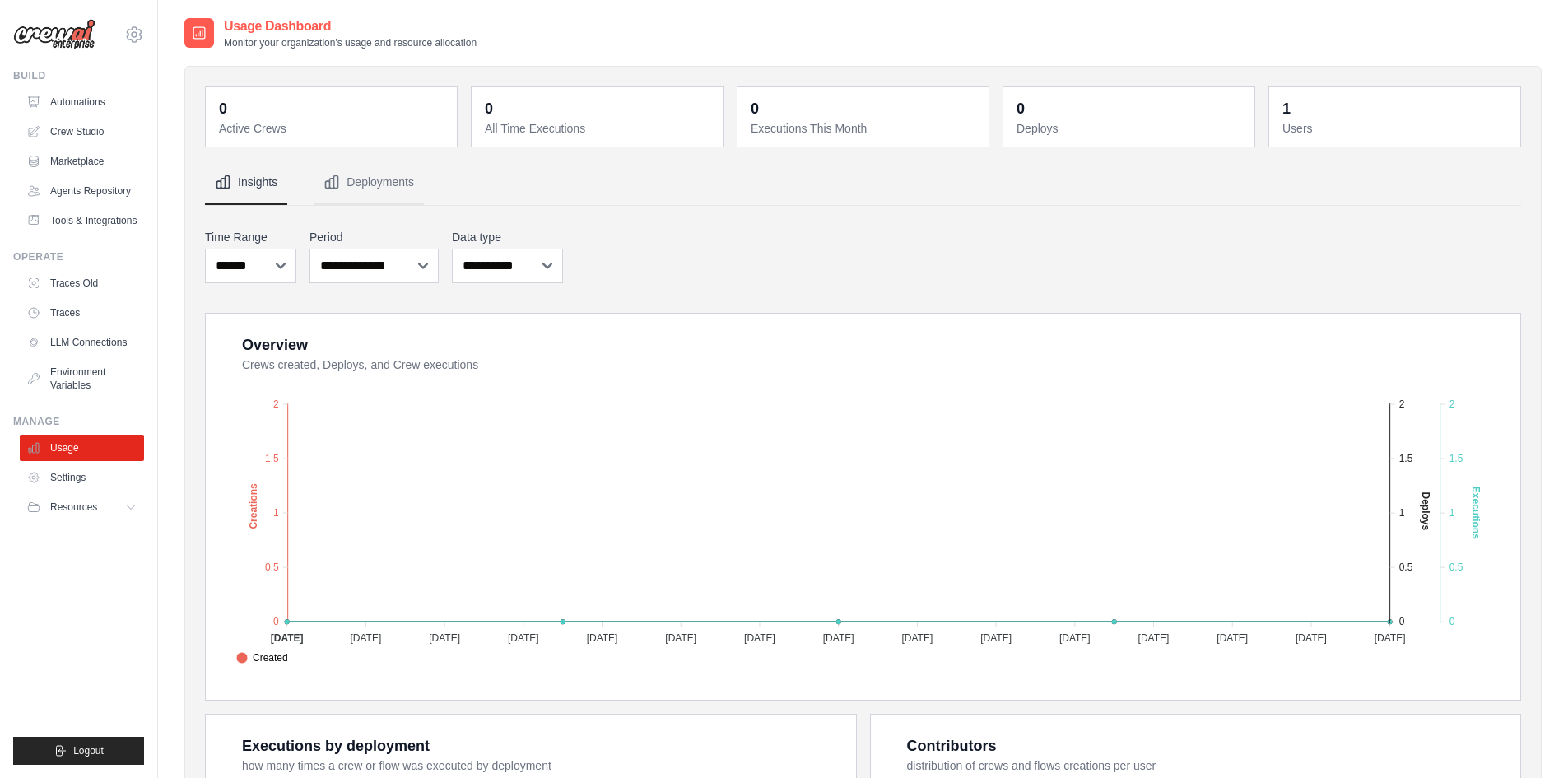
scroll to position [192, 0]
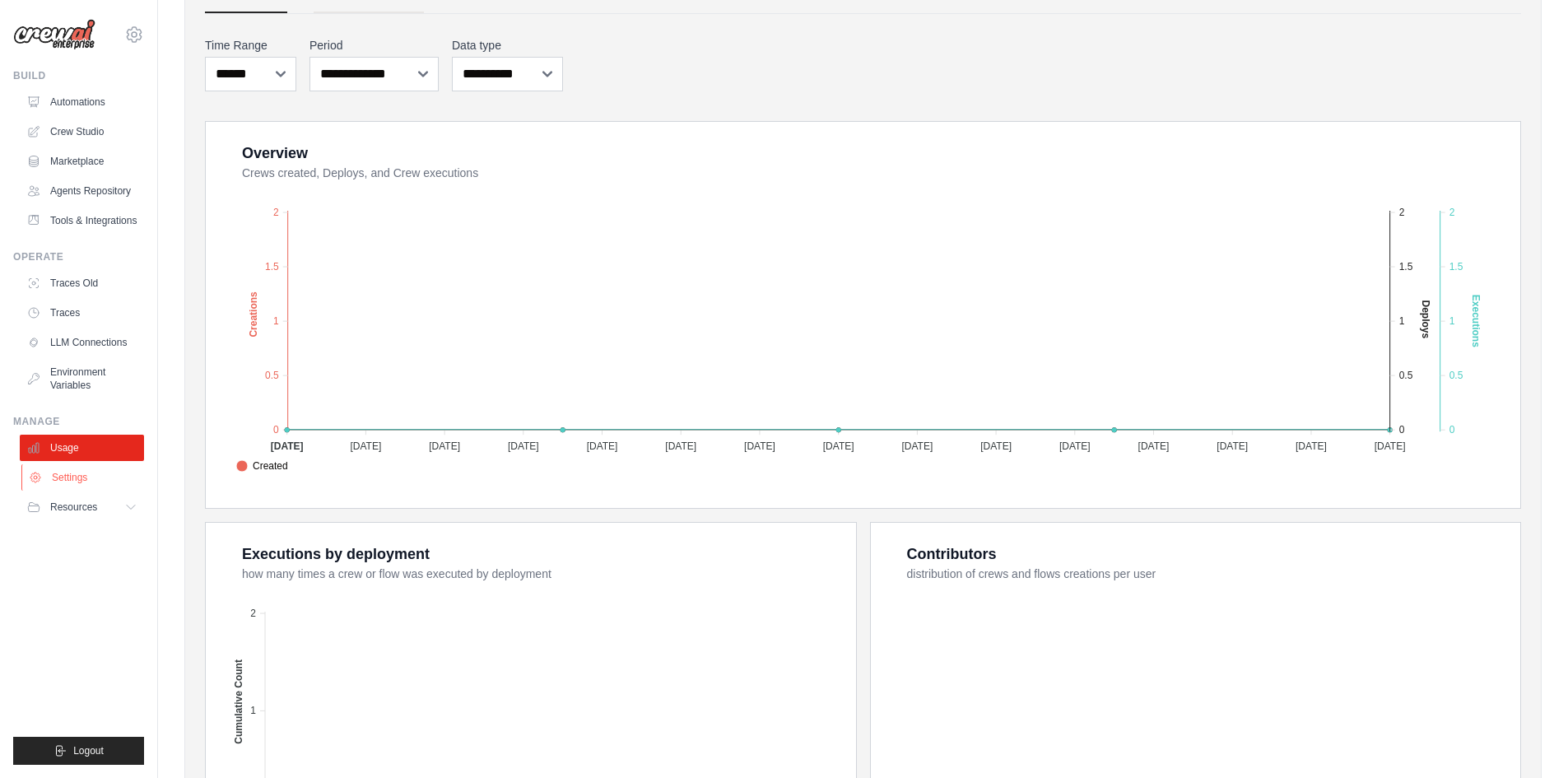
click at [60, 474] on link "Settings" at bounding box center [83, 477] width 124 height 27
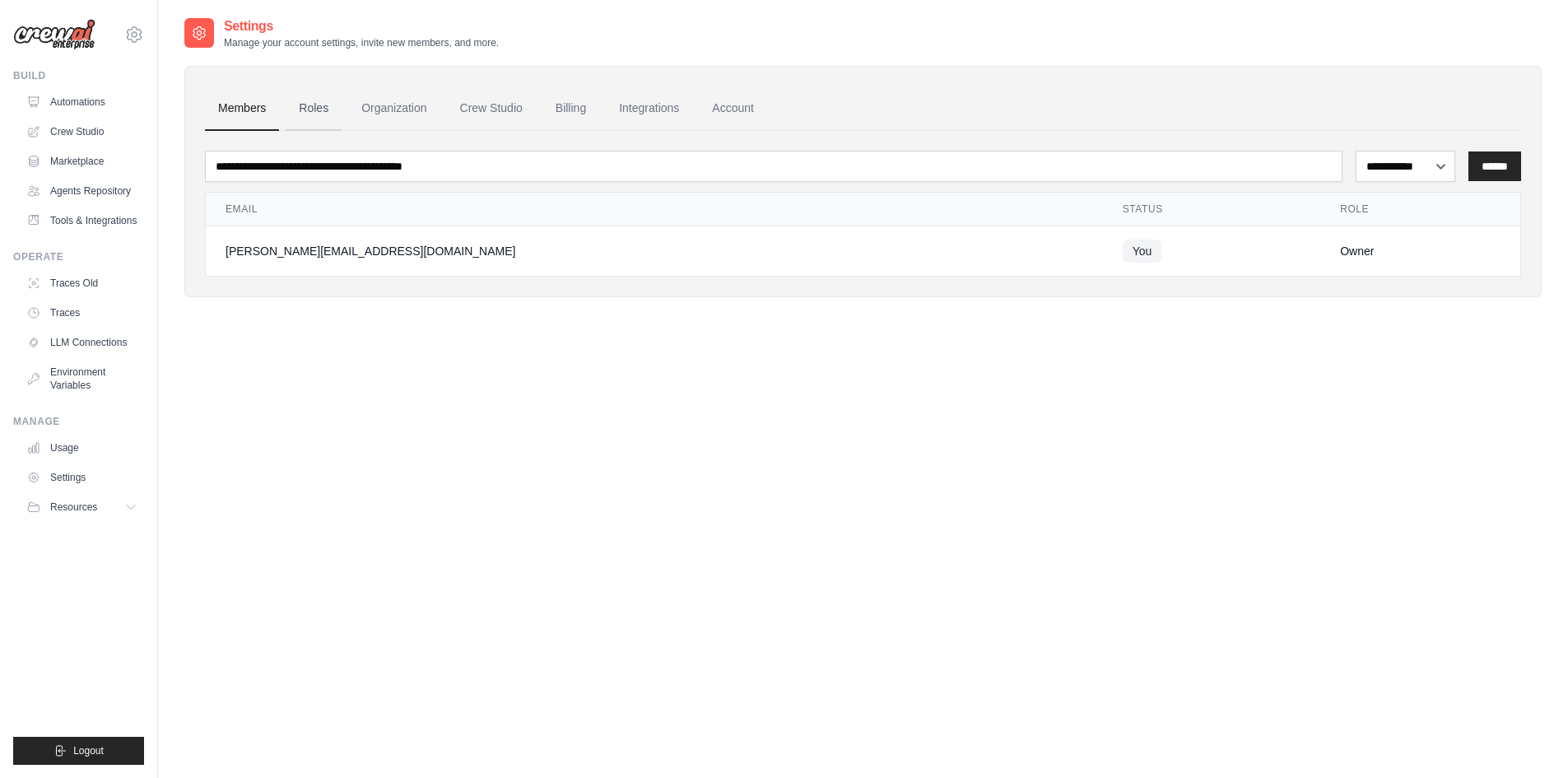
click at [322, 113] on link "Roles" at bounding box center [313, 108] width 56 height 45
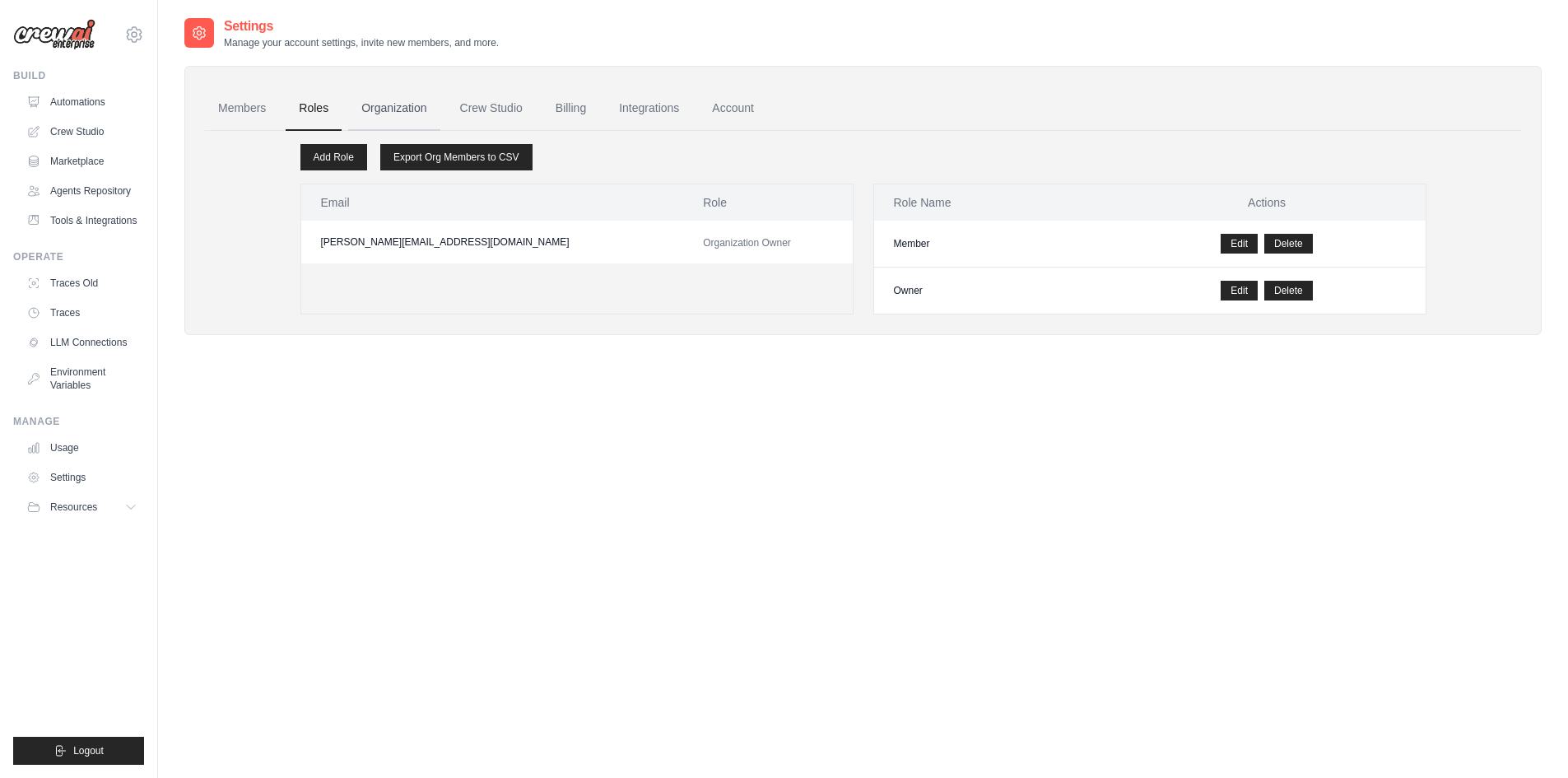
click at [407, 112] on link "Organization" at bounding box center [394, 108] width 91 height 45
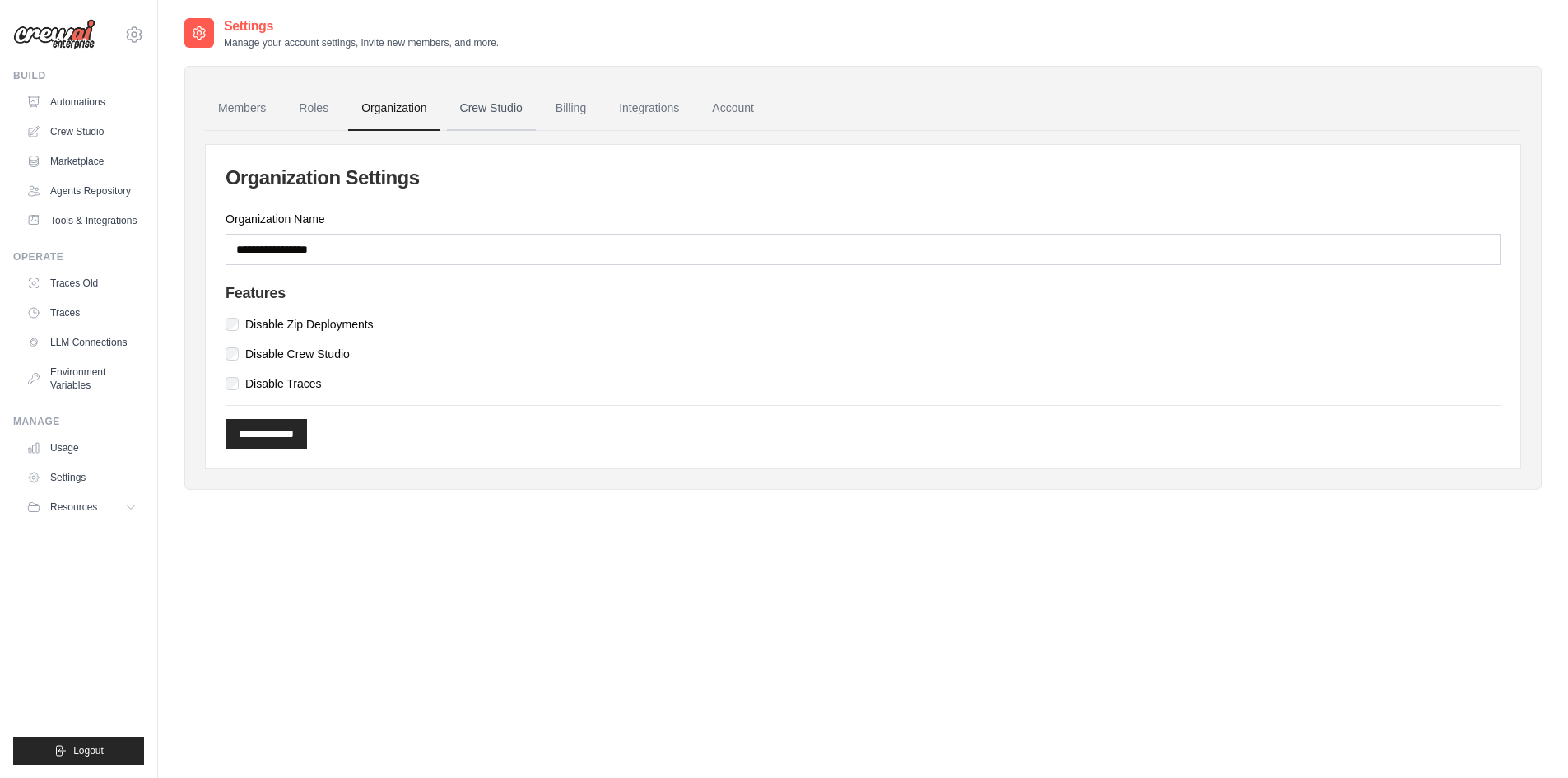
click at [520, 104] on link "Crew Studio" at bounding box center [492, 108] width 89 height 45
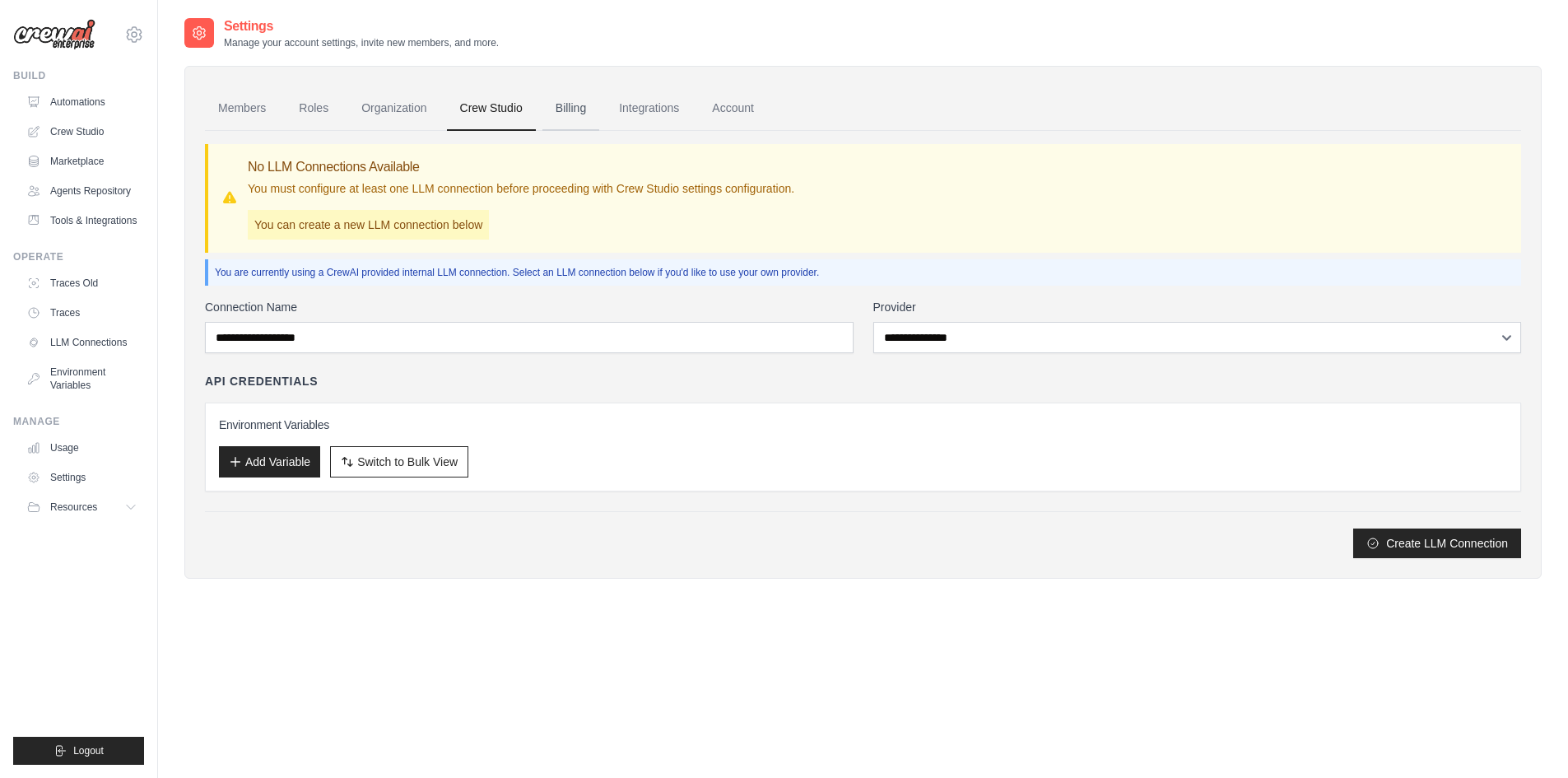
click at [562, 107] on link "Billing" at bounding box center [570, 108] width 57 height 45
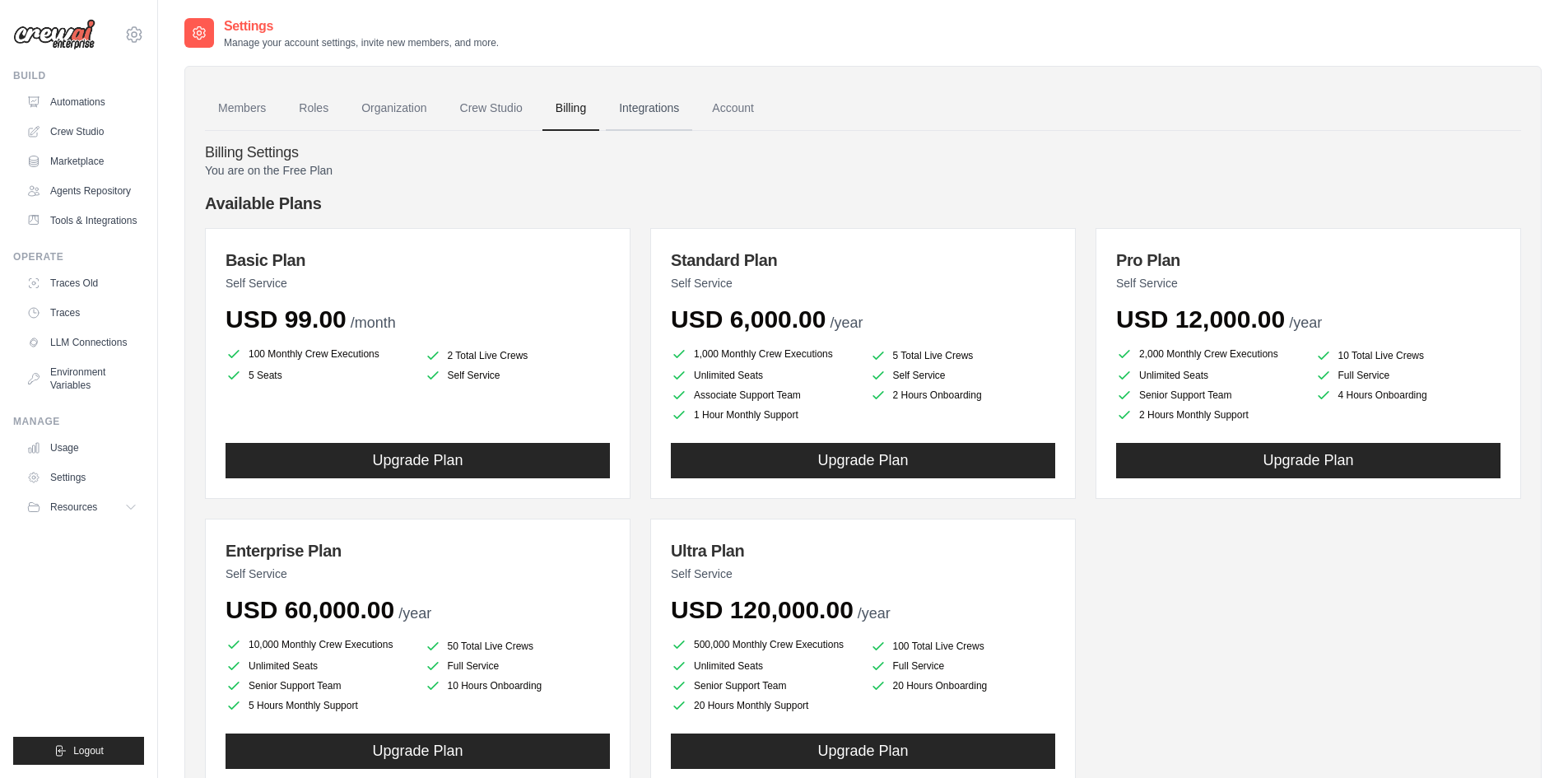
click at [643, 114] on link "Integrations" at bounding box center [649, 108] width 86 height 45
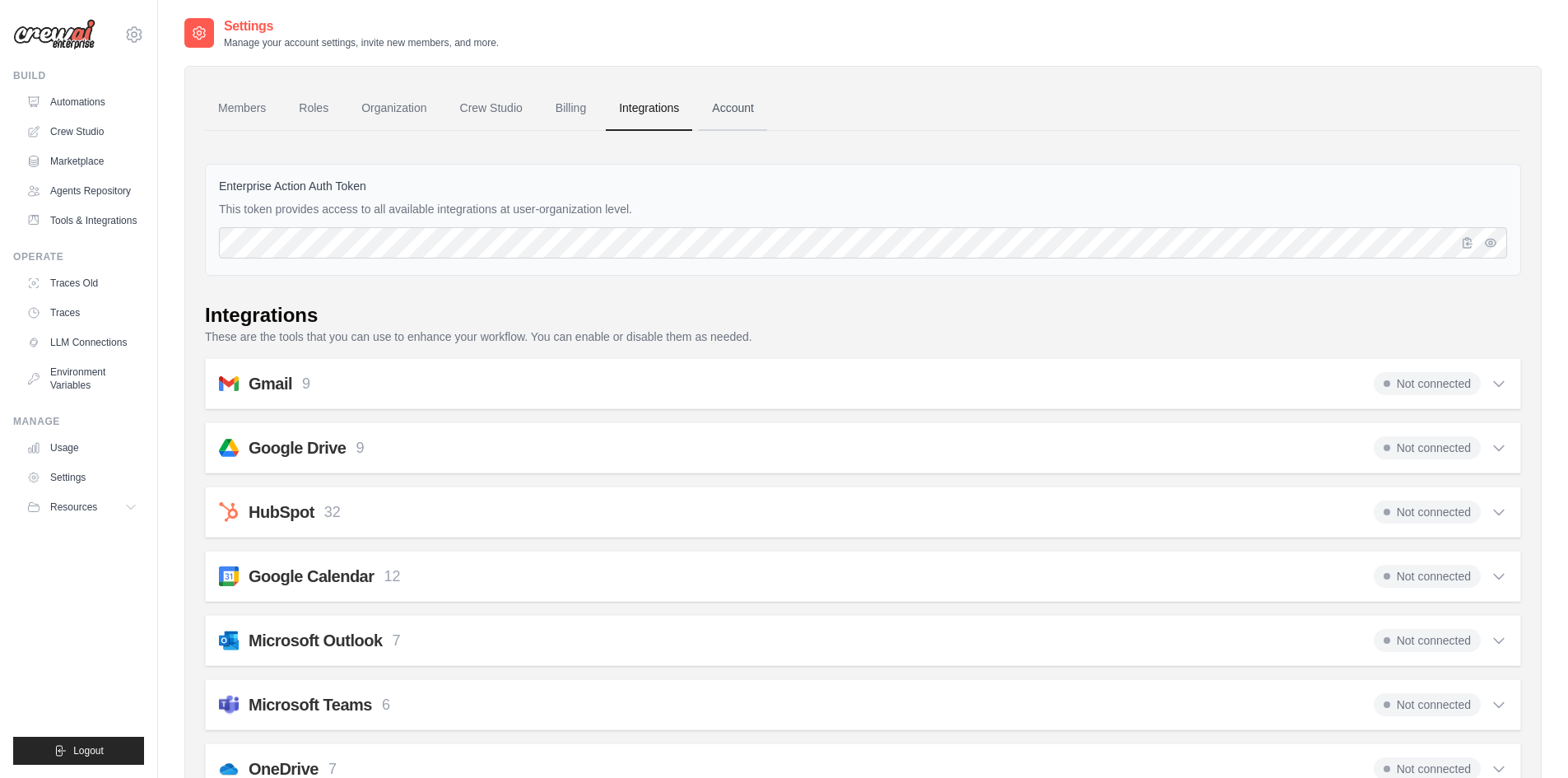
click at [730, 102] on link "Account" at bounding box center [733, 108] width 68 height 45
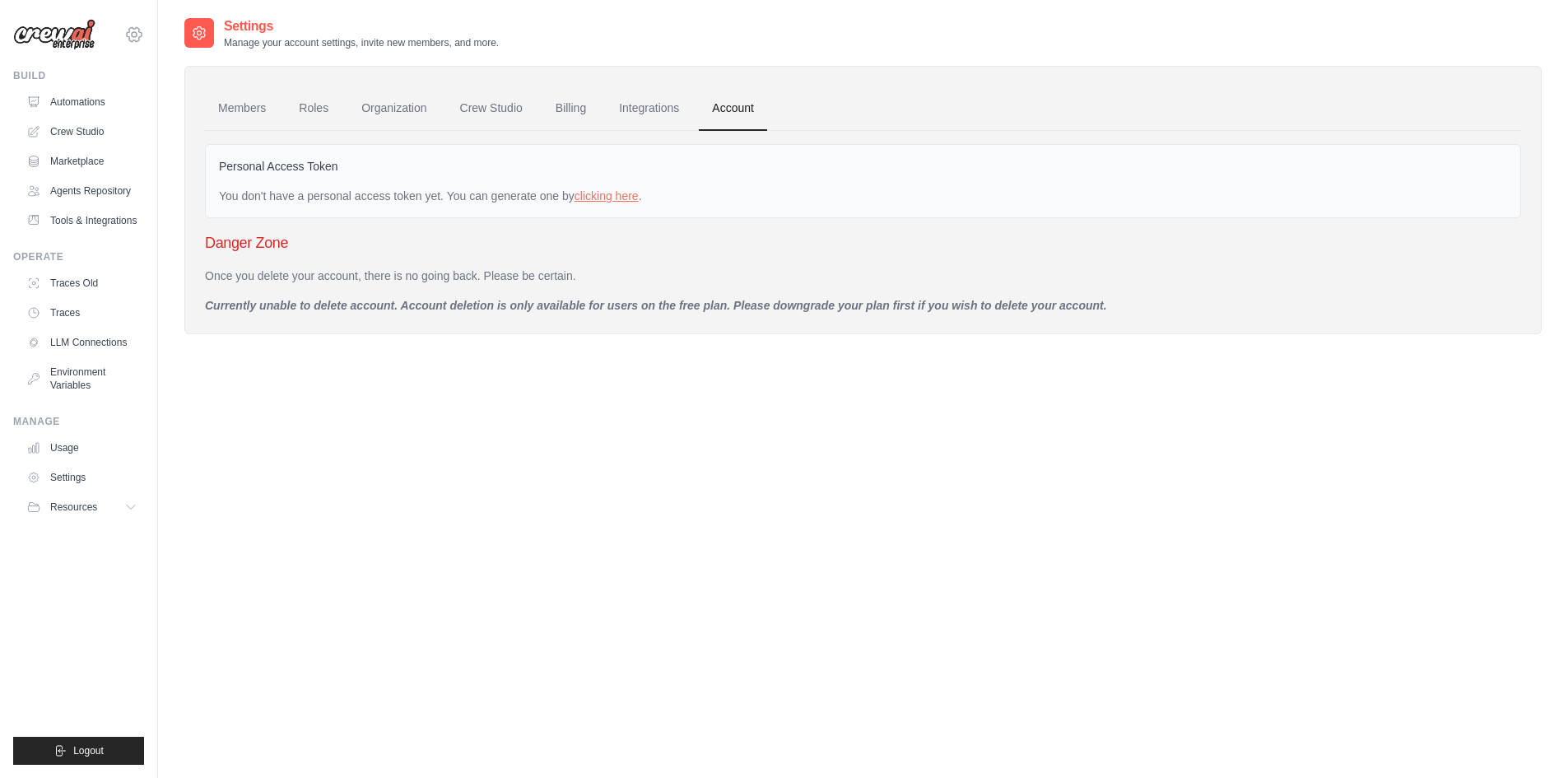
click at [129, 37] on icon at bounding box center [134, 35] width 20 height 20
click at [151, 94] on span "Settings" at bounding box center [203, 102] width 130 height 17
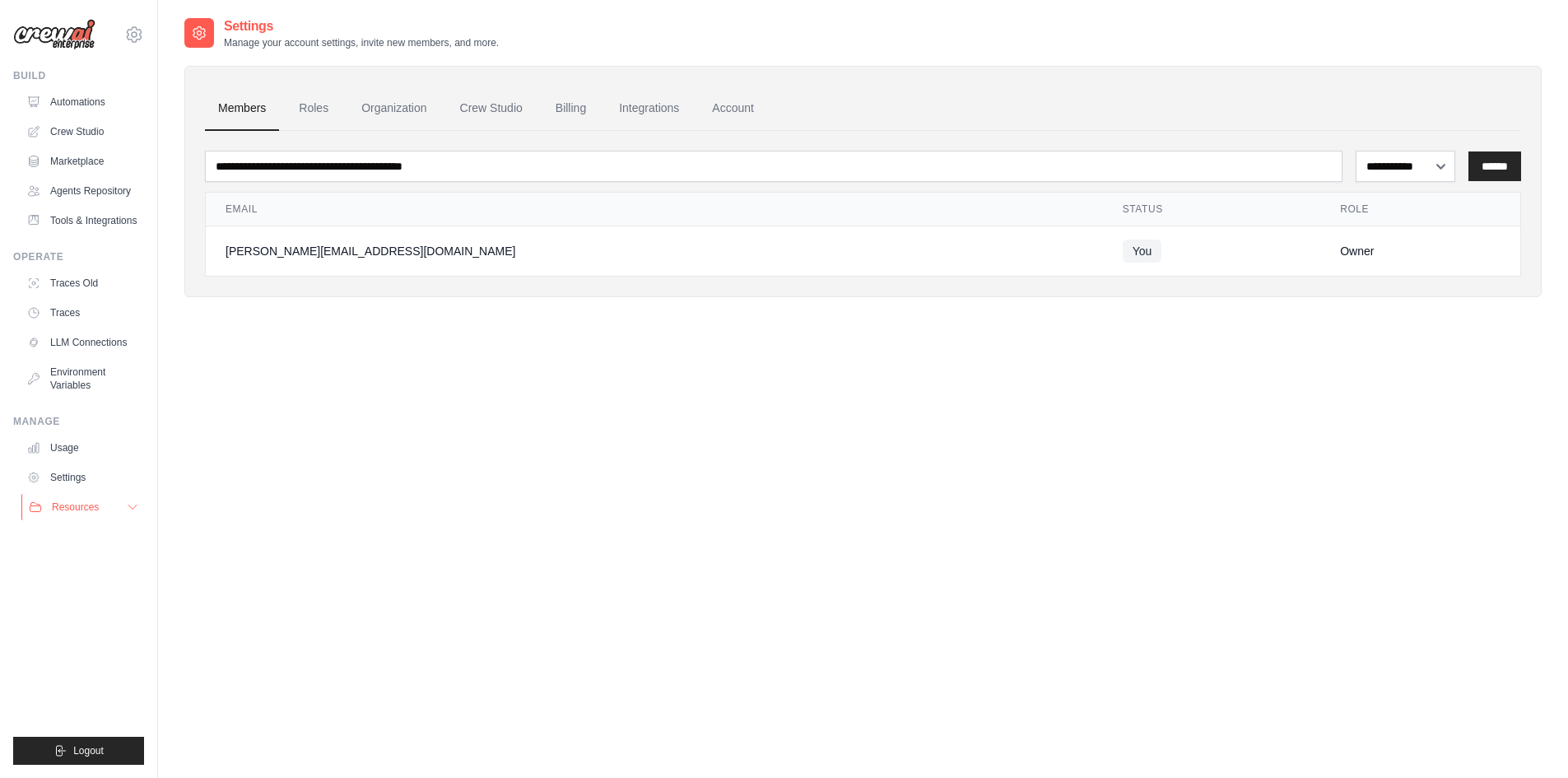
click at [123, 499] on button "Resources" at bounding box center [83, 507] width 124 height 27
click at [70, 37] on img at bounding box center [54, 35] width 82 height 32
click at [57, 104] on link "Automations" at bounding box center [83, 102] width 124 height 27
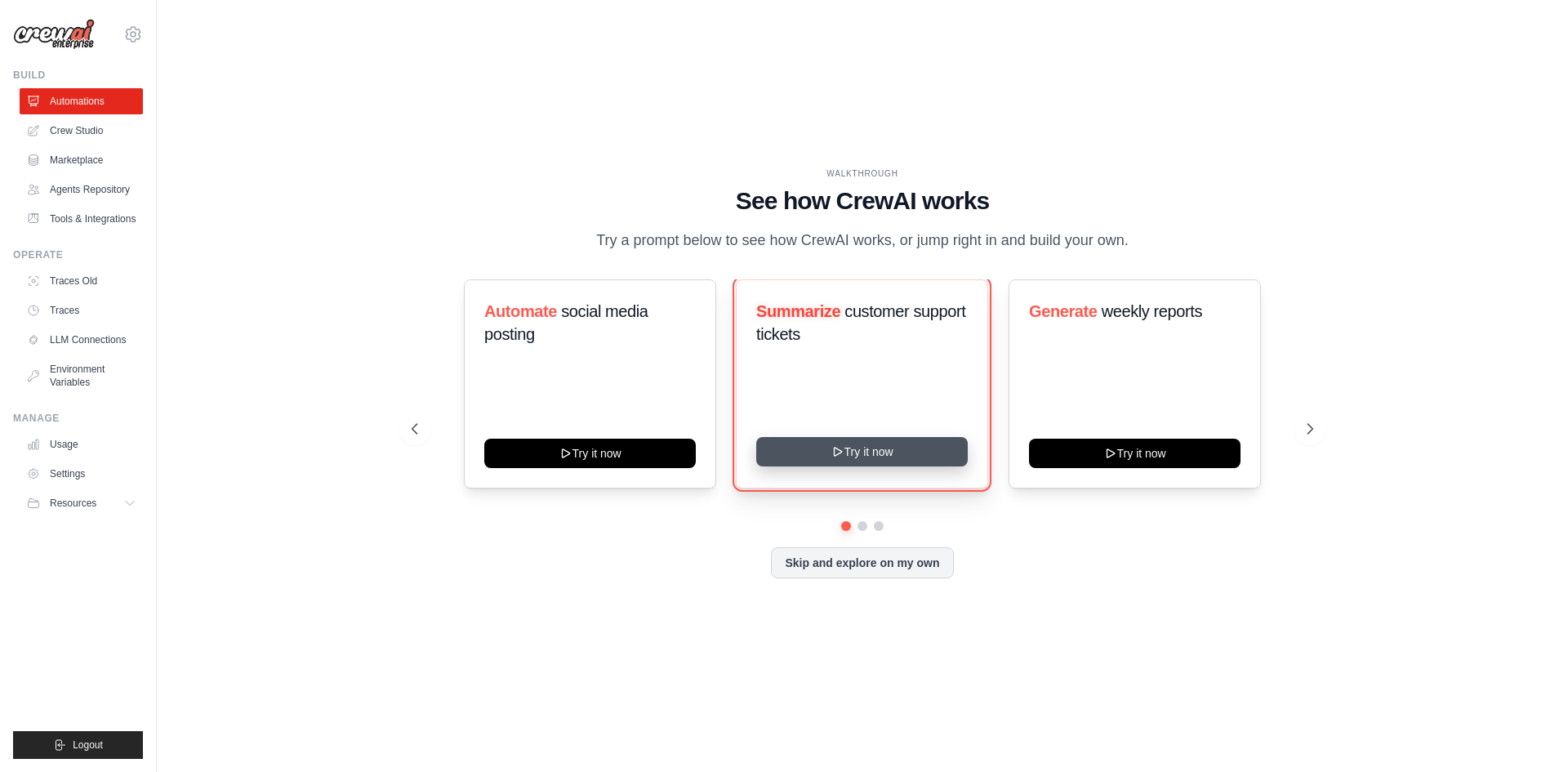
click at [872, 448] on button "Try it now" at bounding box center [861, 452] width 212 height 30
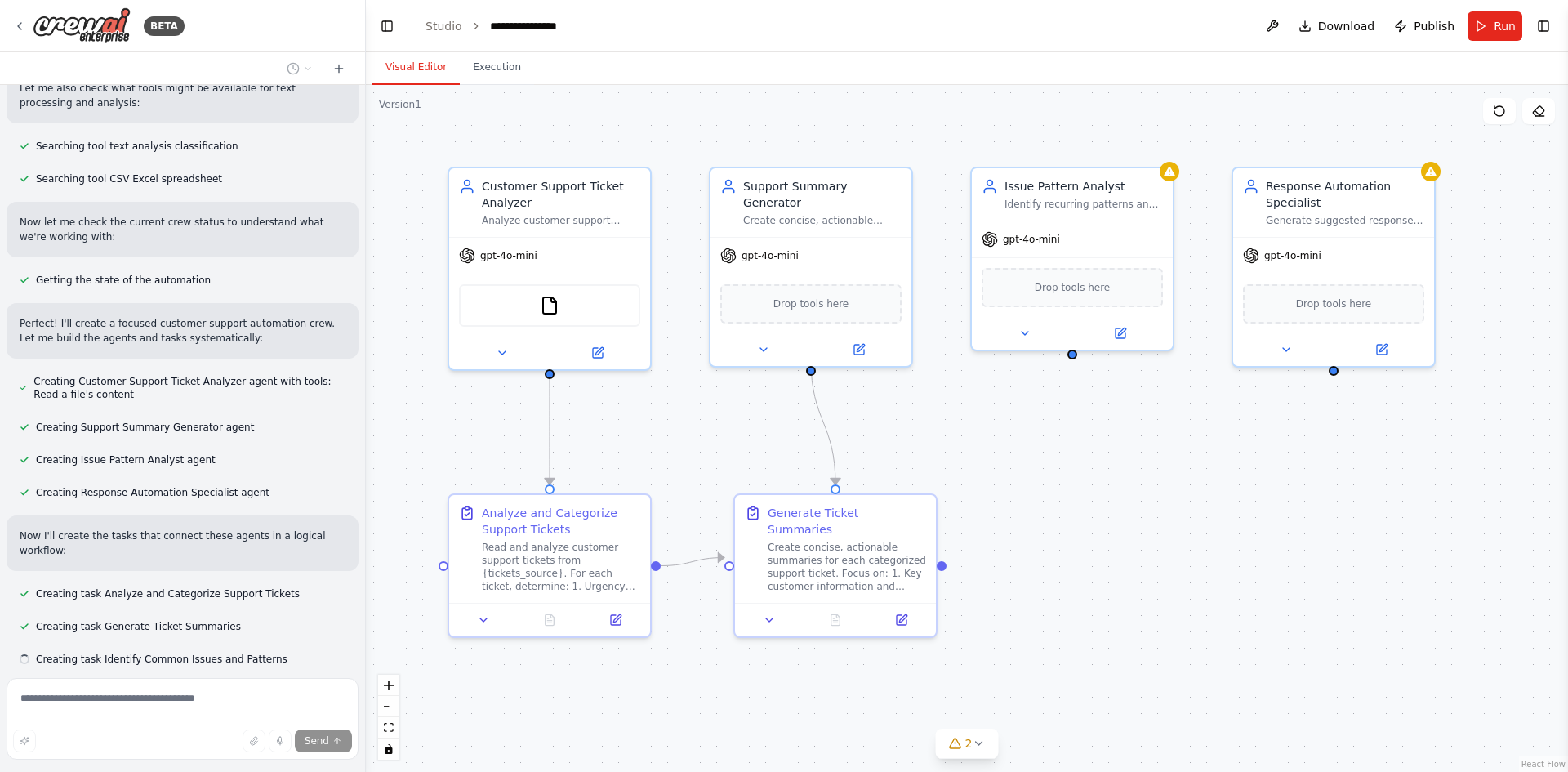
scroll to position [315, 0]
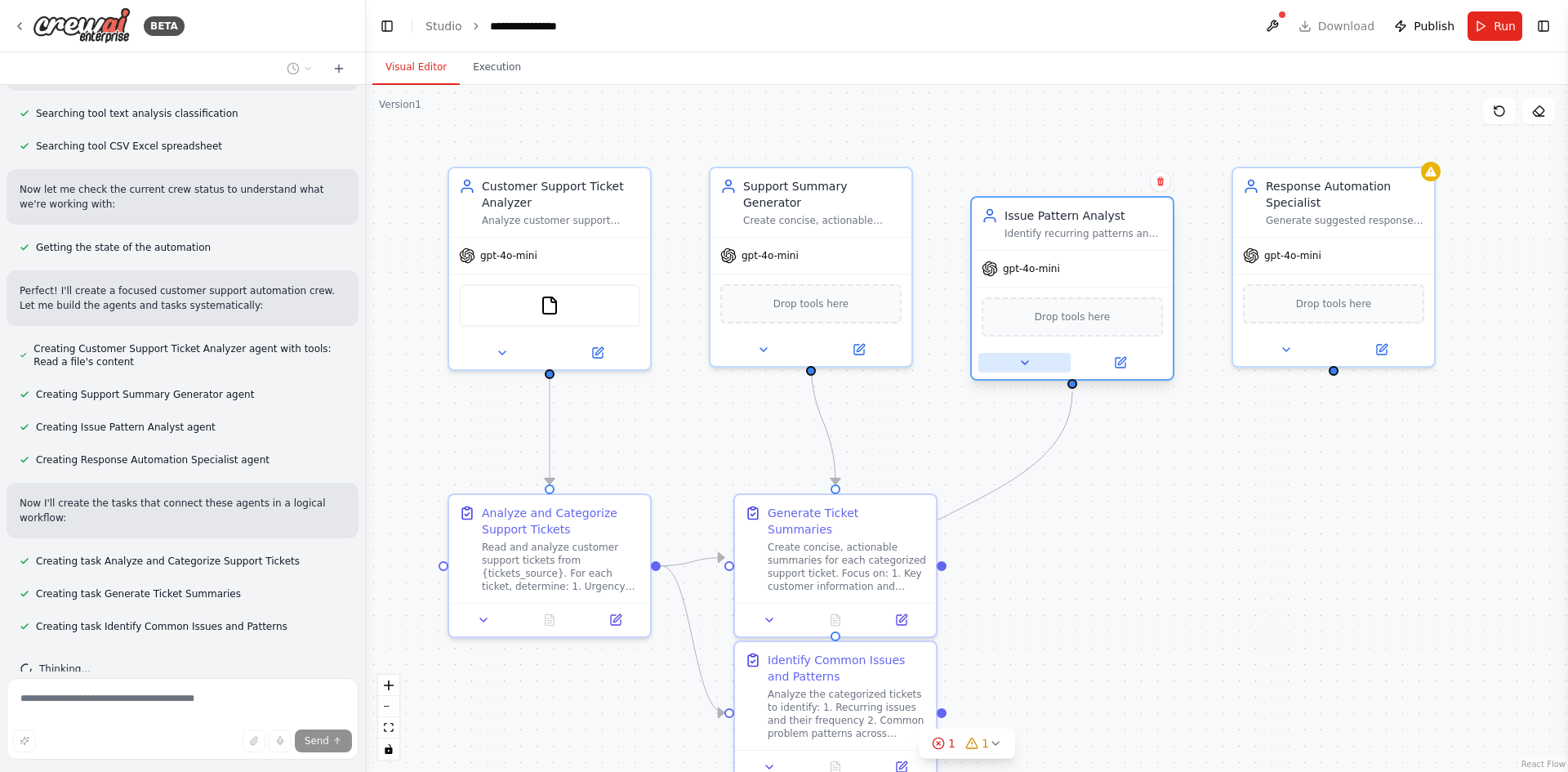
drag, startPoint x: 1065, startPoint y: 333, endPoint x: 1065, endPoint y: 360, distance: 27.0
click at [1065, 360] on button at bounding box center [1025, 363] width 93 height 20
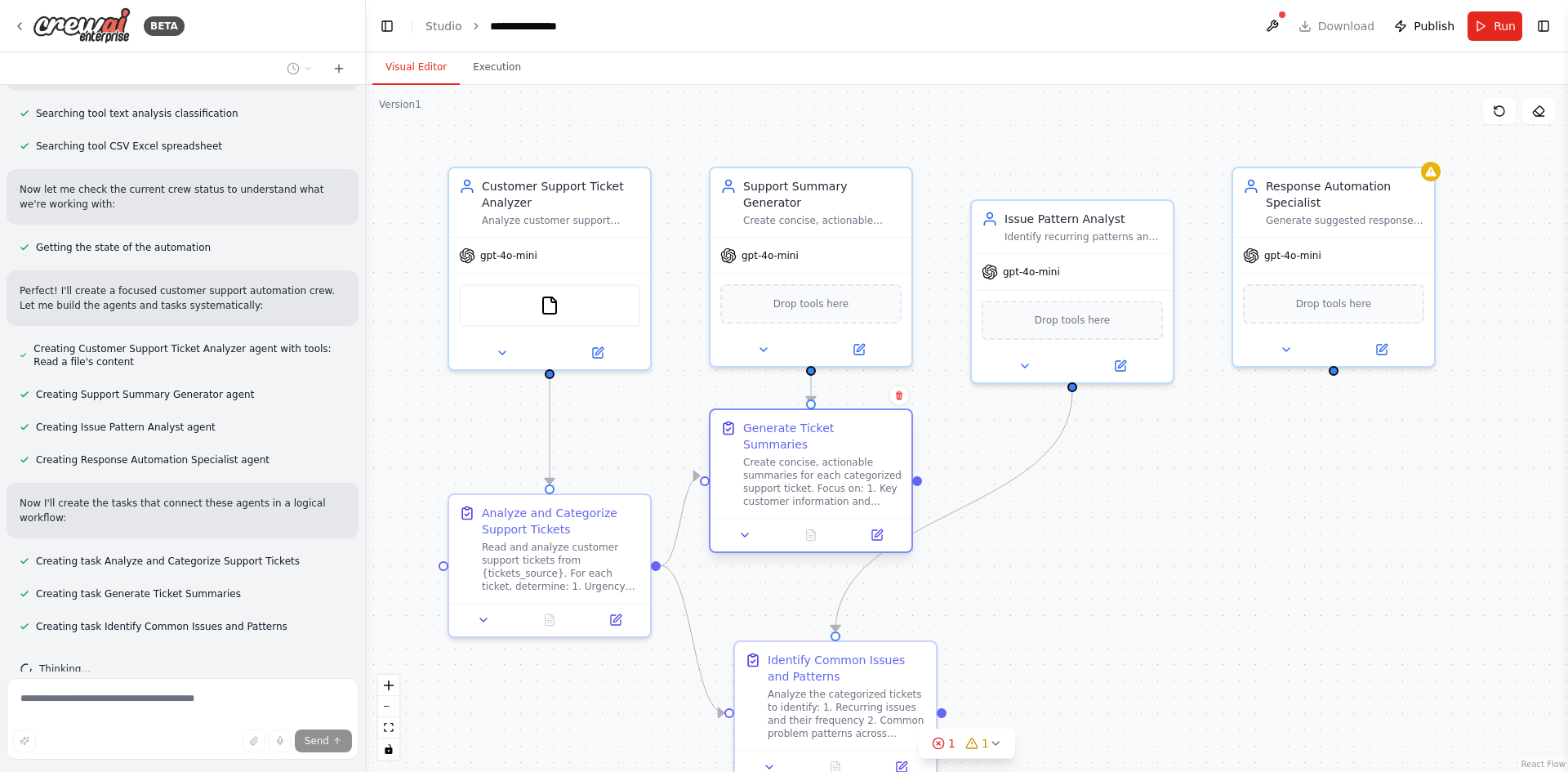
drag, startPoint x: 838, startPoint y: 533, endPoint x: 808, endPoint y: 454, distance: 84.5
click at [808, 456] on div "Create concise, actionable summaries for each categorized support ticket. Focus…" at bounding box center [822, 482] width 158 height 52
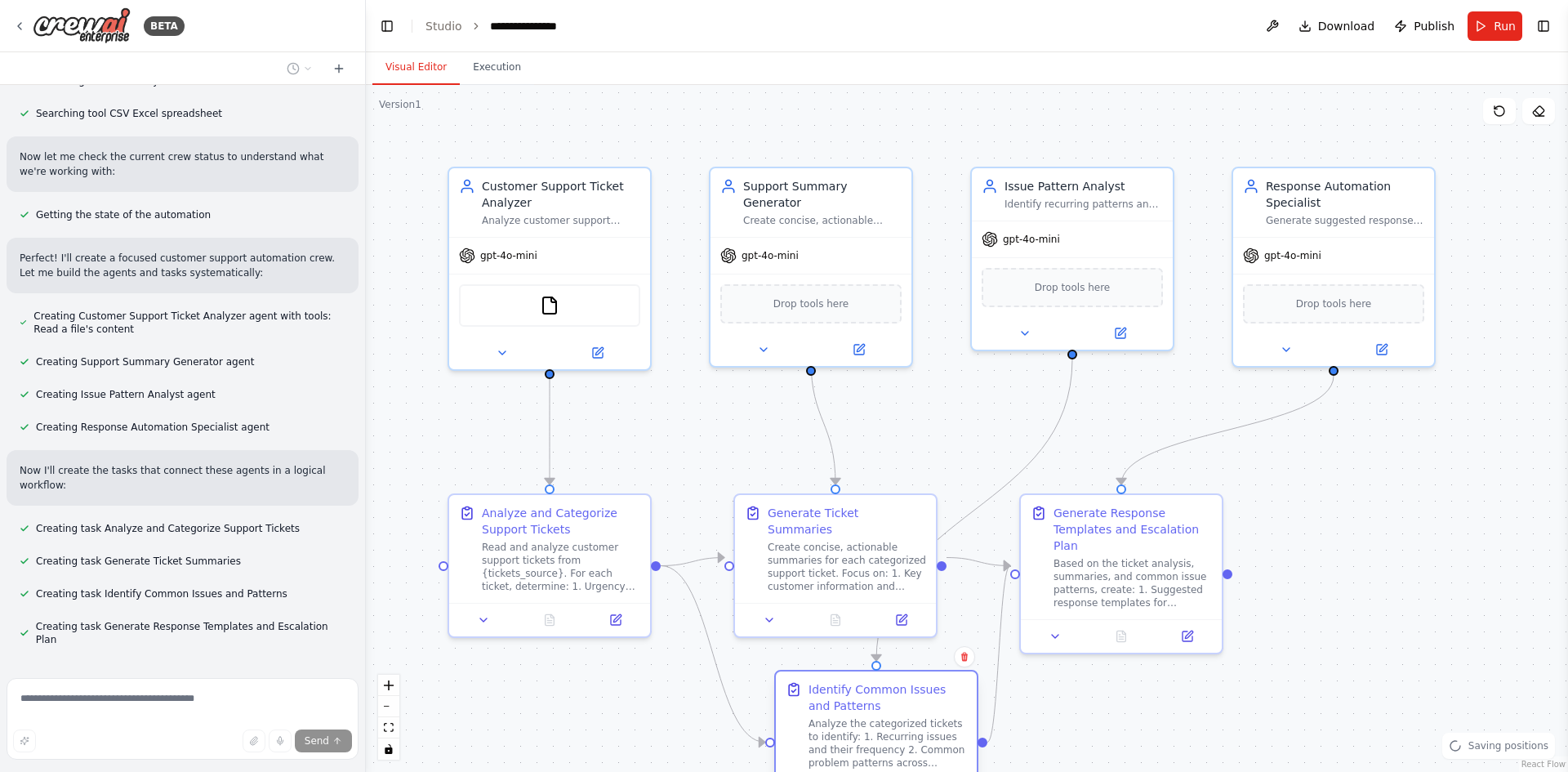
drag, startPoint x: 855, startPoint y: 690, endPoint x: 905, endPoint y: 716, distance: 56.4
click at [905, 716] on div "Identify Common Issues and Patterns Analyze the categorized tickets to identify…" at bounding box center [888, 726] width 158 height 89
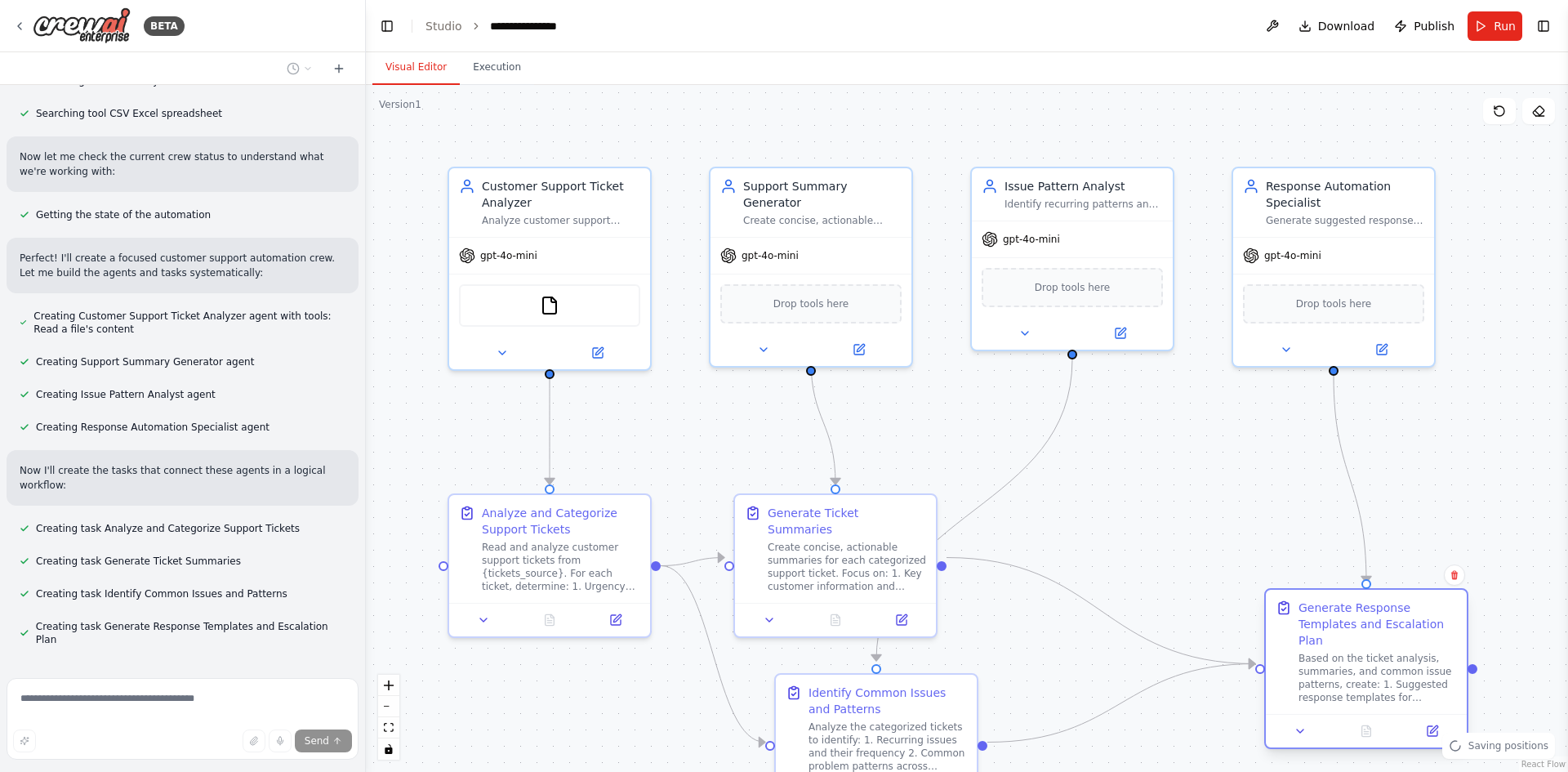
scroll to position [434, 0]
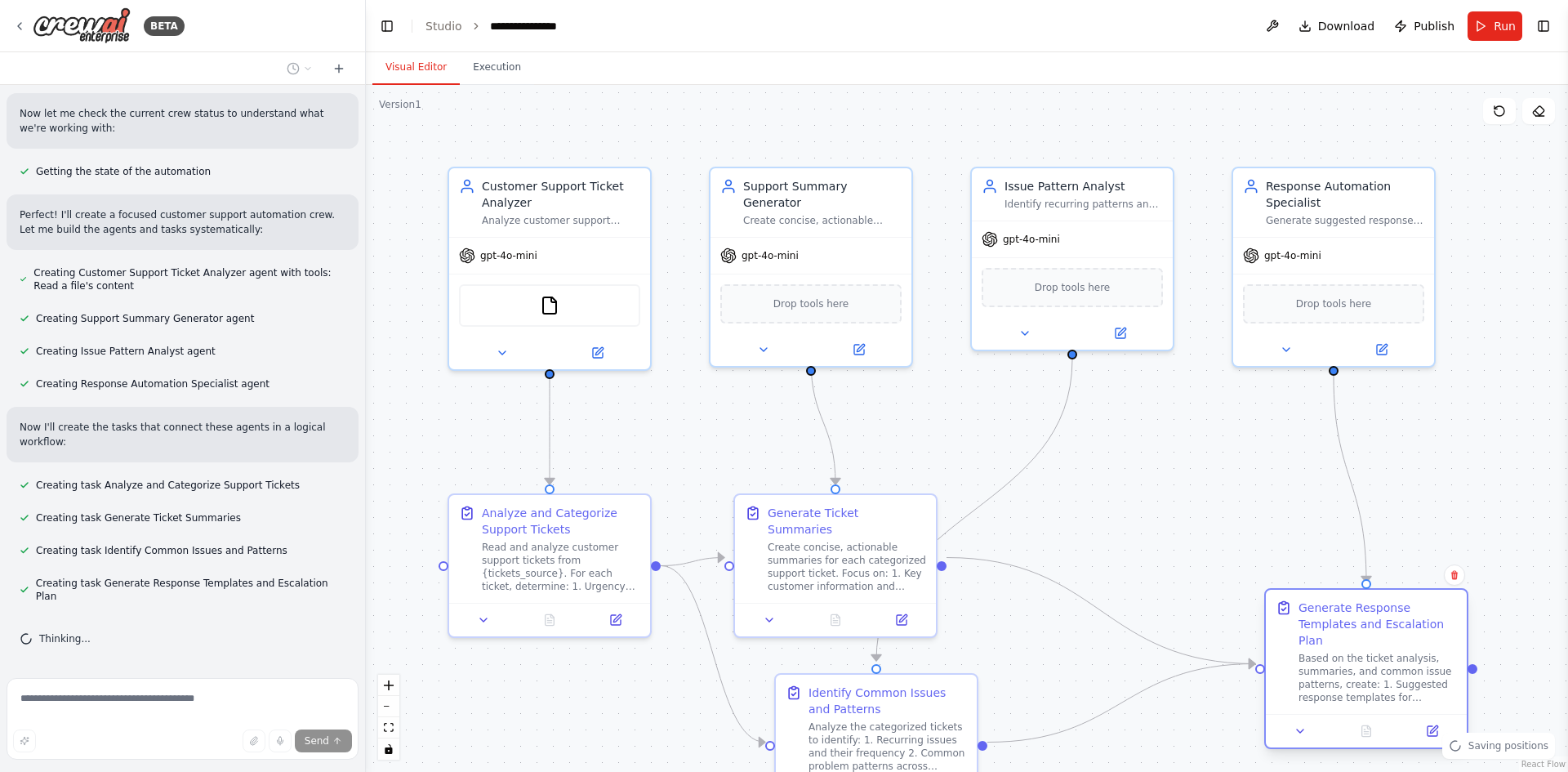
drag, startPoint x: 1127, startPoint y: 564, endPoint x: 1366, endPoint y: 667, distance: 260.2
click at [1366, 667] on div "Based on the ticket analysis, summaries, and common issue patterns, create: 1. …" at bounding box center [1378, 677] width 158 height 52
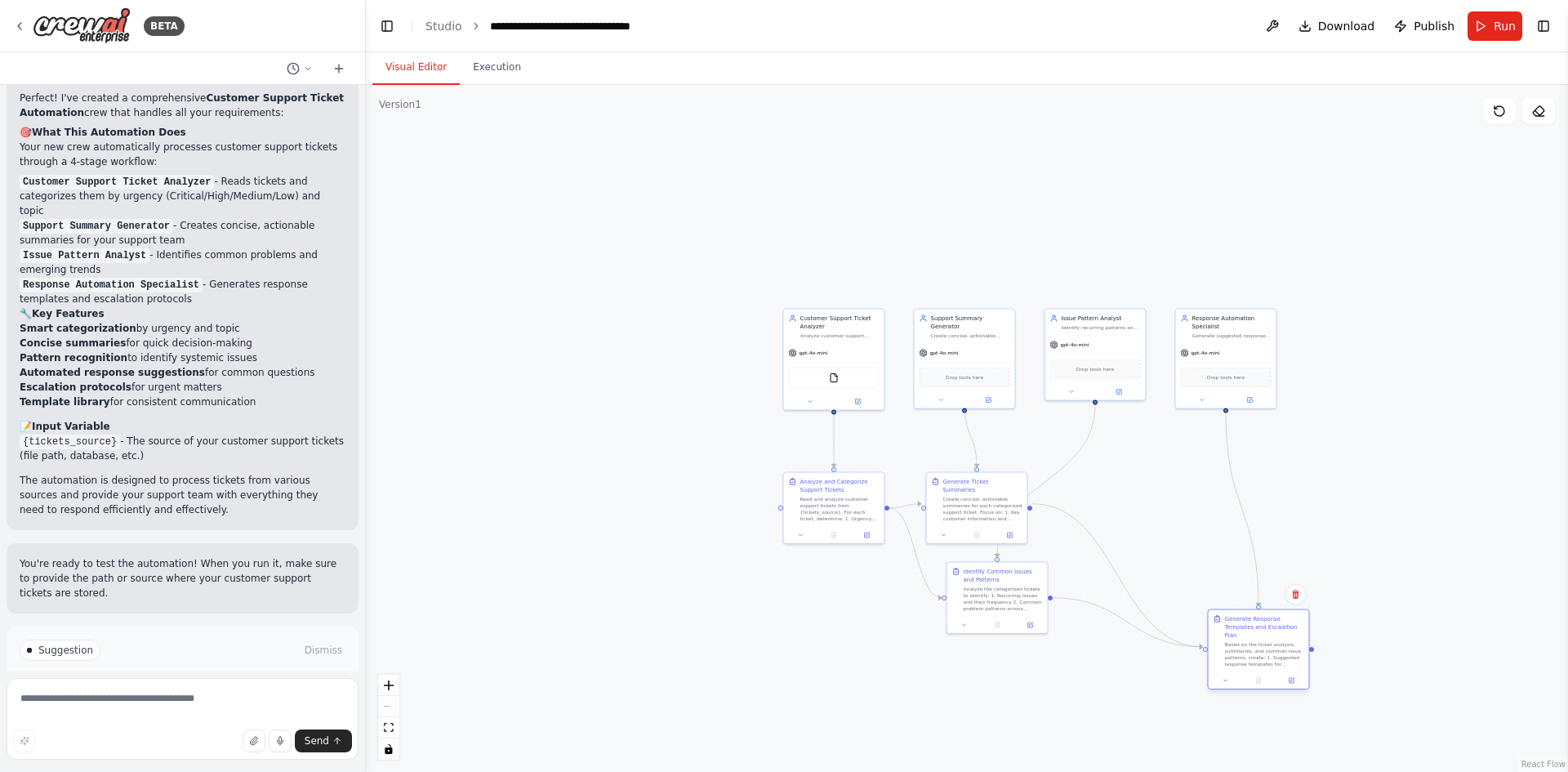
scroll to position [1081, 0]
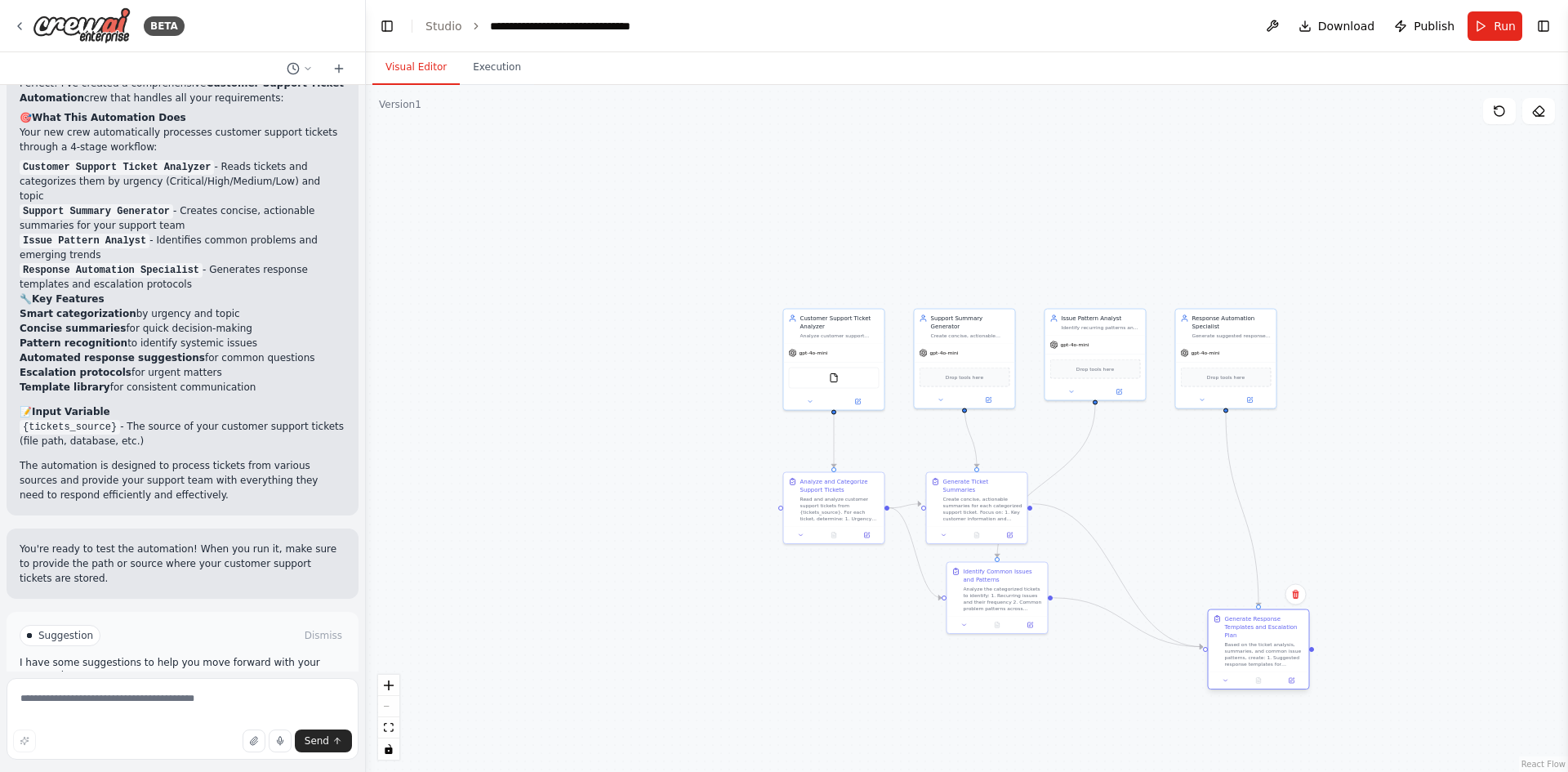
drag, startPoint x: 1217, startPoint y: 550, endPoint x: 1232, endPoint y: 643, distance: 94.2
click at [1232, 643] on div "Based on the ticket analysis, summaries, and common issue patterns, create: 1. …" at bounding box center [1265, 654] width 80 height 27
drag, startPoint x: 1003, startPoint y: 595, endPoint x: 1007, endPoint y: 720, distance: 125.1
click at [1007, 720] on div "Analyze the categorized tickets to identify: 1. Recurring issues and their freq…" at bounding box center [1012, 720] width 80 height 27
drag, startPoint x: 846, startPoint y: 527, endPoint x: 681, endPoint y: 585, distance: 174.9
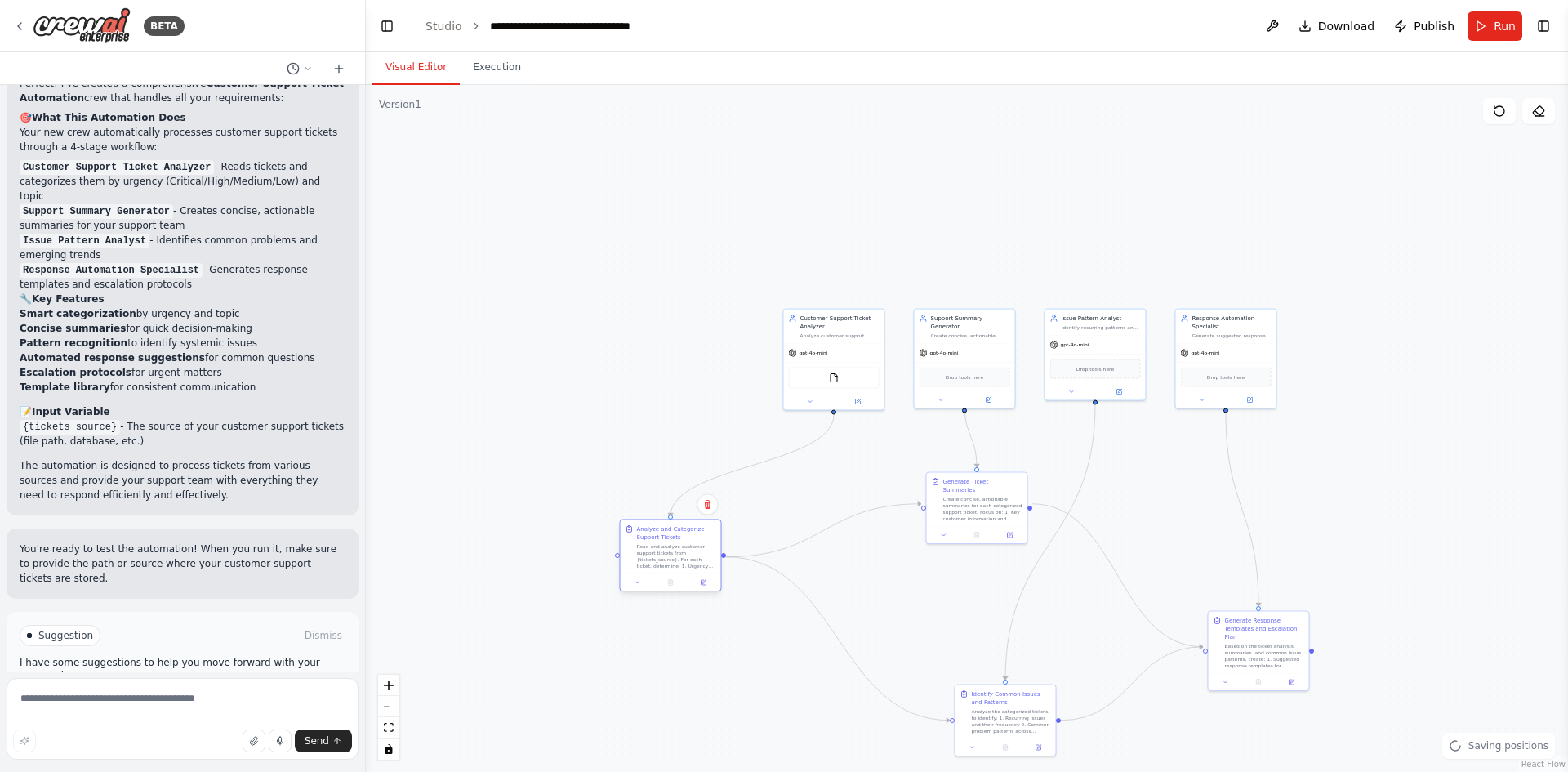
click at [681, 585] on div at bounding box center [671, 582] width 100 height 17
drag, startPoint x: 813, startPoint y: 383, endPoint x: 630, endPoint y: 384, distance: 183.0
click at [630, 384] on div "FileReadTool" at bounding box center [655, 377] width 91 height 22
drag, startPoint x: 939, startPoint y: 379, endPoint x: 803, endPoint y: 360, distance: 137.3
click at [803, 360] on div "Drop tools here" at bounding box center [835, 358] width 100 height 31
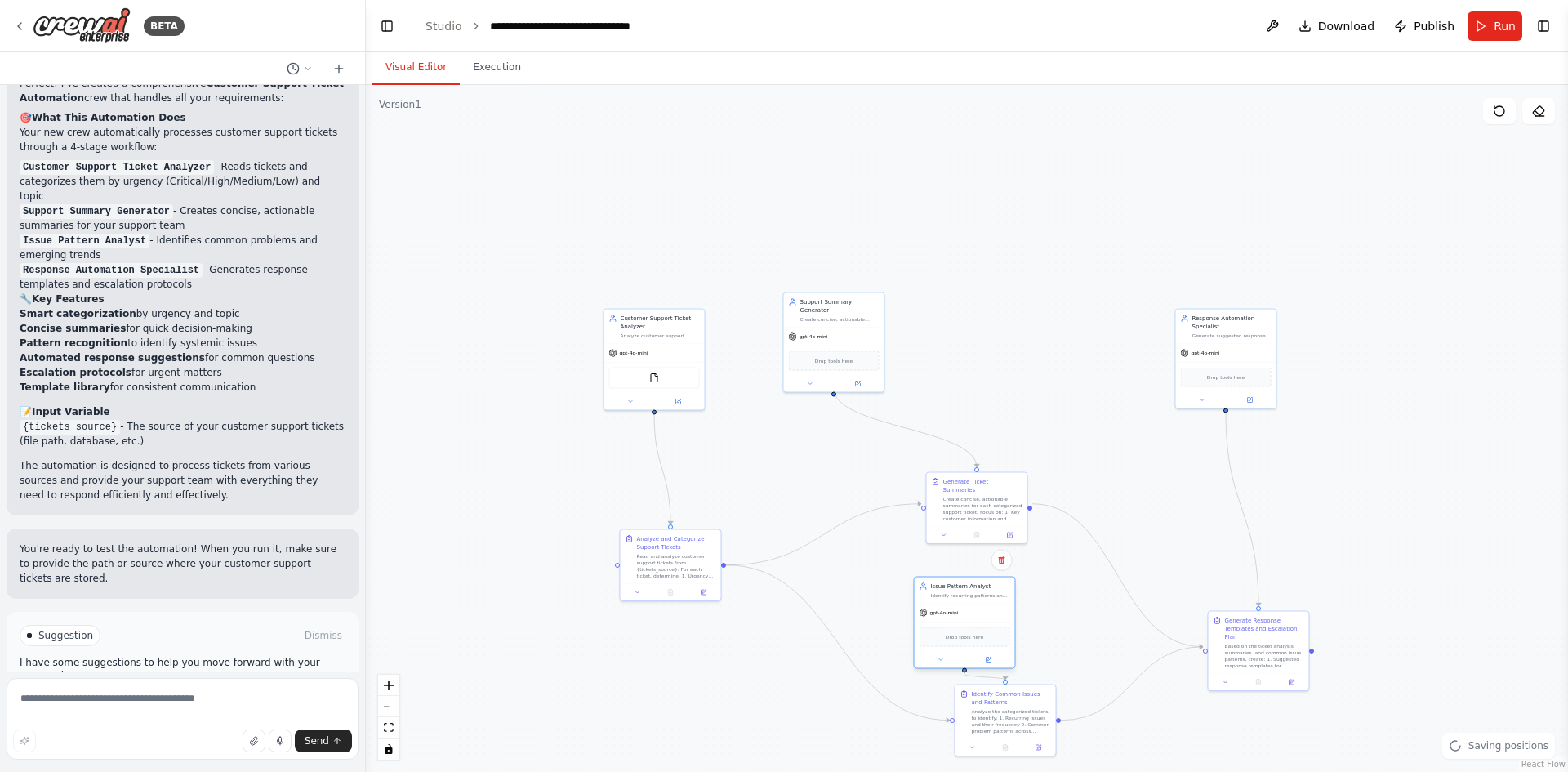
drag, startPoint x: 1098, startPoint y: 372, endPoint x: 961, endPoint y: 646, distance: 306.3
click at [961, 646] on div "Drop tools here" at bounding box center [965, 637] width 91 height 20
drag, startPoint x: 1011, startPoint y: 506, endPoint x: 1035, endPoint y: 476, distance: 38.4
click at [1035, 476] on div "Generate Ticket Summaries Create concise, actionable summaries for each categor…" at bounding box center [1023, 466] width 100 height 54
drag, startPoint x: 817, startPoint y: 334, endPoint x: 875, endPoint y: 300, distance: 67.2
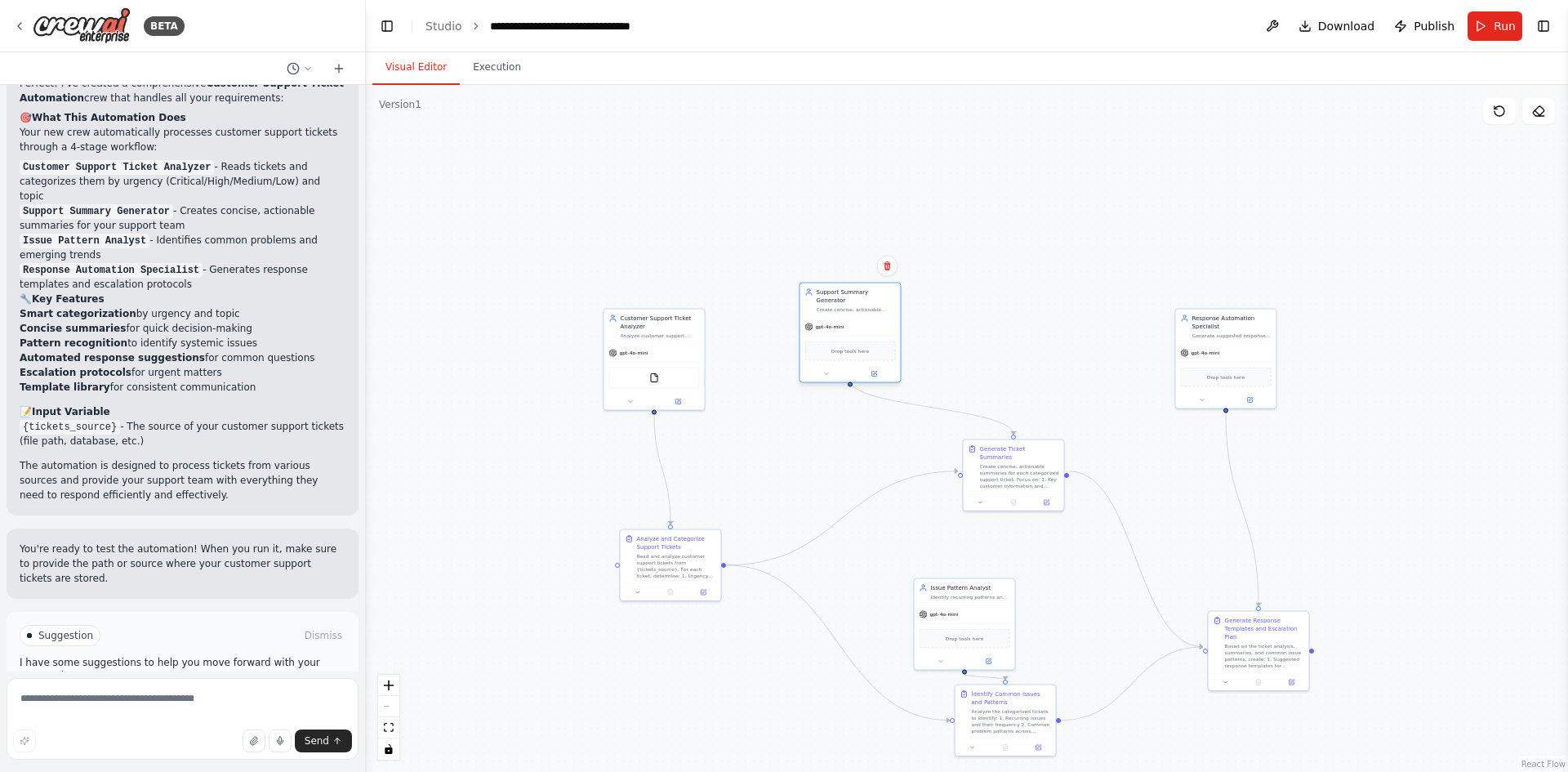
click at [875, 318] on div "gpt-4o-mini Drop tools here" at bounding box center [850, 351] width 100 height 65
drag, startPoint x: 660, startPoint y: 348, endPoint x: 760, endPoint y: 293, distance: 114.1
click at [738, 290] on div "gpt-4o-mini" at bounding box center [704, 294] width 100 height 18
drag, startPoint x: 977, startPoint y: 623, endPoint x: 1018, endPoint y: 581, distance: 58.7
click at [1018, 581] on div "Drop tools here" at bounding box center [1006, 596] width 100 height 31
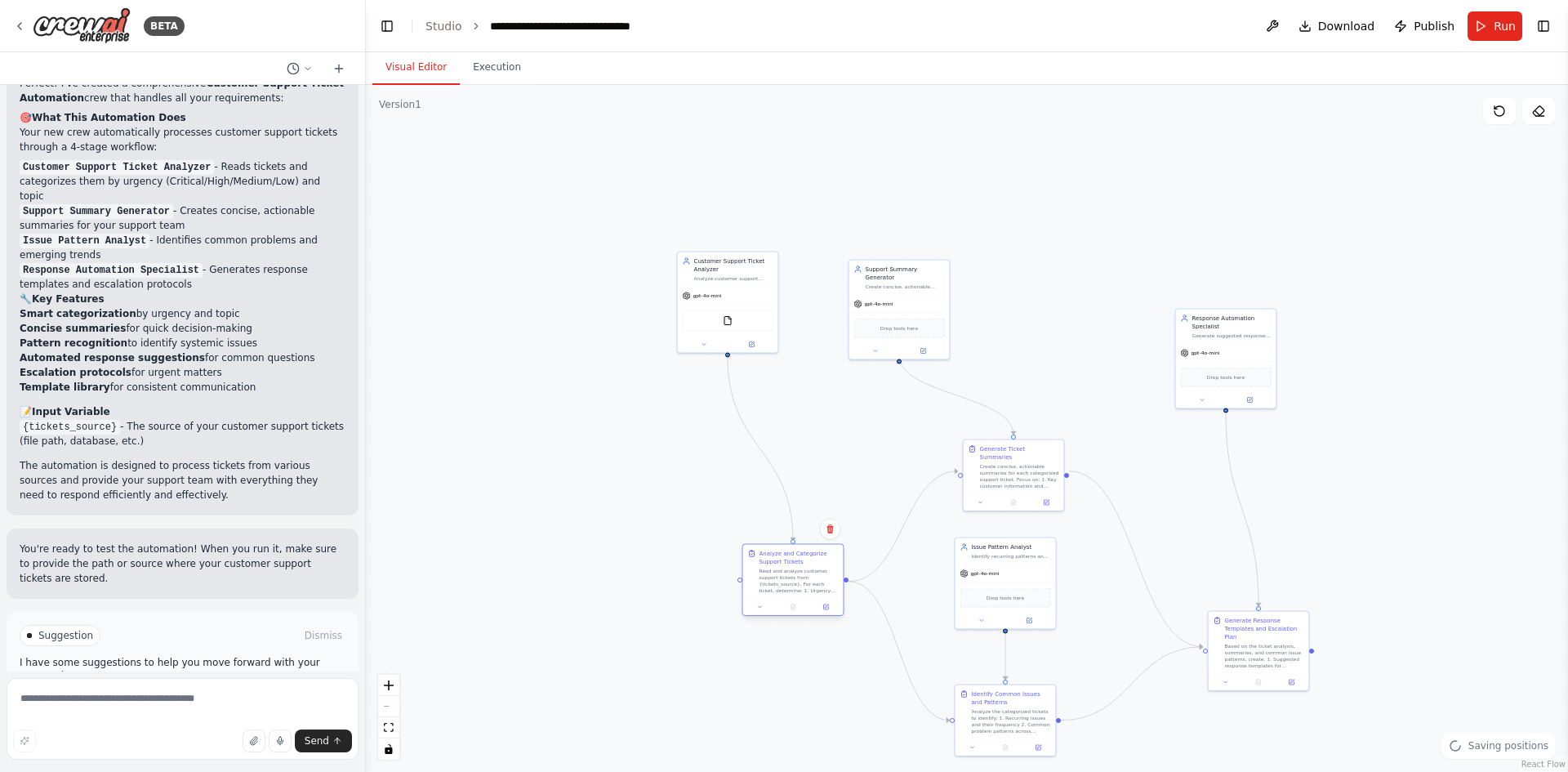
drag, startPoint x: 682, startPoint y: 567, endPoint x: 805, endPoint y: 582, distance: 123.9
click at [805, 582] on div "Read and analyze customer support tickets from {tickets_source}. For each ticke…" at bounding box center [799, 581] width 80 height 27
drag, startPoint x: 1262, startPoint y: 649, endPoint x: 1238, endPoint y: 605, distance: 50.1
click at [1238, 605] on div "Based on the ticket analysis, summaries, and common issue patterns, create: 1. …" at bounding box center [1240, 613] width 80 height 27
drag, startPoint x: 915, startPoint y: 306, endPoint x: 1022, endPoint y: 334, distance: 110.6
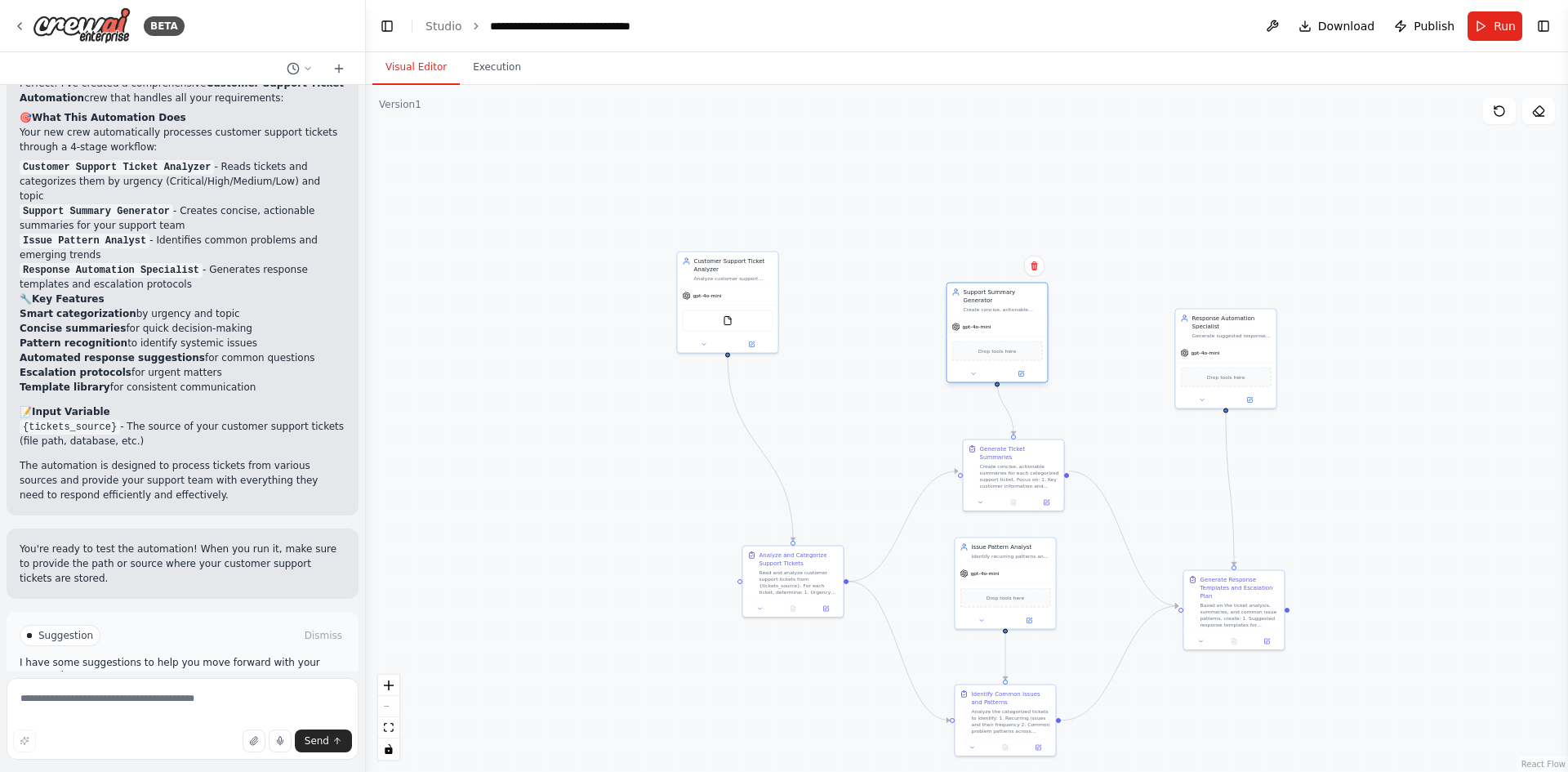
click at [1022, 336] on div "Drop tools here" at bounding box center [998, 351] width 100 height 31
drag, startPoint x: 727, startPoint y: 313, endPoint x: 826, endPoint y: 405, distance: 135.1
click at [776, 398] on div "FileReadTool" at bounding box center [778, 402] width 91 height 22
drag, startPoint x: 1267, startPoint y: 368, endPoint x: 1265, endPoint y: 382, distance: 14.1
click at [1265, 382] on div "Drop tools here" at bounding box center [1226, 392] width 91 height 20
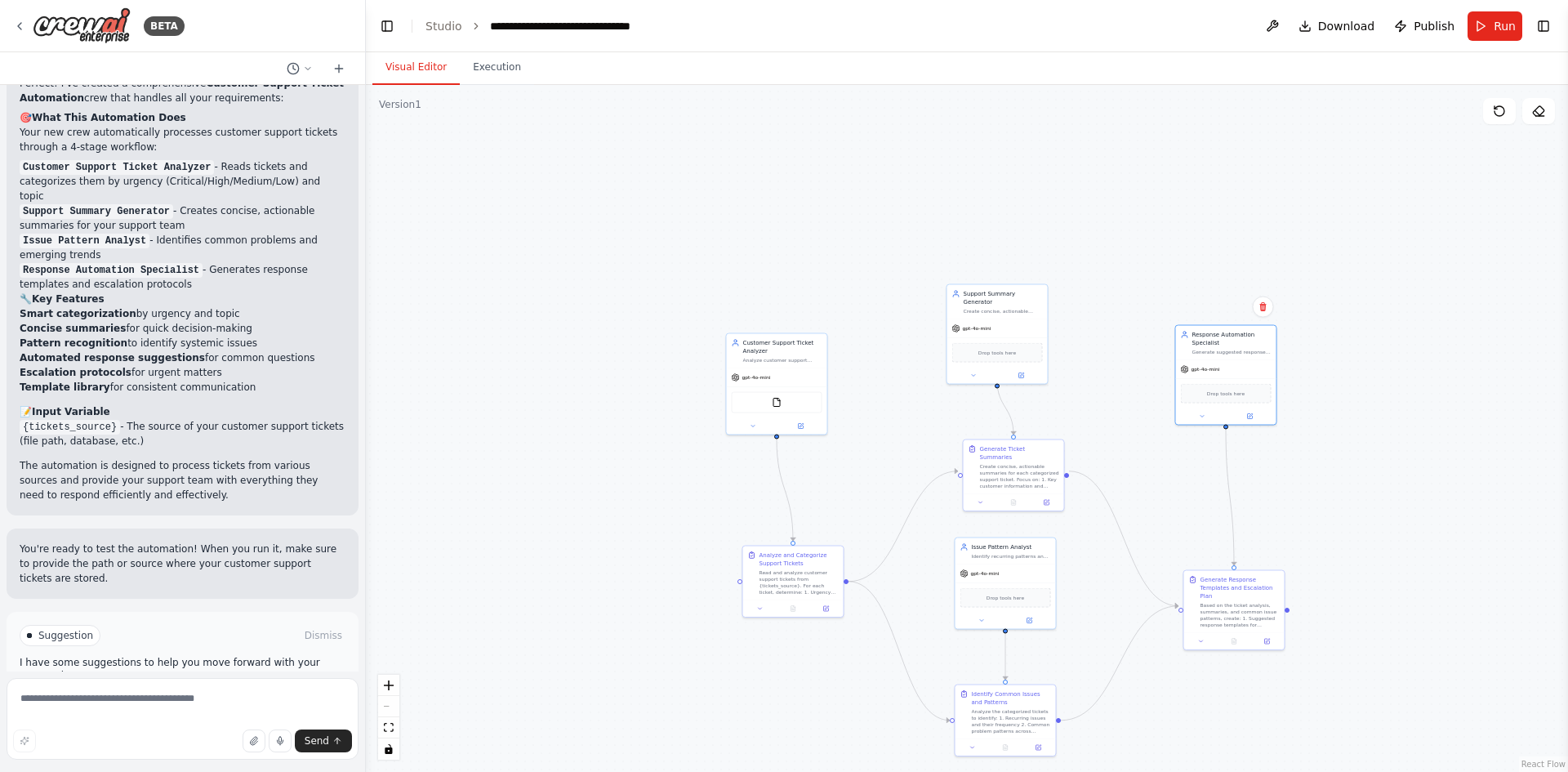
scroll to position [891, 0]
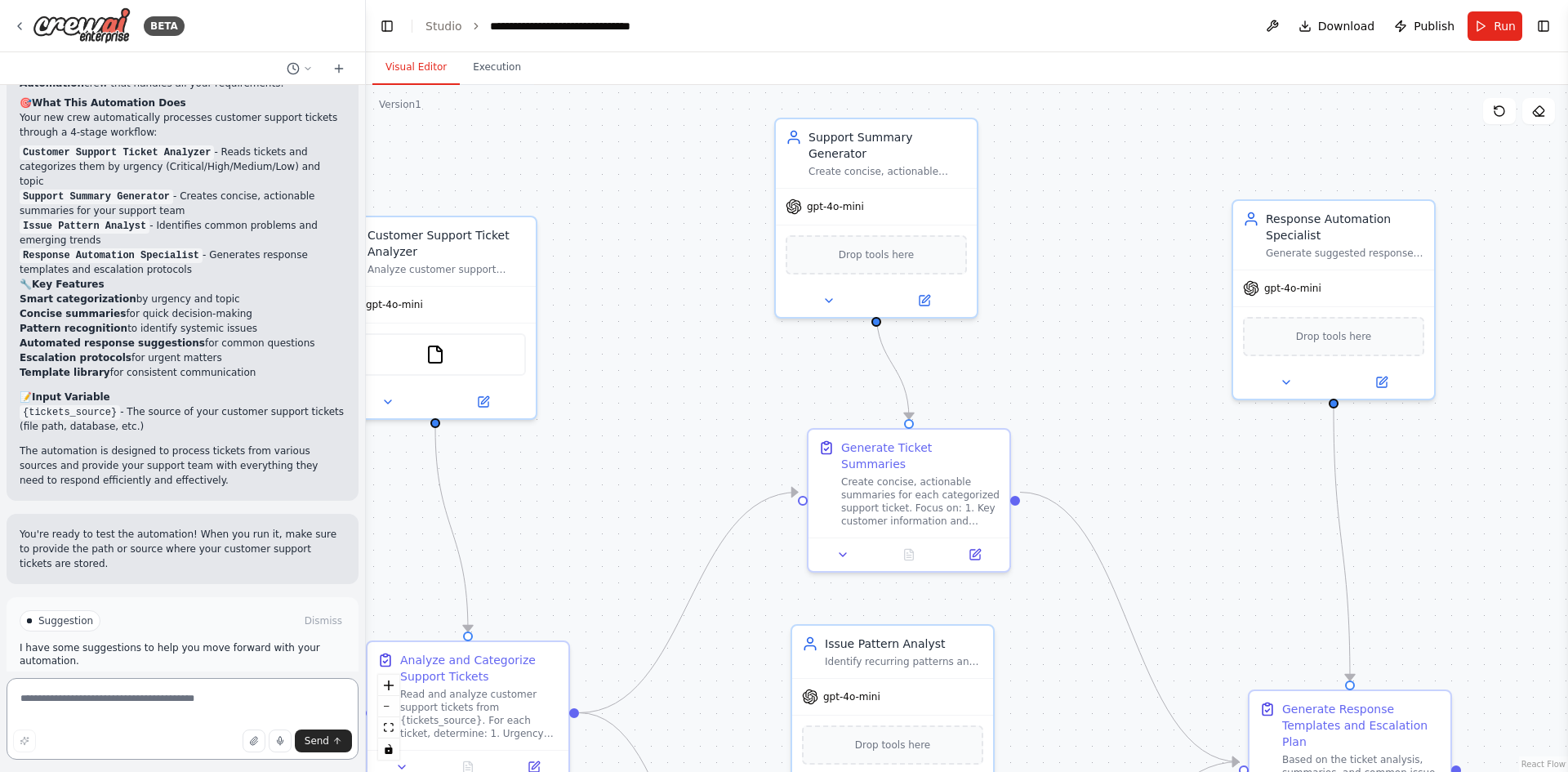
scroll to position [1081, 0]
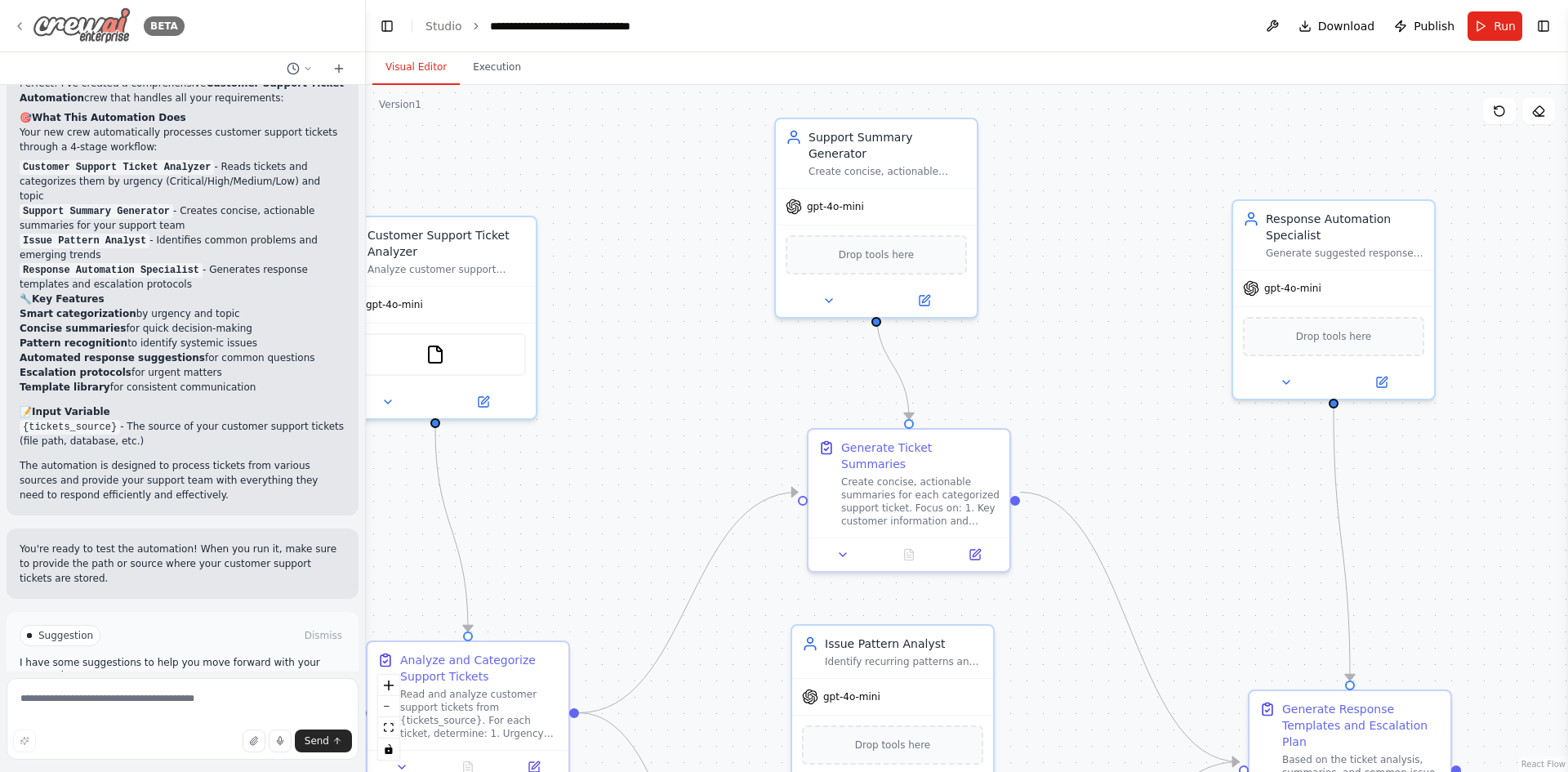
click at [23, 27] on icon at bounding box center [19, 26] width 13 height 13
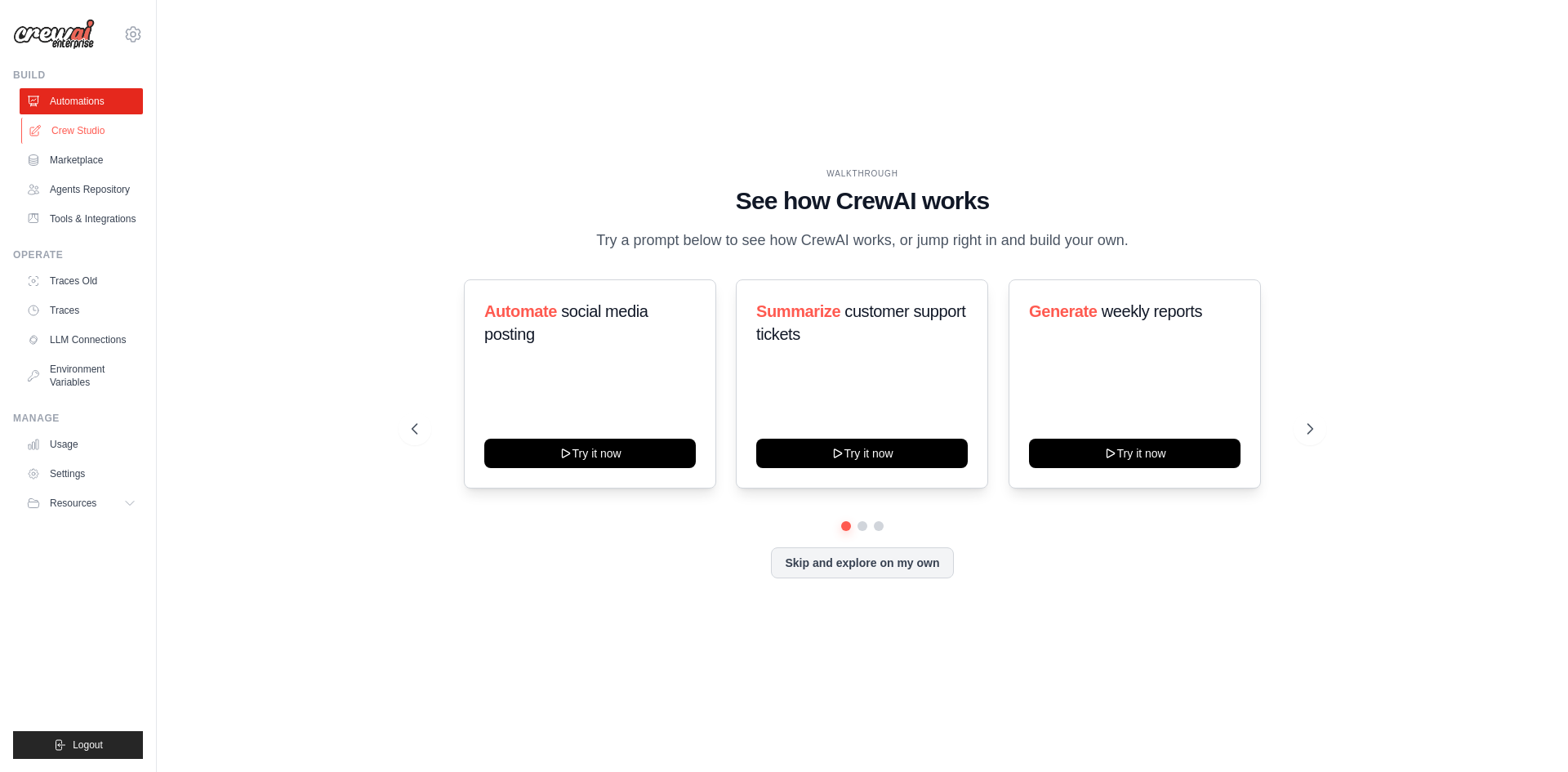
click at [90, 125] on link "Crew Studio" at bounding box center [83, 131] width 123 height 27
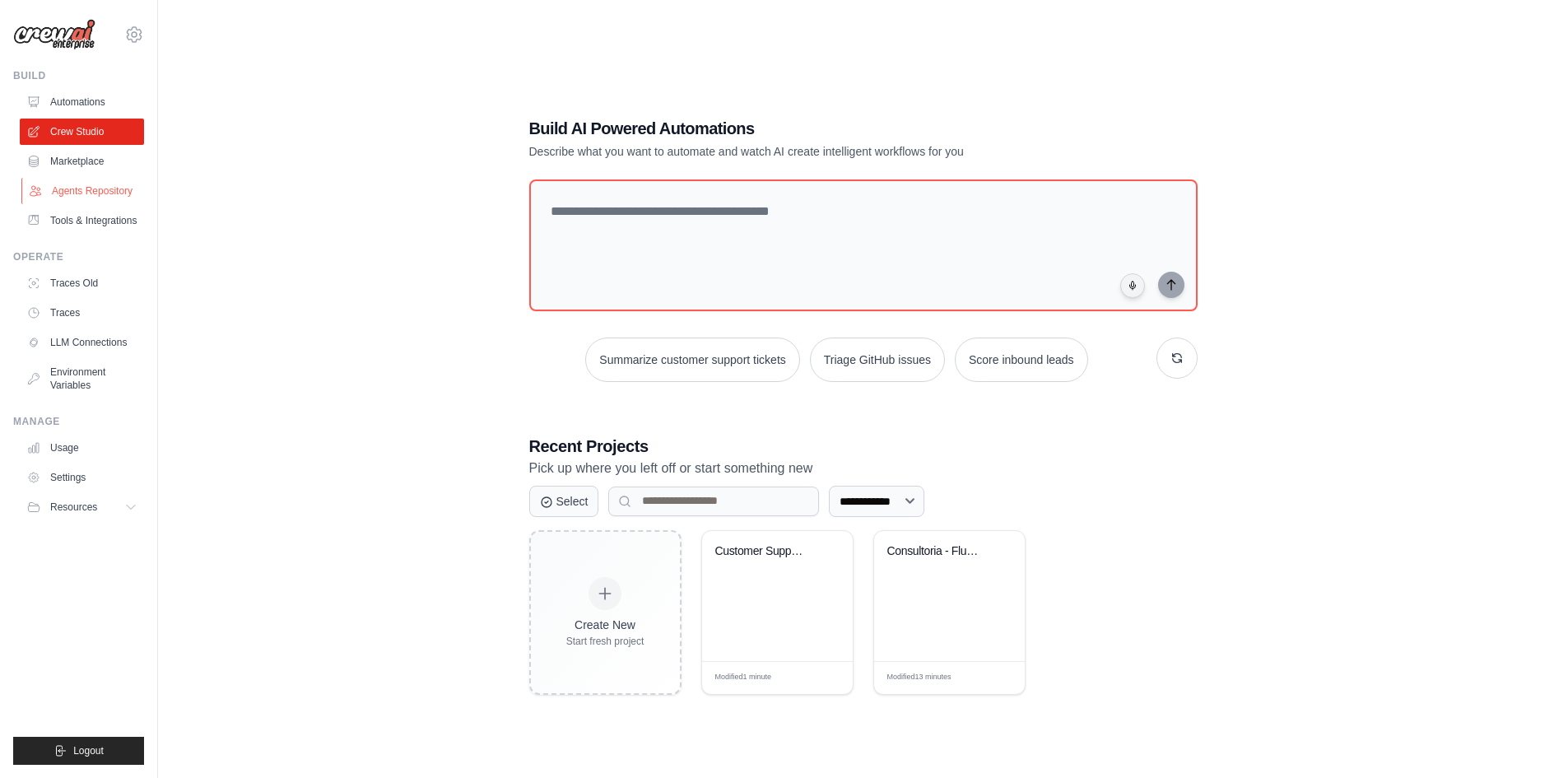
click at [109, 199] on link "Agents Repository" at bounding box center [83, 191] width 124 height 27
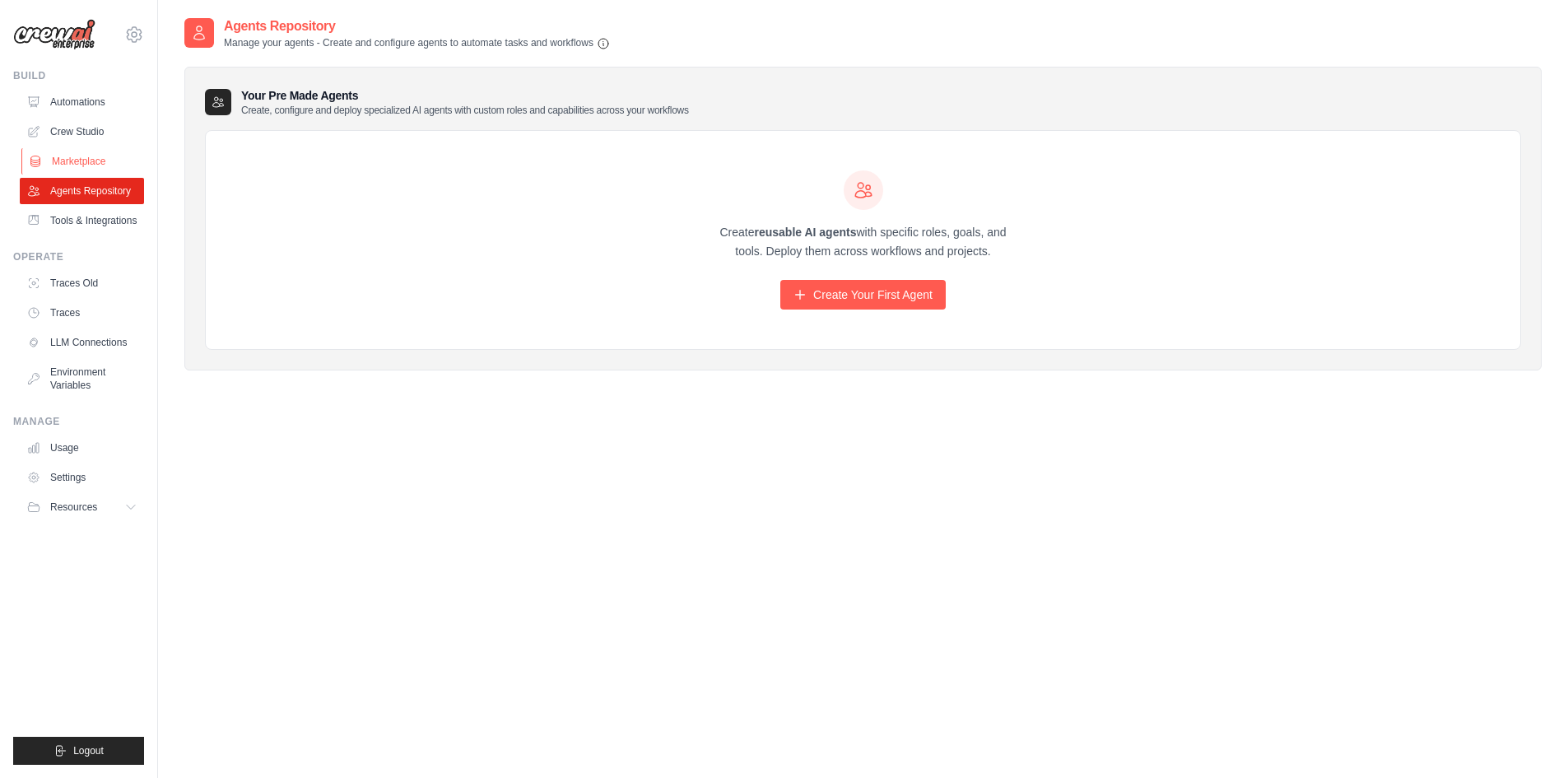
click at [99, 155] on link "Marketplace" at bounding box center [83, 161] width 124 height 27
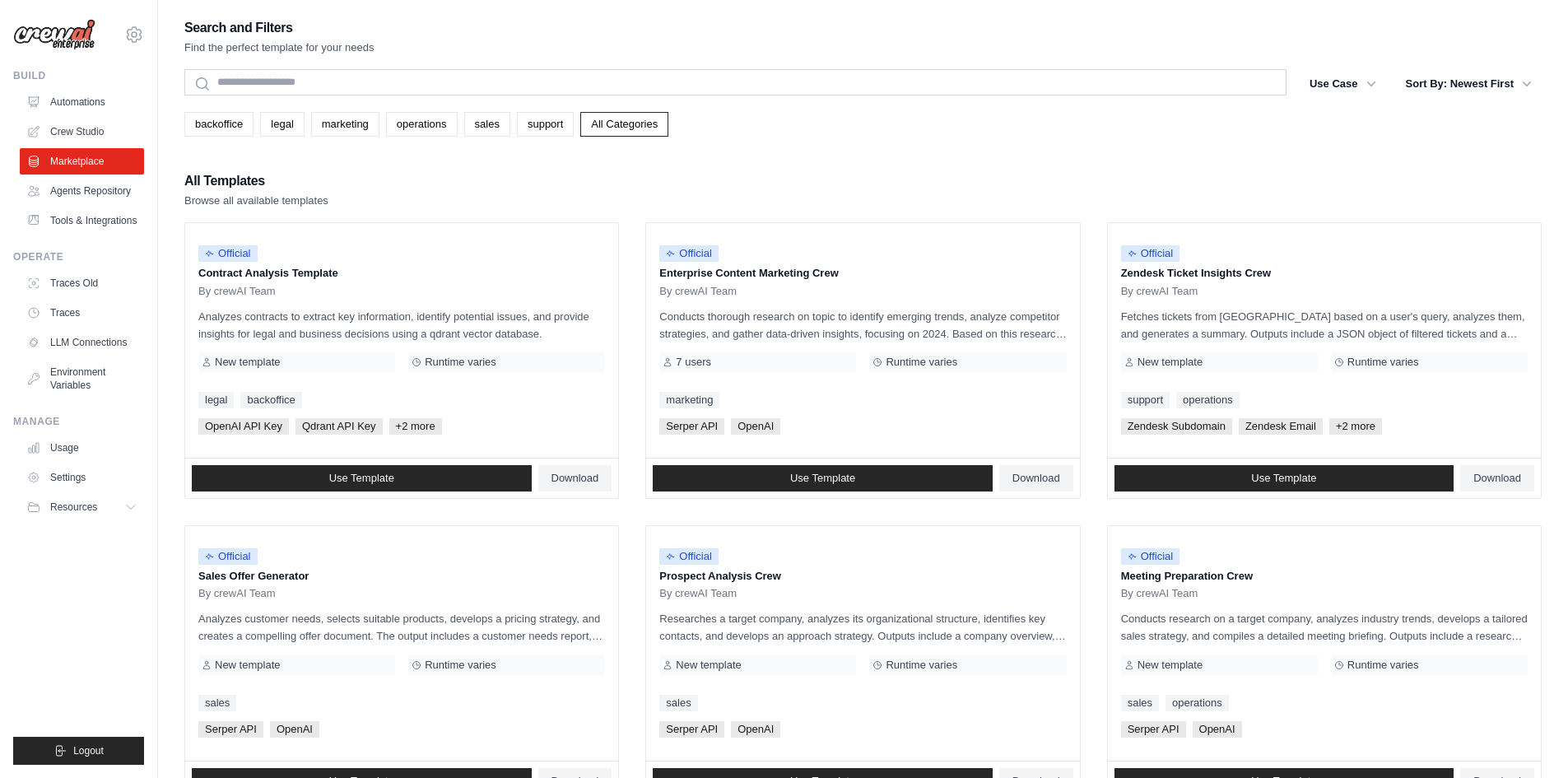
click at [94, 118] on ul "Automations Crew Studio Marketplace Agents Repository Tools & Integrations" at bounding box center [81, 162] width 124 height 145
click at [94, 137] on link "Crew Studio" at bounding box center [83, 132] width 124 height 27
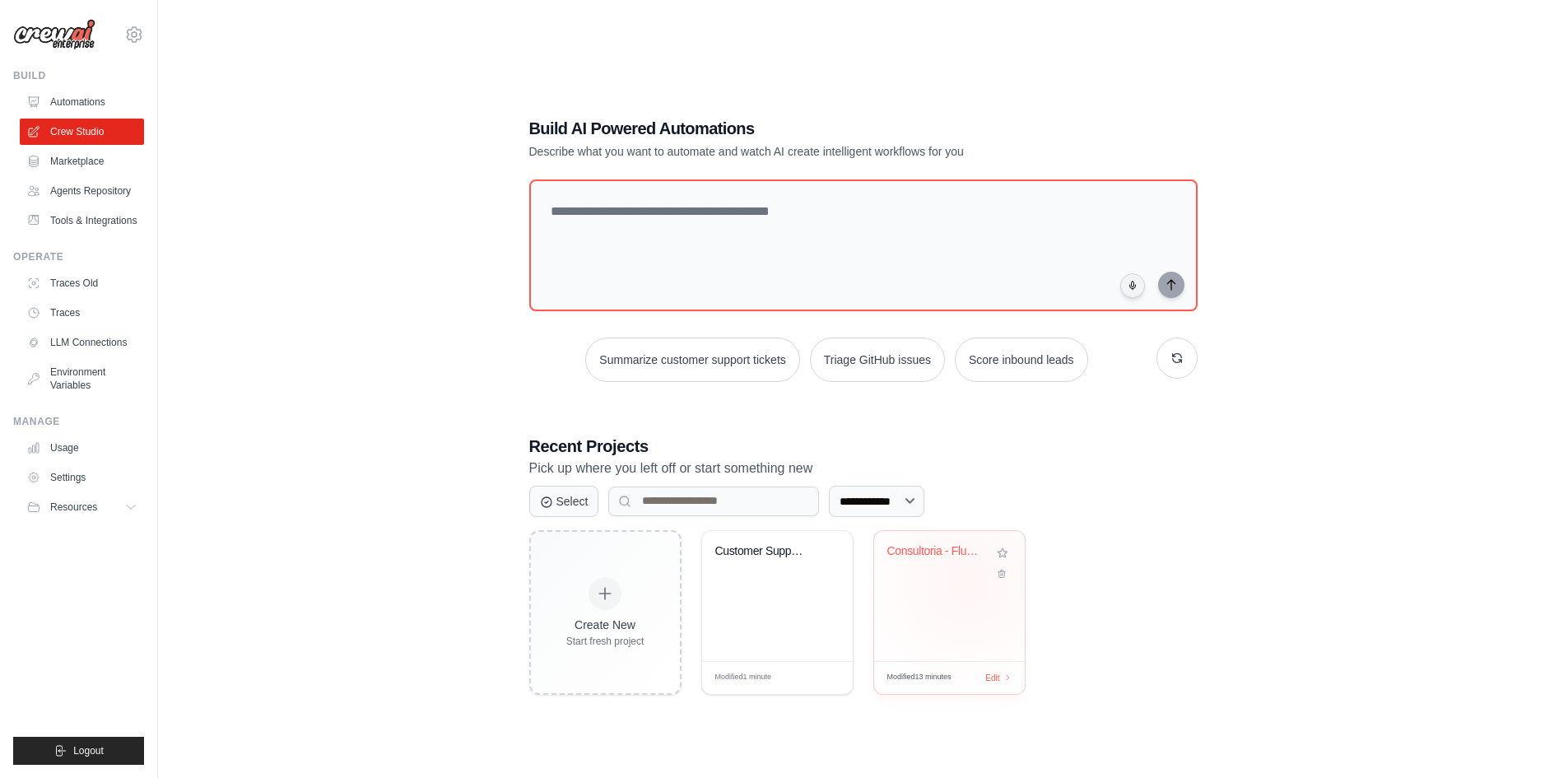
click at [967, 582] on div "Consultoria - Fluxo de Diagnostico ..." at bounding box center [949, 595] width 151 height 130
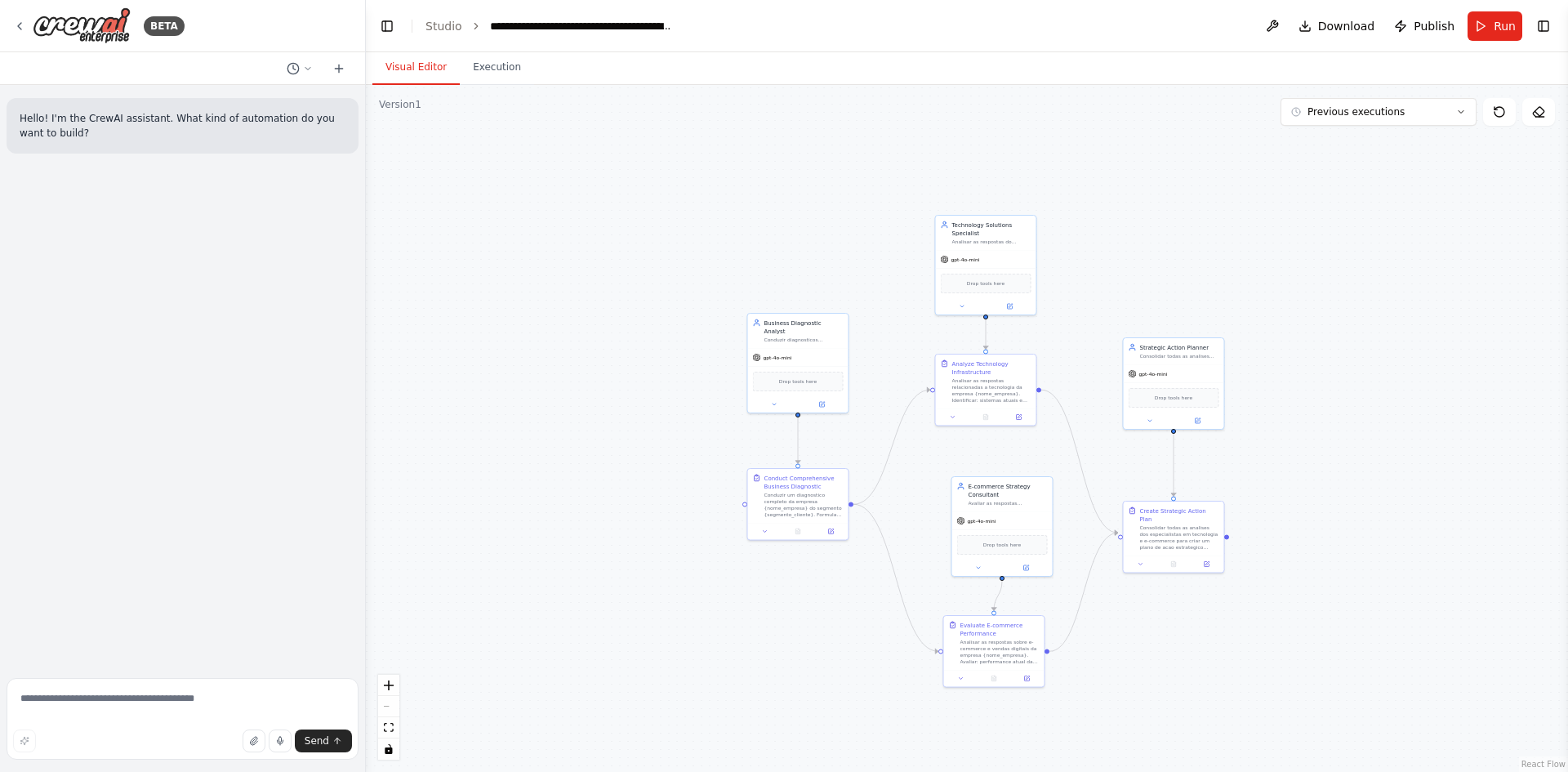
drag, startPoint x: 1466, startPoint y: 397, endPoint x: 1317, endPoint y: 356, distance: 154.5
click at [1317, 356] on div ".deletable-edge-delete-btn { width: 20px; height: 20px; border: 0px solid #ffff…" at bounding box center [968, 428] width 1203 height 687
click at [312, 66] on icon at bounding box center [308, 69] width 10 height 10
click at [250, 153] on span "Based on the last automation run, please analyze the output, and if applicable,…" at bounding box center [236, 154] width 121 height 13
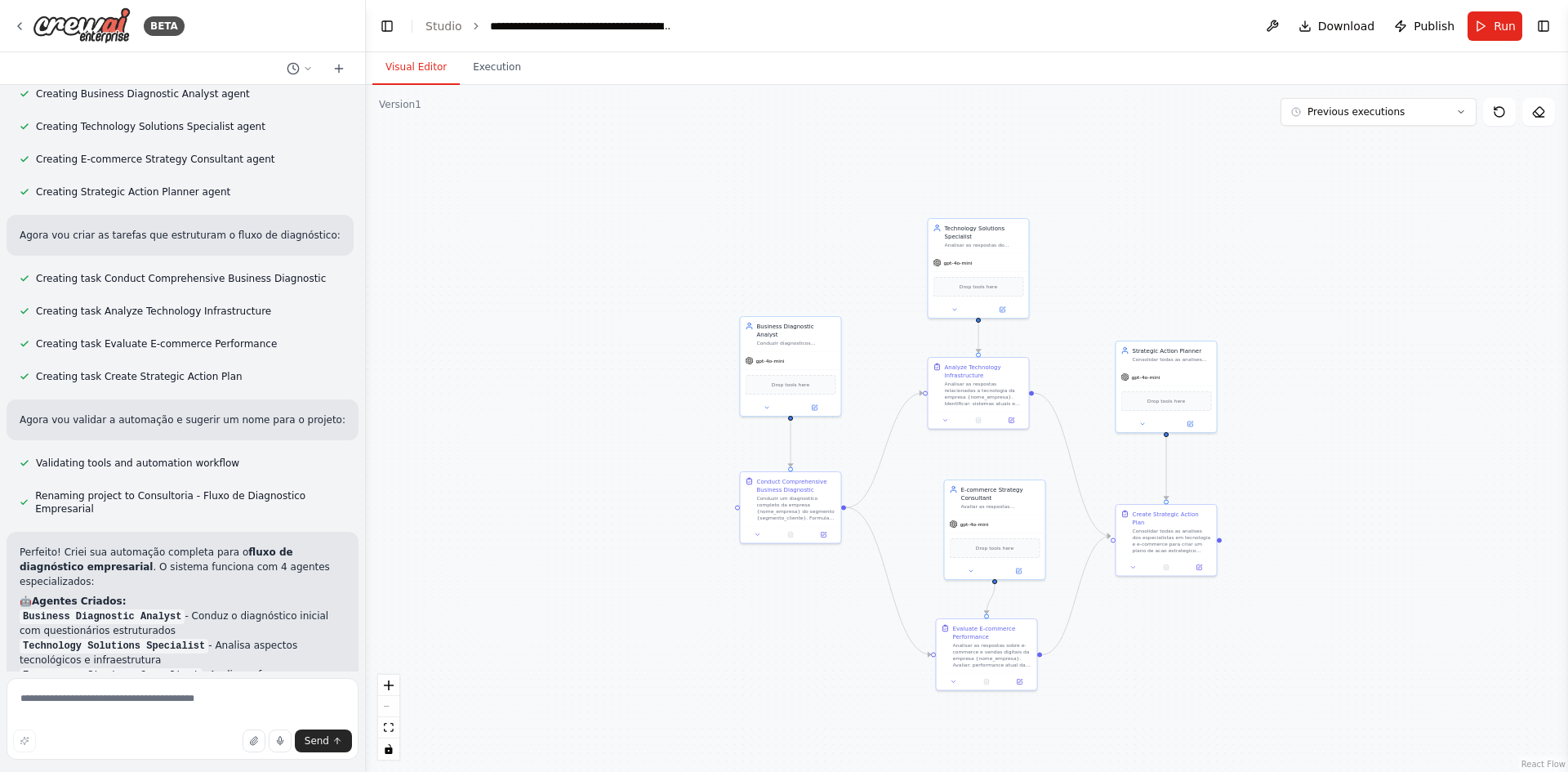
scroll to position [572, 0]
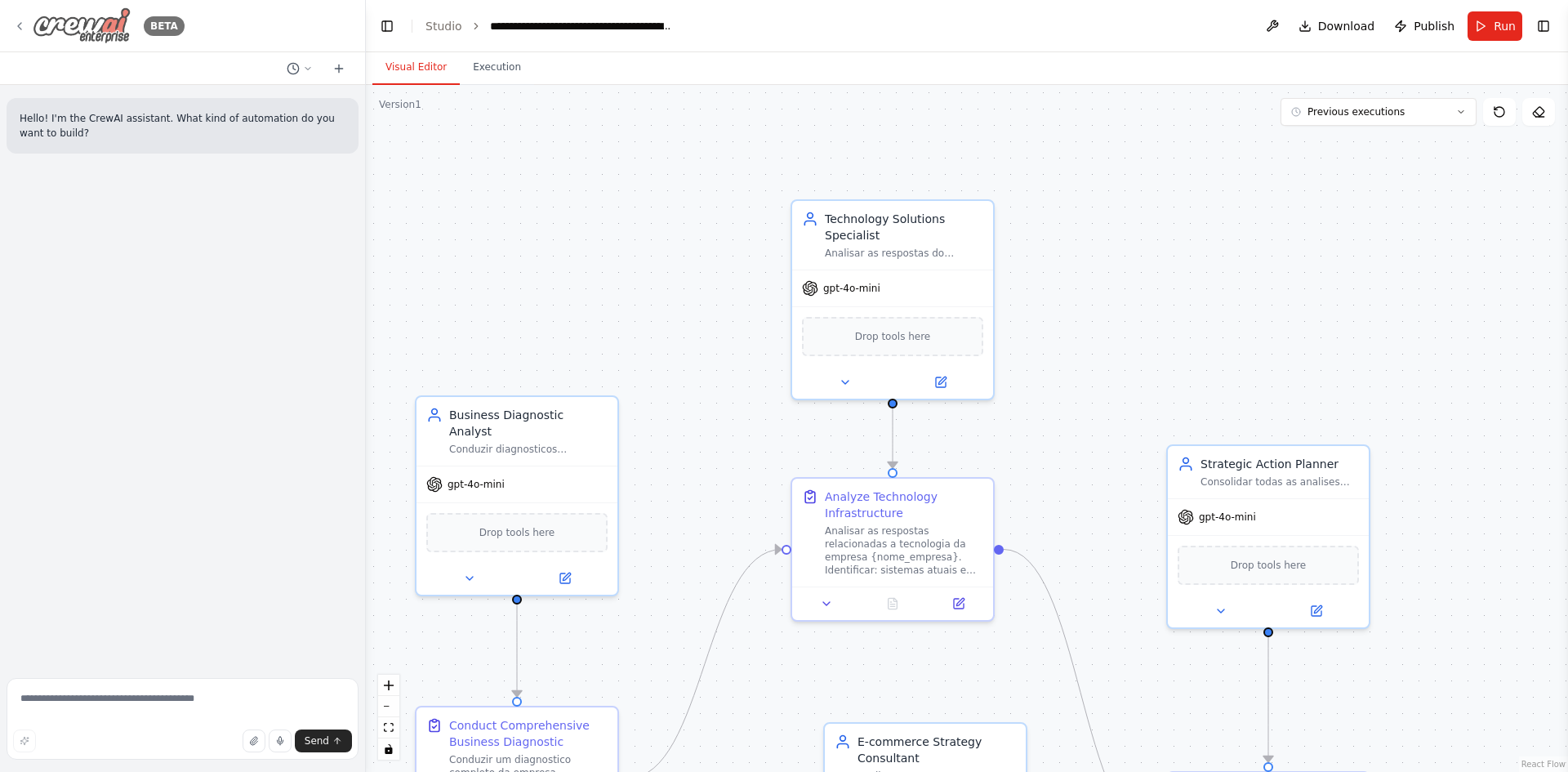
click at [81, 13] on img at bounding box center [82, 25] width 98 height 36
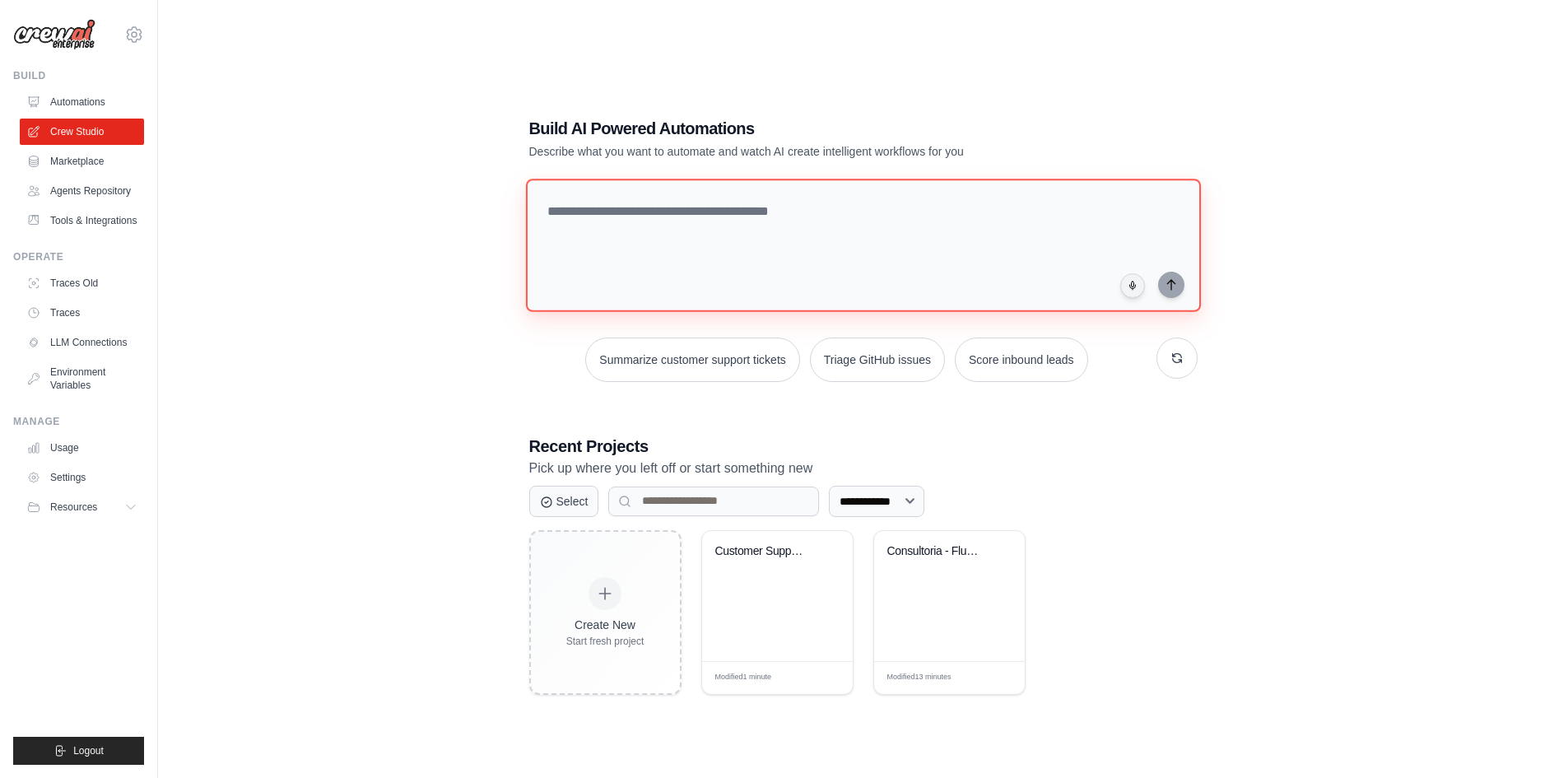
click at [788, 240] on textarea at bounding box center [862, 245] width 675 height 133
type textarea "**********"
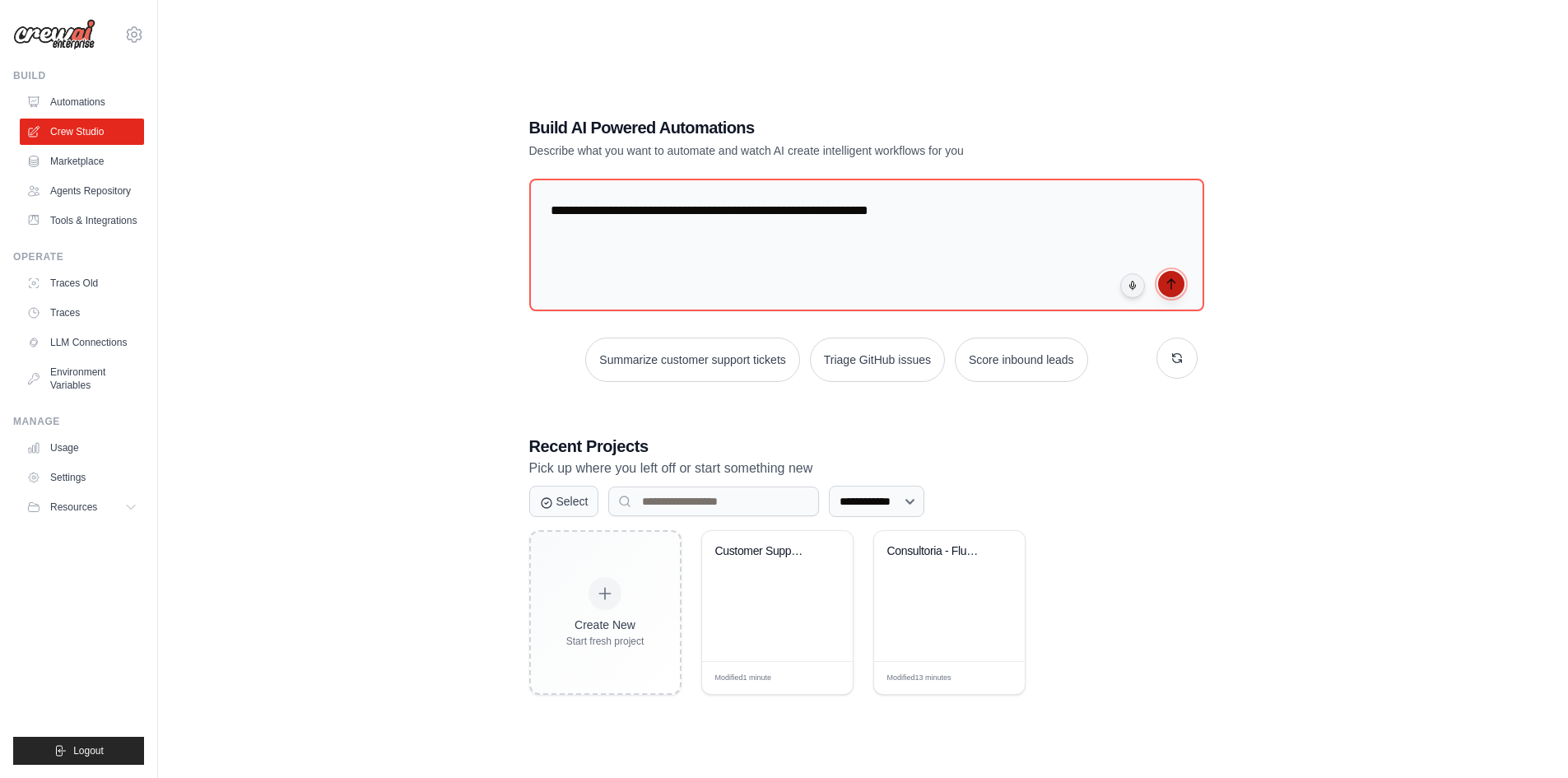
click at [1178, 287] on button "submit" at bounding box center [1171, 284] width 27 height 27
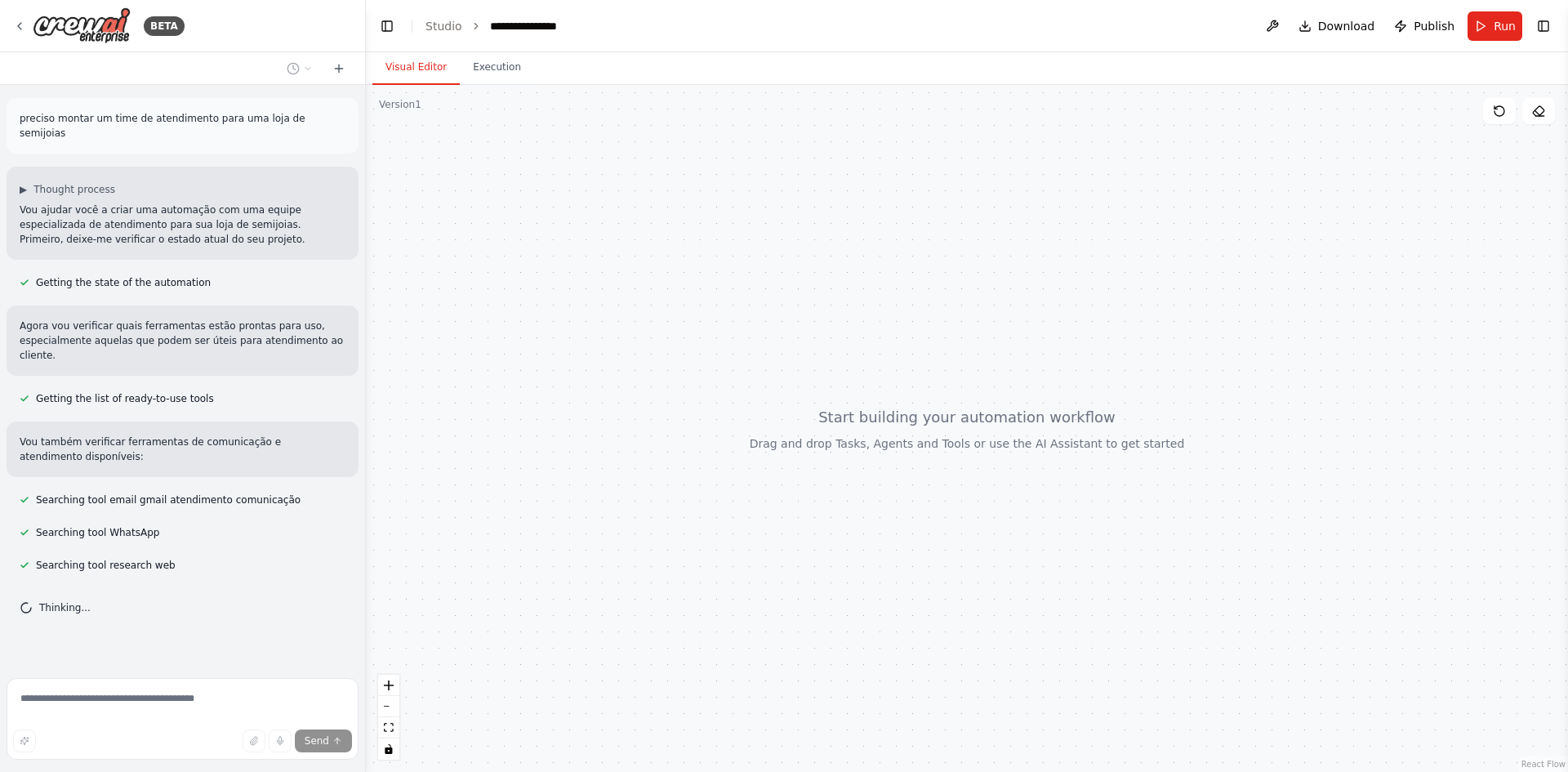
click at [762, 31] on header "**********" at bounding box center [968, 26] width 1203 height 52
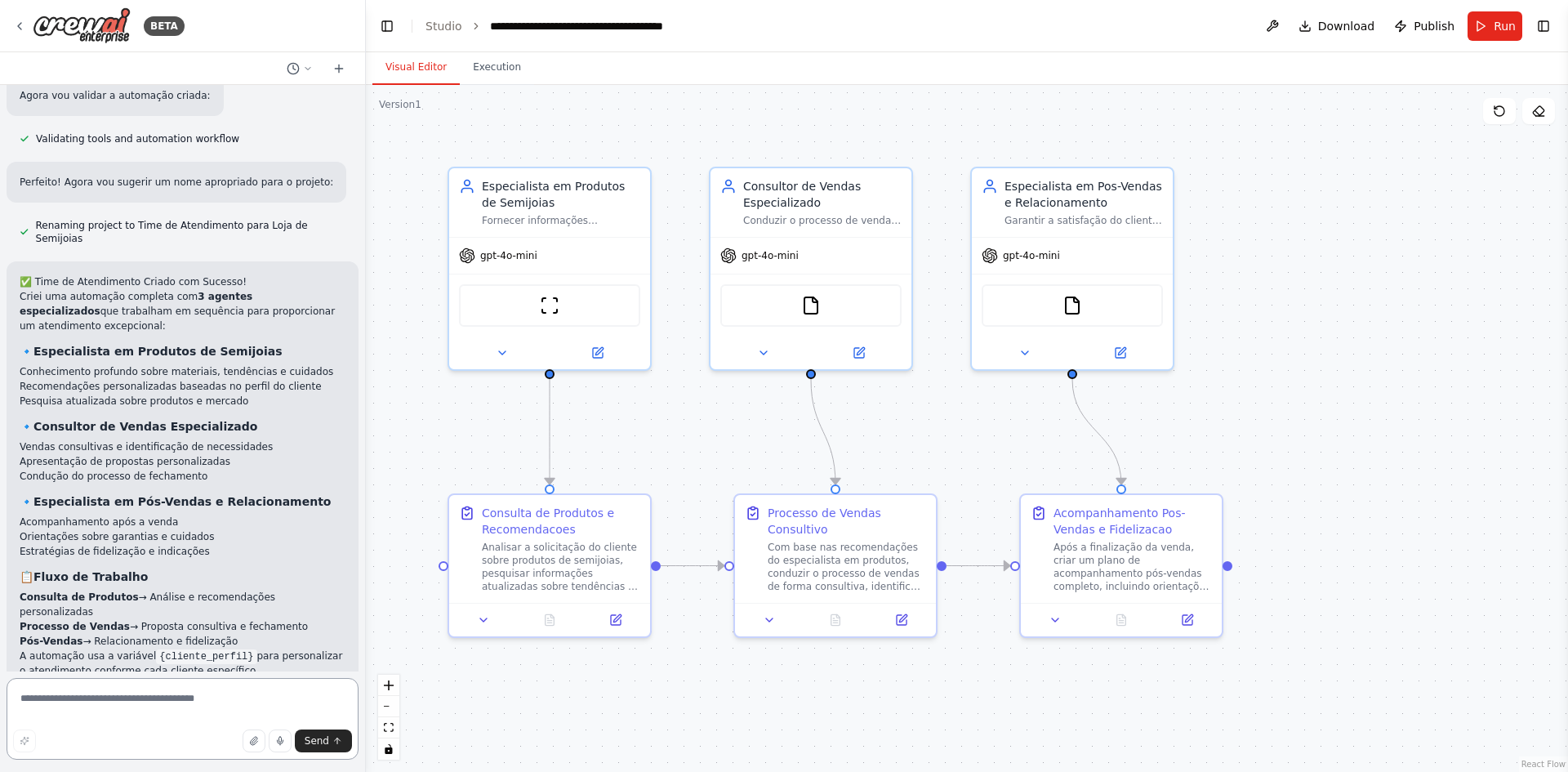
scroll to position [1331, 0]
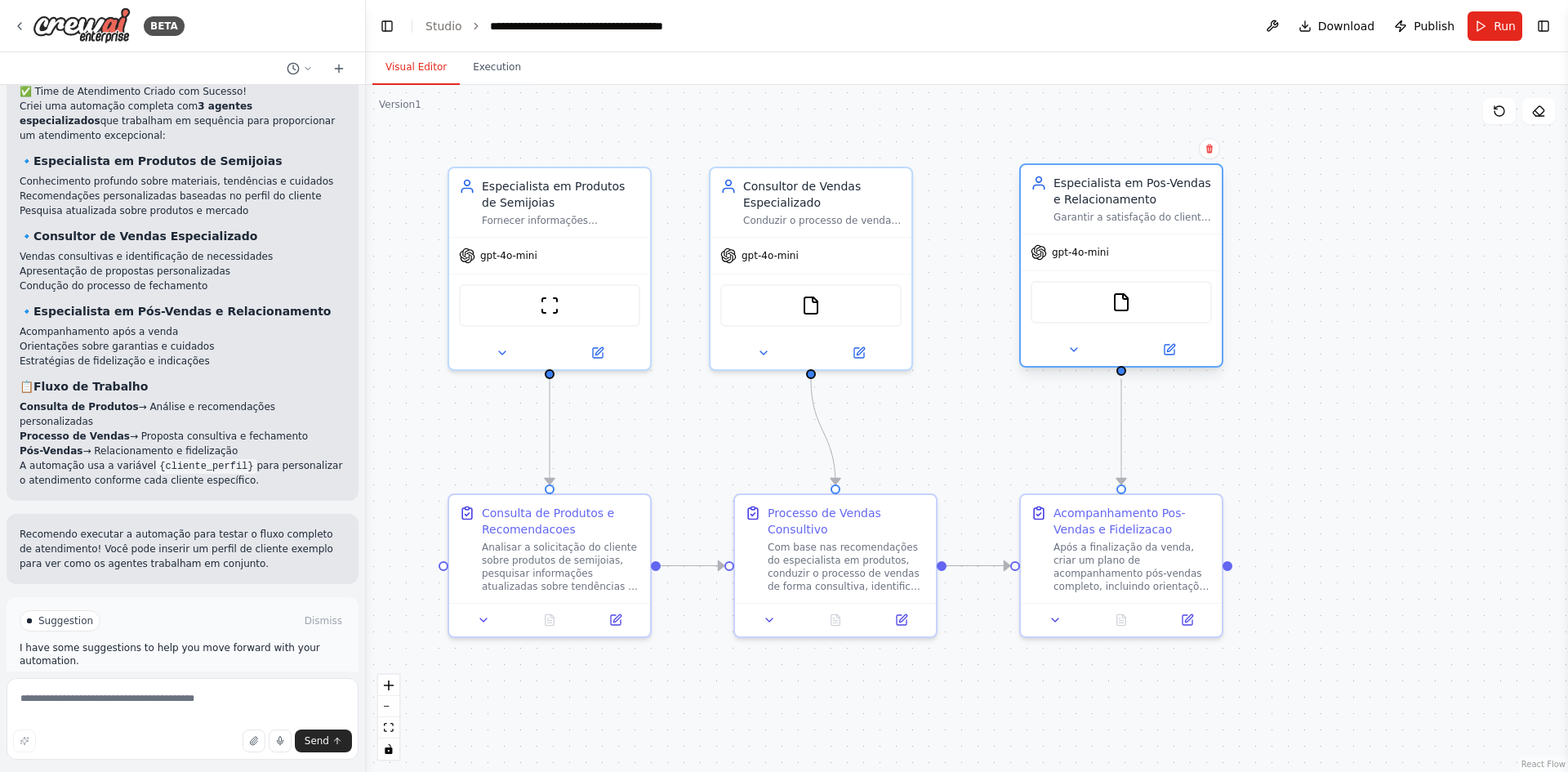
drag, startPoint x: 1136, startPoint y: 308, endPoint x: 1162, endPoint y: 306, distance: 26.1
click at [1162, 306] on div "FileReadTool" at bounding box center [1121, 301] width 181 height 42
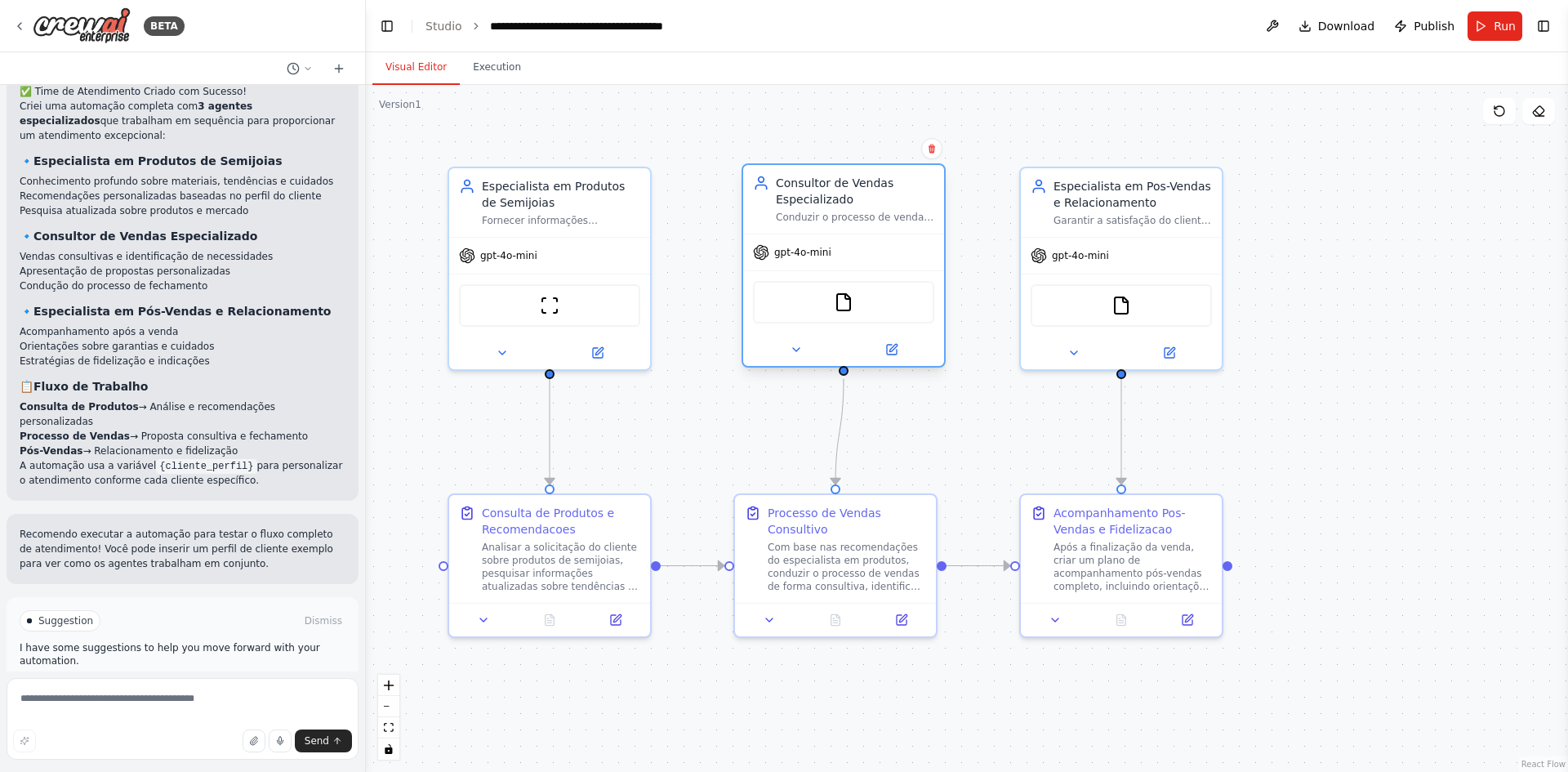
drag, startPoint x: 783, startPoint y: 242, endPoint x: 813, endPoint y: 240, distance: 30.1
click at [813, 240] on div "gpt-4o-mini" at bounding box center [844, 252] width 201 height 36
click at [564, 227] on div "Especialista em Produtos de Semijoias Fornecer informações detalhadas sobre sem…" at bounding box center [549, 200] width 201 height 69
click at [502, 350] on icon at bounding box center [502, 350] width 7 height 3
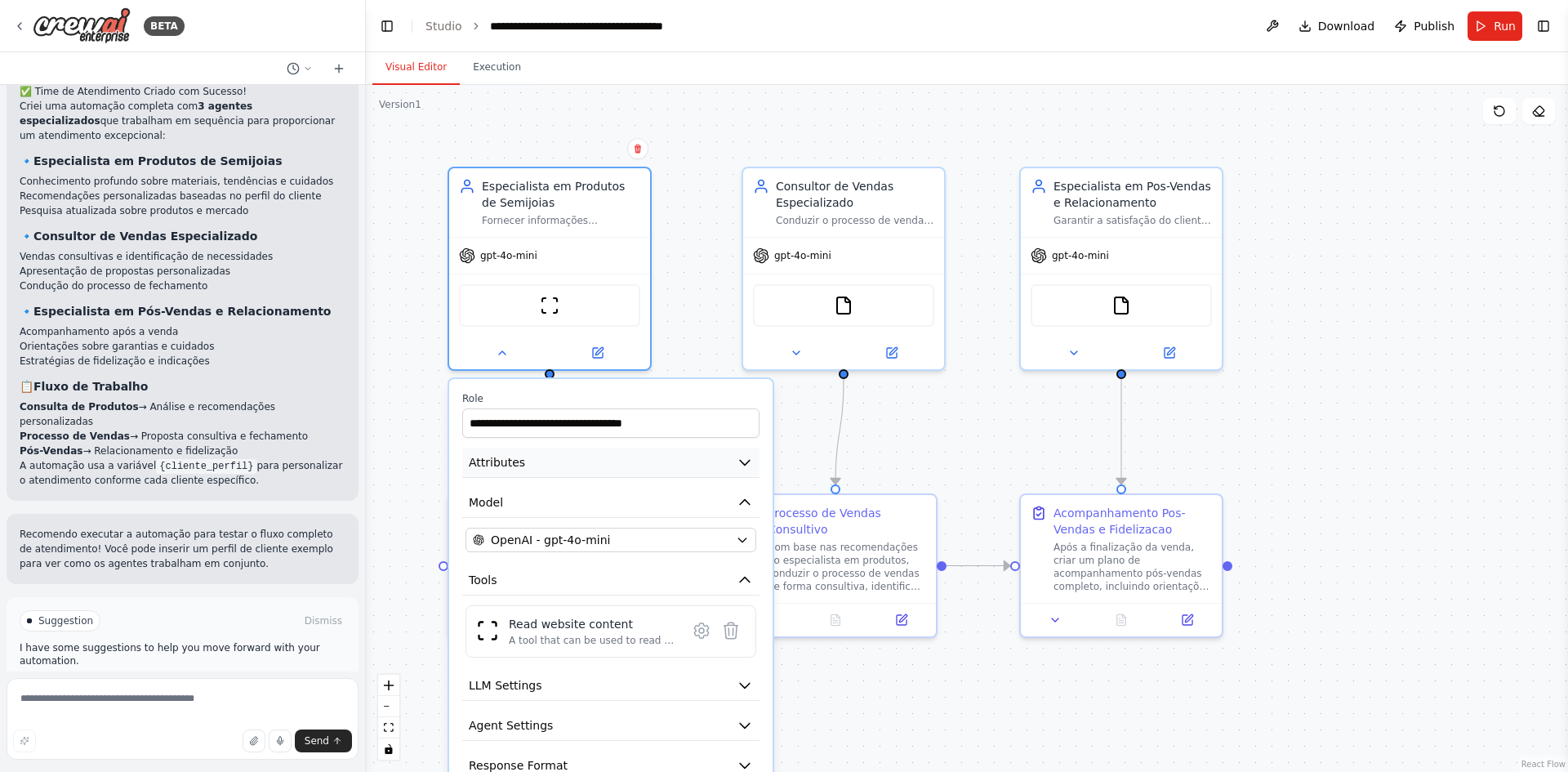
click at [553, 453] on button "Attributes" at bounding box center [611, 463] width 297 height 31
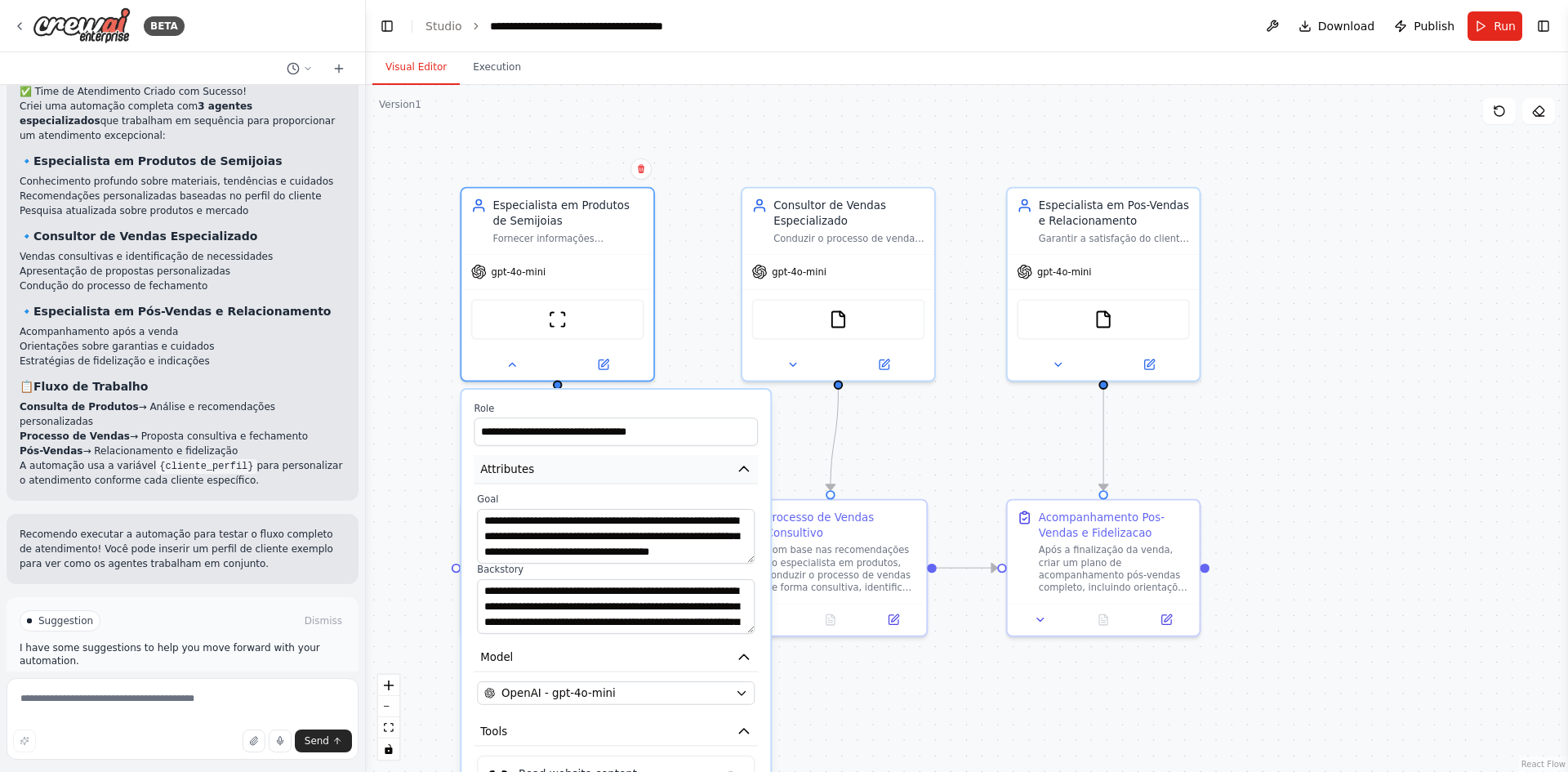
click at [751, 469] on icon "button" at bounding box center [744, 470] width 16 height 16
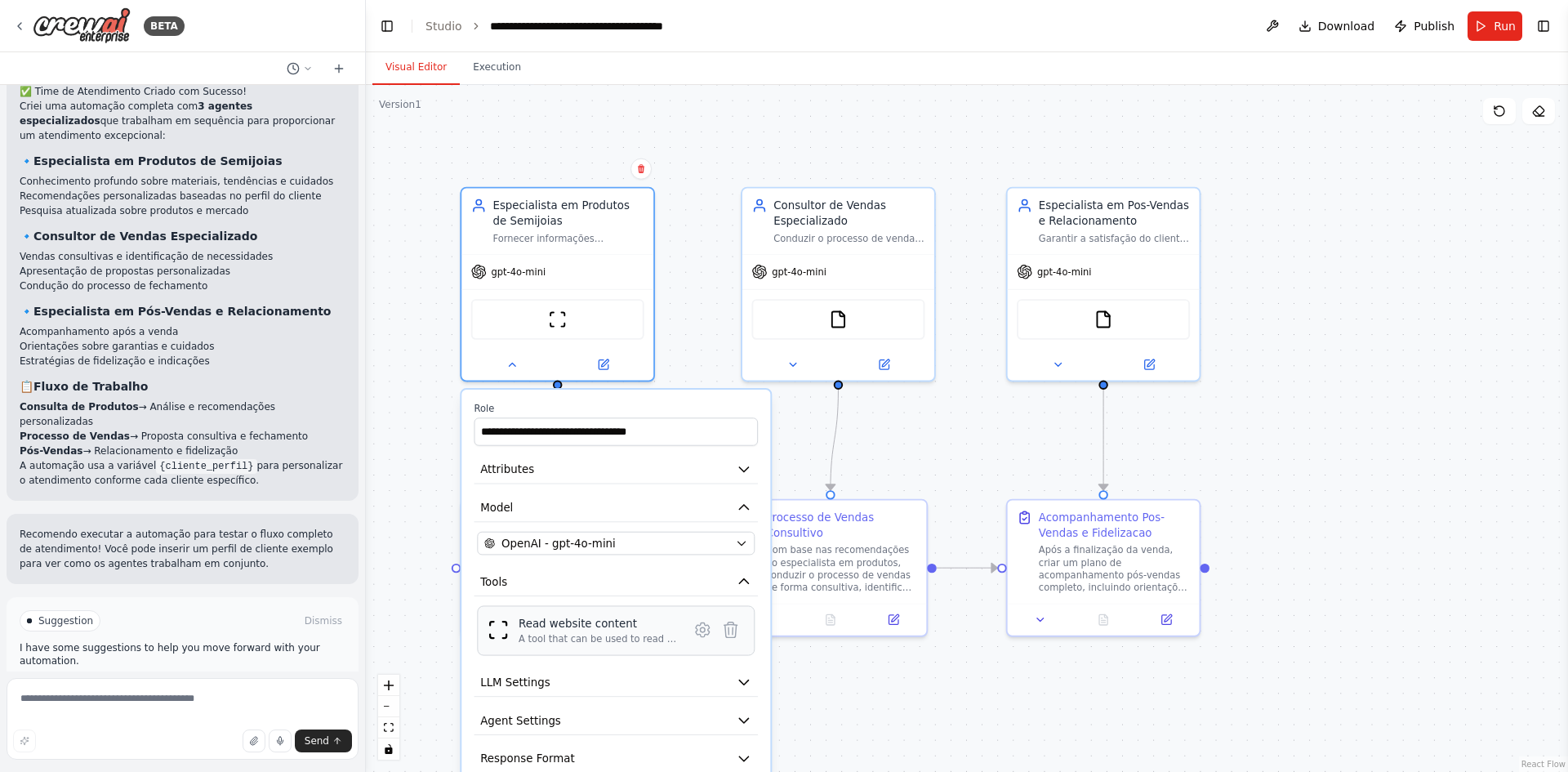
click at [610, 640] on div "A tool that can be used to read a website content." at bounding box center [598, 639] width 160 height 12
click at [702, 636] on icon at bounding box center [702, 629] width 13 height 14
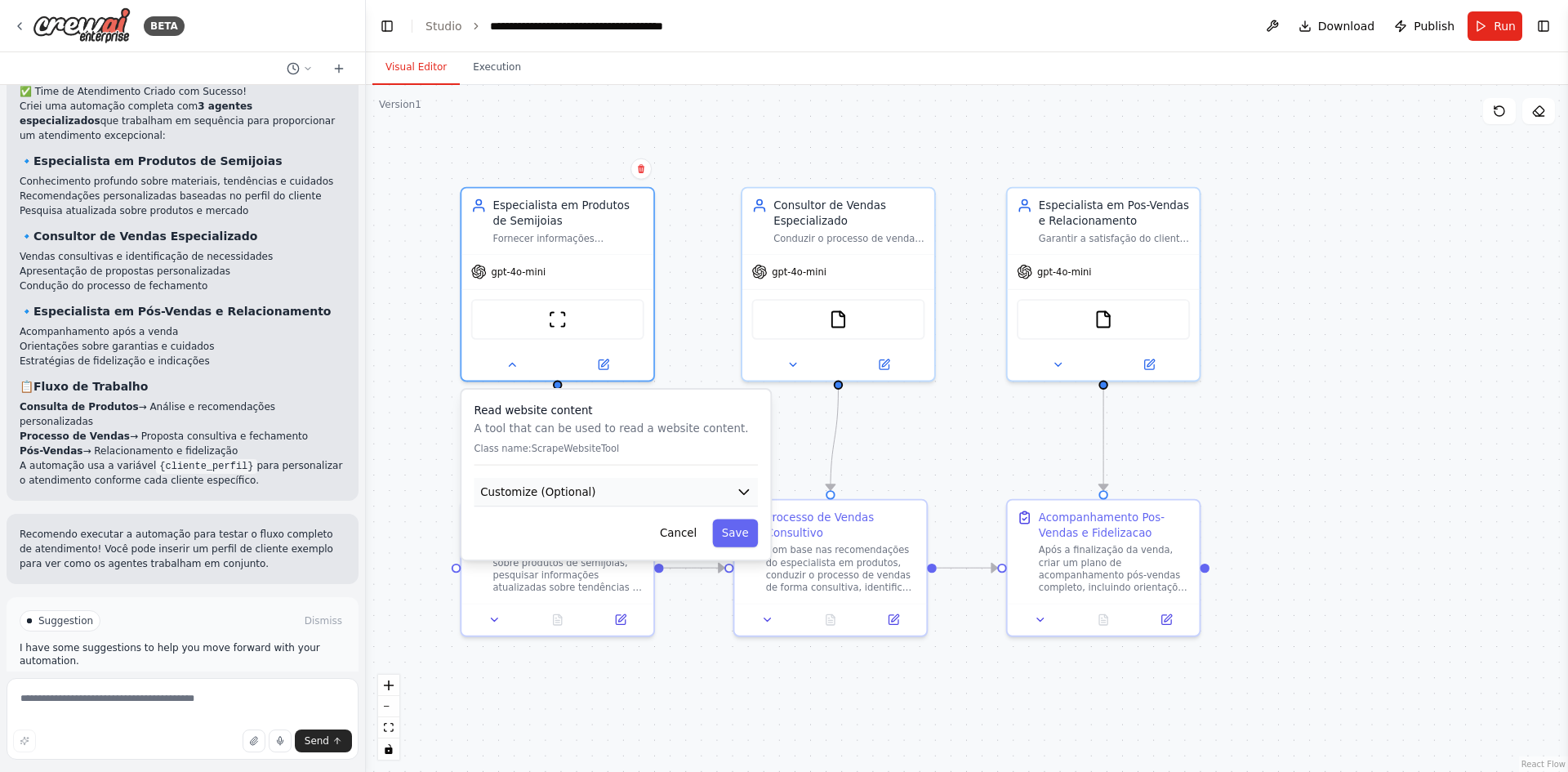
click at [557, 485] on span "Customize (Optional)" at bounding box center [537, 491] width 115 height 16
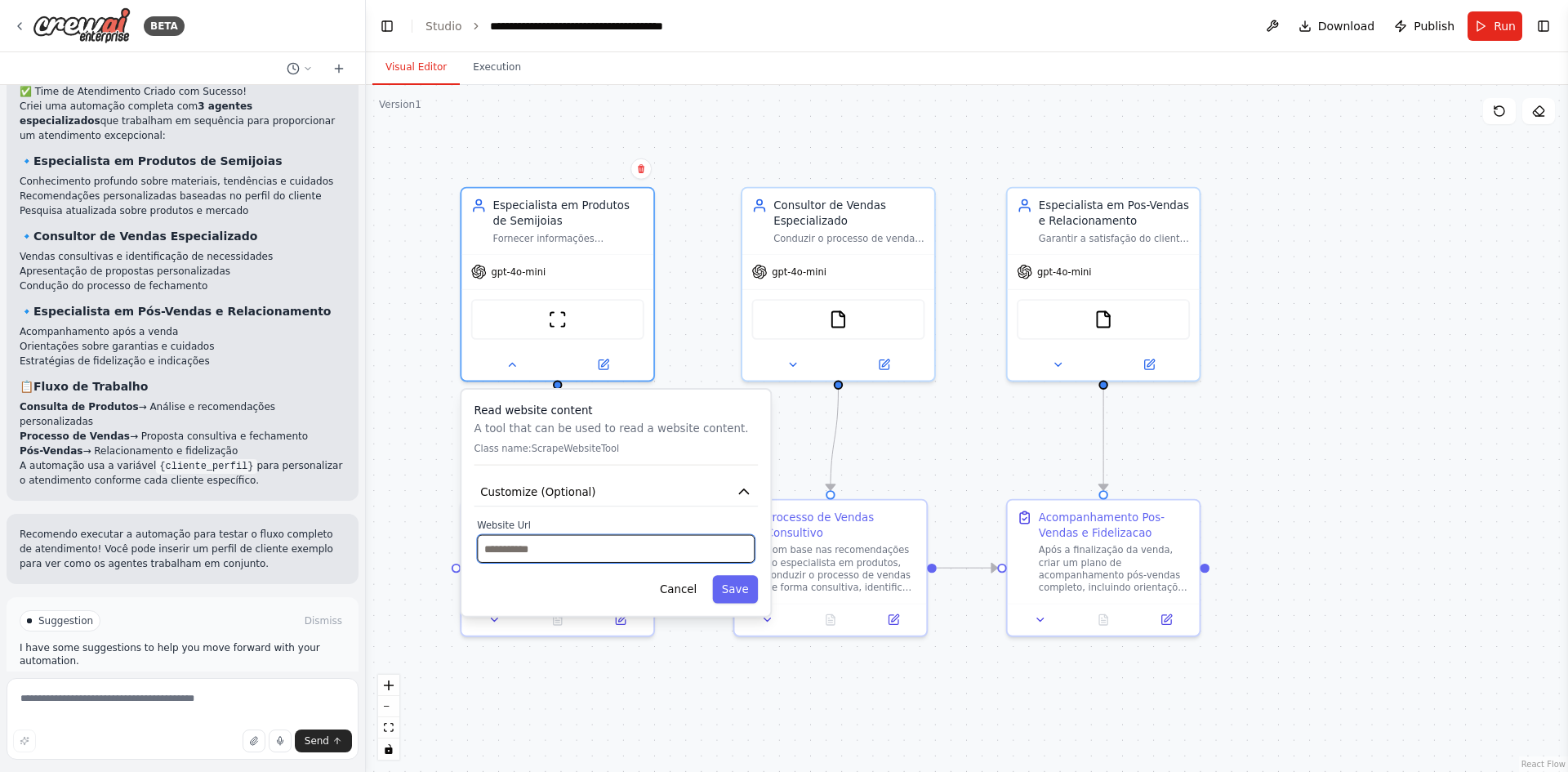
click at [539, 550] on input "text" at bounding box center [616, 549] width 278 height 28
type input "**********"
click at [737, 595] on button "Save" at bounding box center [735, 589] width 45 height 28
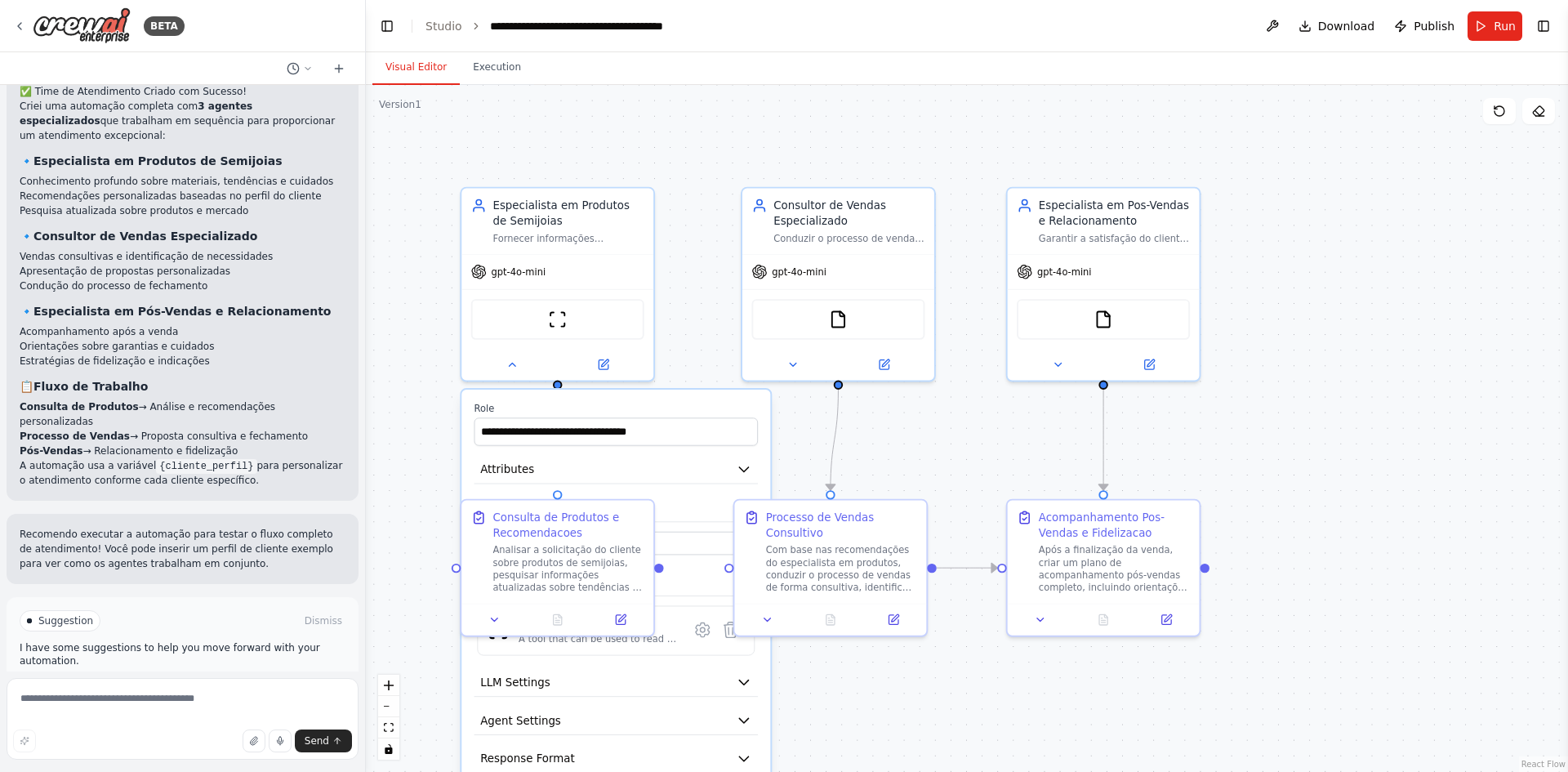
click at [727, 414] on label "Role" at bounding box center [616, 408] width 284 height 12
click at [1021, 451] on div ".deletable-edge-delete-btn { width: 20px; height: 20px; border: 0px solid #ffff…" at bounding box center [968, 428] width 1203 height 687
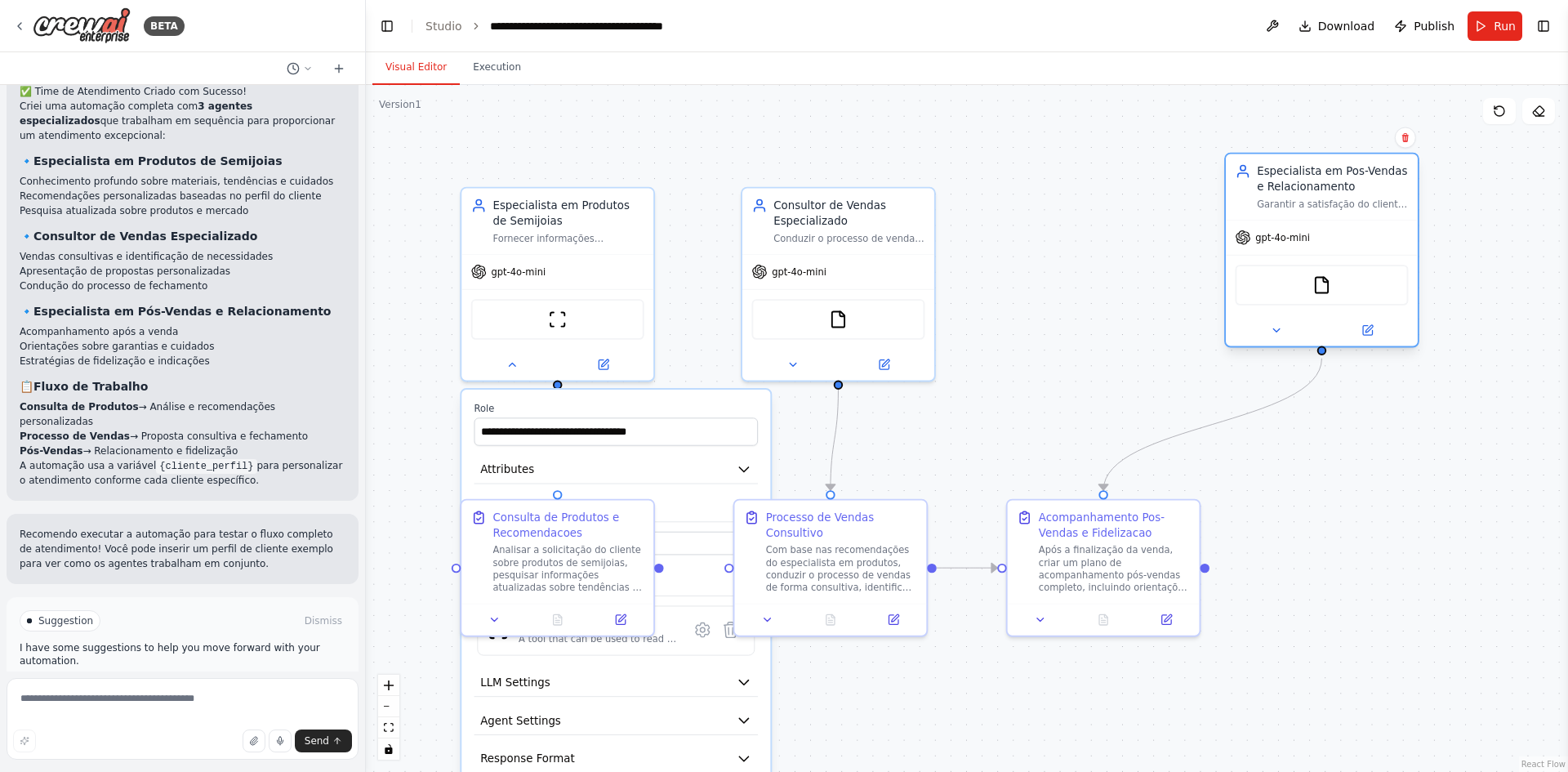
drag, startPoint x: 1141, startPoint y: 241, endPoint x: 1379, endPoint y: 215, distance: 239.4
click at [1381, 209] on div "Garantir a satisfação do cliente após a compra, gerenciar trocas, devoluções, g…" at bounding box center [1333, 204] width 152 height 12
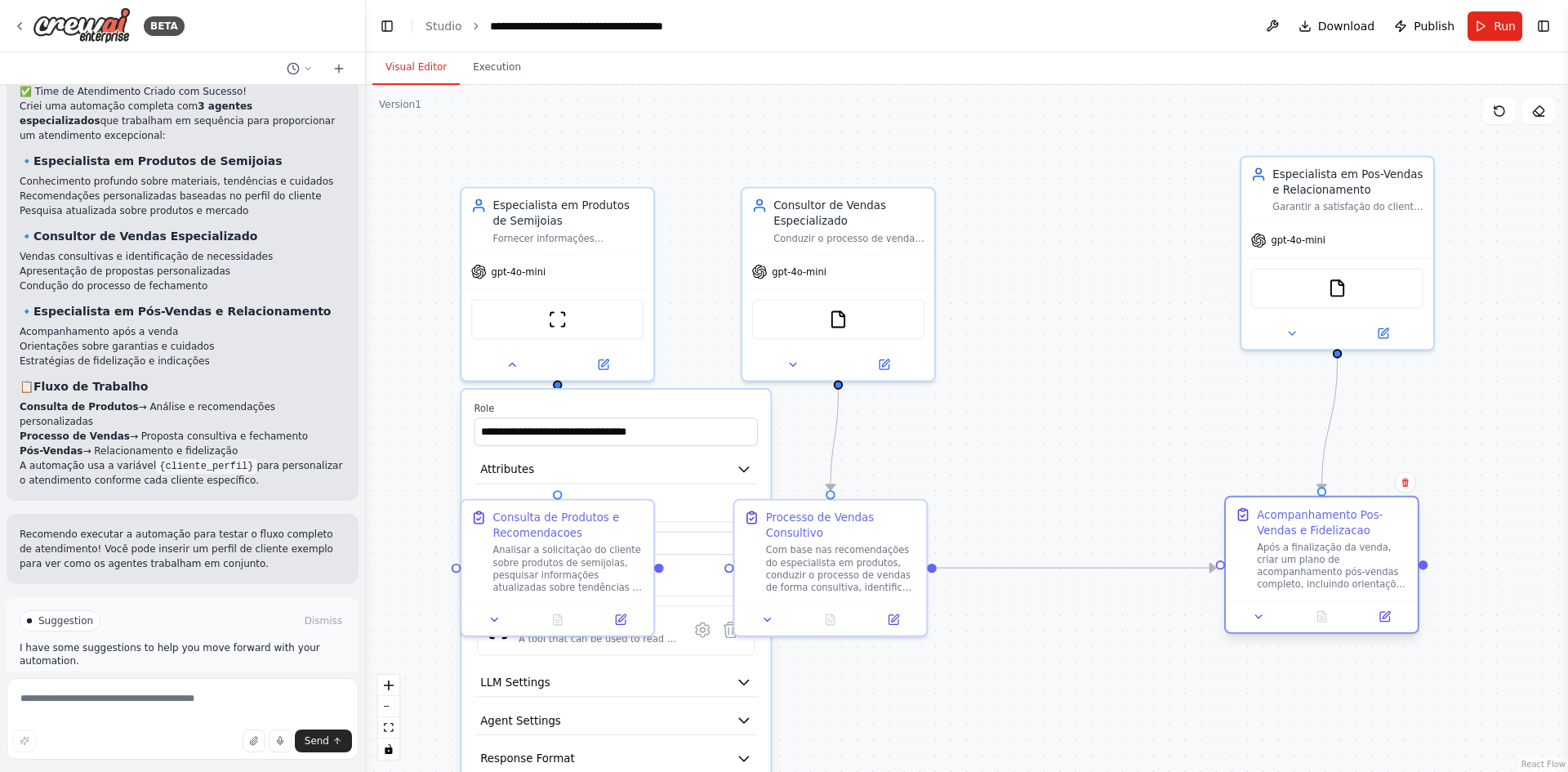
drag, startPoint x: 1153, startPoint y: 572, endPoint x: 1441, endPoint y: 563, distance: 288.1
click at [1409, 563] on div "Após a finalização da venda, criar um plano de acompanhamento pós-vendas comple…" at bounding box center [1333, 565] width 152 height 50
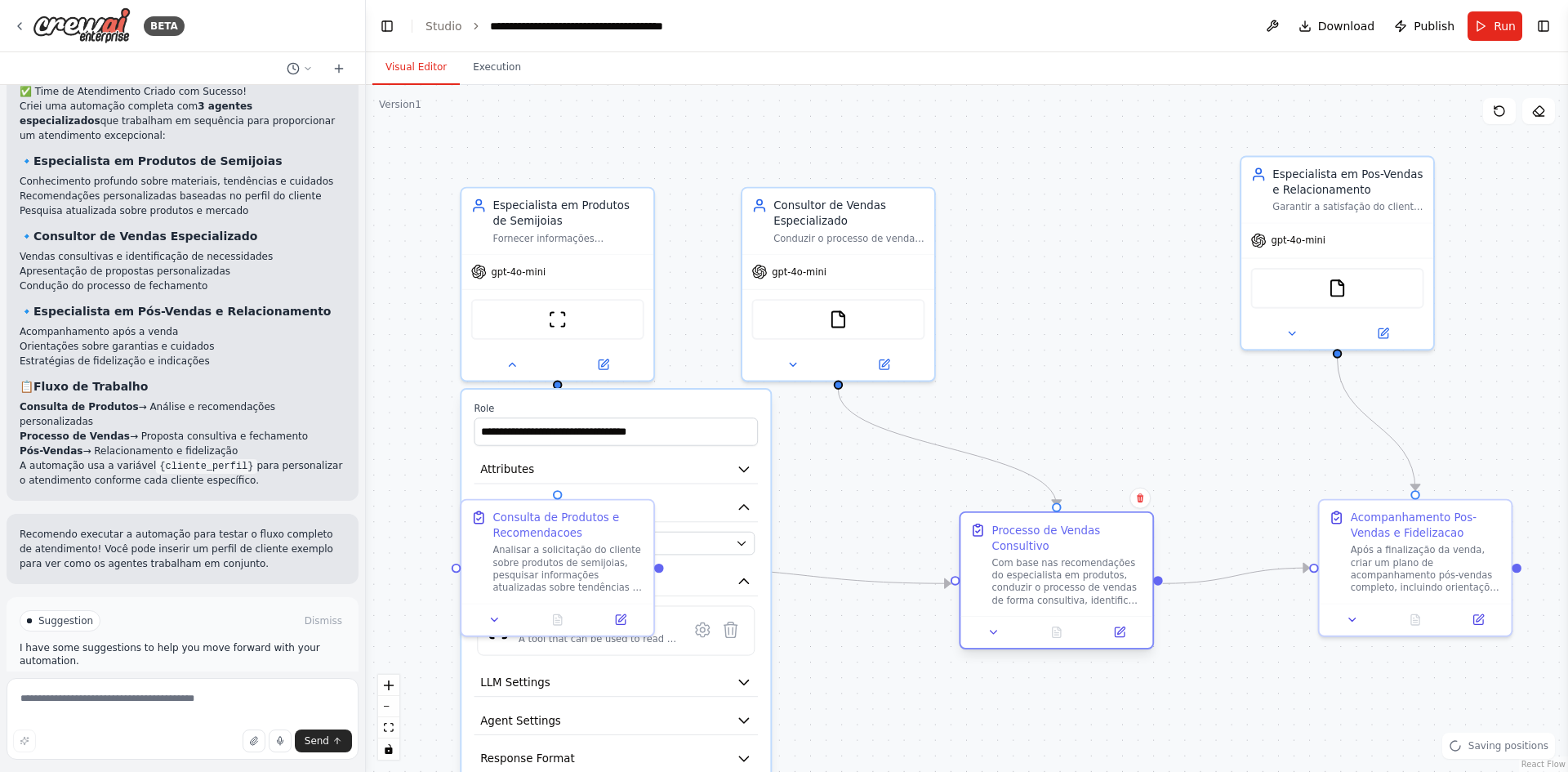
drag, startPoint x: 896, startPoint y: 561, endPoint x: 1064, endPoint y: 564, distance: 168.0
click at [1064, 564] on div "Com base nas recomendações do especialista em produtos, conduzir o processo de …" at bounding box center [1068, 581] width 152 height 50
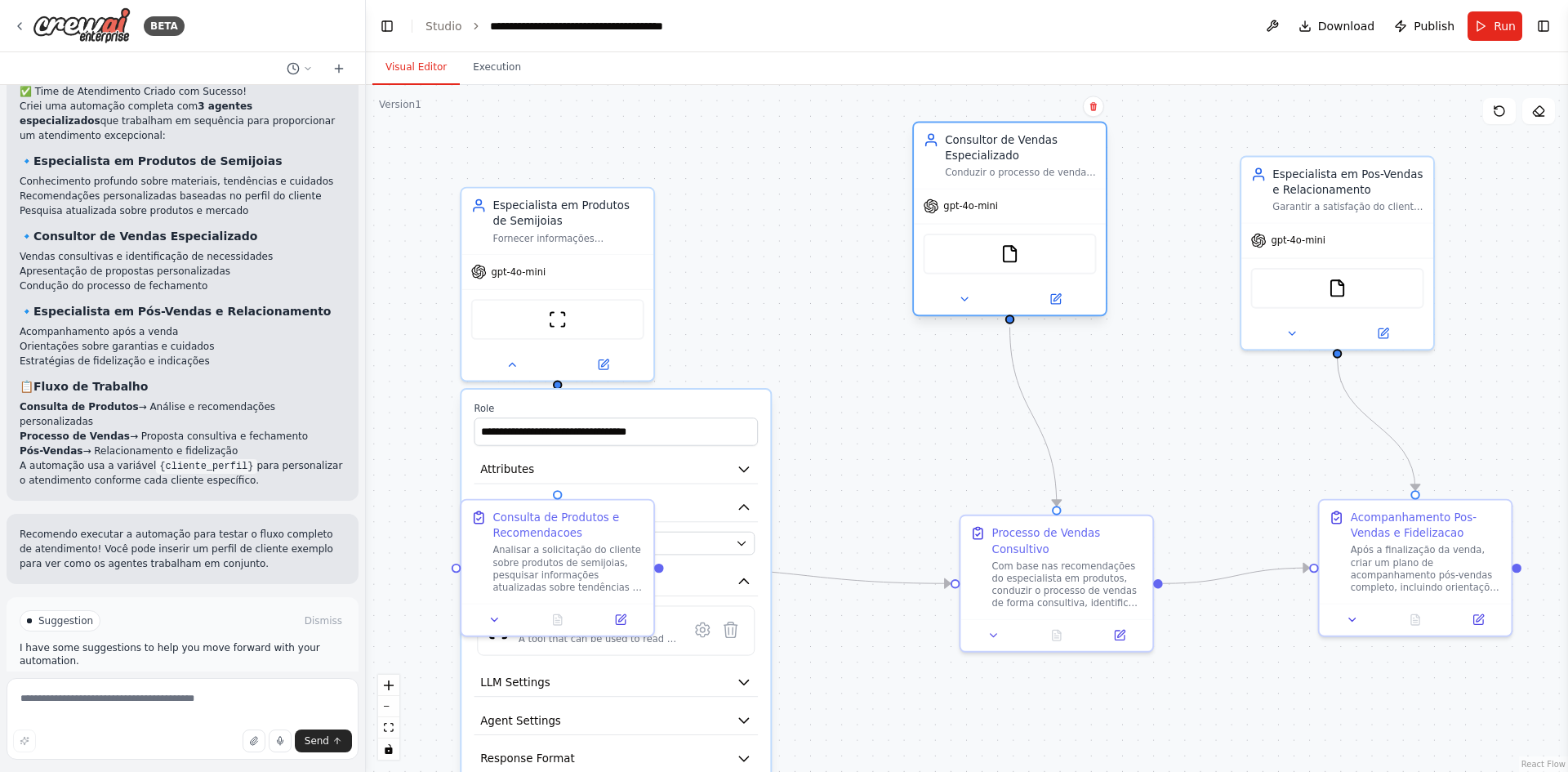
drag, startPoint x: 888, startPoint y: 288, endPoint x: 1058, endPoint y: 220, distance: 183.1
click at [1058, 220] on div "gpt-4o-mini FileReadTool" at bounding box center [1010, 252] width 192 height 127
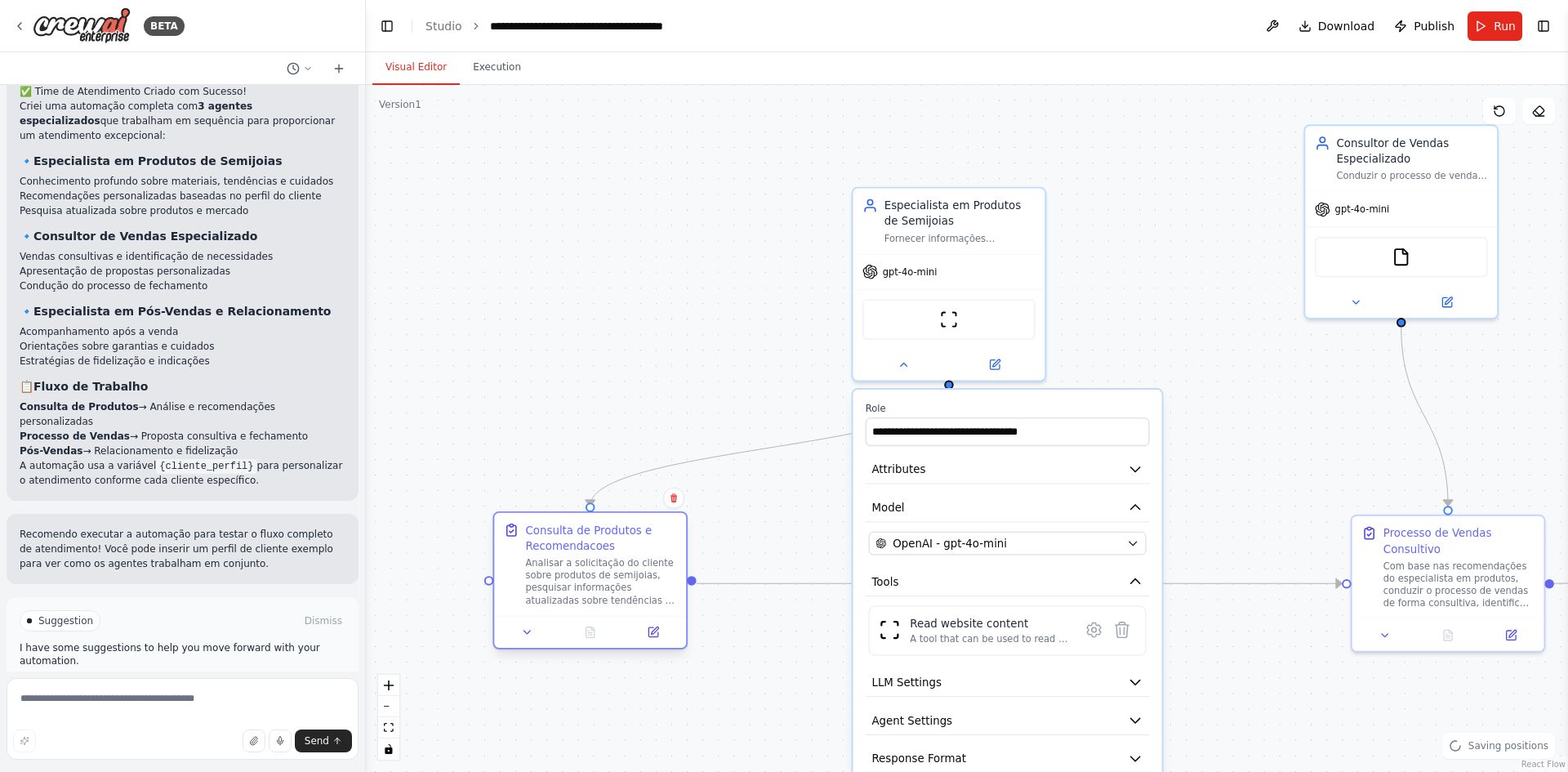
drag, startPoint x: 554, startPoint y: 578, endPoint x: 612, endPoint y: 603, distance: 63.2
click at [612, 603] on div "Analisar a solicitação do cliente sobre produtos de semijoias, pesquisar inform…" at bounding box center [601, 581] width 152 height 50
click at [1018, 636] on div "A tool that can be used to read a website content." at bounding box center [990, 639] width 160 height 12
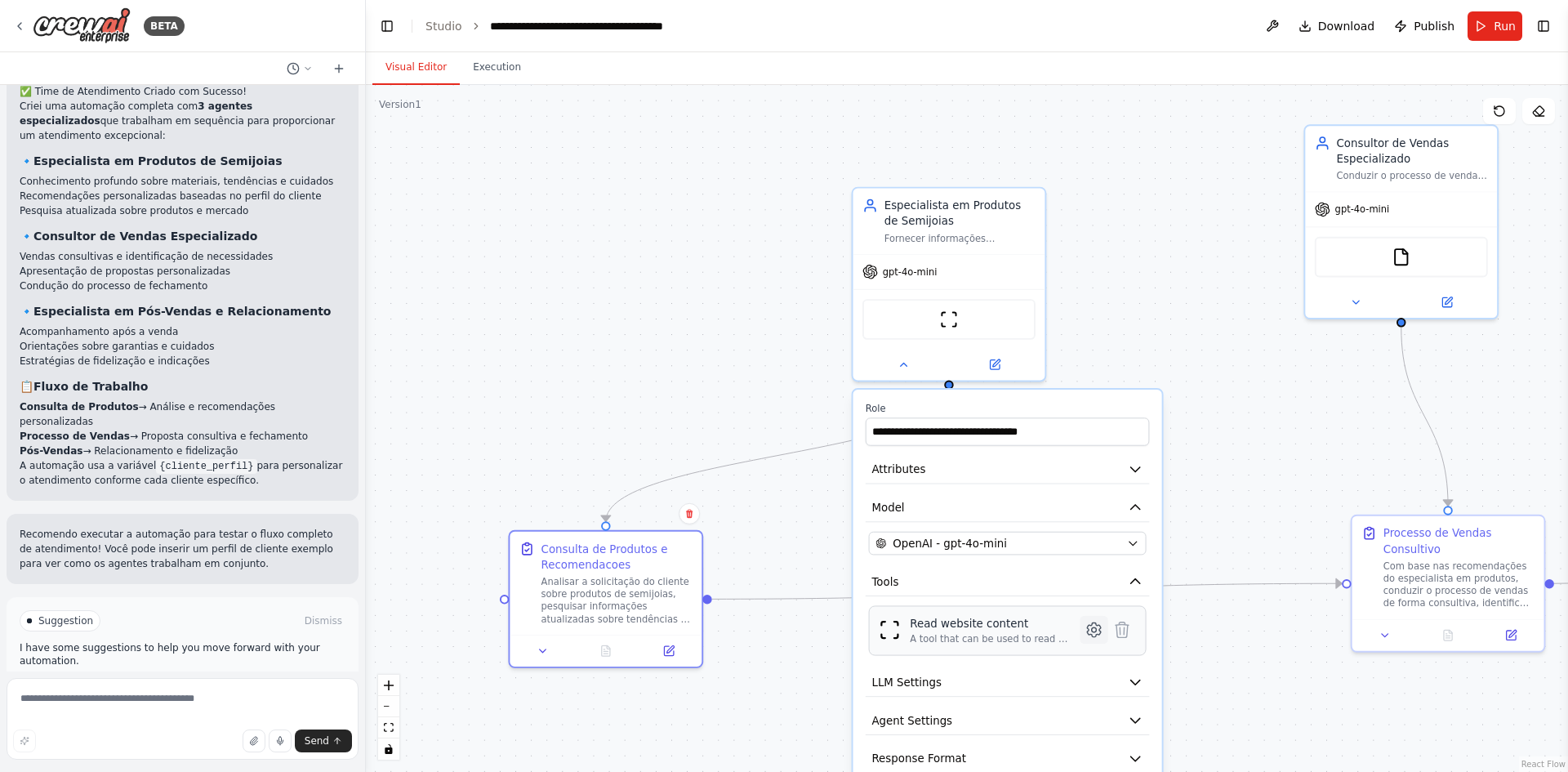
click at [1099, 632] on icon at bounding box center [1094, 629] width 13 height 14
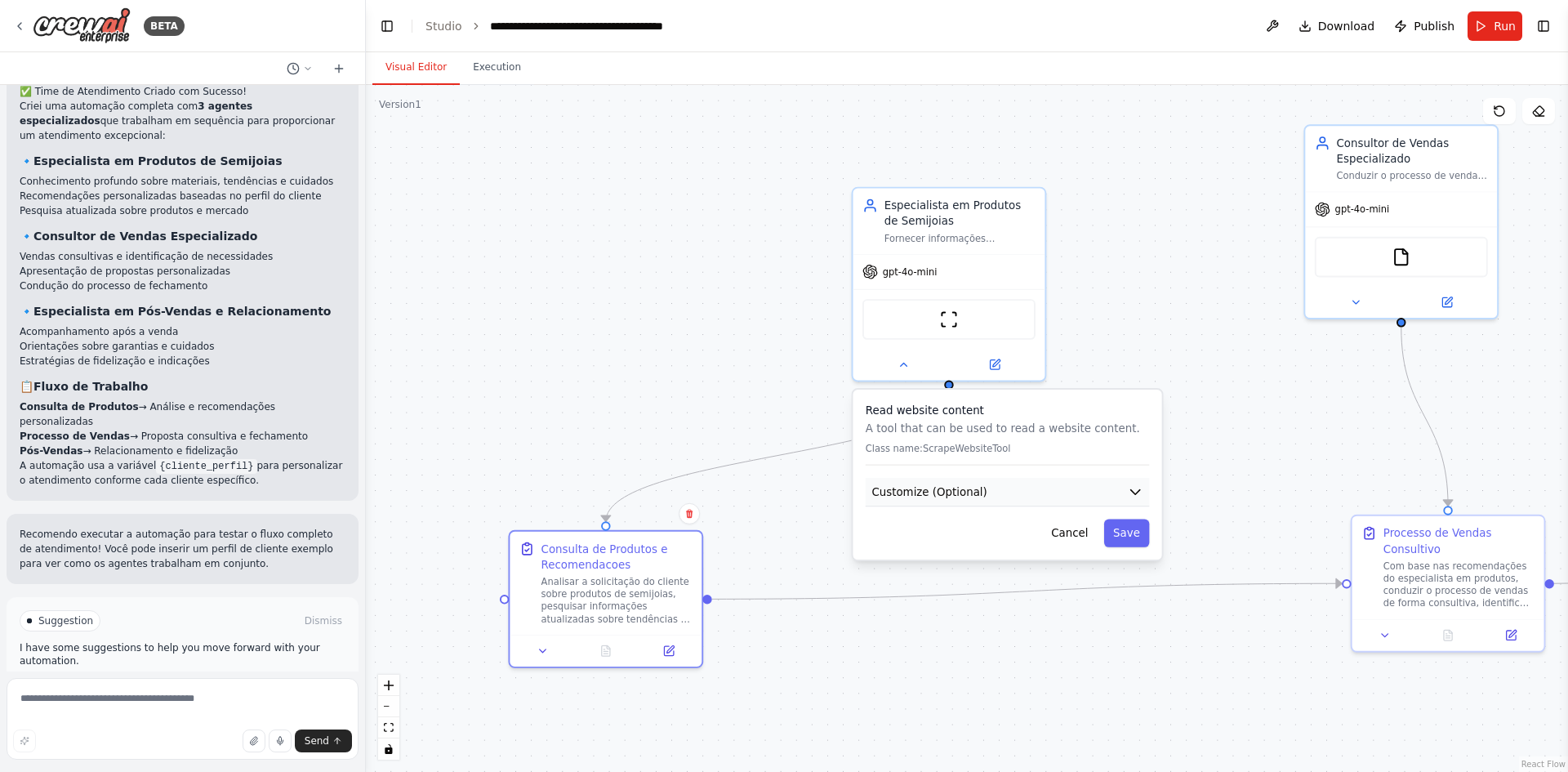
click at [1006, 495] on button "Customize (Optional)" at bounding box center [1008, 491] width 284 height 29
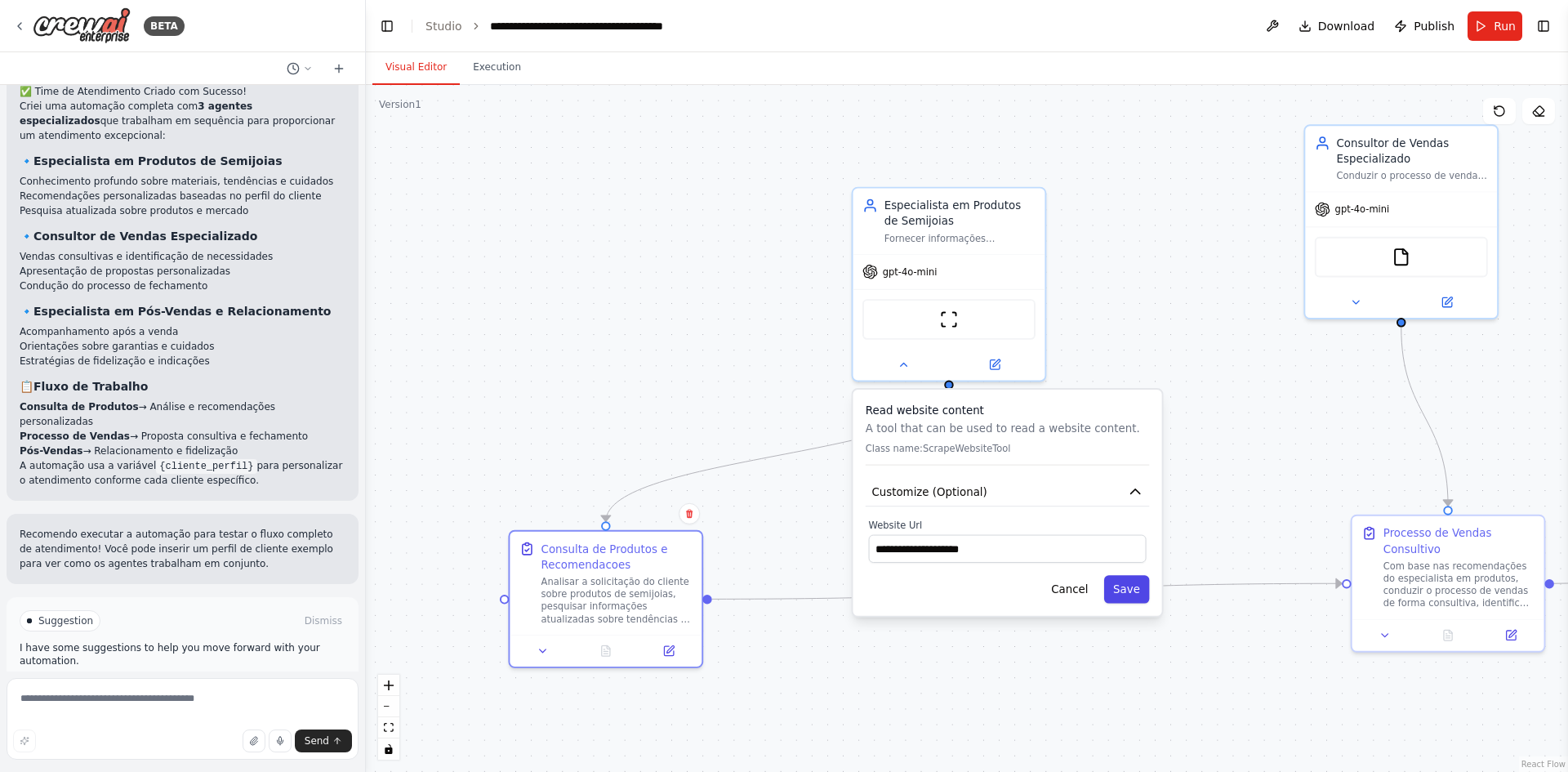
click at [1140, 588] on button "Save" at bounding box center [1127, 589] width 45 height 28
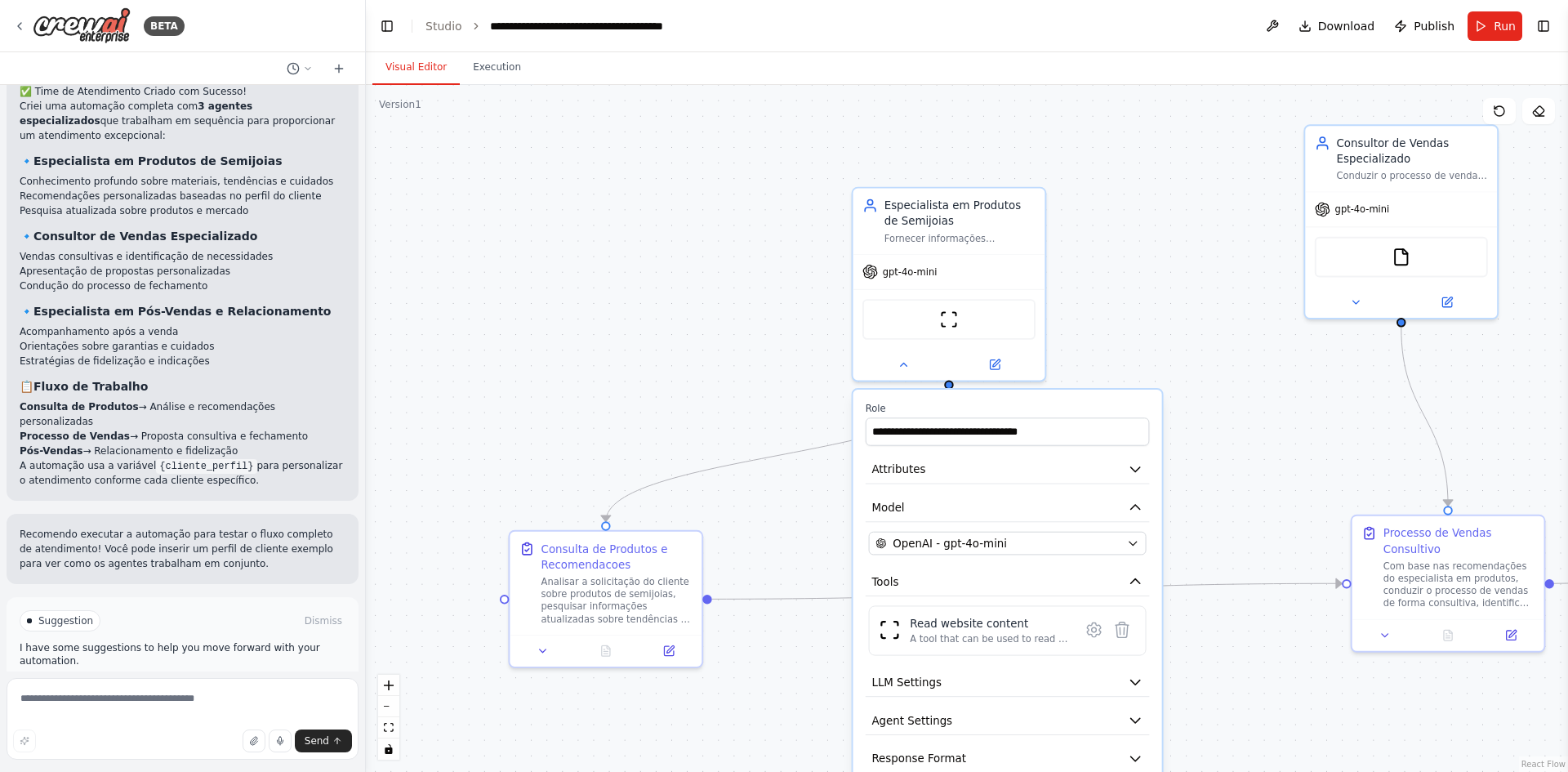
click at [976, 597] on div "**********" at bounding box center [1008, 607] width 309 height 434
click at [977, 588] on button "Tools" at bounding box center [1008, 582] width 284 height 29
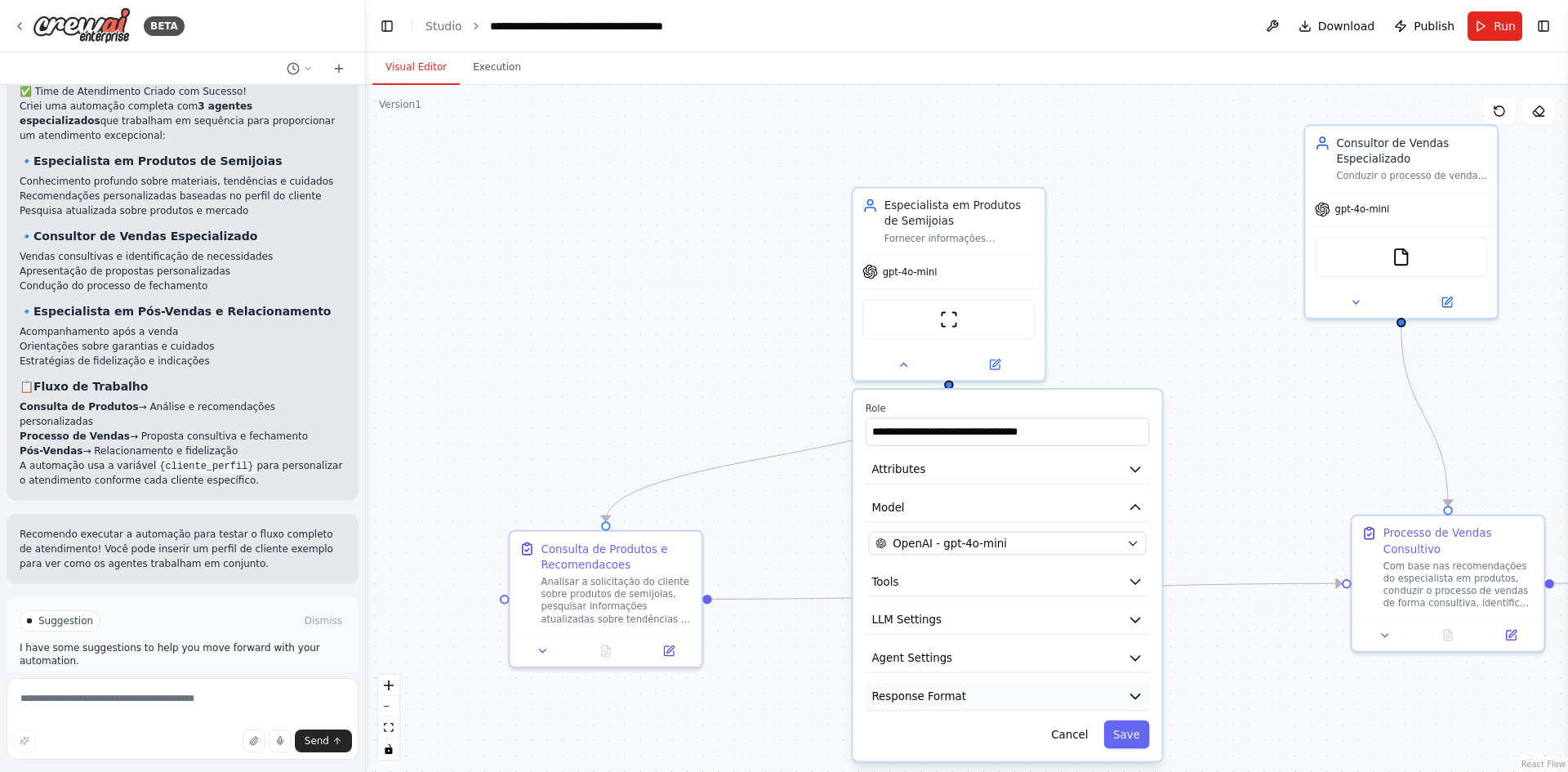
click at [984, 701] on button "Response Format" at bounding box center [1008, 696] width 284 height 29
click at [984, 700] on button "Response Format" at bounding box center [1008, 696] width 284 height 29
click at [972, 664] on button "Agent Settings" at bounding box center [1008, 658] width 284 height 29
click at [1139, 745] on button "Save" at bounding box center [1127, 735] width 45 height 28
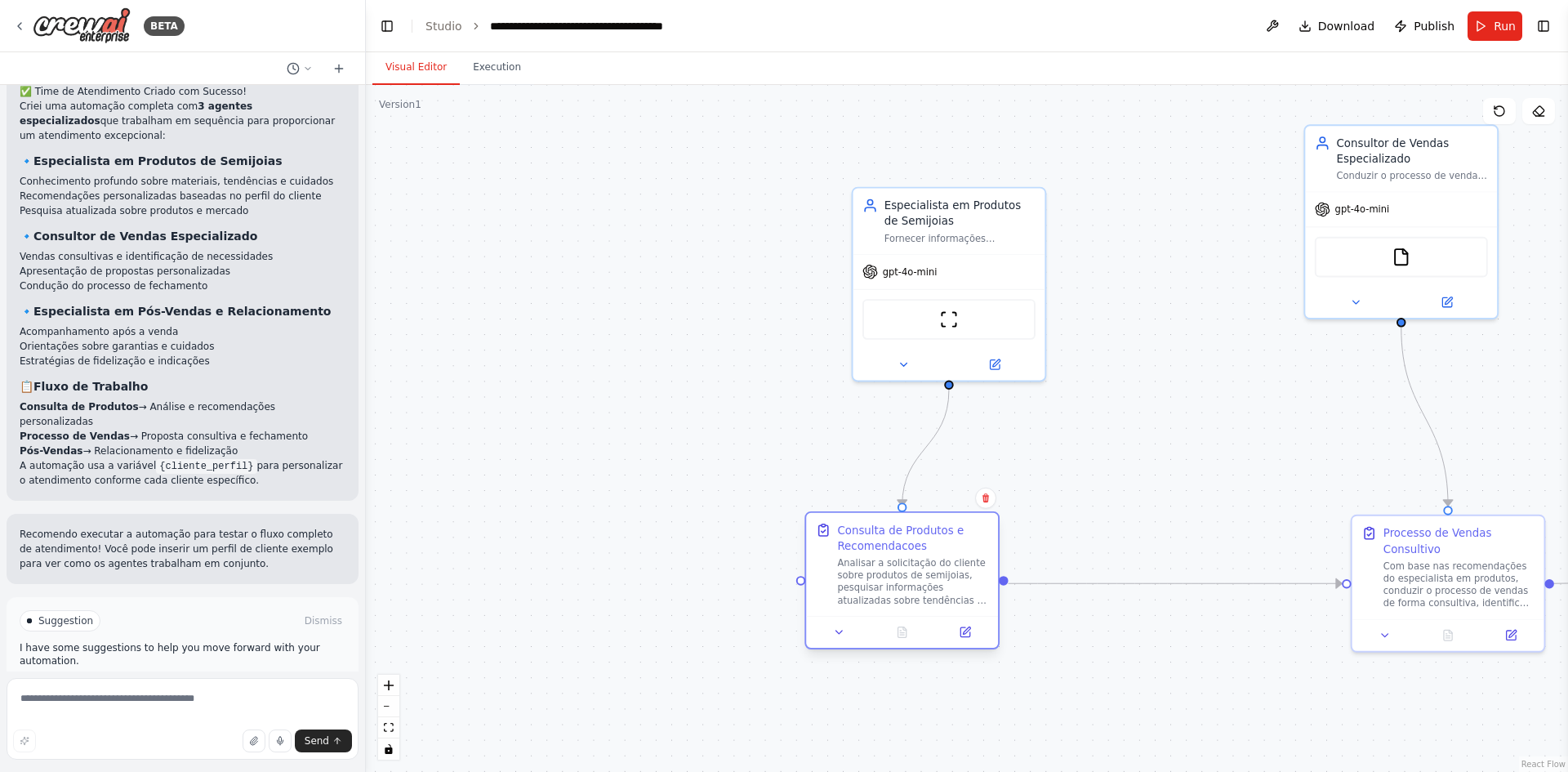
drag, startPoint x: 648, startPoint y: 570, endPoint x: 940, endPoint y: 547, distance: 292.9
click at [940, 547] on div "Consulta de Produtos e Recomendacoes Analisar a solicitação do cliente sobre pr…" at bounding box center [913, 563] width 152 height 84
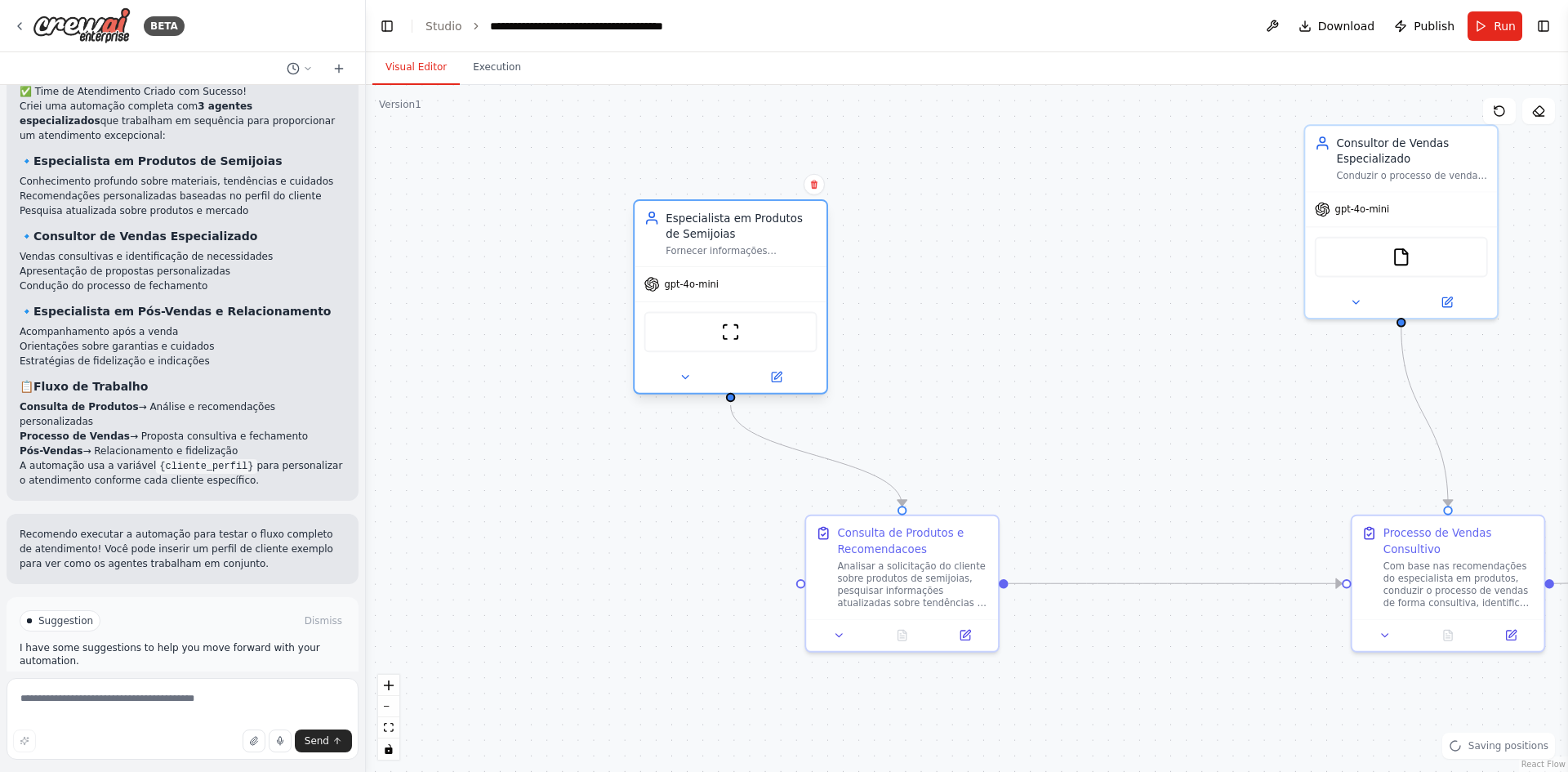
drag, startPoint x: 976, startPoint y: 259, endPoint x: 739, endPoint y: 270, distance: 237.3
click at [739, 270] on div "gpt-4o-mini" at bounding box center [730, 284] width 192 height 34
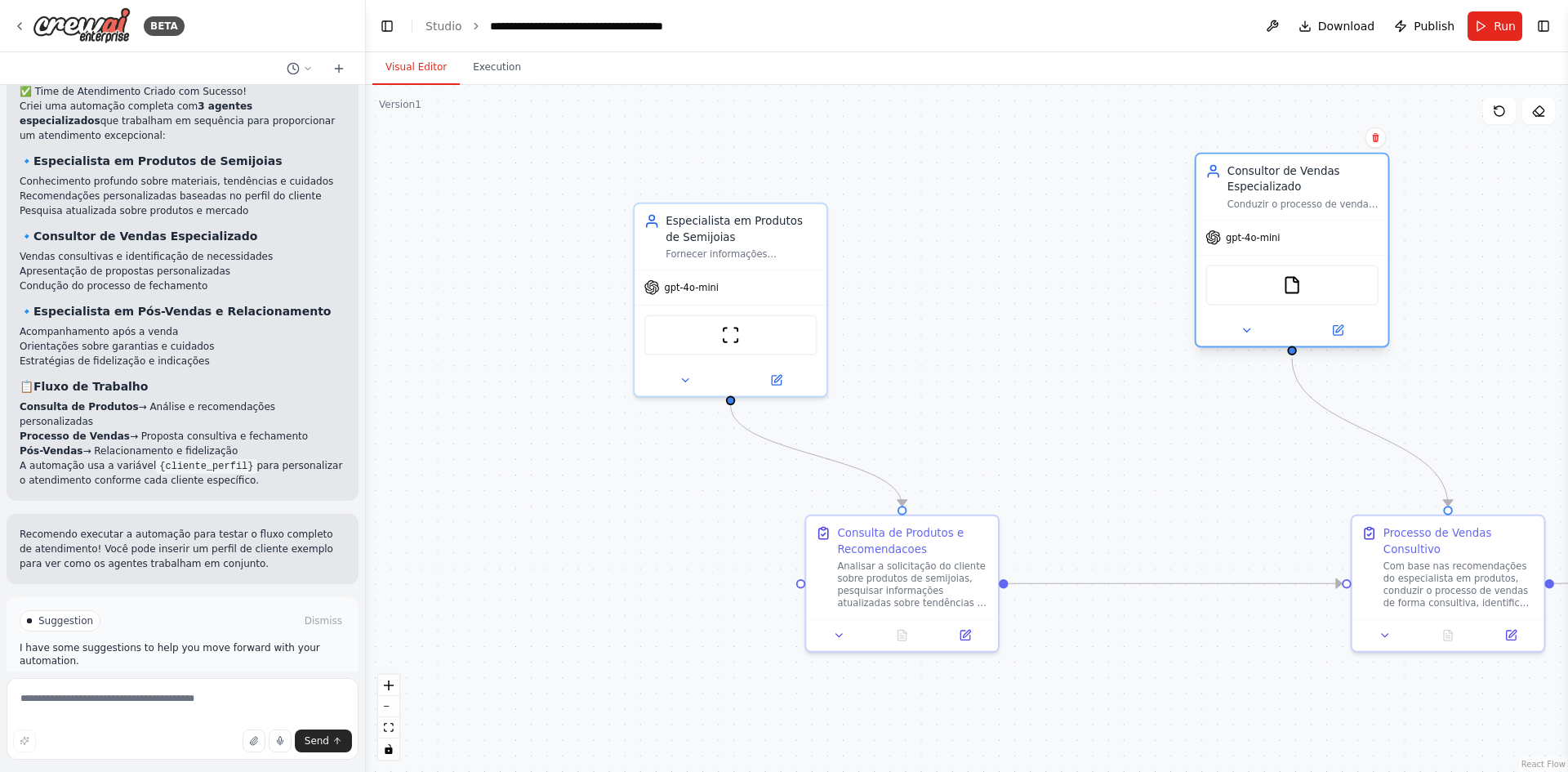
drag, startPoint x: 1333, startPoint y: 255, endPoint x: 1081, endPoint y: 324, distance: 261.3
click at [1206, 305] on div "FileReadTool" at bounding box center [1292, 285] width 173 height 40
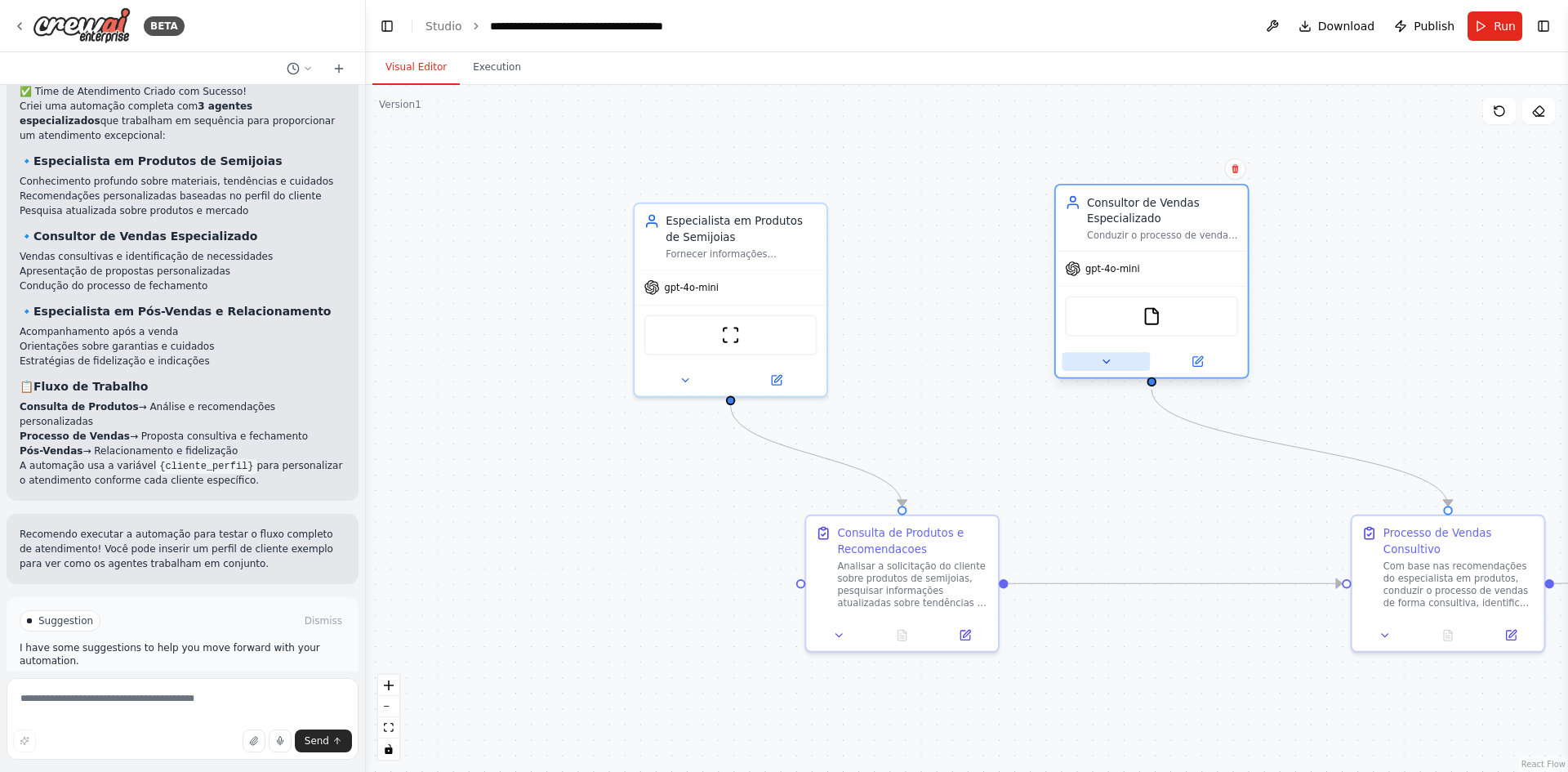
click at [1111, 366] on icon at bounding box center [1106, 361] width 12 height 12
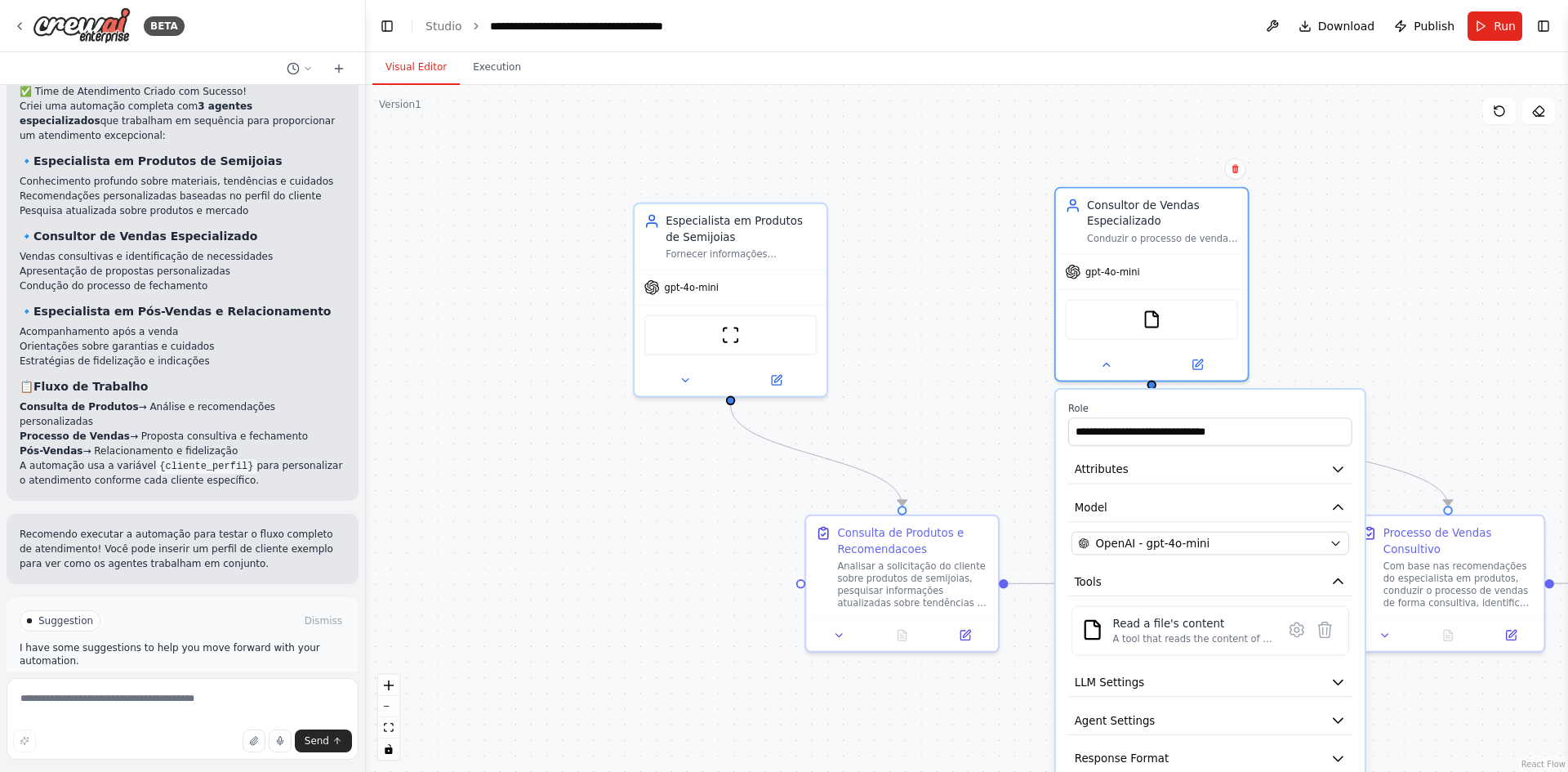
click at [1390, 305] on div ".deletable-edge-delete-btn { width: 20px; height: 20px; border: 0px solid #ffff…" at bounding box center [968, 428] width 1203 height 687
click at [1112, 363] on icon at bounding box center [1106, 361] width 12 height 12
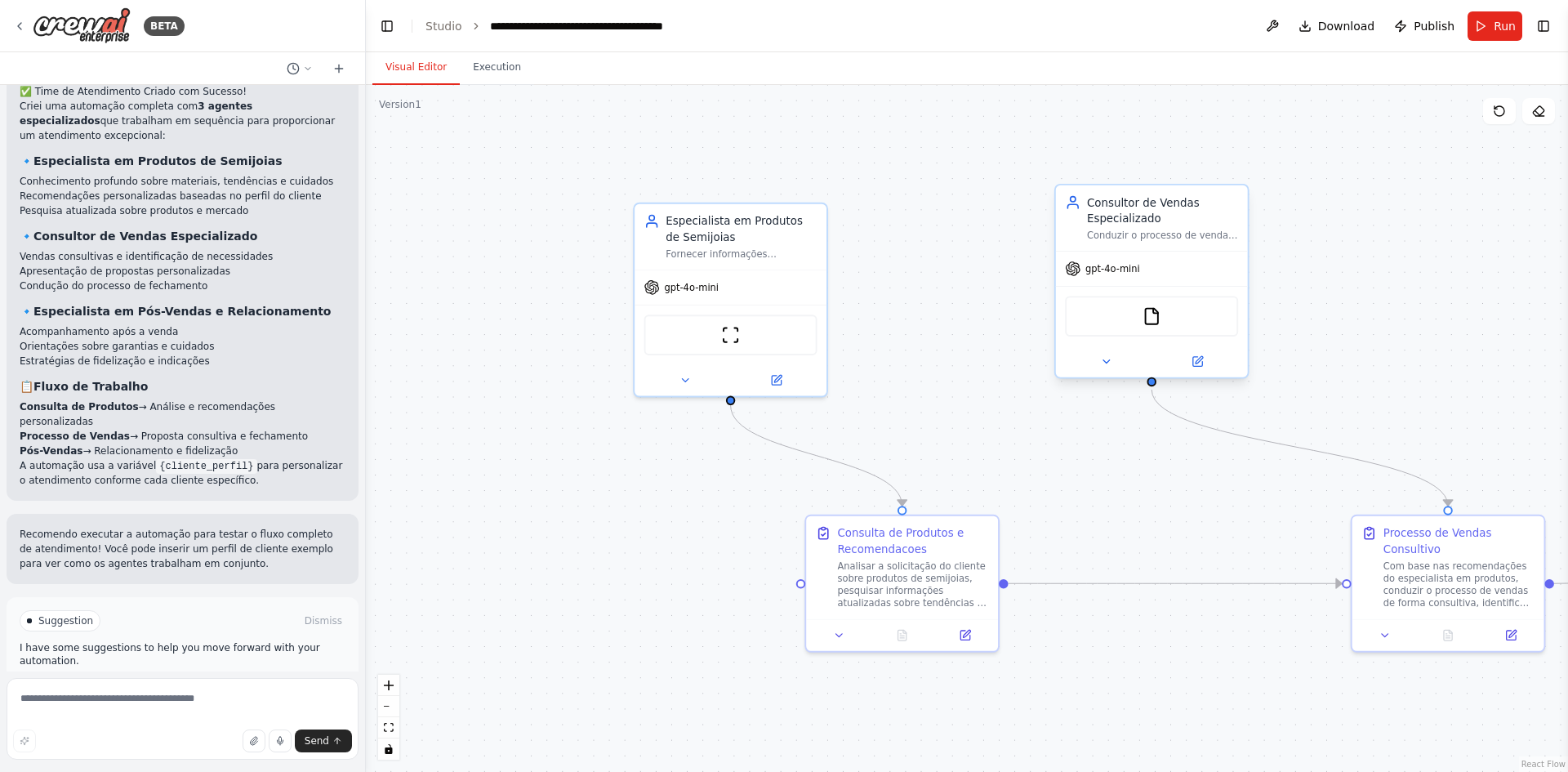
click at [1144, 237] on div "Conduzir o processo de vendas de forma consultiva, identificar necessidades do …" at bounding box center [1163, 234] width 152 height 12
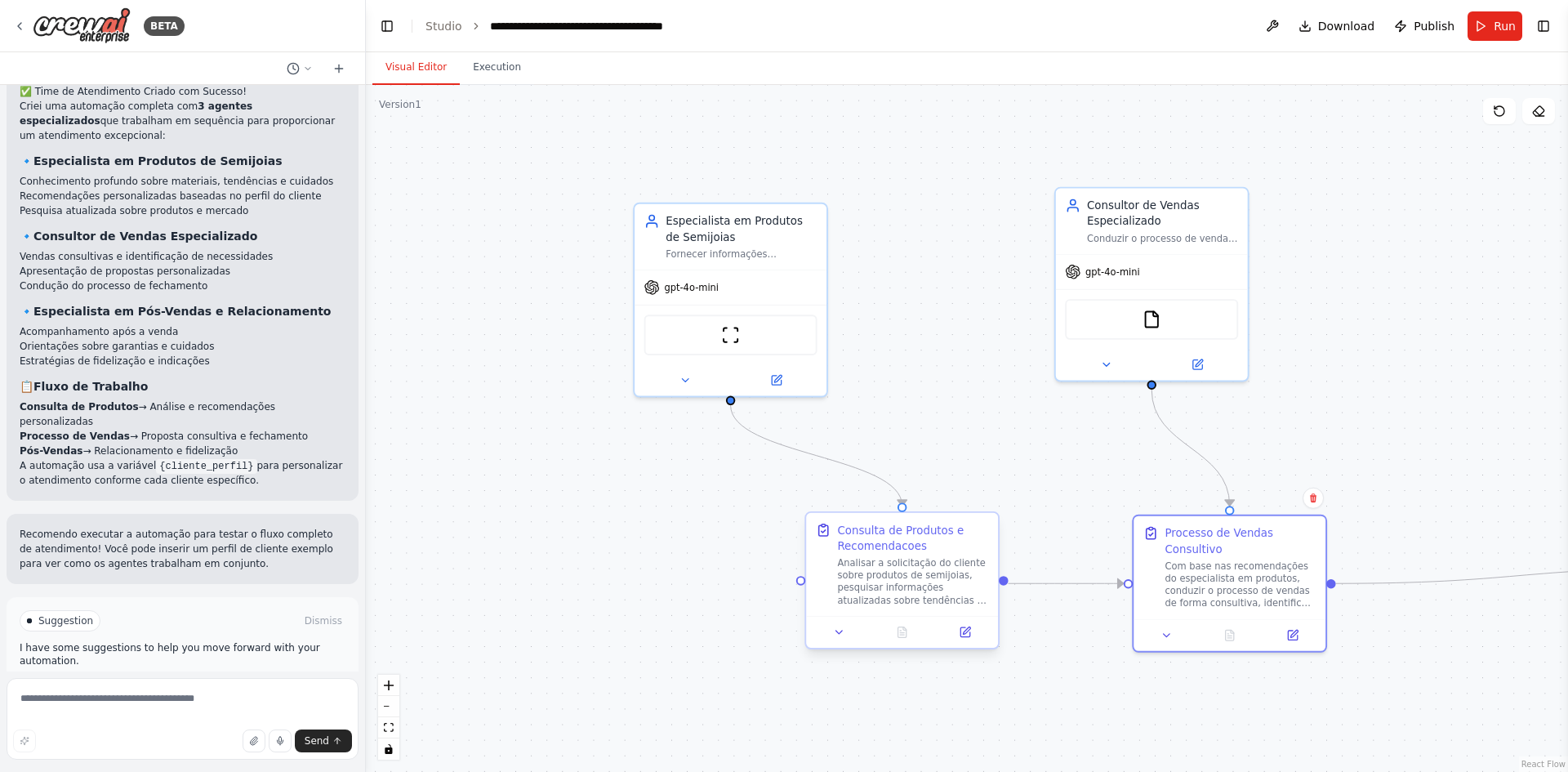
drag, startPoint x: 1423, startPoint y: 586, endPoint x: 974, endPoint y: 591, distance: 449.0
click at [1189, 590] on div "Com base nas recomendações do especialista em produtos, conduzir o processo de …" at bounding box center [1240, 584] width 152 height 50
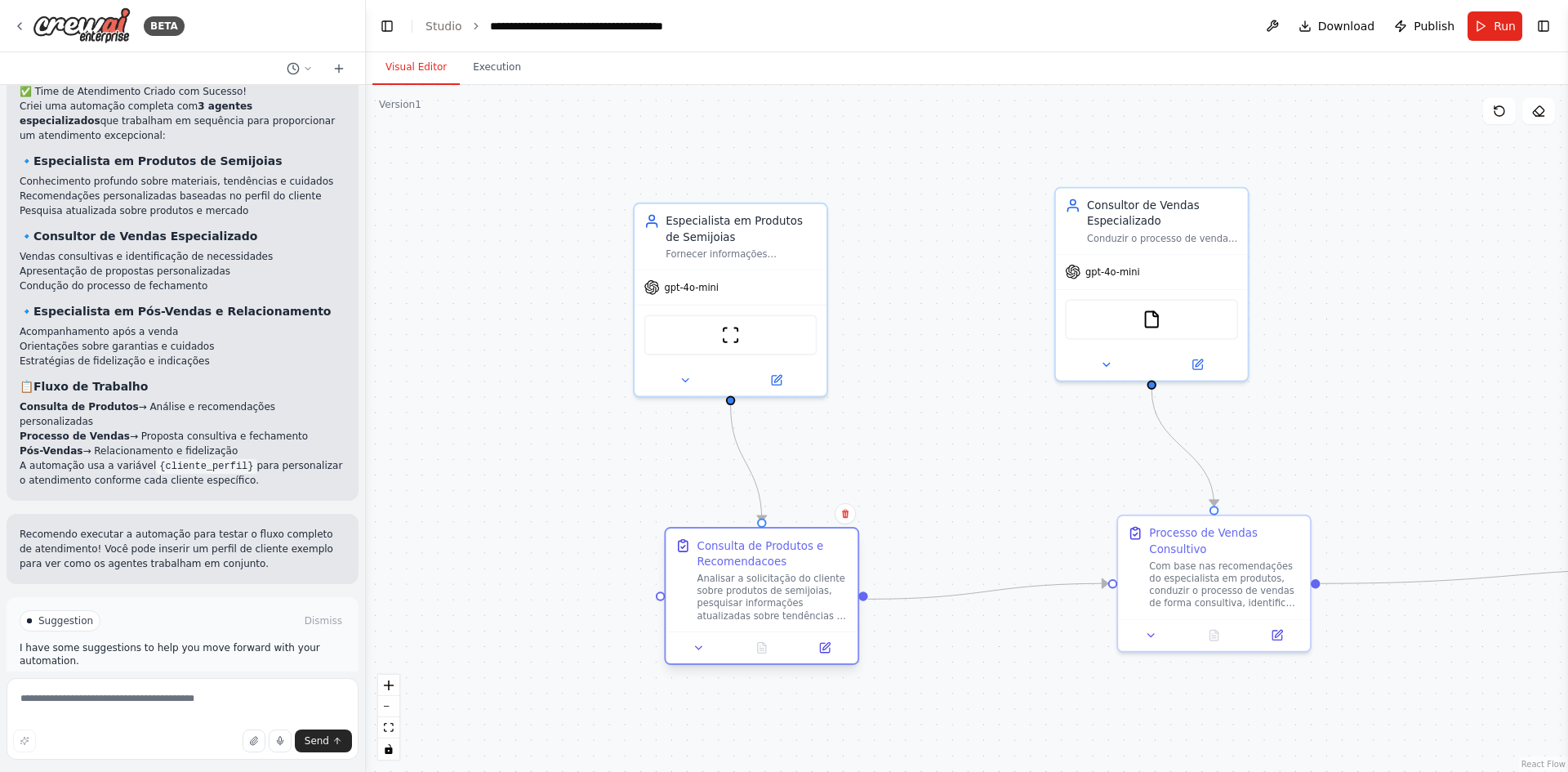
drag, startPoint x: 857, startPoint y: 601, endPoint x: 693, endPoint y: 625, distance: 165.7
click at [698, 622] on div "Analisar a solicitação do cliente sobre produtos de semijoias, pesquisar inform…" at bounding box center [774, 597] width 152 height 50
